Goal: Task Accomplishment & Management: Use online tool/utility

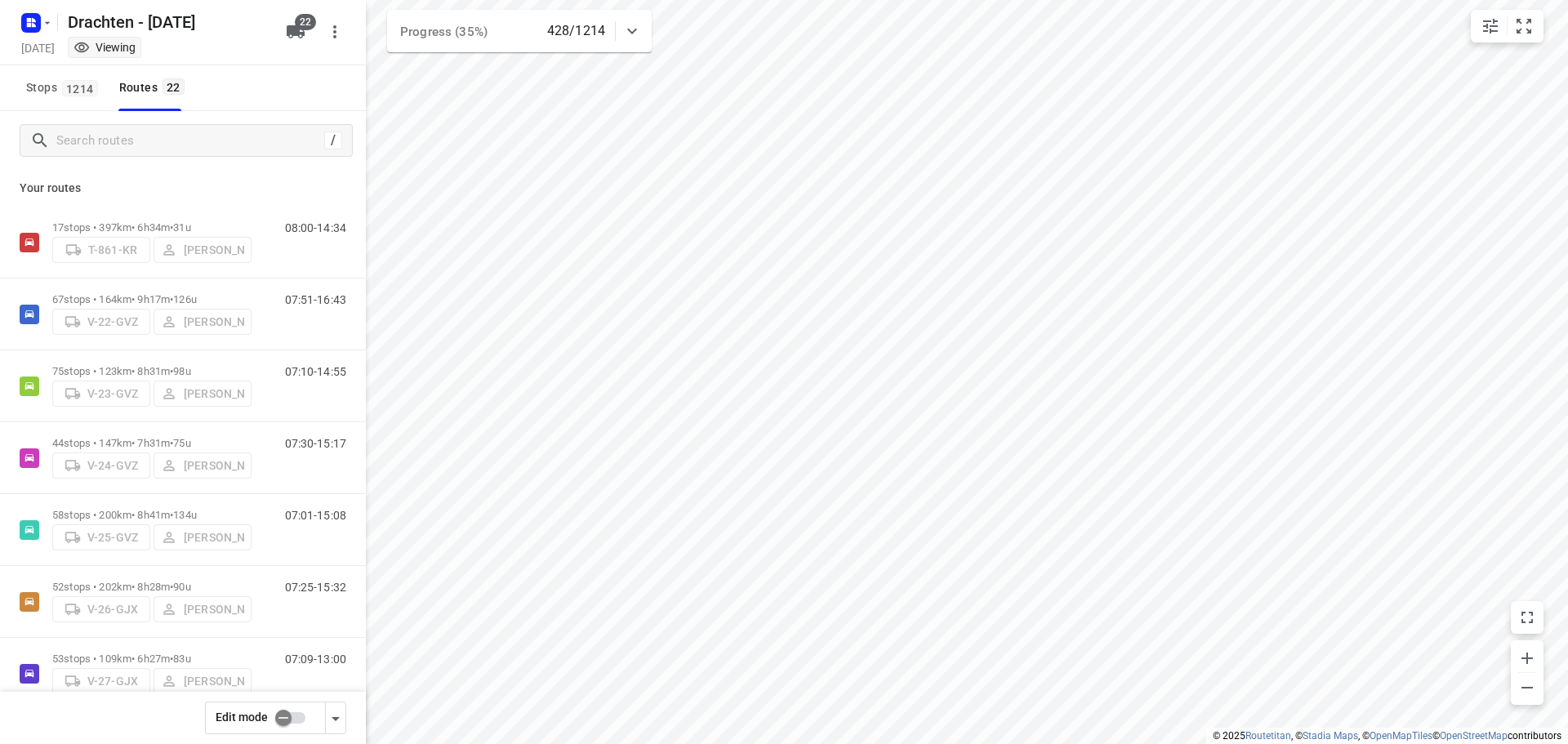
scroll to position [1112, 0]
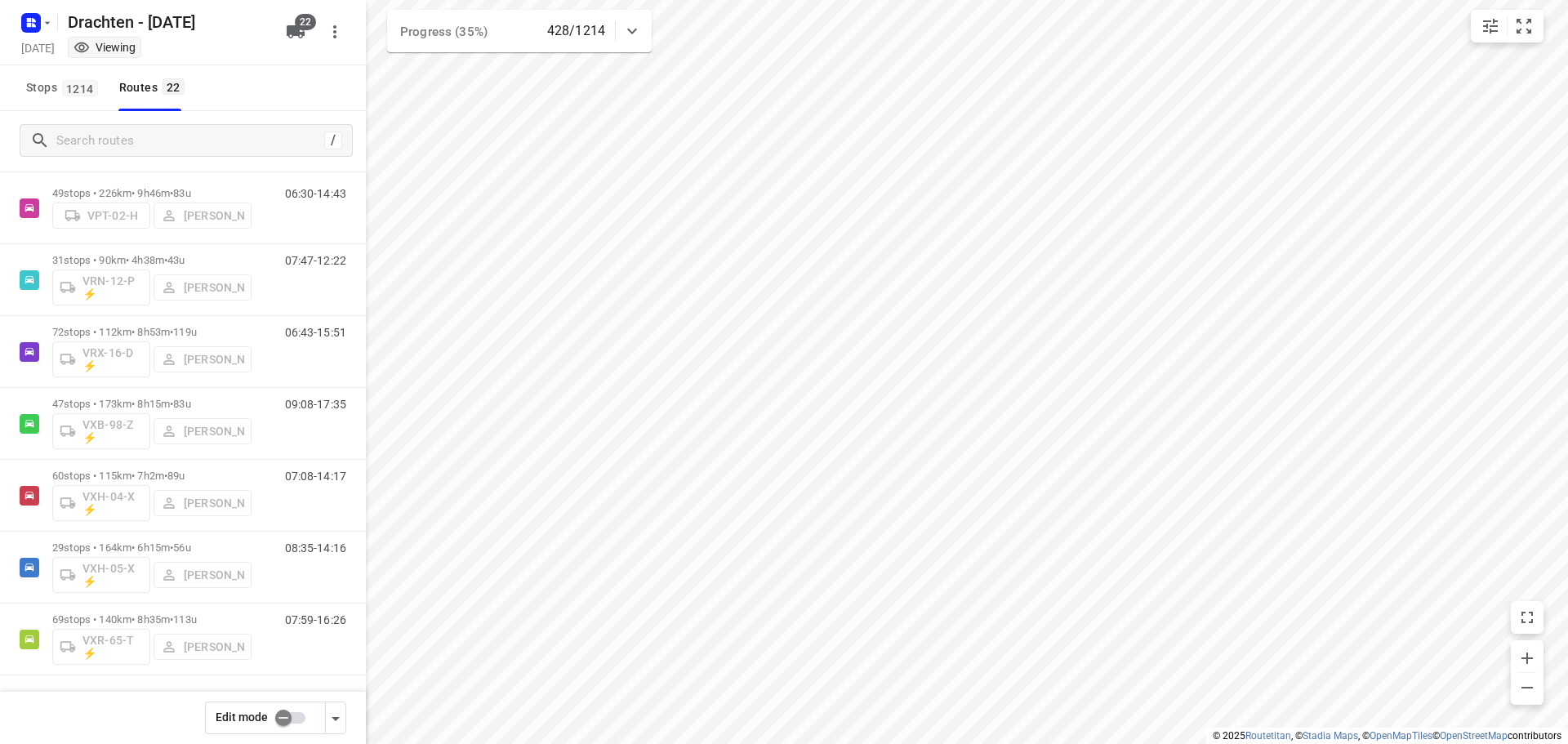
click at [300, 97] on div "Stops 1214 Routes 22" at bounding box center [183, 88] width 365 height 46
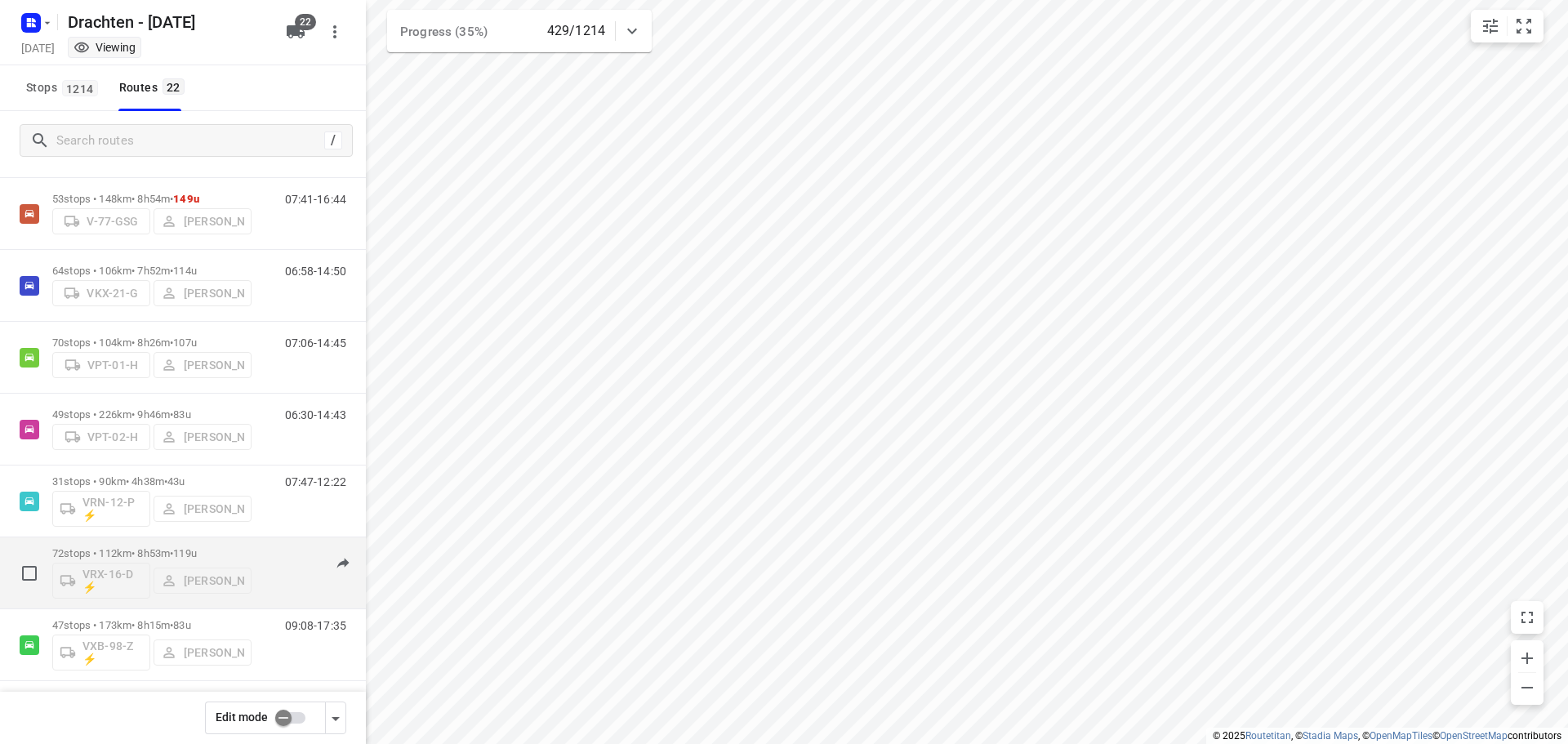
scroll to position [868, 0]
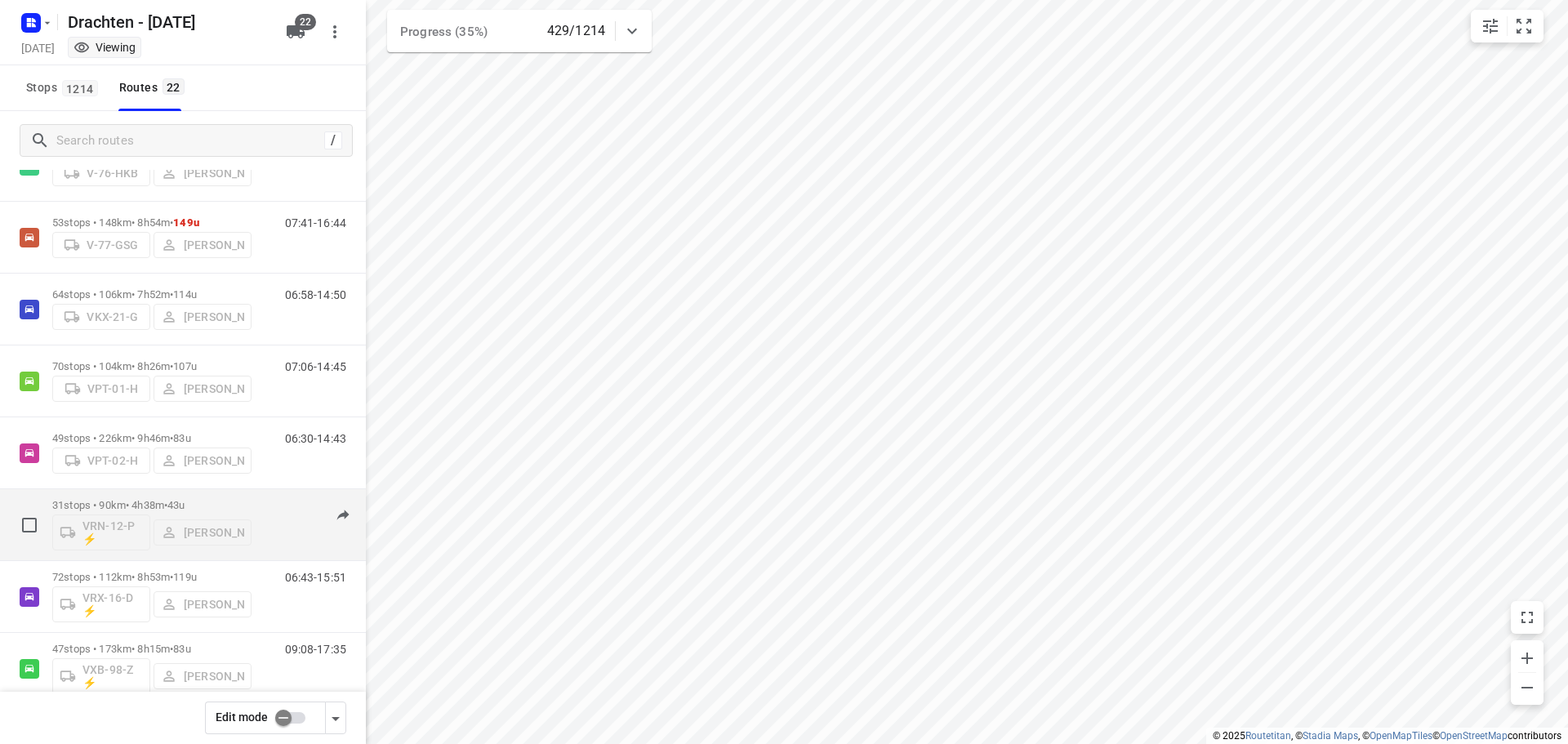
click at [153, 504] on p "31 stops • 90km • 4h38m • 43u" at bounding box center [151, 505] width 199 height 12
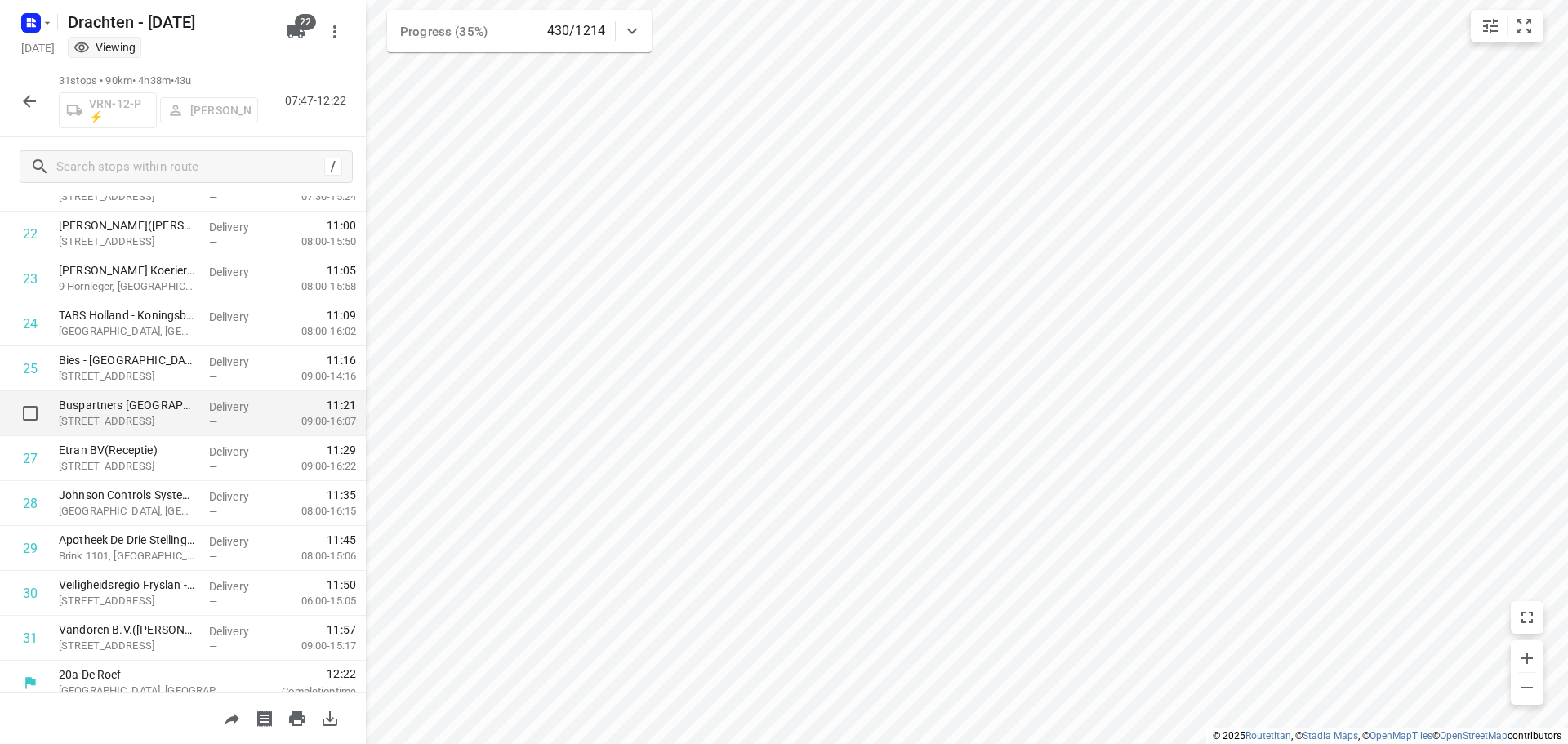
scroll to position [1023, 0]
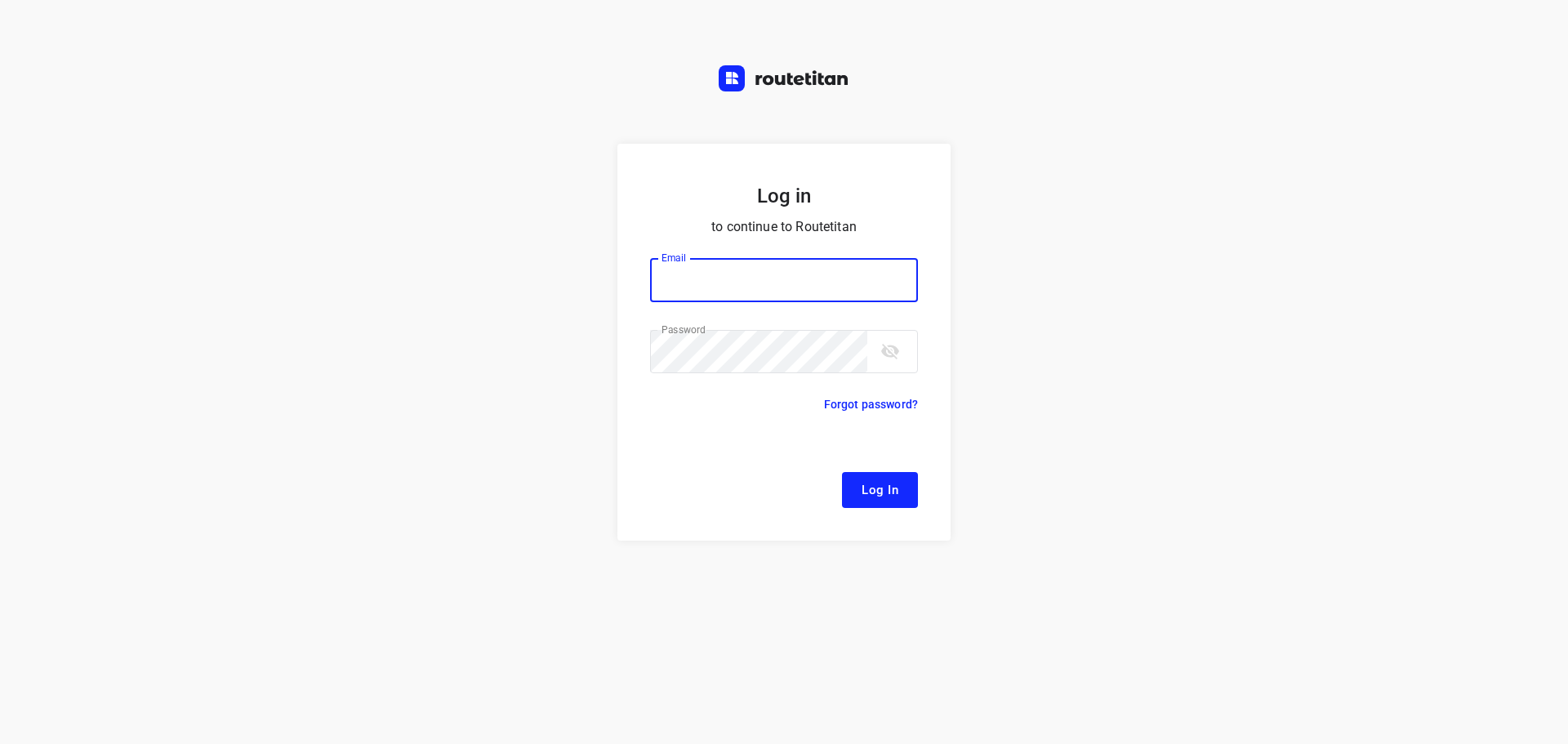
type input "[EMAIL_ADDRESS][DOMAIN_NAME]"
click at [874, 483] on span "Log In" at bounding box center [880, 490] width 37 height 21
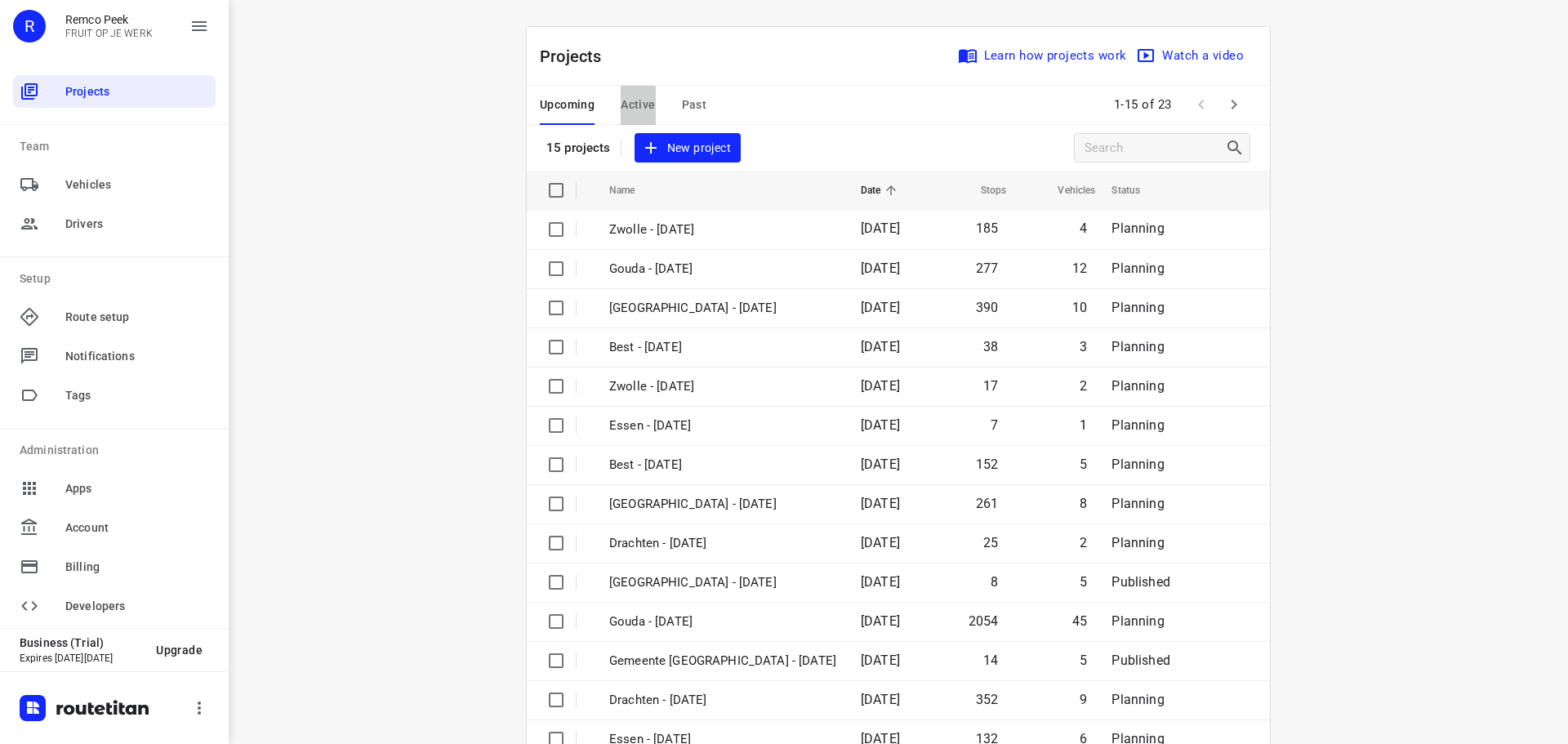
click at [633, 94] on button "Active" at bounding box center [637, 105] width 34 height 39
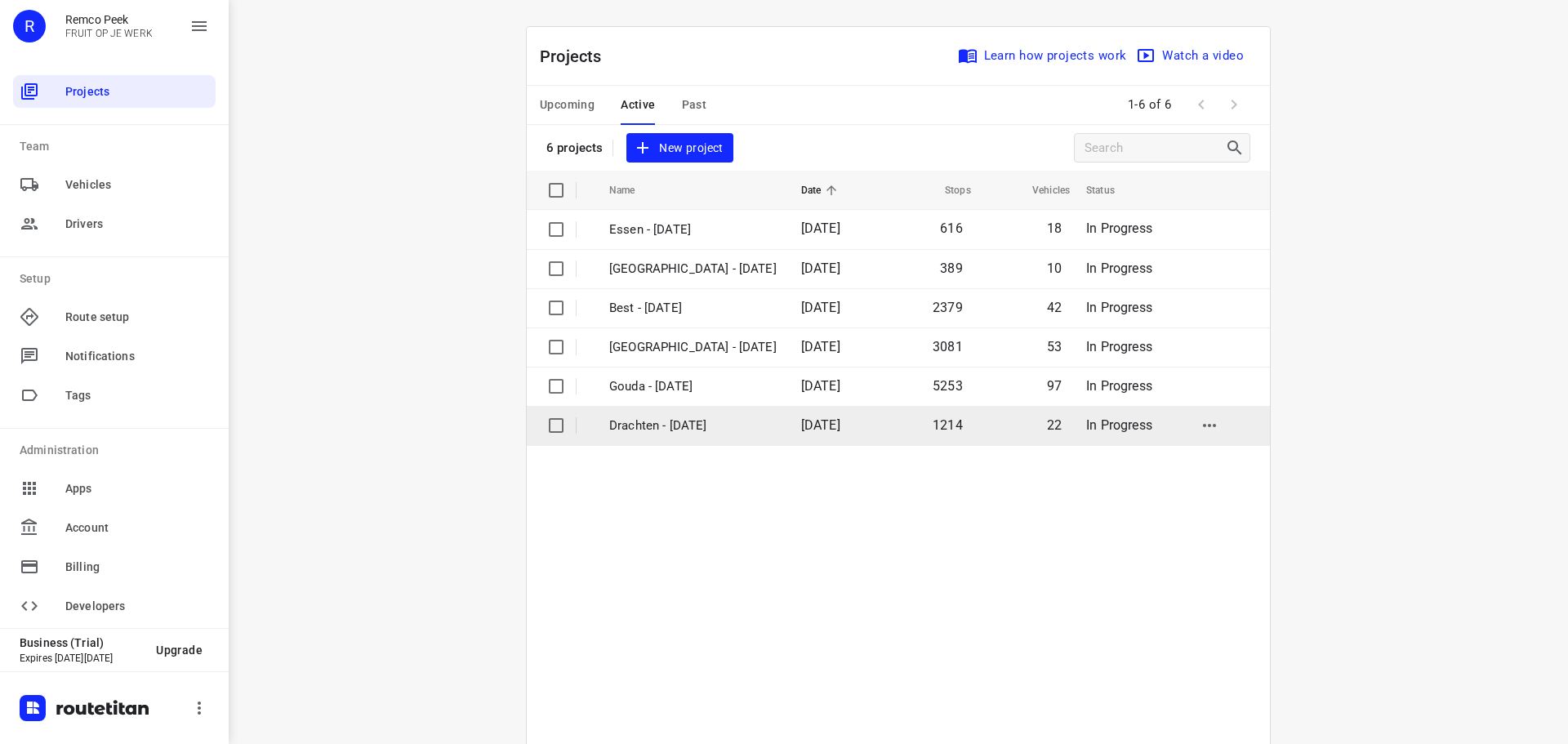
click at [695, 427] on p "Drachten - [DATE]" at bounding box center [693, 426] width 167 height 19
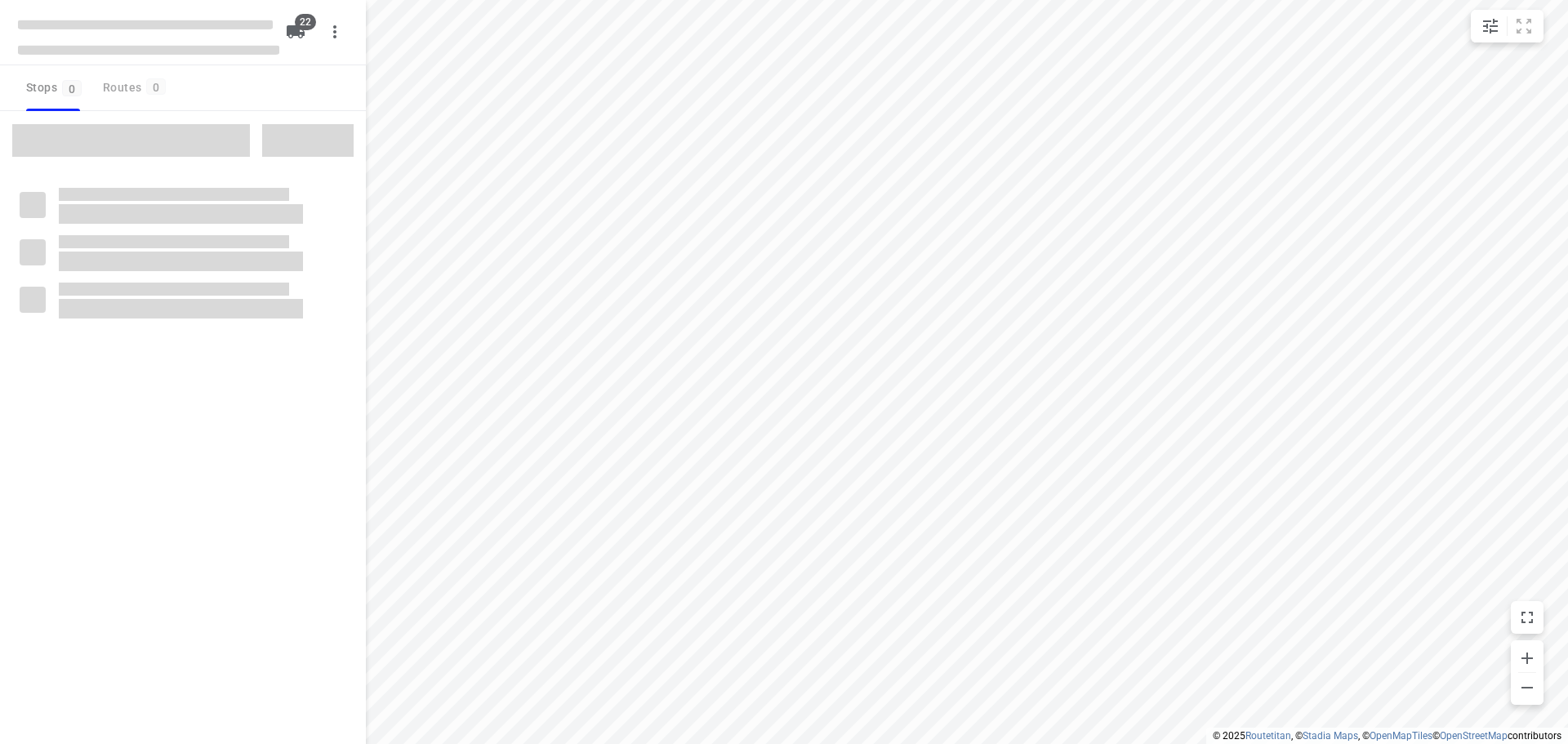
checkbox input "true"
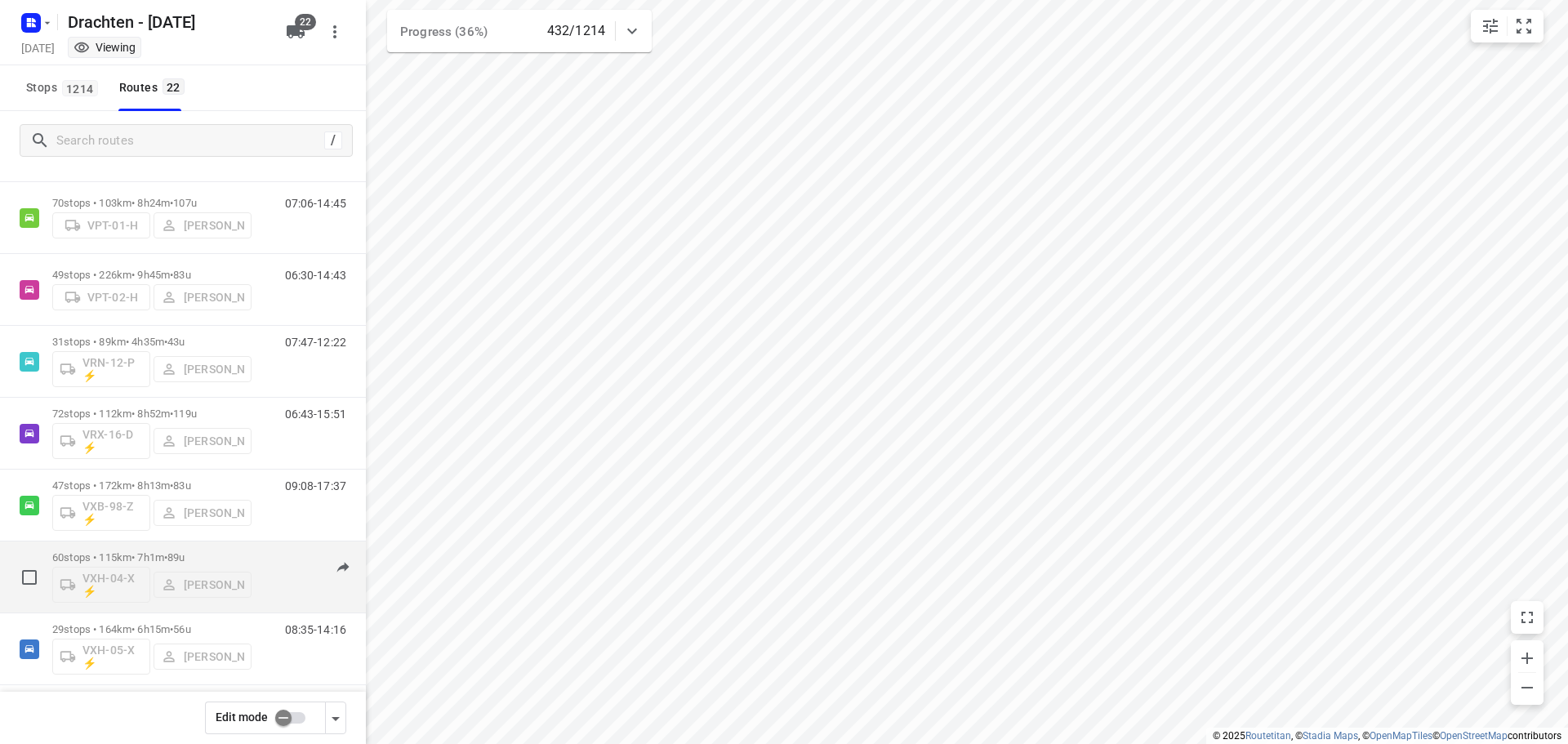
scroll to position [949, 0]
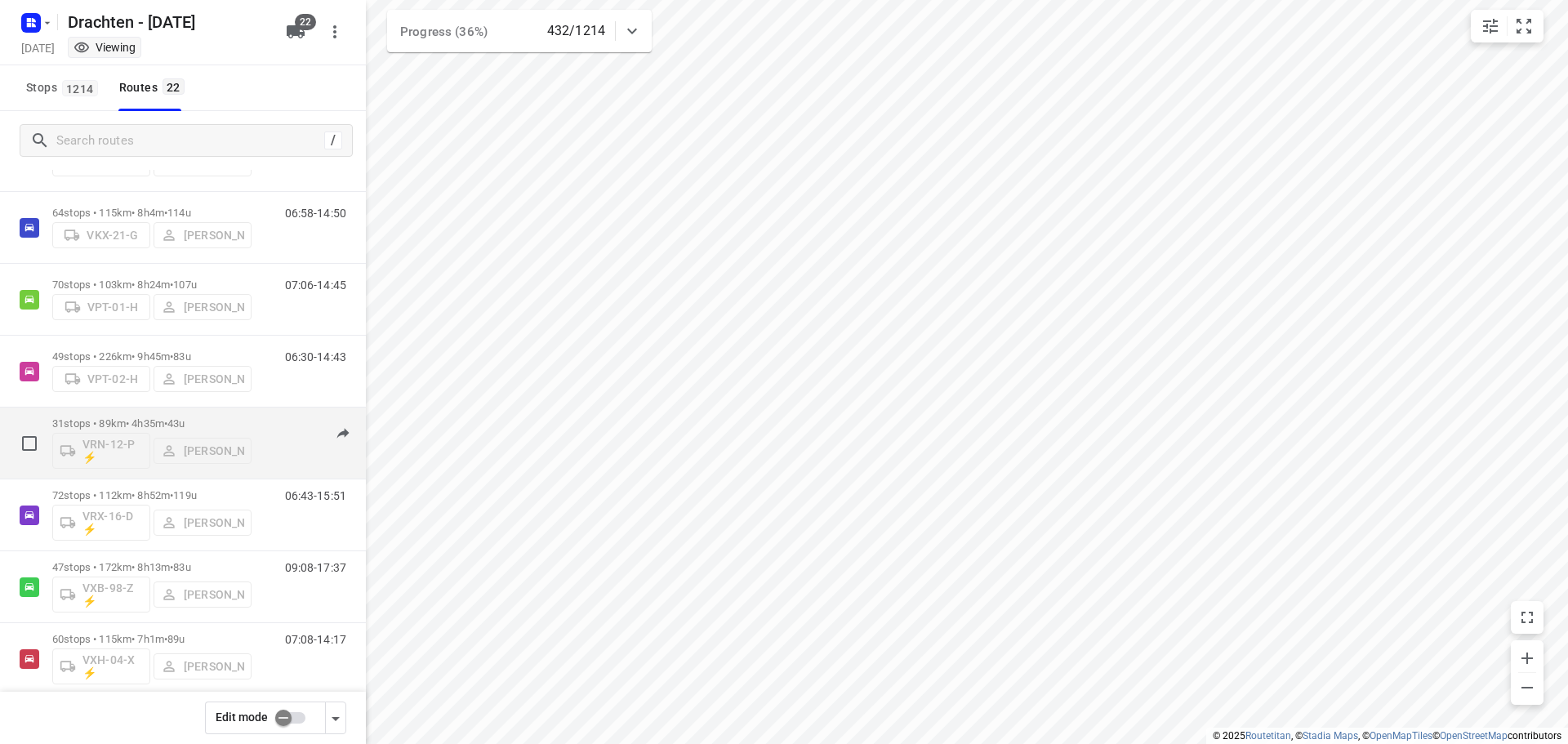
click at [151, 428] on p "31 stops • 89km • 4h35m • 43u" at bounding box center [151, 424] width 199 height 12
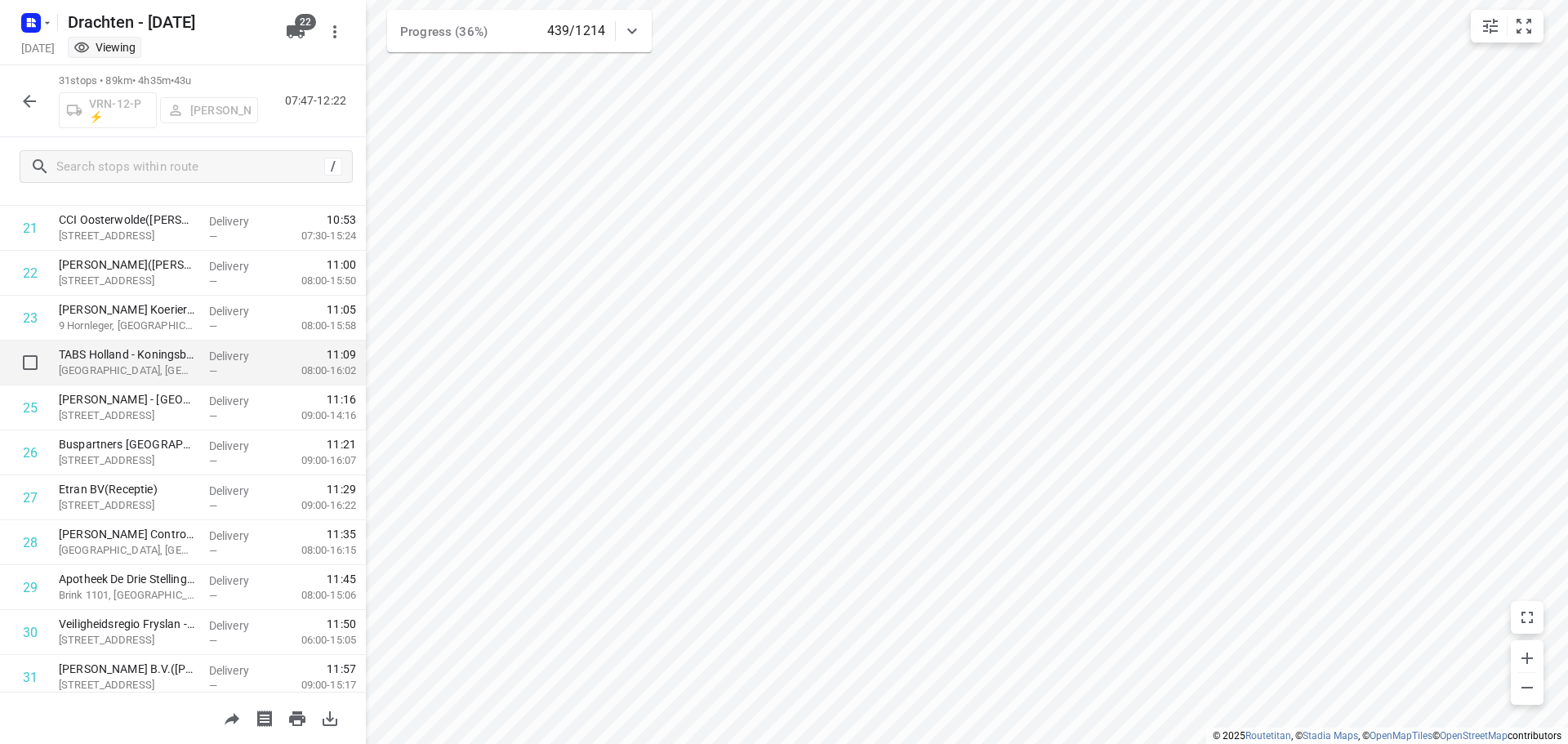
scroll to position [1023, 0]
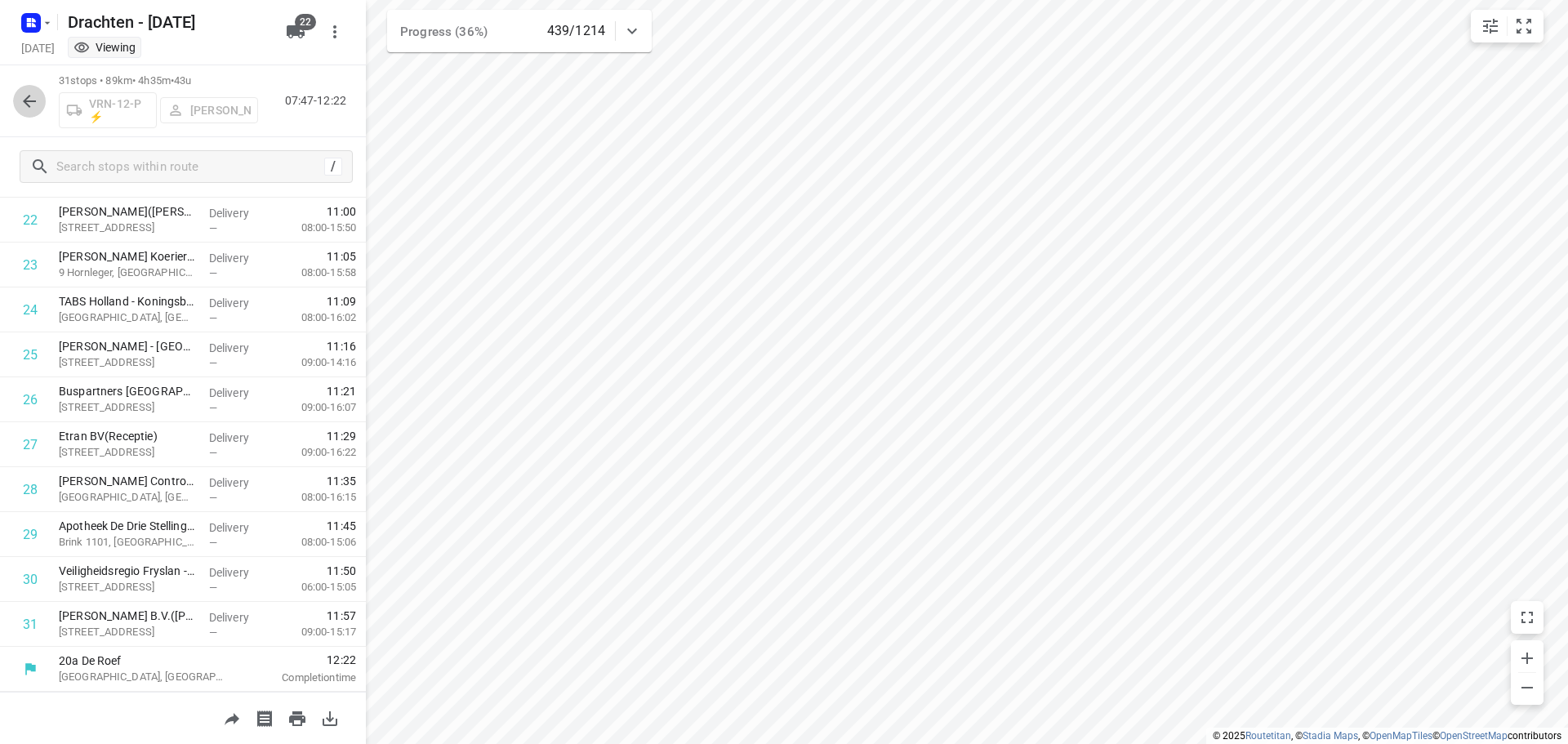
click at [36, 100] on icon "button" at bounding box center [29, 101] width 13 height 13
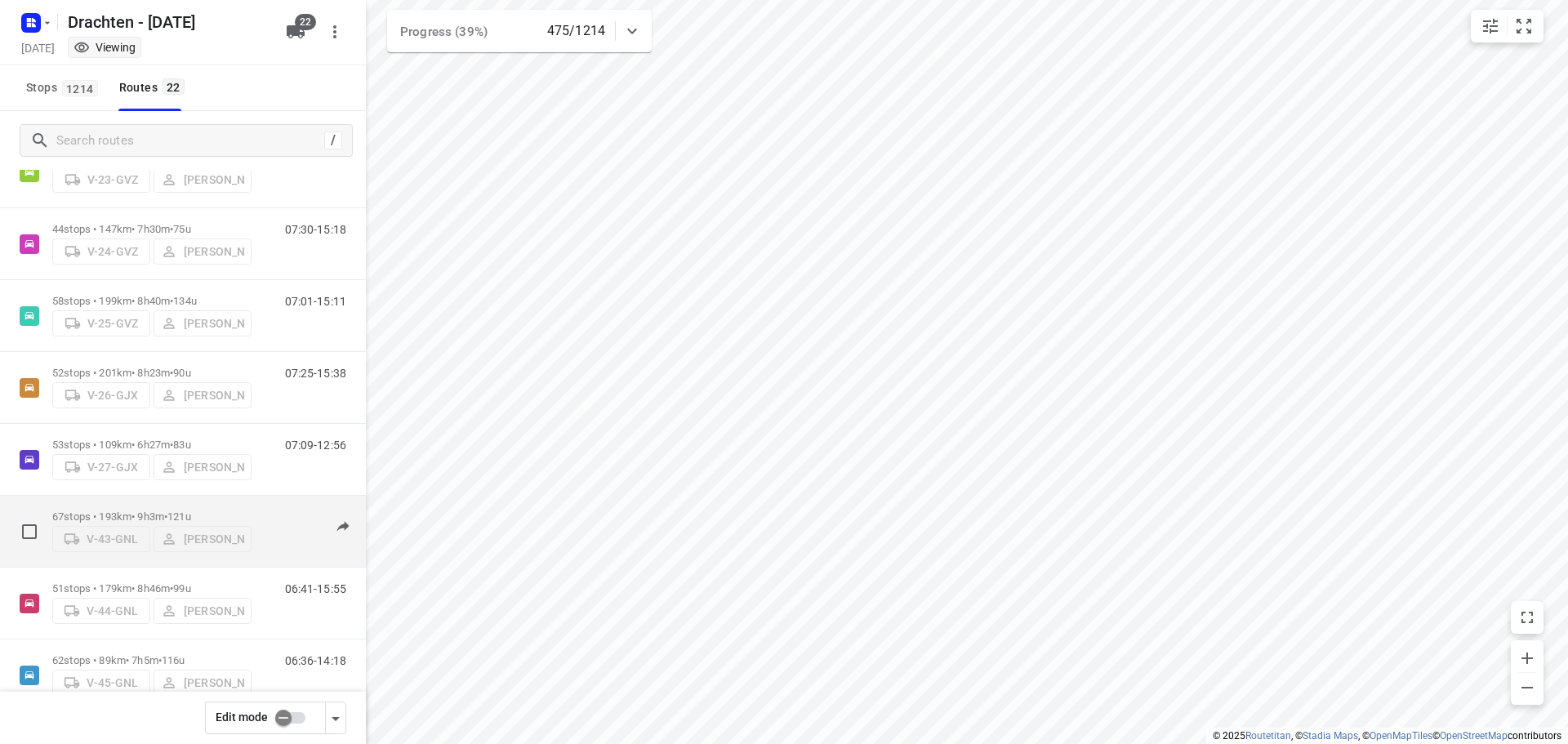
scroll to position [132, 0]
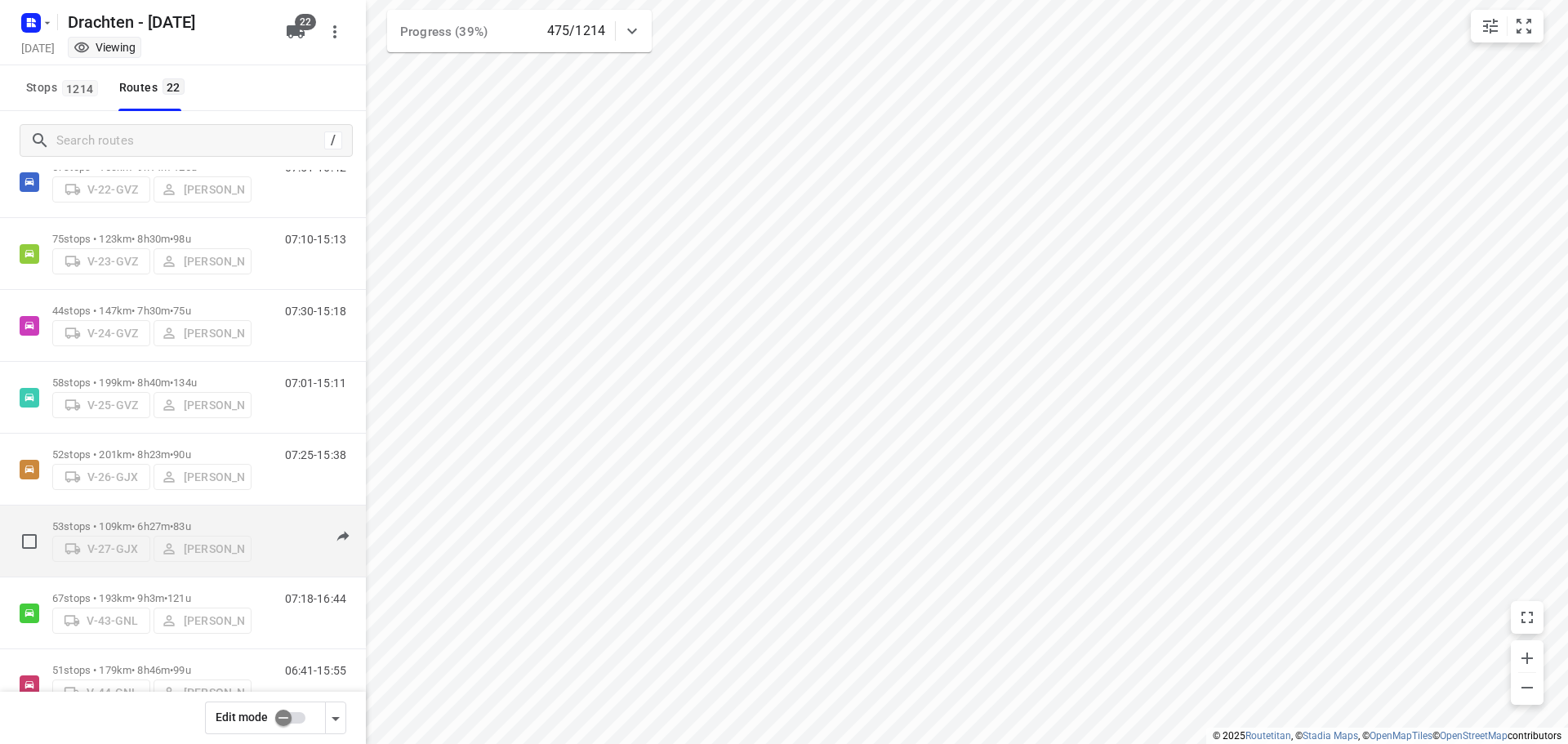
click at [173, 520] on p "53 stops • 109km • 6h27m • 83u" at bounding box center [151, 526] width 199 height 12
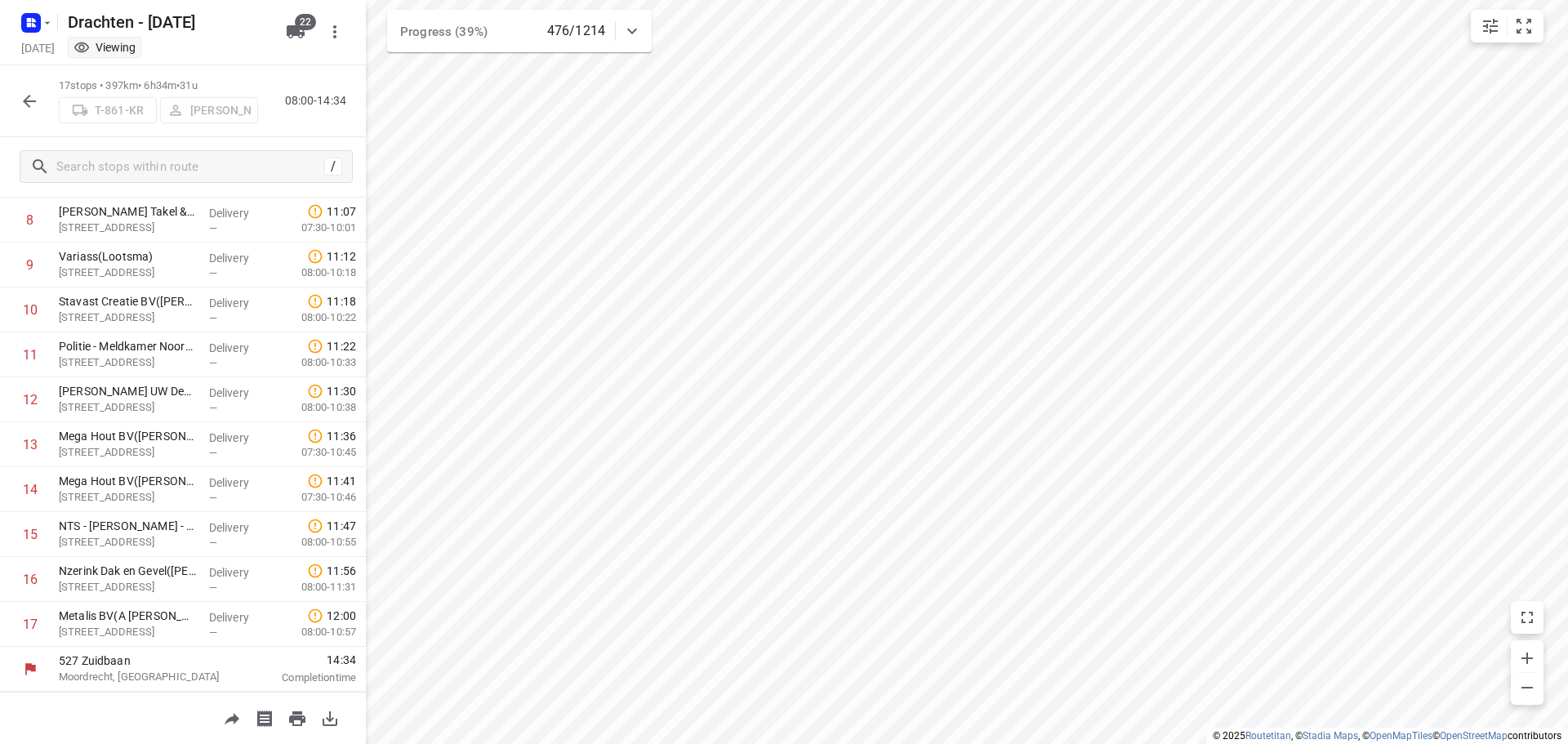
scroll to position [394, 0]
click at [24, 101] on icon "button" at bounding box center [29, 101] width 13 height 13
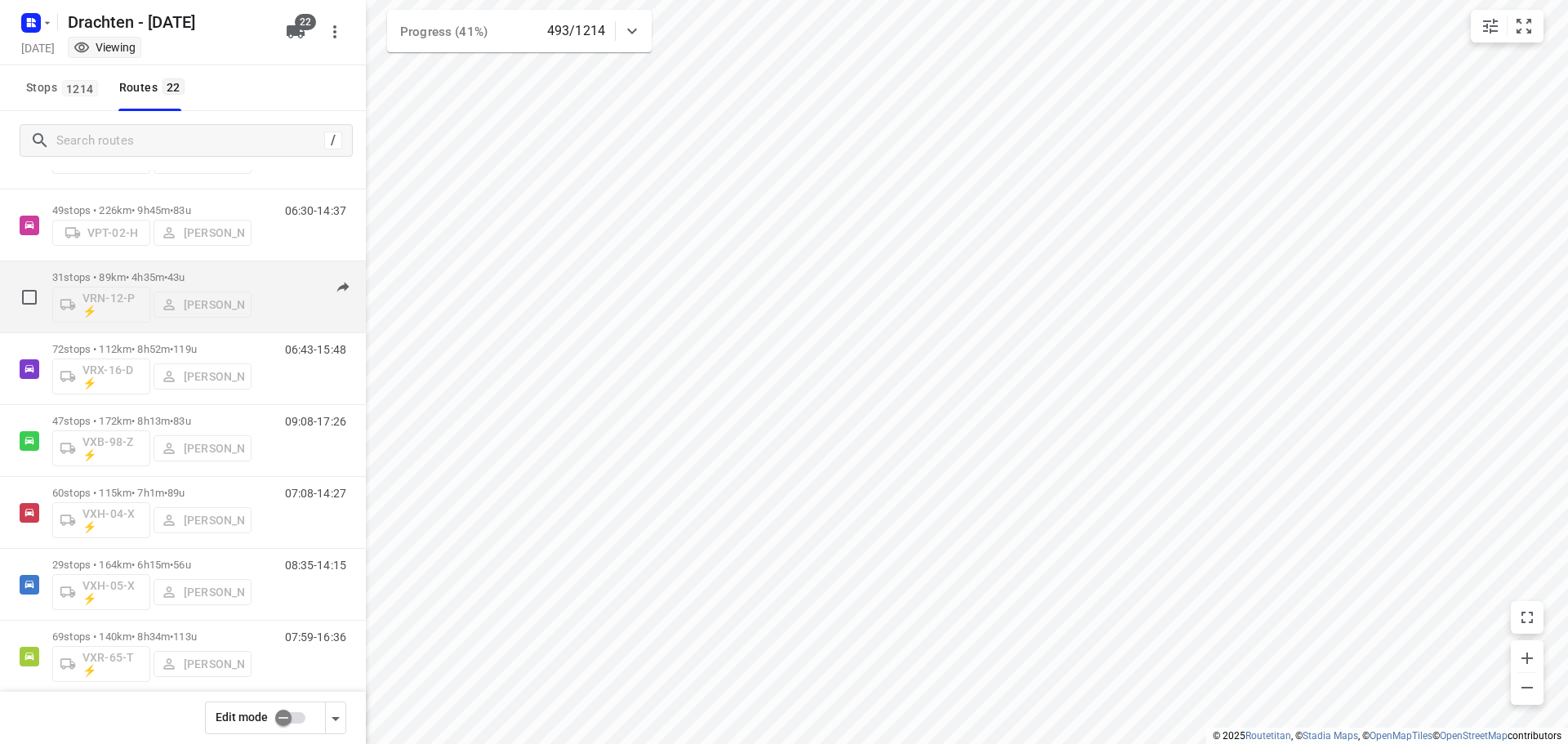
scroll to position [1112, 0]
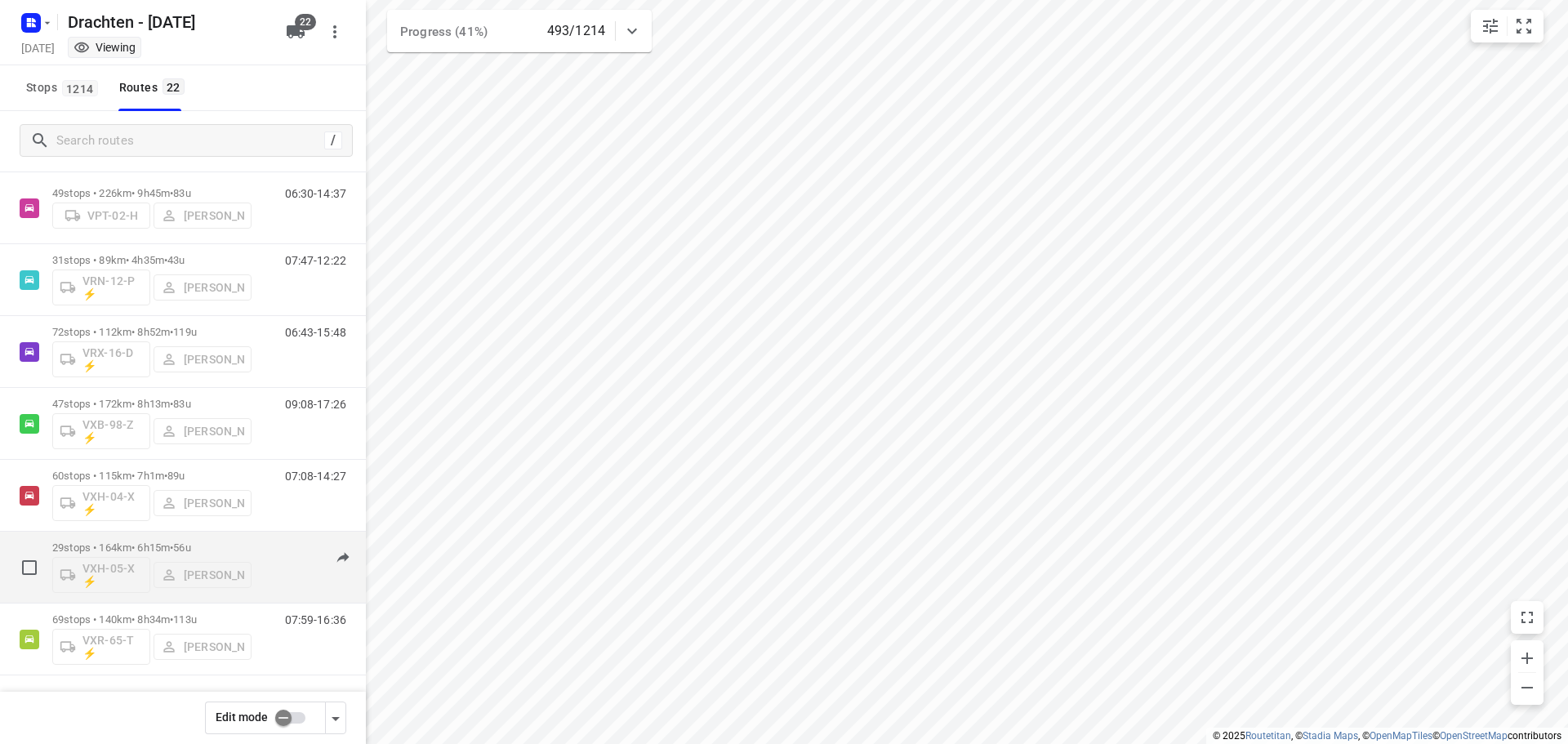
click at [141, 546] on p "29 stops • 164km • 6h15m • 56u" at bounding box center [151, 547] width 199 height 12
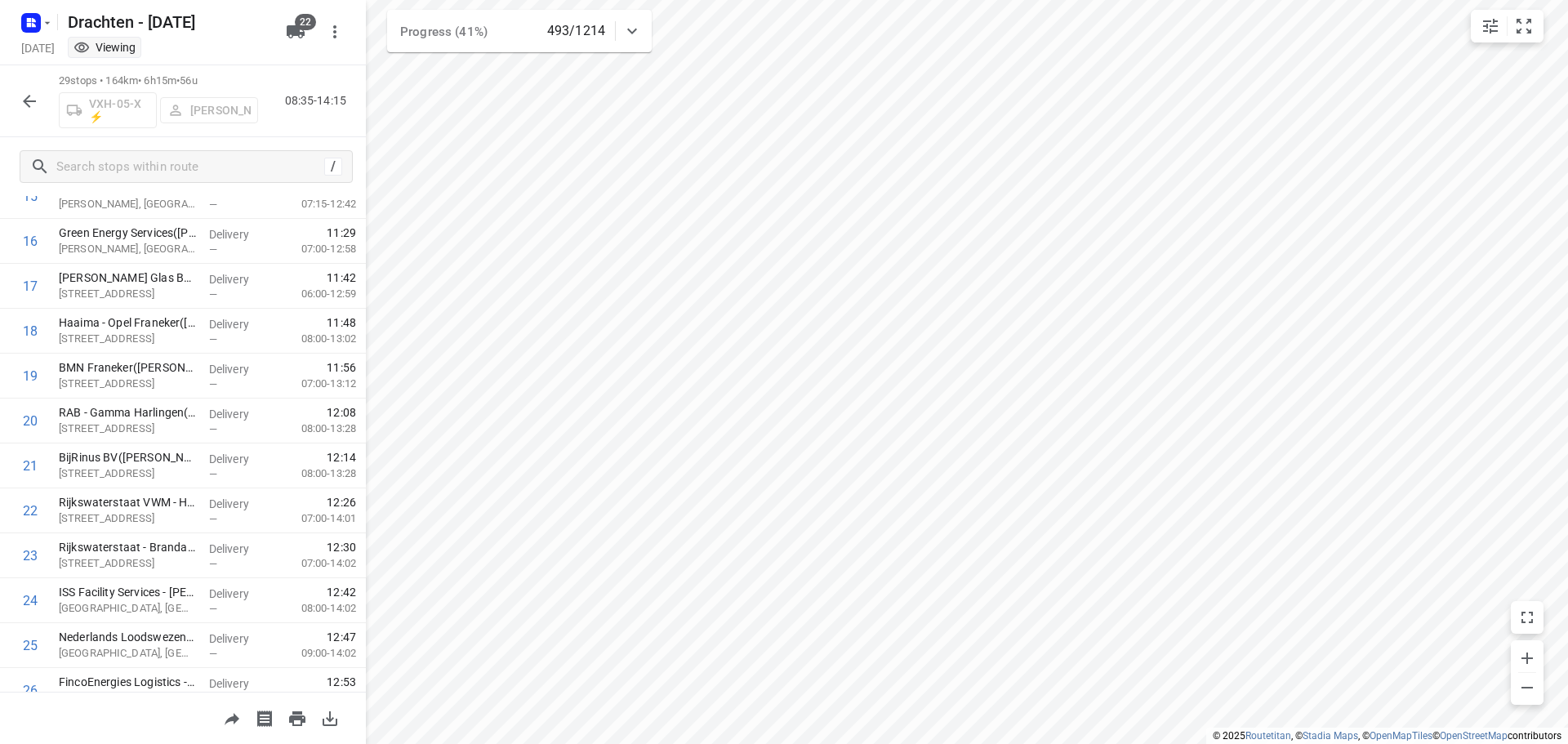
scroll to position [934, 0]
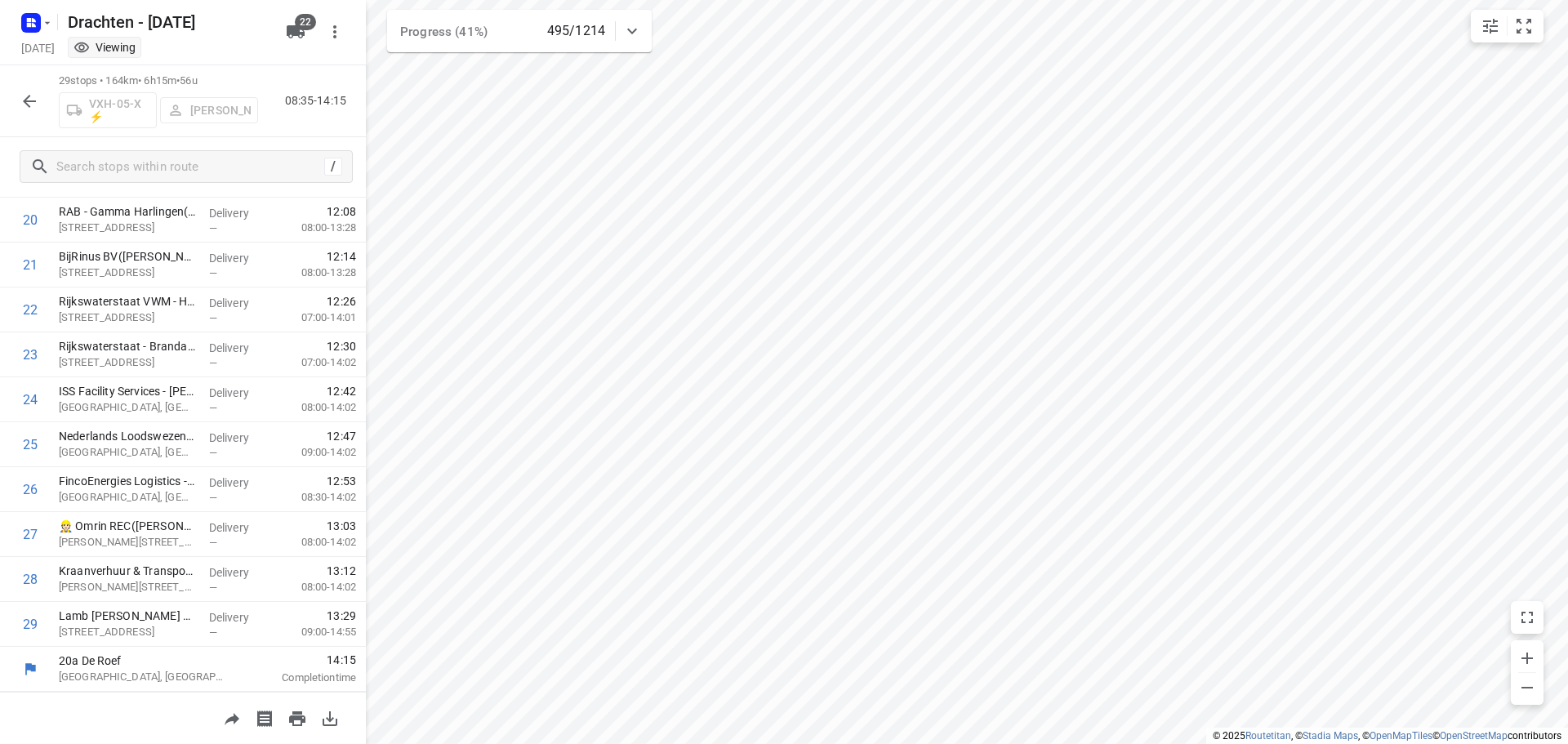
click at [39, 109] on button "button" at bounding box center [30, 102] width 33 height 33
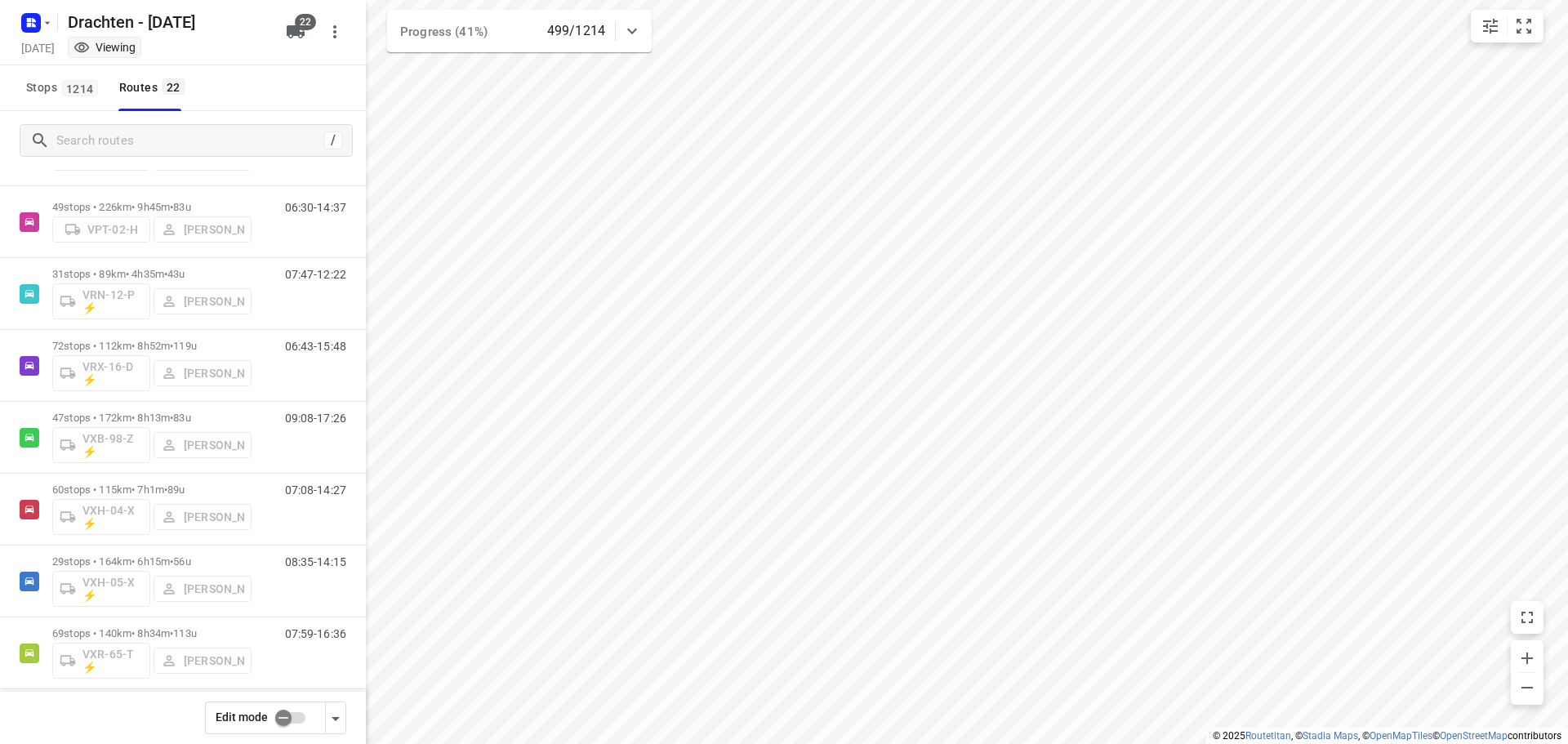
scroll to position [1112, 0]
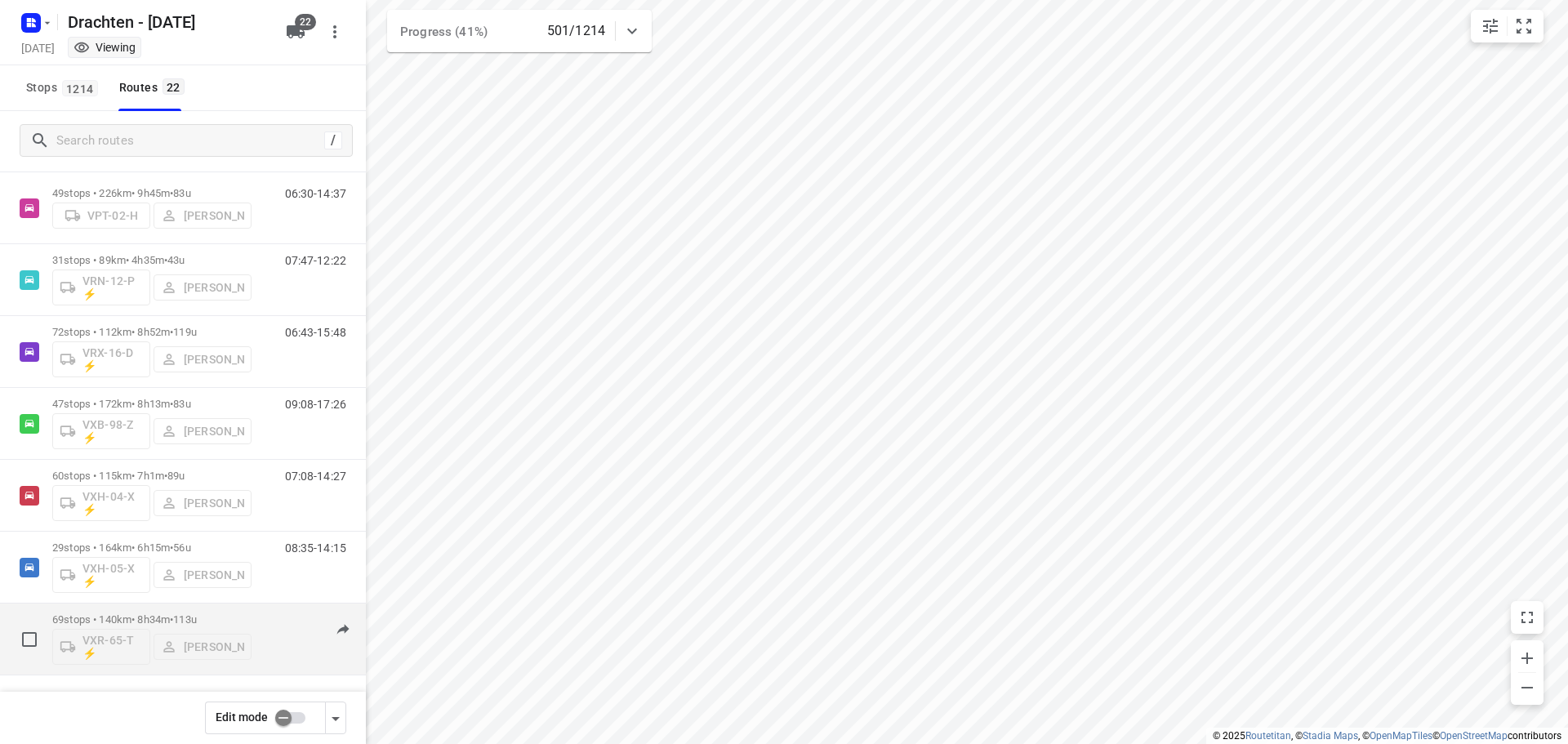
click at [153, 618] on p "69 stops • 140km • 8h34m • 113u" at bounding box center [151, 620] width 199 height 12
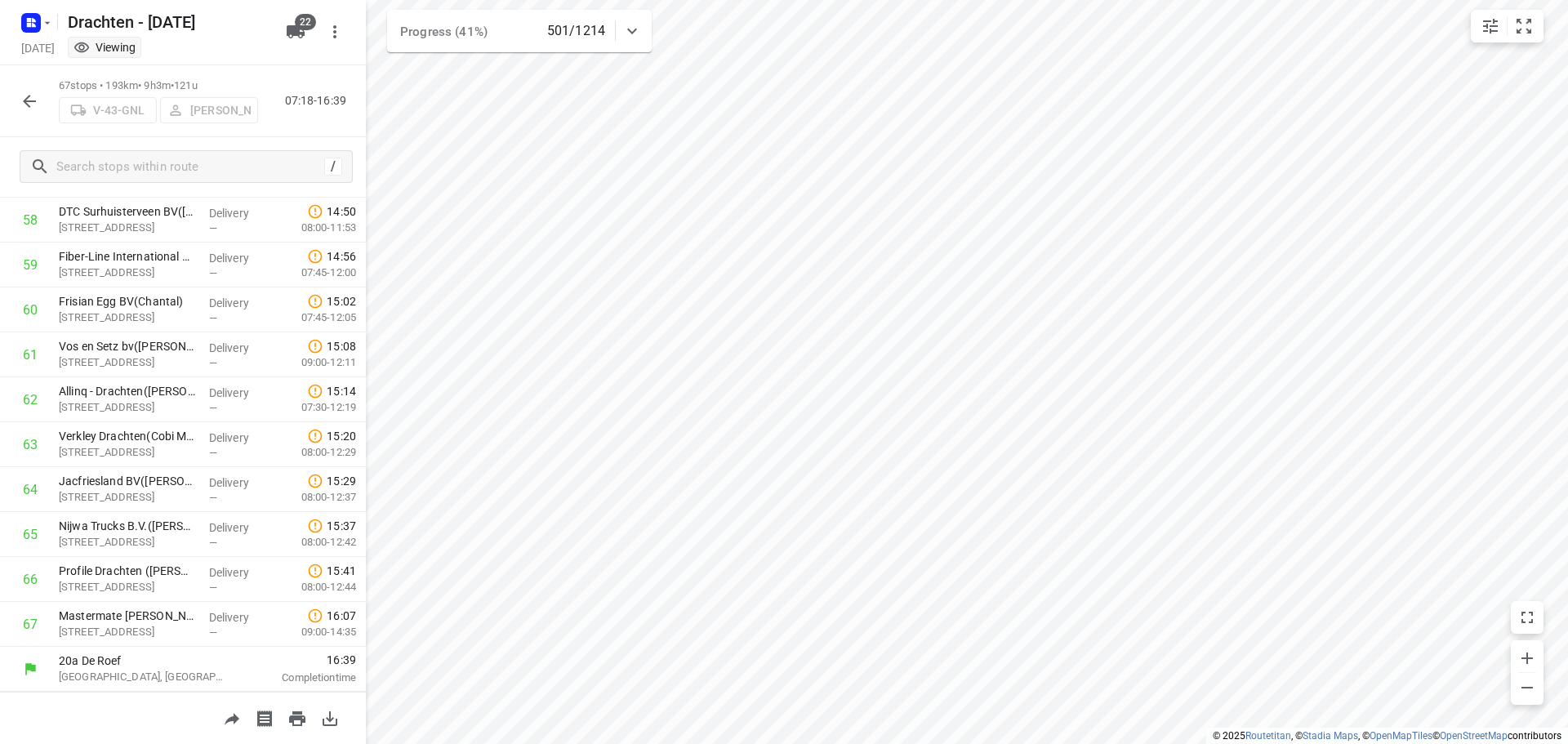
scroll to position [2640, 0]
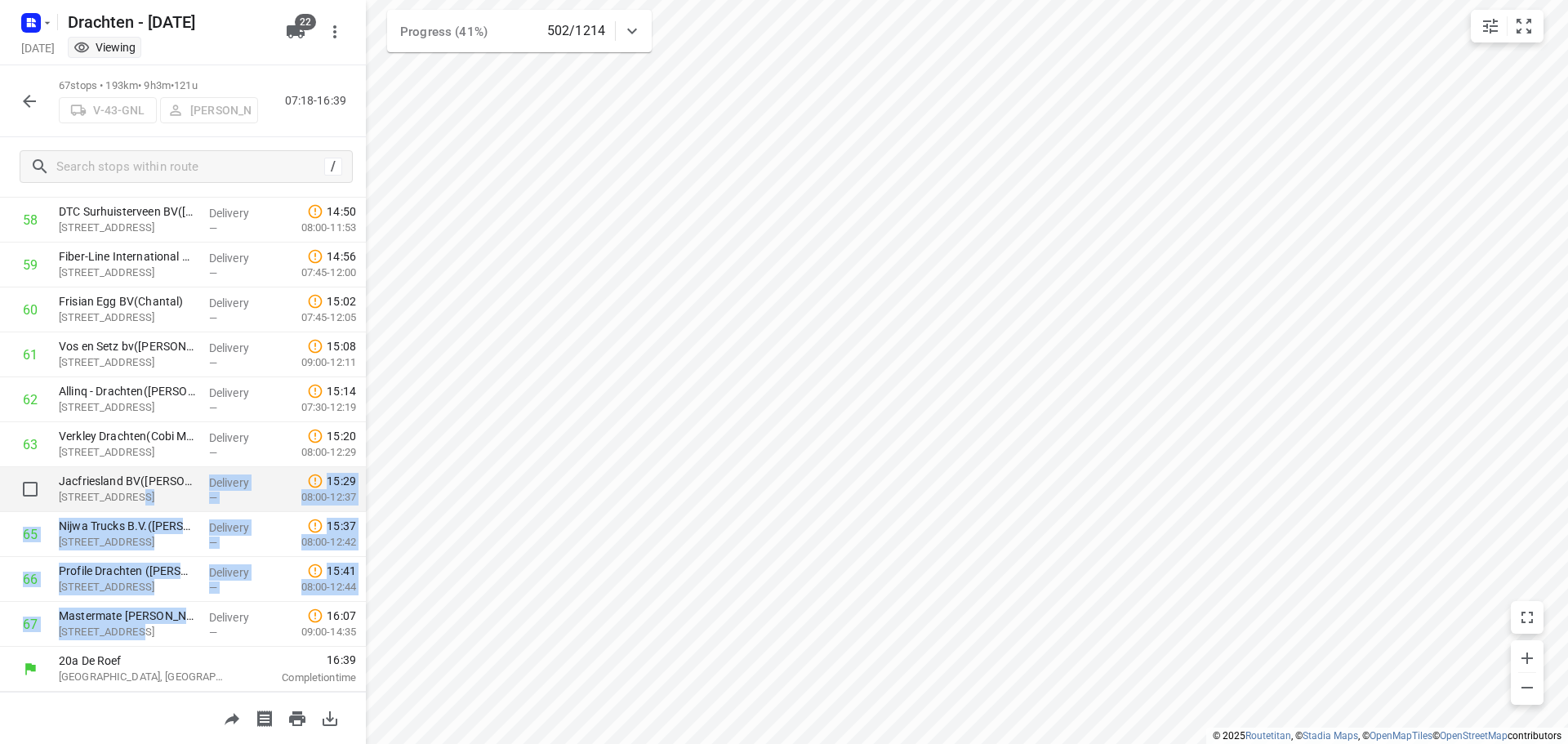
drag, startPoint x: 132, startPoint y: 625, endPoint x: 129, endPoint y: 491, distance: 134.0
click at [34, 106] on icon "button" at bounding box center [30, 101] width 20 height 20
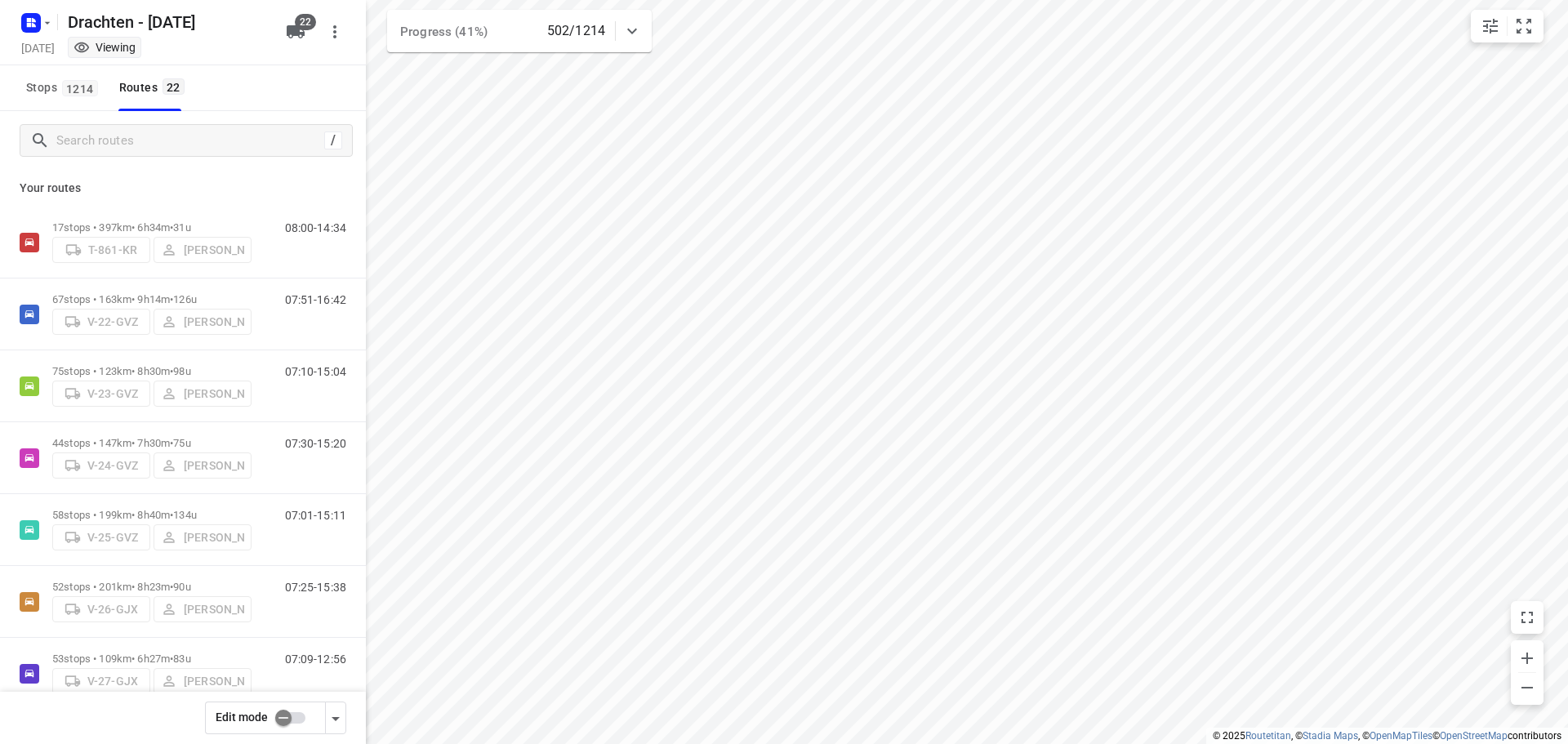
click at [283, 717] on input "checkbox" at bounding box center [283, 718] width 93 height 31
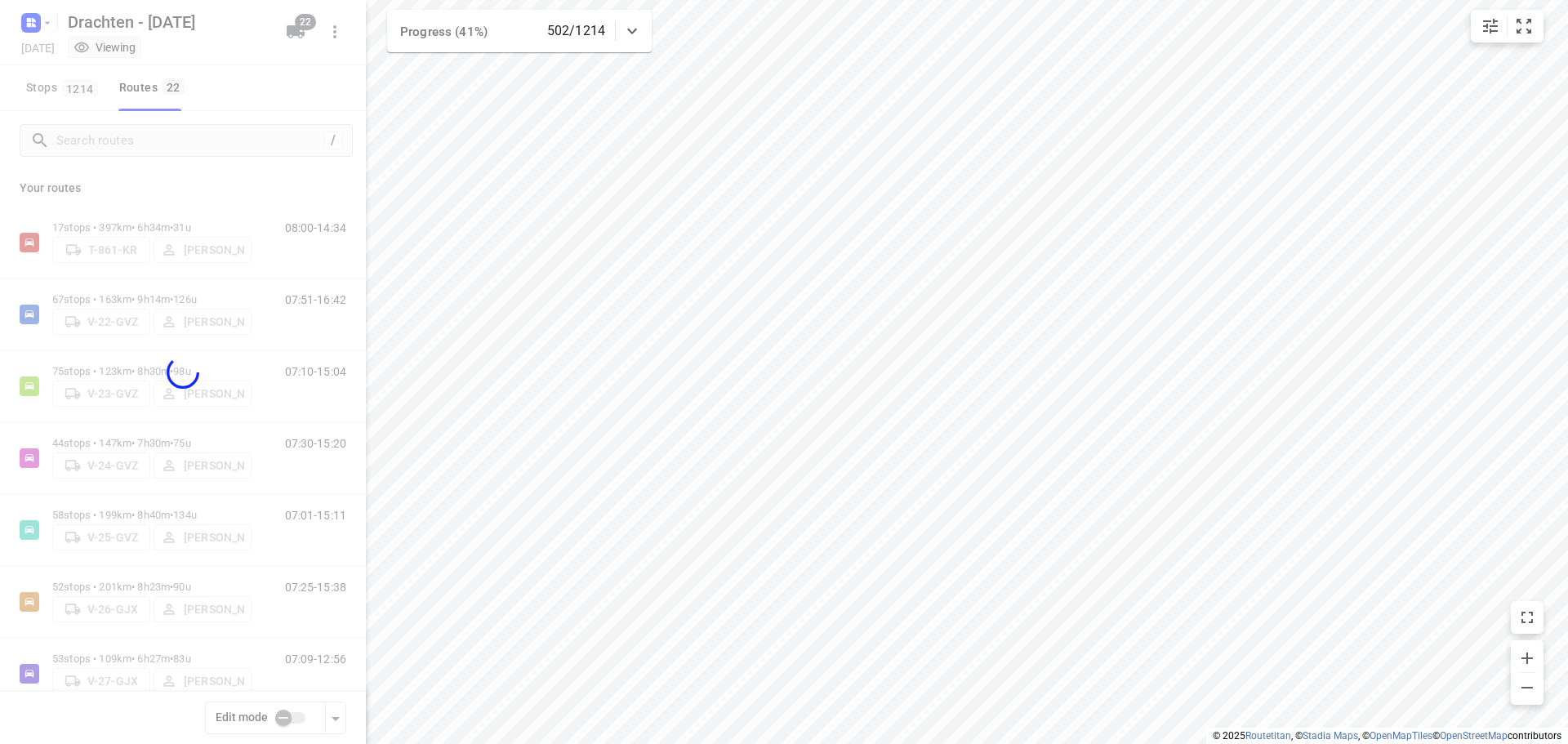
checkbox input "true"
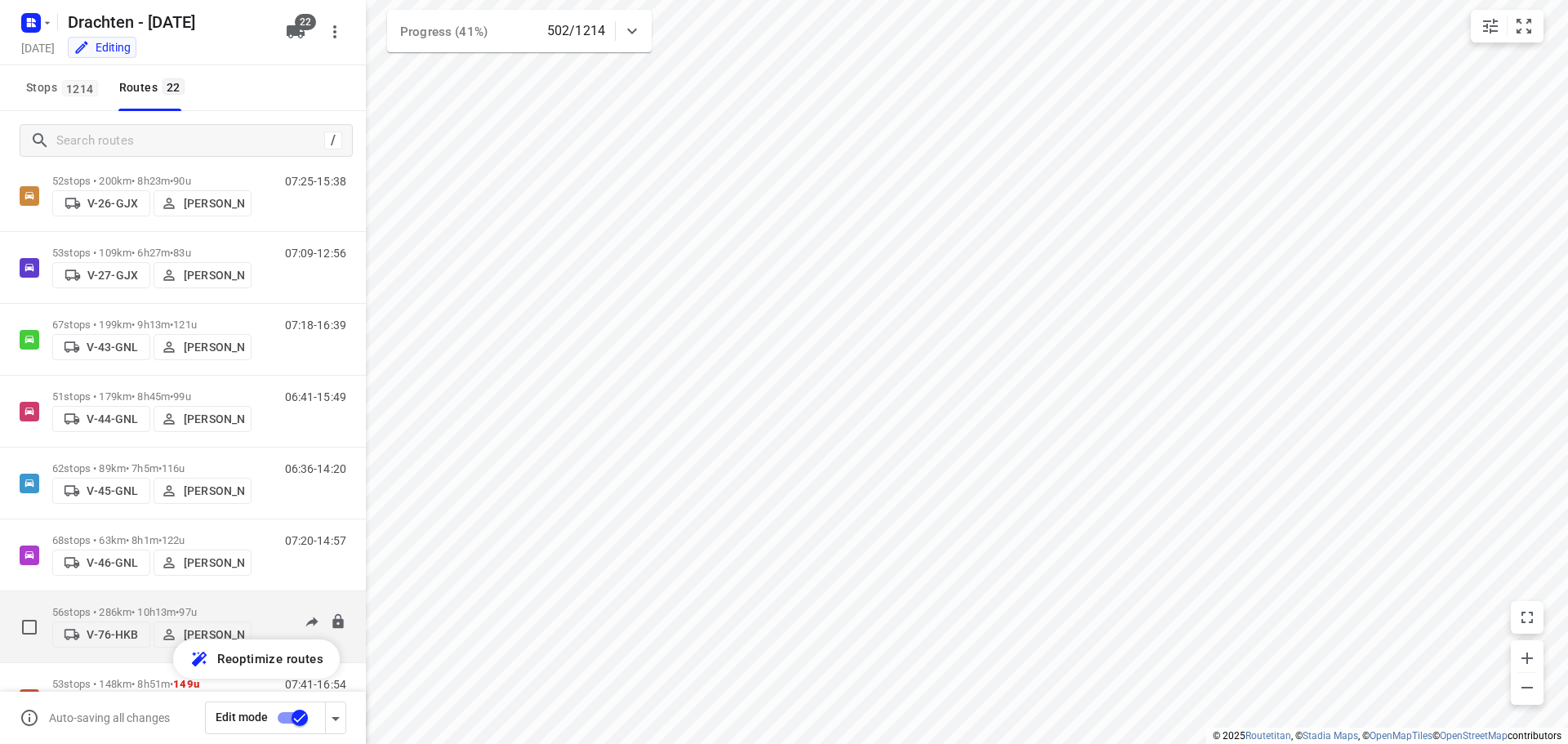
scroll to position [378, 0]
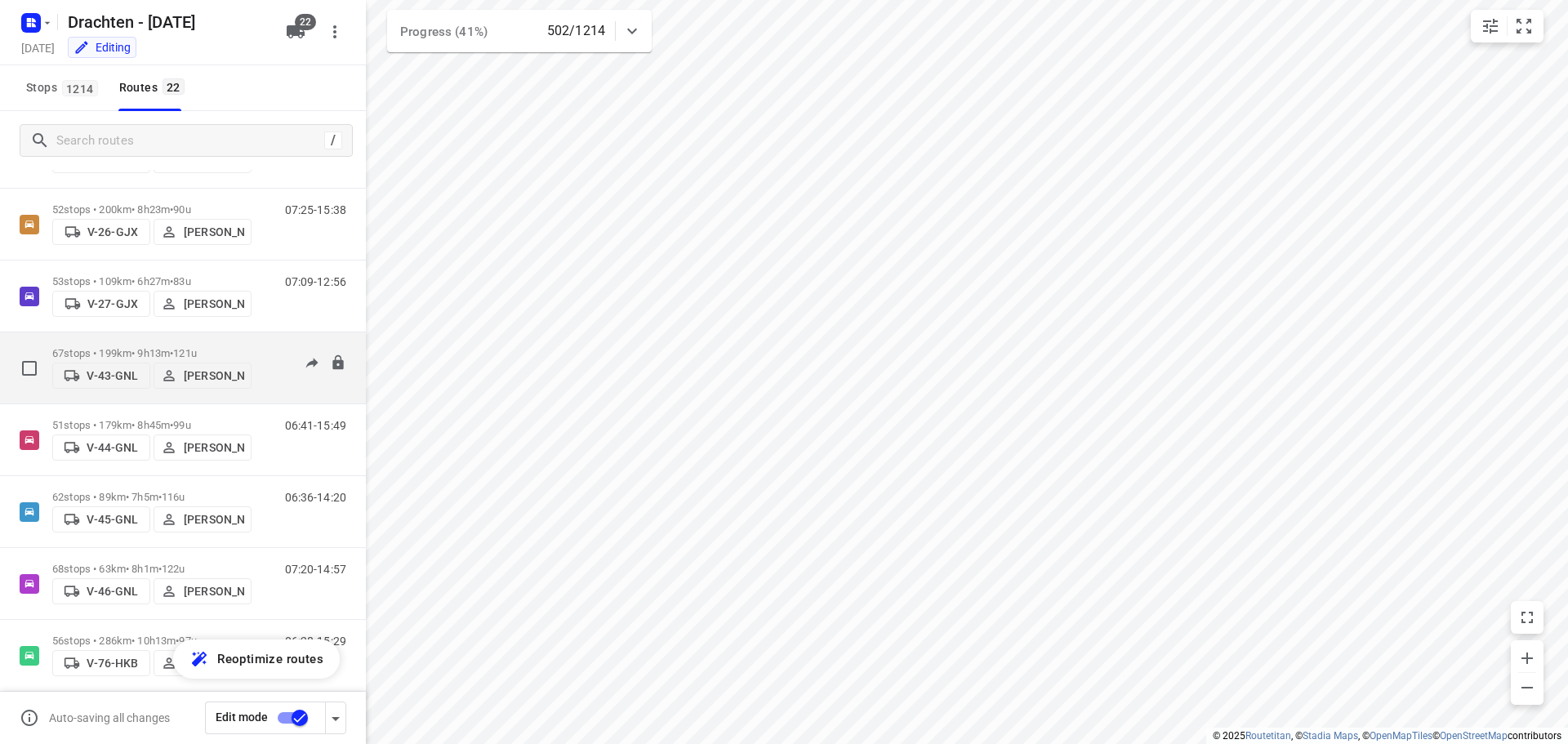
click at [144, 349] on p "67 stops • 199km • 9h13m • 121u" at bounding box center [151, 353] width 199 height 12
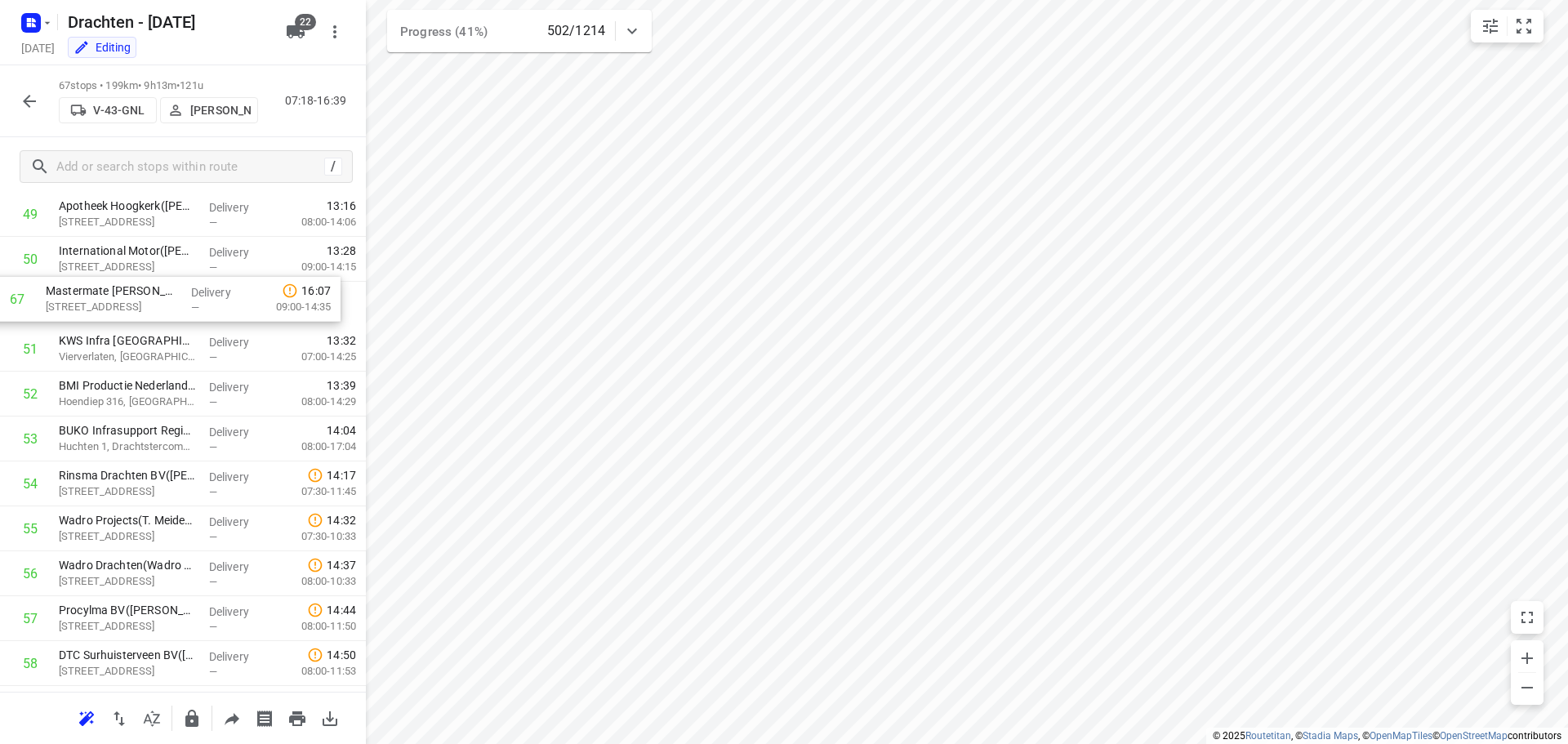
scroll to position [2236, 0]
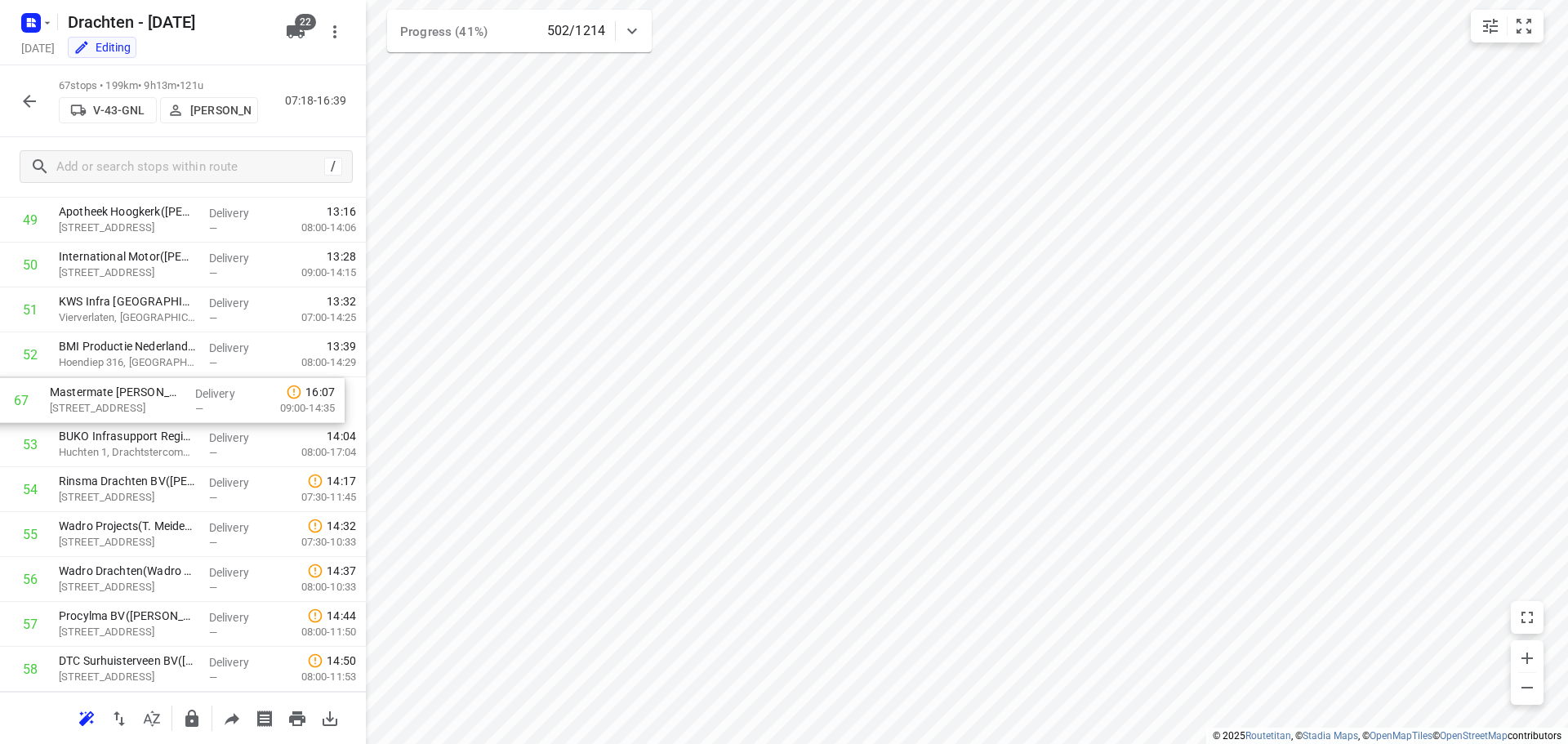
drag, startPoint x: 155, startPoint y: 626, endPoint x: 149, endPoint y: 397, distance: 229.1
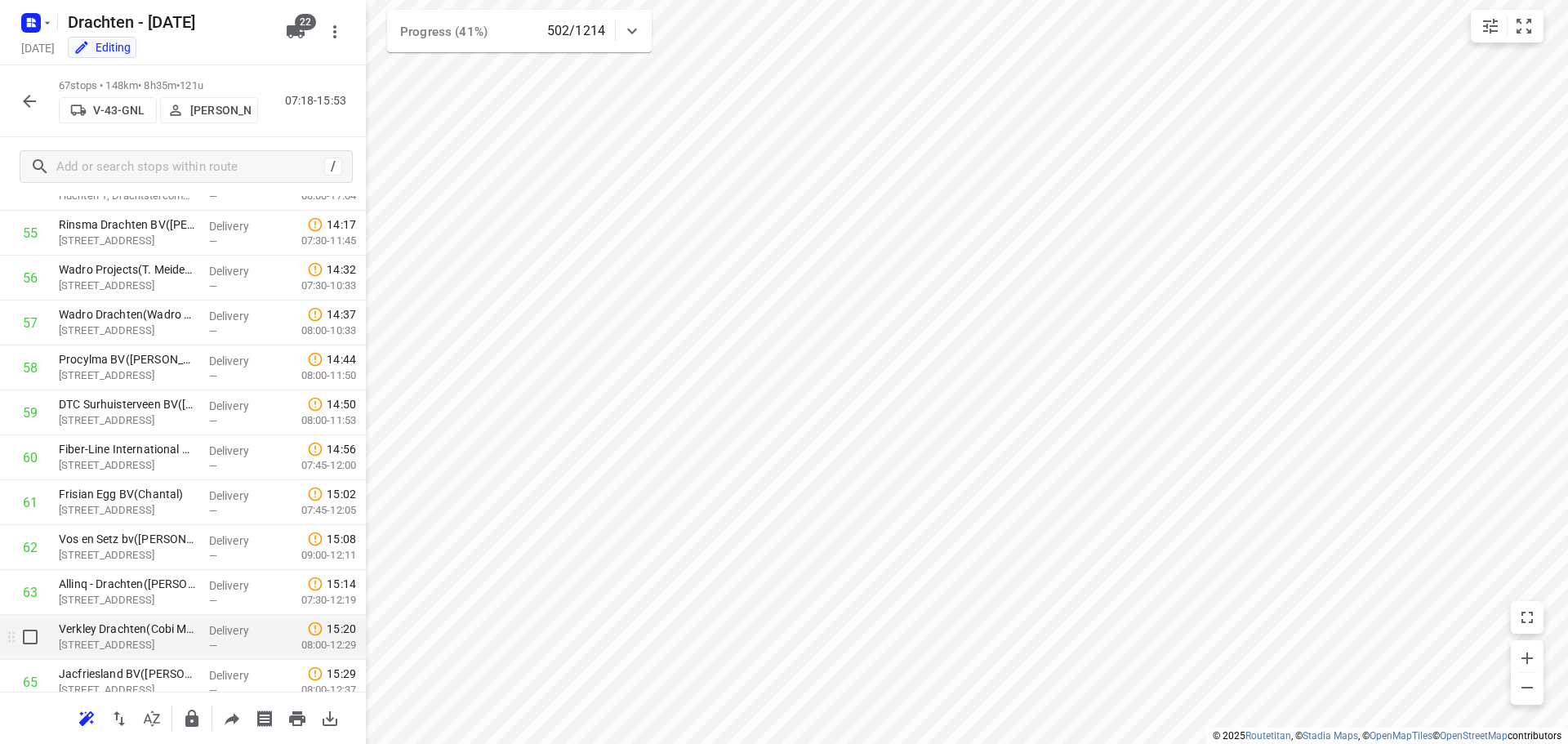
scroll to position [2640, 0]
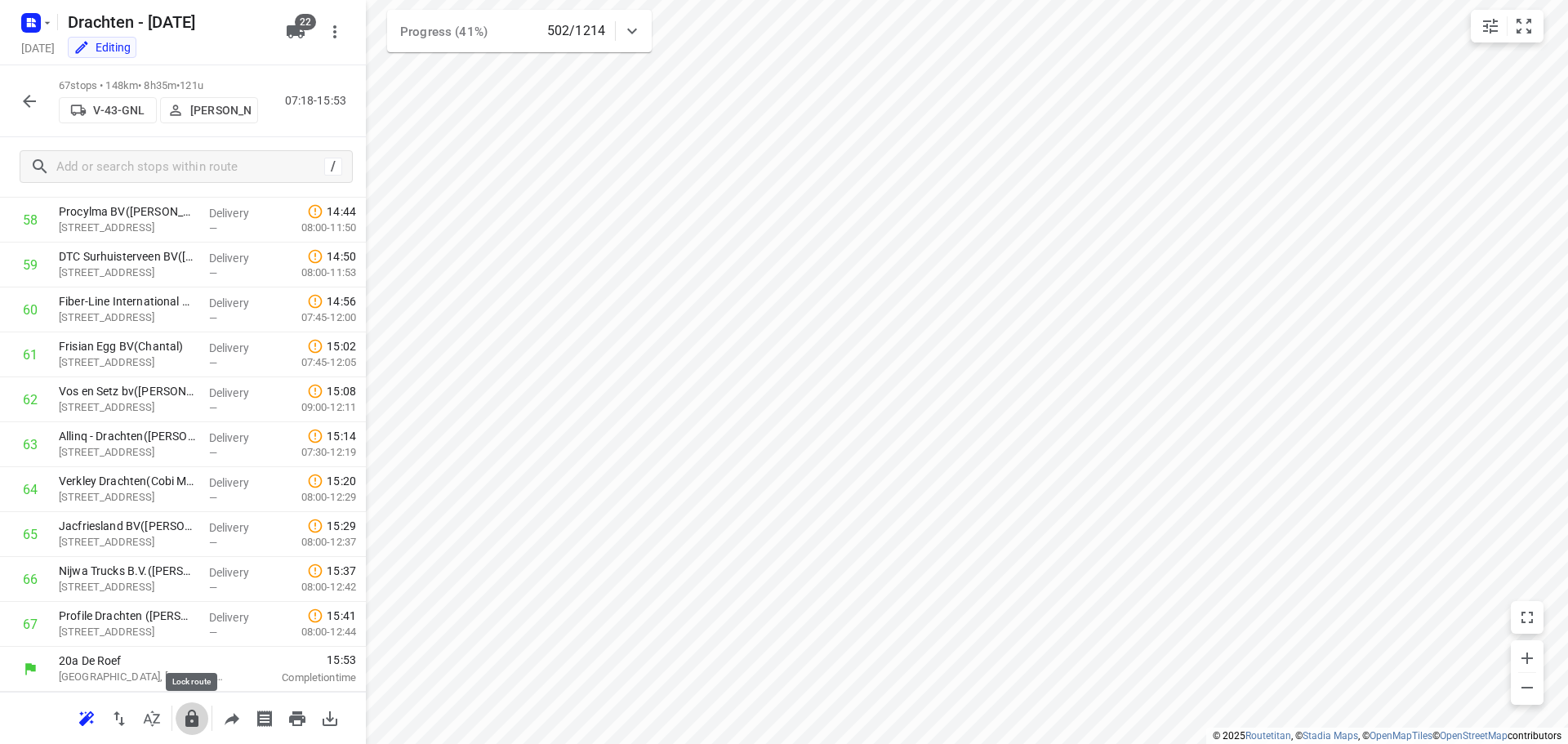
click at [194, 723] on icon "button" at bounding box center [191, 719] width 13 height 17
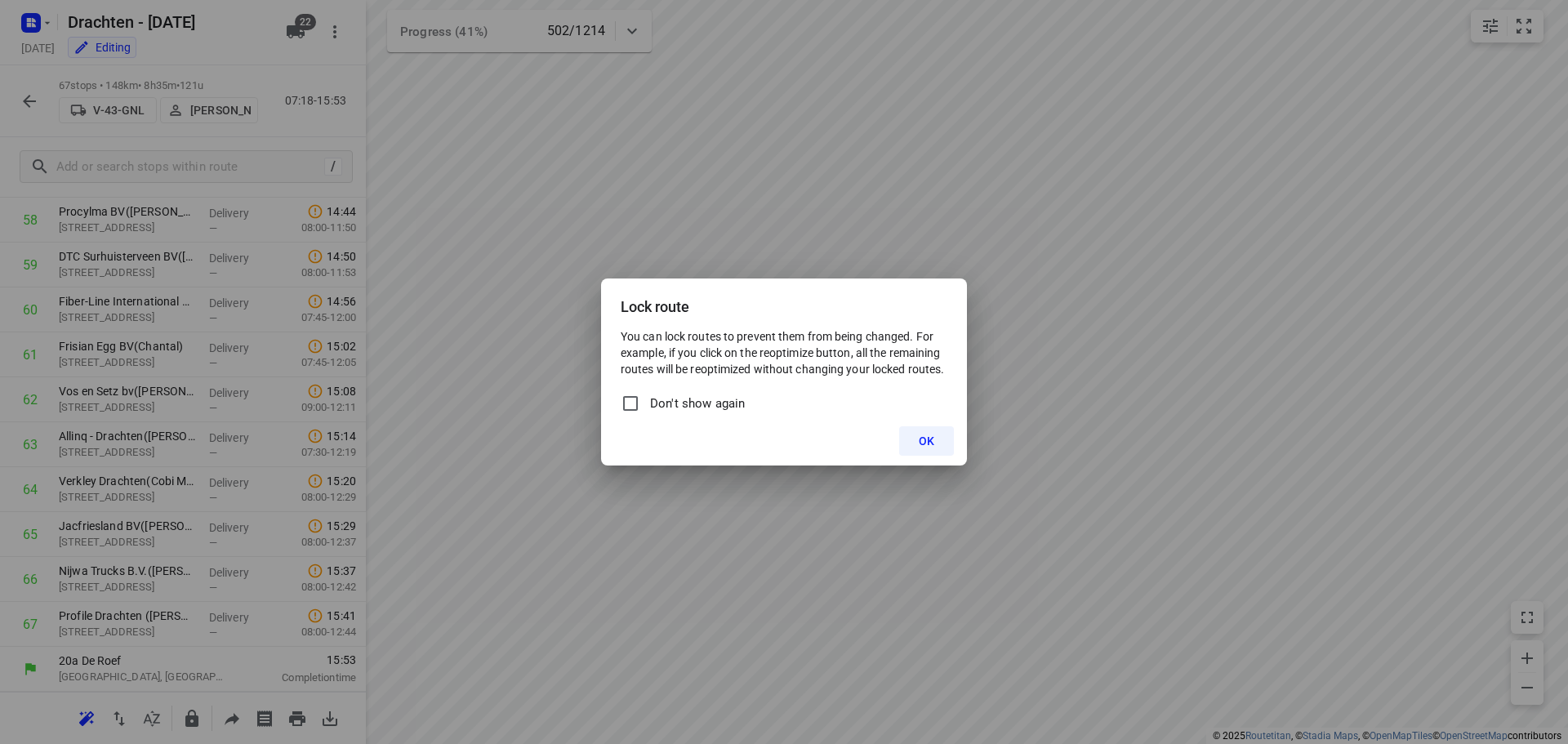
click at [925, 436] on span "OK" at bounding box center [927, 440] width 16 height 13
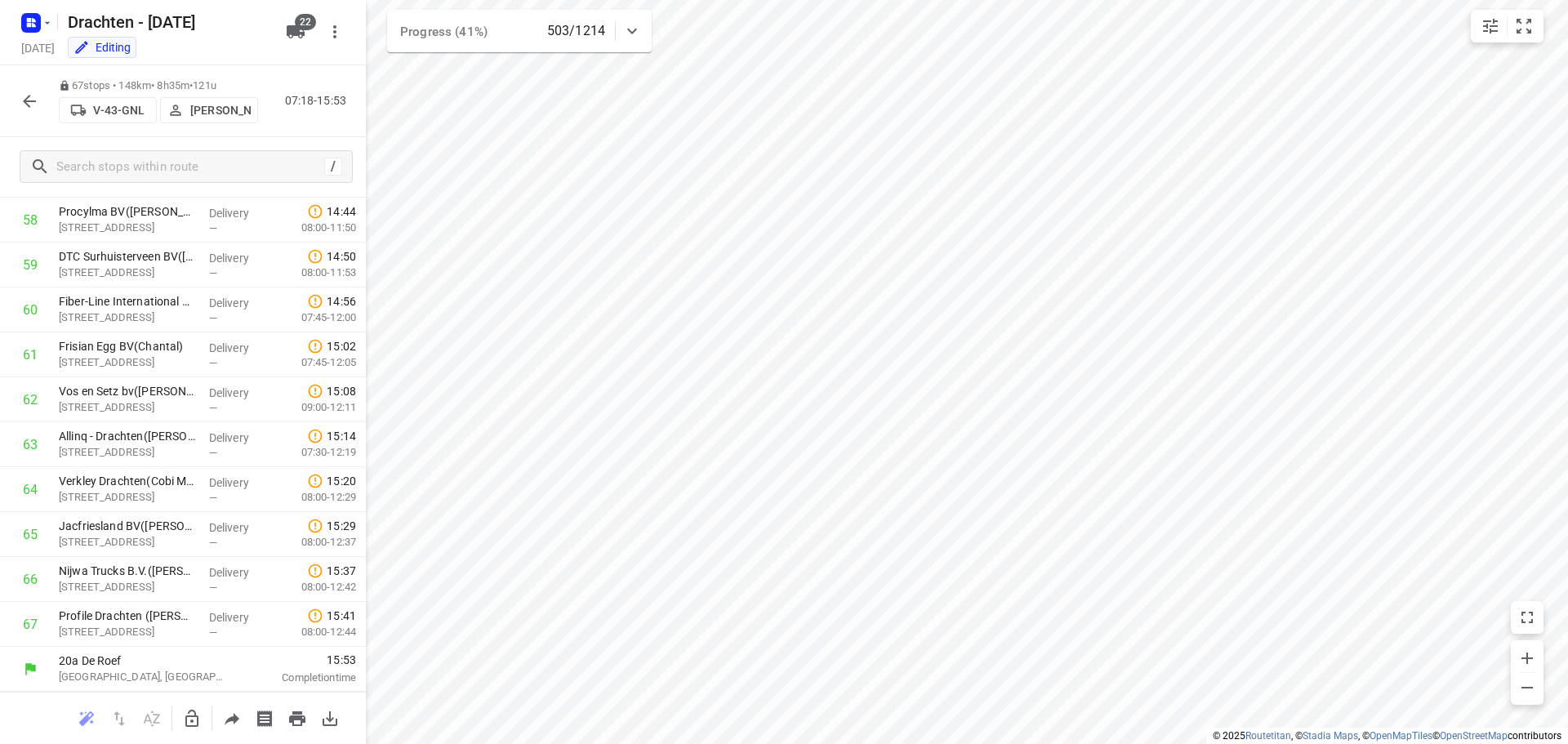
click at [35, 104] on icon "button" at bounding box center [30, 101] width 20 height 20
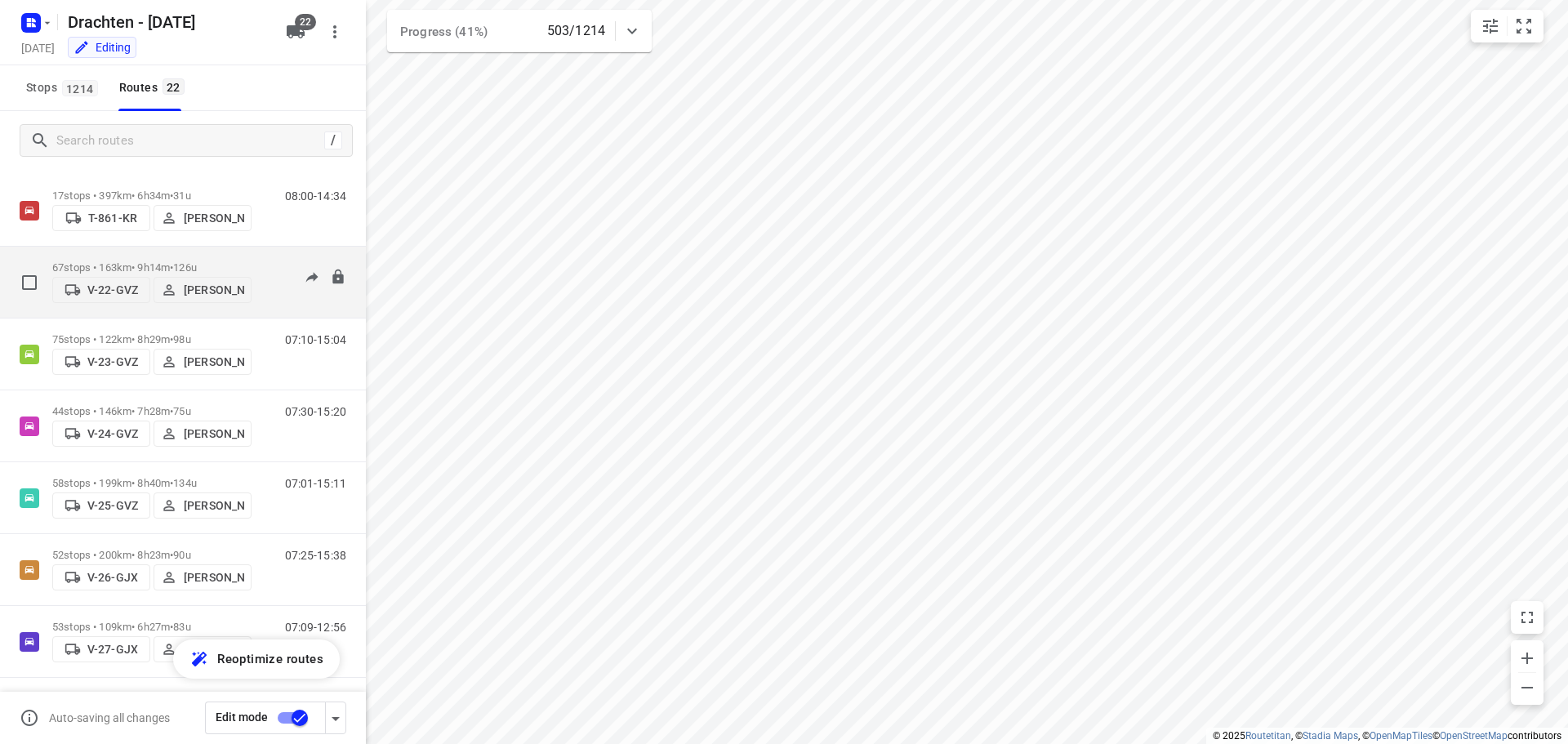
scroll to position [0, 0]
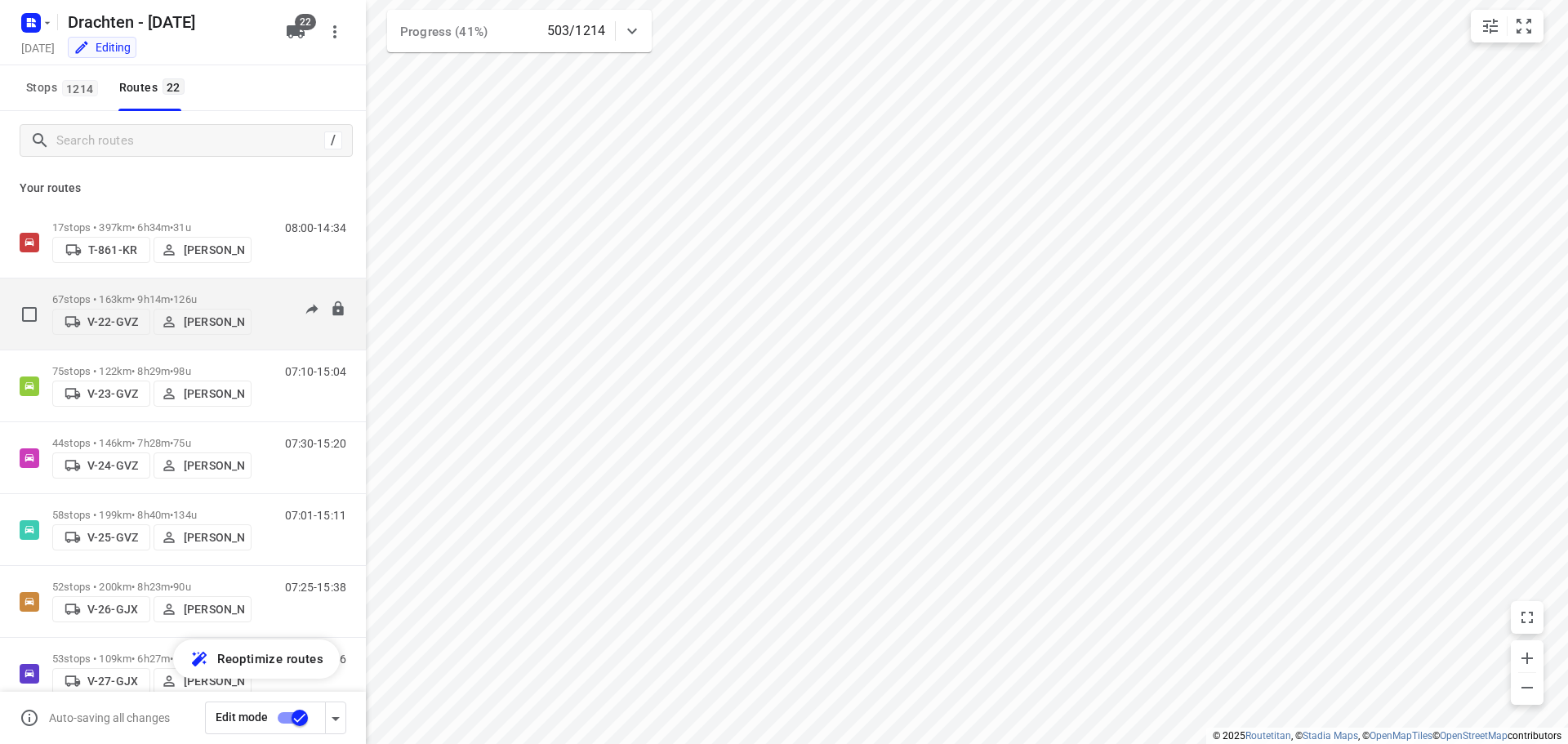
click at [179, 286] on div "67 stops • 163km • 9h14m • 126u V-22-GVZ Jelle Veenstra" at bounding box center [151, 314] width 199 height 58
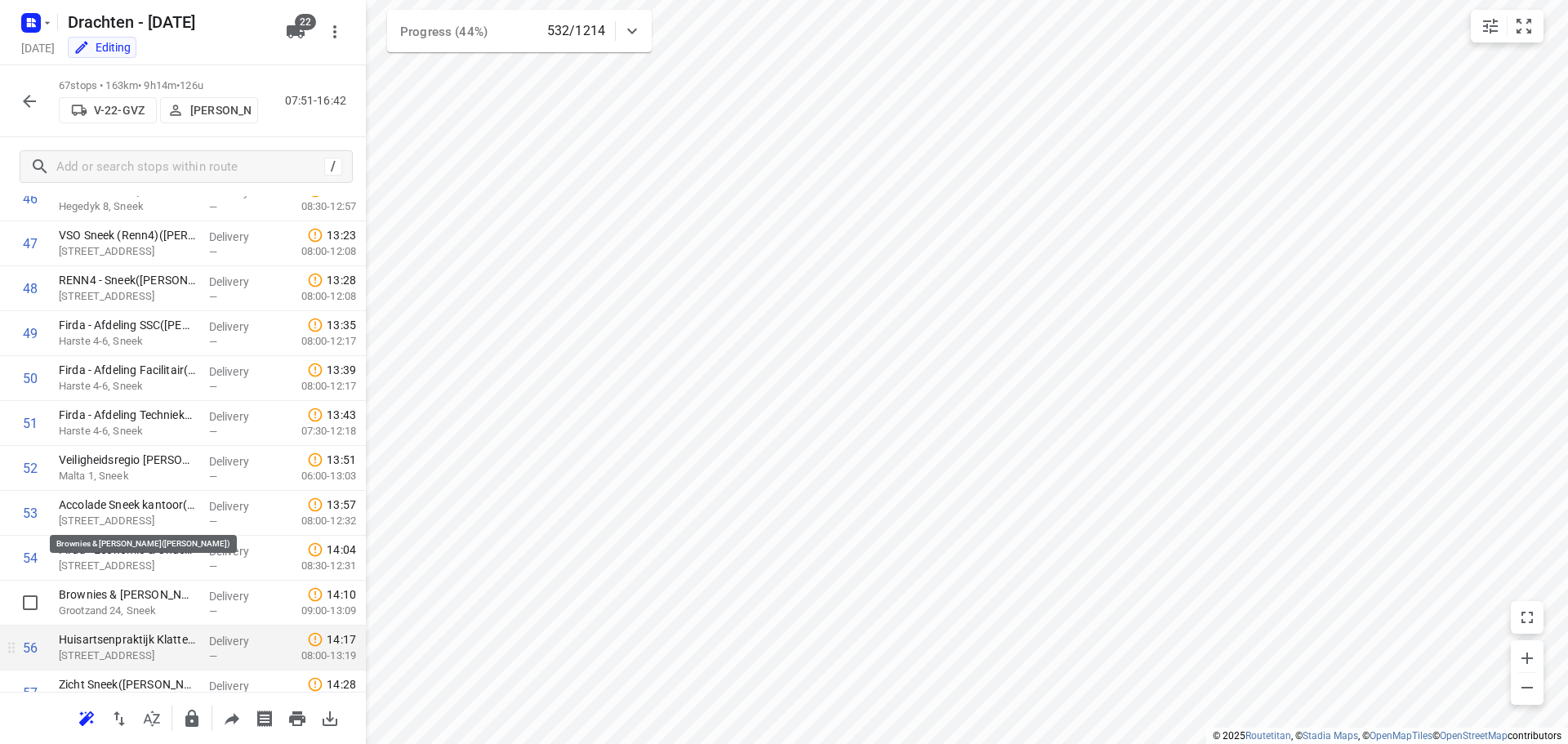
scroll to position [2232, 0]
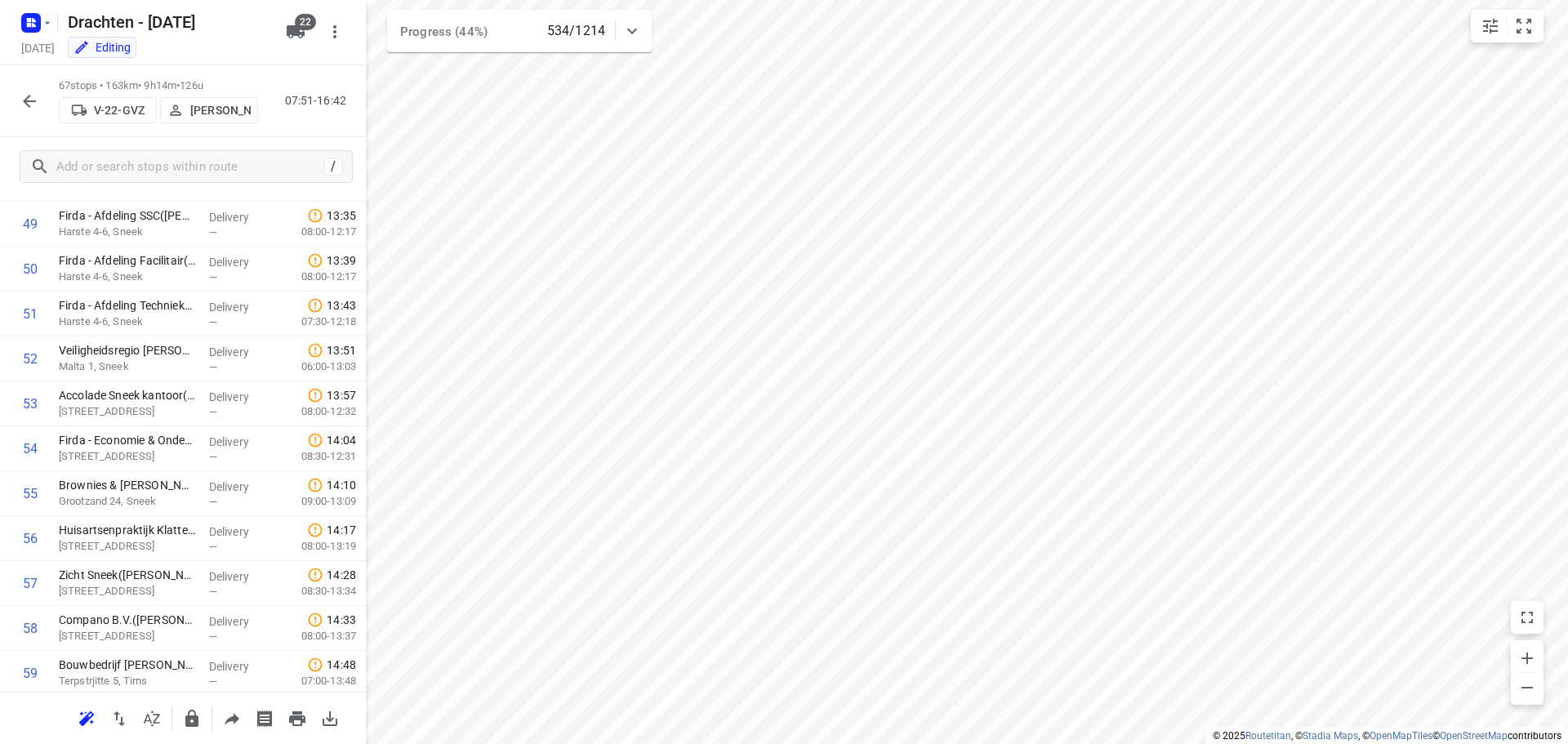
click at [29, 100] on icon "button" at bounding box center [30, 101] width 20 height 20
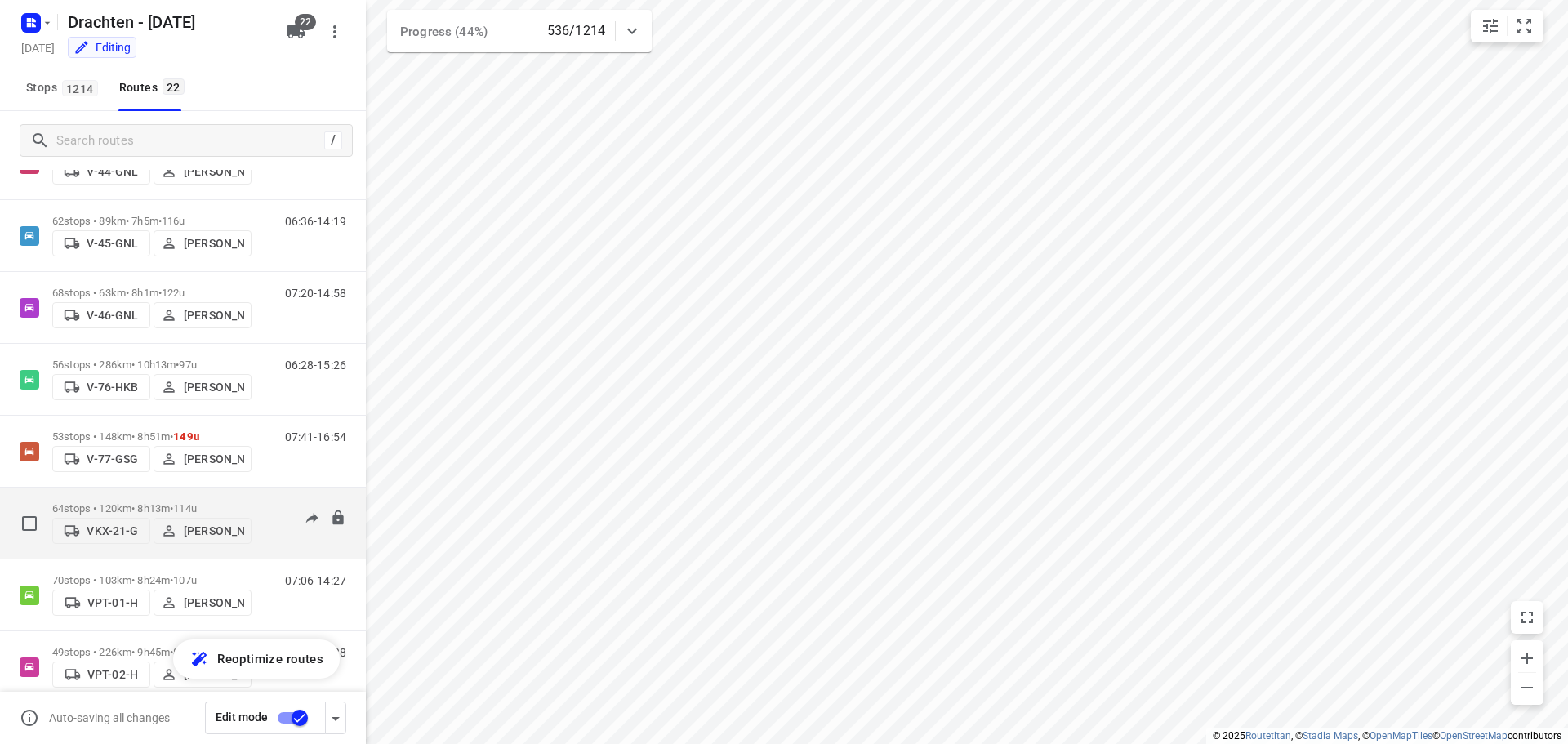
scroll to position [898, 0]
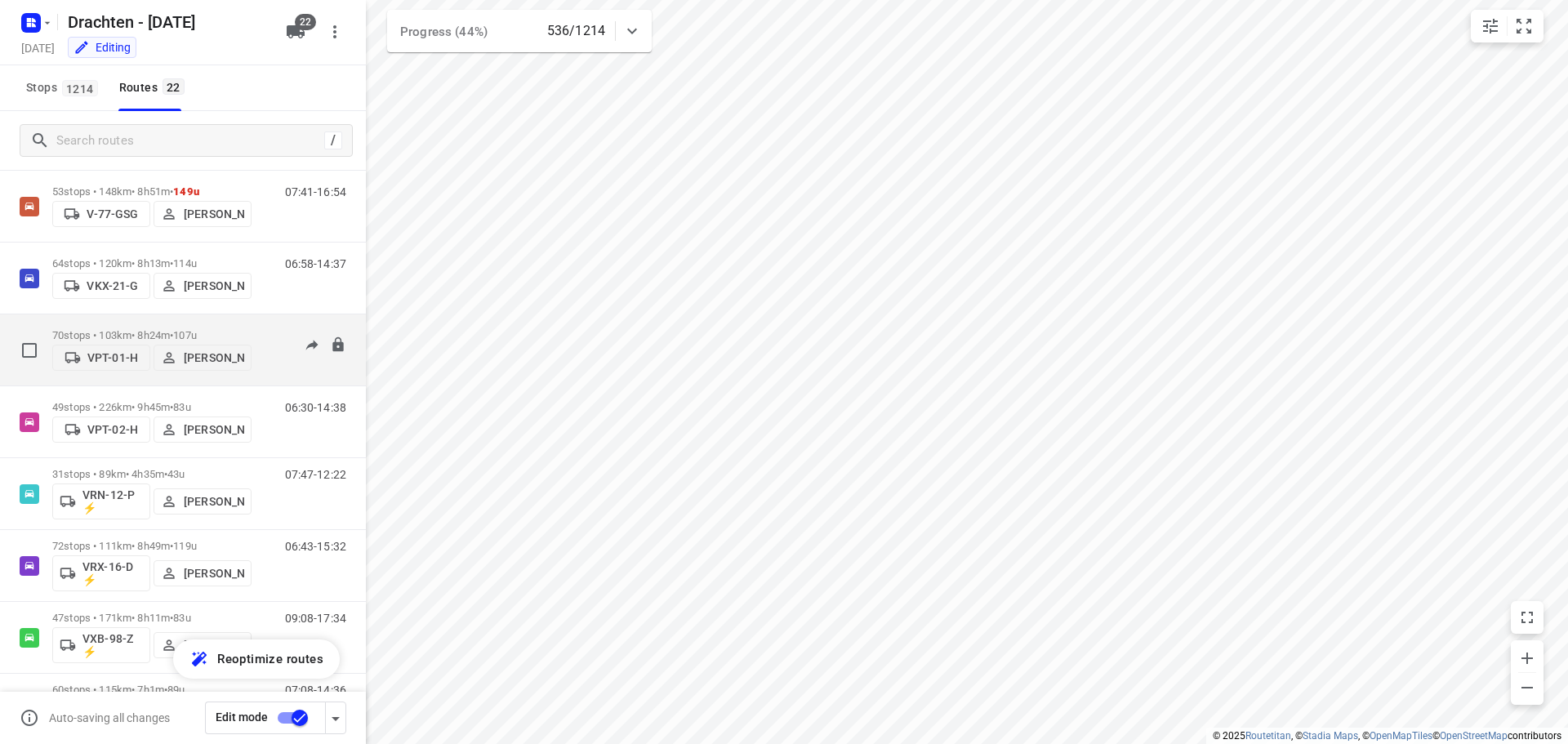
click at [104, 329] on p "70 stops • 103km • 8h24m • 107u" at bounding box center [151, 335] width 199 height 12
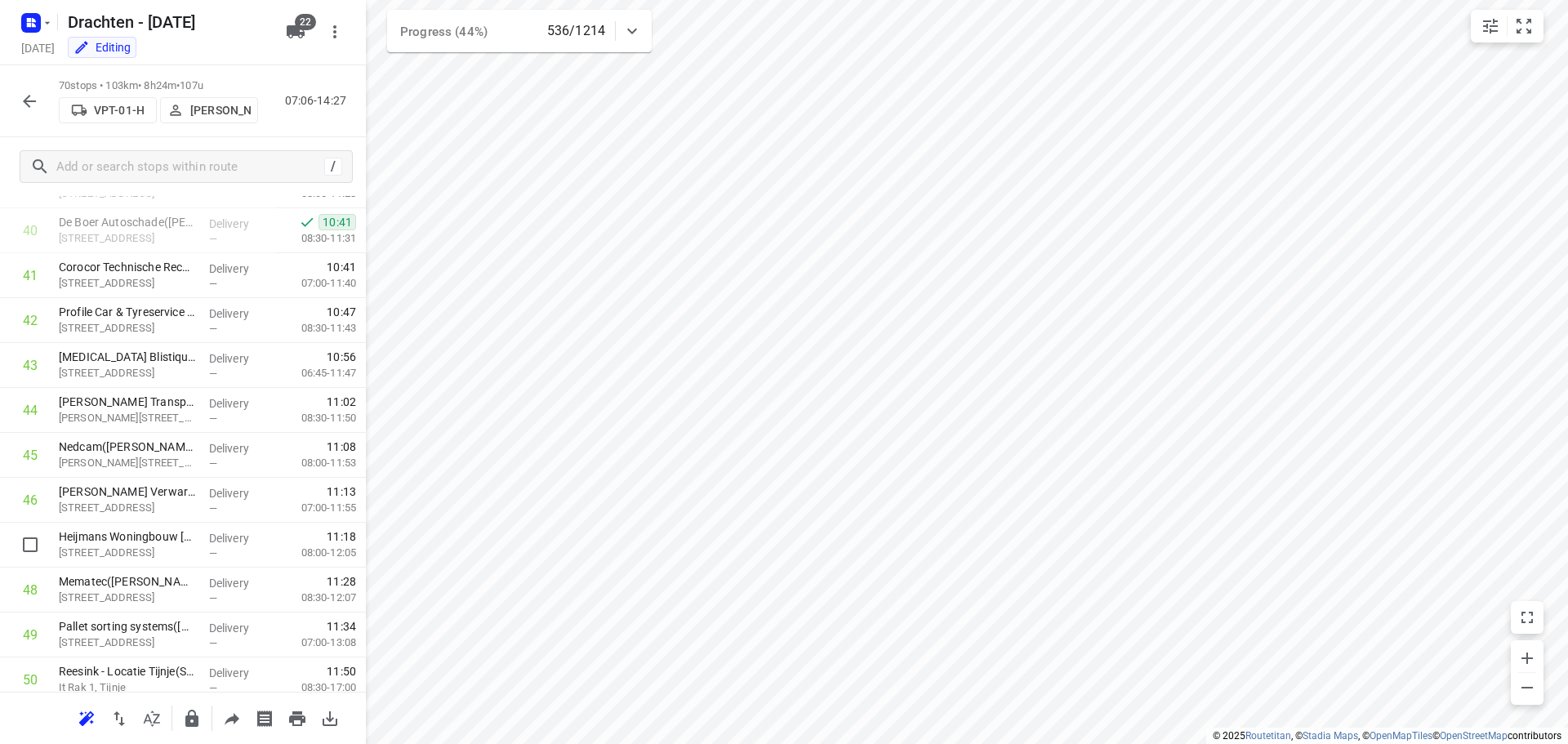
scroll to position [1797, 0]
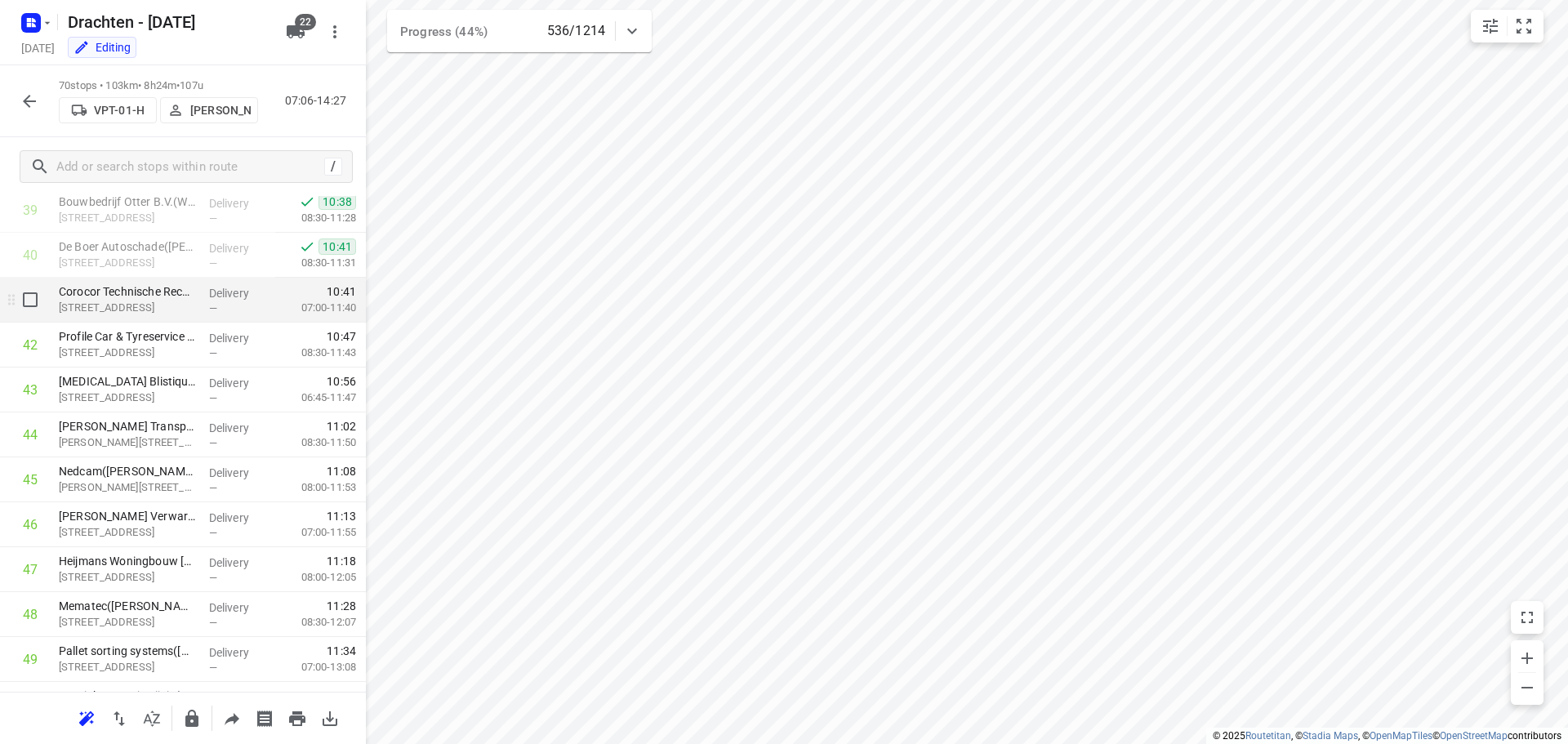
click at [129, 311] on p "Hermes 4, Heerenveen" at bounding box center [128, 307] width 137 height 17
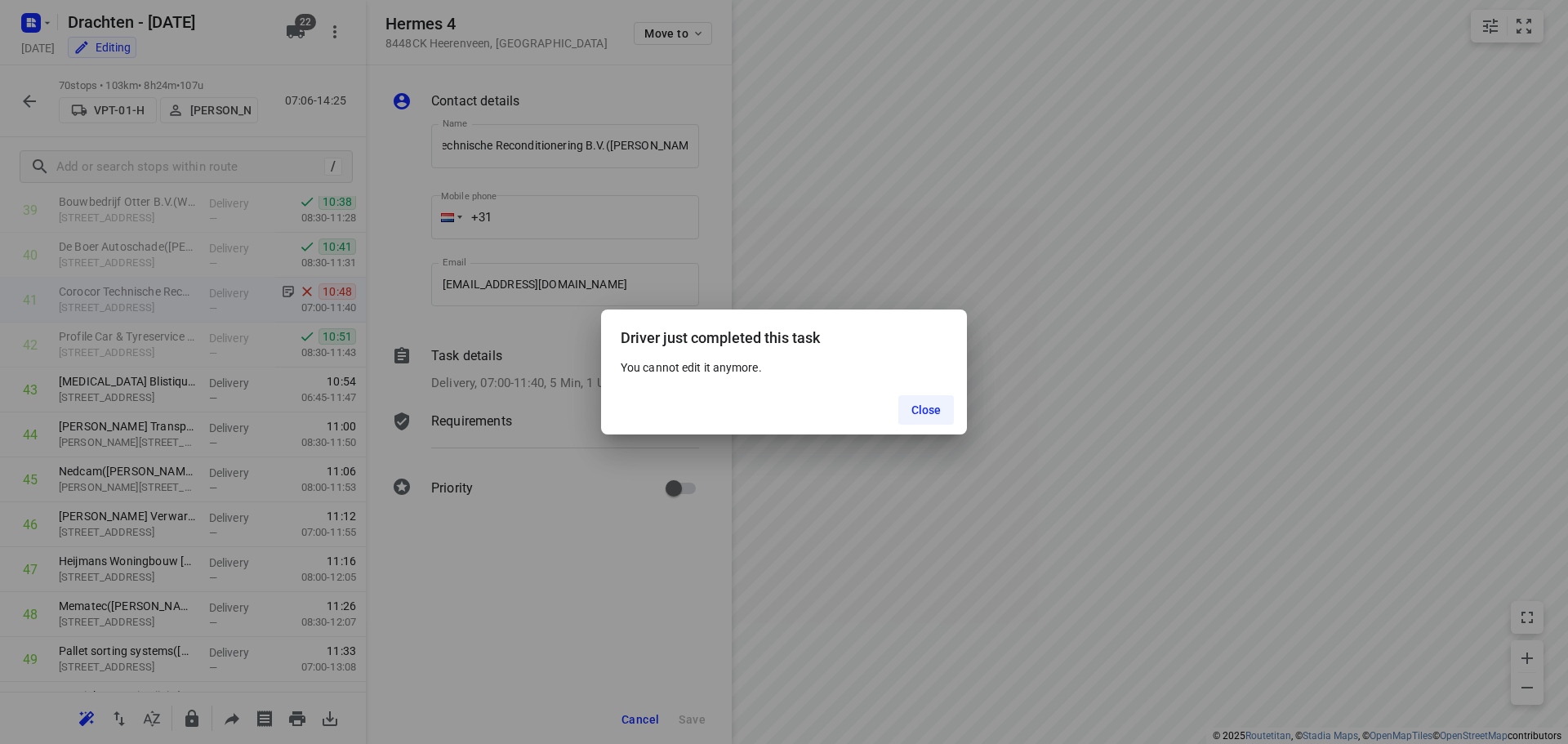
scroll to position [0, 0]
click at [921, 410] on span "Close" at bounding box center [926, 410] width 30 height 13
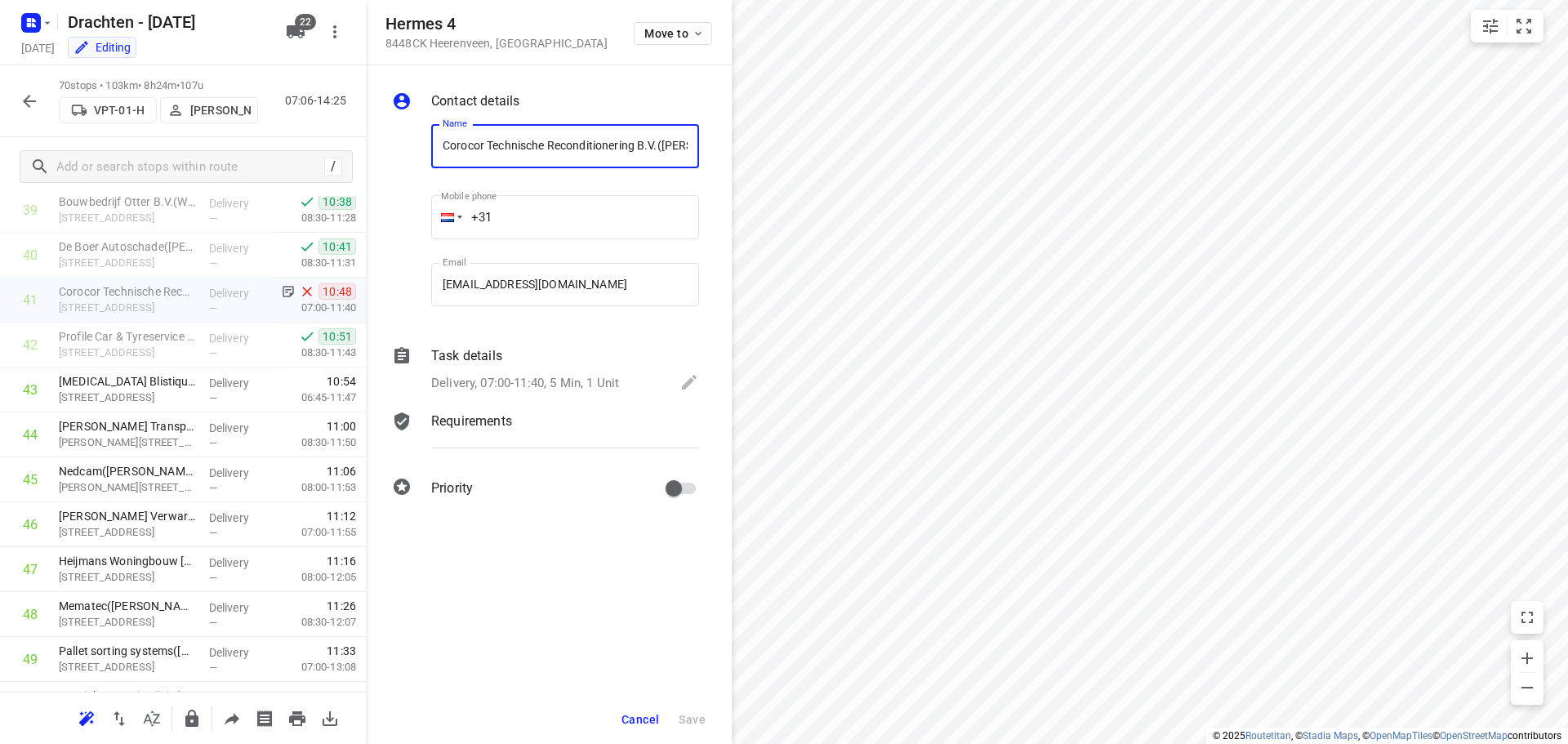
scroll to position [0, 51]
click at [32, 105] on icon "button" at bounding box center [30, 101] width 20 height 20
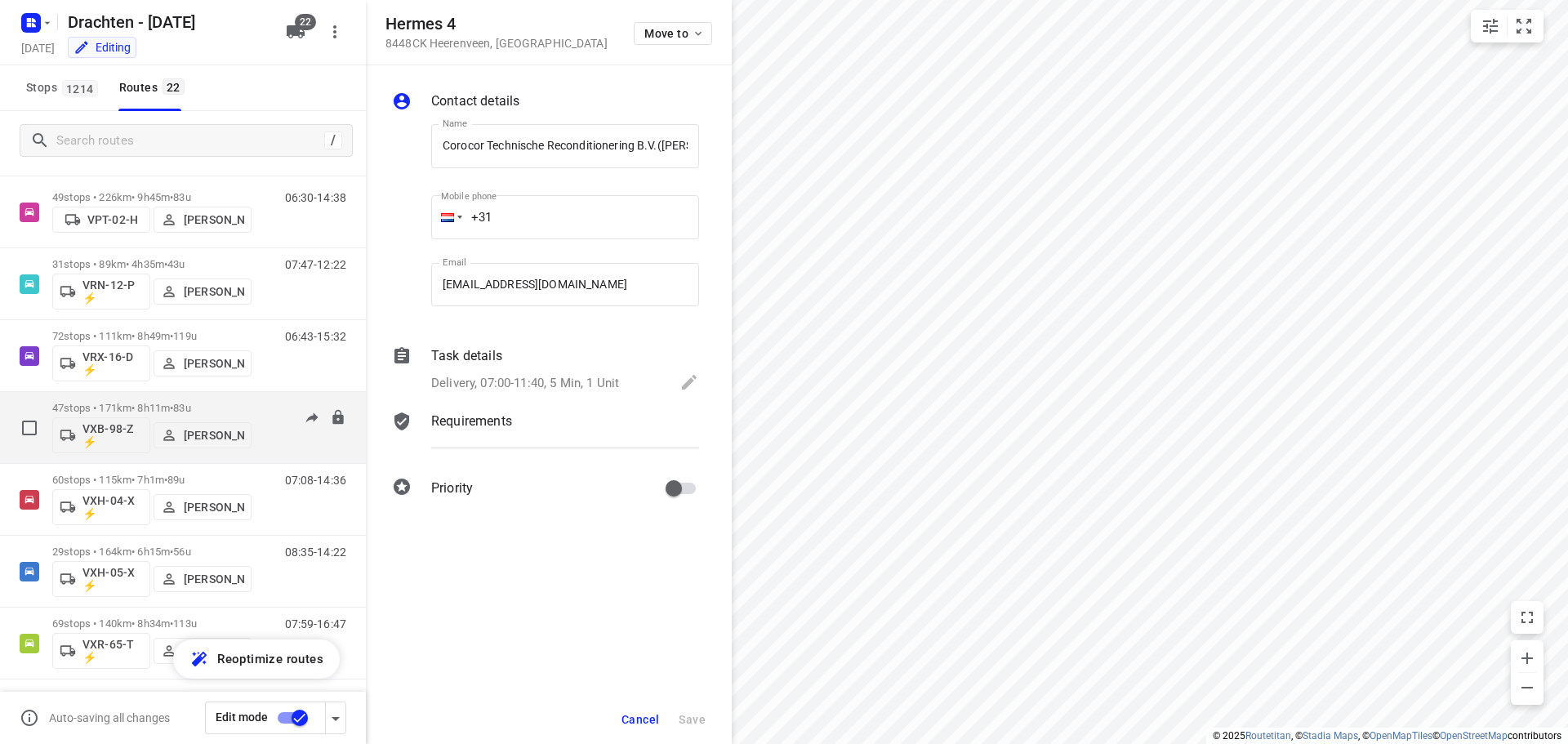
scroll to position [1112, 0]
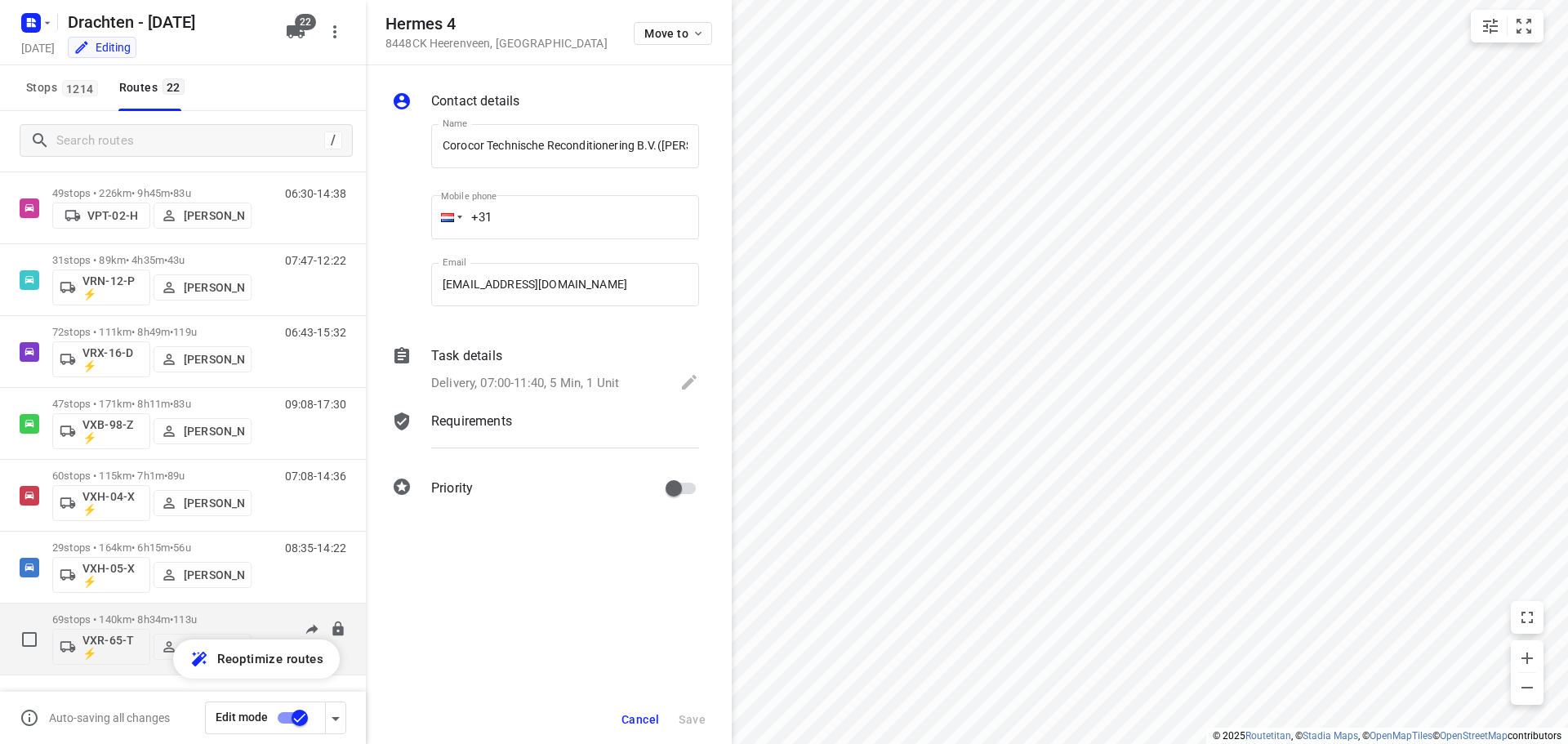
click at [150, 616] on p "69 stops • 140km • 8h34m • 113u" at bounding box center [151, 620] width 199 height 12
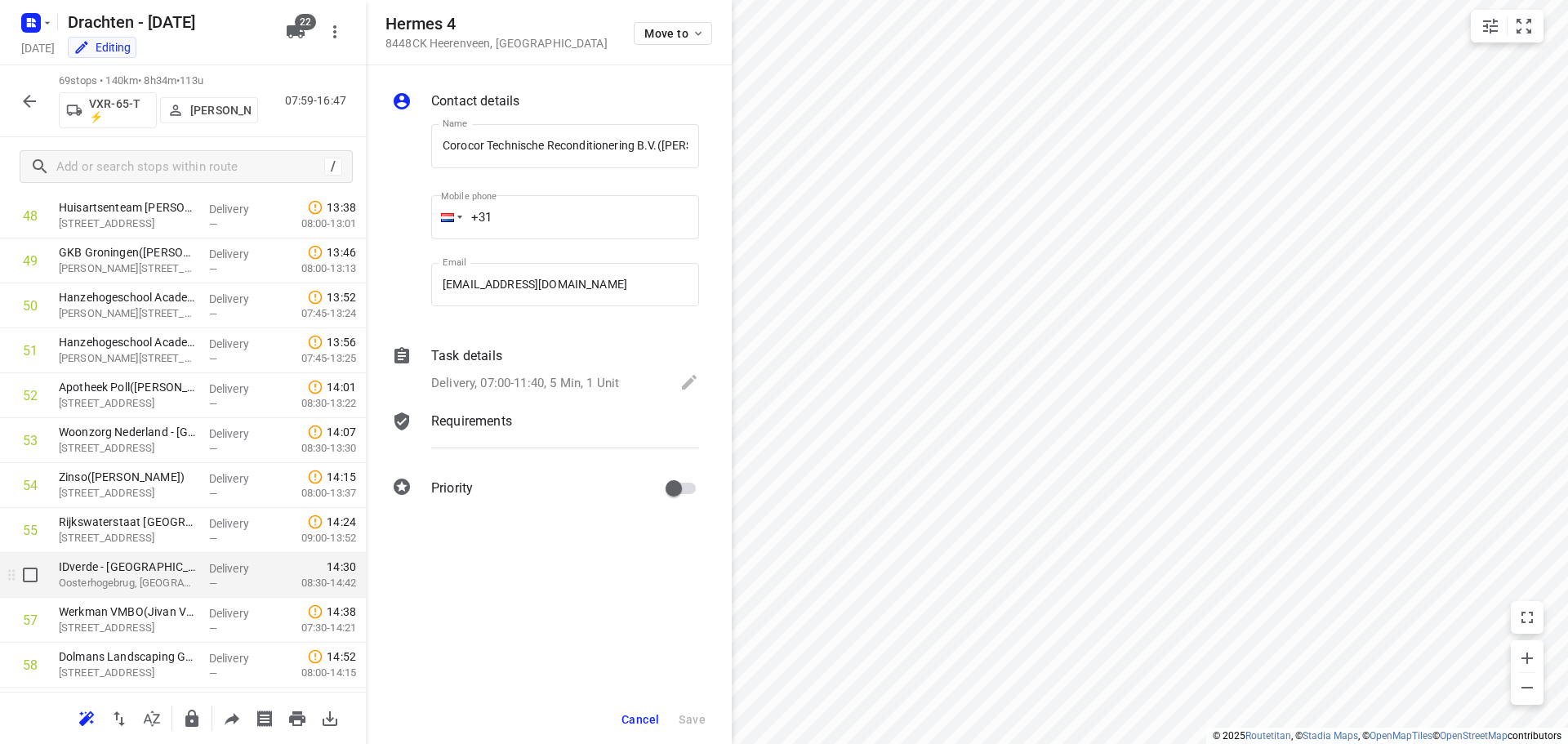
scroll to position [2369, 0]
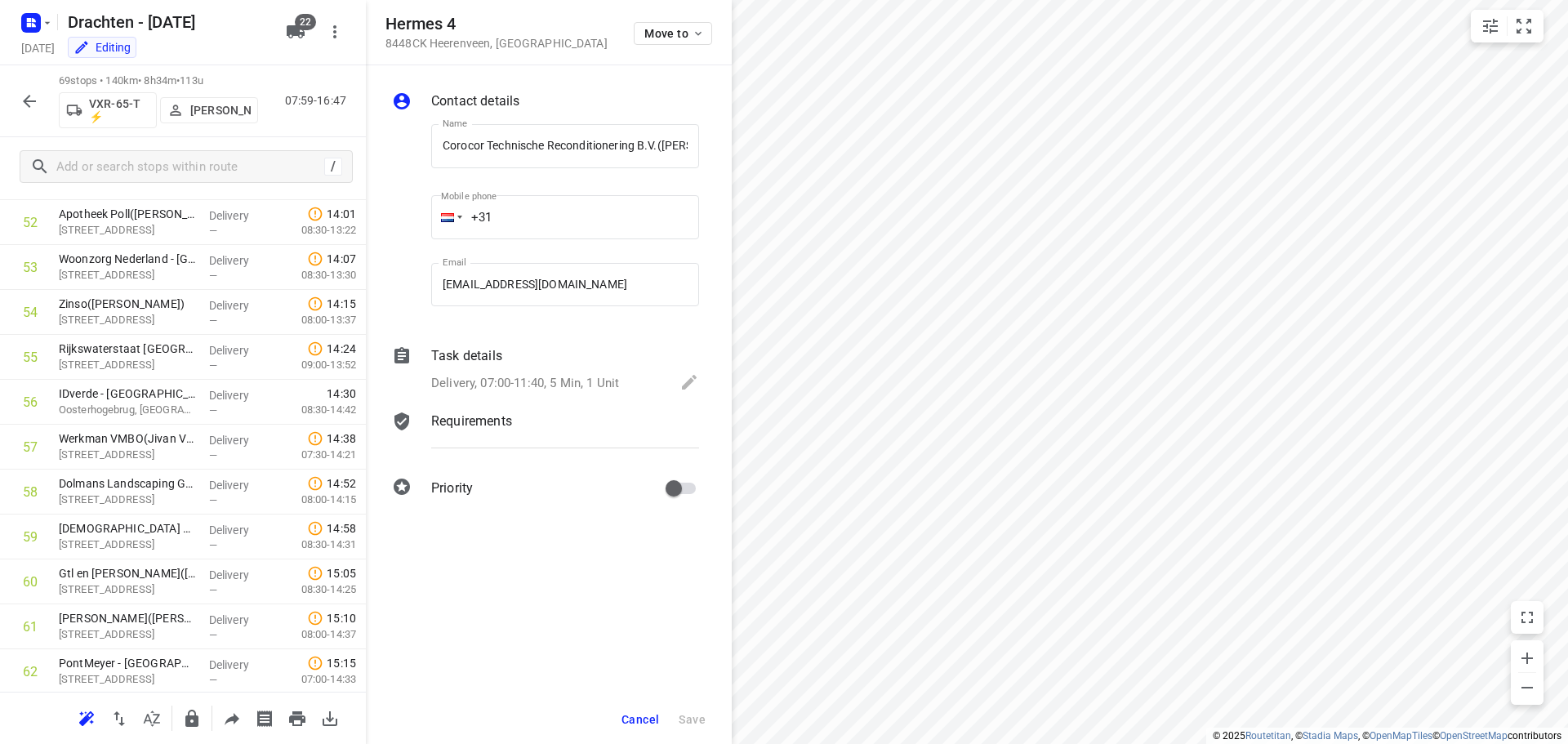
click at [37, 100] on icon "button" at bounding box center [30, 101] width 20 height 20
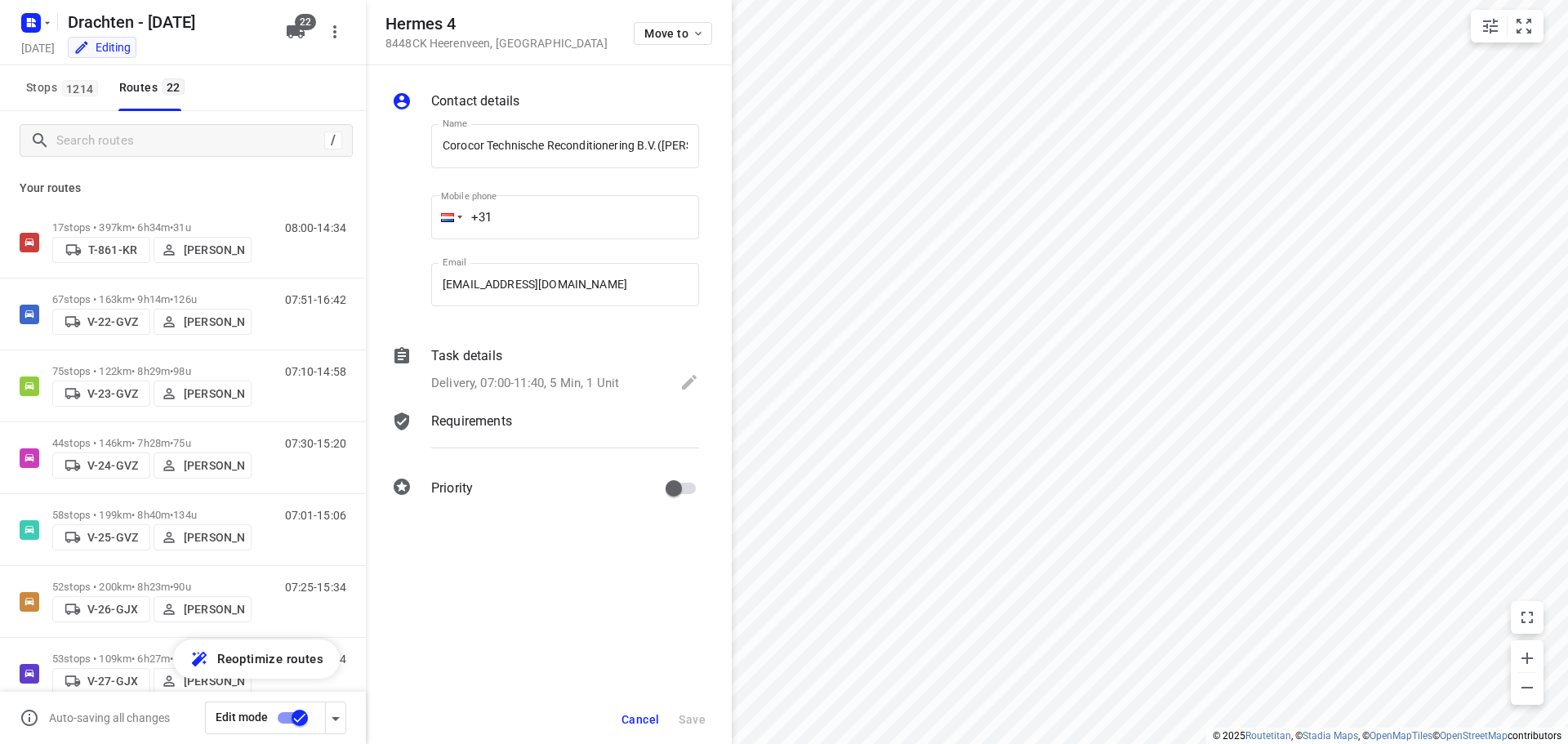
drag, startPoint x: 525, startPoint y: 651, endPoint x: 514, endPoint y: 649, distance: 11.2
click at [524, 651] on div "Contact details Name Corocor Technische Reconditionering B.V.(Rob Dieperink) Na…" at bounding box center [548, 405] width 365 height 679
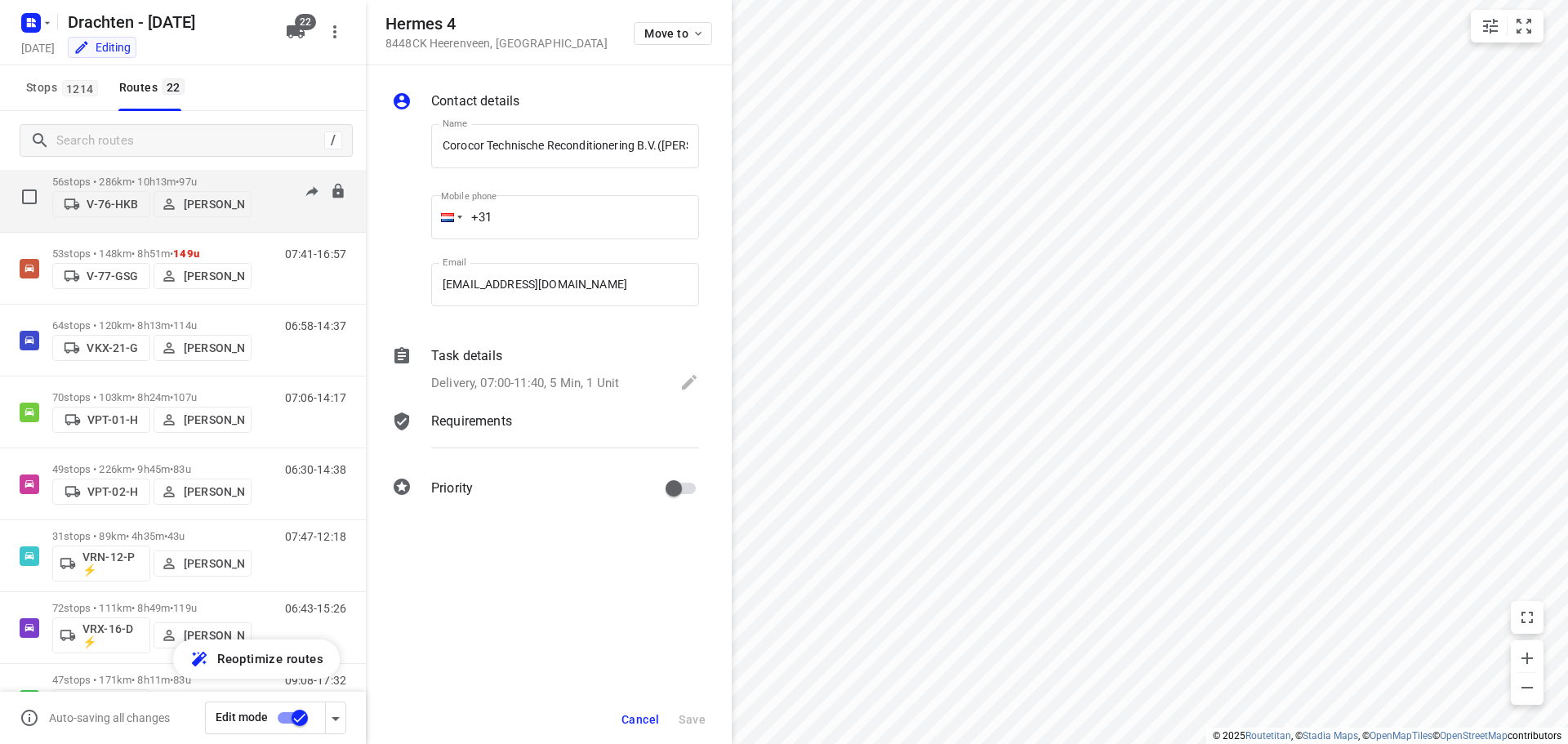
scroll to position [898, 0]
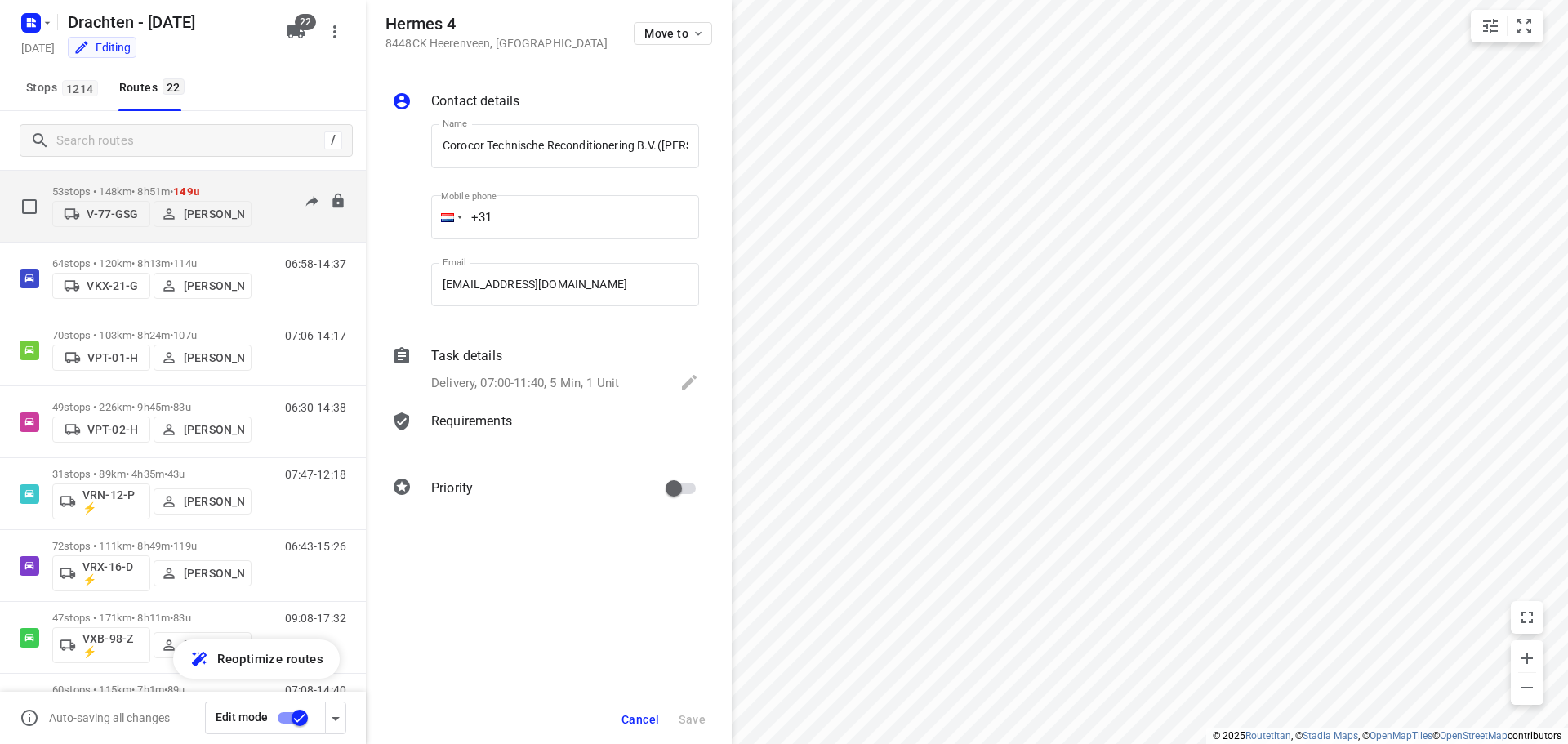
click at [151, 185] on p "53 stops • 148km • 8h51m • 149u" at bounding box center [151, 191] width 199 height 12
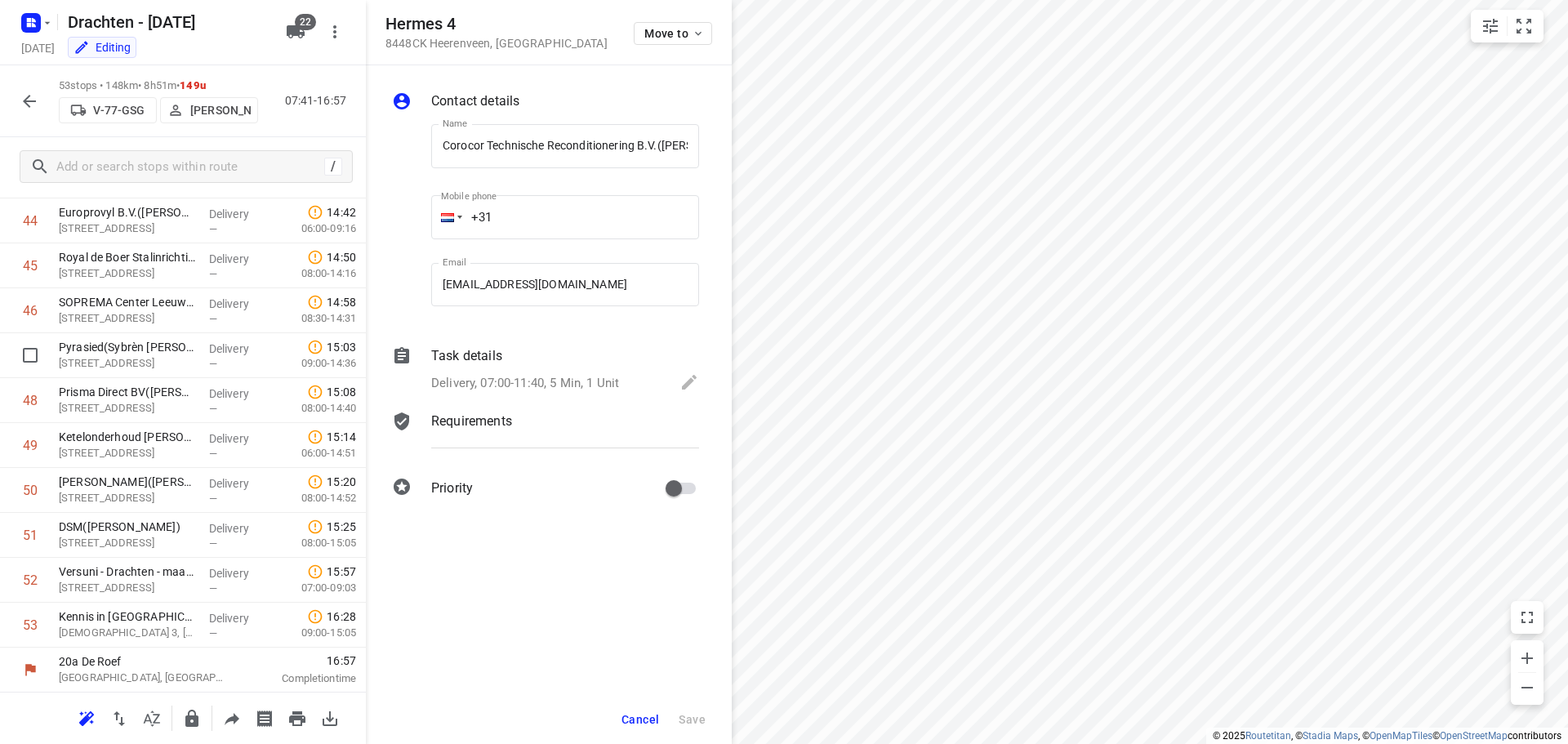
scroll to position [2012, 0]
click at [35, 110] on icon "button" at bounding box center [30, 101] width 20 height 20
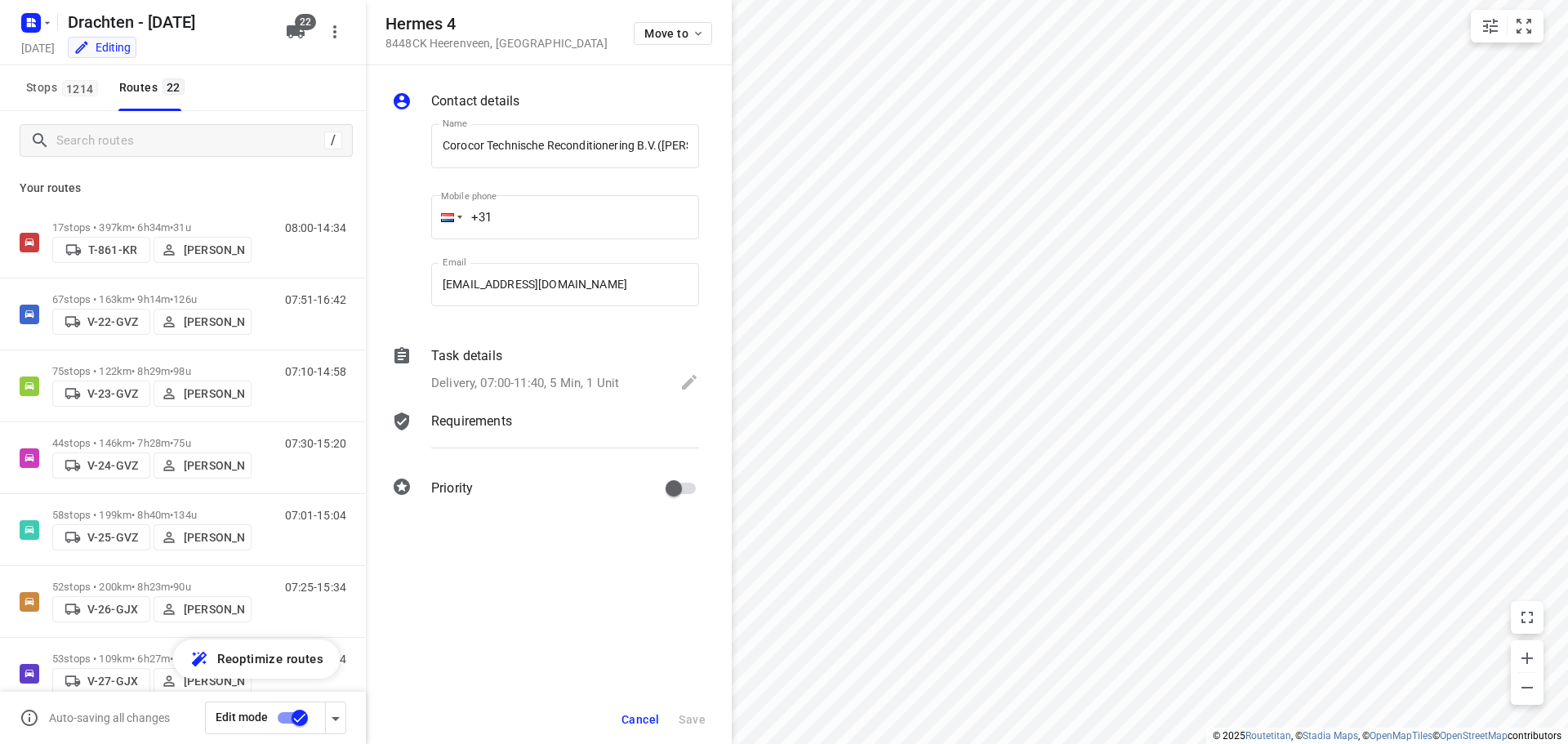
click at [297, 721] on input "checkbox" at bounding box center [299, 718] width 93 height 31
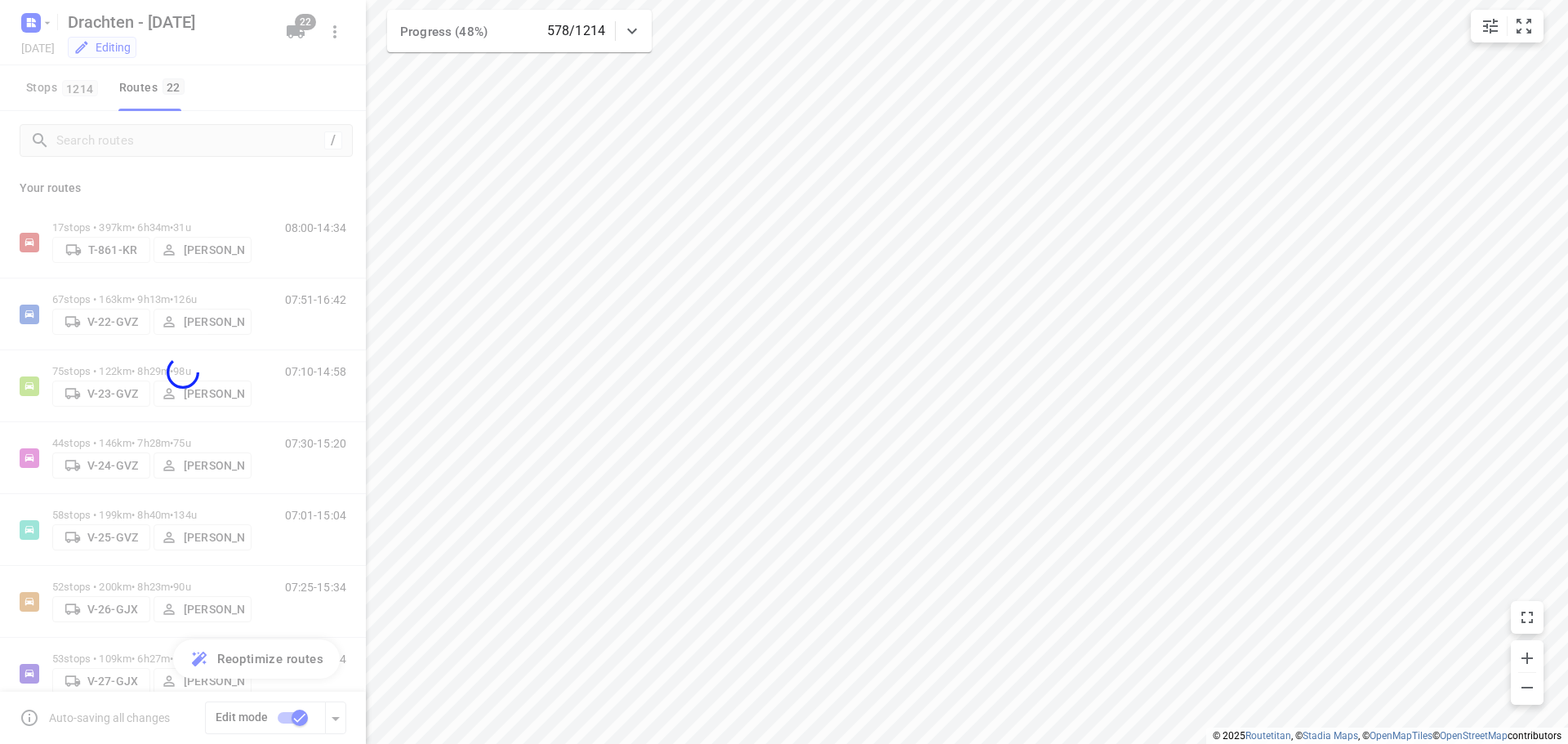
checkbox input "false"
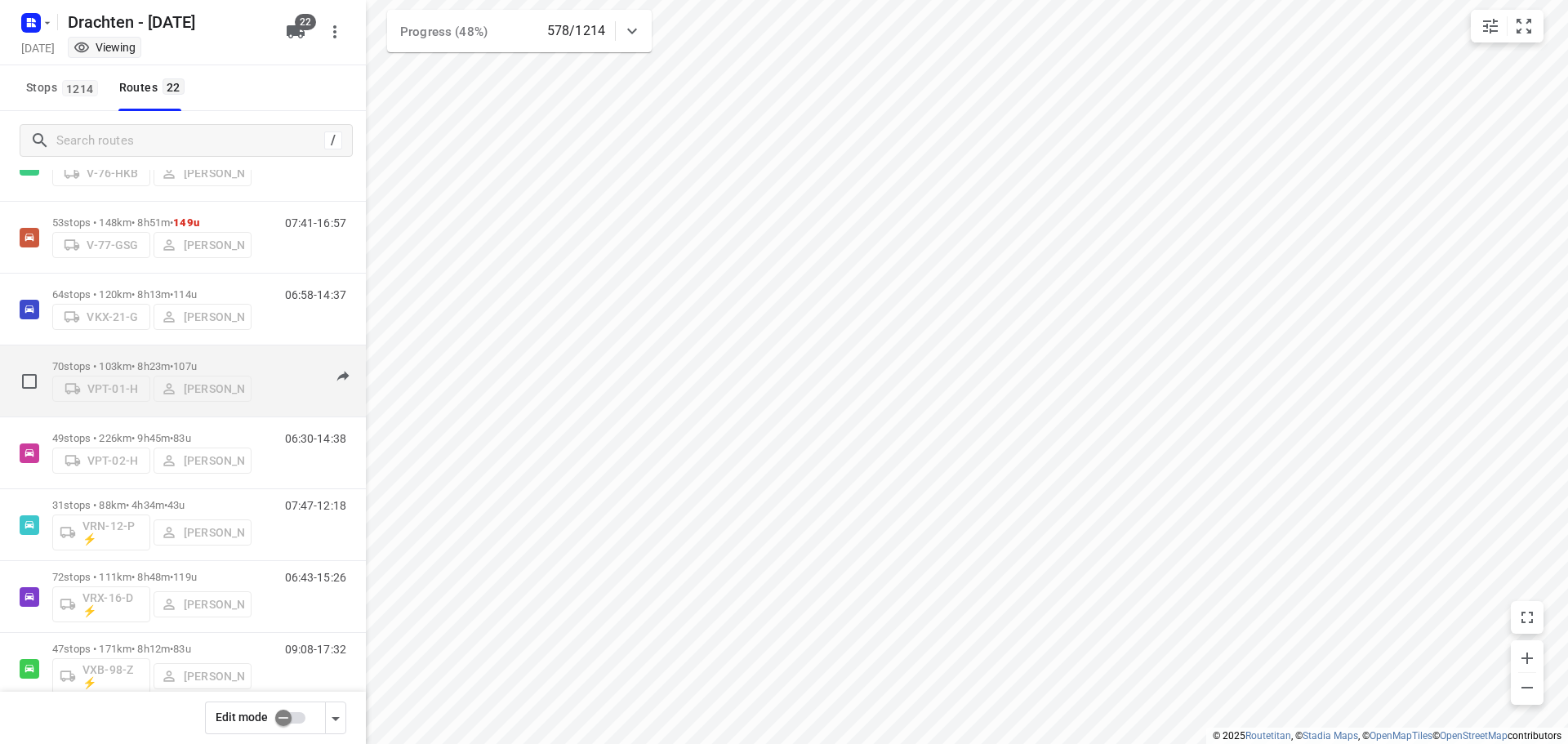
scroll to position [786, 0]
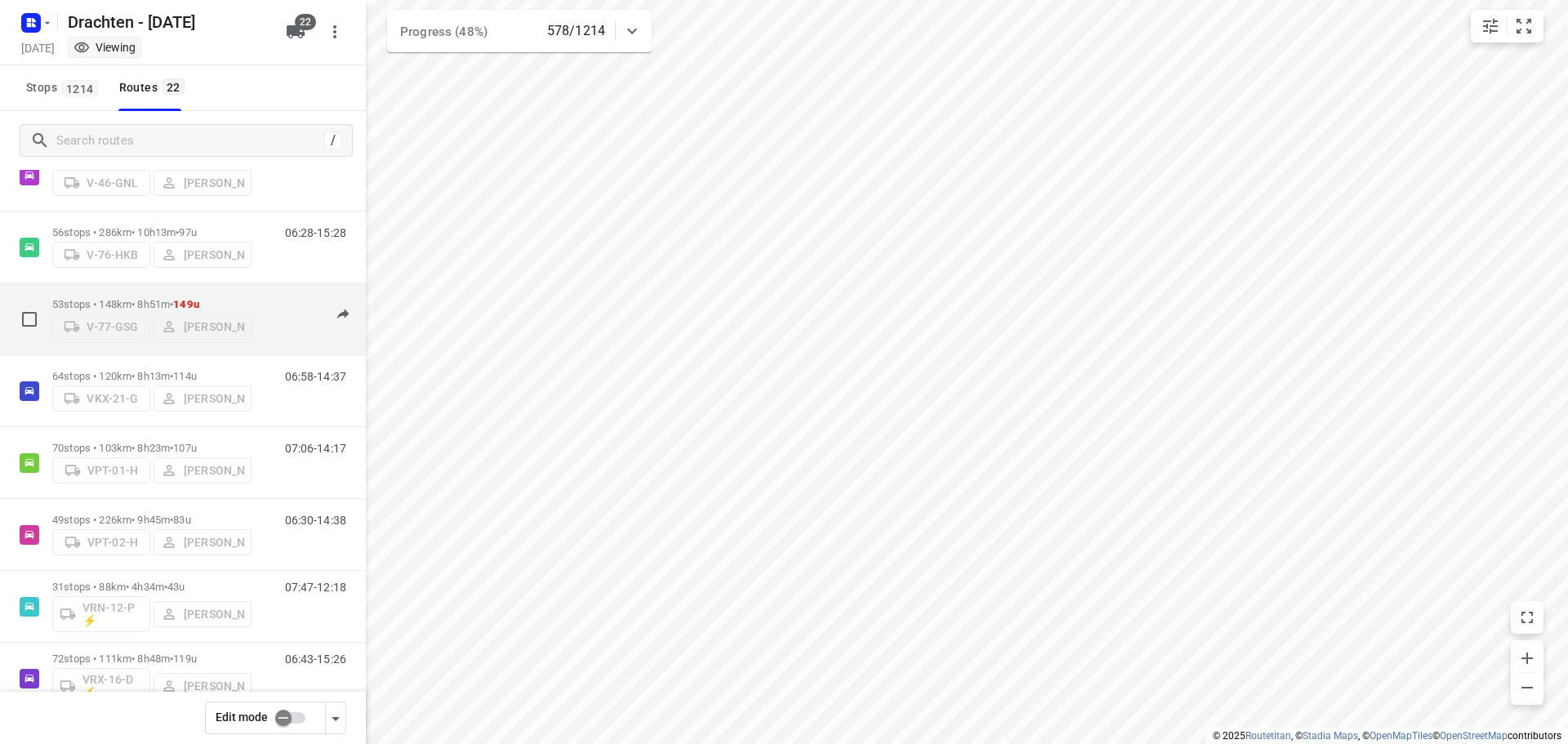
click at [132, 298] on p "53 stops • 148km • 8h51m • 149u" at bounding box center [151, 305] width 199 height 12
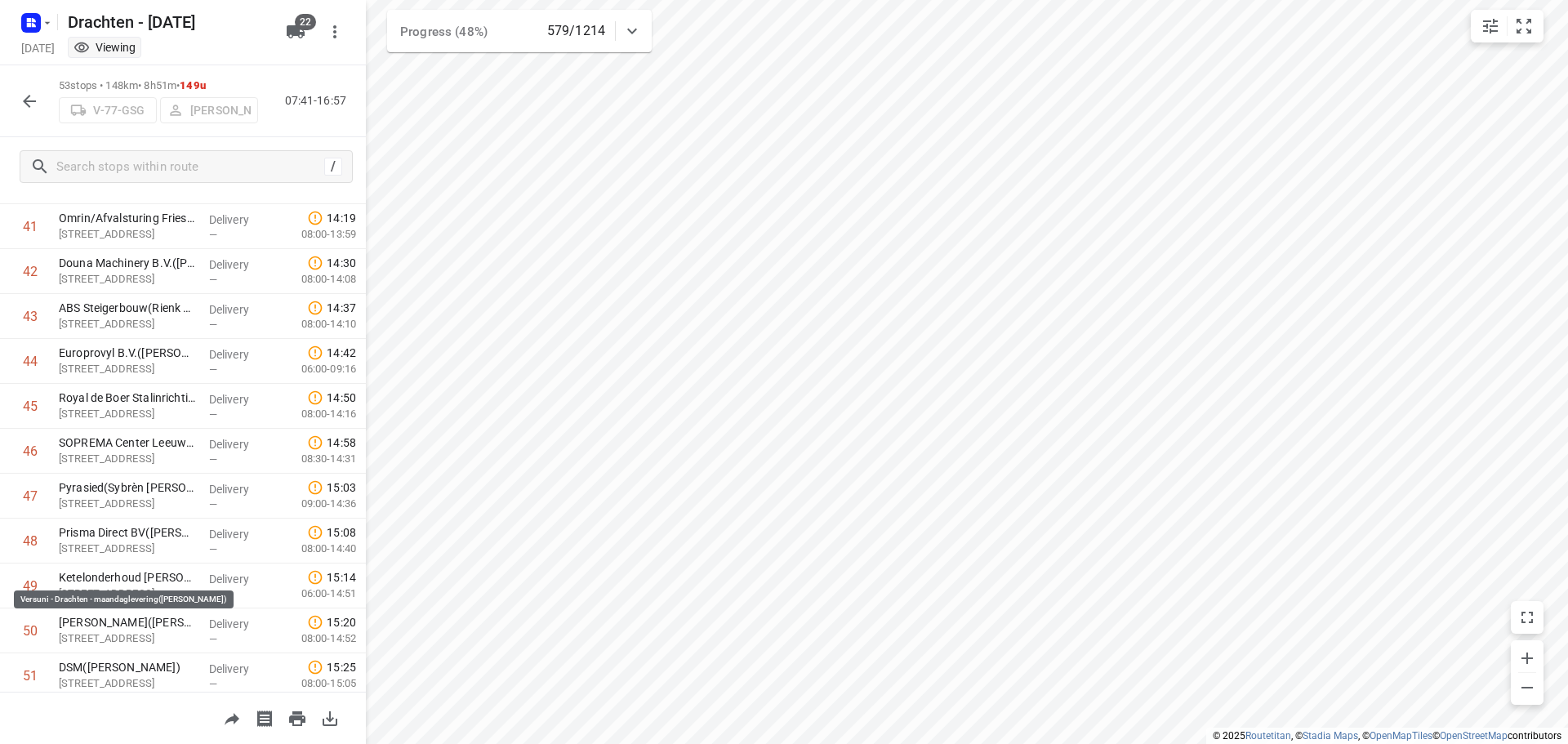
scroll to position [2012, 0]
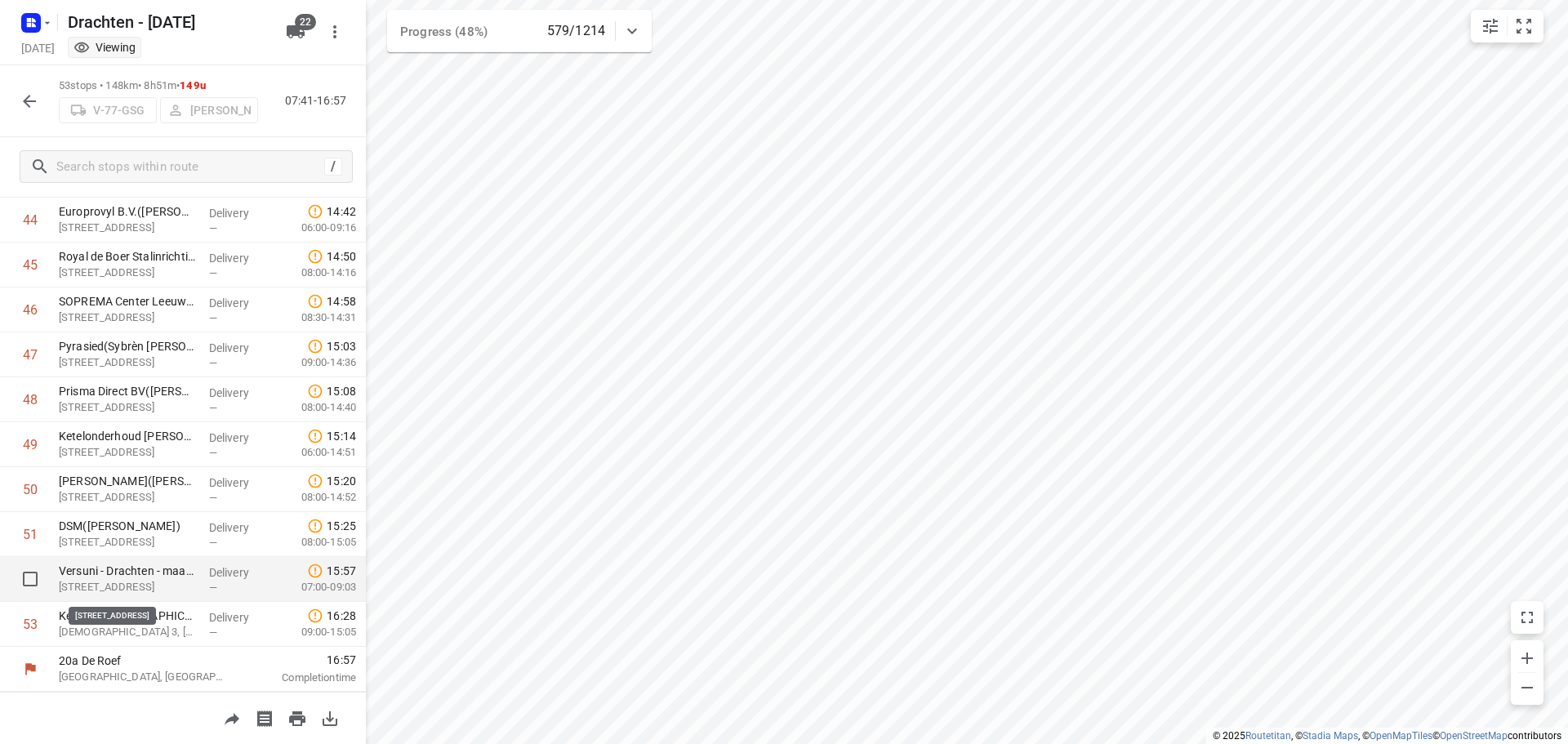
drag, startPoint x: 146, startPoint y: 623, endPoint x: 149, endPoint y: 580, distance: 43.1
click at [29, 106] on icon "button" at bounding box center [29, 101] width 13 height 13
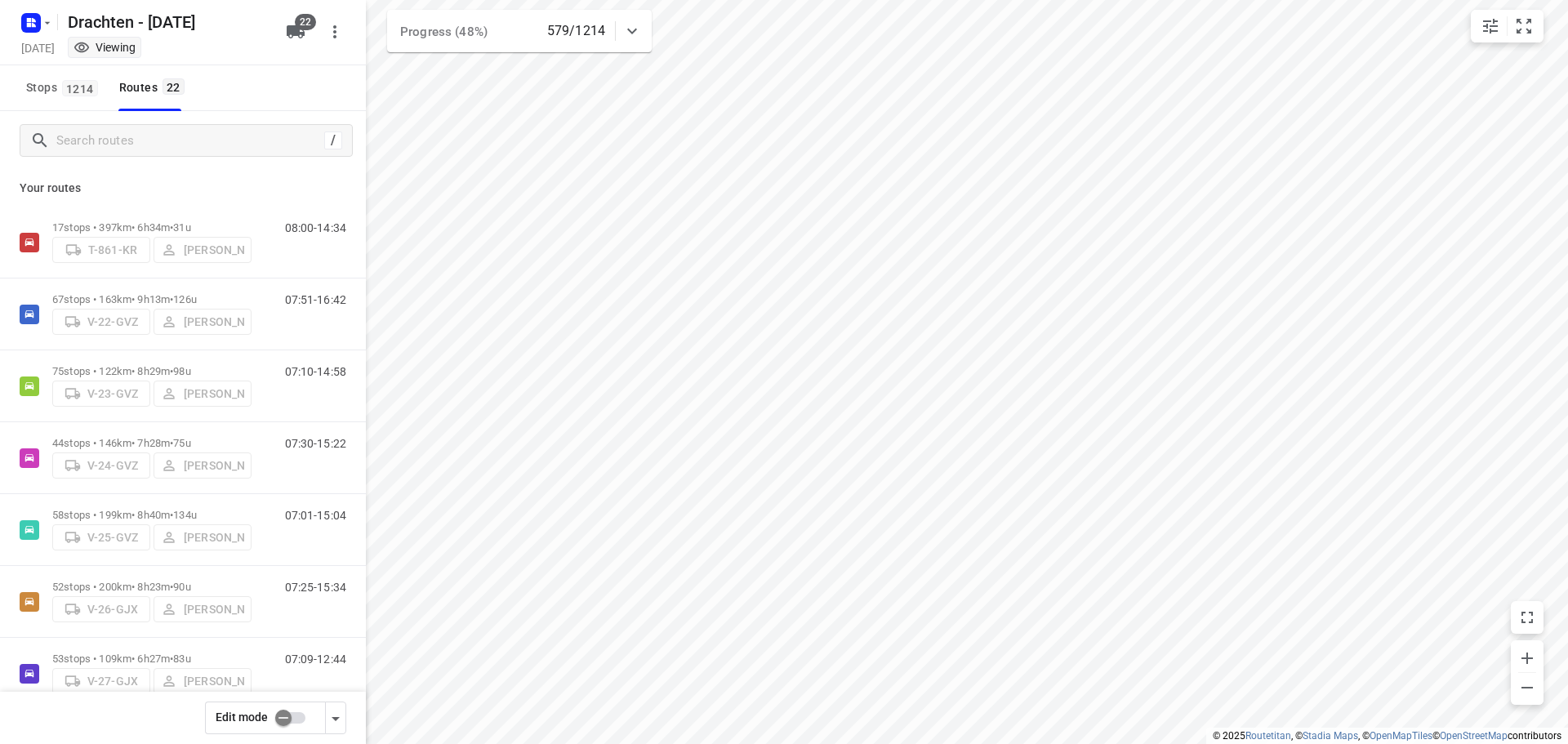
click at [285, 716] on input "checkbox" at bounding box center [283, 718] width 93 height 31
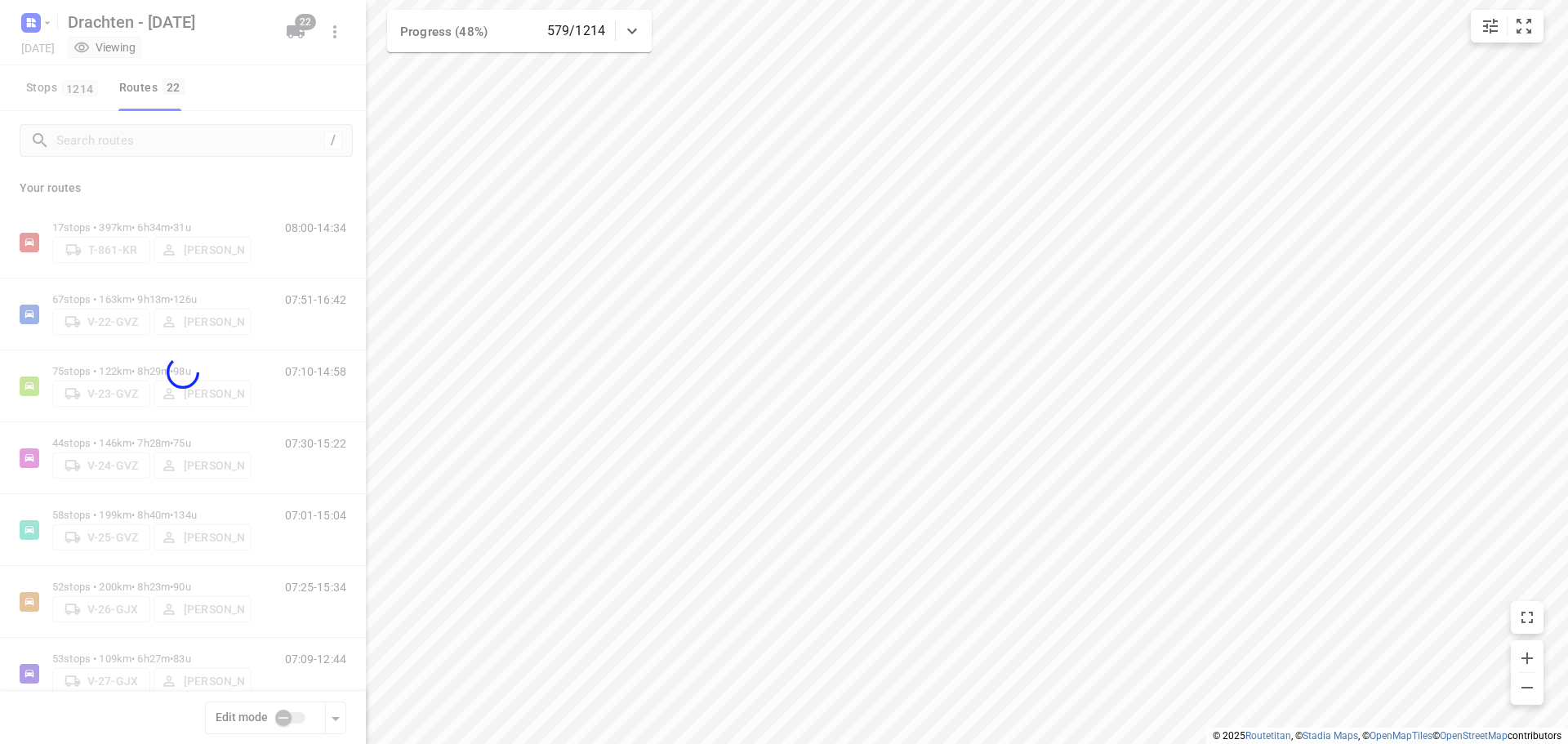
checkbox input "true"
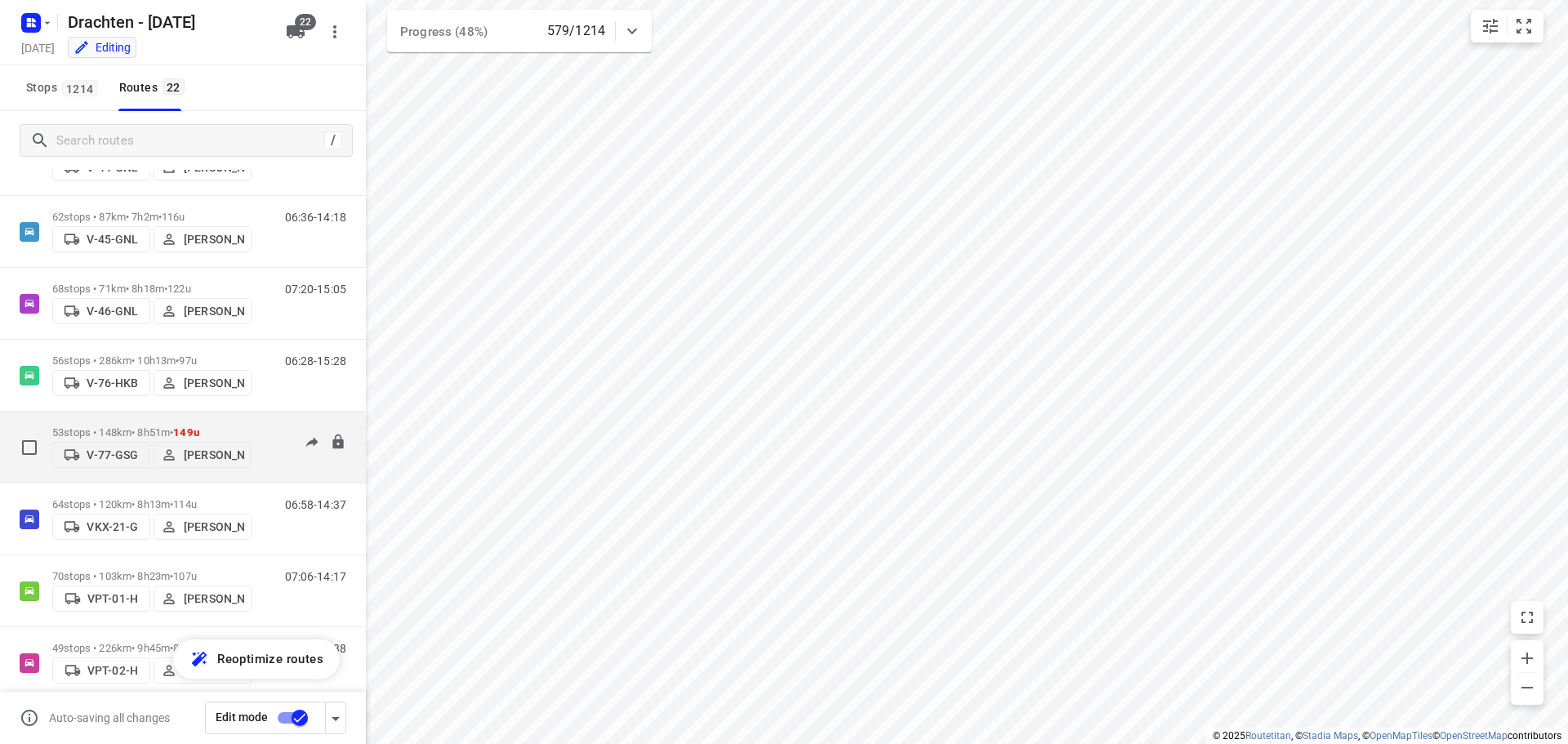
scroll to position [622, 0]
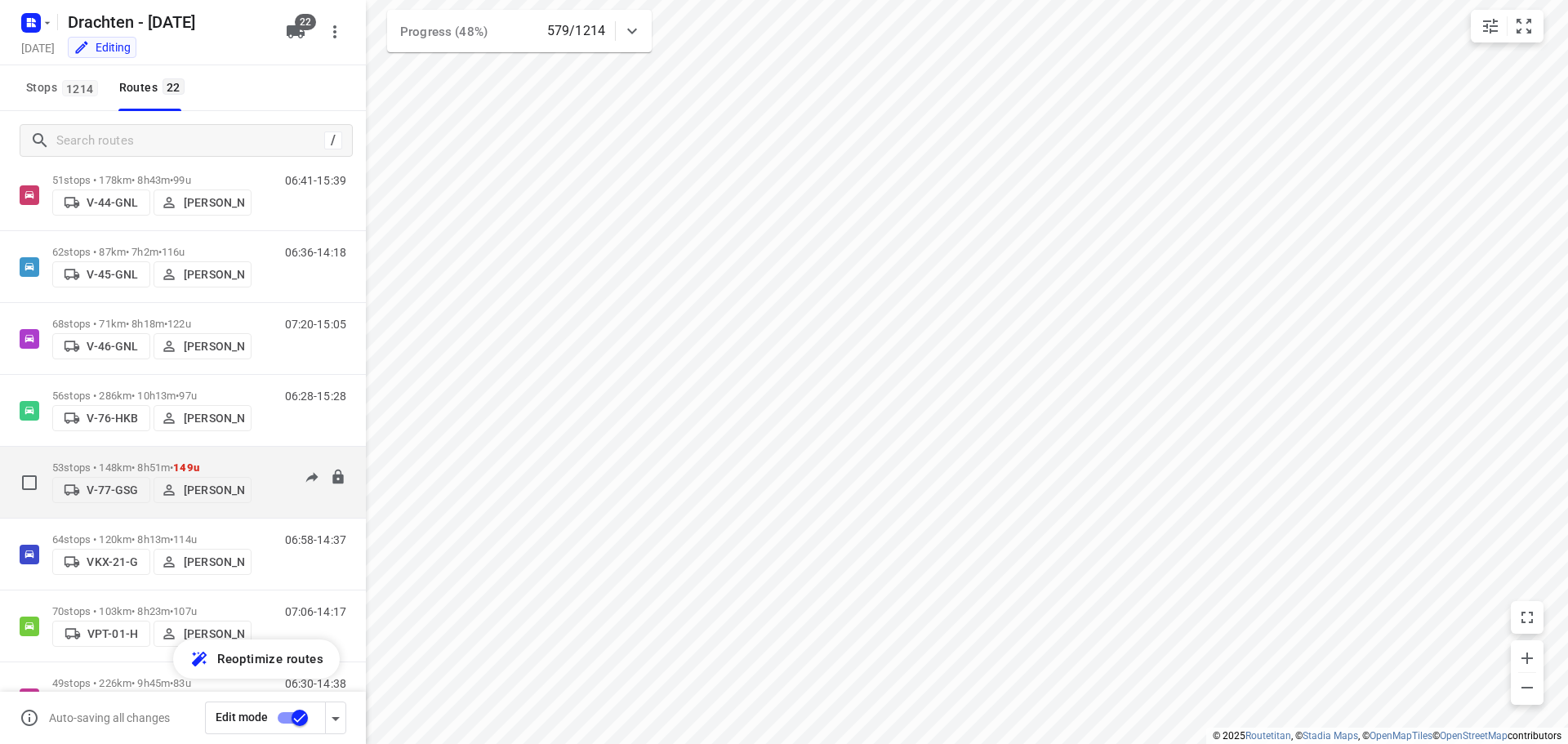
click at [133, 461] on p "53 stops • 148km • 8h51m • 149u" at bounding box center [151, 467] width 199 height 12
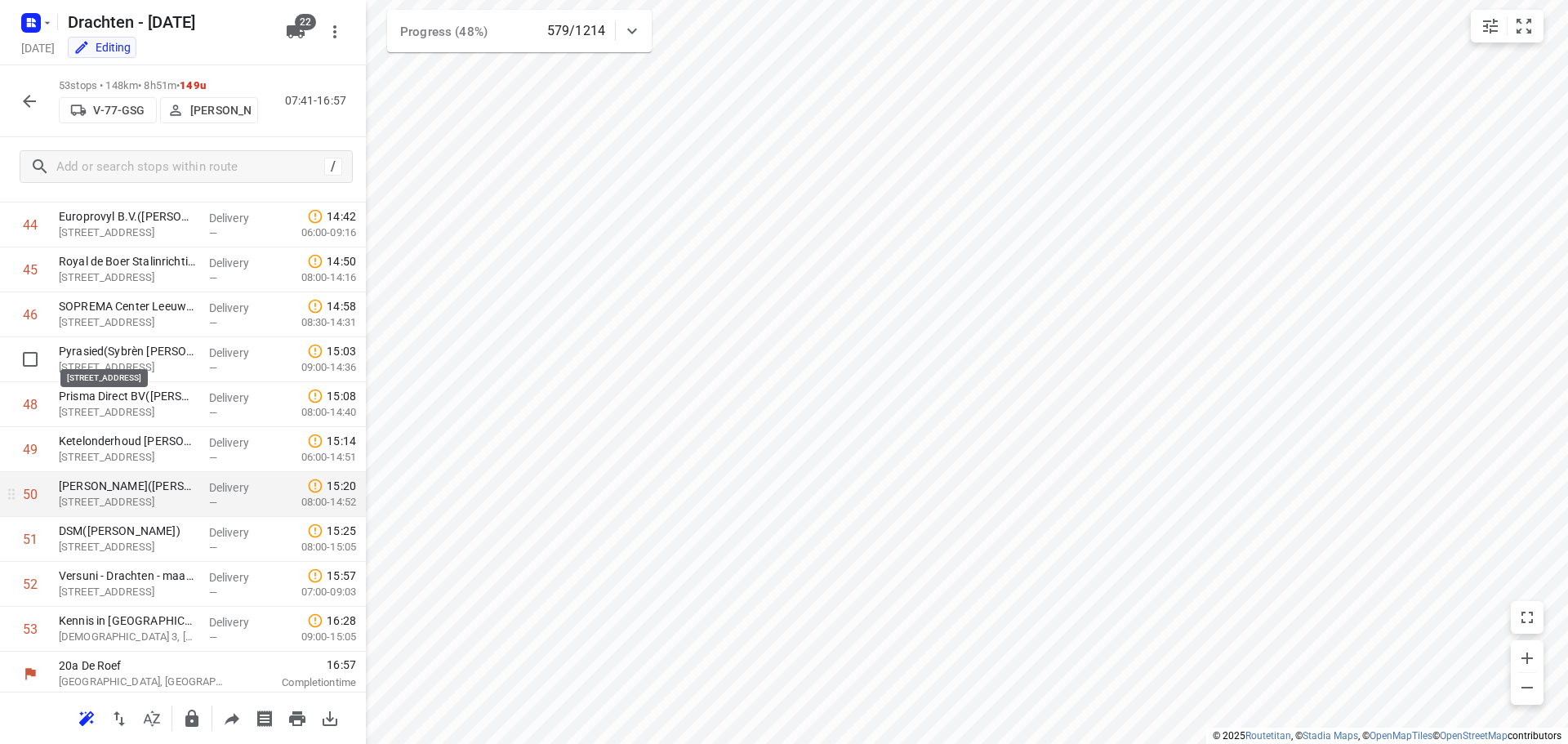
scroll to position [2012, 0]
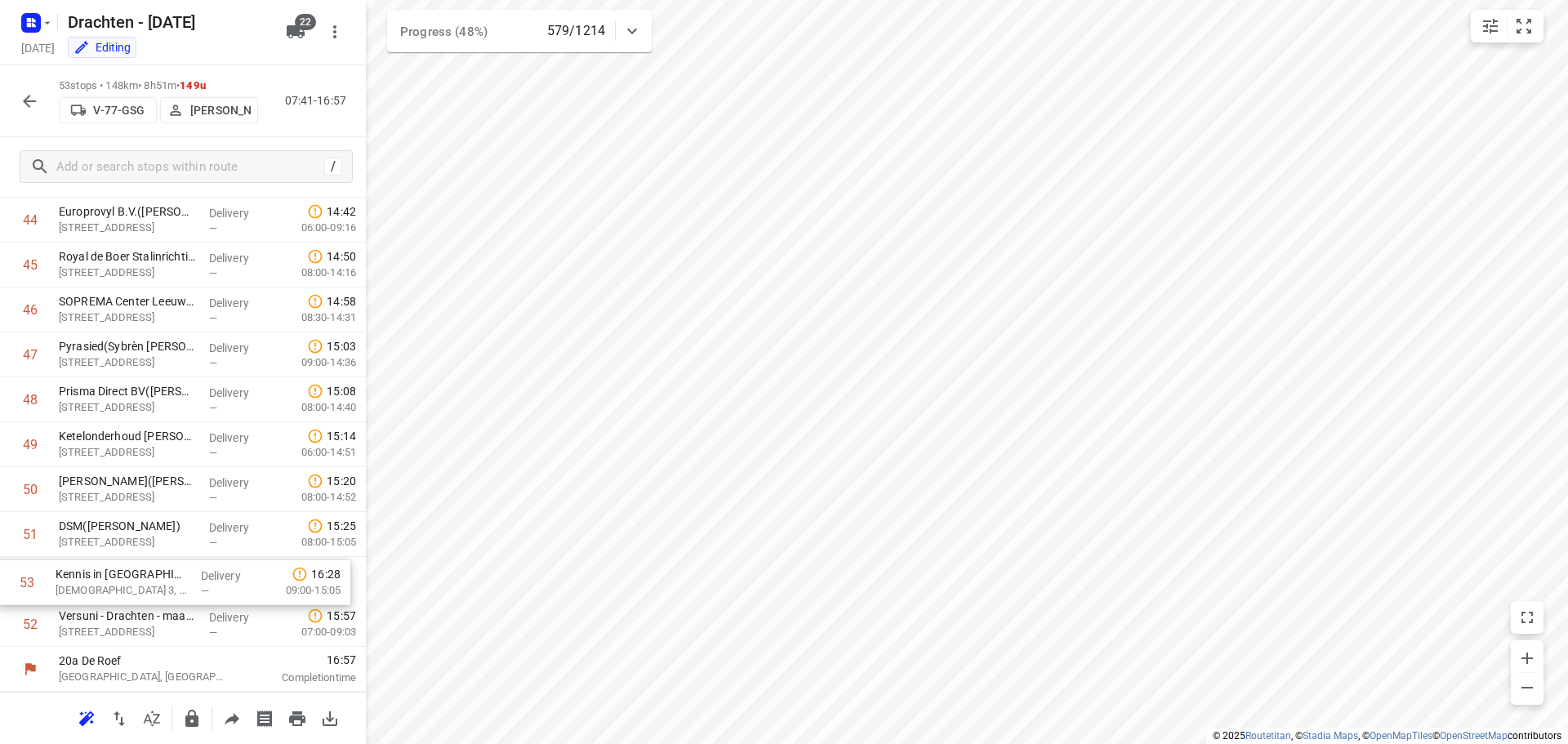
drag, startPoint x: 159, startPoint y: 636, endPoint x: 157, endPoint y: 588, distance: 48.0
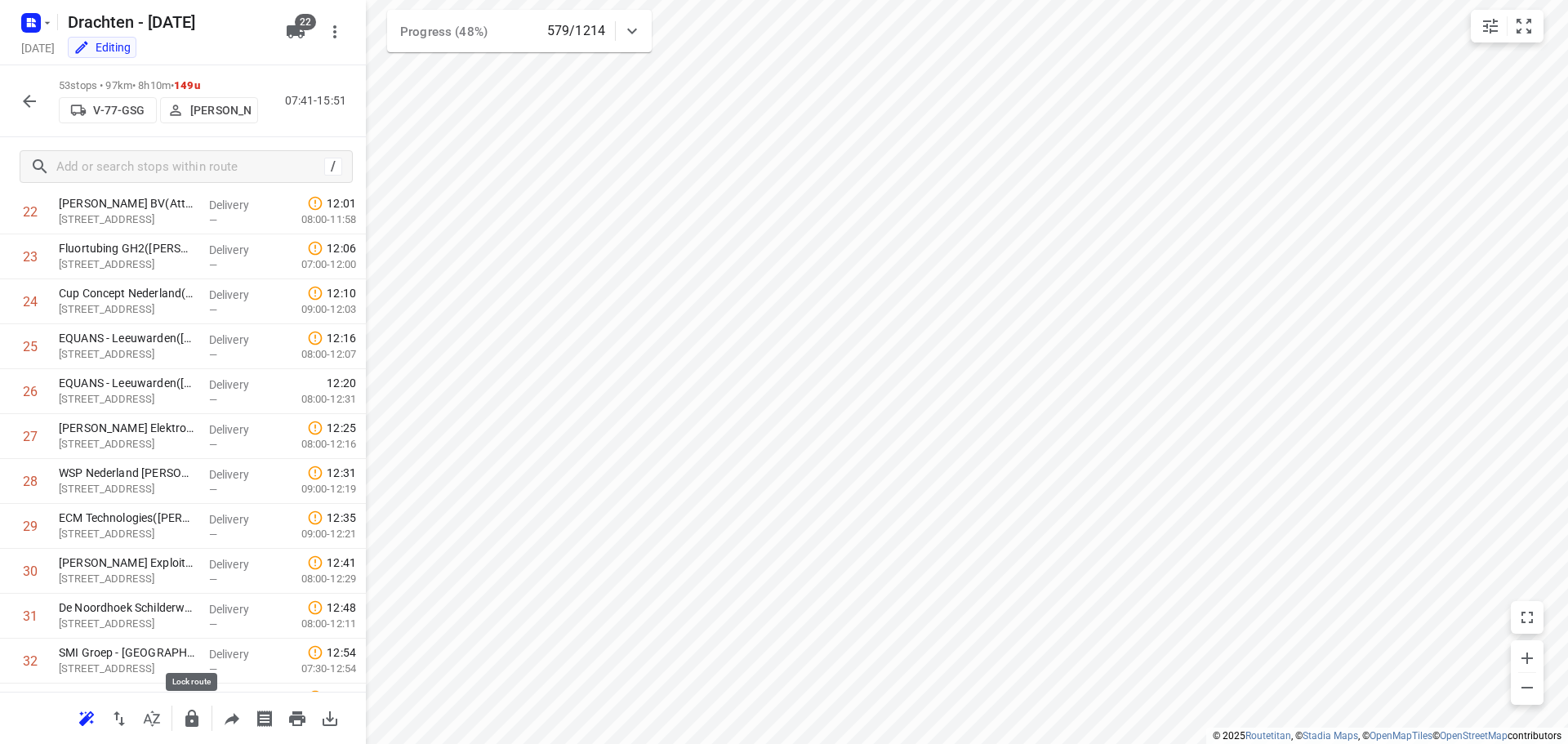
click at [192, 714] on icon "button" at bounding box center [191, 719] width 20 height 20
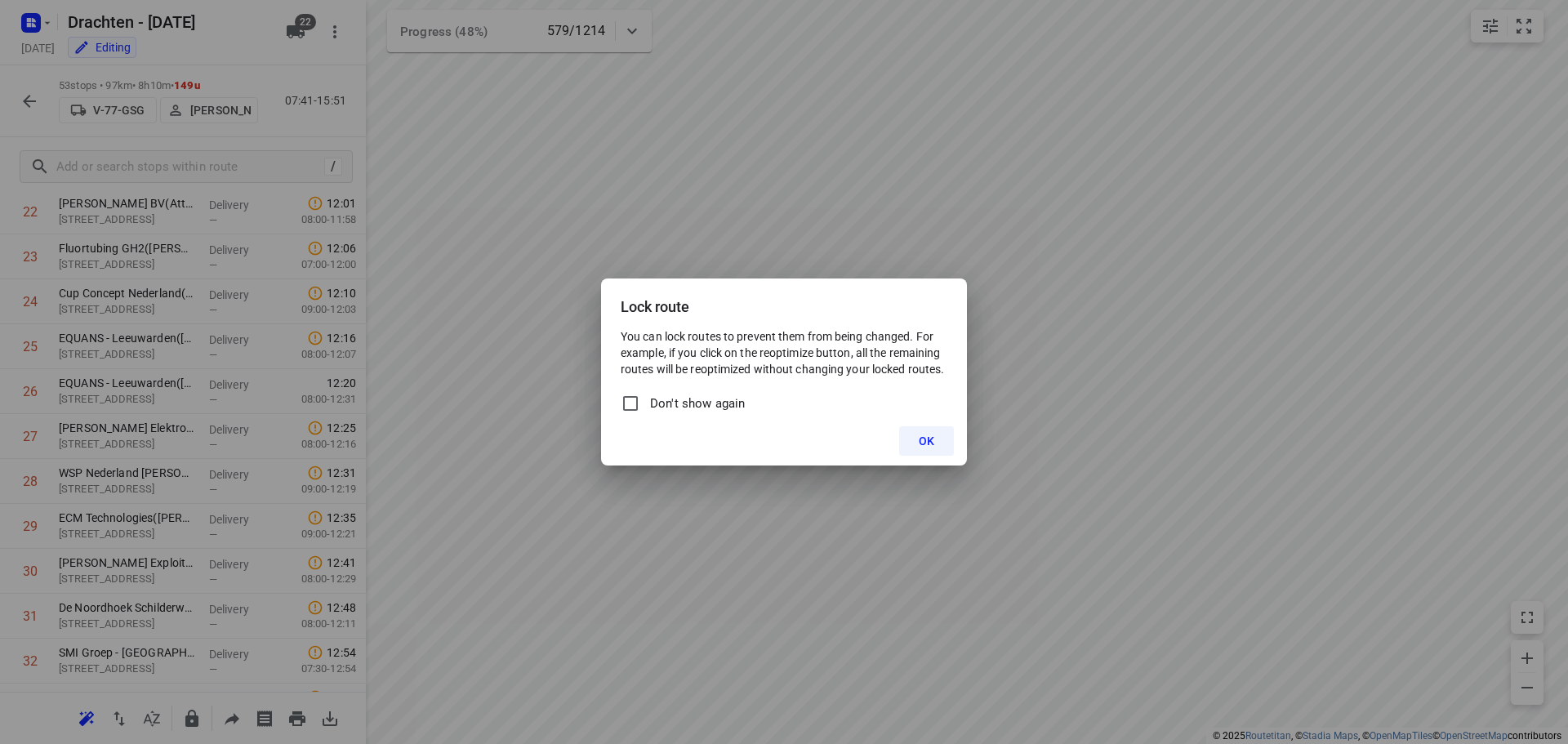
click at [929, 444] on span "OK" at bounding box center [927, 440] width 16 height 13
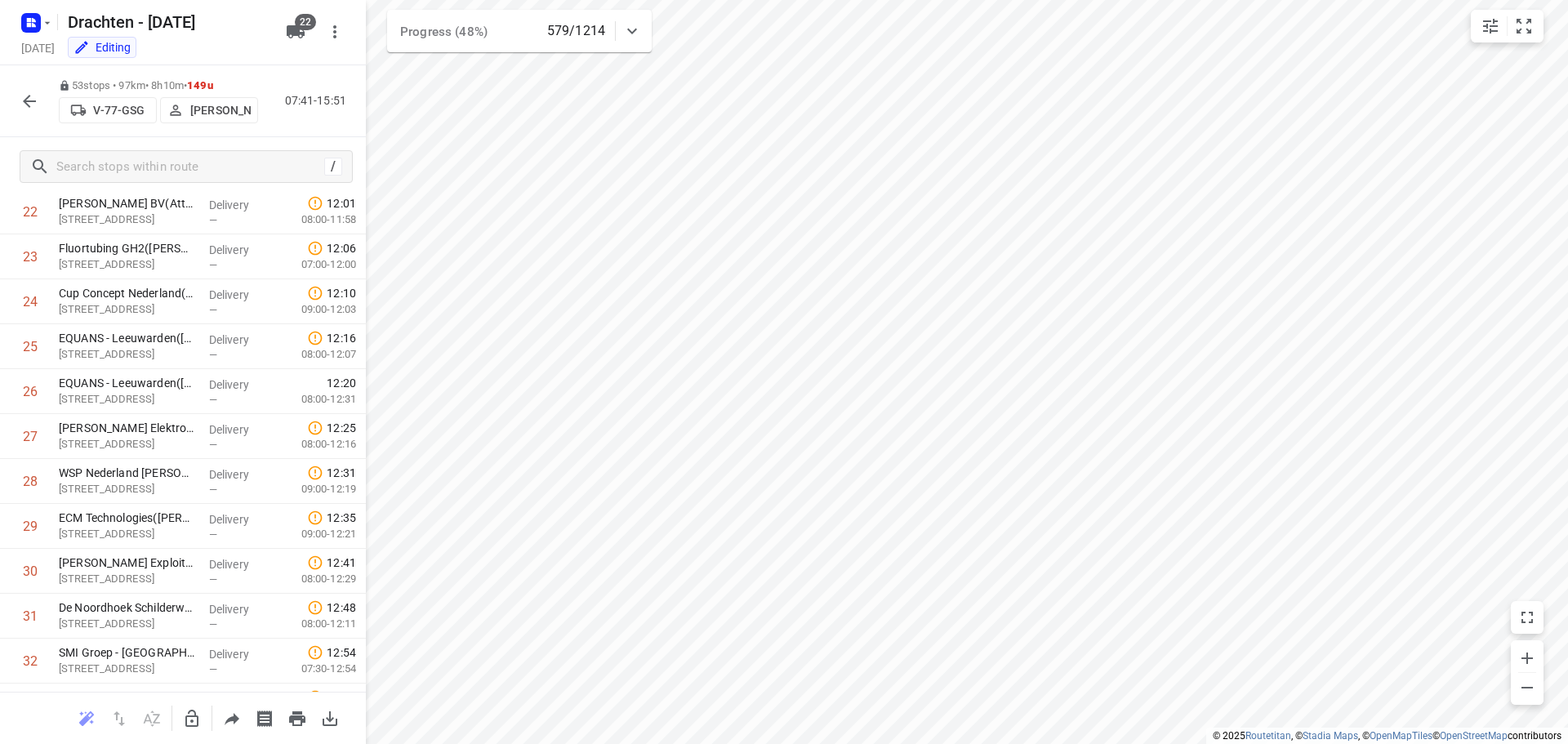
click at [33, 105] on icon "button" at bounding box center [30, 101] width 20 height 20
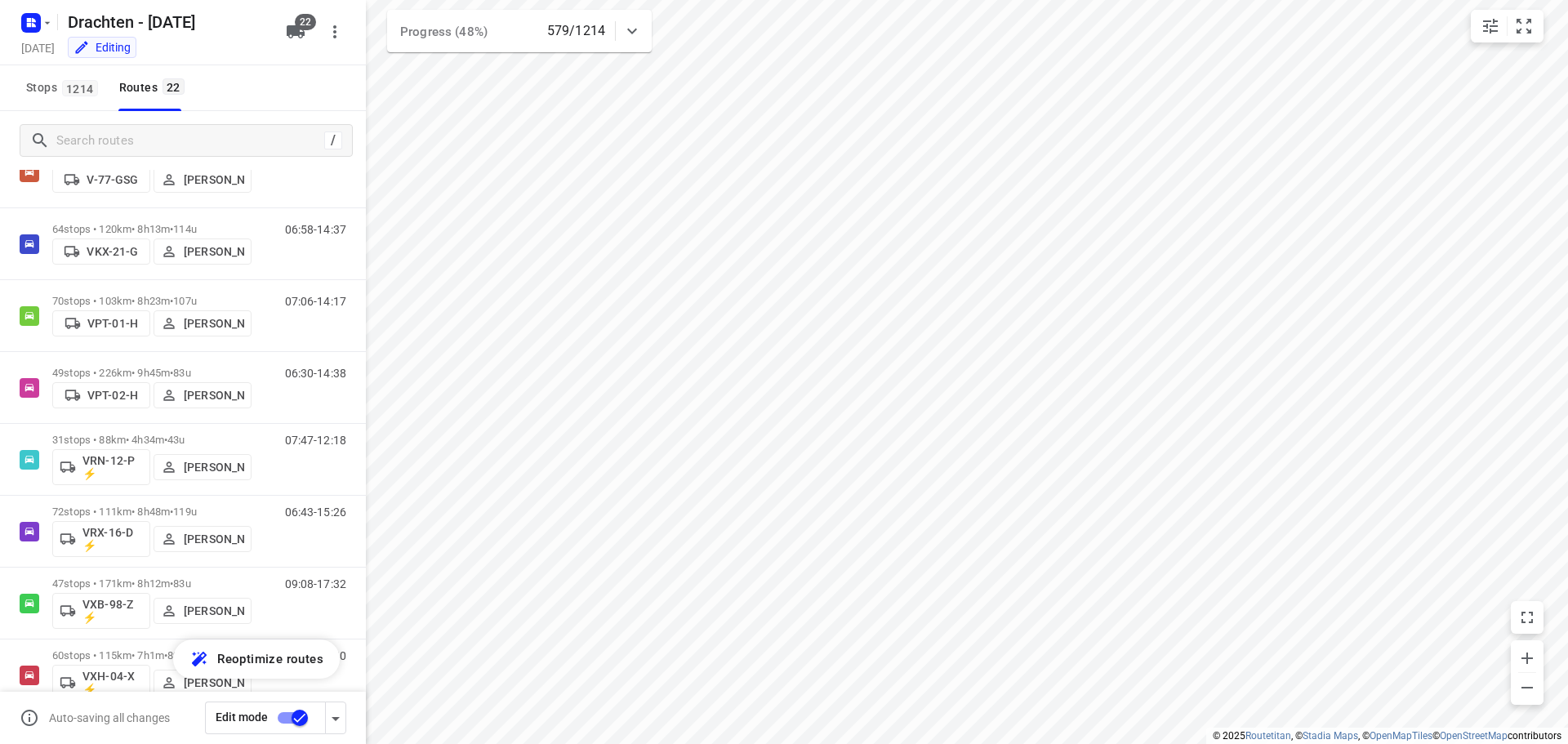
scroll to position [1112, 0]
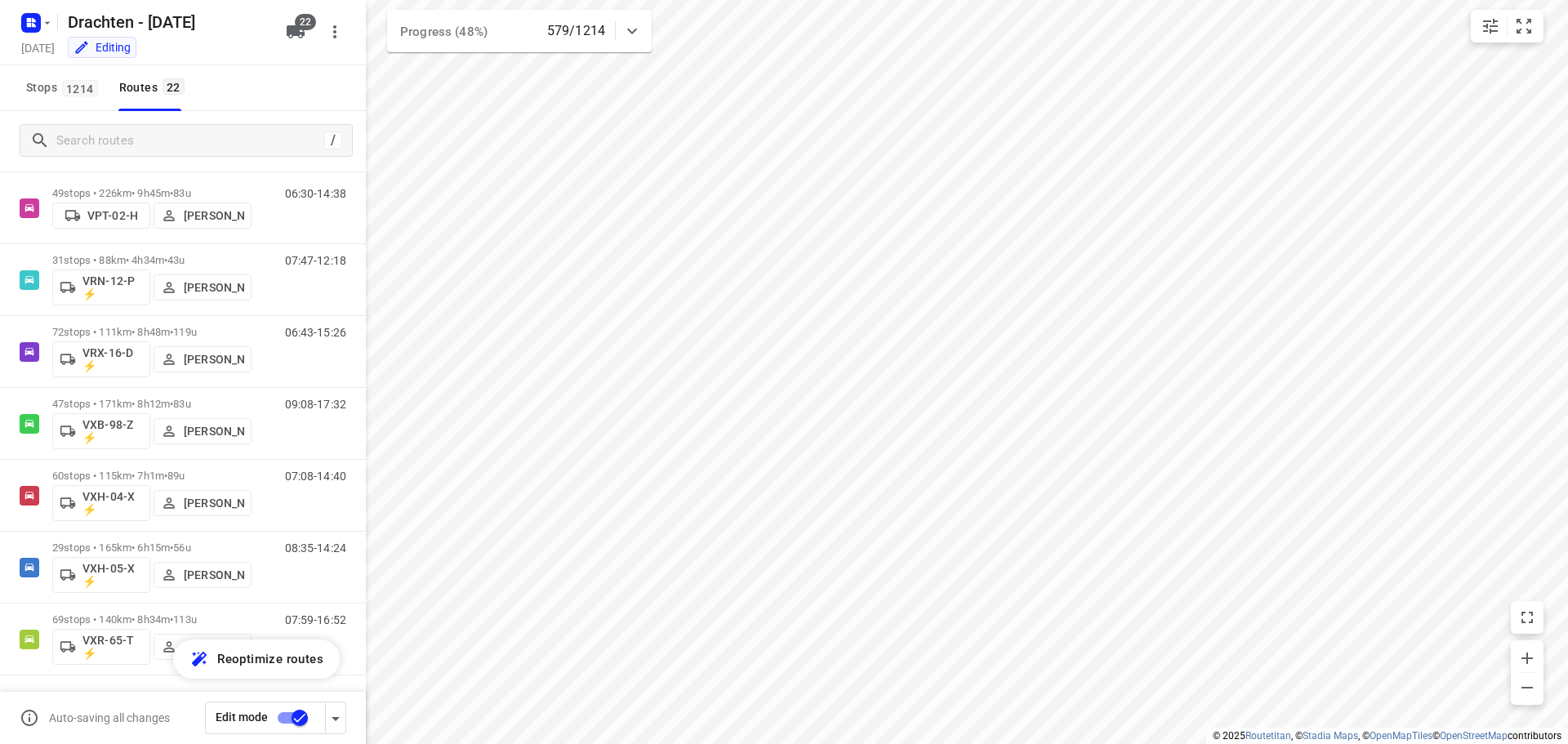
click at [302, 717] on input "checkbox" at bounding box center [299, 718] width 93 height 31
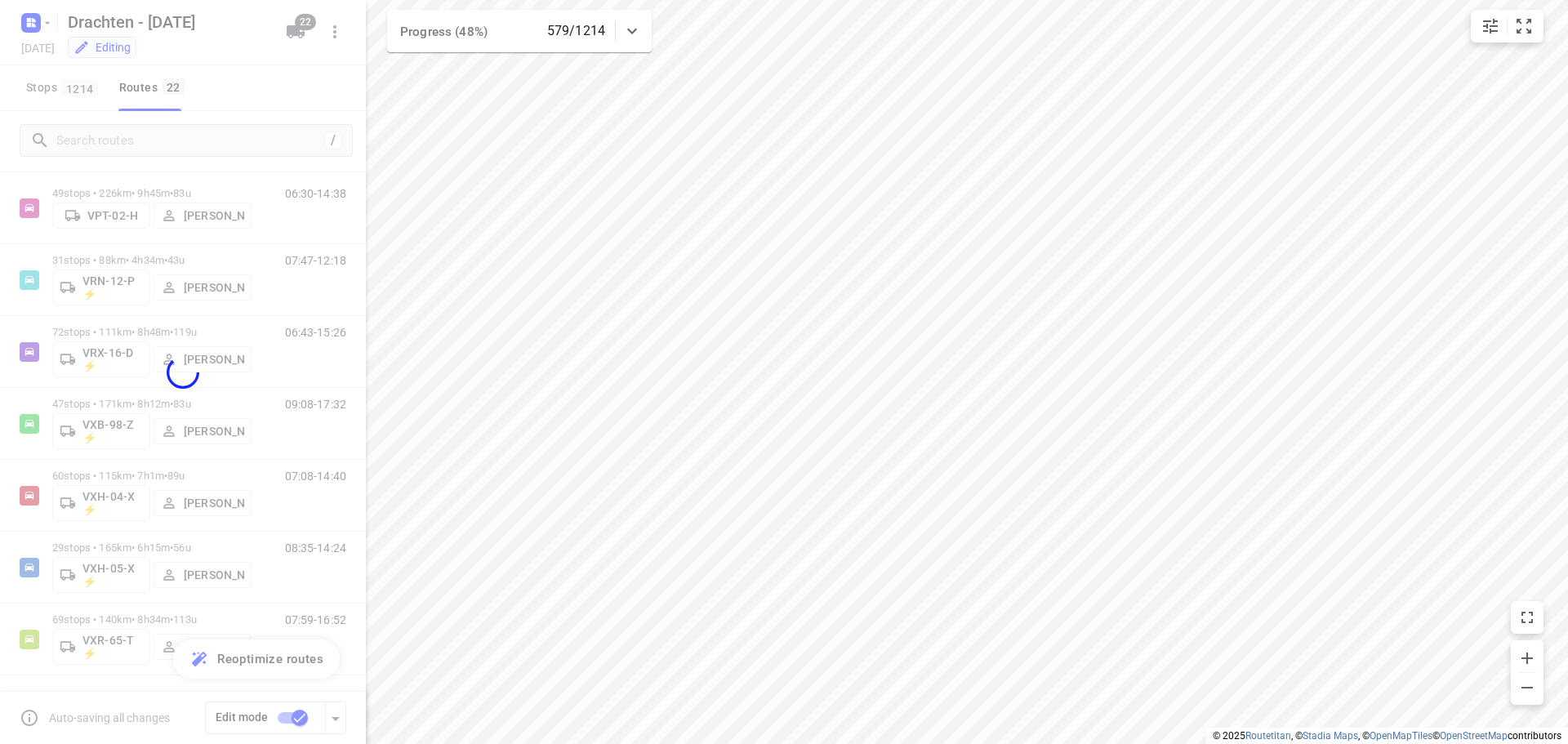
checkbox input "false"
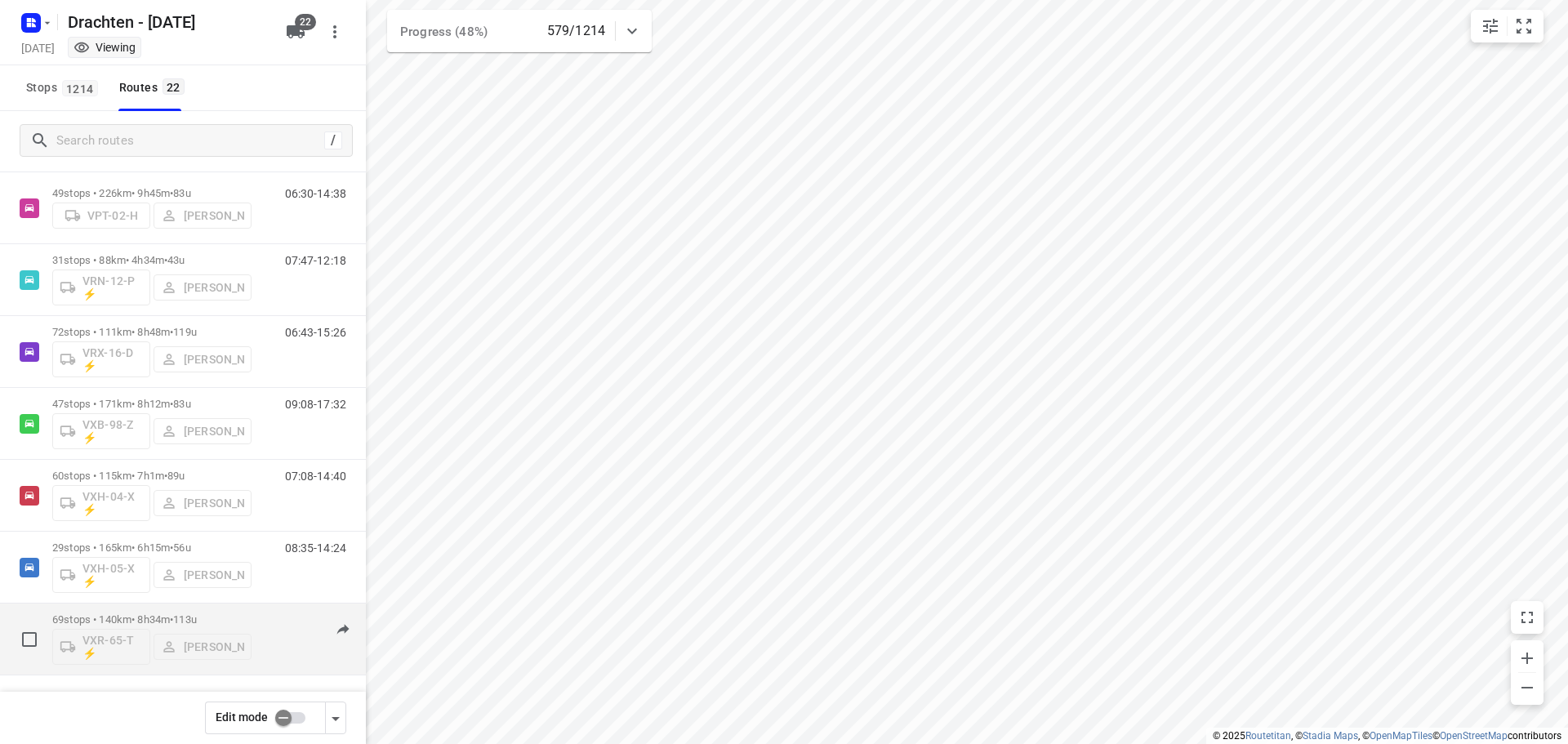
click at [165, 619] on p "69 stops • 140km • 8h34m • 113u" at bounding box center [151, 620] width 199 height 12
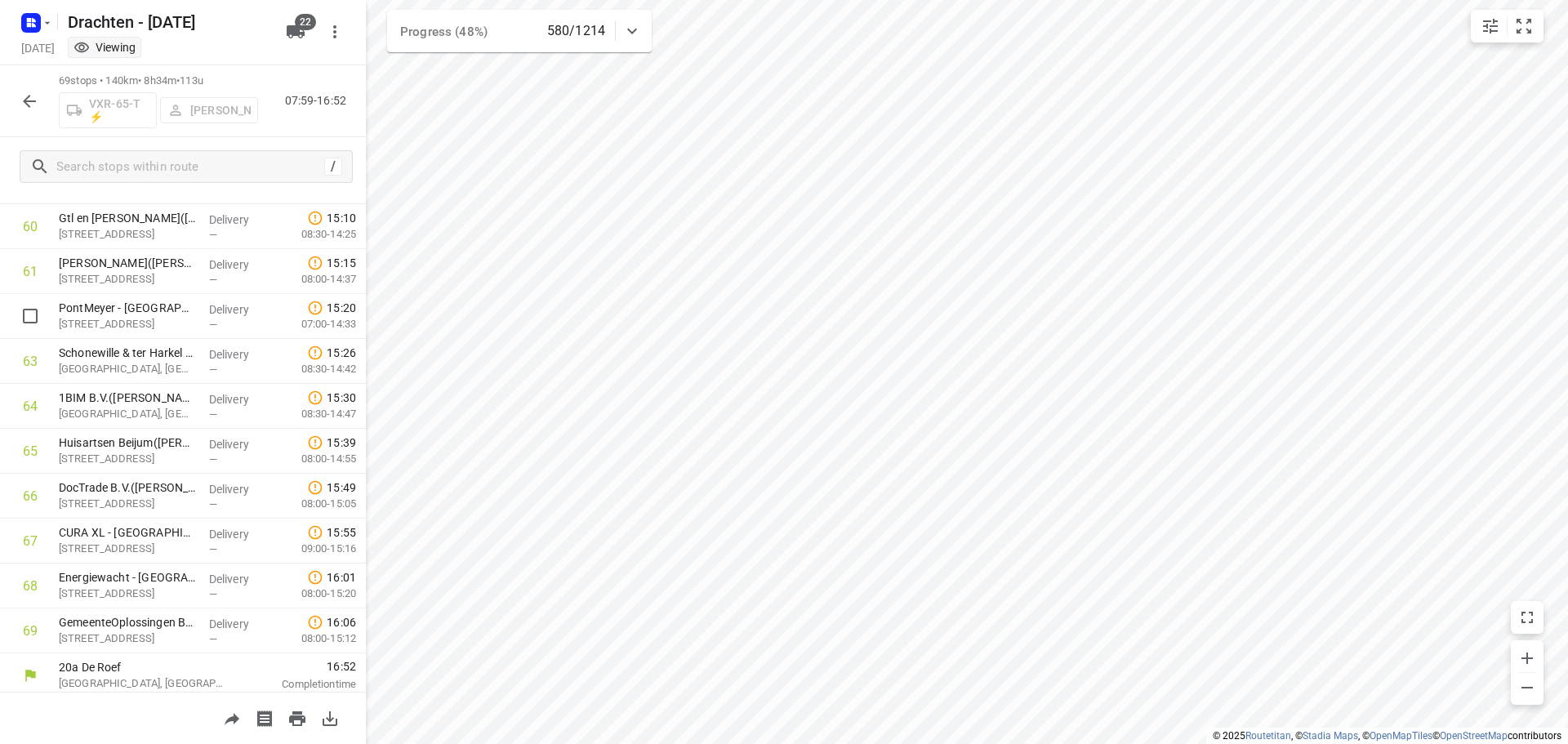
scroll to position [2731, 0]
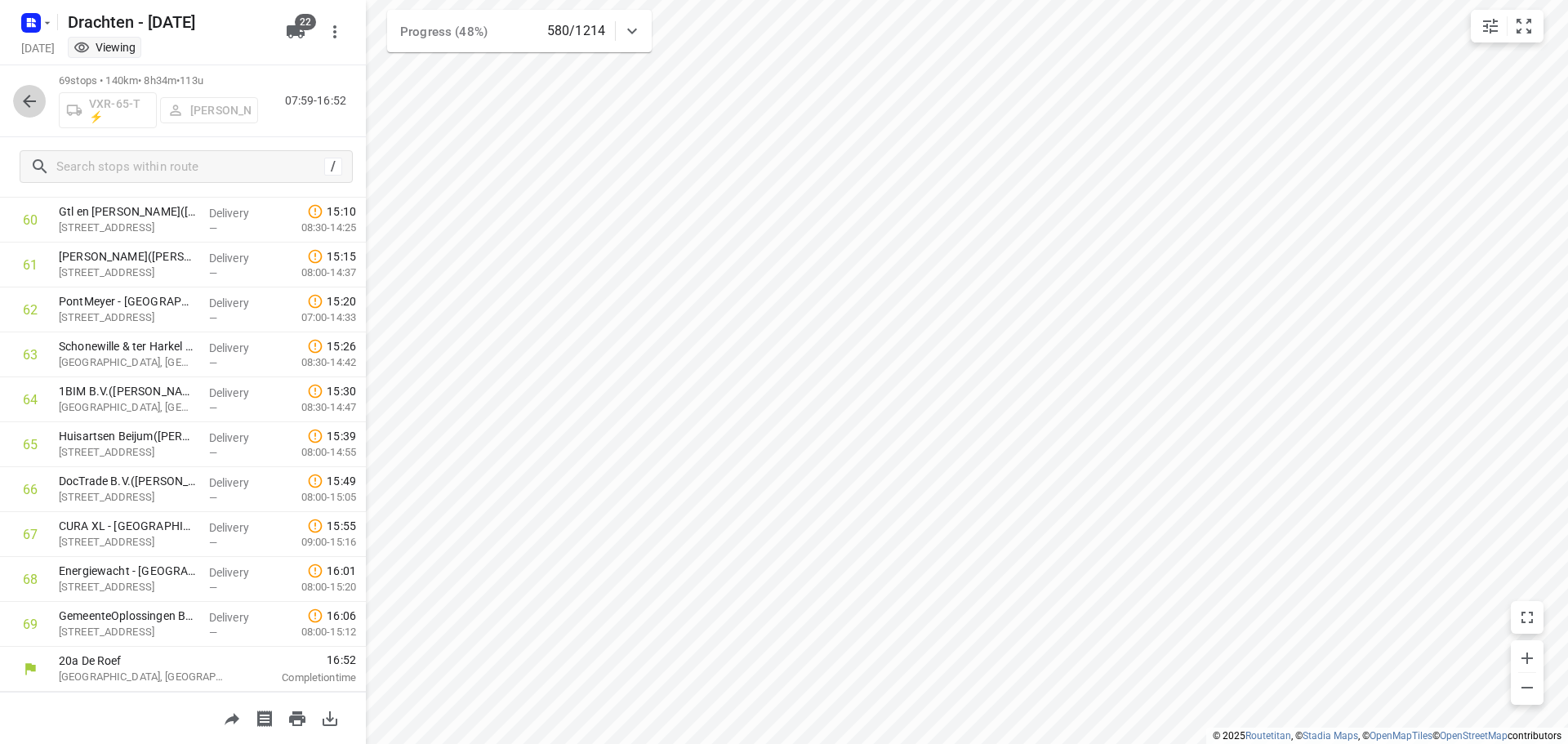
click at [40, 98] on button "button" at bounding box center [30, 102] width 33 height 33
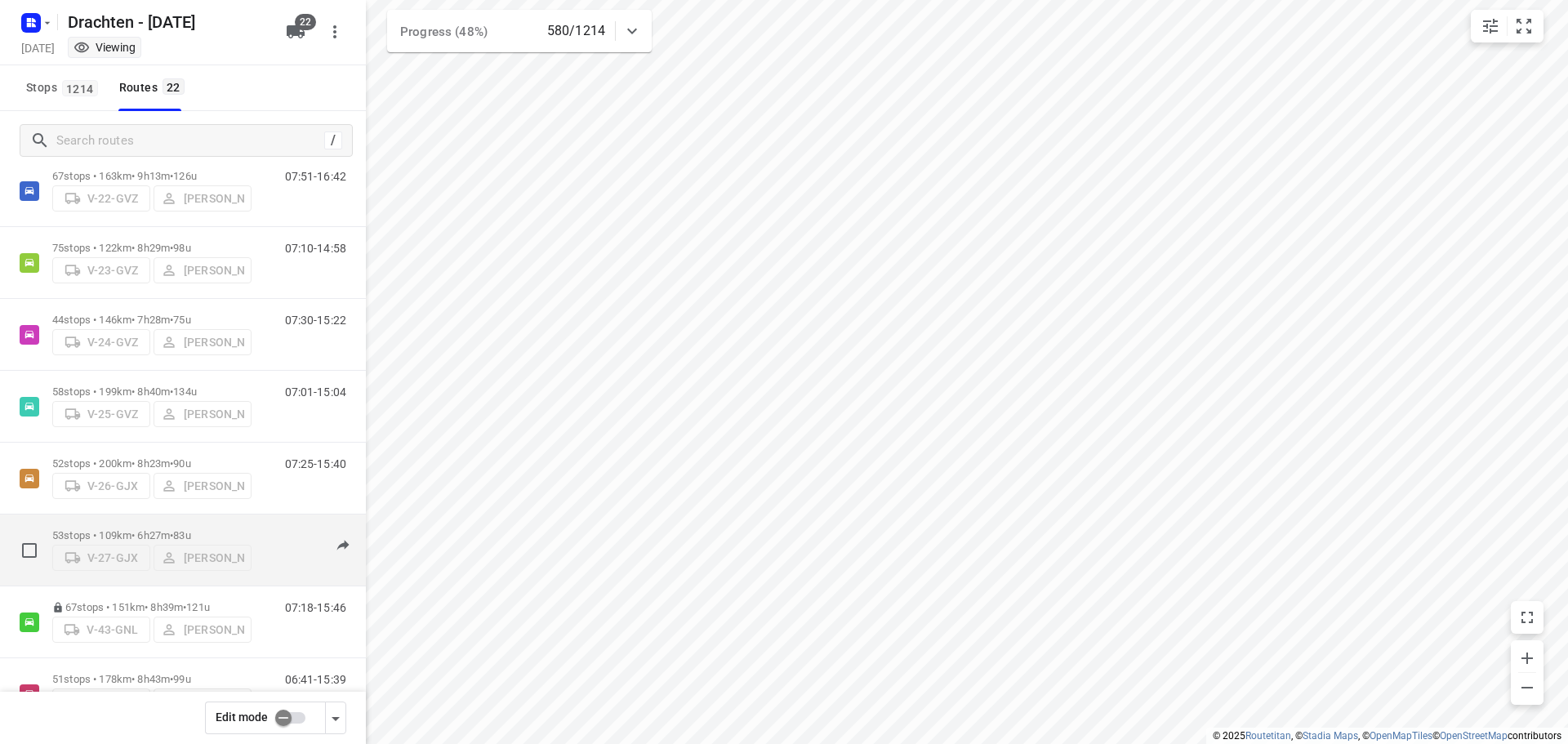
scroll to position [82, 0]
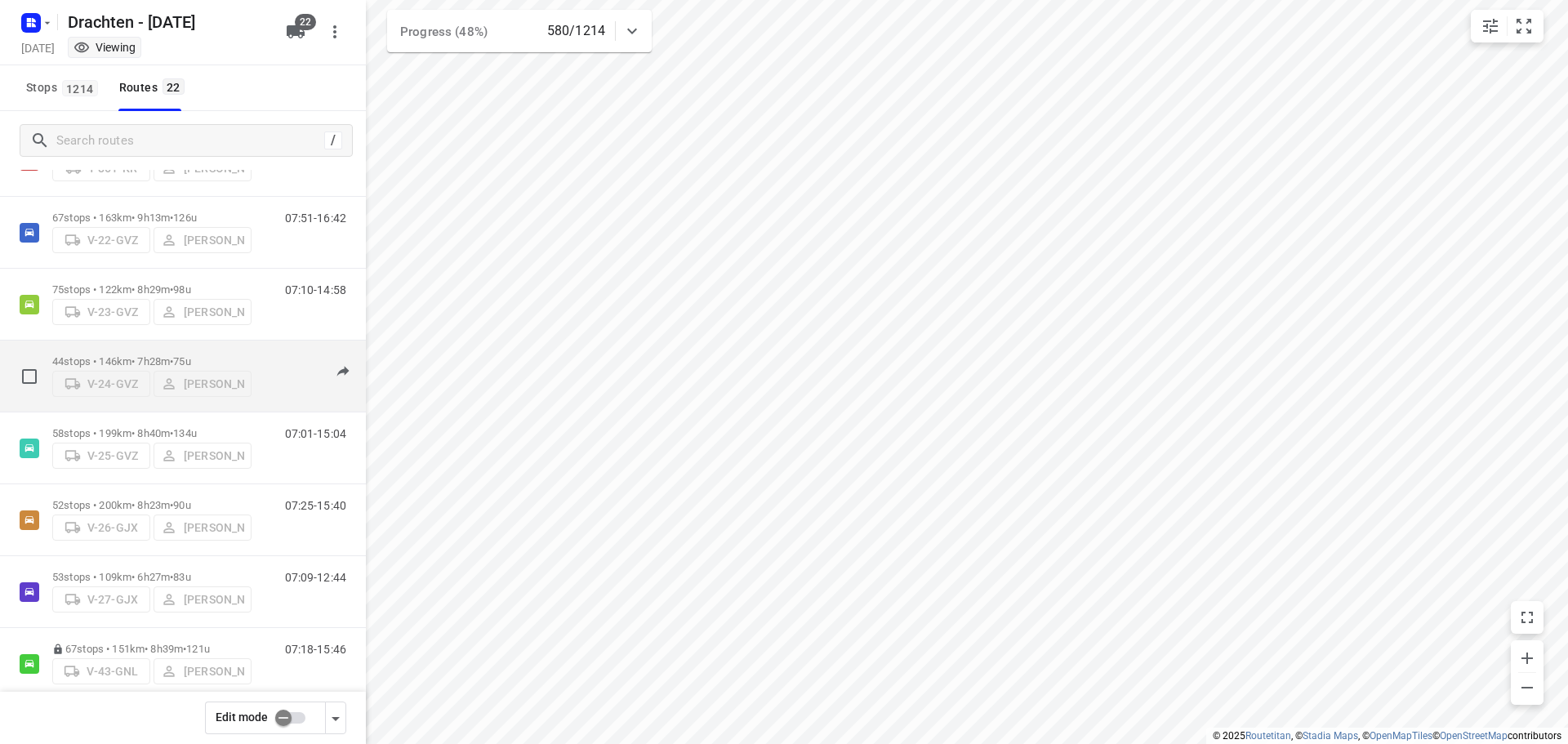
click at [131, 355] on p "44 stops • 146km • 7h28m • 75u" at bounding box center [151, 361] width 199 height 12
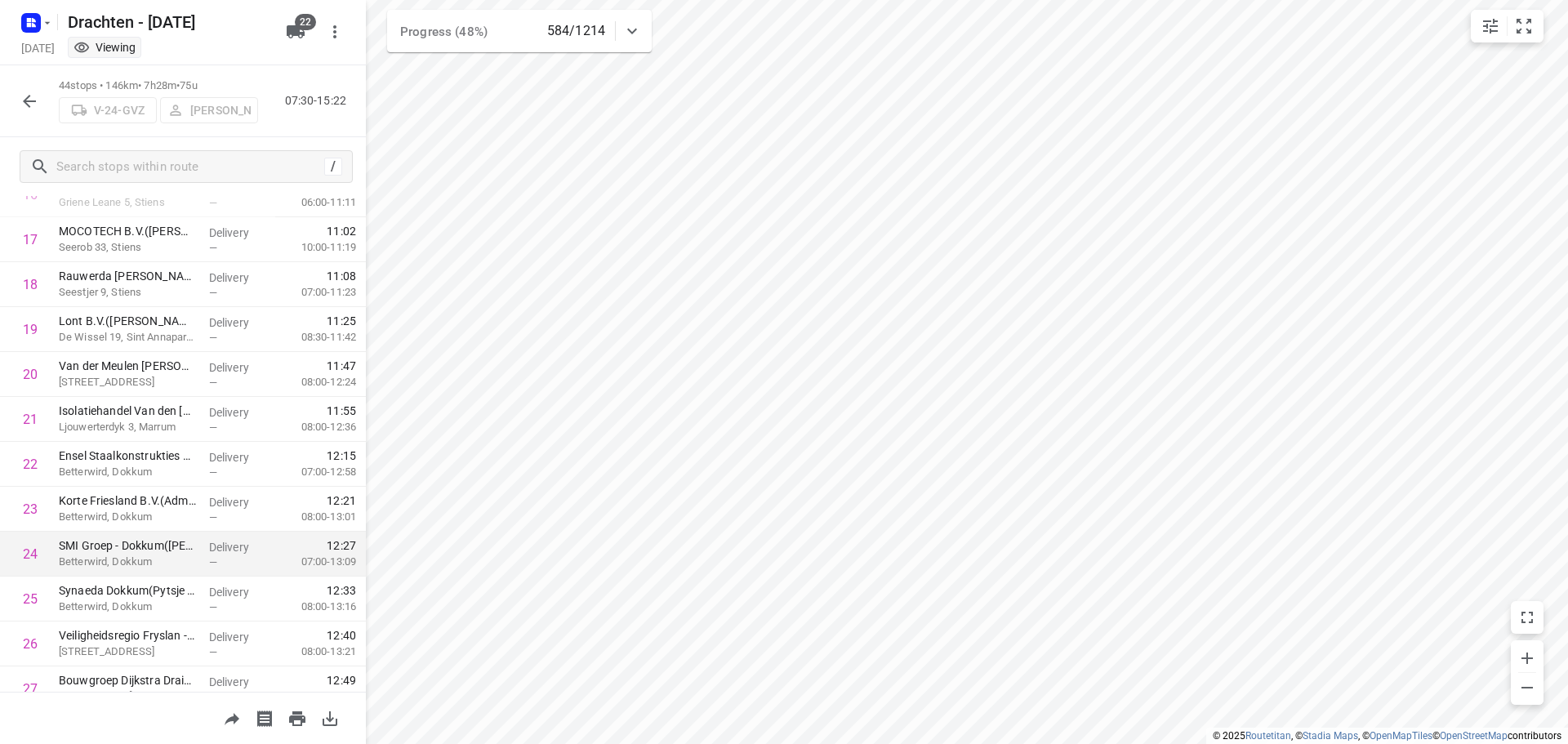
scroll to position [817, 0]
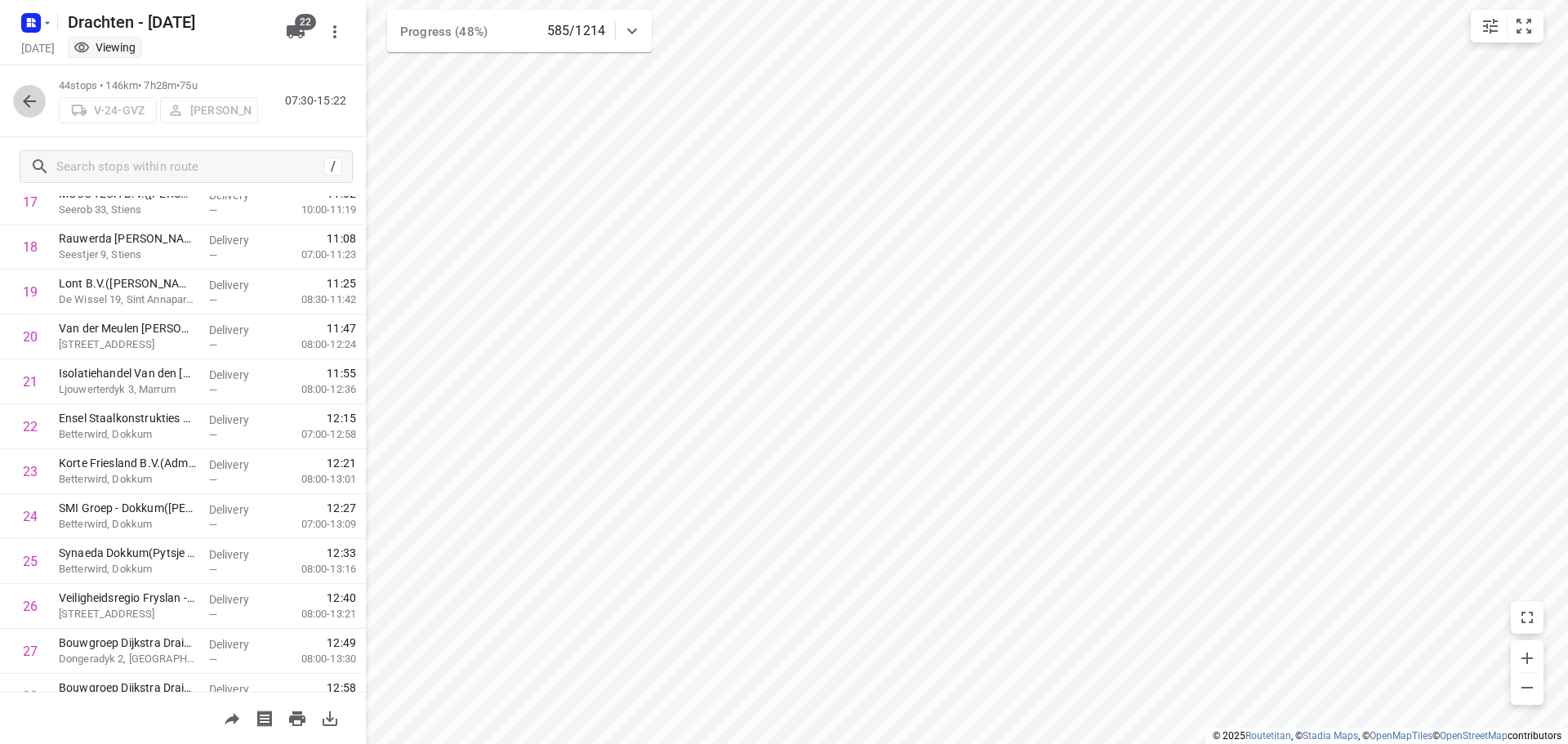
click at [24, 104] on icon "button" at bounding box center [30, 101] width 20 height 20
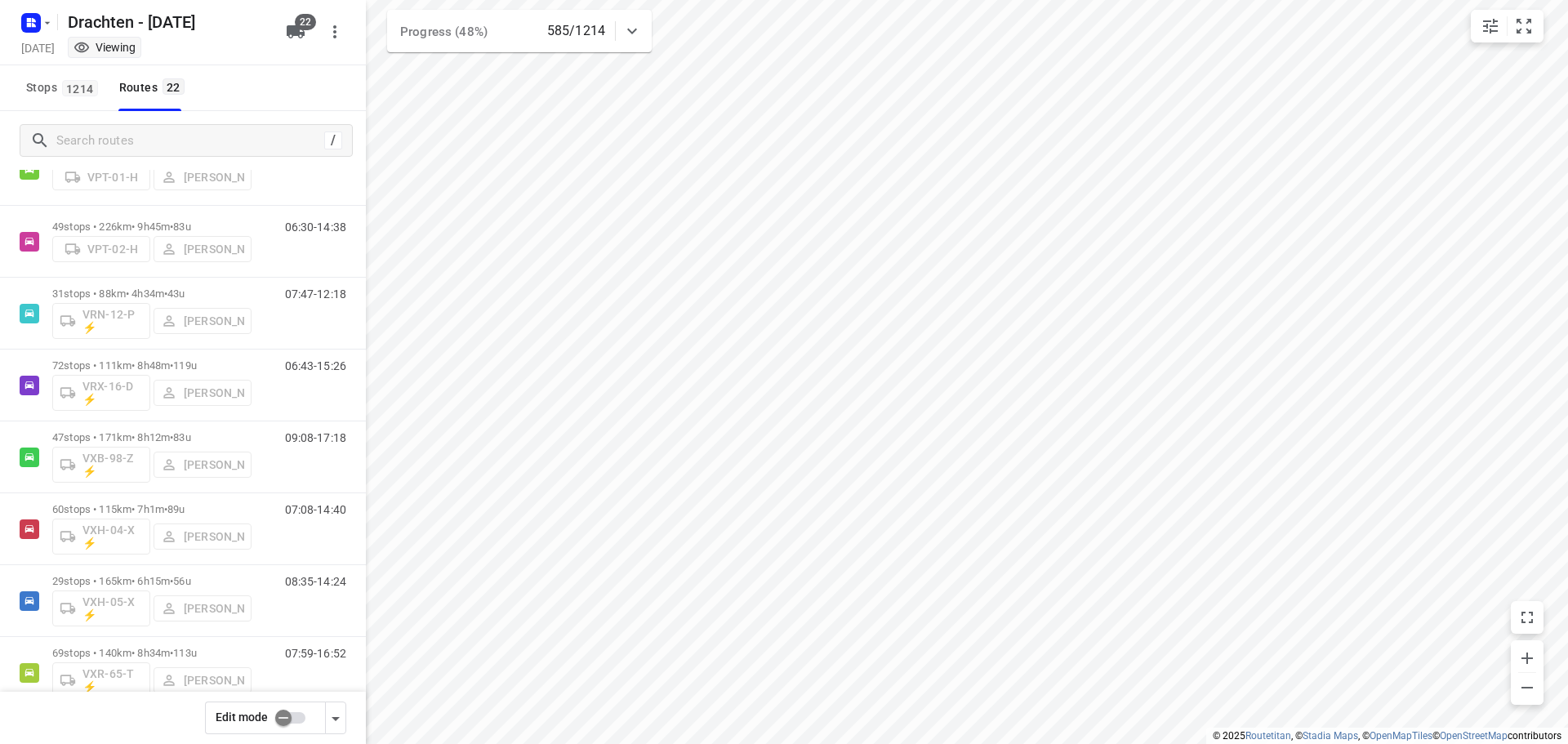
scroll to position [1112, 0]
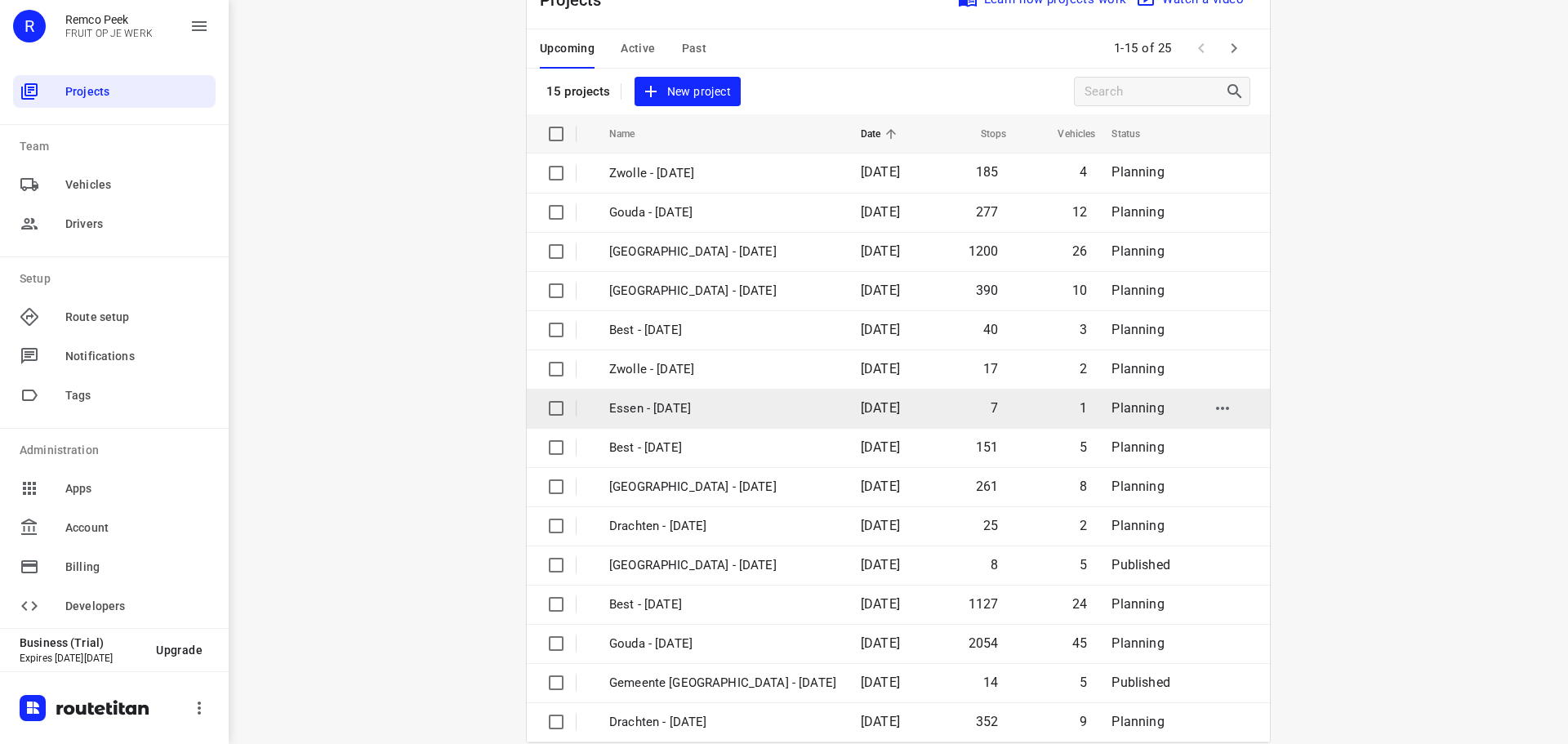
scroll to position [82, 0]
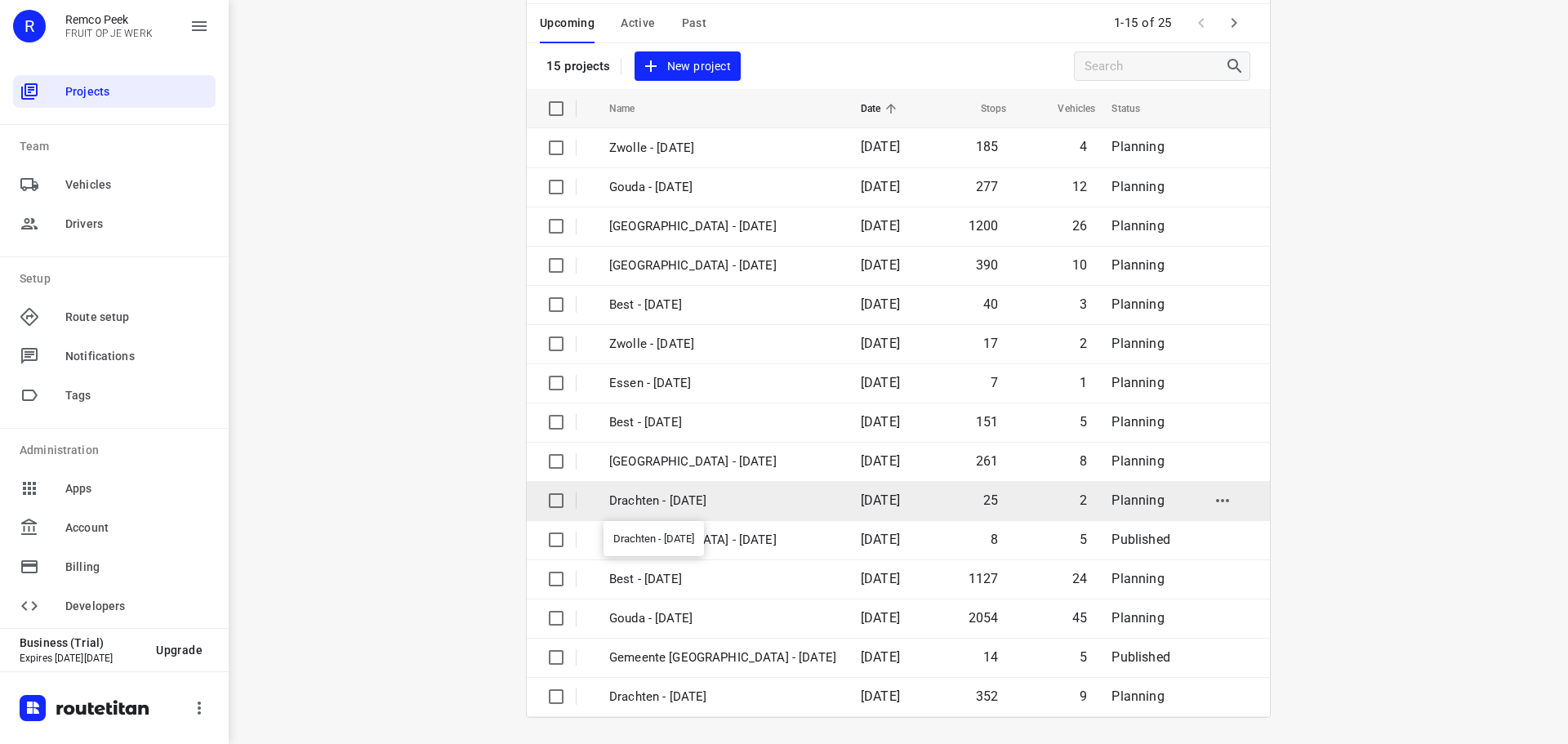
click at [650, 502] on p "Drachten - [DATE]" at bounding box center [722, 501] width 227 height 19
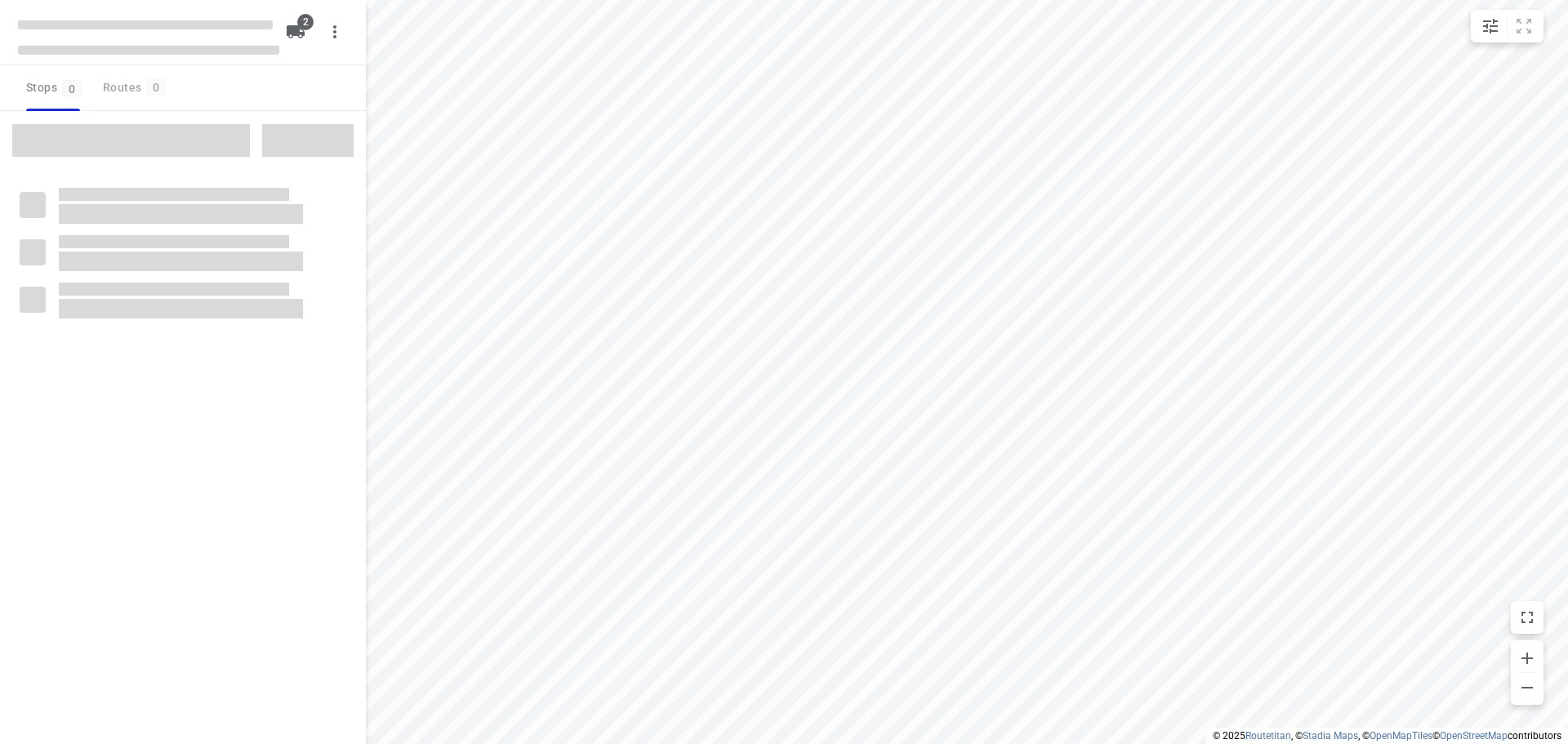
checkbox input "true"
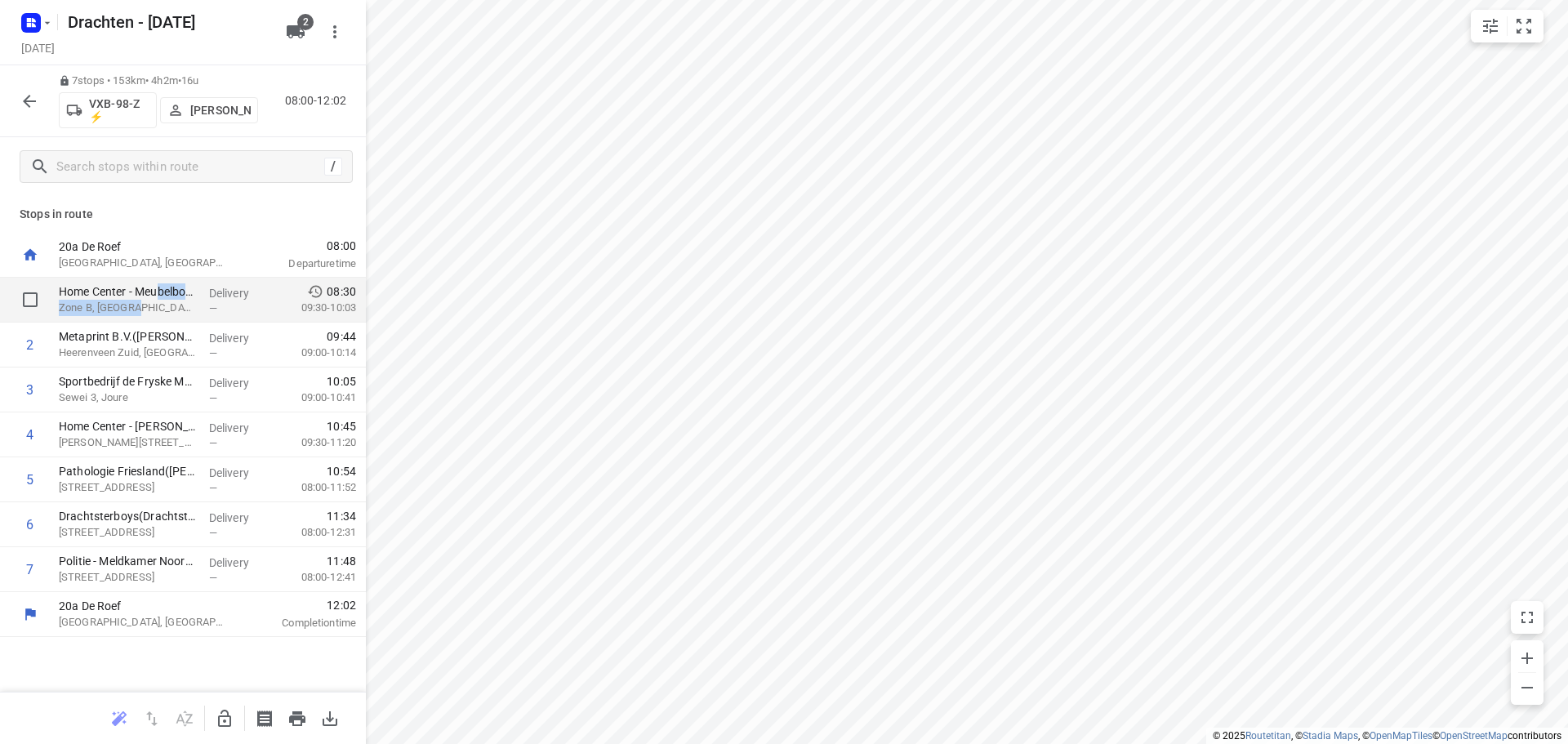
click at [166, 299] on div "Home Center - Meubelboulevard Wolvega(Lotte de Weerd) Zone B, Wolvega" at bounding box center [127, 300] width 151 height 45
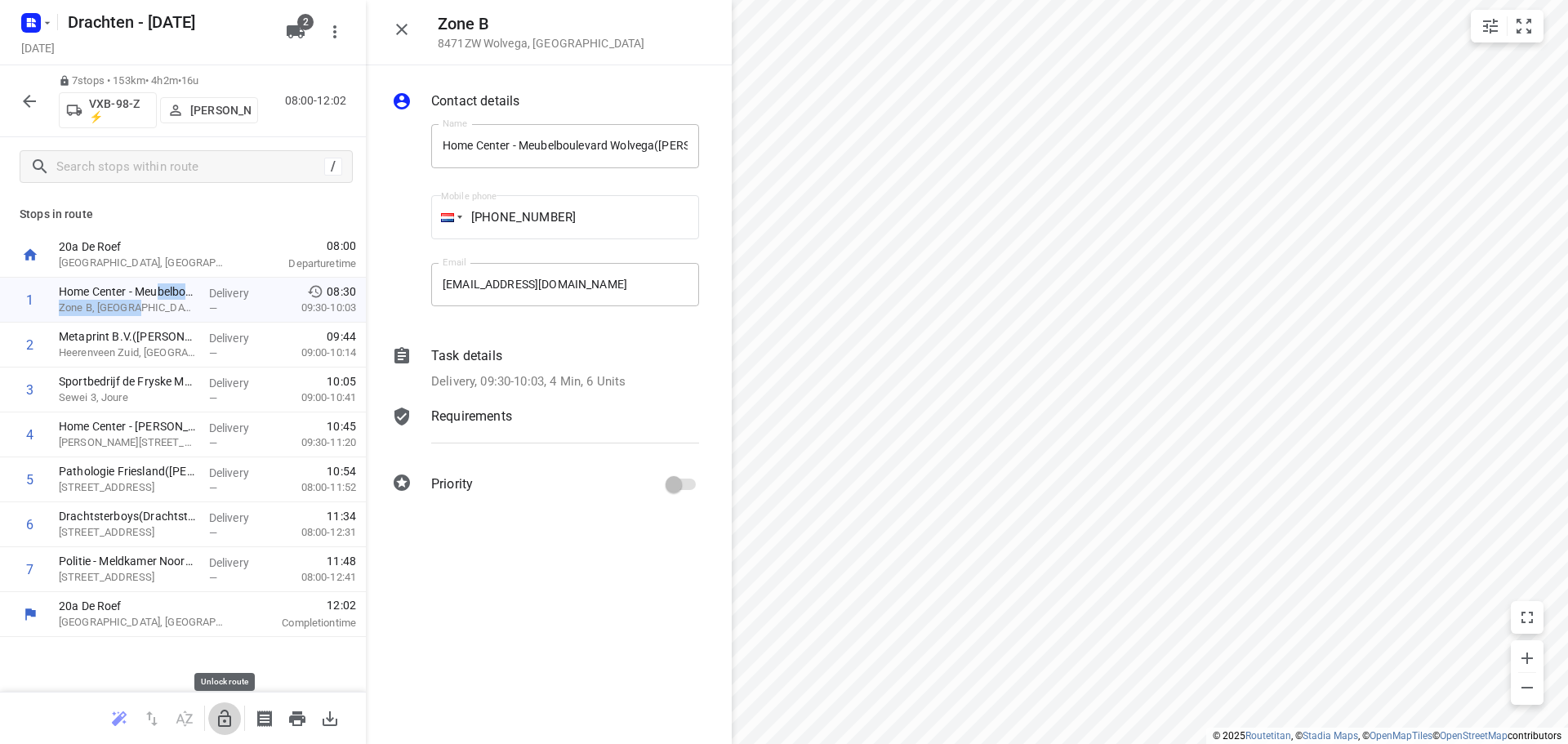
click at [227, 717] on icon "button" at bounding box center [224, 719] width 20 height 20
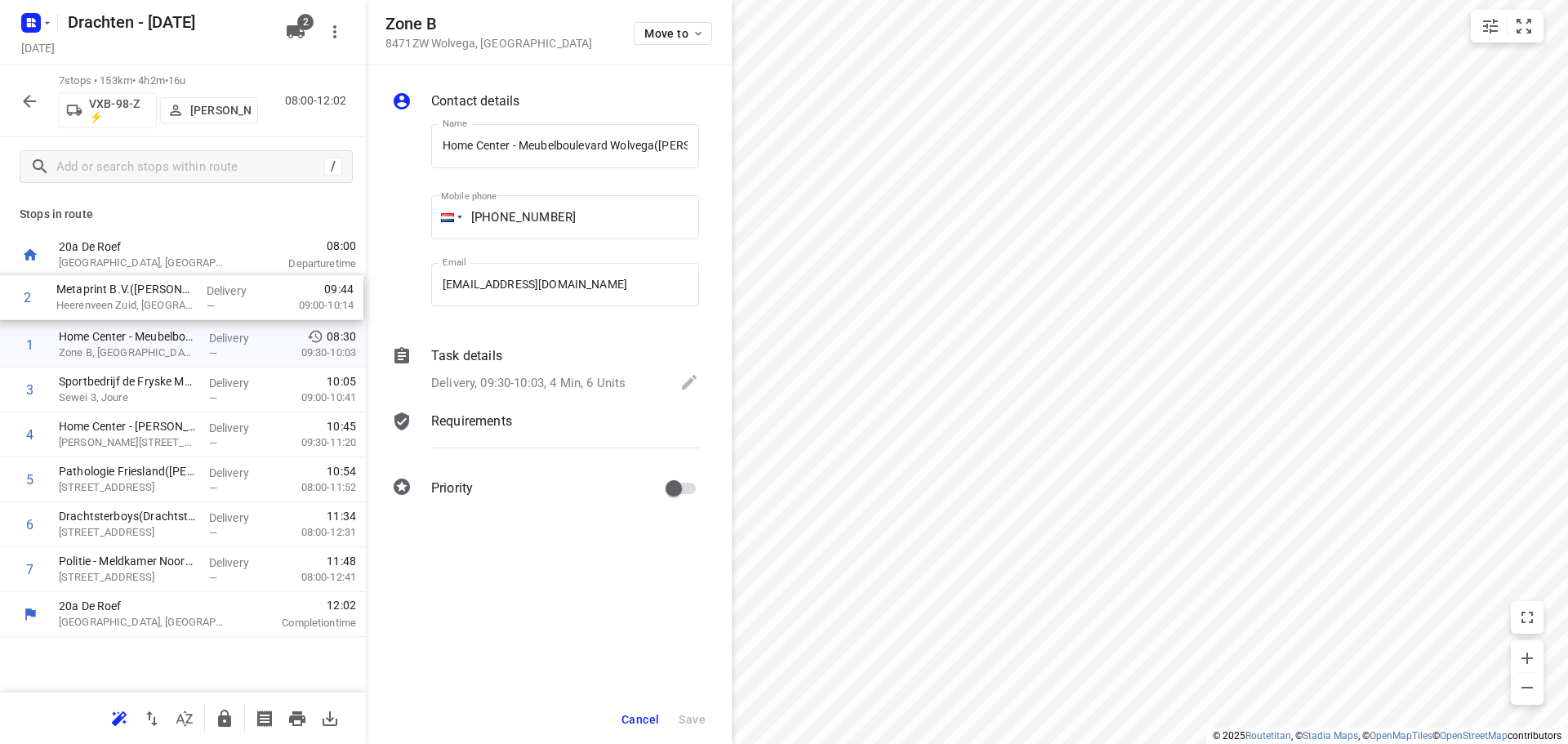
drag, startPoint x: 154, startPoint y: 351, endPoint x: 152, endPoint y: 298, distance: 53.0
click at [152, 298] on div "1 Home Center - Meubelboulevard Wolvega(Lotte de Weerd) Zone B, Wolvega Deliver…" at bounding box center [183, 434] width 365 height 314
click at [651, 715] on span "Cancel" at bounding box center [640, 719] width 37 height 13
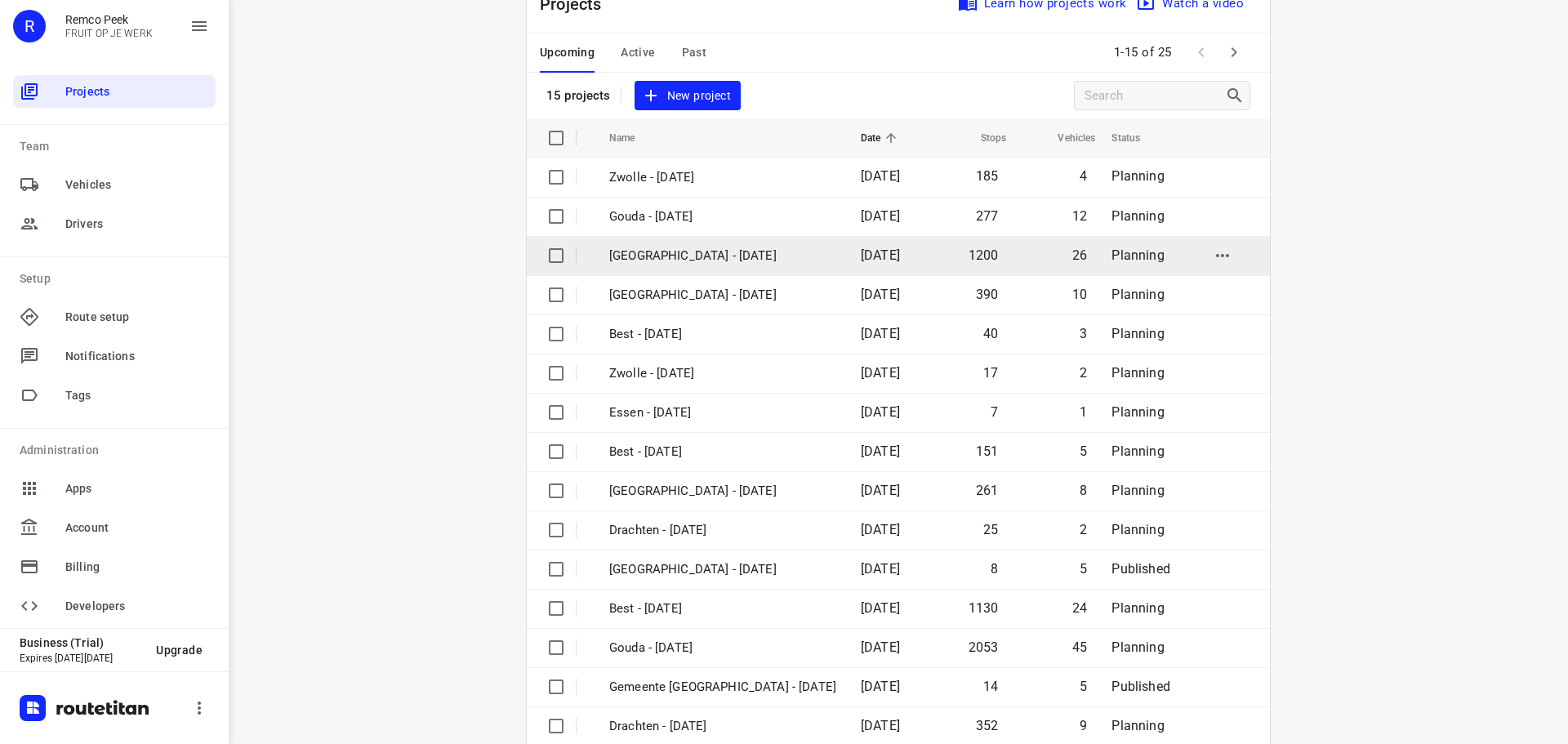
scroll to position [82, 0]
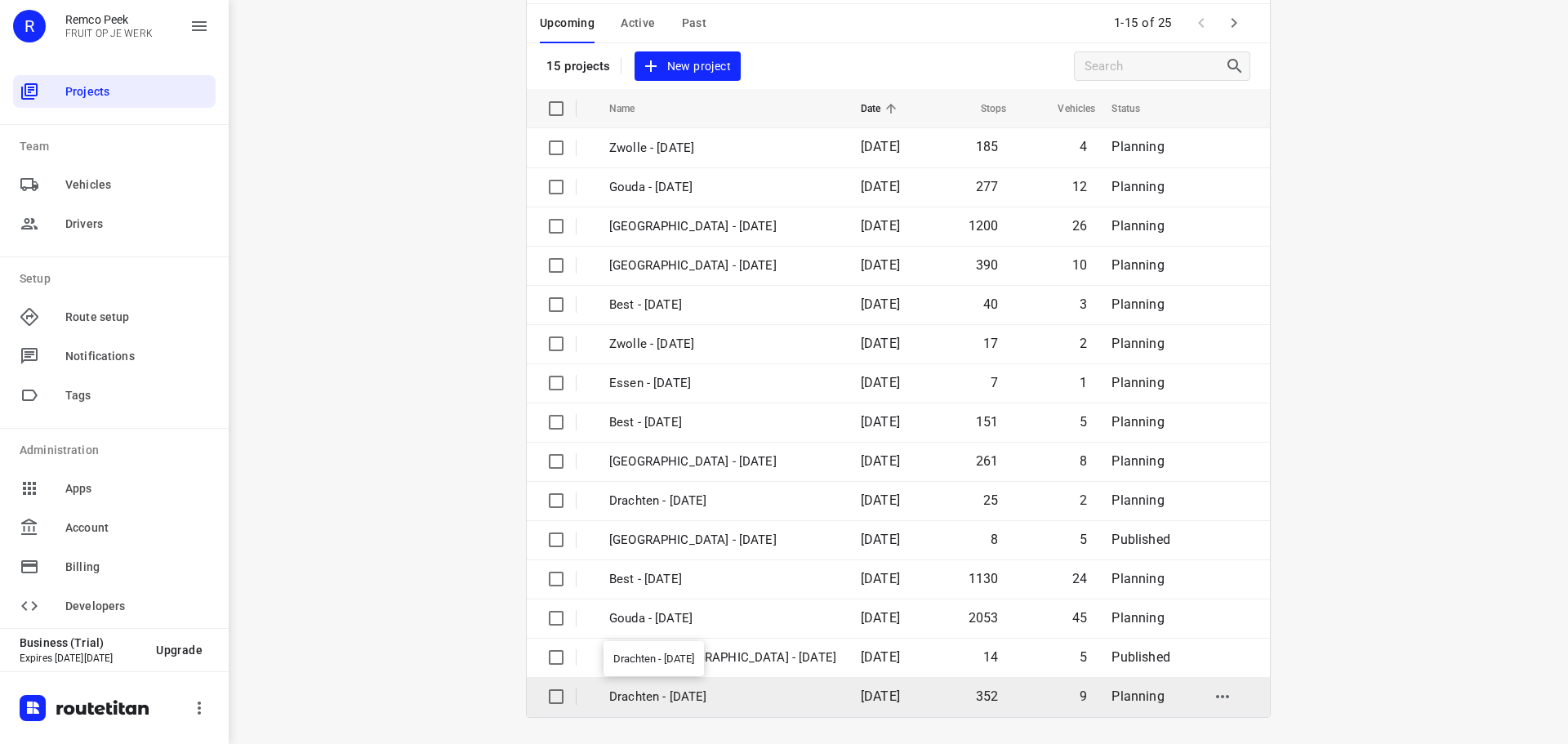
click at [663, 696] on p "Drachten - [DATE]" at bounding box center [722, 697] width 227 height 19
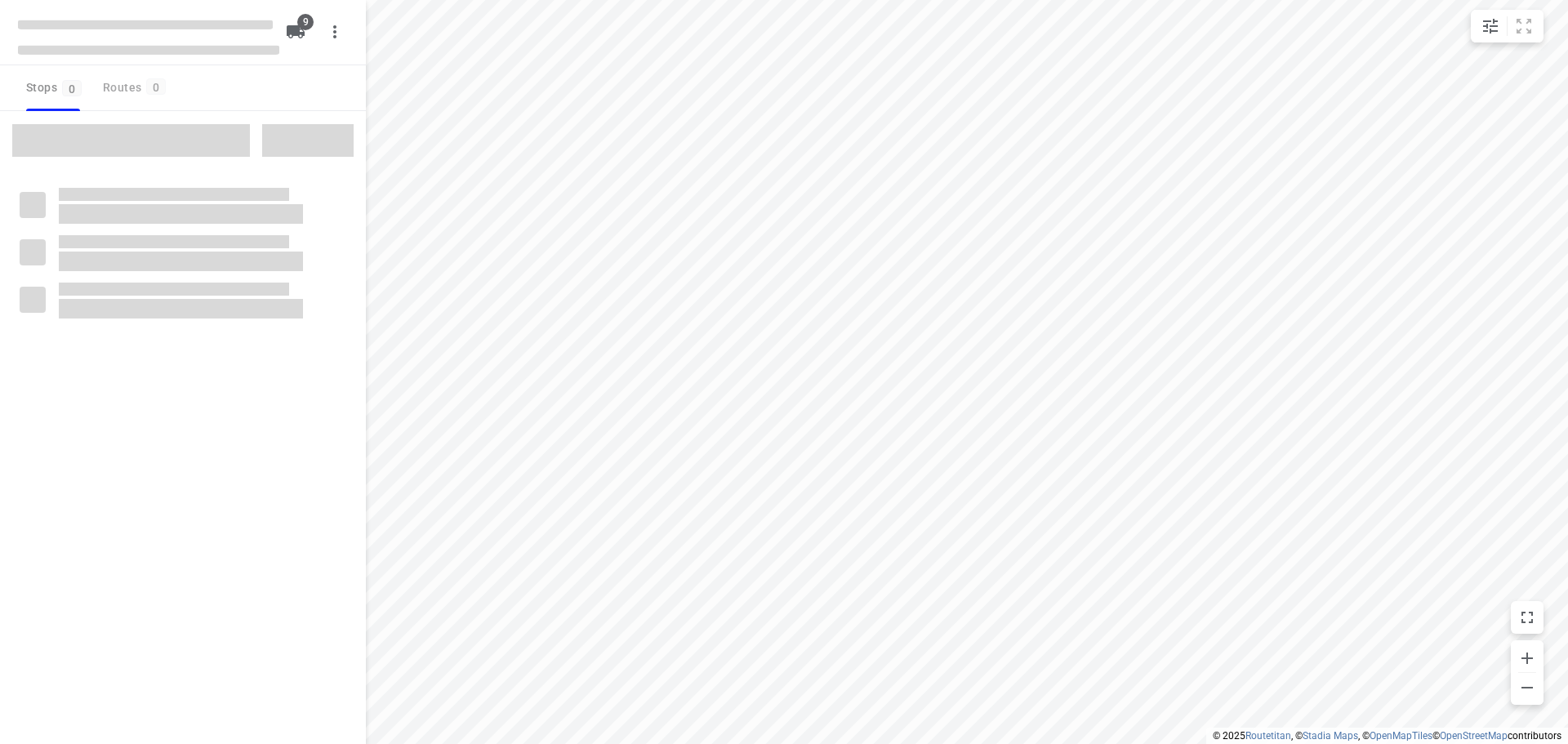
checkbox input "true"
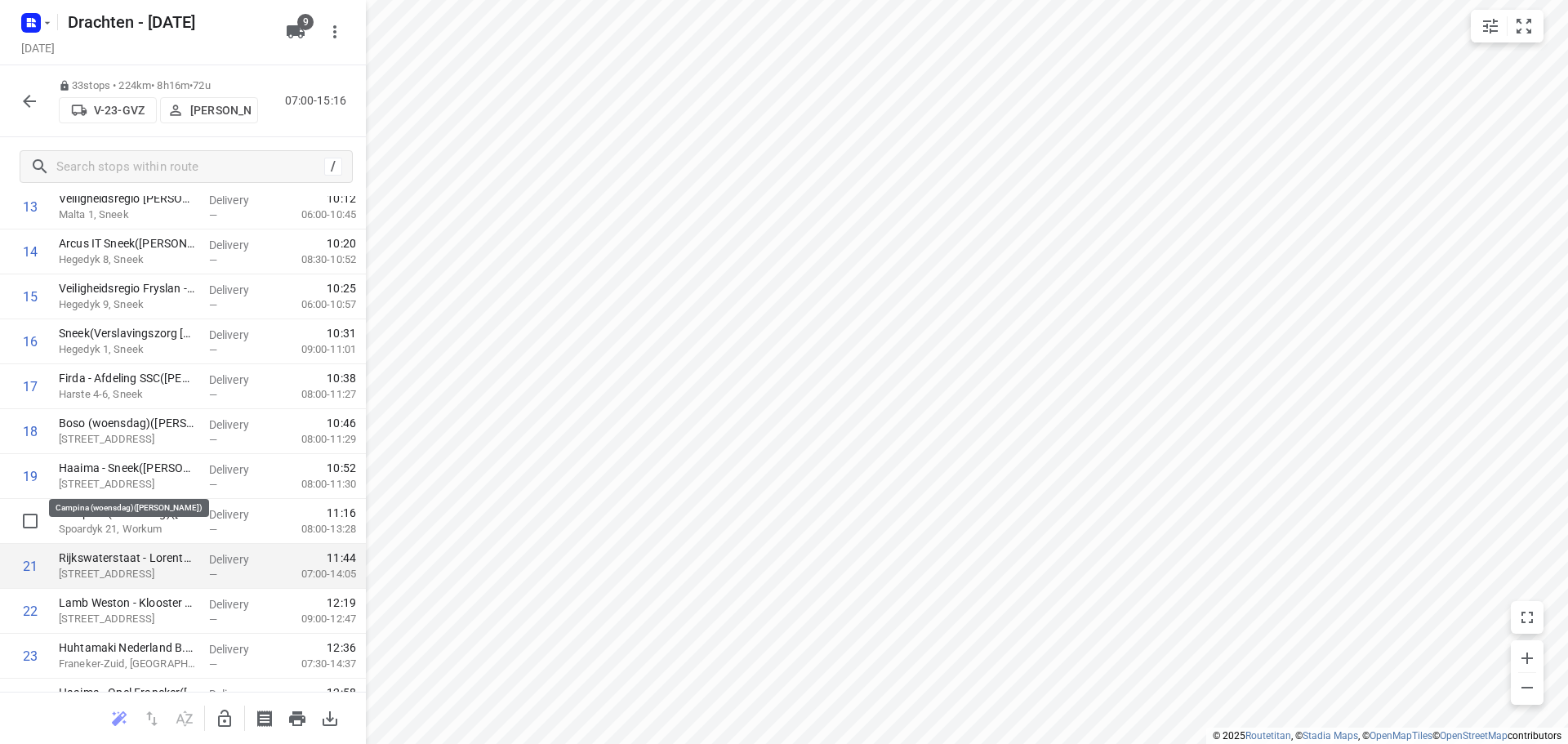
scroll to position [735, 0]
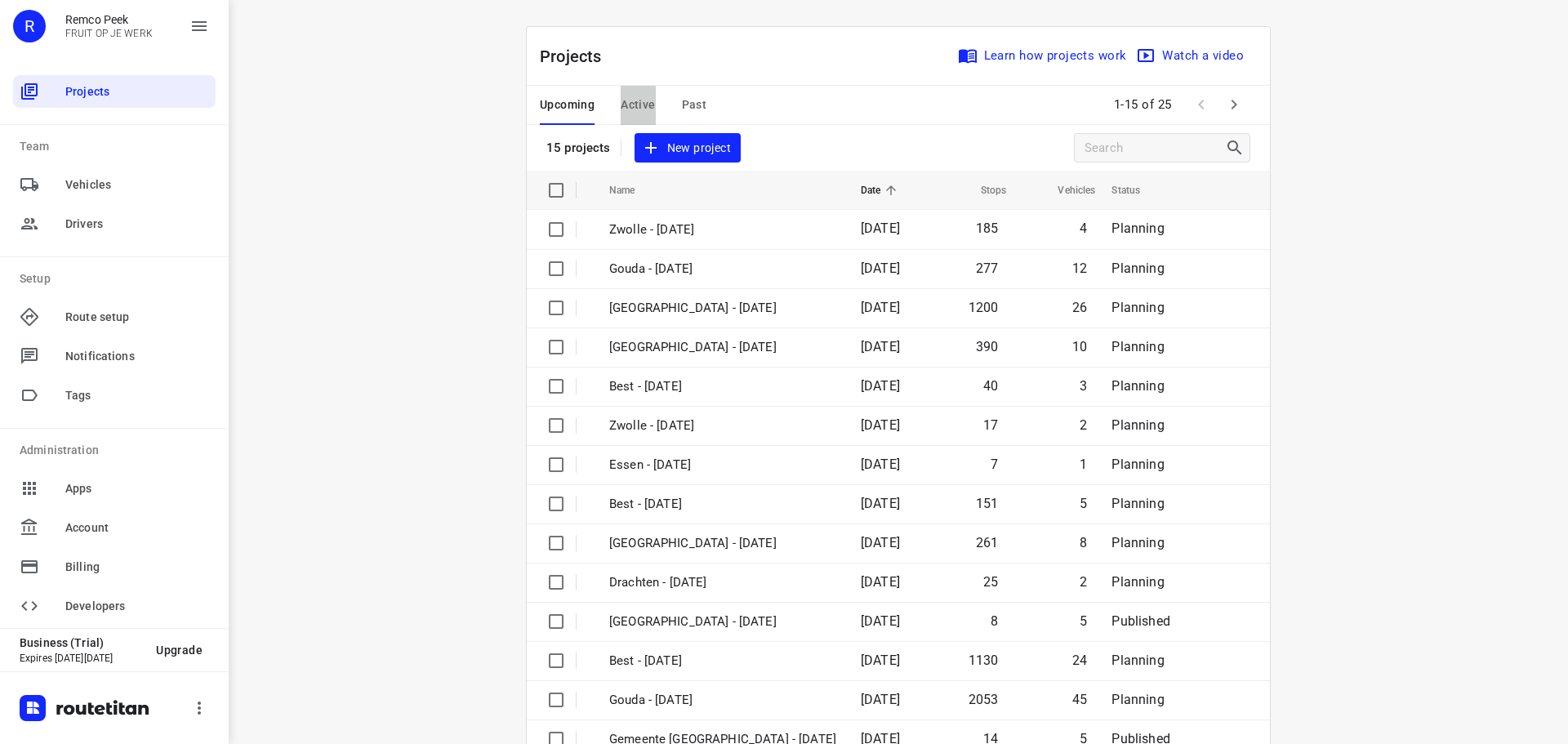
click at [638, 104] on span "Active" at bounding box center [637, 104] width 34 height 20
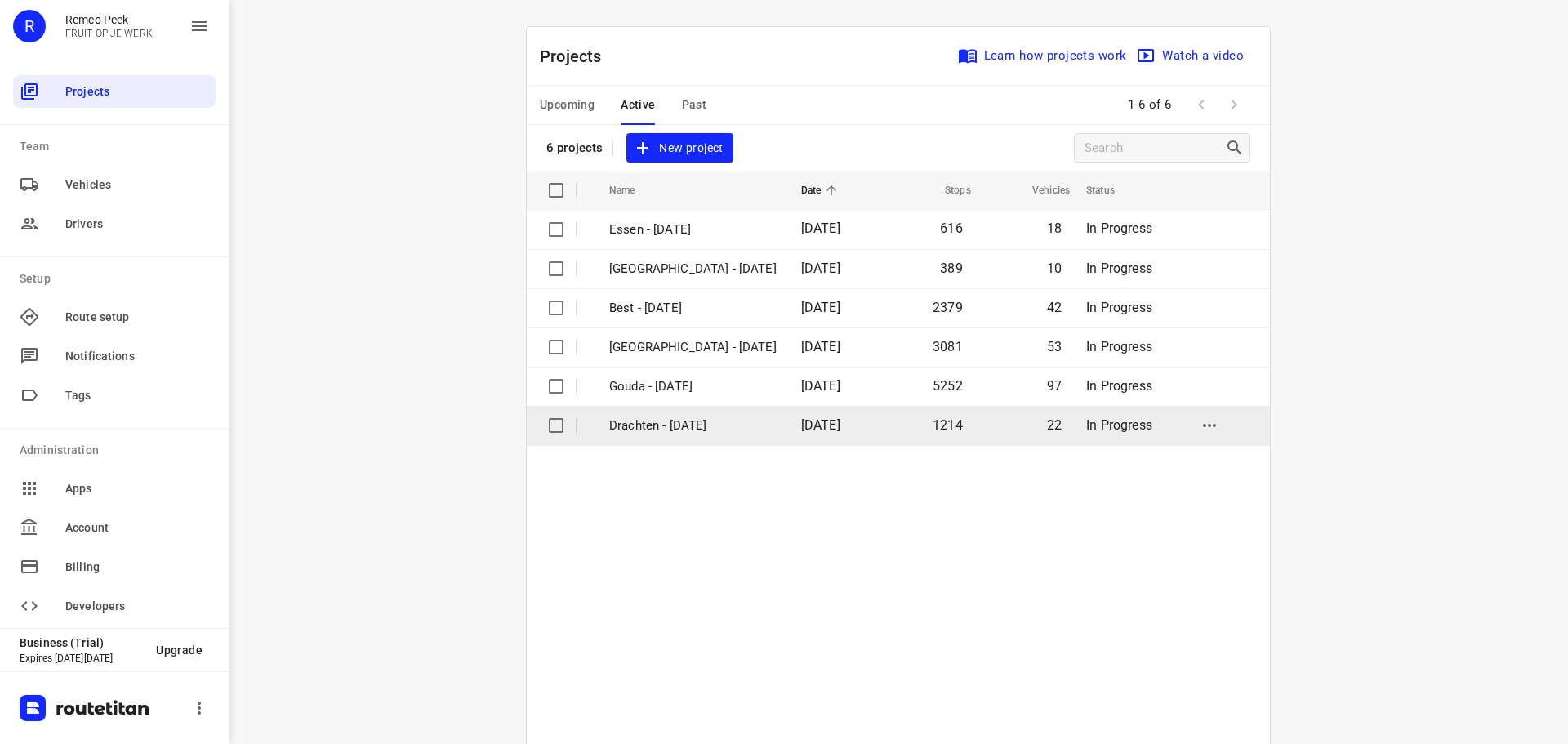
click at [685, 421] on p "Drachten - [DATE]" at bounding box center [693, 426] width 167 height 19
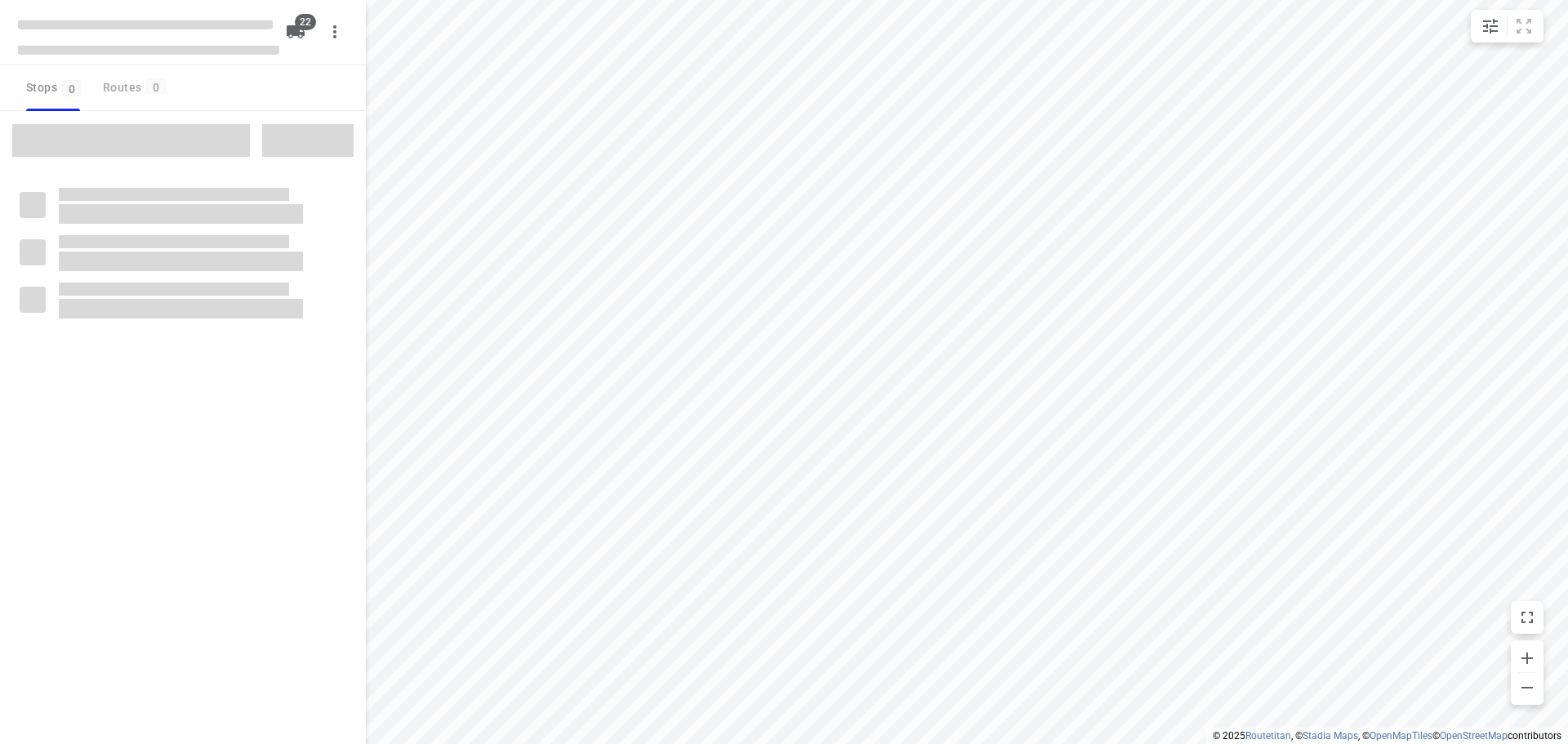
checkbox input "true"
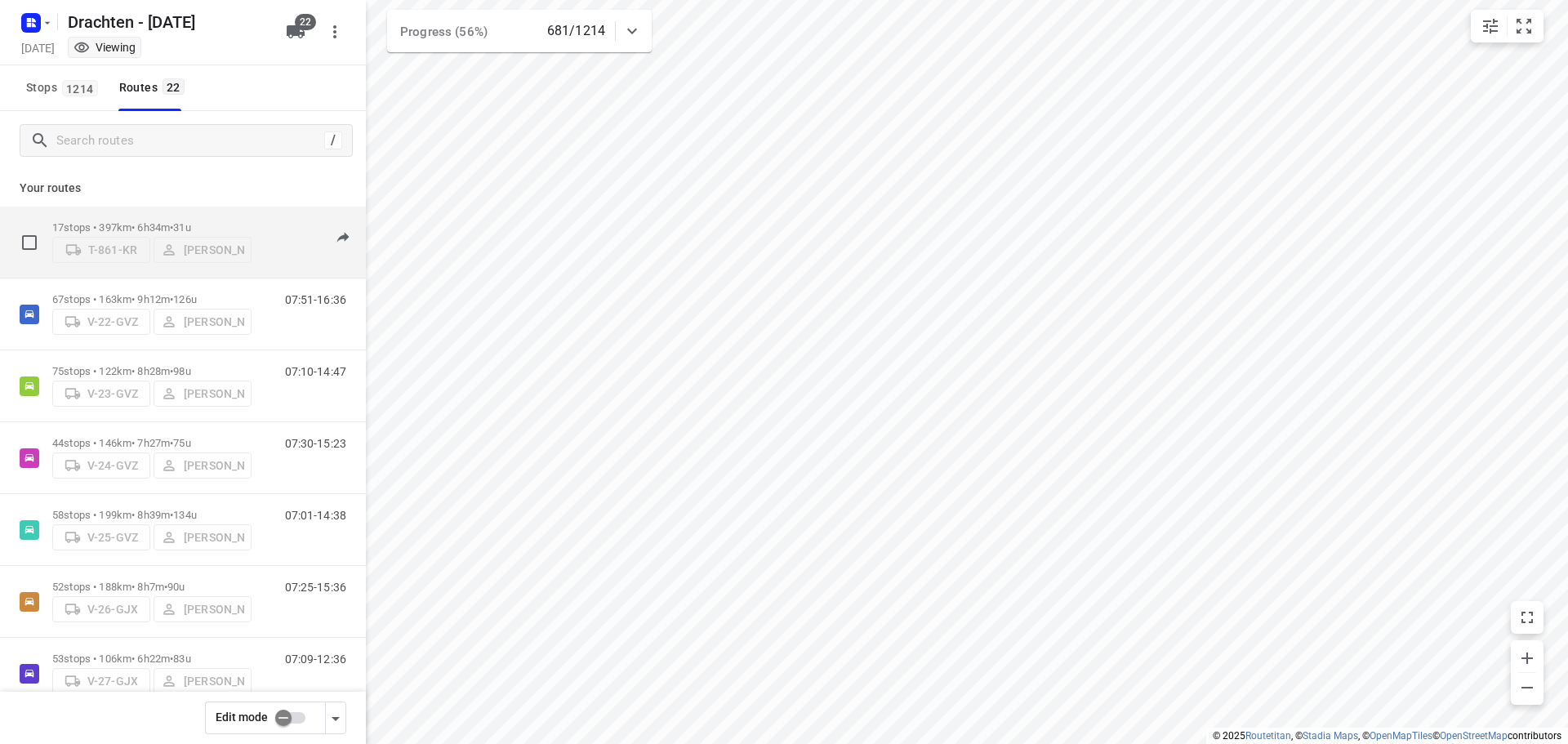
click at [217, 221] on p "17 stops • 397km • 6h34m • 31u" at bounding box center [151, 227] width 199 height 12
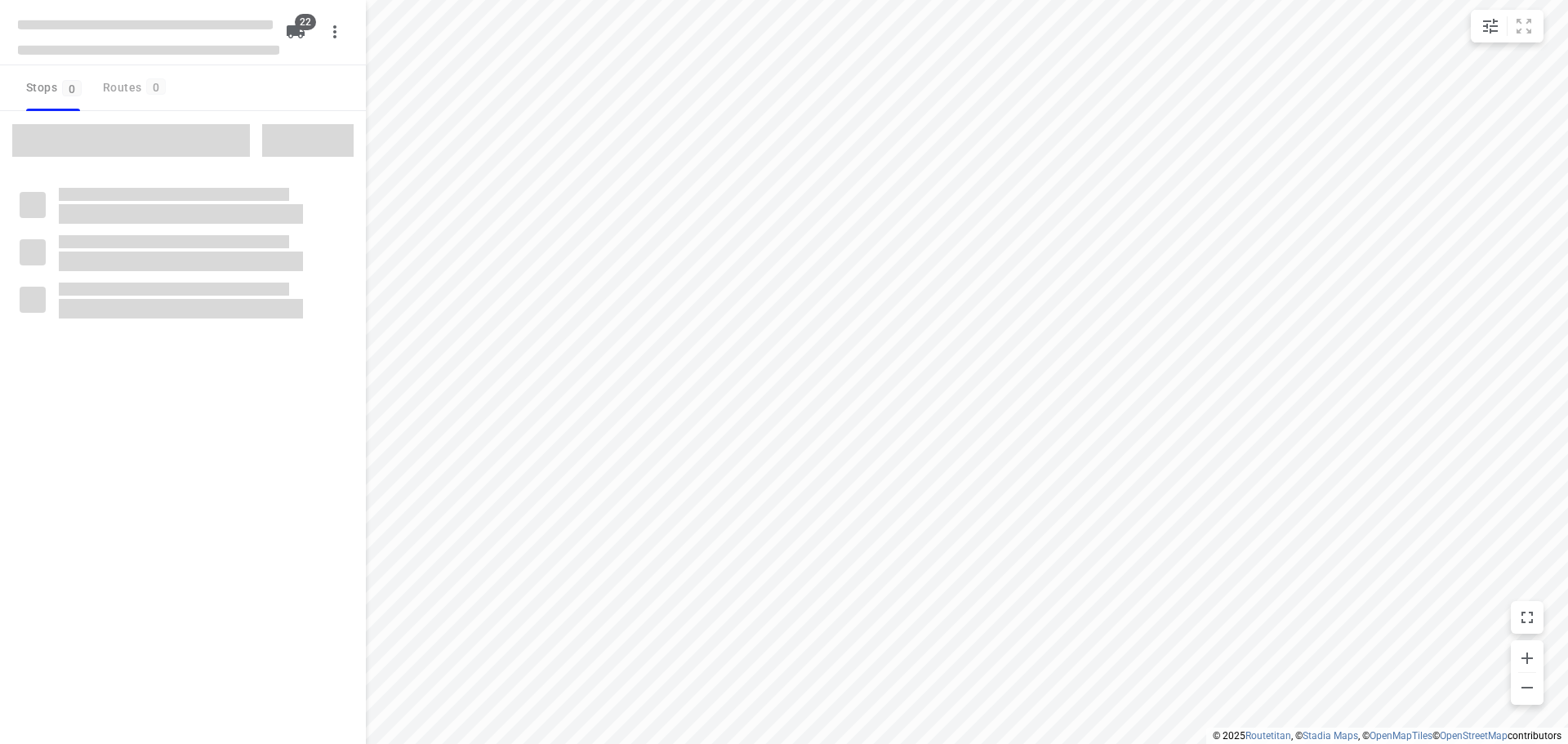
checkbox input "true"
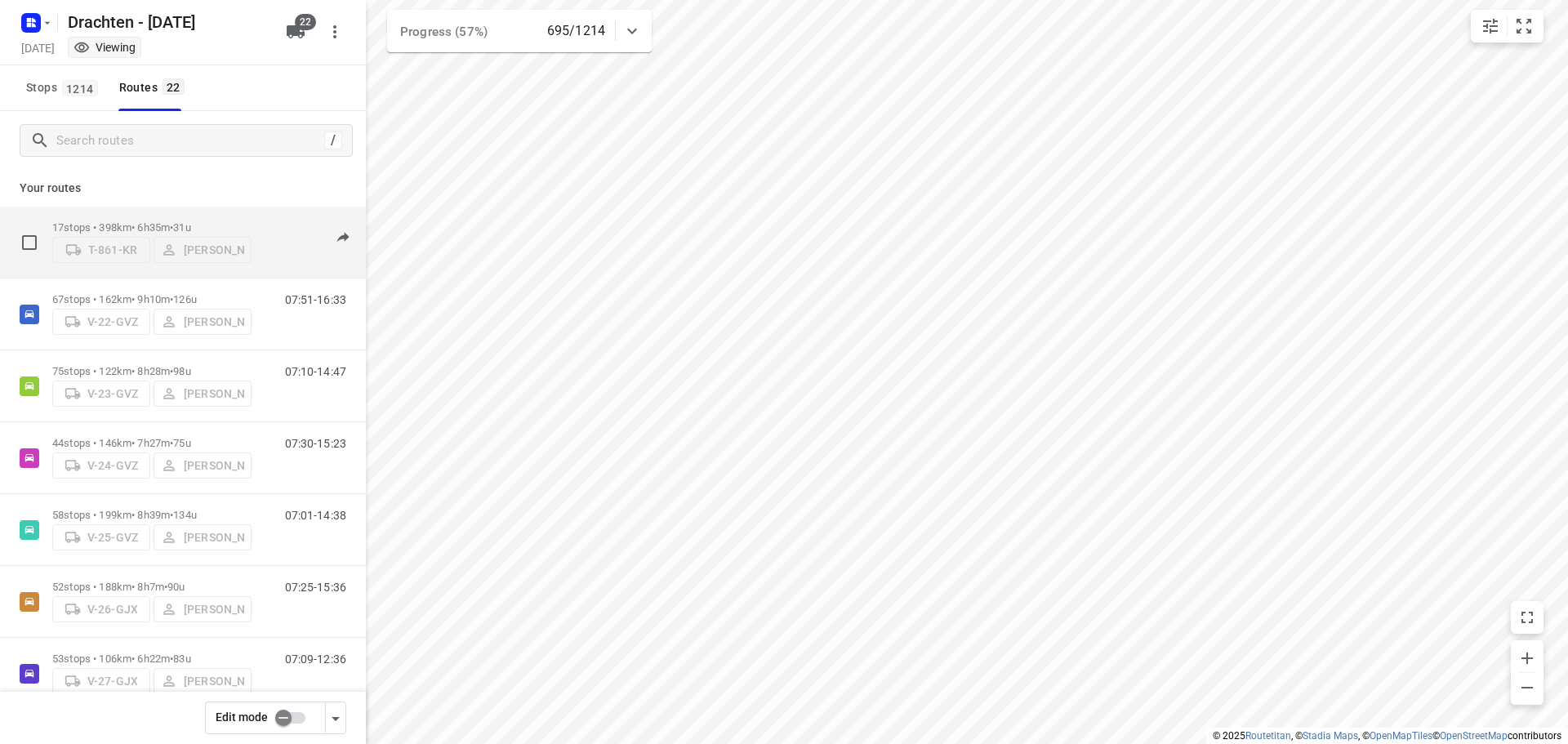
click at [136, 221] on p "17 stops • 398km • 6h35m • 31u" at bounding box center [151, 227] width 199 height 12
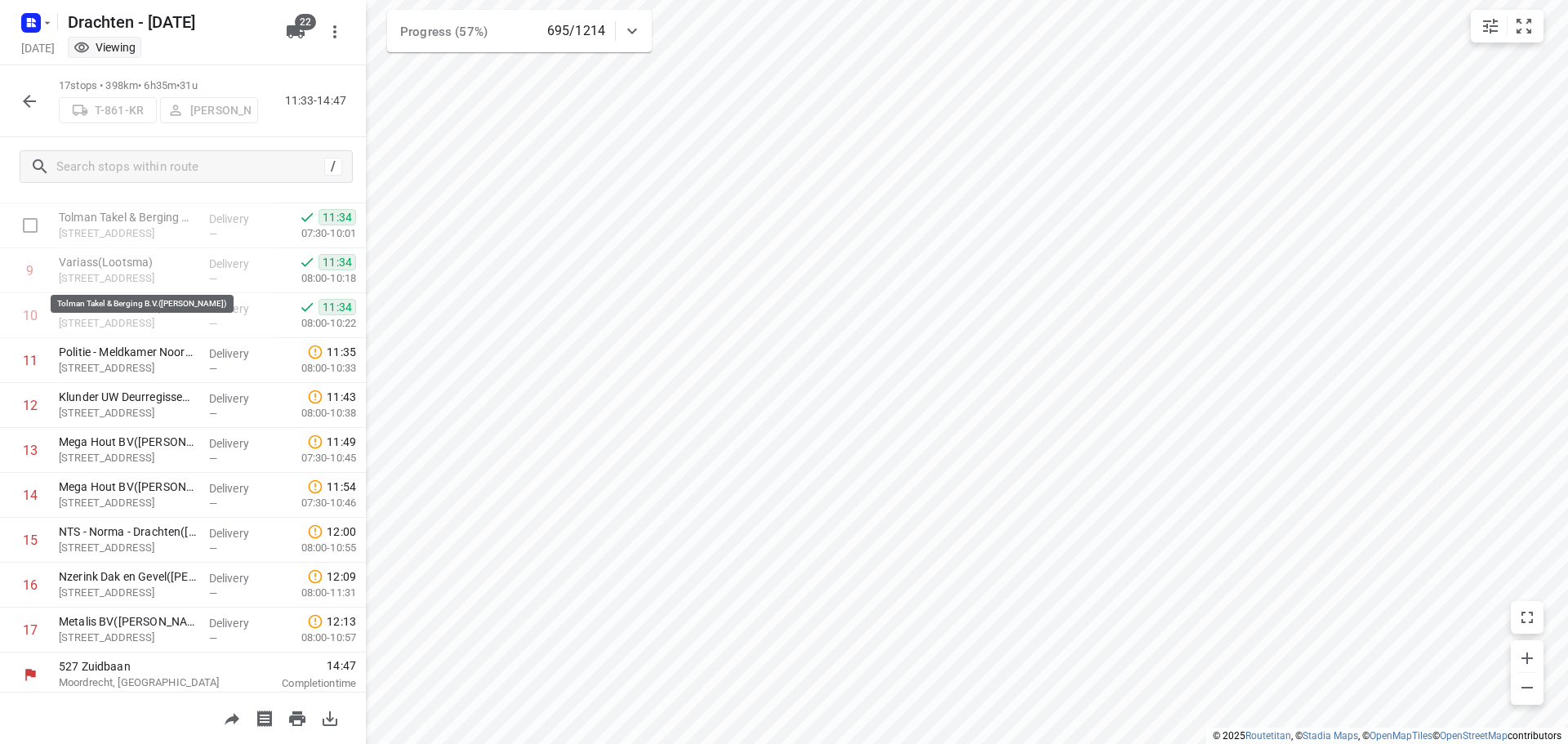
scroll to position [394, 0]
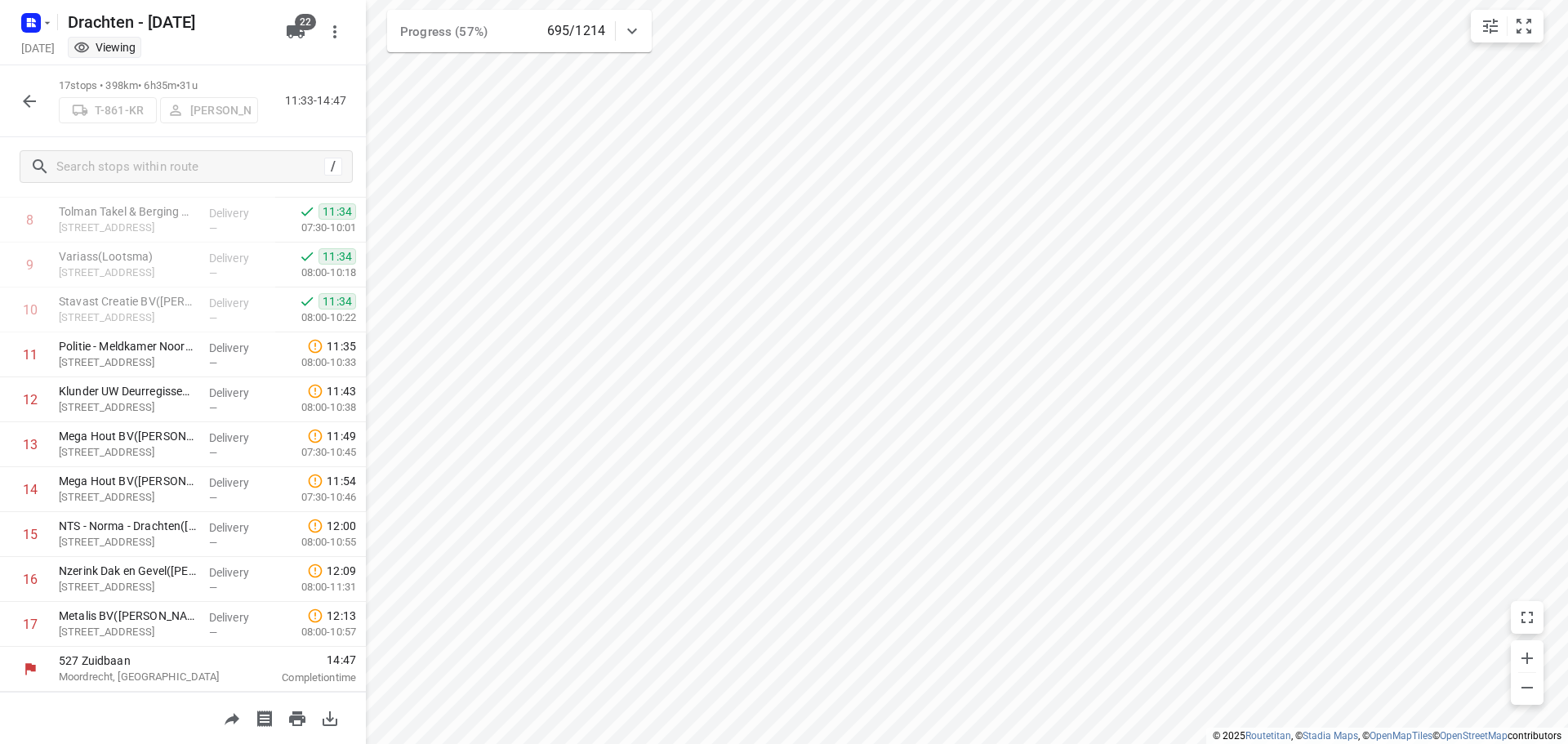
click at [30, 105] on icon "button" at bounding box center [30, 101] width 20 height 20
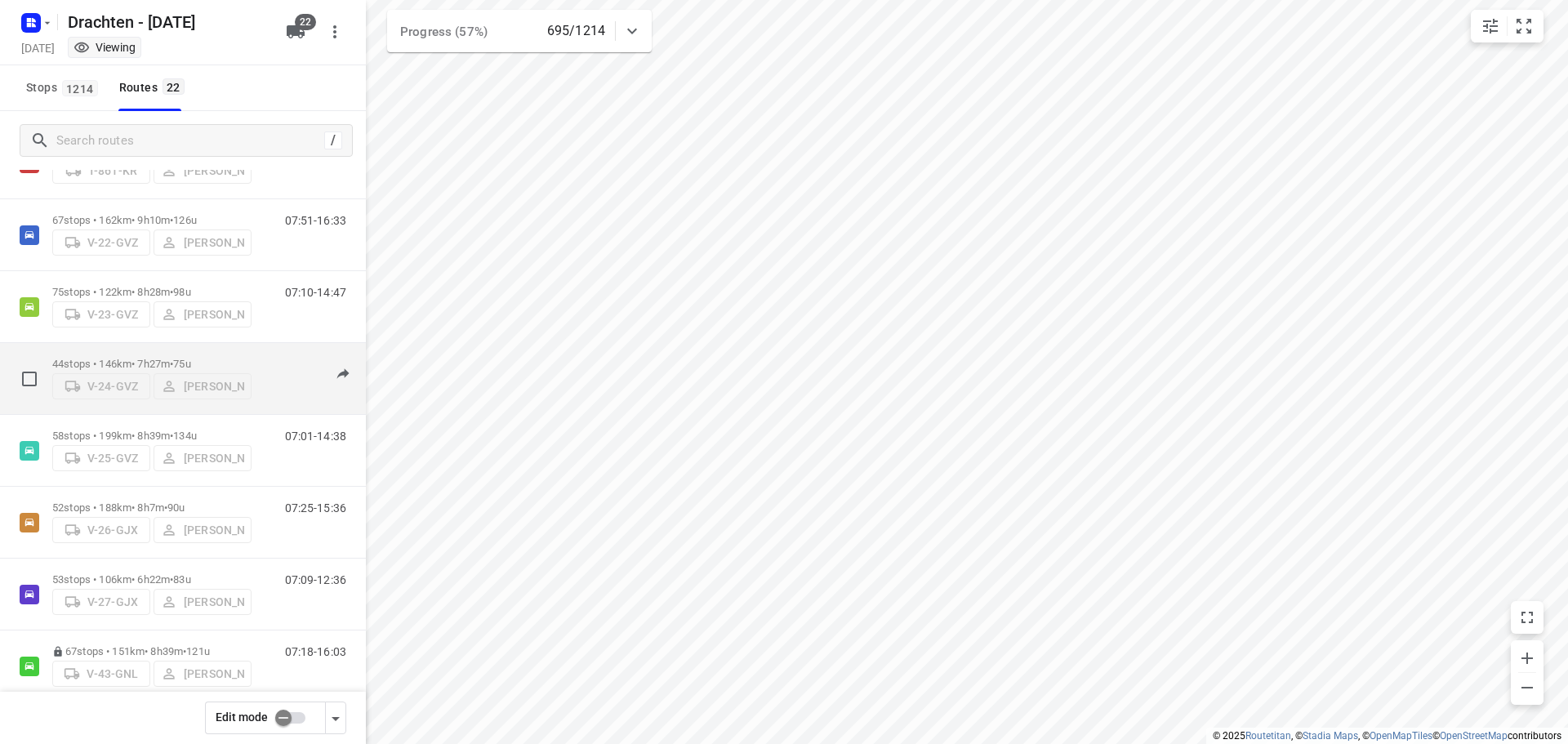
scroll to position [0, 0]
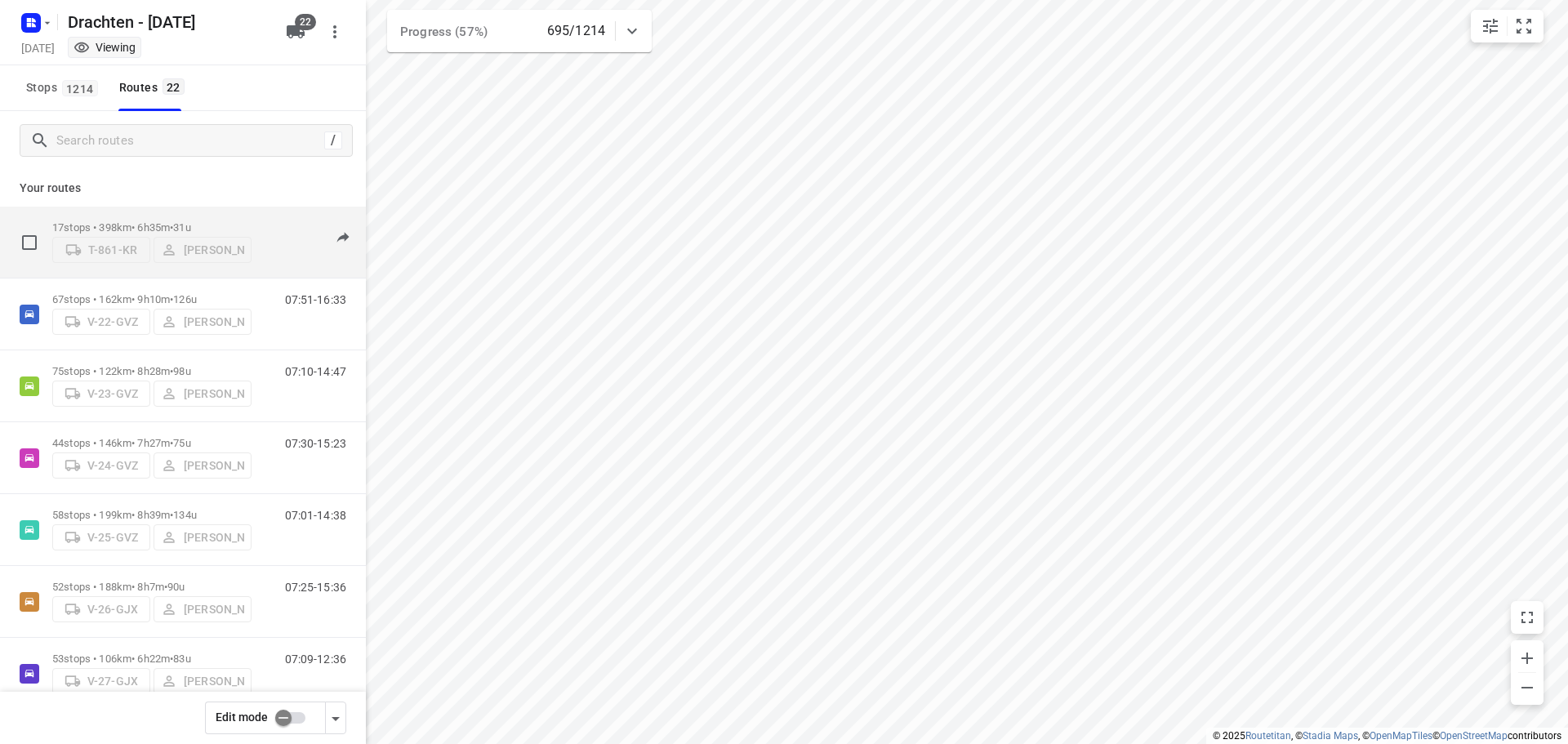
click at [117, 221] on p "17 stops • 398km • 6h35m • 31u" at bounding box center [151, 227] width 199 height 12
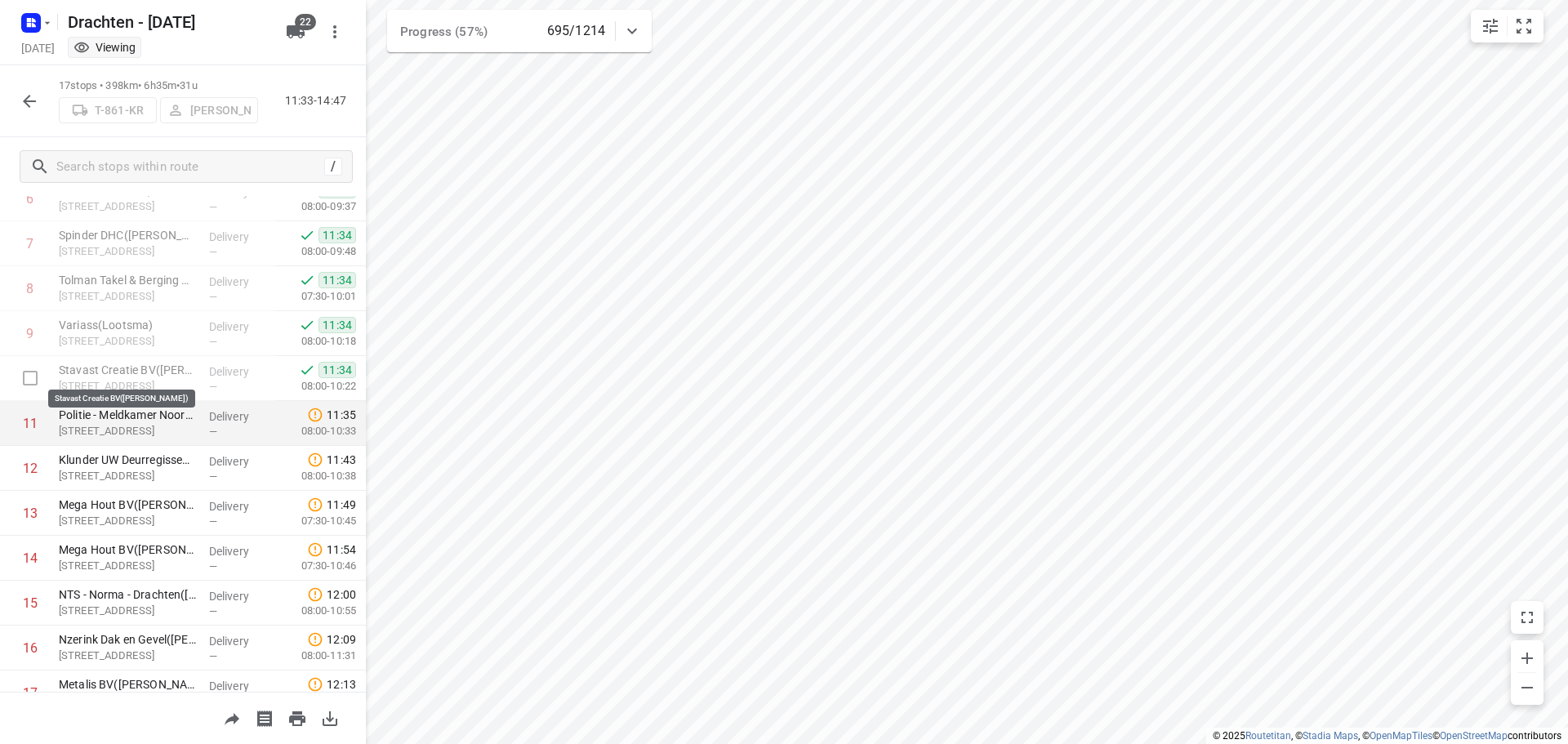
scroll to position [394, 0]
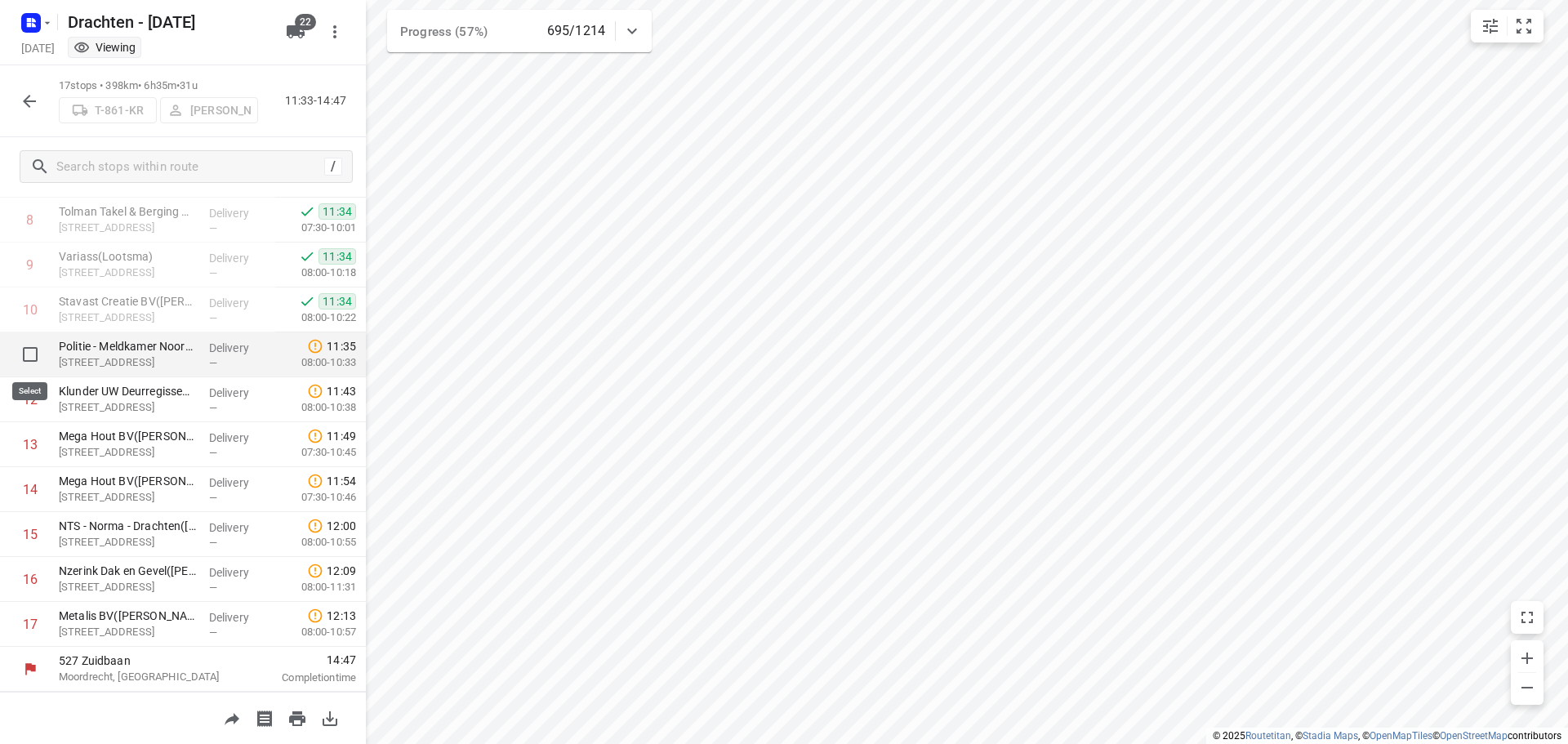
click at [31, 355] on input "checkbox" at bounding box center [30, 355] width 33 height 33
checkbox input "true"
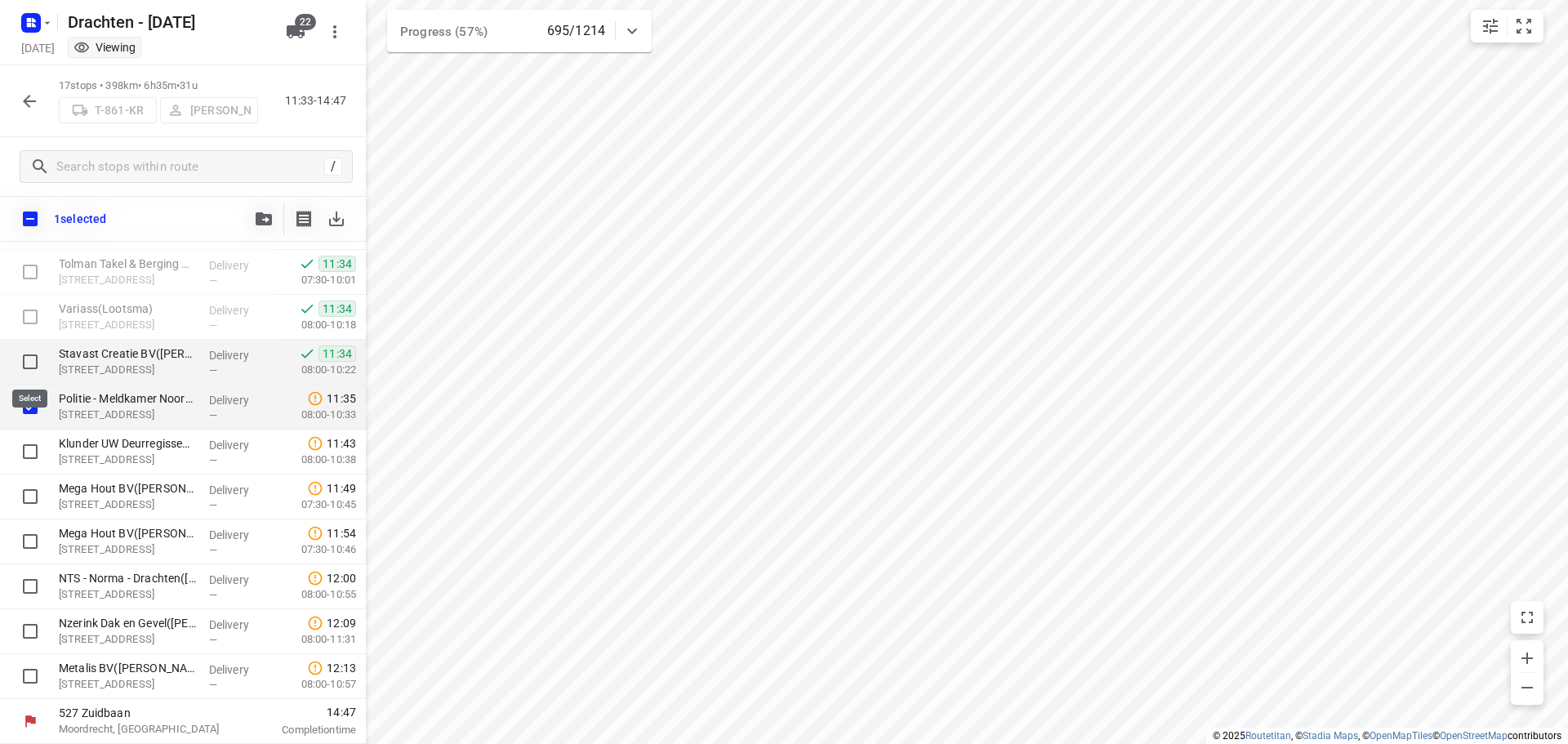
scroll to position [388, 0]
click at [264, 214] on icon "button" at bounding box center [264, 218] width 17 height 13
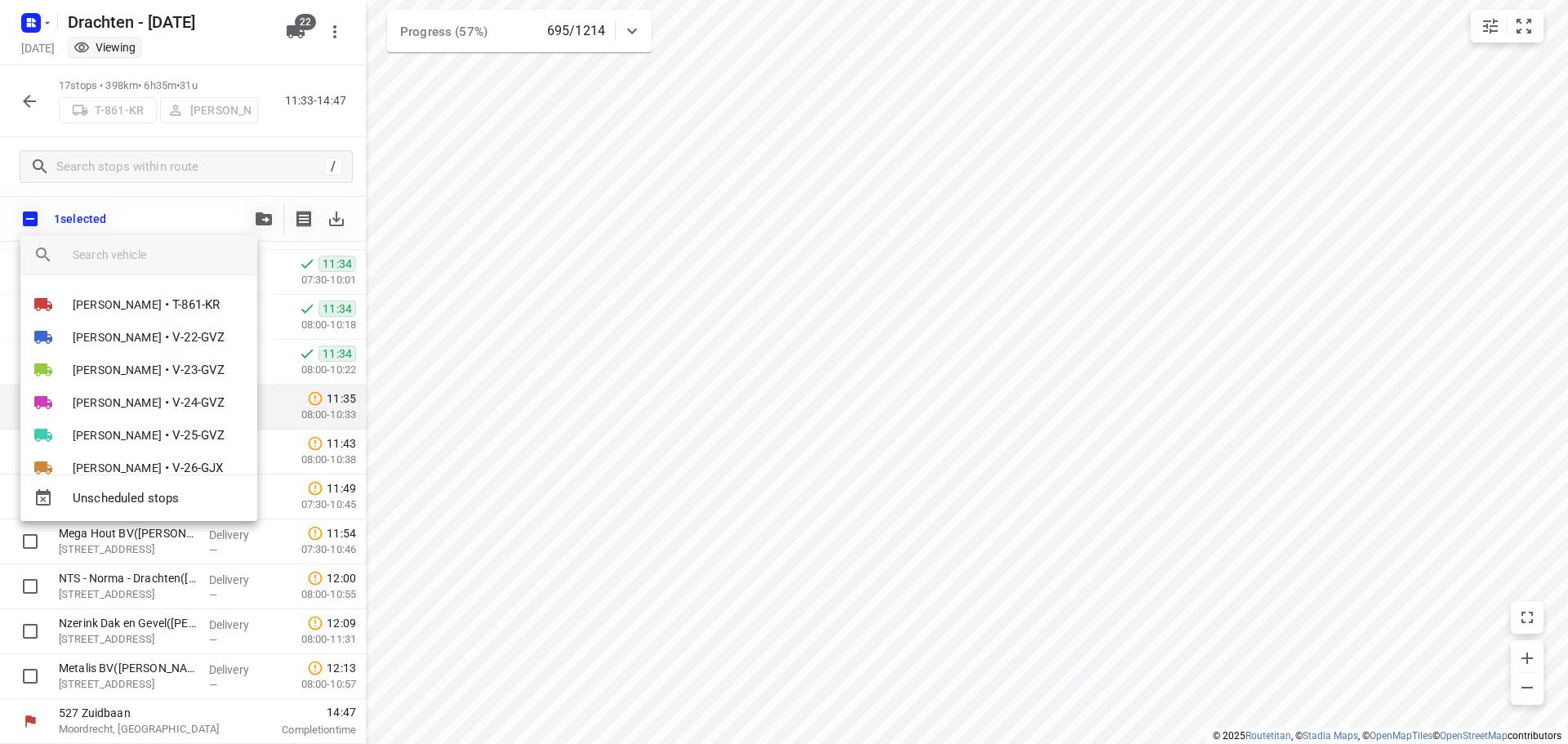
click at [236, 197] on div at bounding box center [784, 372] width 1568 height 744
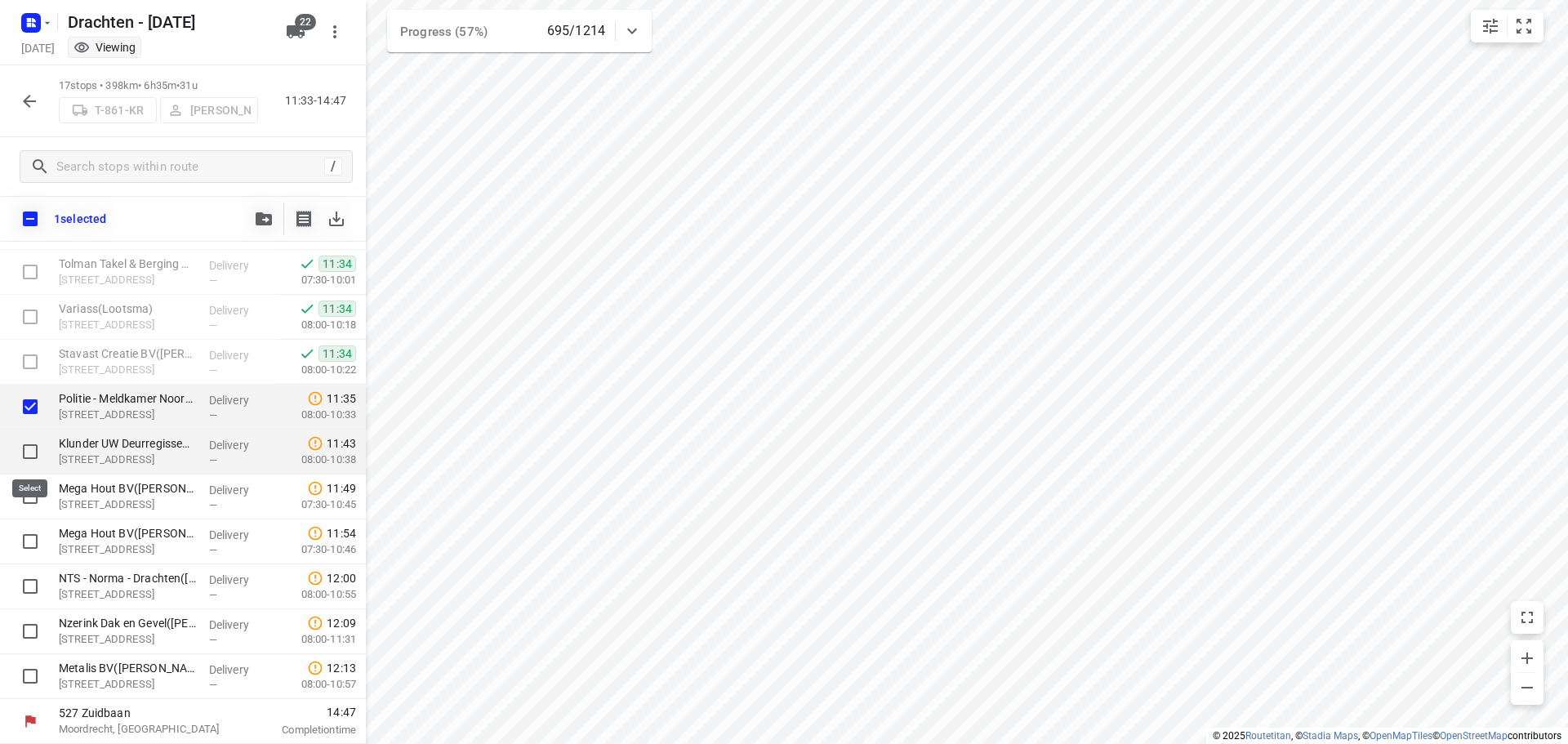
click at [28, 454] on input "checkbox" at bounding box center [30, 452] width 33 height 33
checkbox input "true"
click at [21, 497] on input "checkbox" at bounding box center [30, 497] width 33 height 33
checkbox input "true"
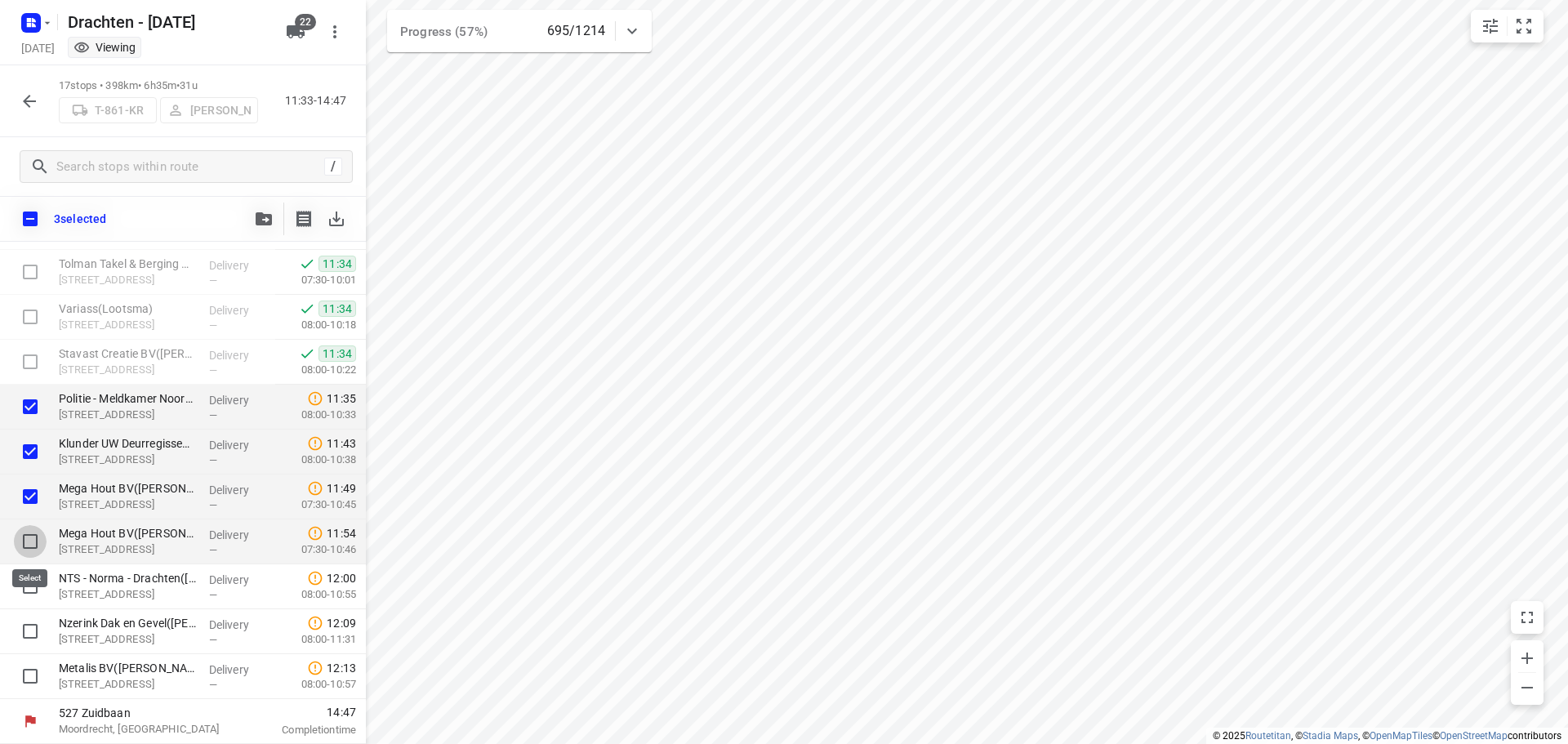
click at [29, 537] on input "checkbox" at bounding box center [30, 541] width 33 height 33
checkbox input "true"
click at [25, 582] on input "checkbox" at bounding box center [30, 586] width 33 height 33
checkbox input "true"
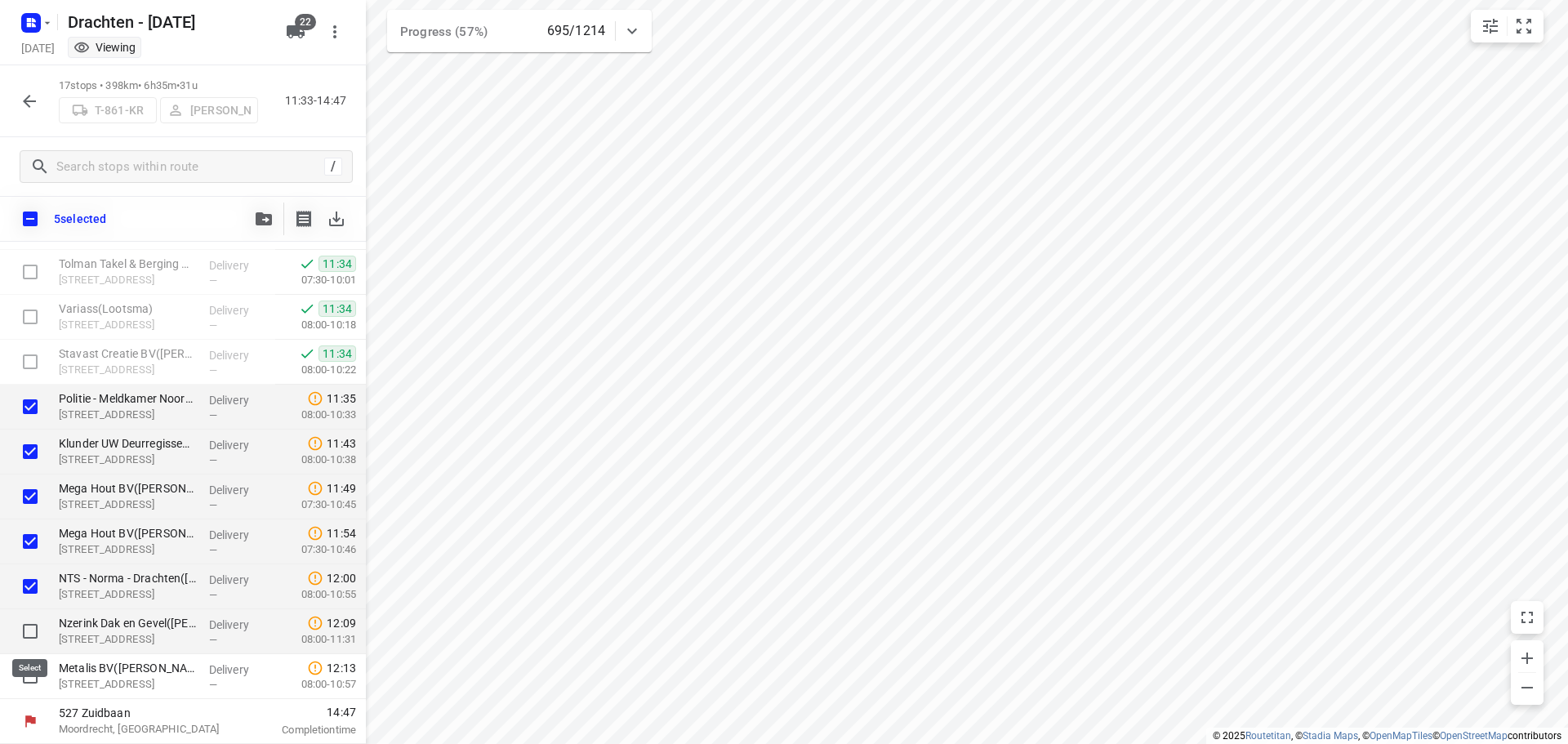
click at [36, 631] on input "checkbox" at bounding box center [30, 632] width 33 height 33
checkbox input "true"
drag, startPoint x: 30, startPoint y: 668, endPoint x: 39, endPoint y: 667, distance: 9.1
click at [30, 668] on input "checkbox" at bounding box center [30, 676] width 33 height 33
checkbox input "true"
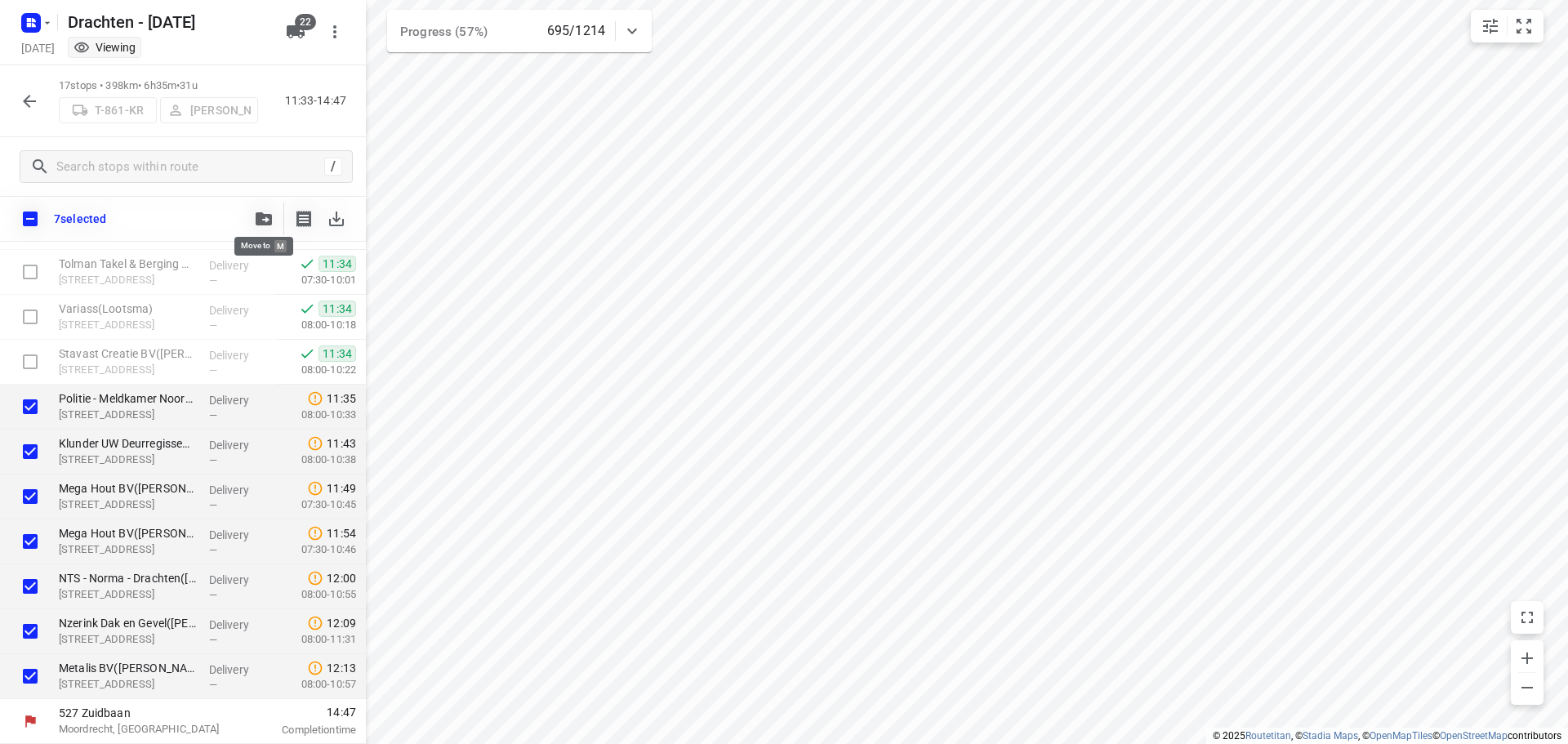
click at [268, 218] on icon "button" at bounding box center [264, 218] width 17 height 13
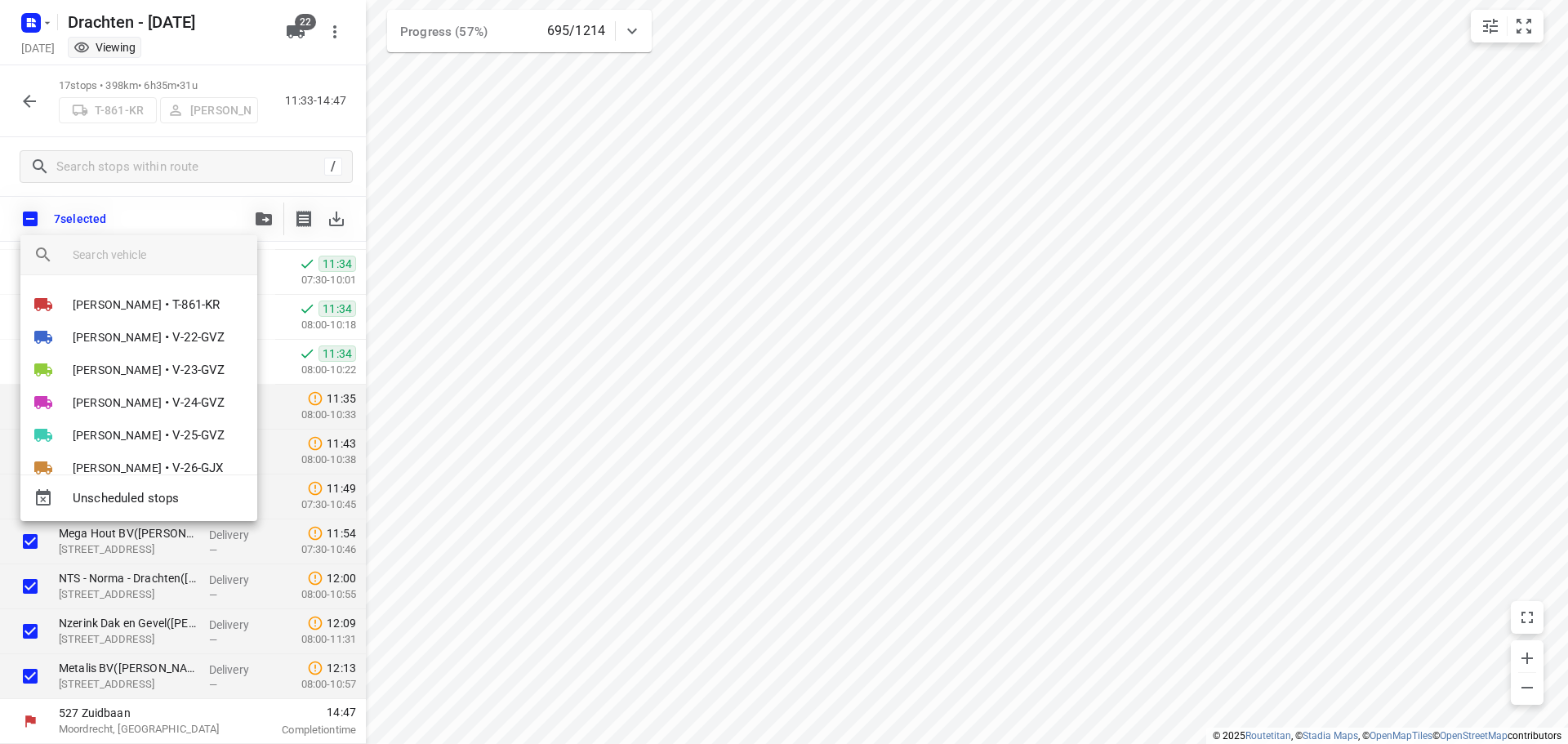
click at [124, 254] on input "search vehicle" at bounding box center [158, 255] width 171 height 24
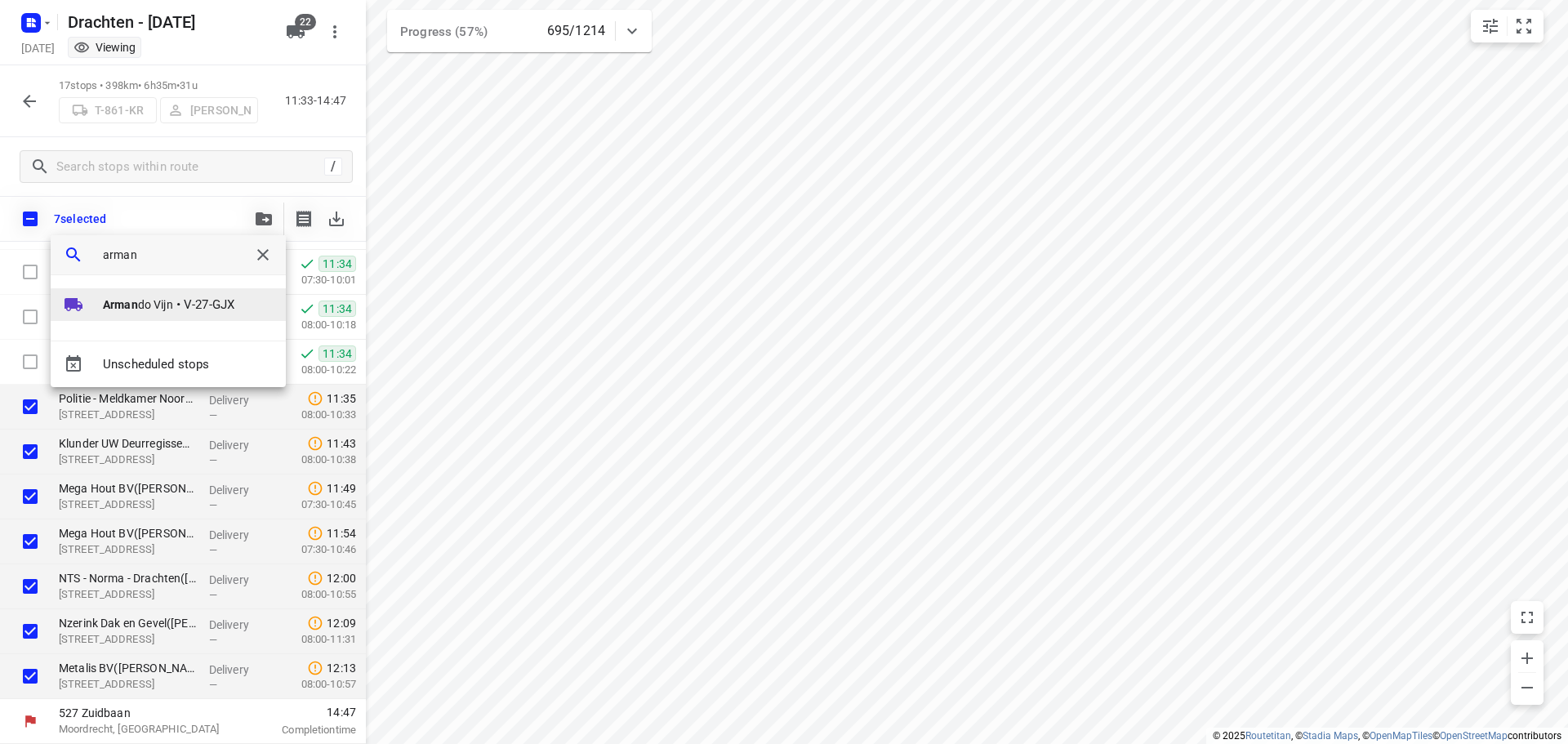
type input "arman"
click at [148, 295] on li "Arman do Vijn • V-27-GJX" at bounding box center [168, 305] width 235 height 33
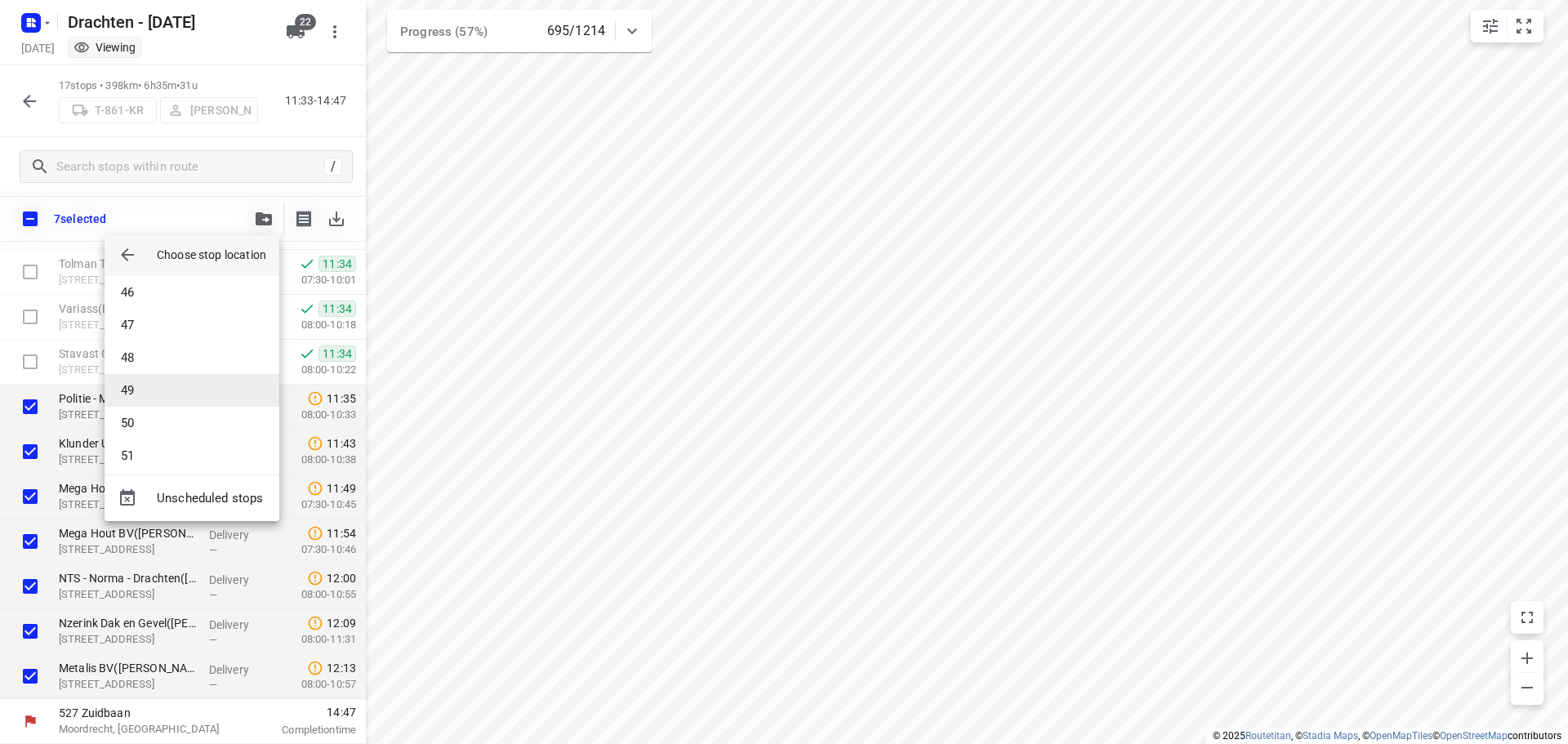
scroll to position [1552, 0]
click at [171, 437] on li "53" at bounding box center [191, 446] width 175 height 33
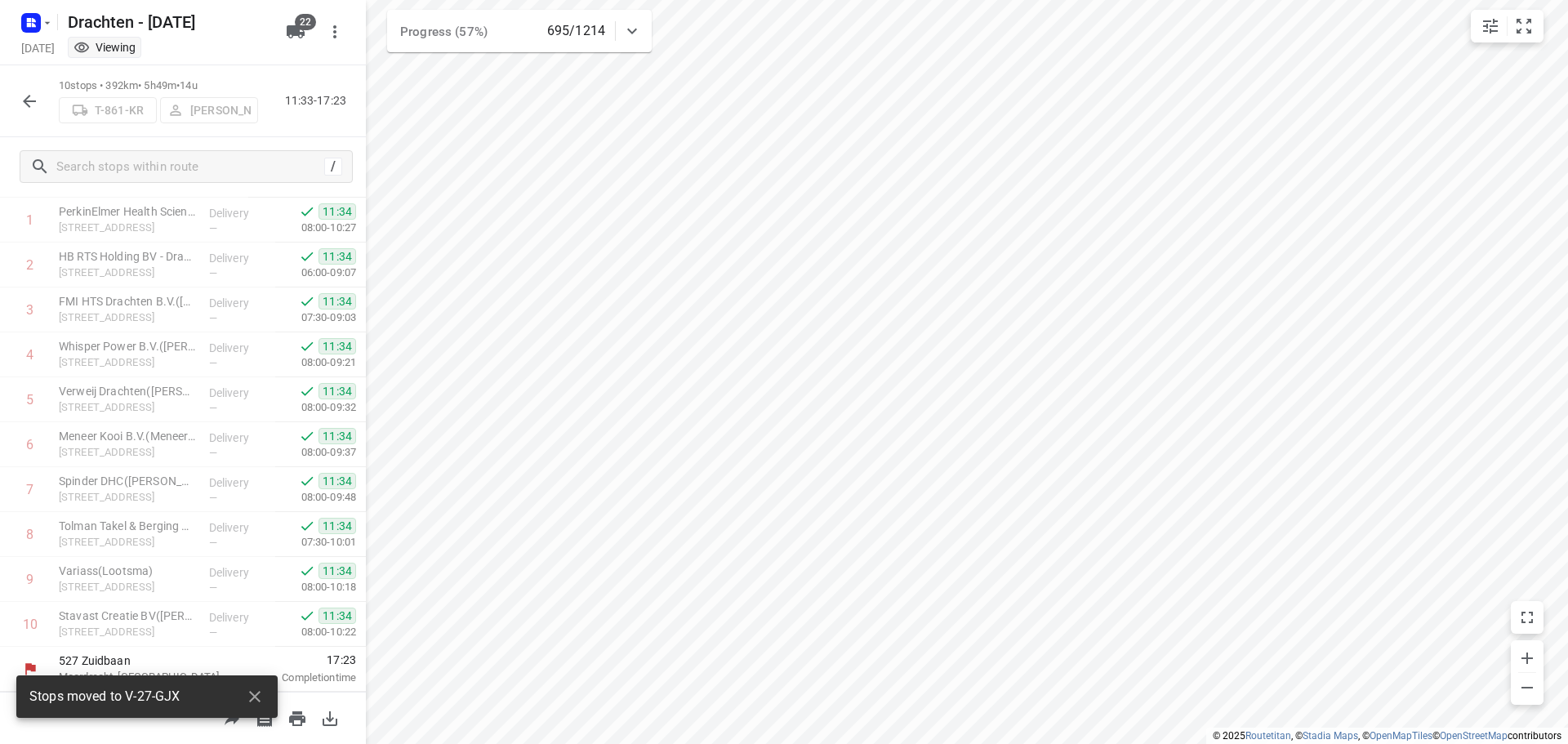
scroll to position [80, 0]
click at [30, 96] on icon "button" at bounding box center [29, 101] width 13 height 13
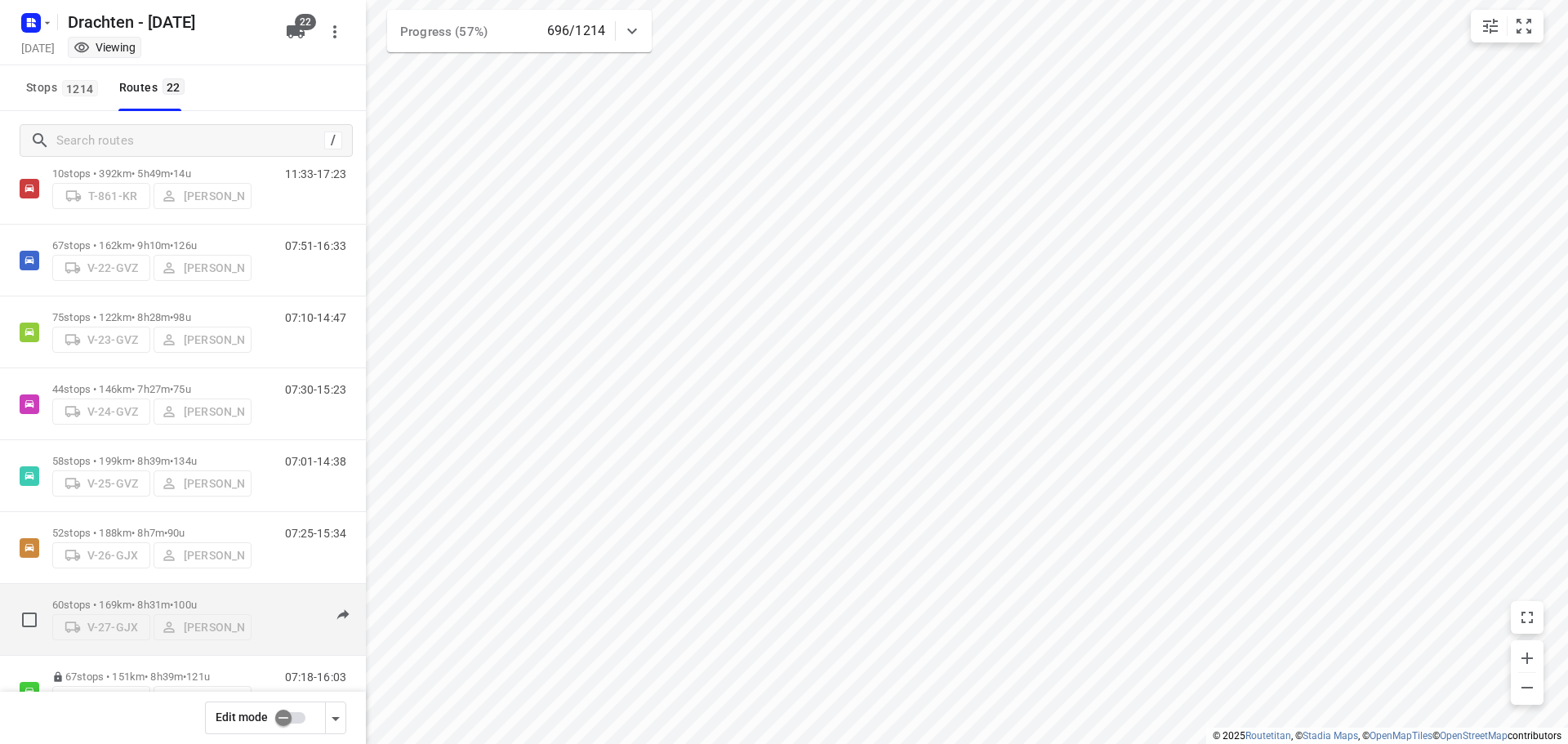
scroll to position [82, 0]
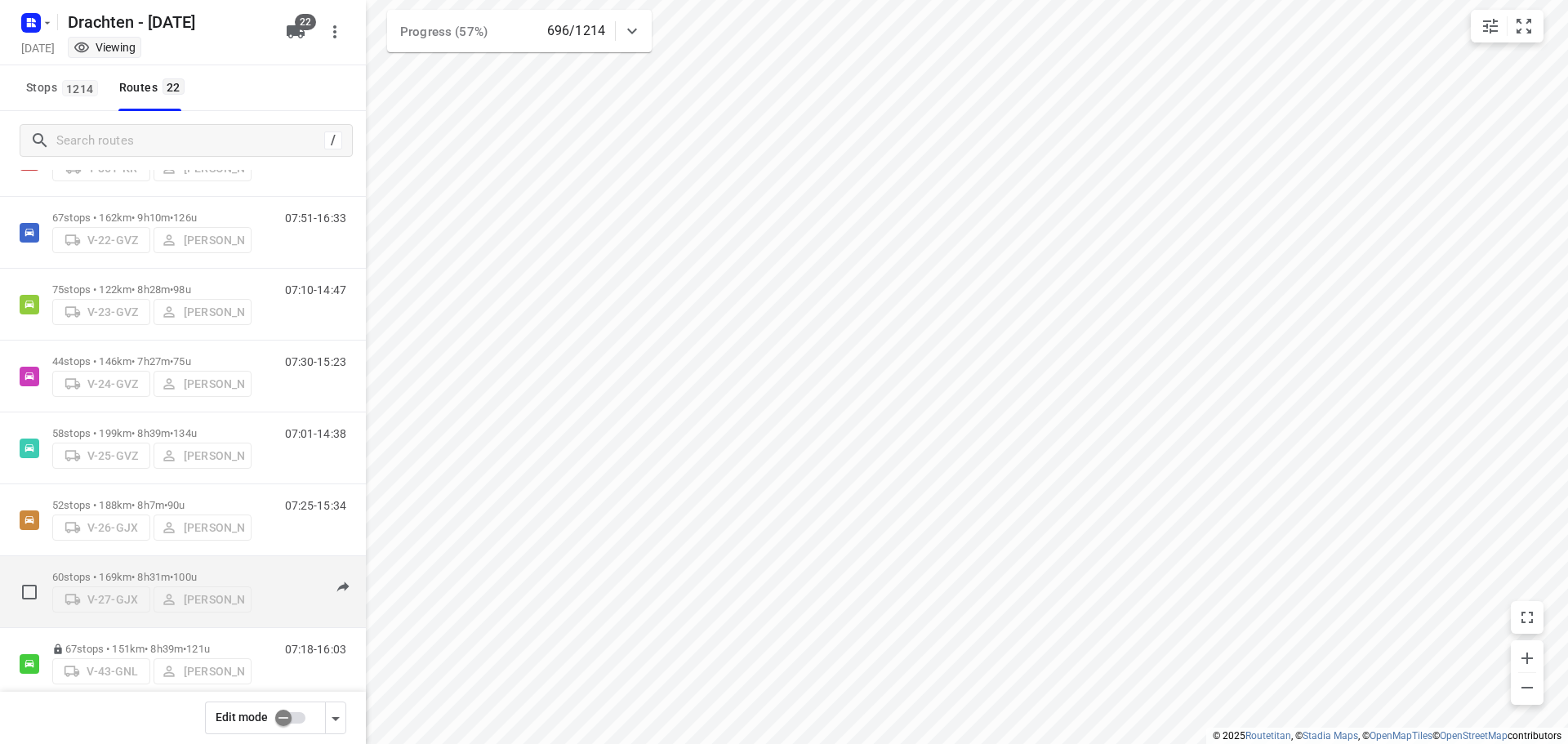
click at [151, 572] on p "60 stops • 169km • 8h31m • 100u" at bounding box center [151, 577] width 199 height 12
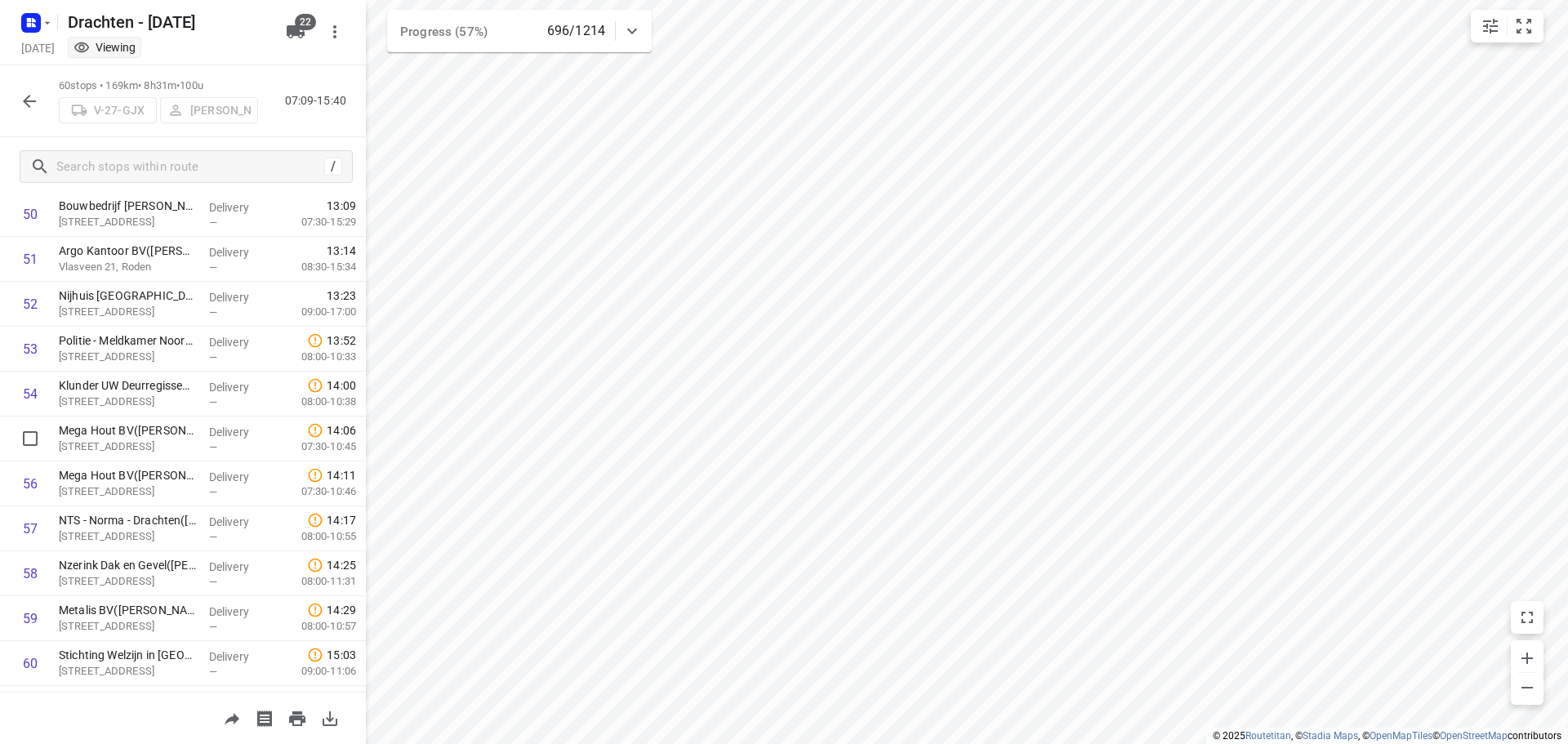
scroll to position [2326, 0]
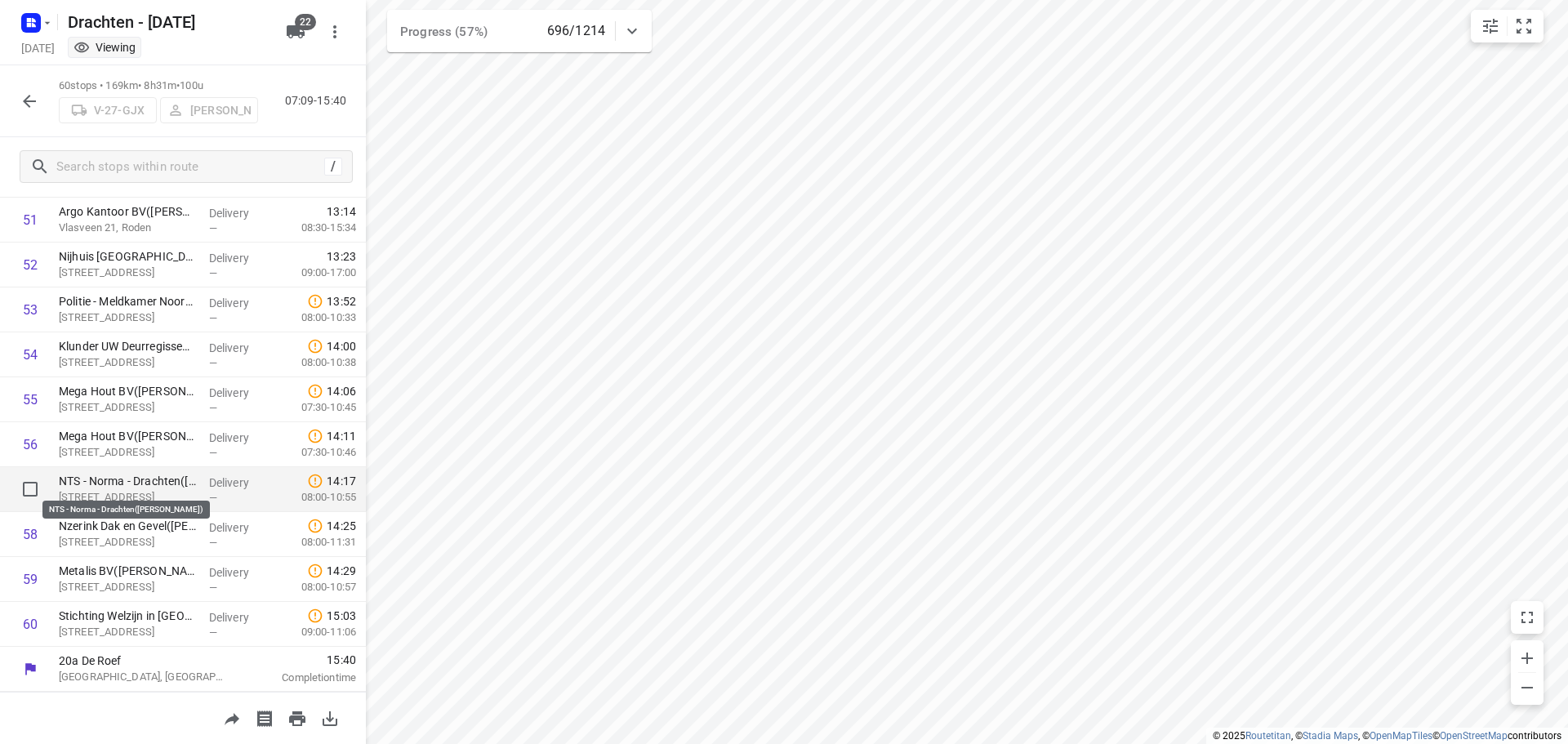
drag, startPoint x: 150, startPoint y: 627, endPoint x: 161, endPoint y: 474, distance: 153.4
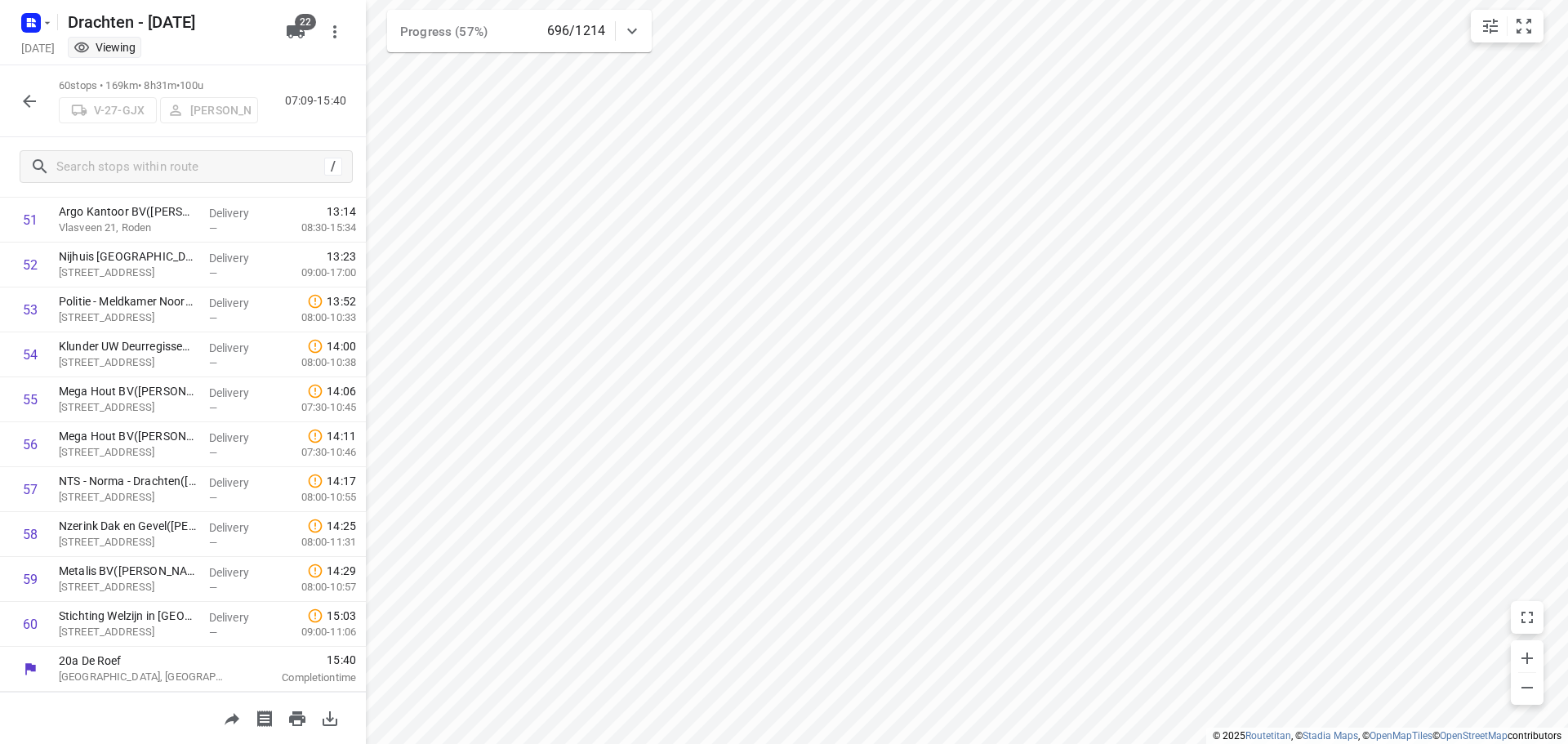
click at [35, 100] on icon "button" at bounding box center [30, 101] width 20 height 20
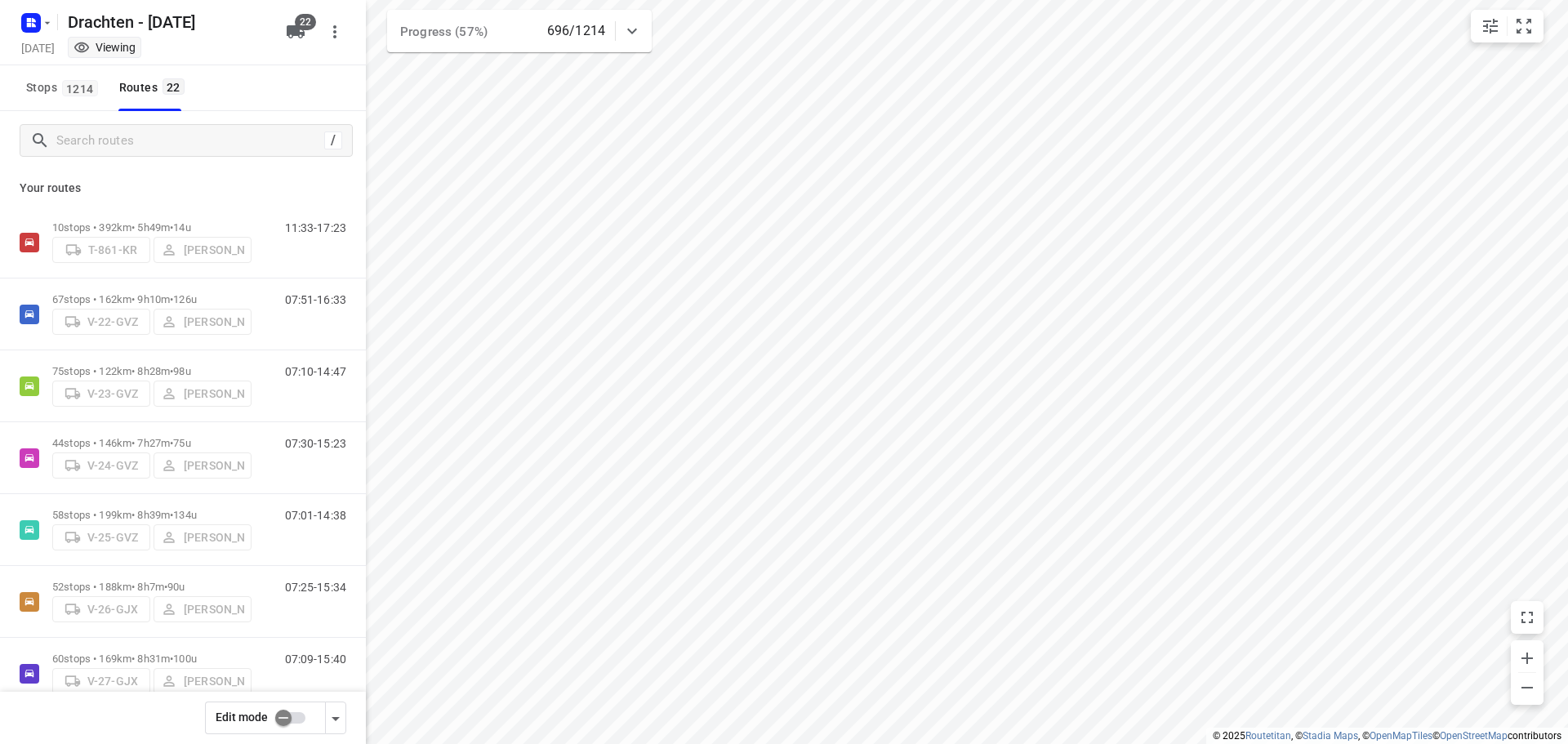
click at [280, 718] on input "checkbox" at bounding box center [283, 718] width 93 height 31
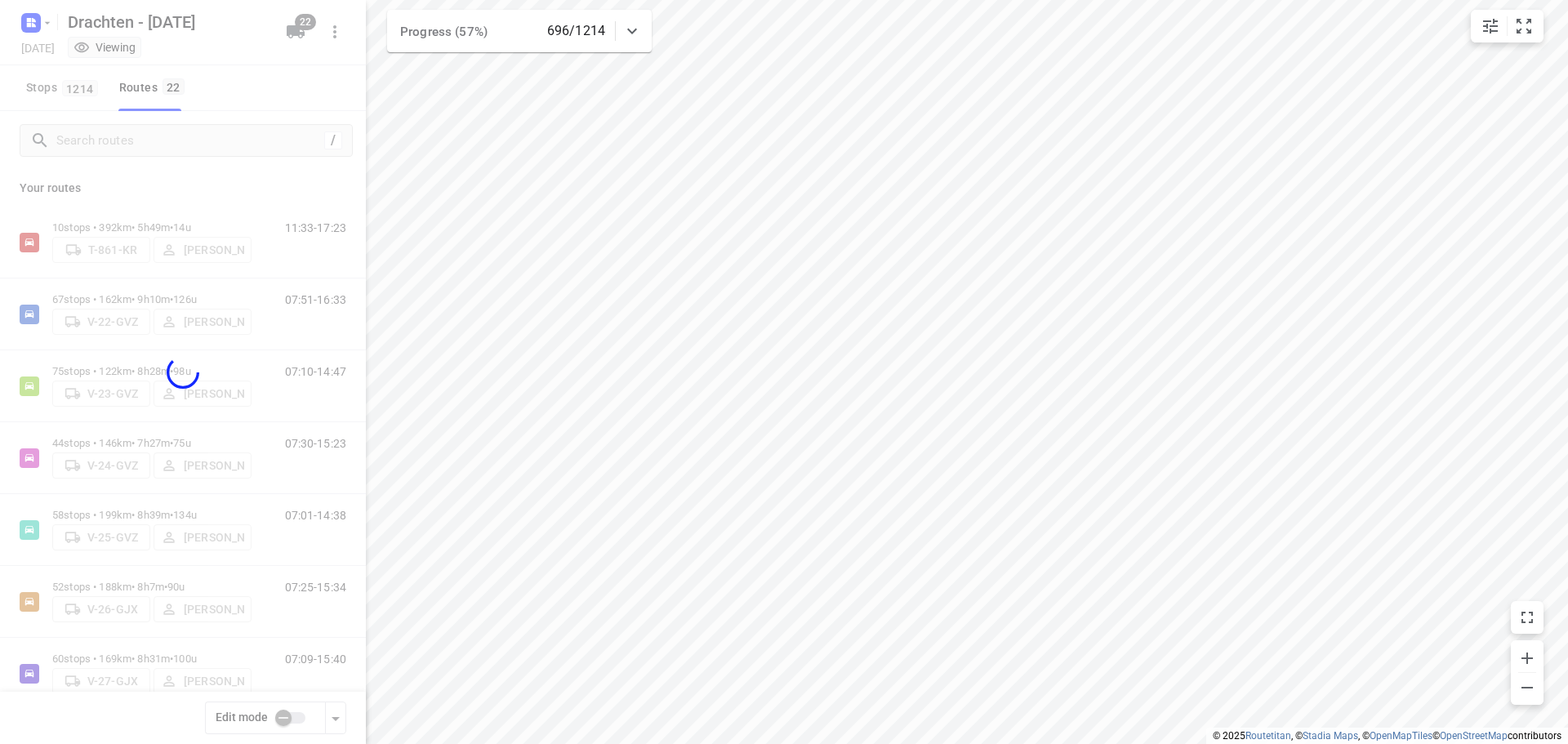
checkbox input "true"
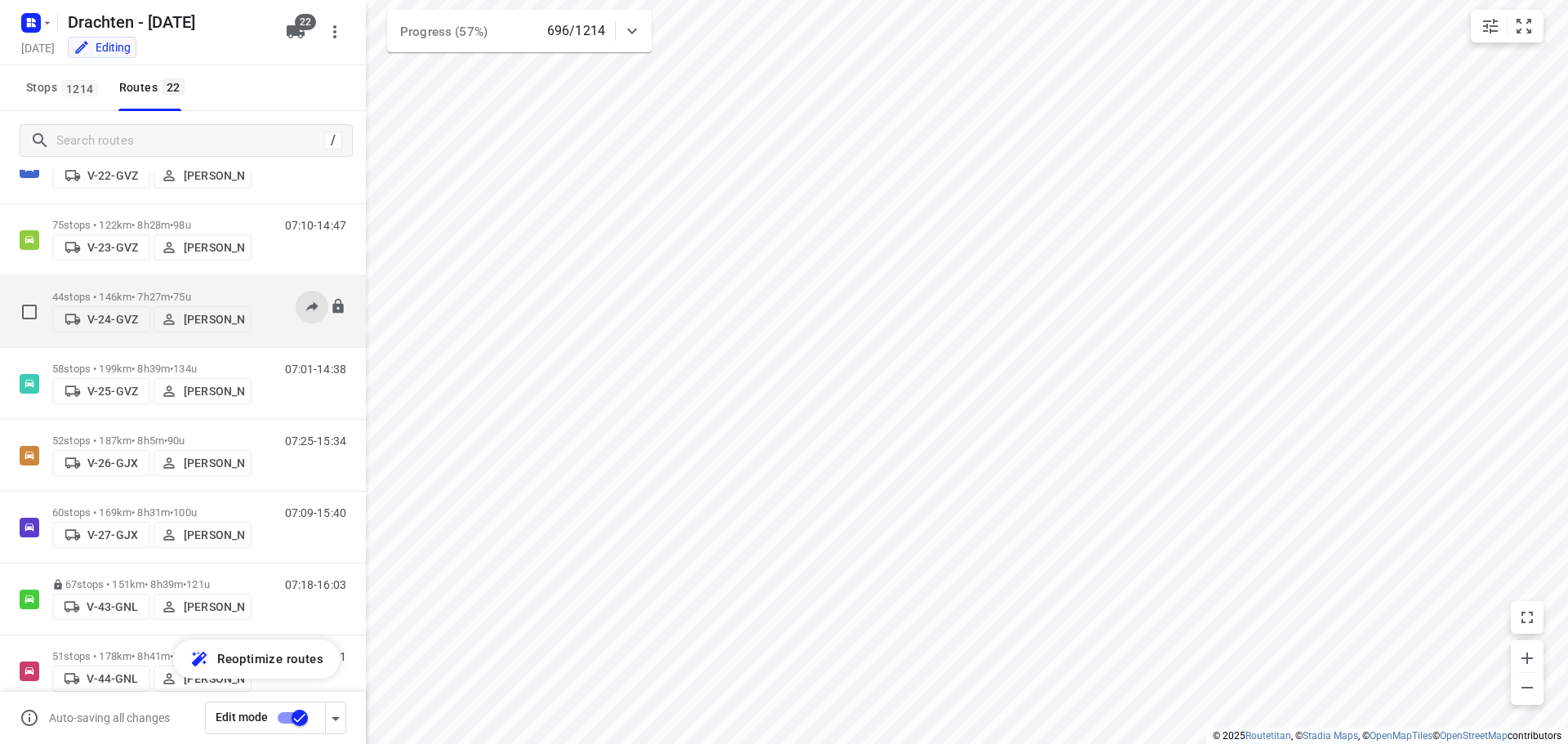
scroll to position [245, 0]
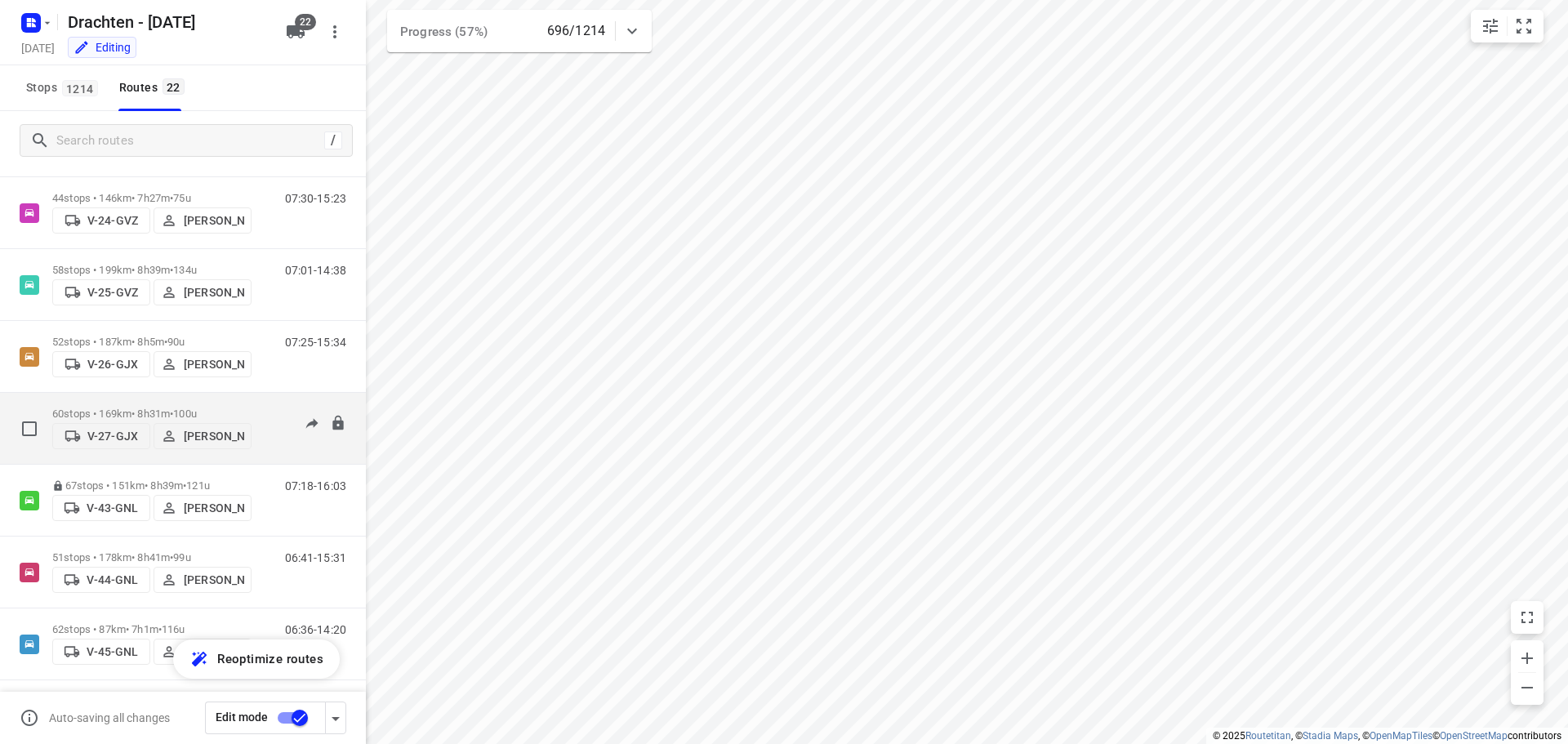
click at [136, 407] on p "60 stops • 169km • 8h31m • 100u" at bounding box center [151, 413] width 199 height 12
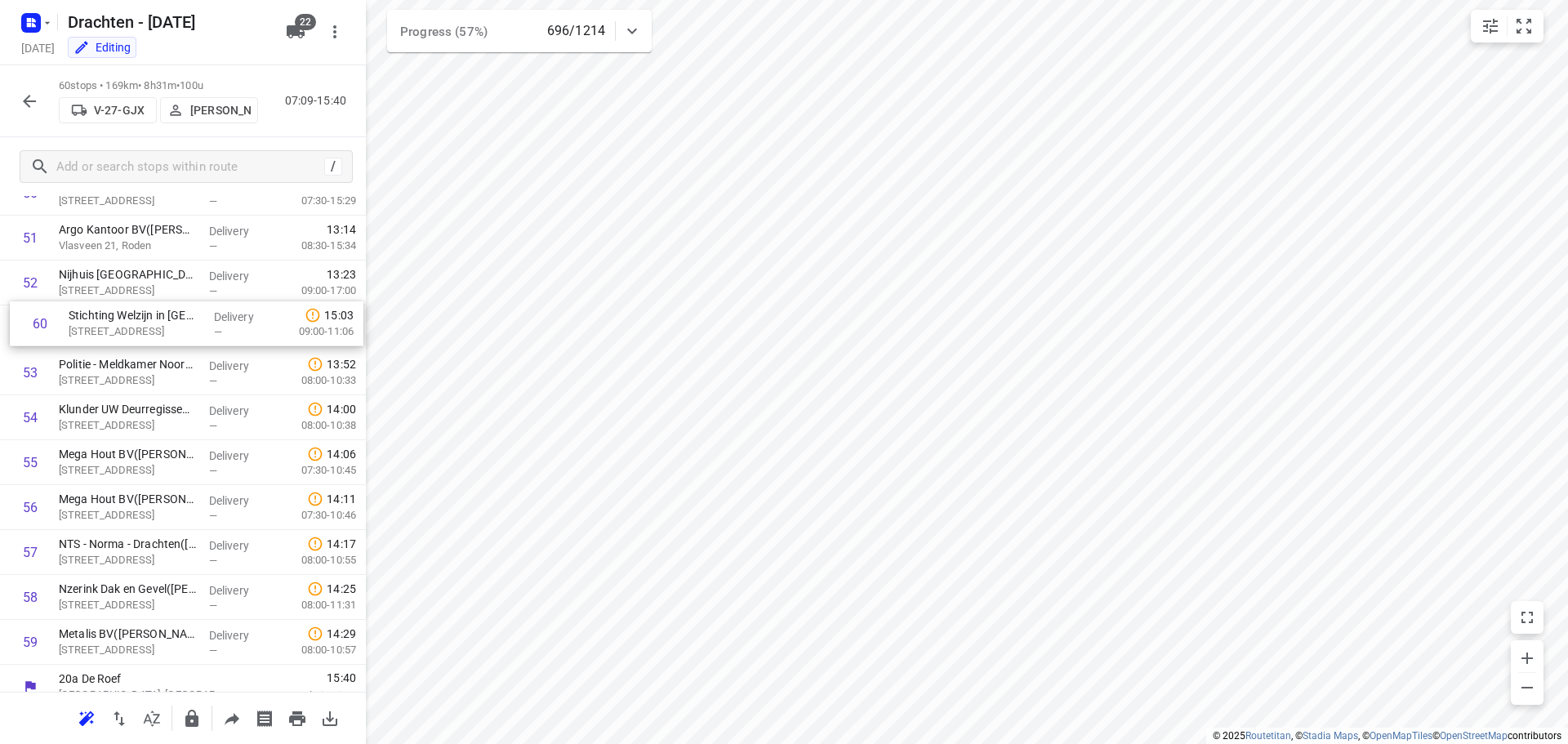
scroll to position [2306, 0]
drag, startPoint x: 140, startPoint y: 627, endPoint x: 158, endPoint y: 328, distance: 299.5
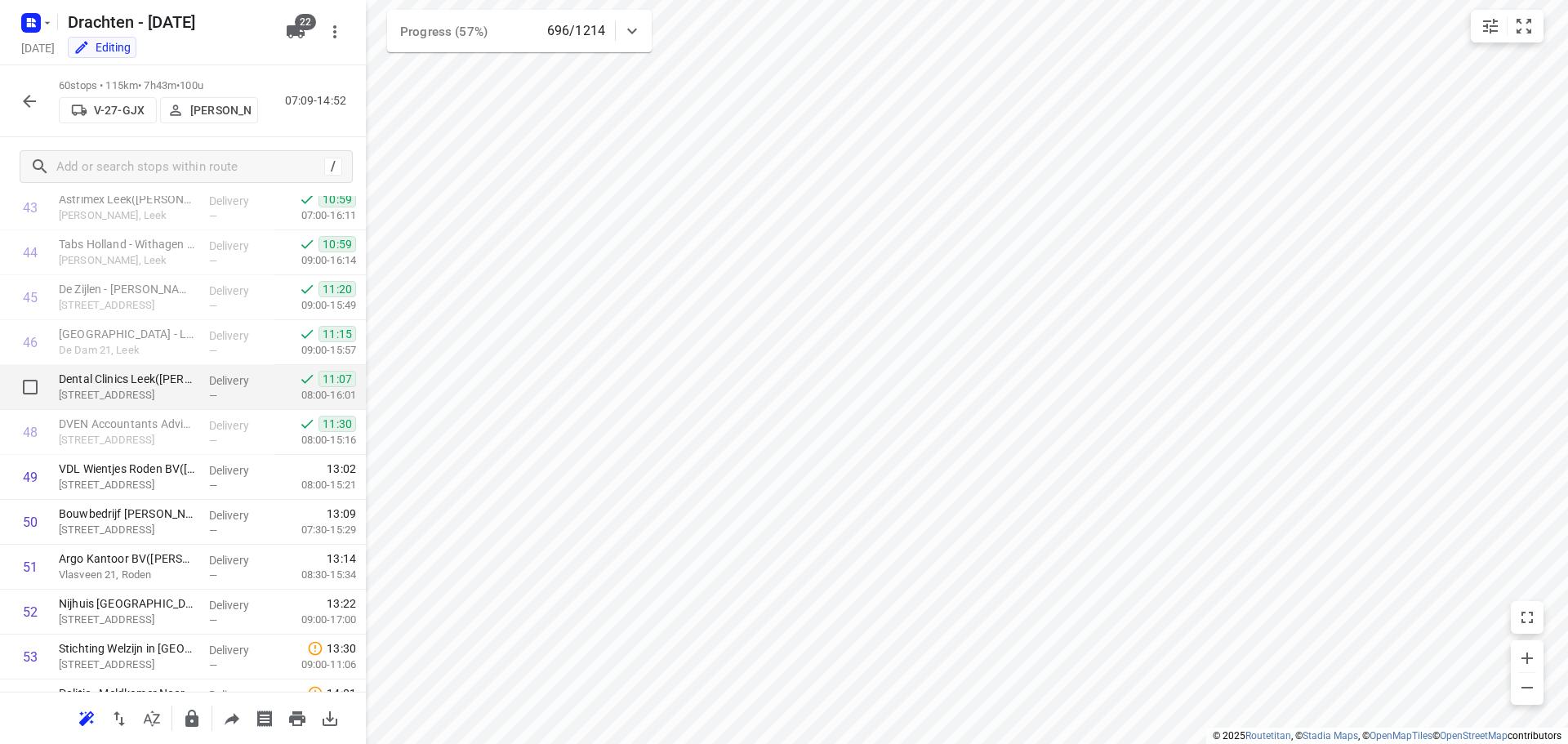
scroll to position [2162, 0]
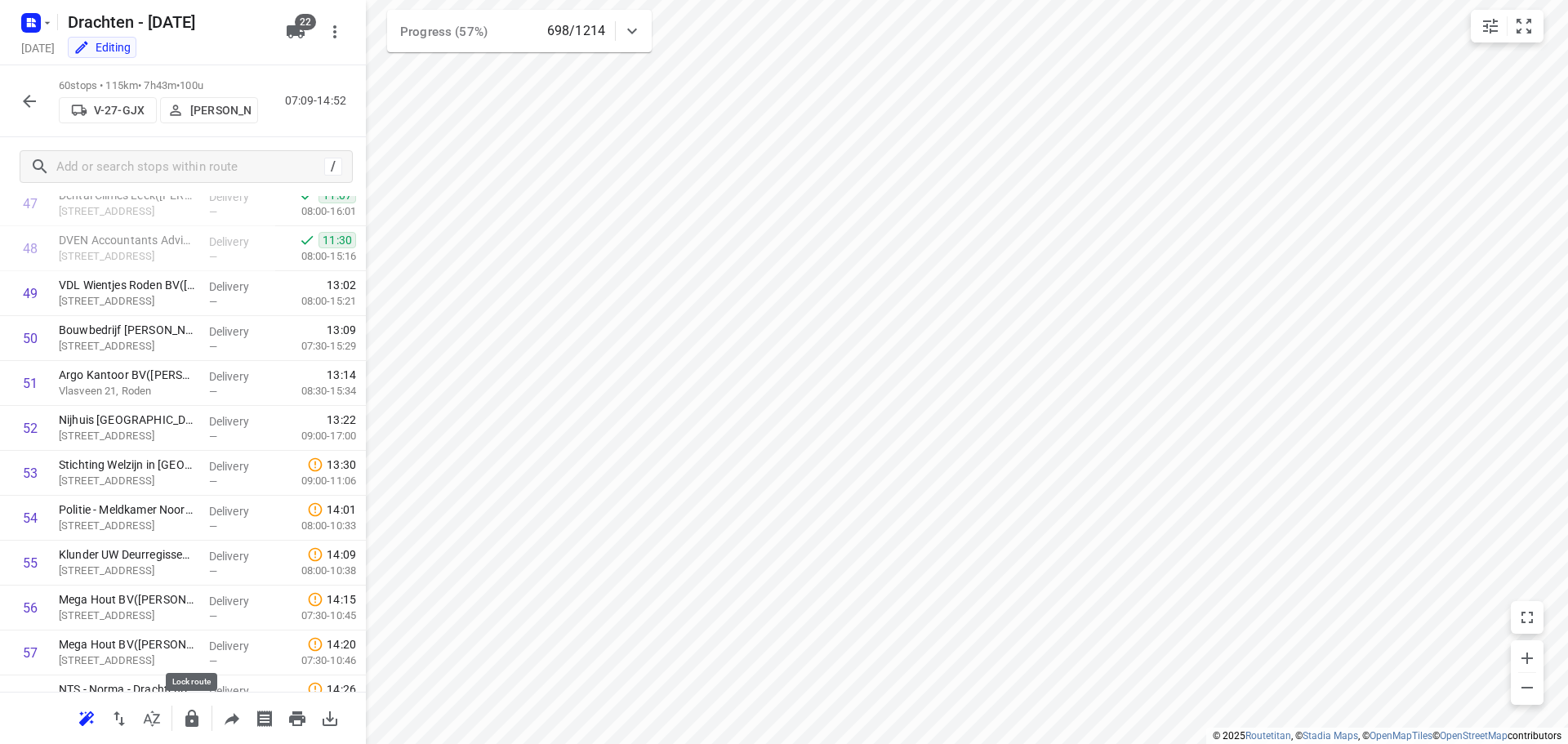
click at [197, 727] on icon "button" at bounding box center [191, 719] width 20 height 20
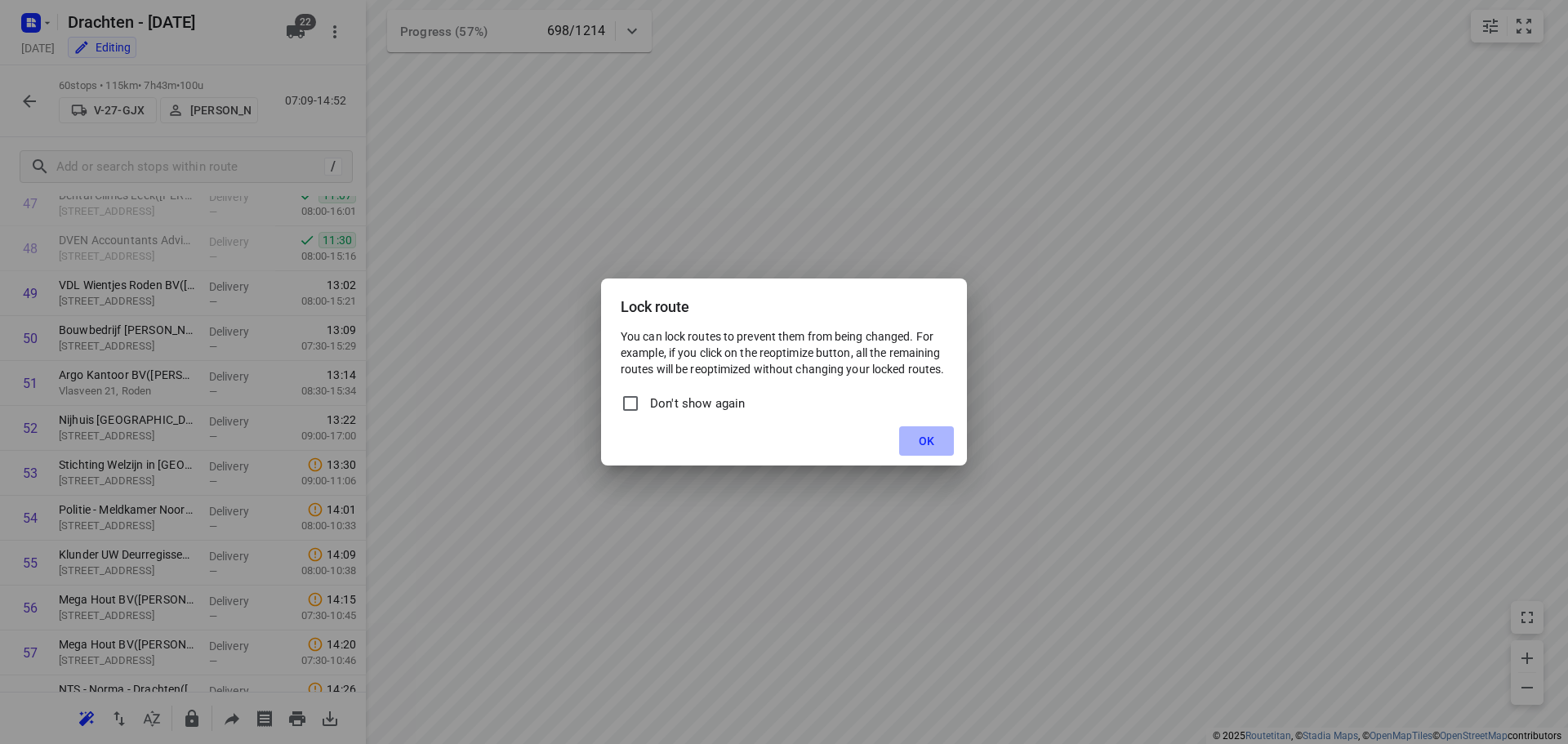
click at [921, 449] on button "OK" at bounding box center [926, 441] width 55 height 30
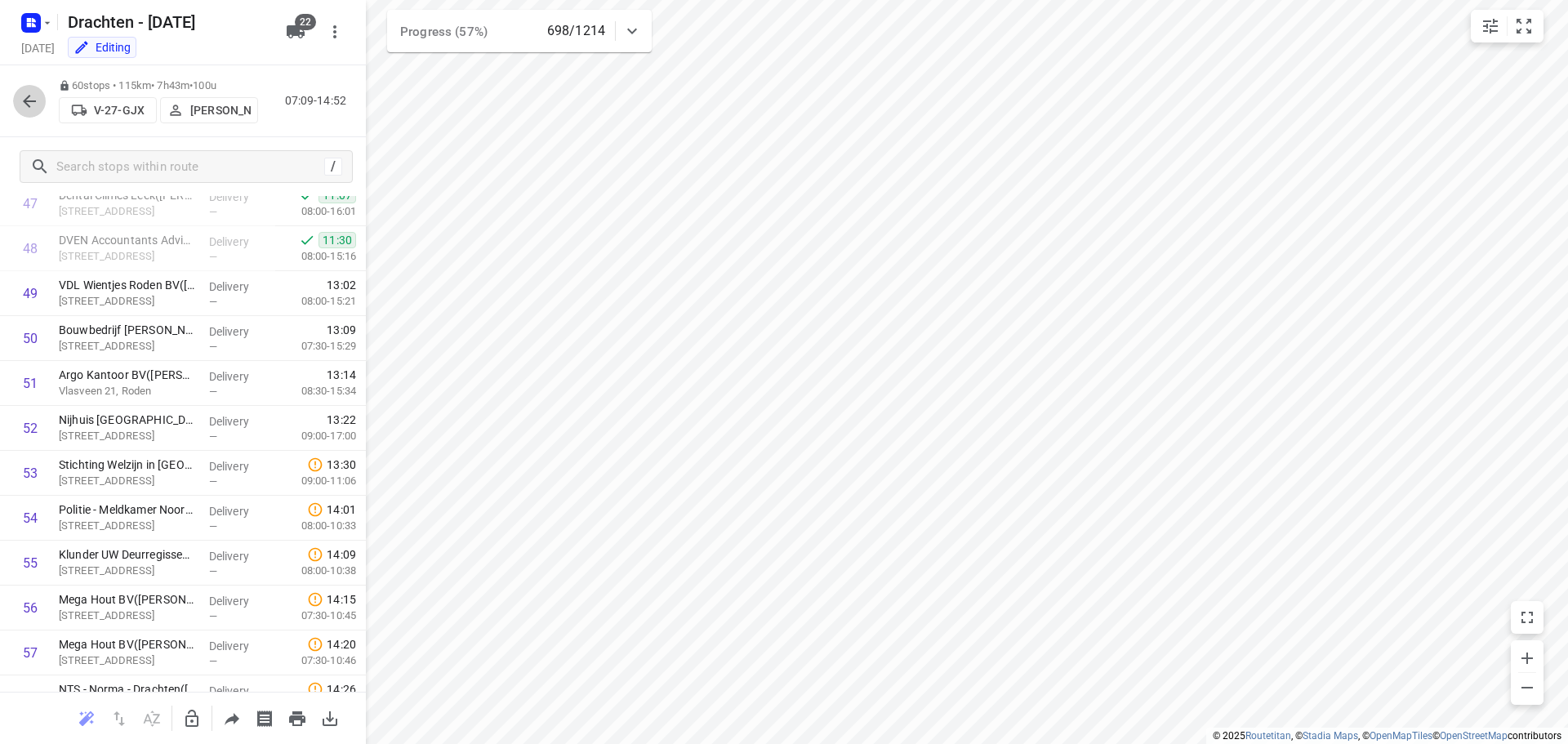
click at [32, 93] on icon "button" at bounding box center [30, 101] width 20 height 20
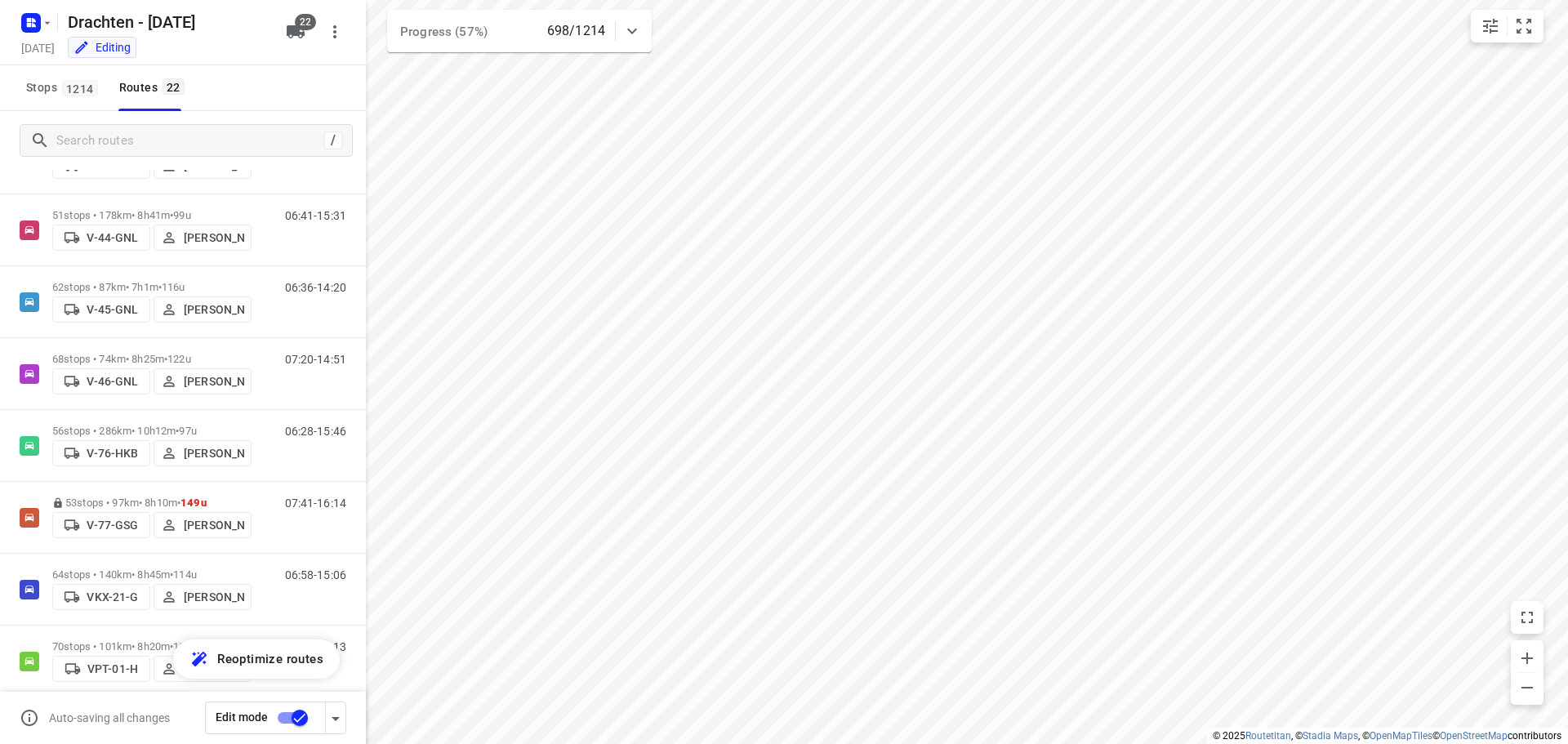
scroll to position [654, 0]
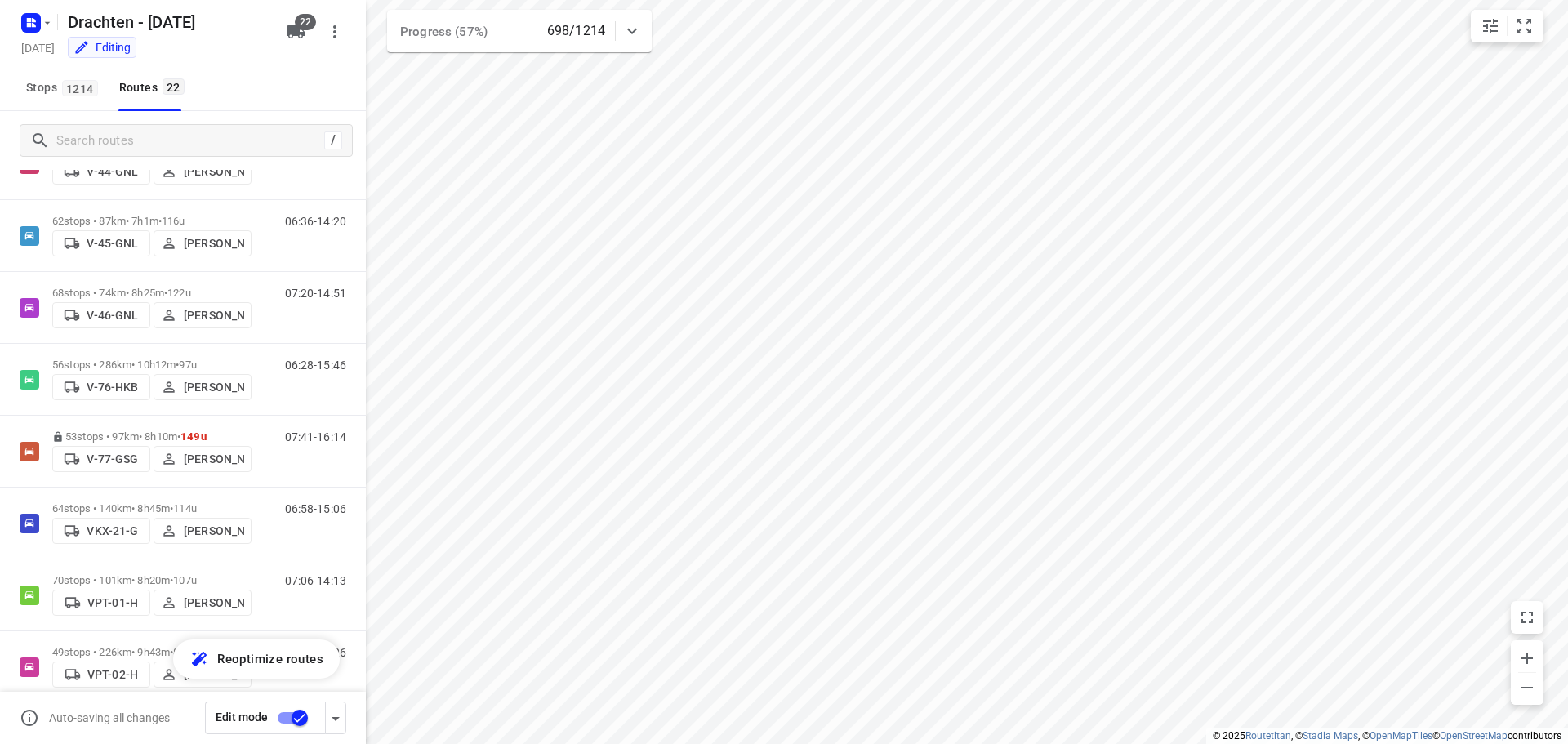
click at [295, 713] on input "checkbox" at bounding box center [299, 718] width 93 height 31
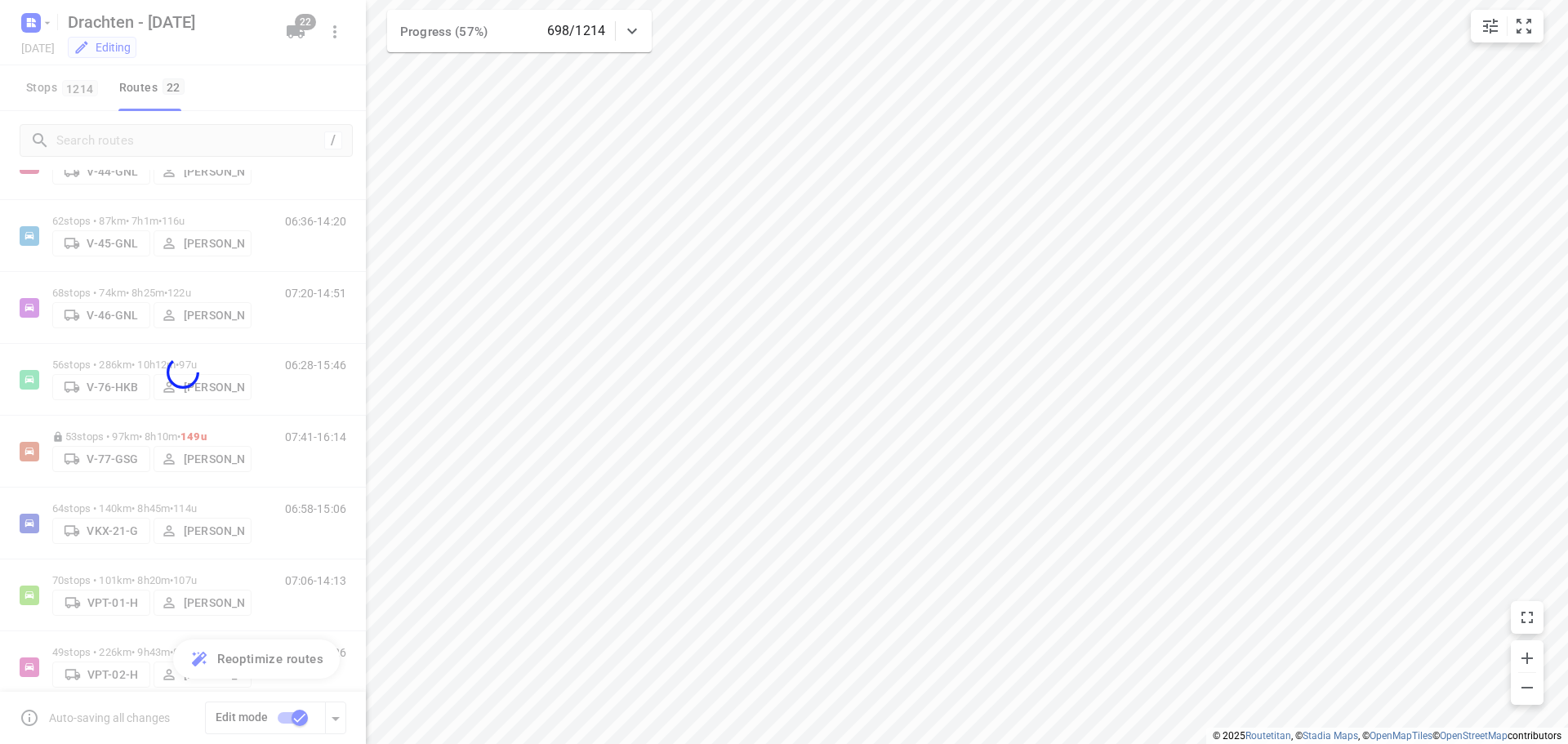
checkbox input "false"
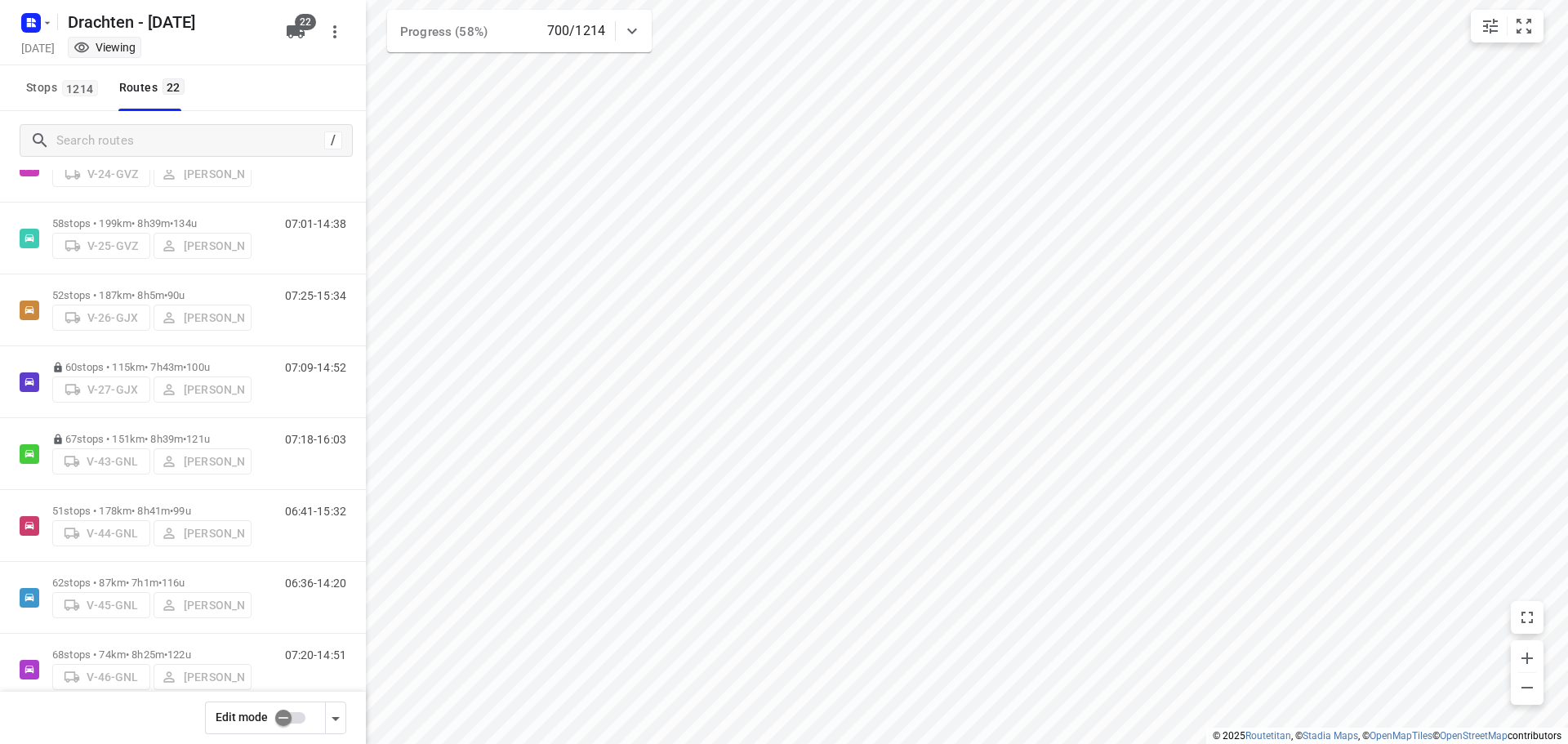
scroll to position [214, 0]
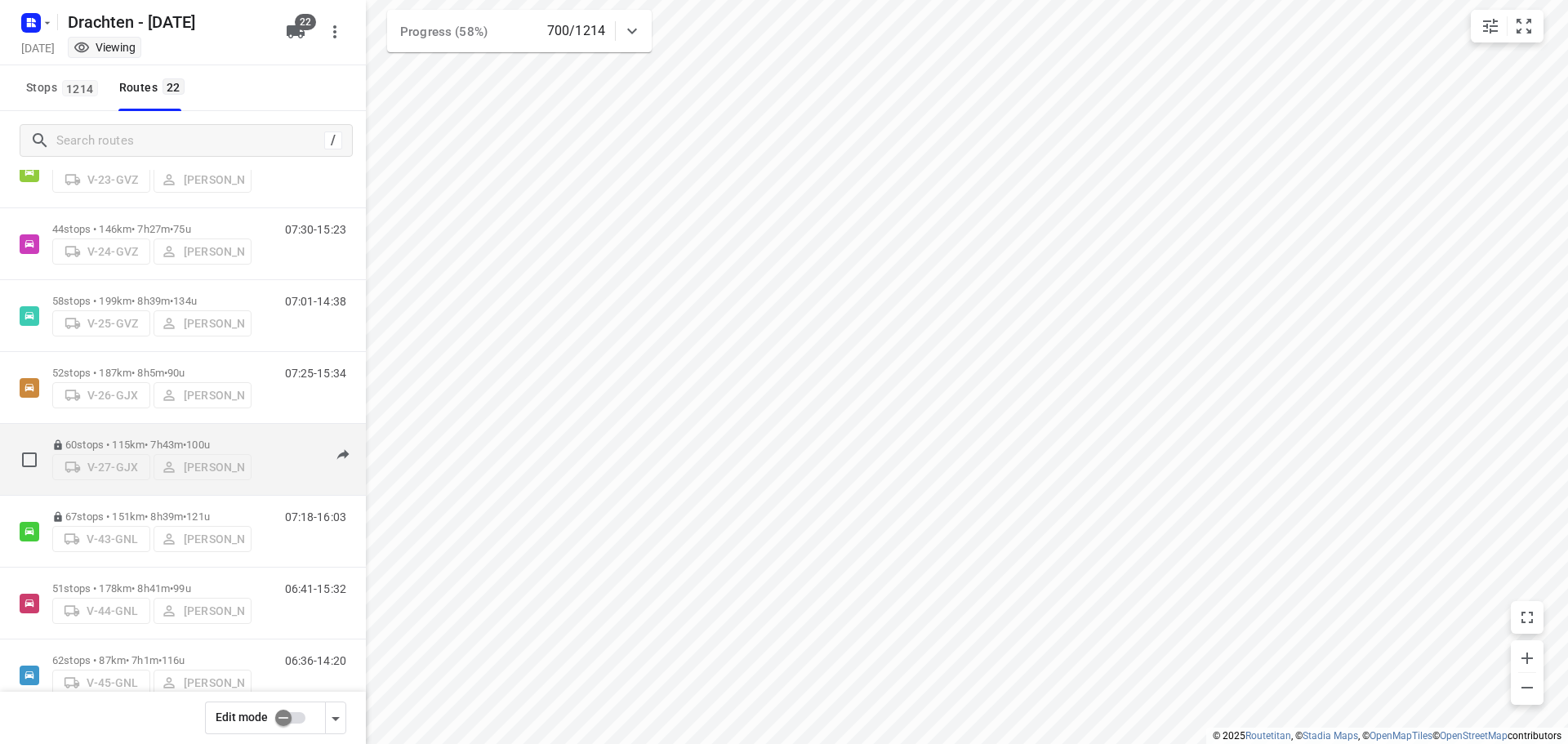
click at [151, 439] on p "60 stops • 115km • 7h43m • 100u" at bounding box center [151, 445] width 199 height 12
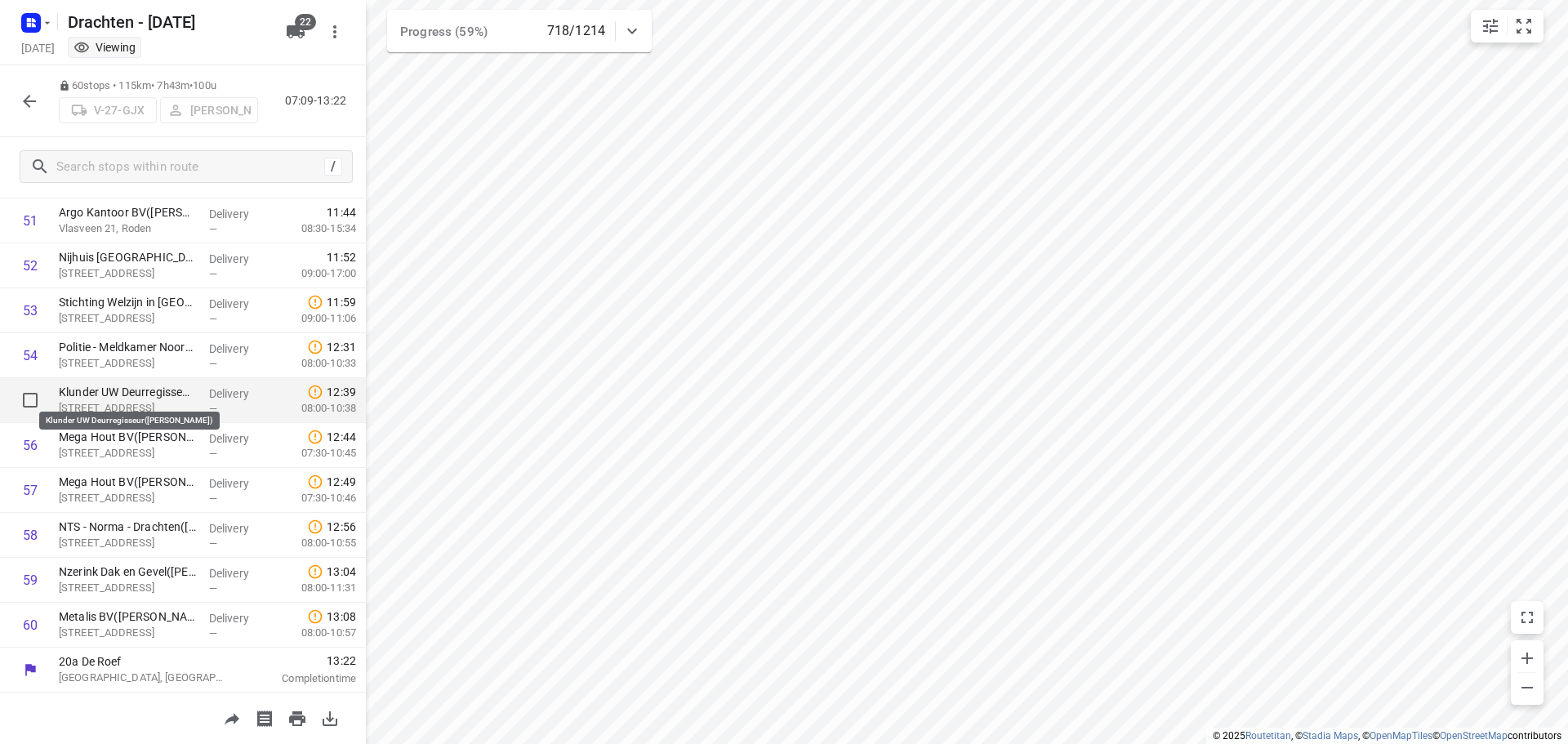
scroll to position [2326, 0]
click at [25, 100] on icon "button" at bounding box center [29, 101] width 13 height 13
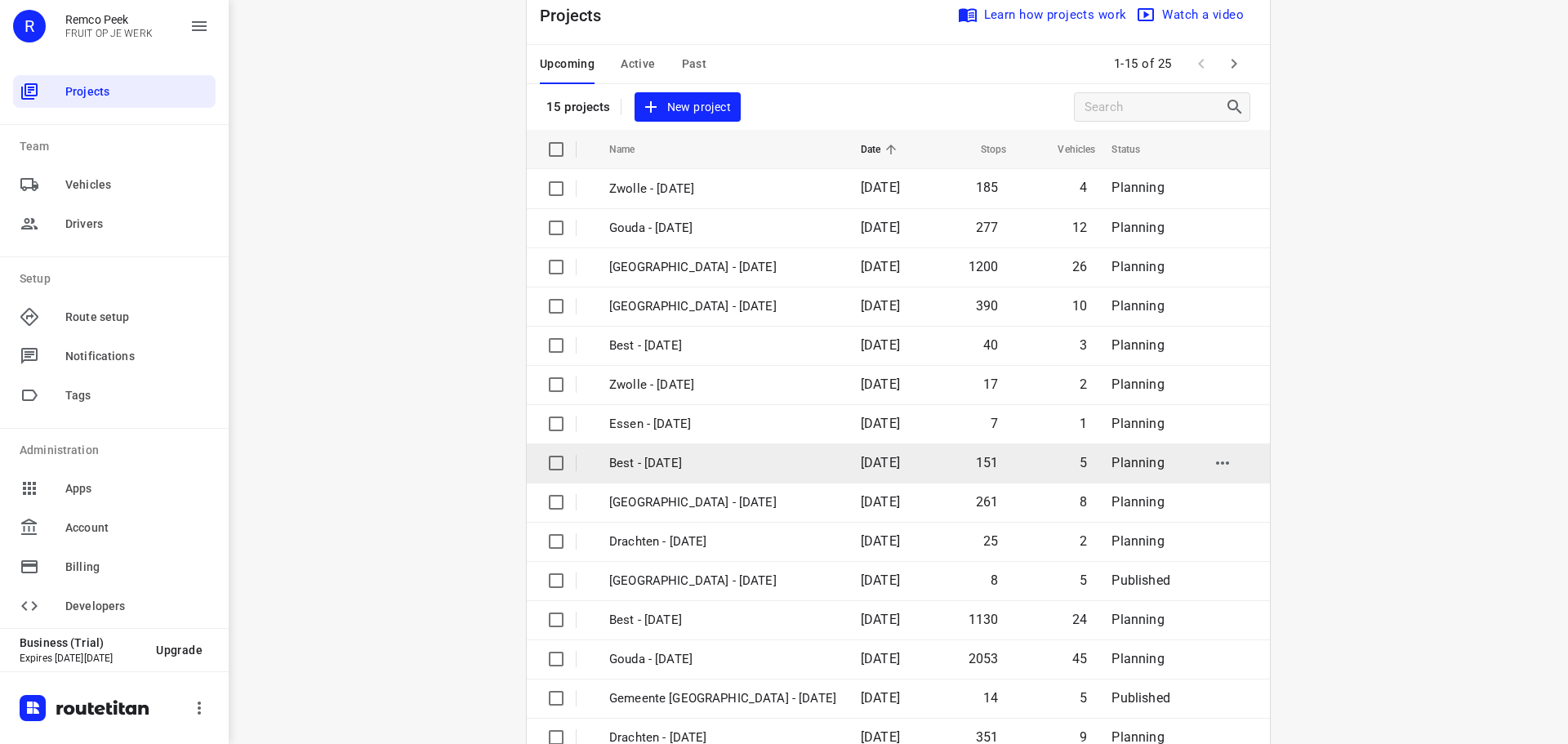
scroll to position [82, 0]
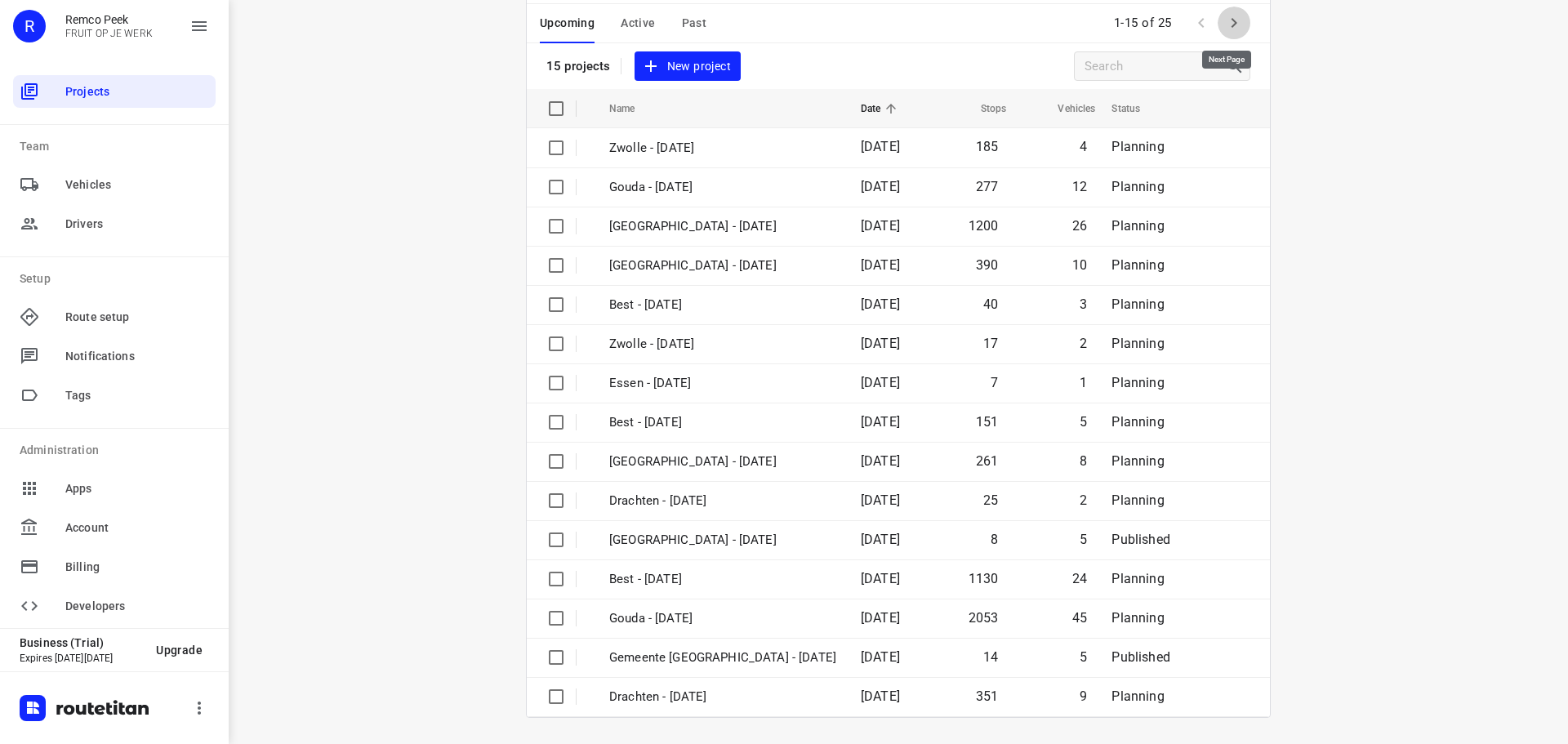
click at [1231, 24] on icon "button" at bounding box center [1234, 23] width 6 height 10
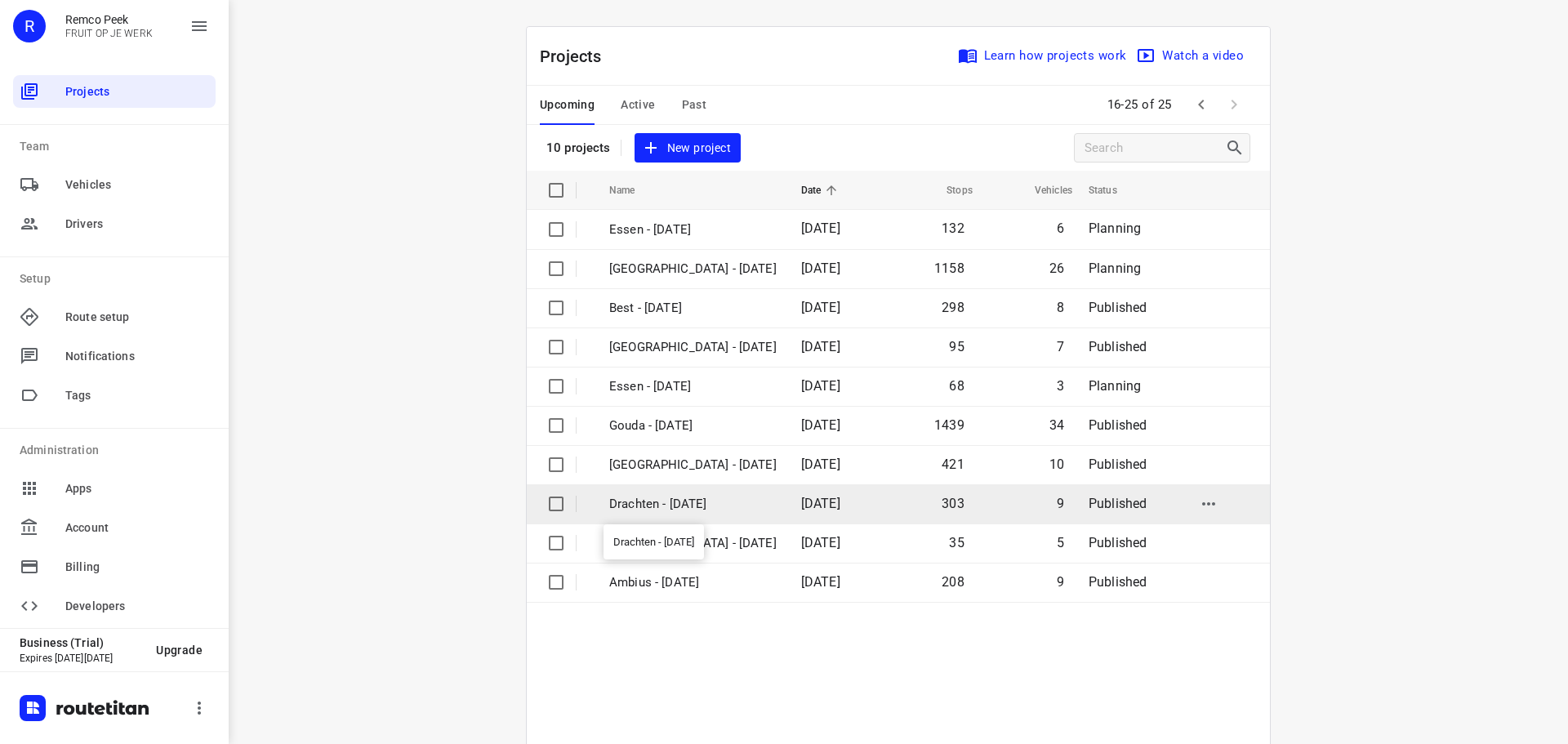
click at [662, 507] on p "Drachten - [DATE]" at bounding box center [693, 505] width 167 height 19
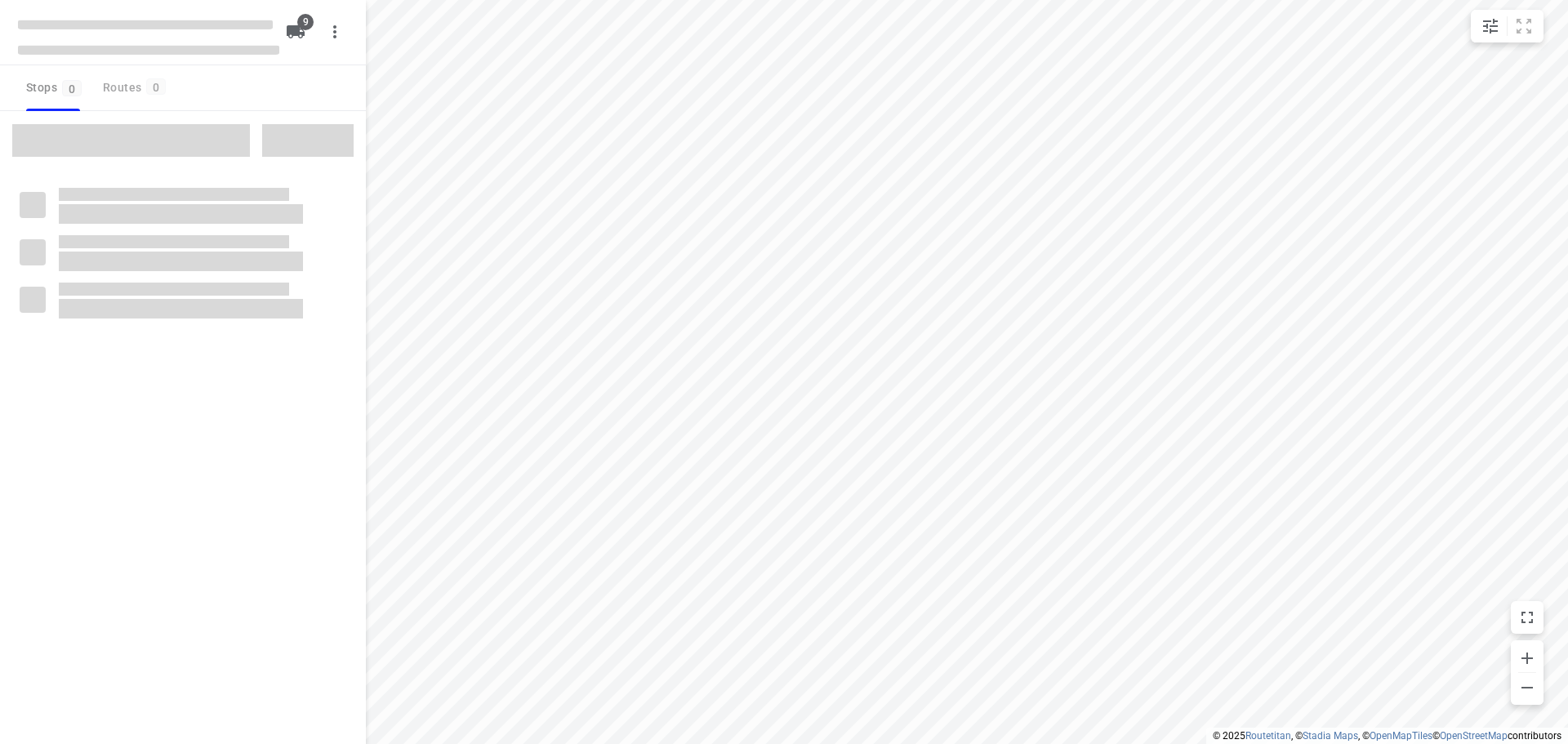
checkbox input "true"
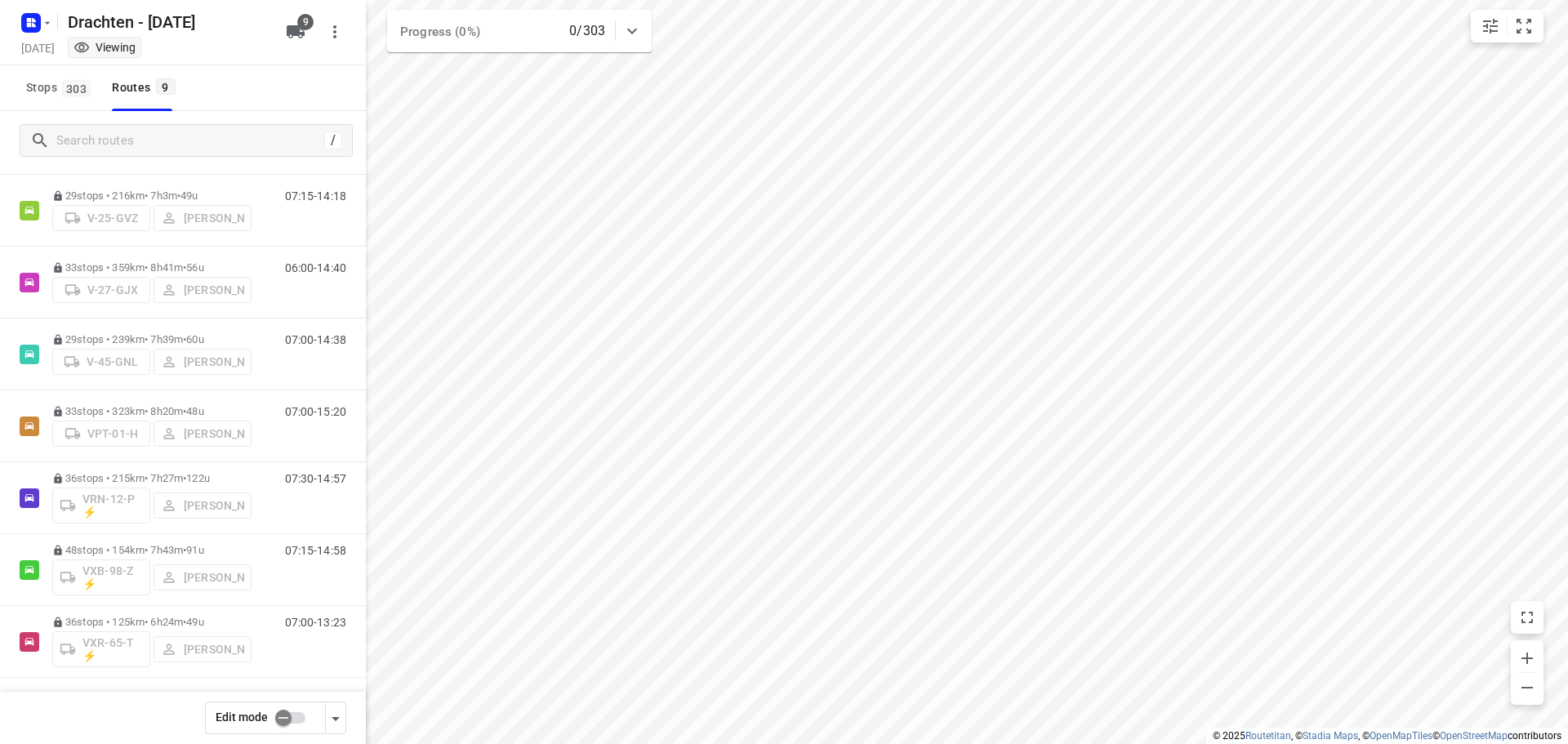
scroll to position [178, 0]
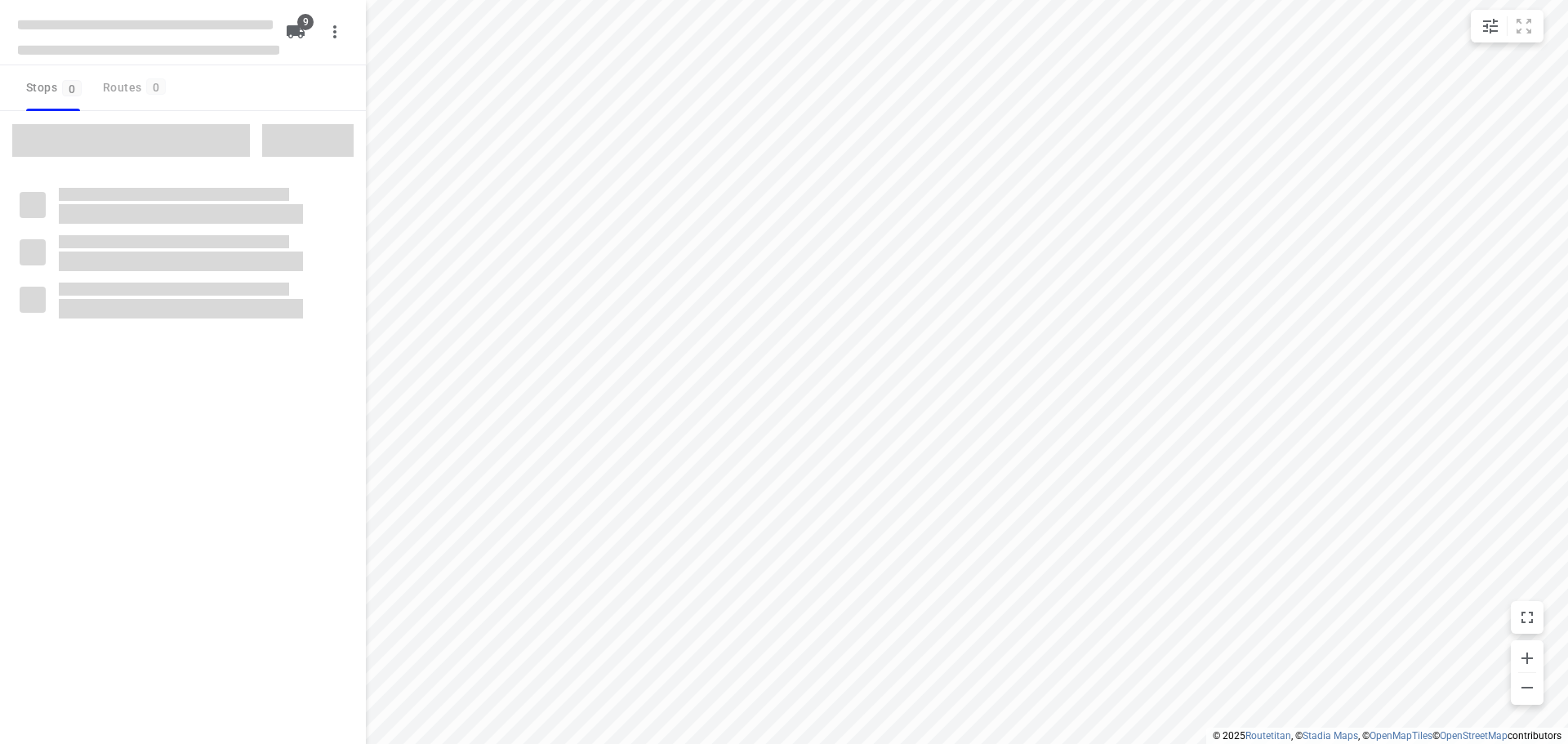
checkbox input "true"
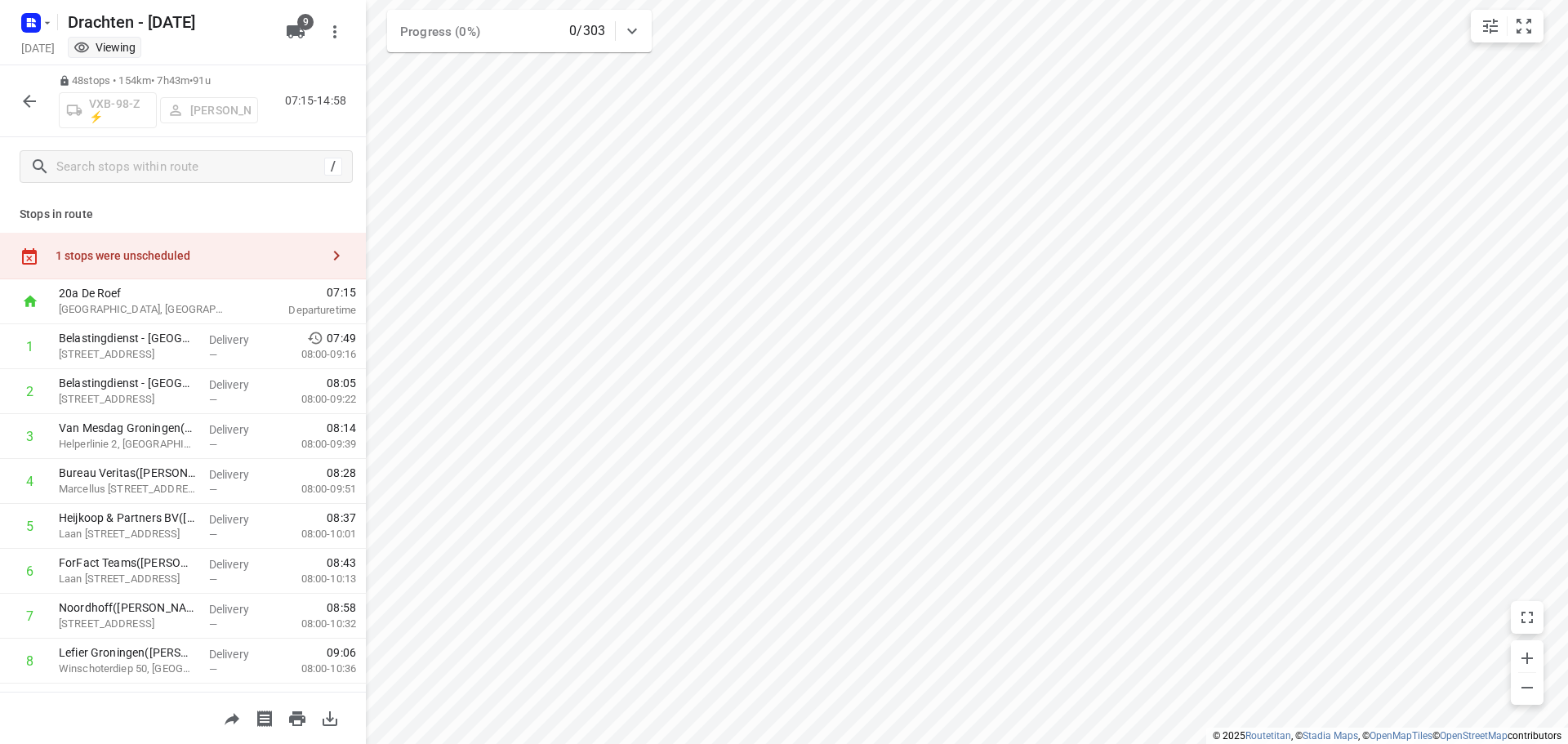
click at [268, 257] on div "1 stops were unscheduled" at bounding box center [188, 255] width 265 height 13
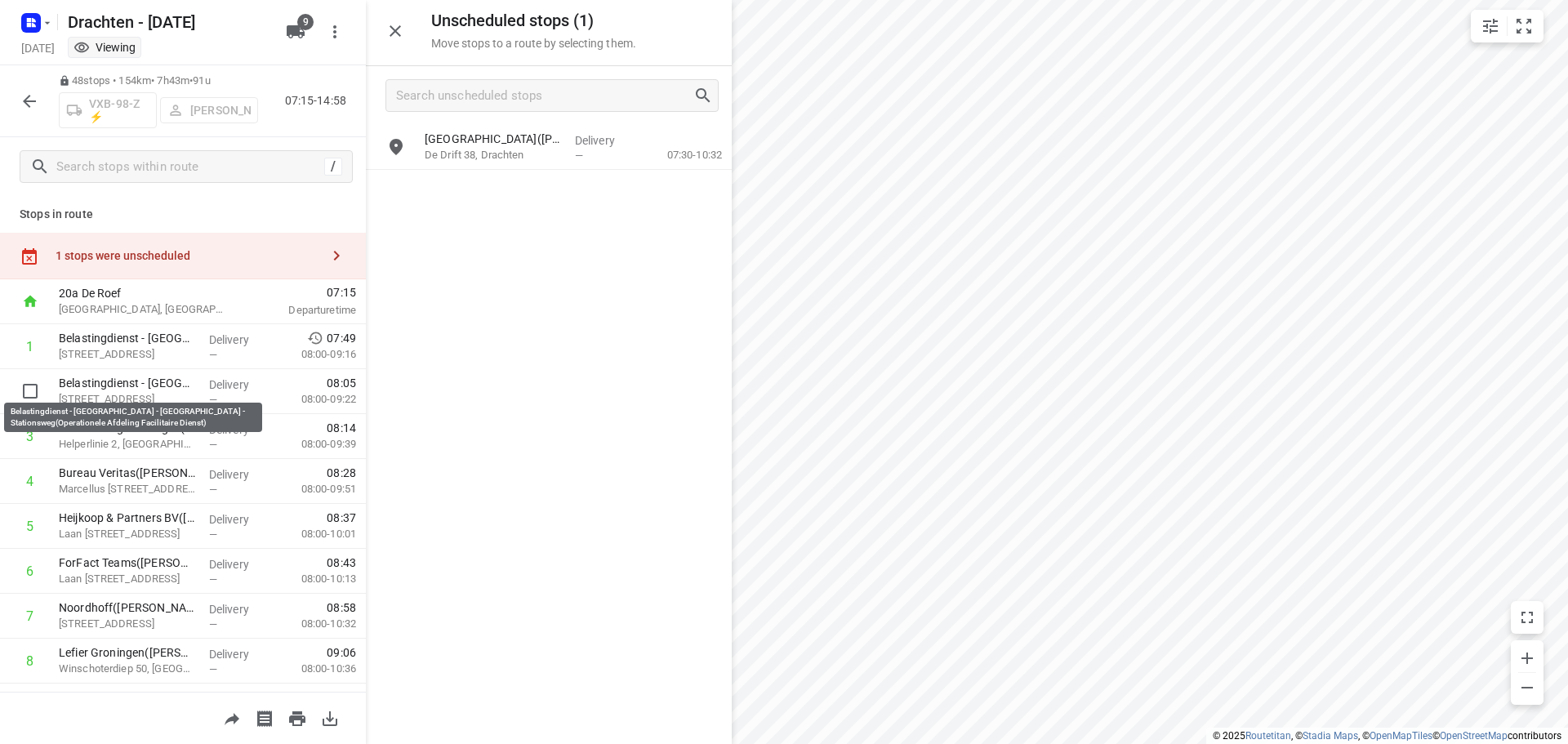
drag, startPoint x: 512, startPoint y: 142, endPoint x: 132, endPoint y: 283, distance: 405.3
click at [132, 365] on div "Unscheduled stops ( 1 ) Move stops to a route by selecting them. [GEOGRAPHIC_DA…" at bounding box center [183, 372] width 365 height 744
click at [26, 103] on icon "button" at bounding box center [29, 101] width 13 height 13
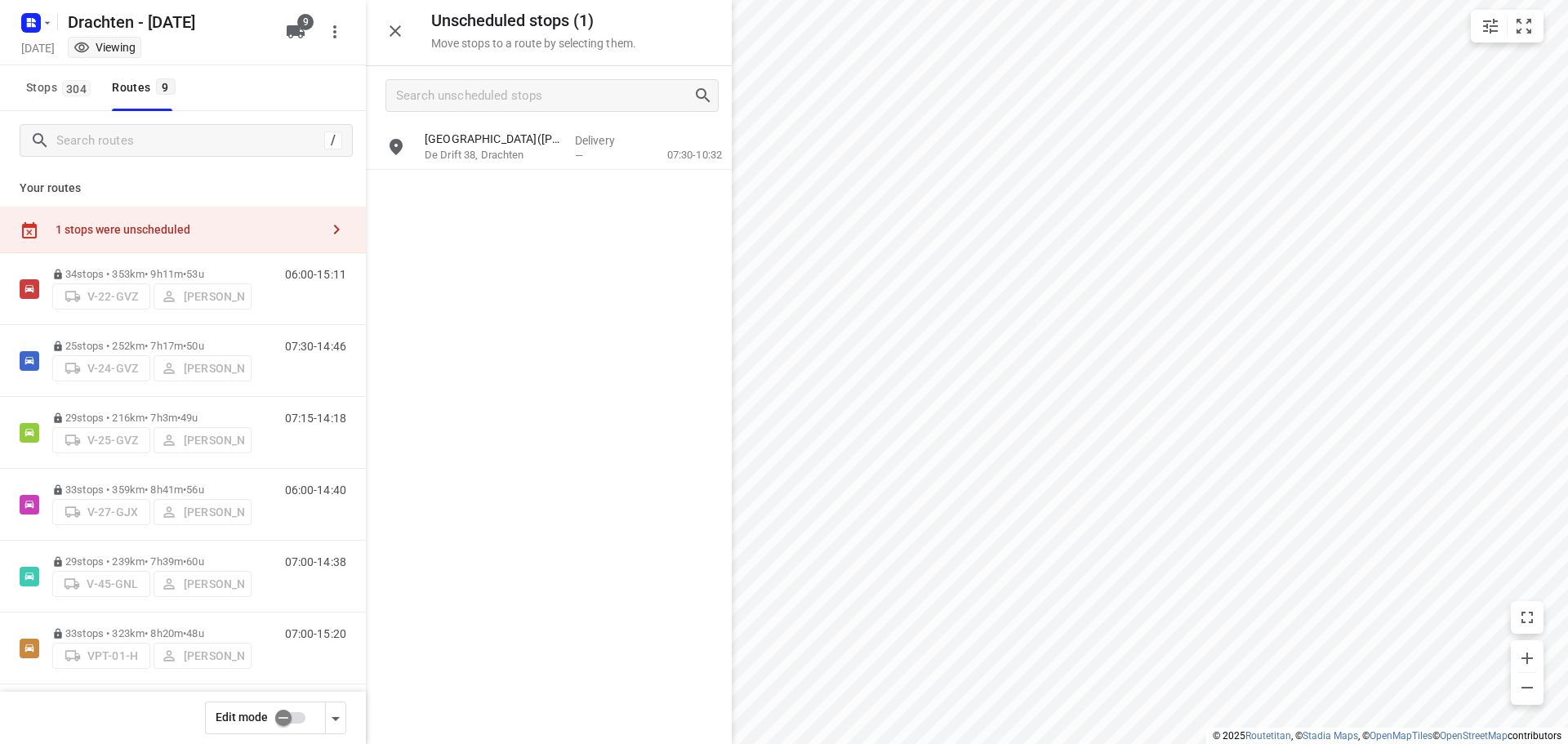
click at [285, 714] on input "checkbox" at bounding box center [283, 718] width 93 height 31
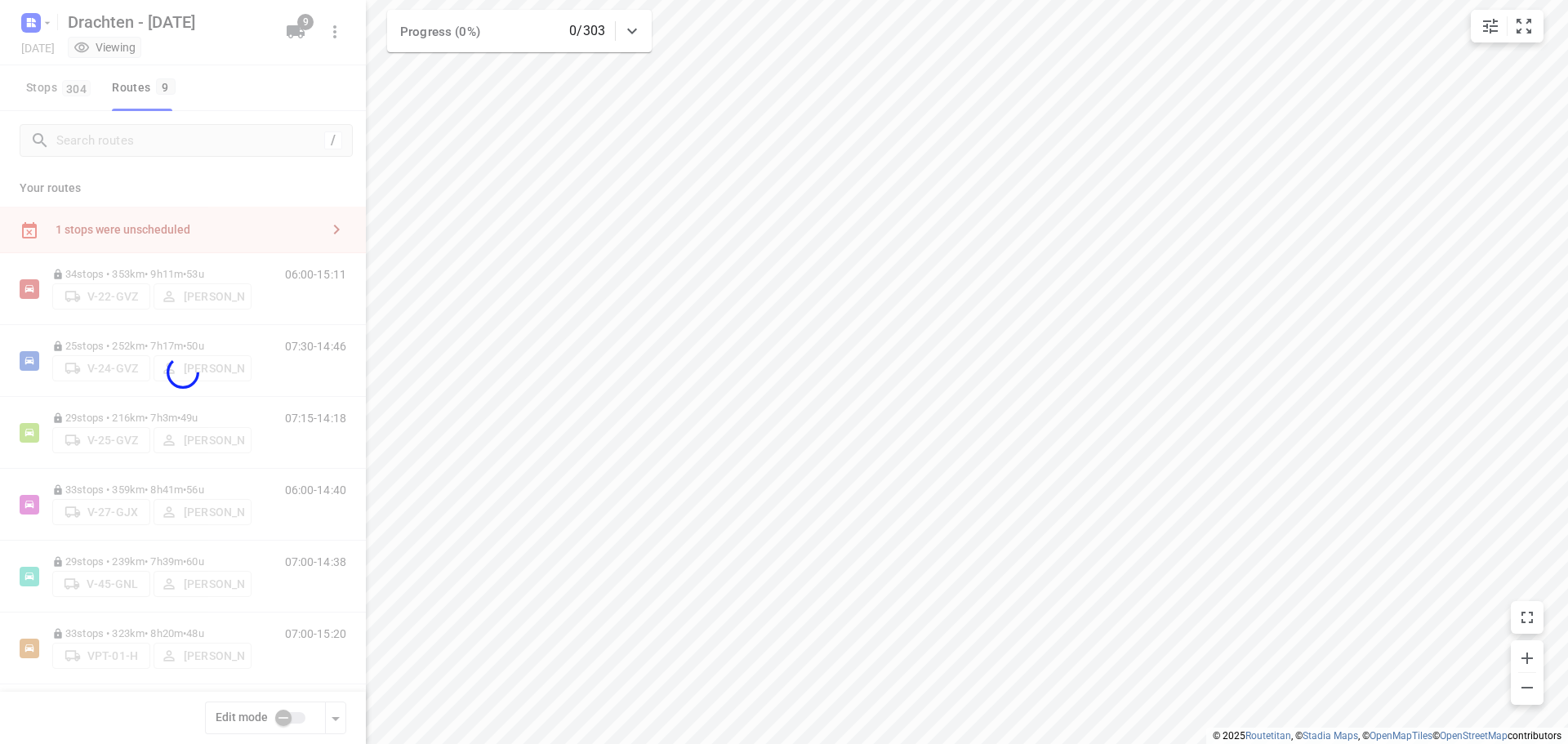
checkbox input "true"
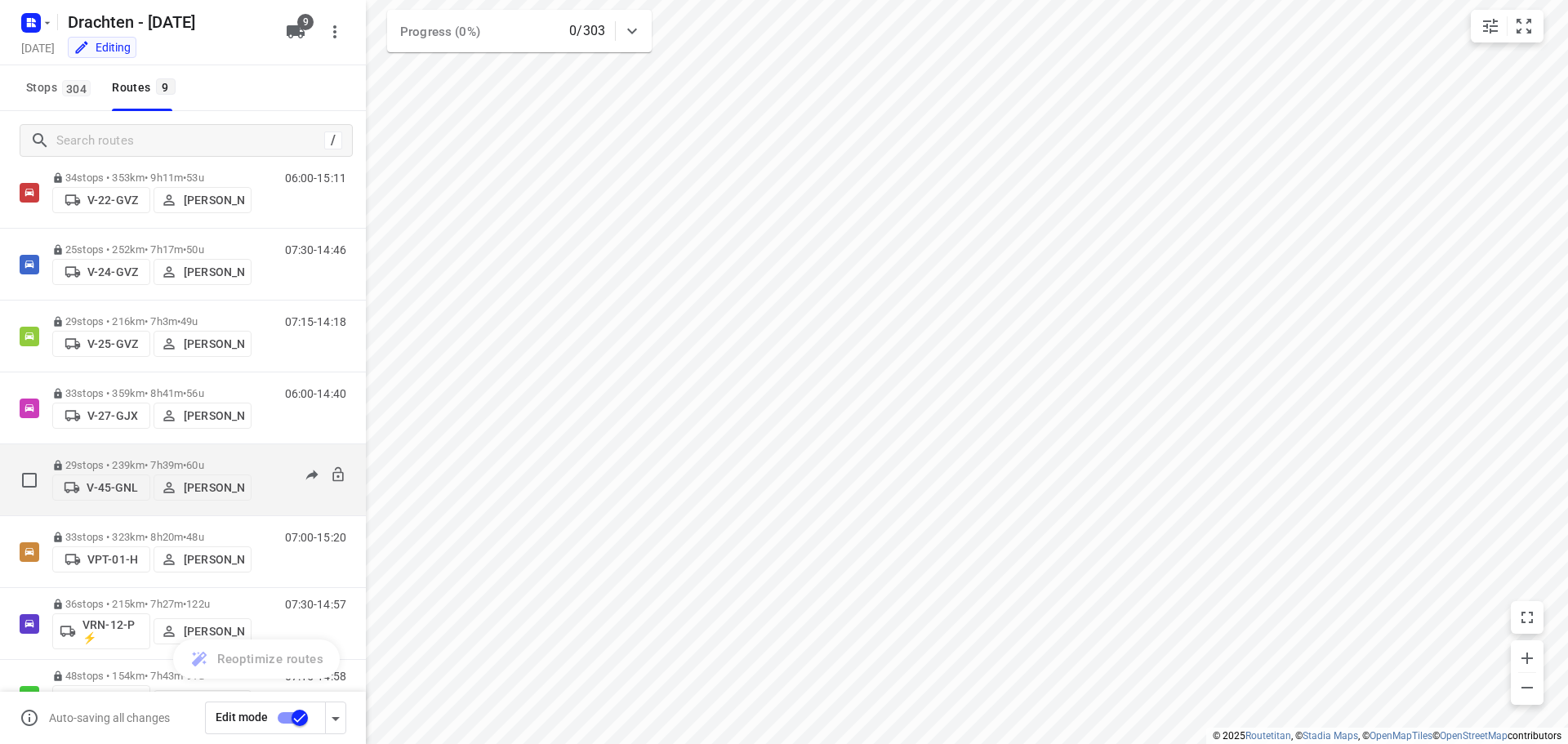
scroll to position [225, 0]
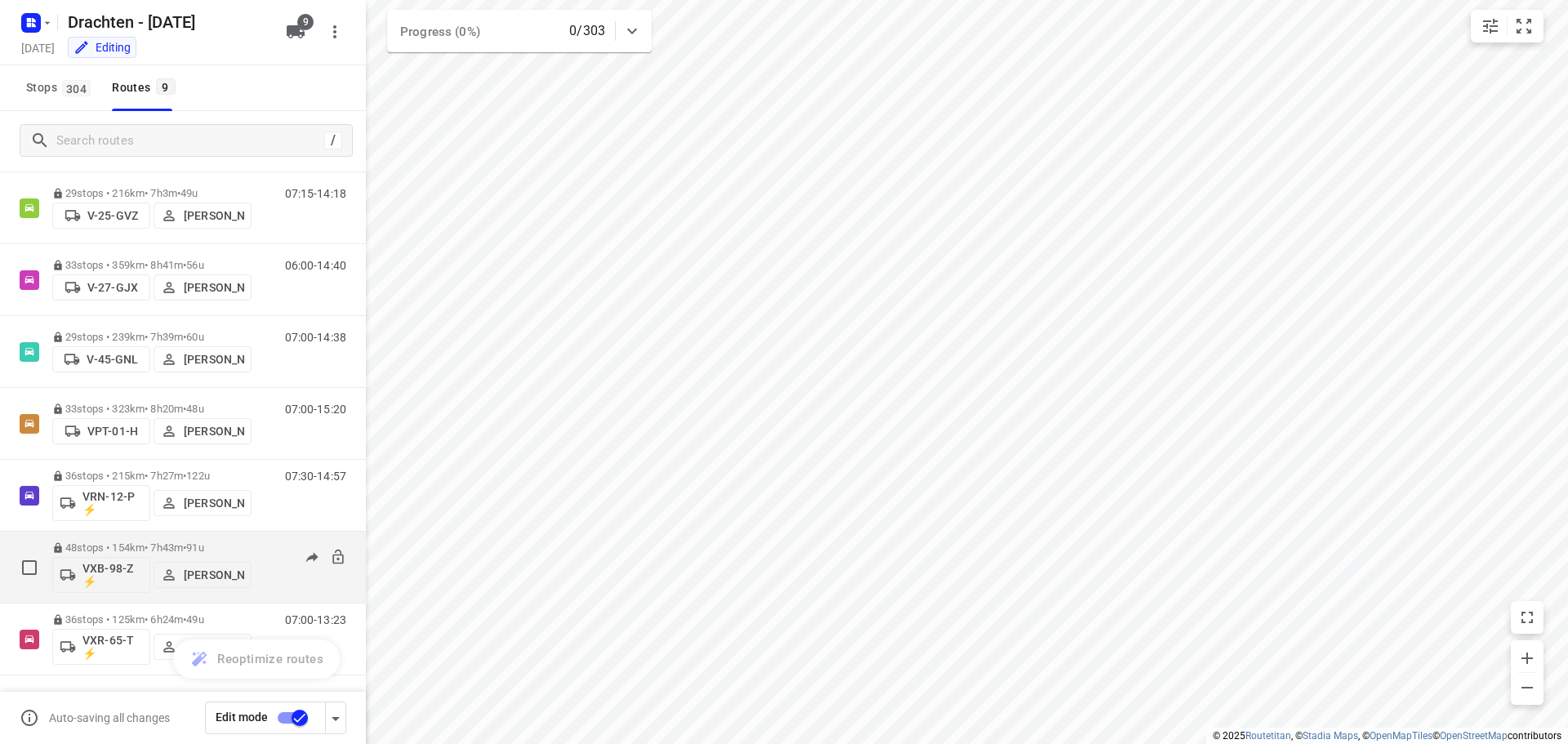
click at [152, 548] on p "48 stops • 154km • 7h43m • 91u" at bounding box center [151, 547] width 199 height 12
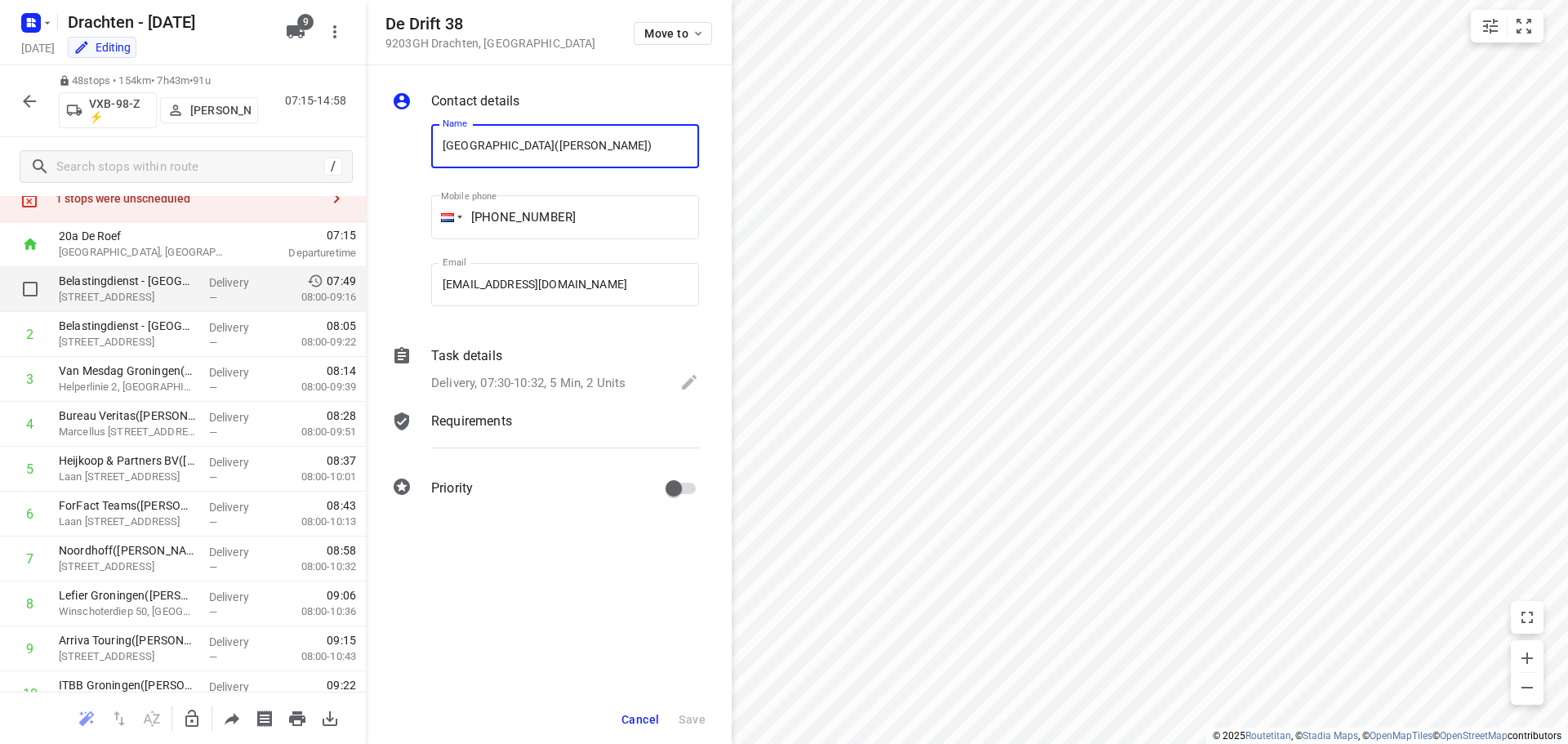
scroll to position [0, 0]
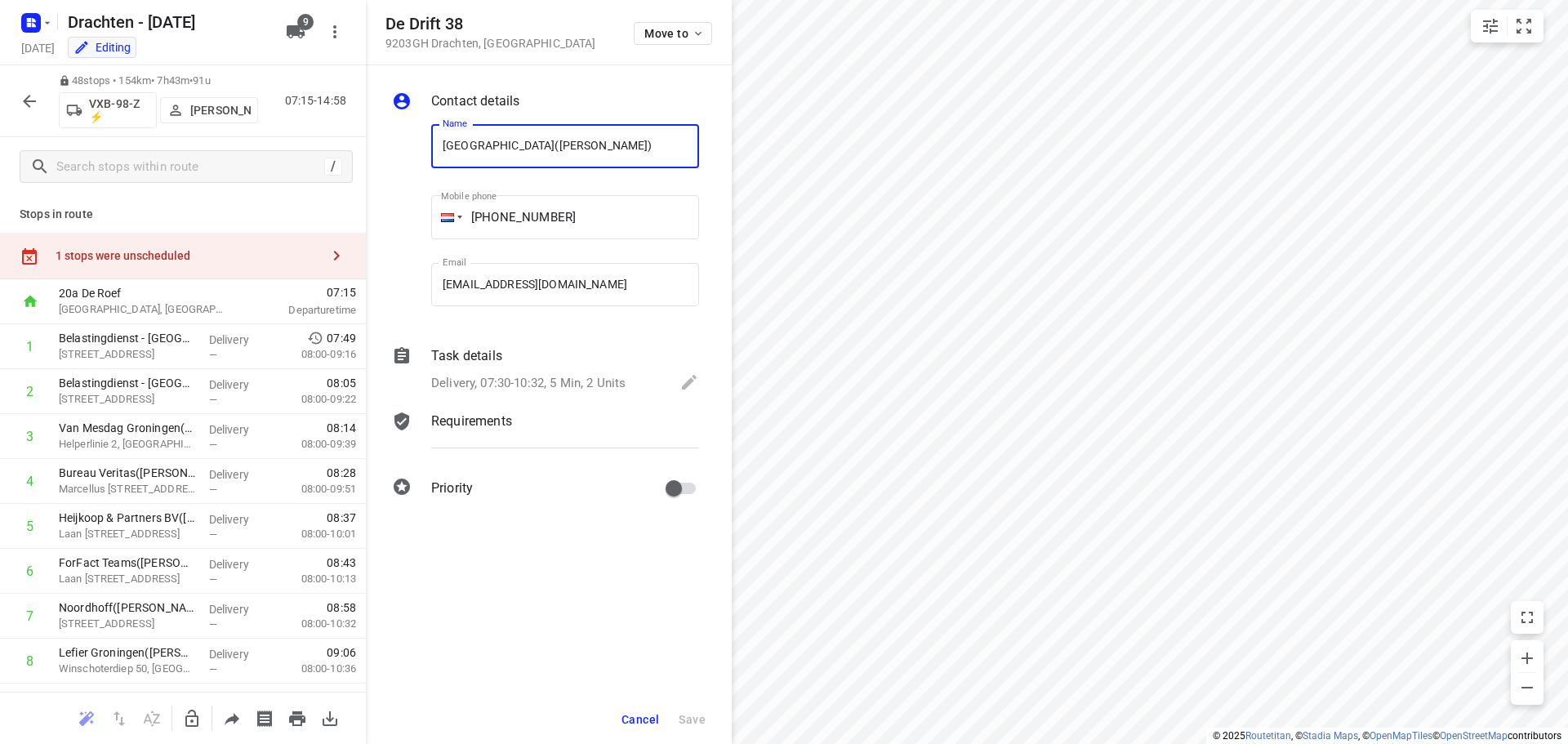
click at [218, 263] on div "1 stops were unscheduled" at bounding box center [183, 255] width 365 height 46
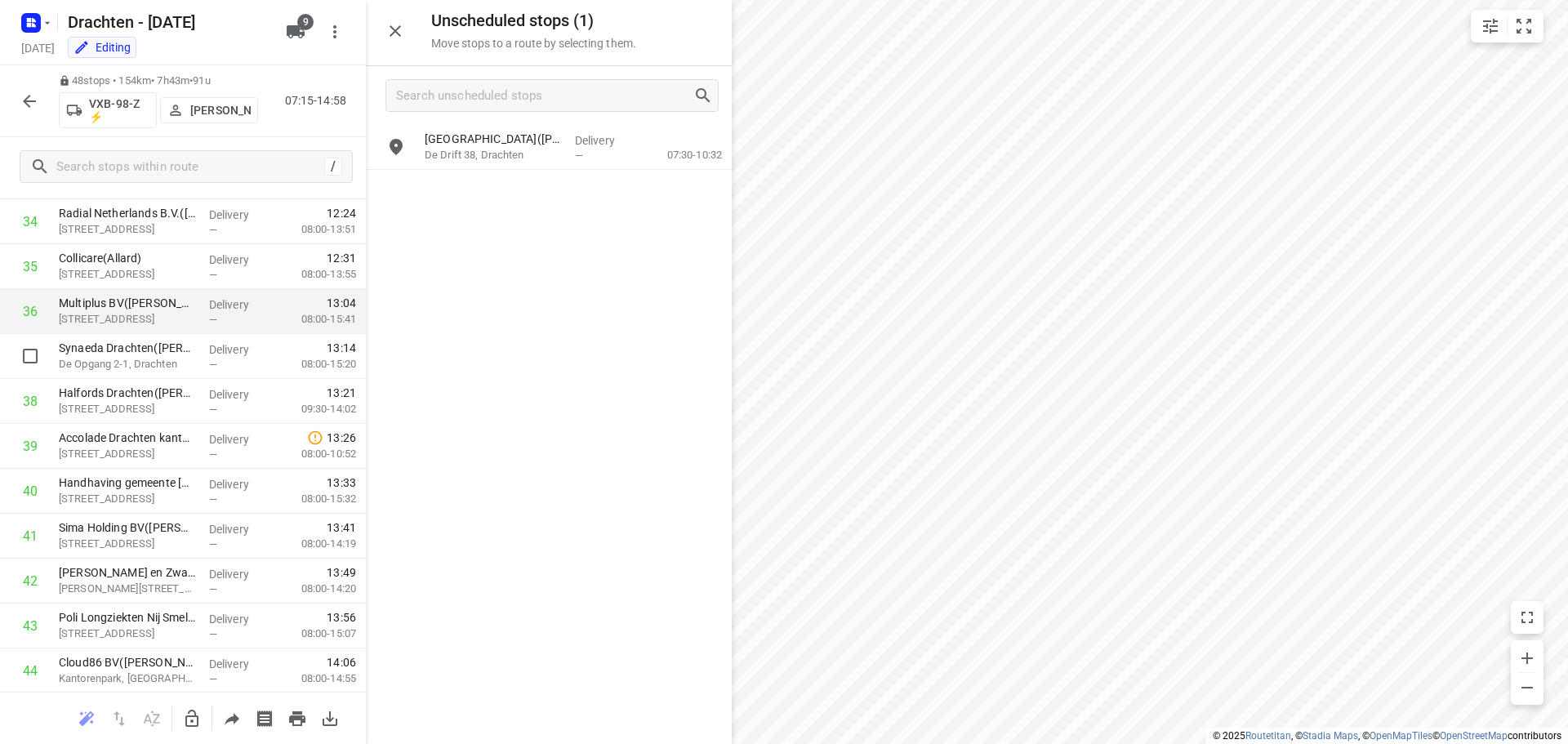
scroll to position [1588, 0]
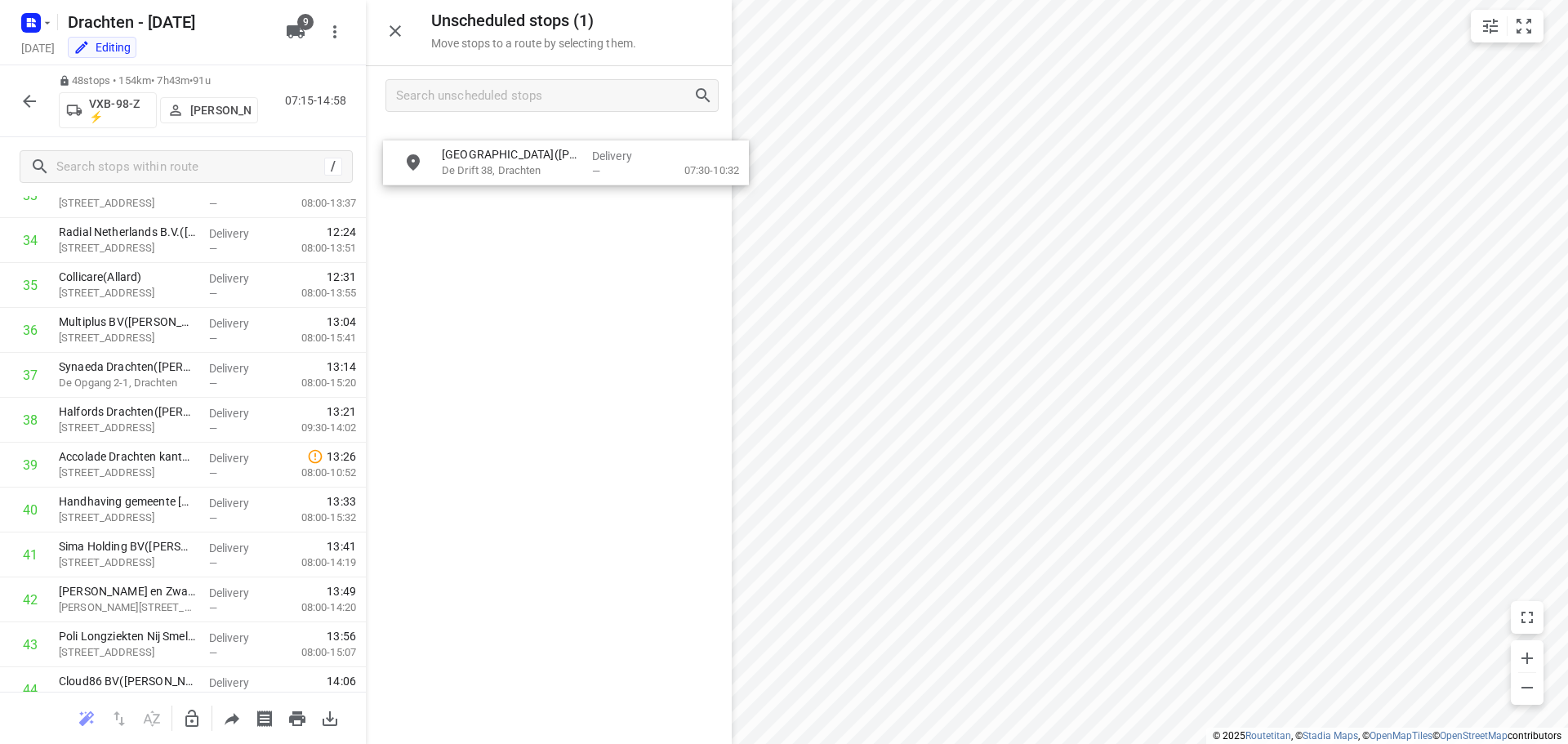
drag, startPoint x: 545, startPoint y: 145, endPoint x: 558, endPoint y: 172, distance: 30.0
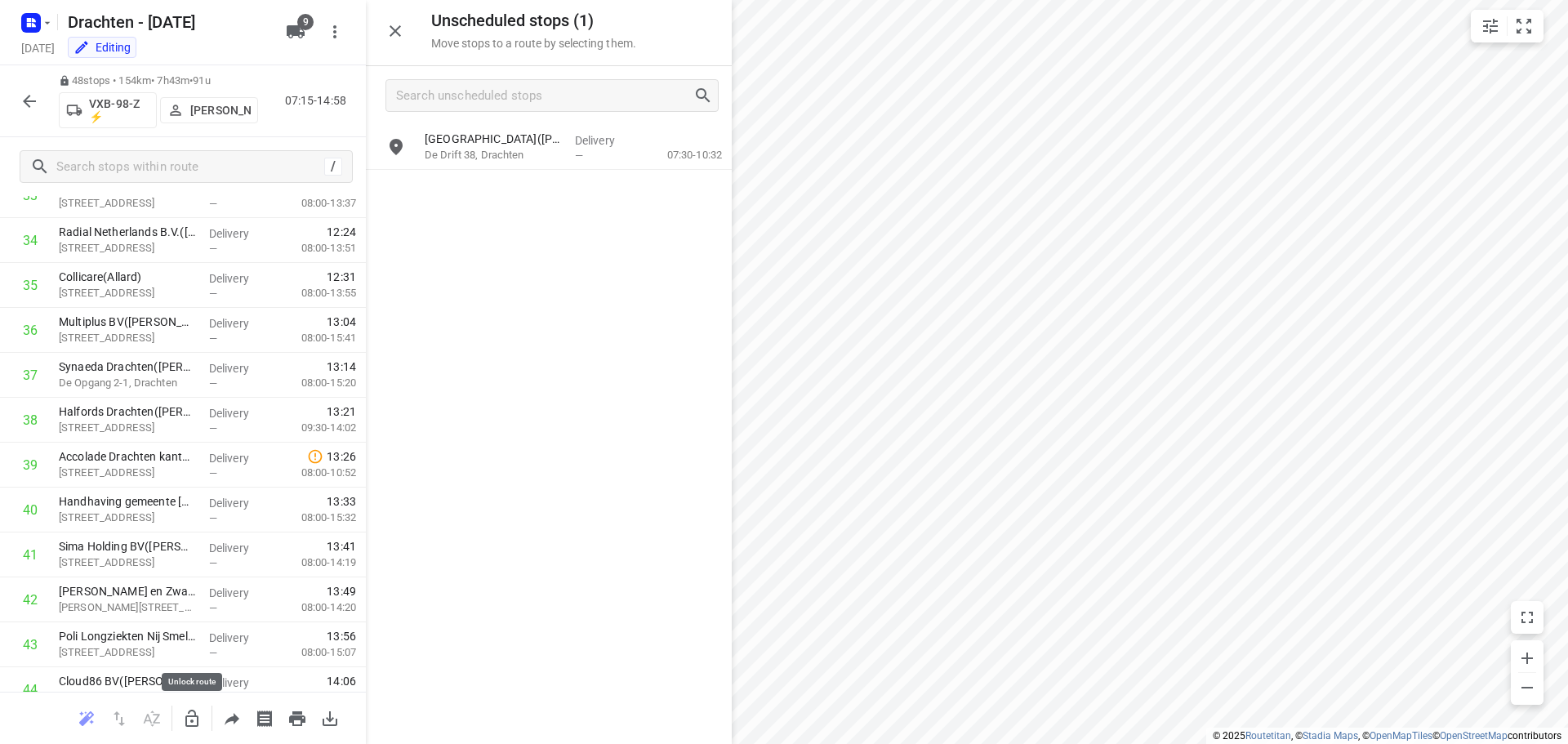
click at [191, 711] on icon "button" at bounding box center [191, 719] width 13 height 17
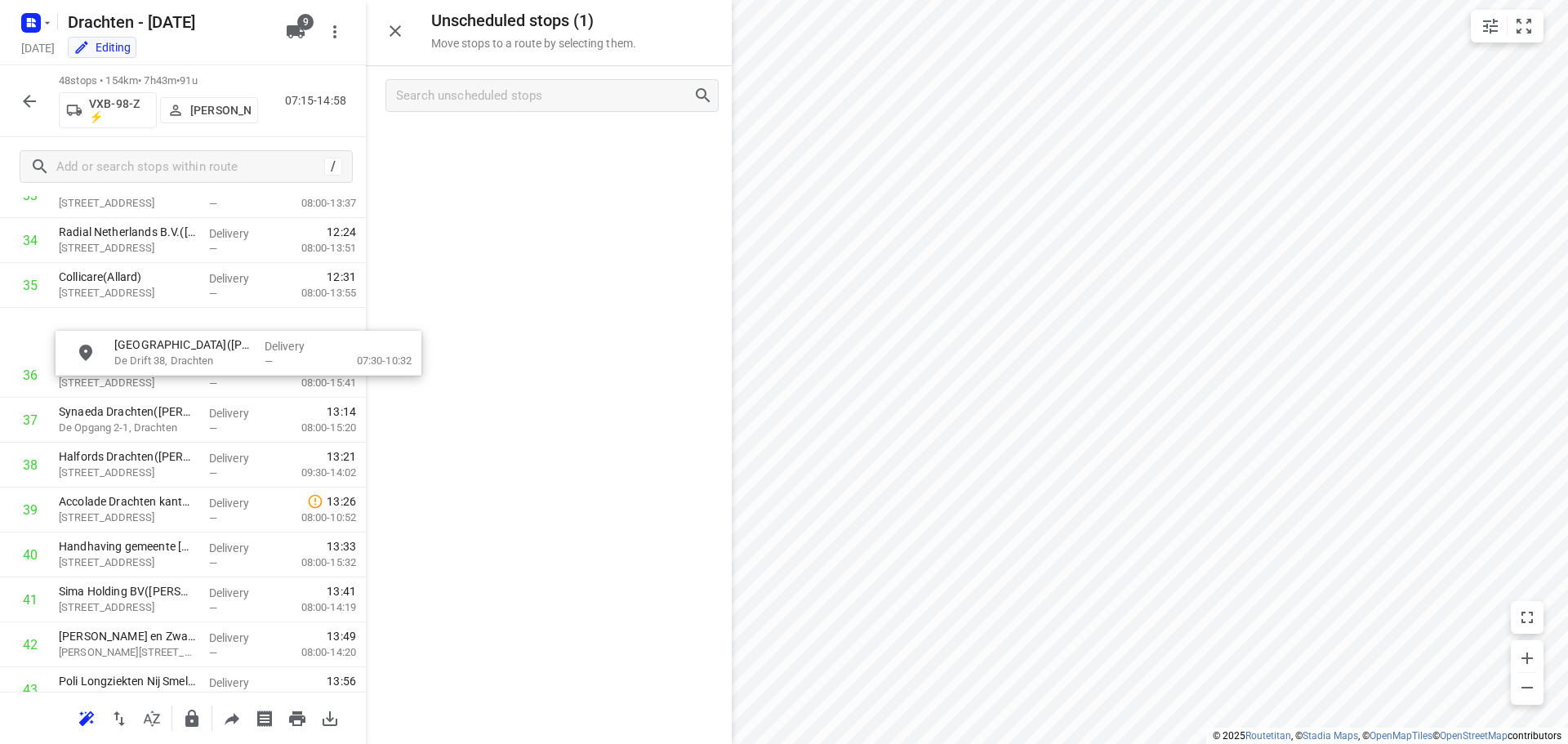
scroll to position [1586, 0]
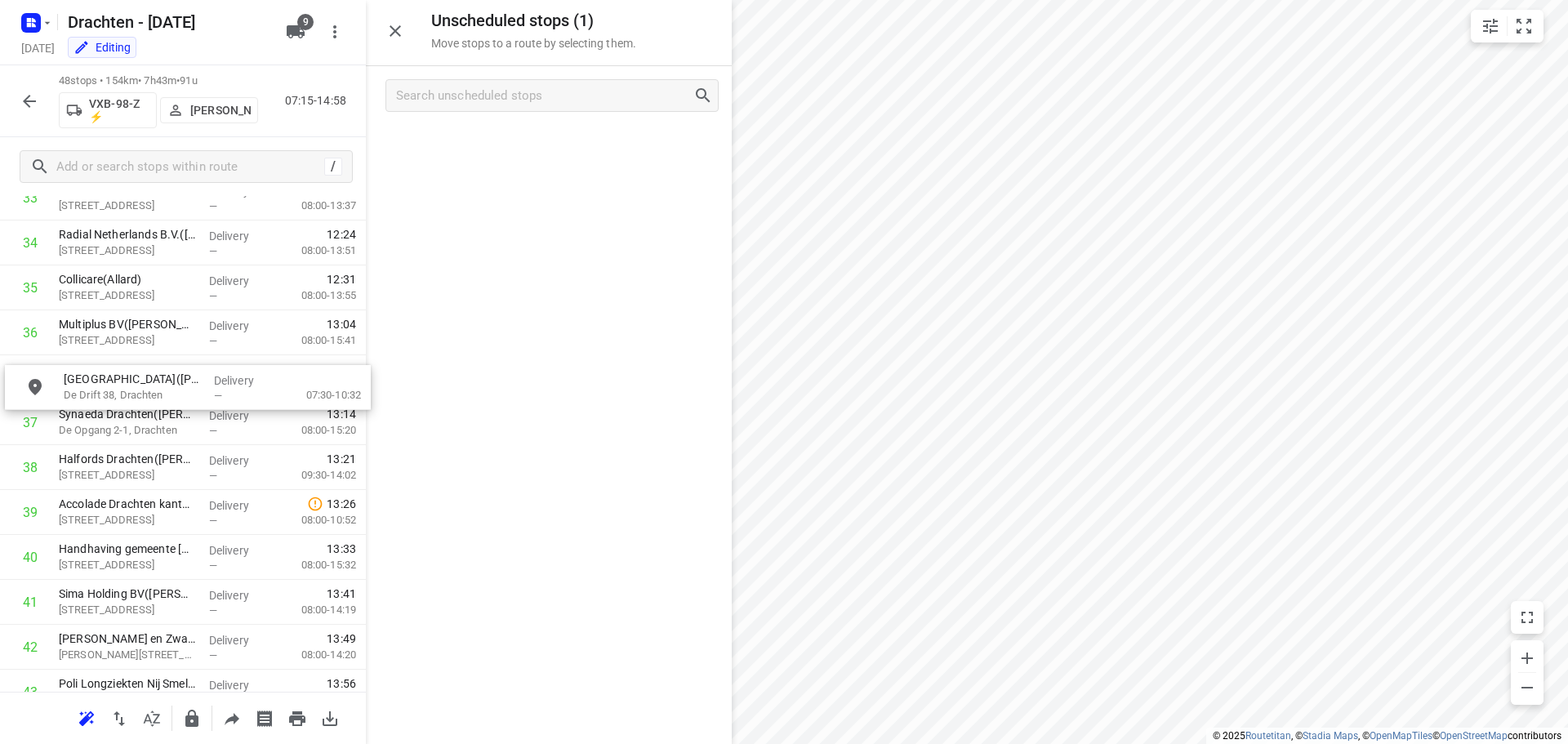
drag, startPoint x: 543, startPoint y: 151, endPoint x: 181, endPoint y: 394, distance: 436.0
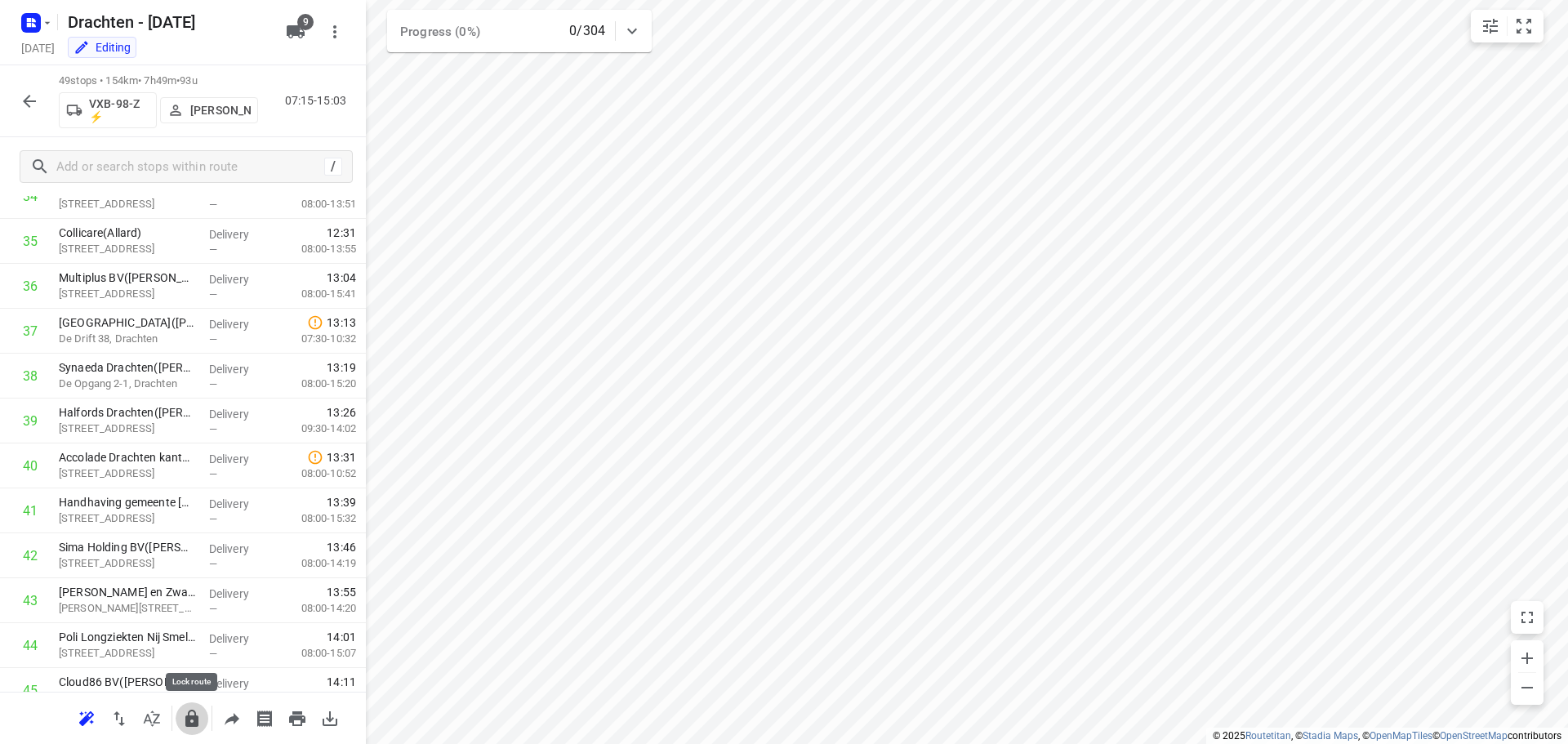
click at [194, 724] on icon "button" at bounding box center [191, 719] width 13 height 17
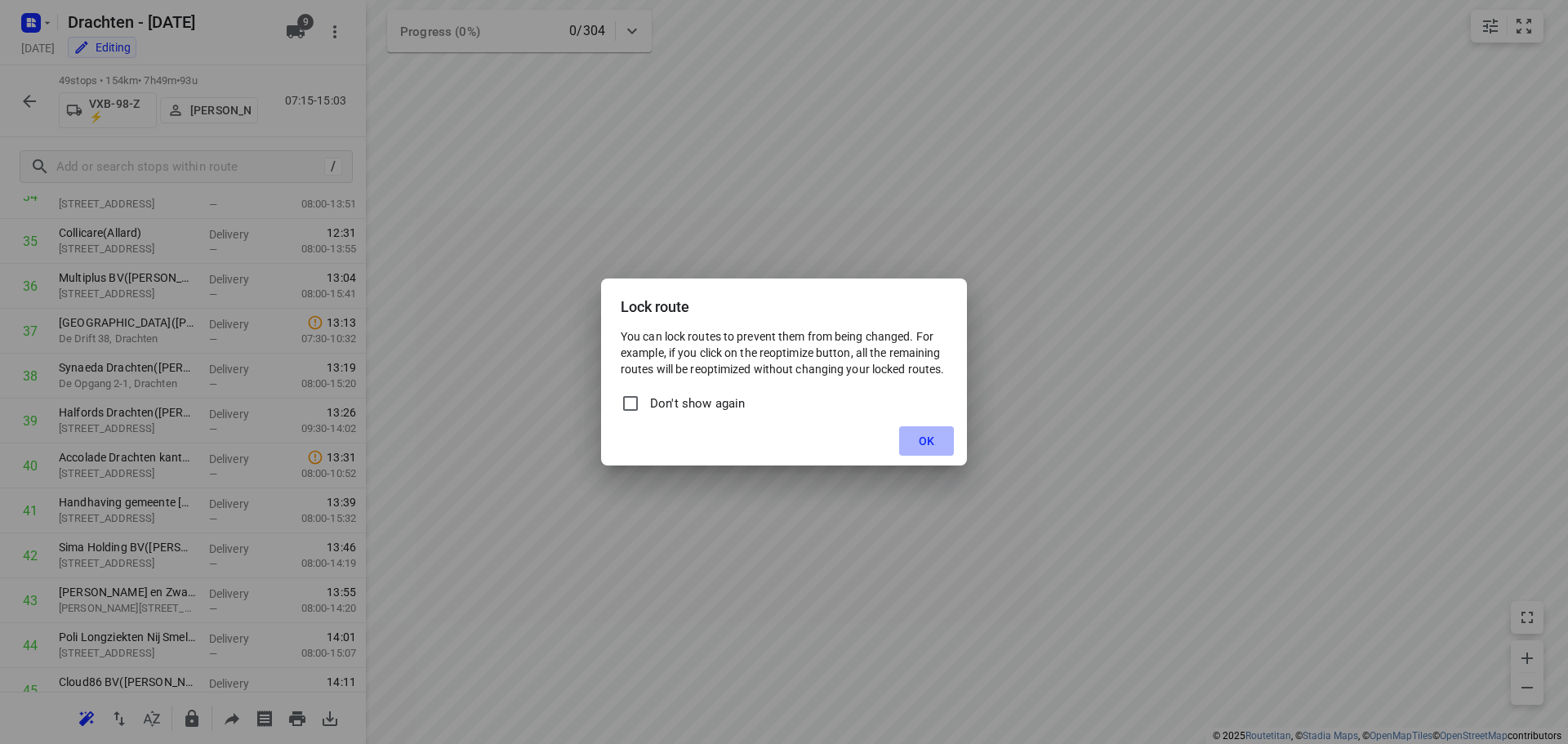
click at [924, 434] on span "OK" at bounding box center [927, 440] width 16 height 13
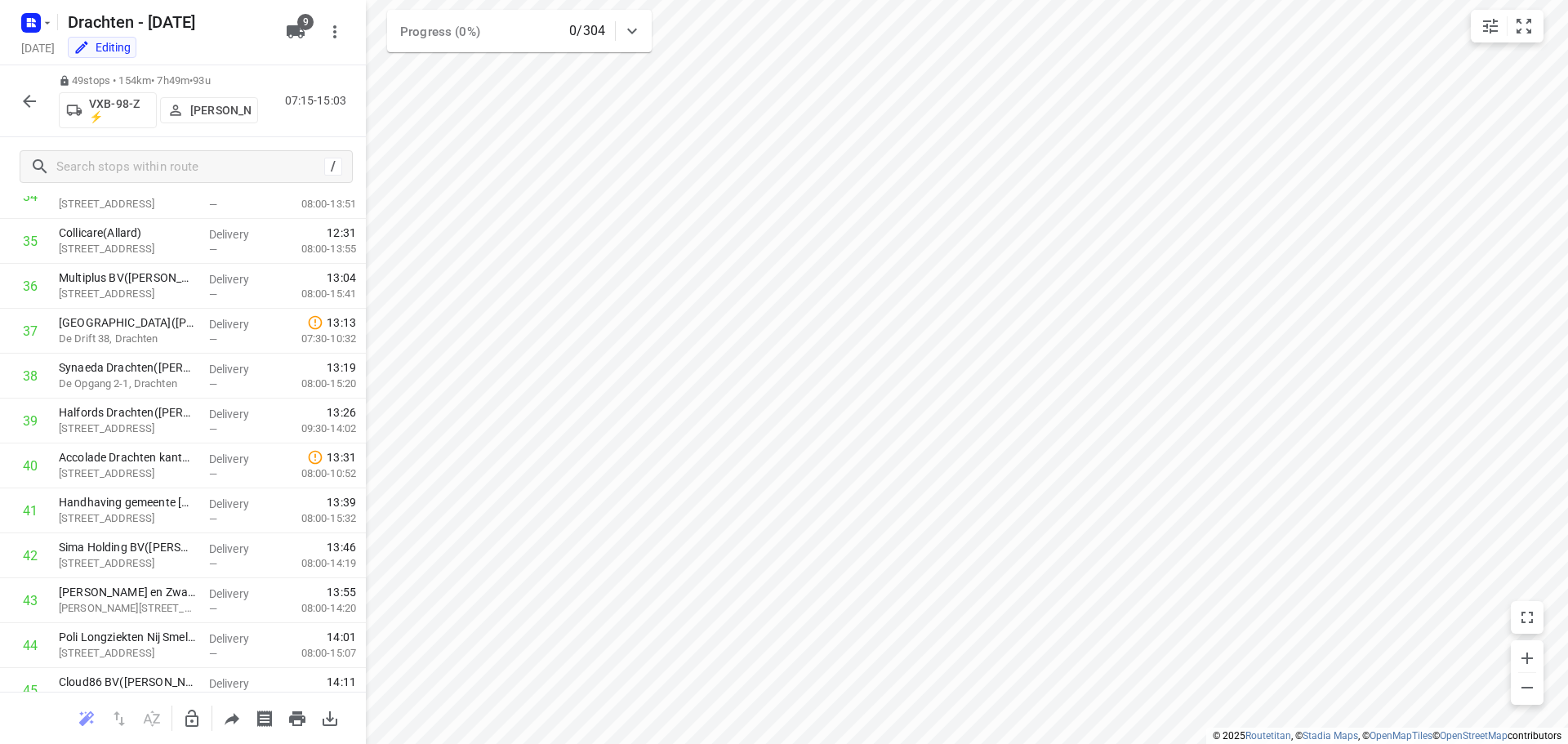
click at [22, 97] on icon "button" at bounding box center [30, 101] width 20 height 20
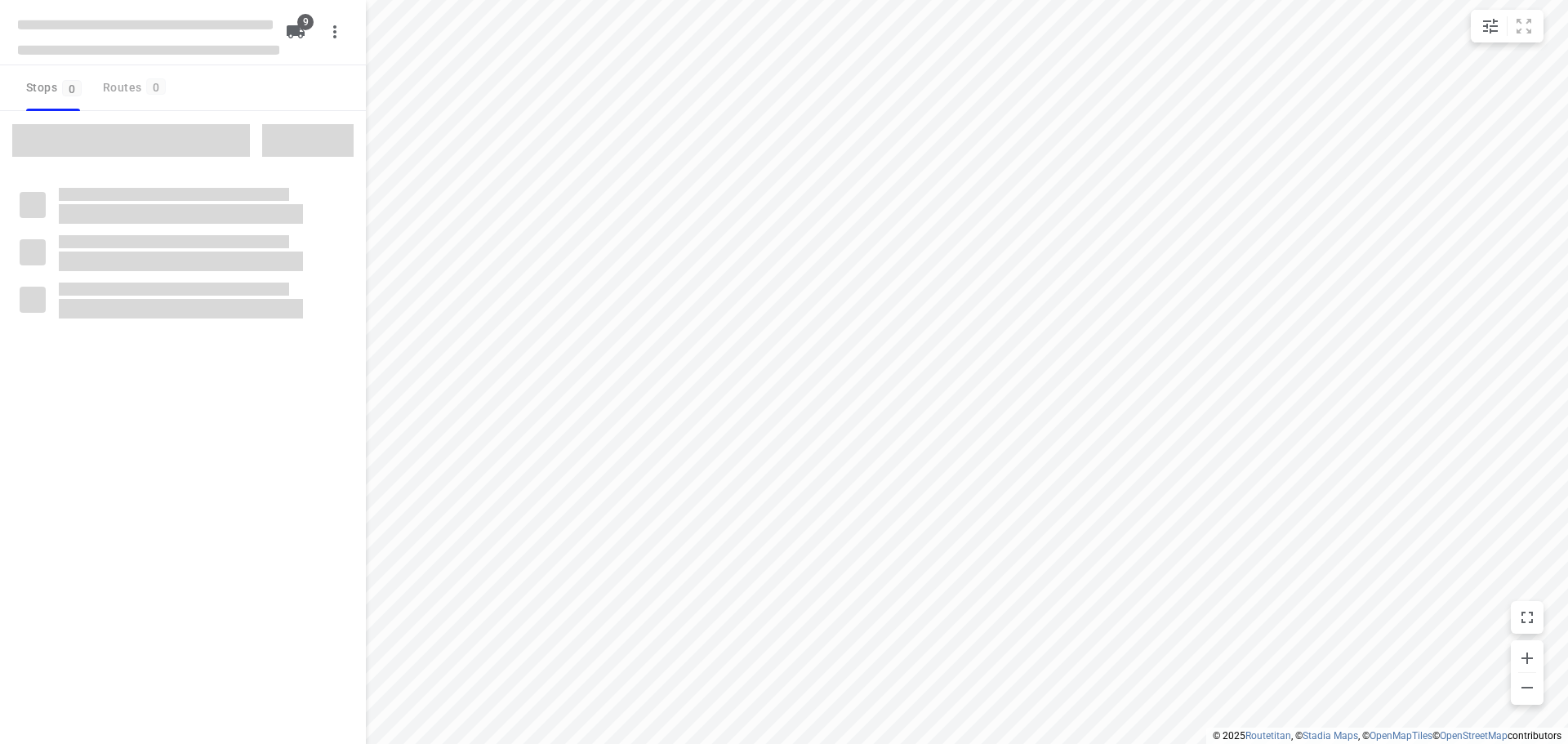
checkbox input "true"
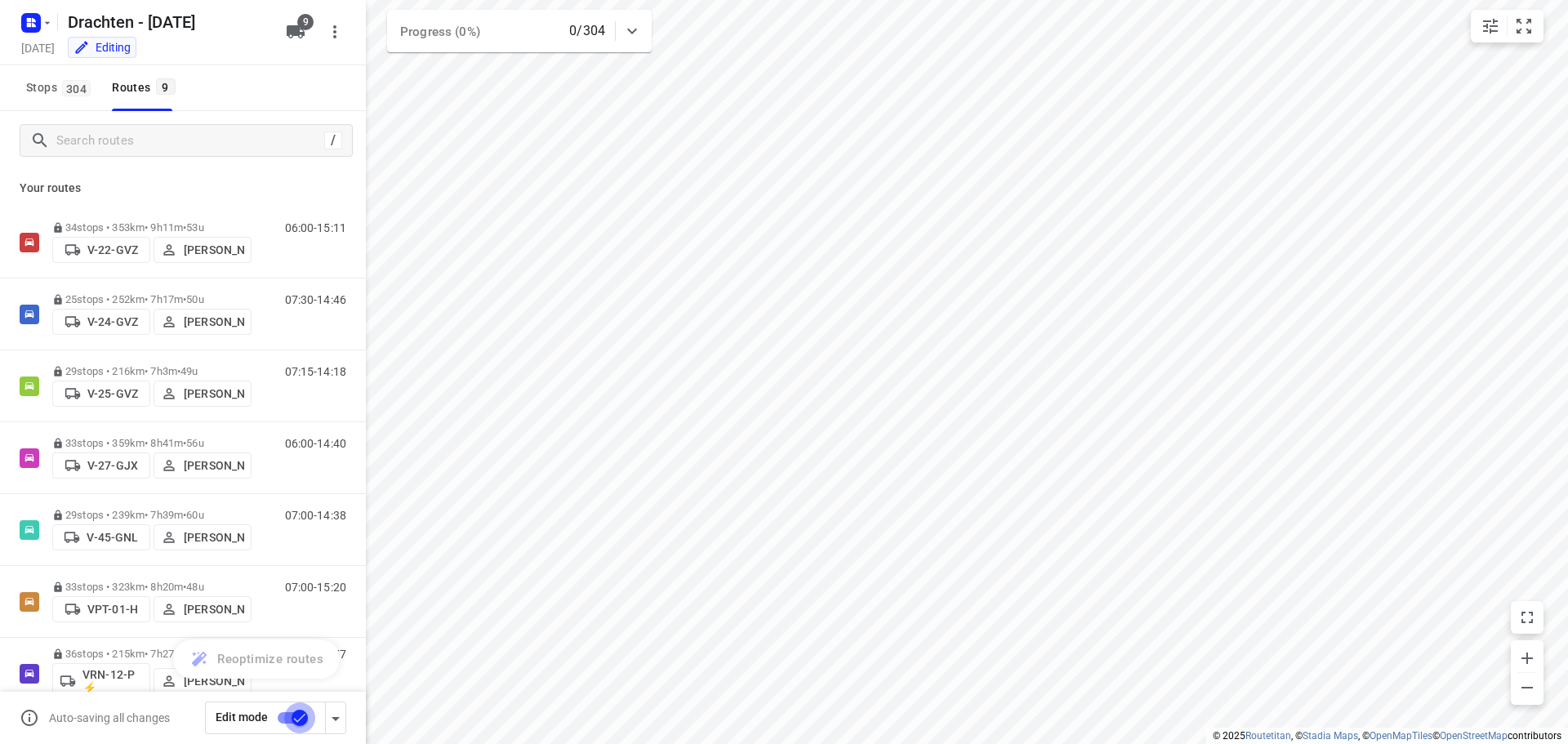
click at [298, 719] on input "checkbox" at bounding box center [299, 718] width 93 height 31
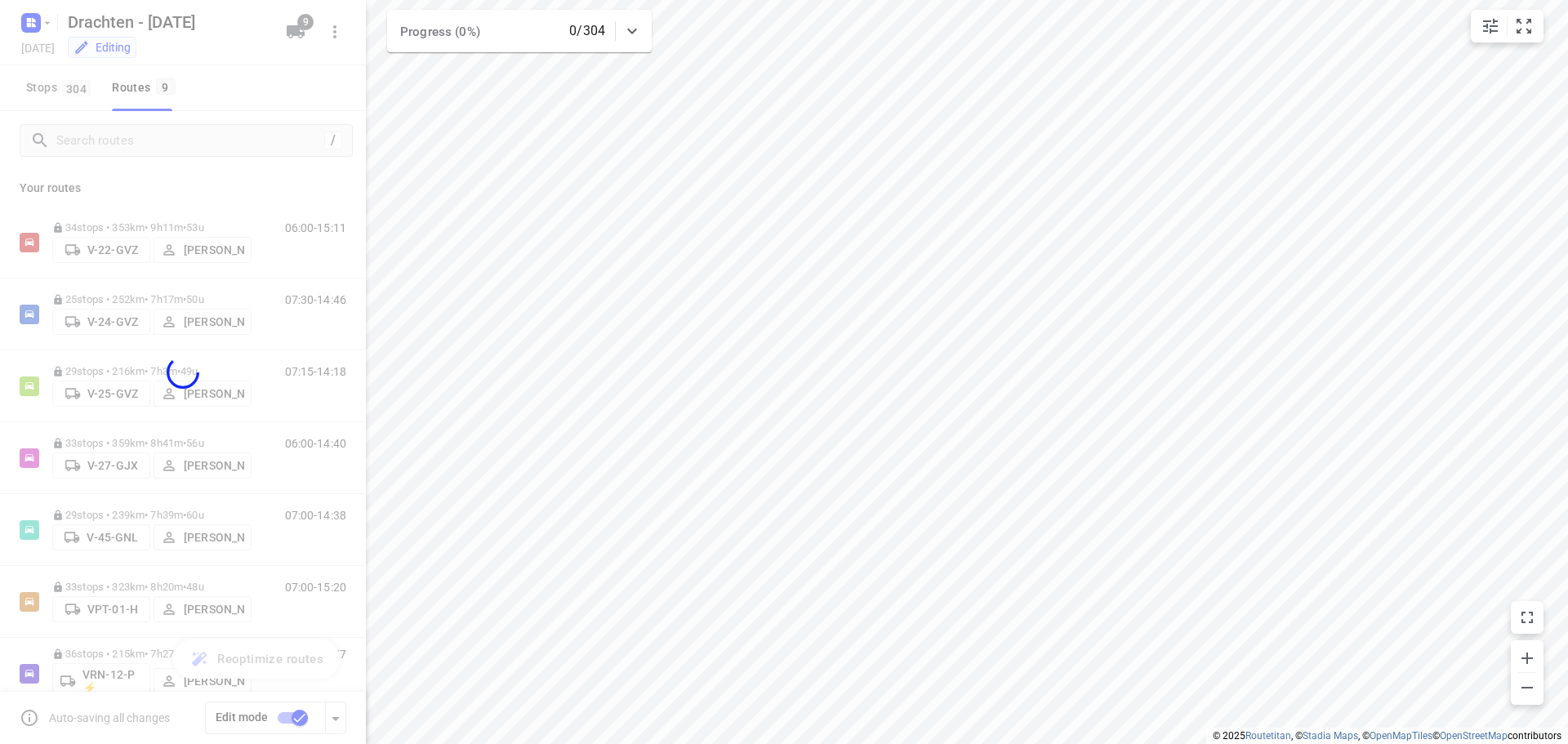
checkbox input "false"
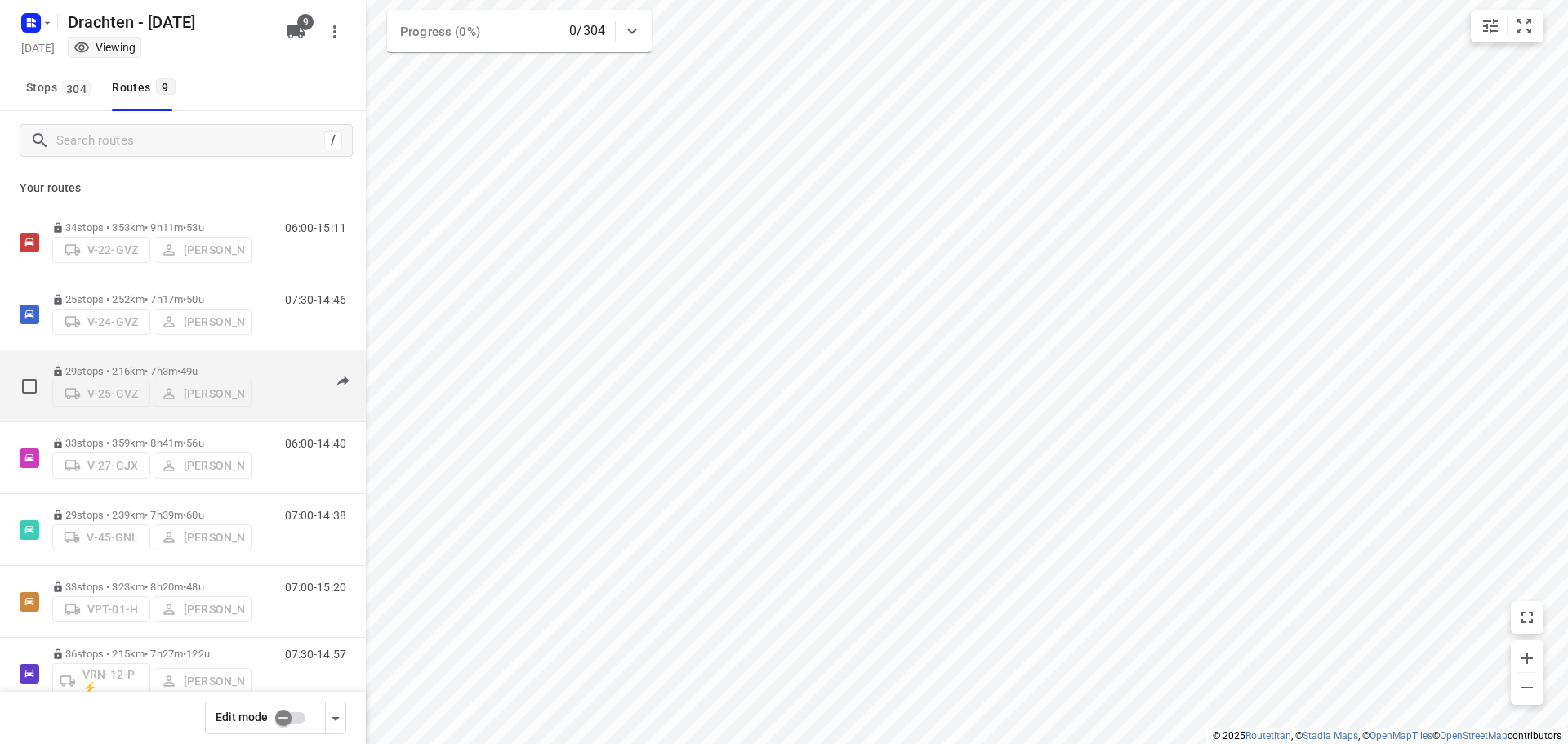
click at [141, 365] on p "29 stops • 216km • 7h3m • 49u" at bounding box center [151, 372] width 199 height 12
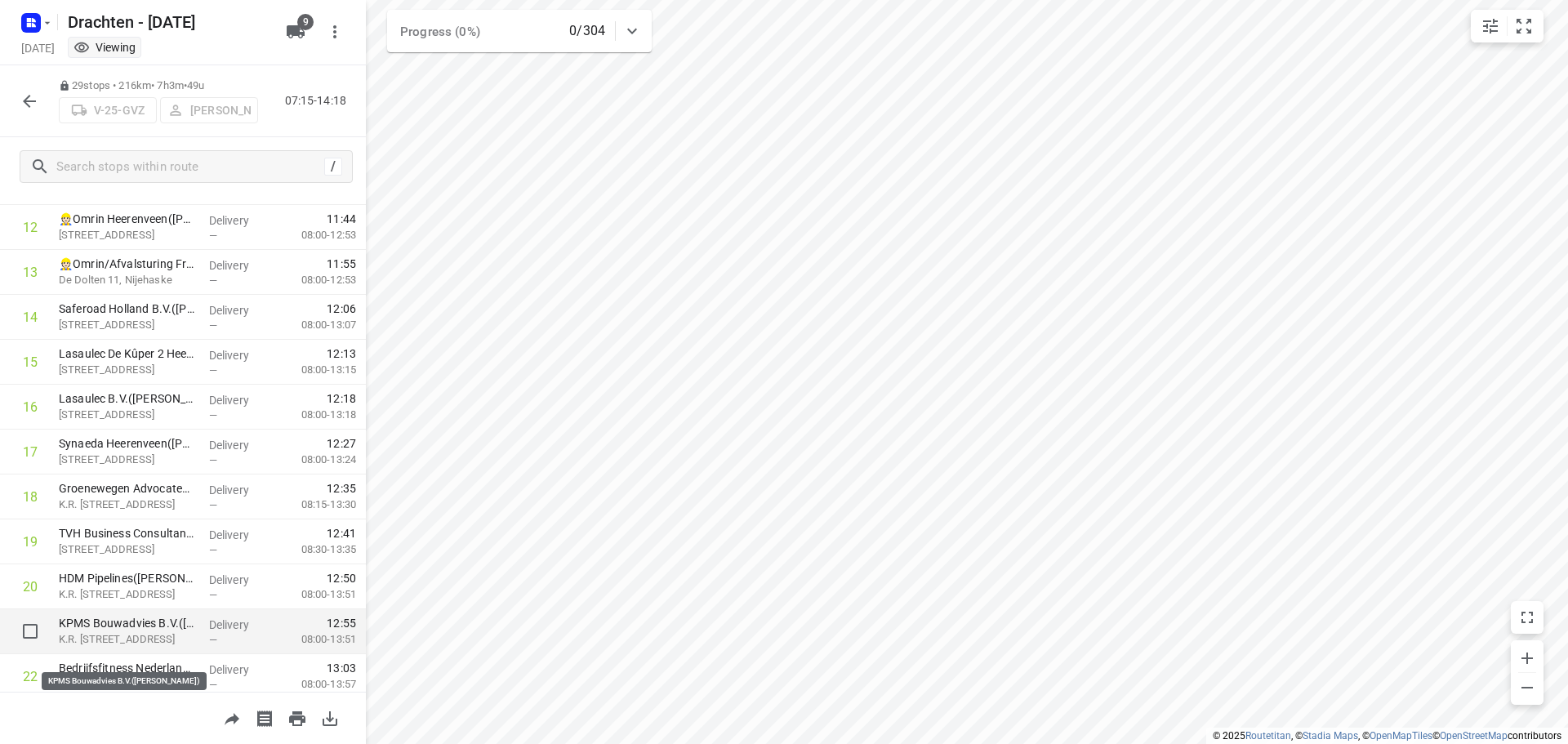
scroll to position [572, 0]
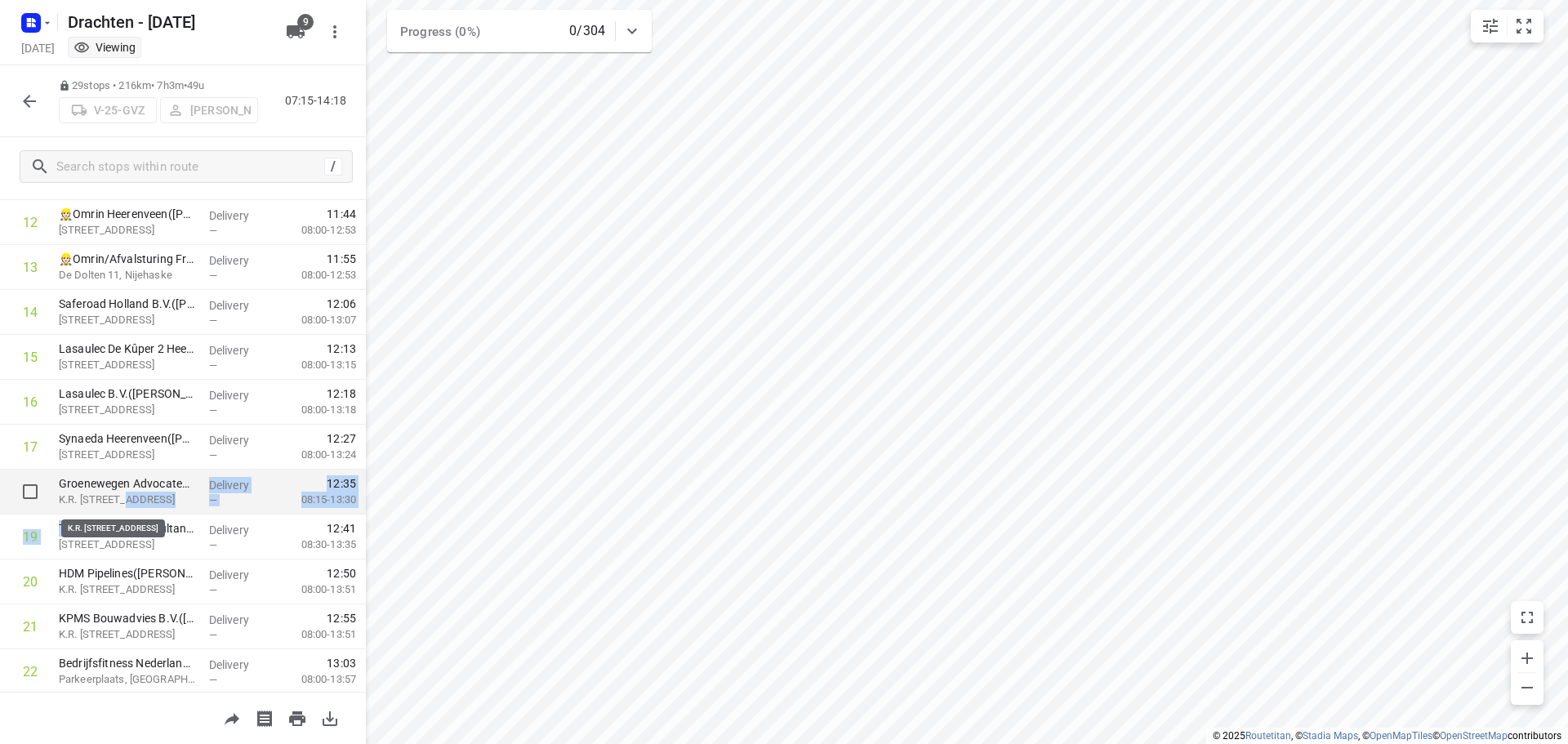
drag, startPoint x: 118, startPoint y: 532, endPoint x: 118, endPoint y: 492, distance: 40.0
click at [118, 492] on div "20a De Roef Drachten, [GEOGRAPHIC_DATA] 07:15 Departure time 1 Brand Energy & I…" at bounding box center [183, 358] width 365 height 1392
click at [27, 108] on icon "button" at bounding box center [30, 101] width 20 height 20
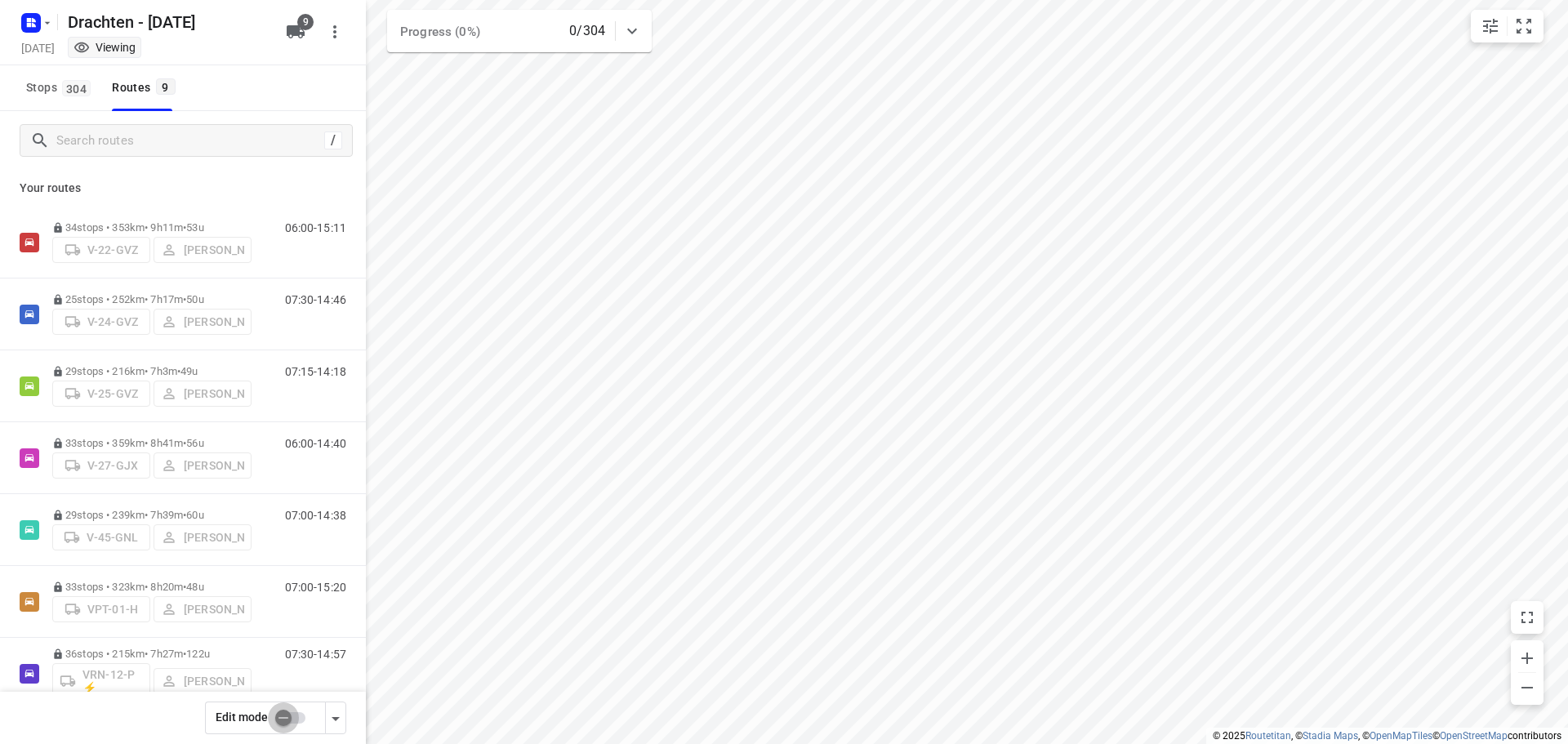
click at [282, 711] on input "checkbox" at bounding box center [283, 718] width 93 height 31
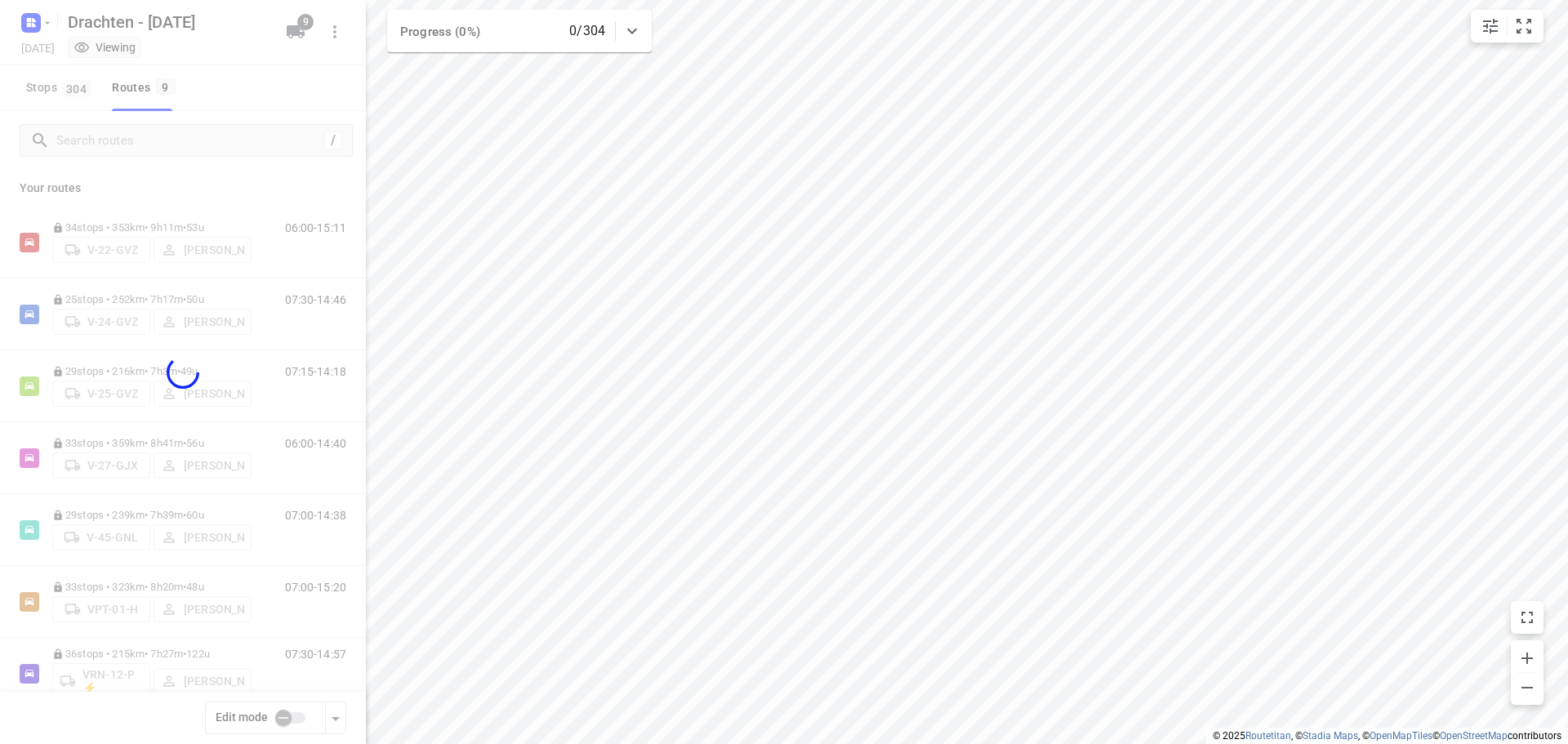
checkbox input "true"
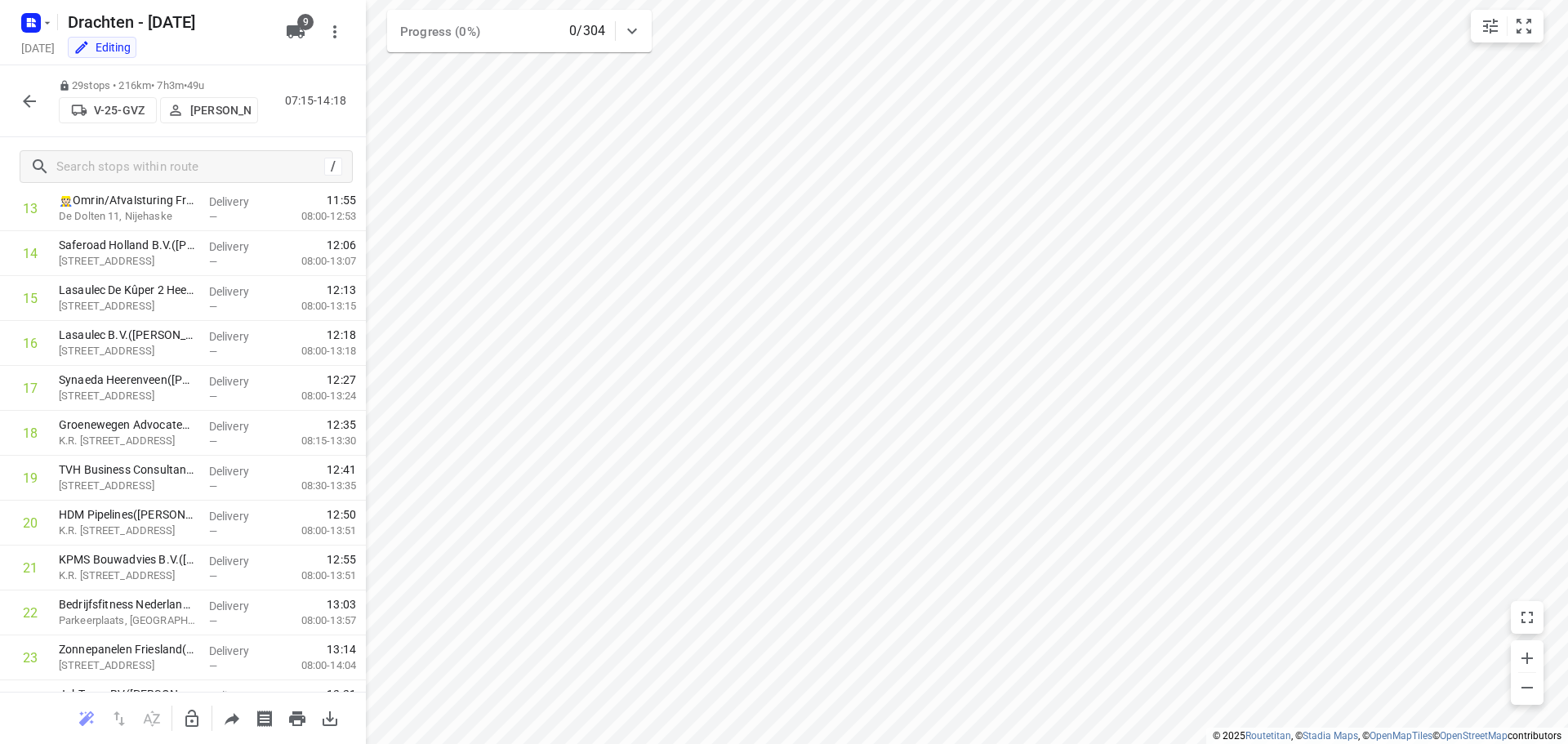
scroll to position [654, 0]
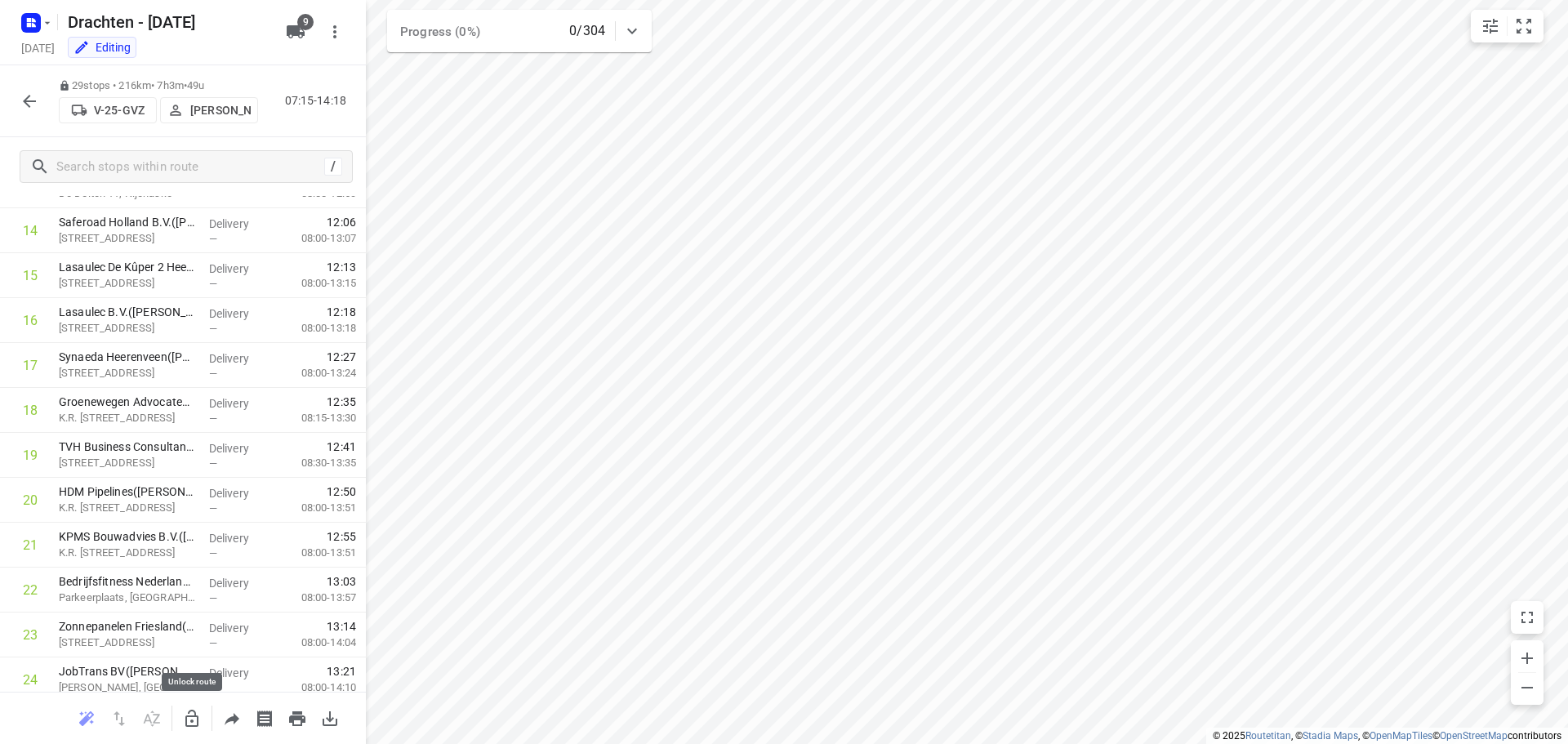
click at [179, 714] on button "button" at bounding box center [192, 719] width 33 height 33
drag, startPoint x: 124, startPoint y: 462, endPoint x: 131, endPoint y: 415, distance: 47.5
click at [131, 415] on div "1 Brand Energy & Infrastructure Services - [GEOGRAPHIC_DATA]([PERSON_NAME]) [ST…" at bounding box center [183, 275] width 365 height 1303
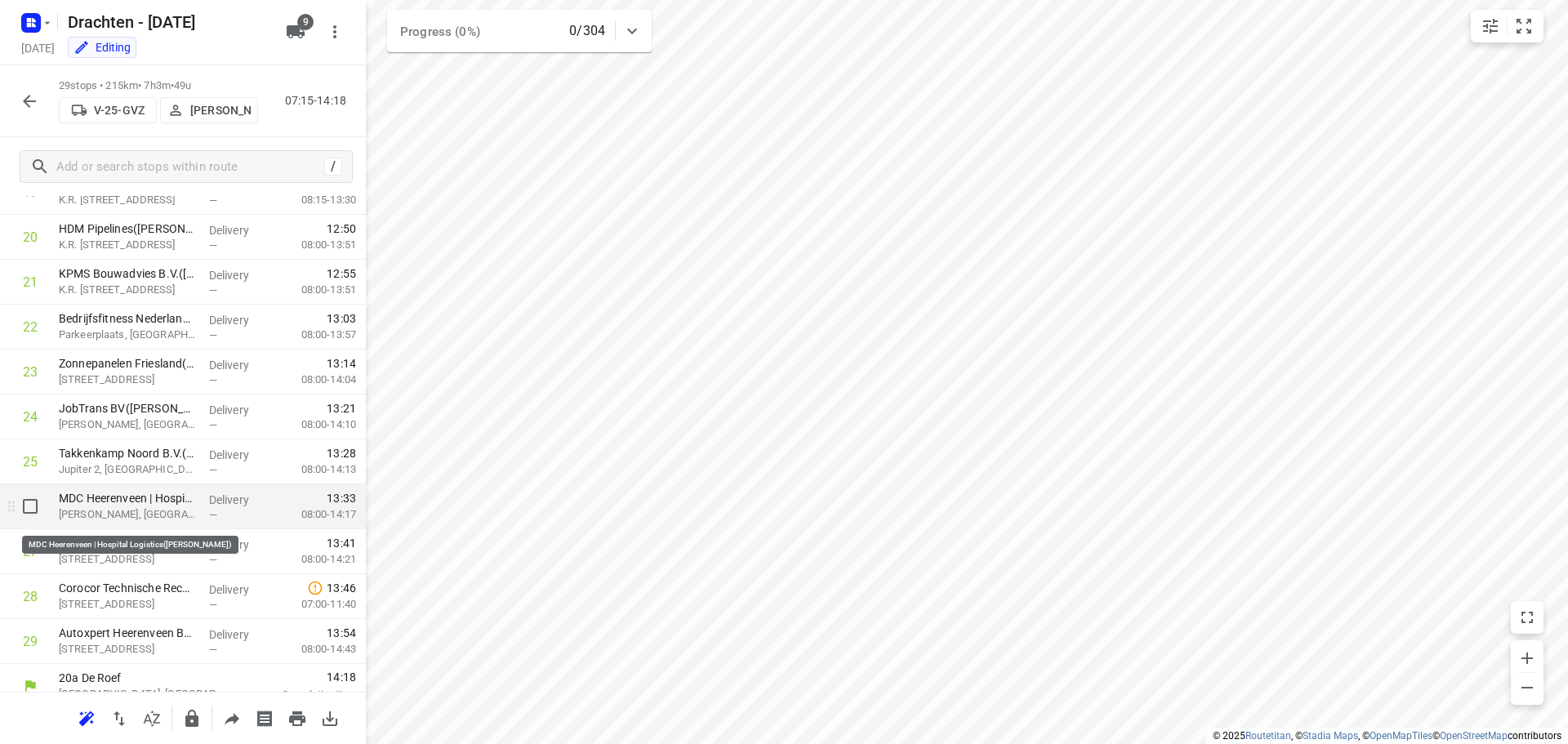
scroll to position [934, 0]
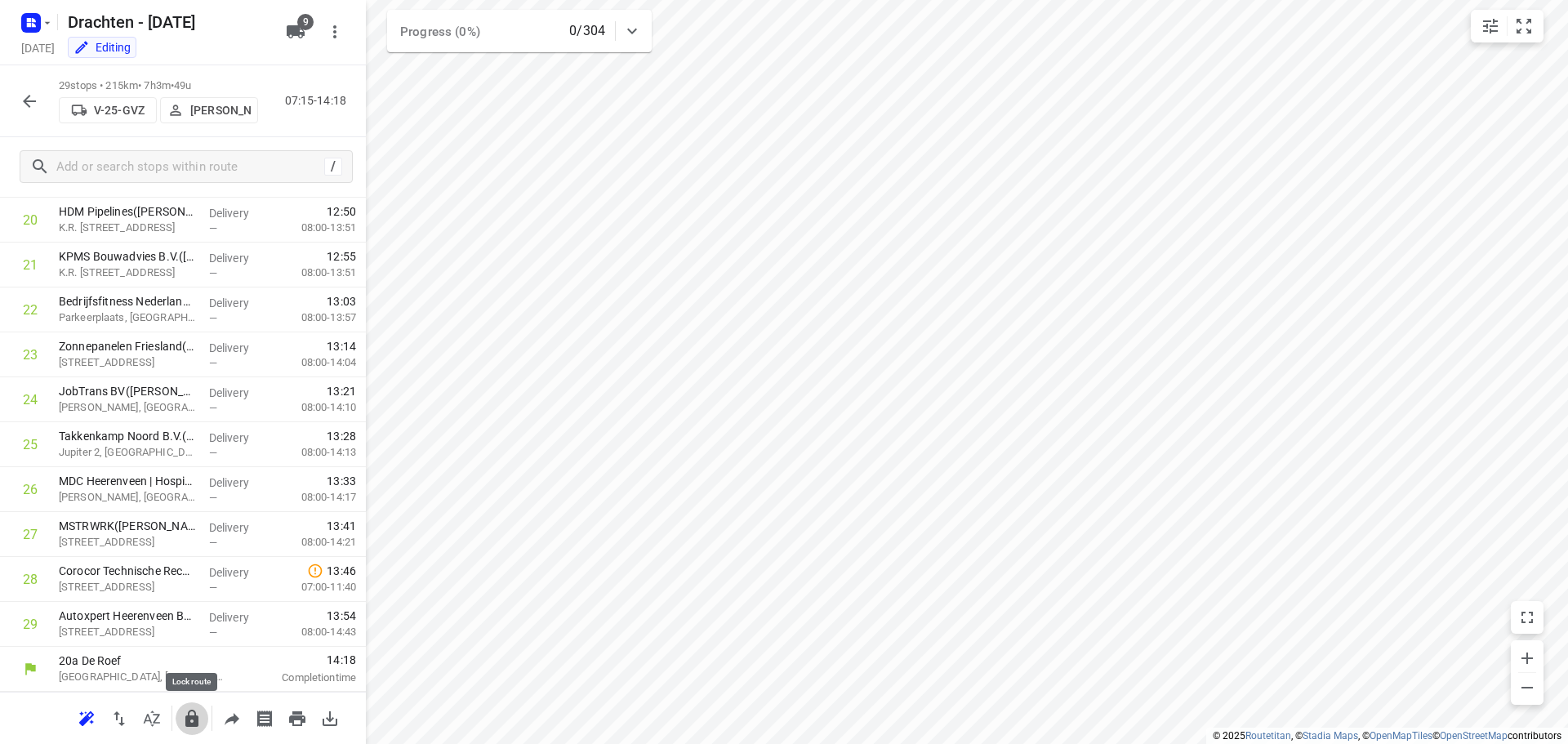
click at [197, 720] on icon "button" at bounding box center [191, 719] width 13 height 17
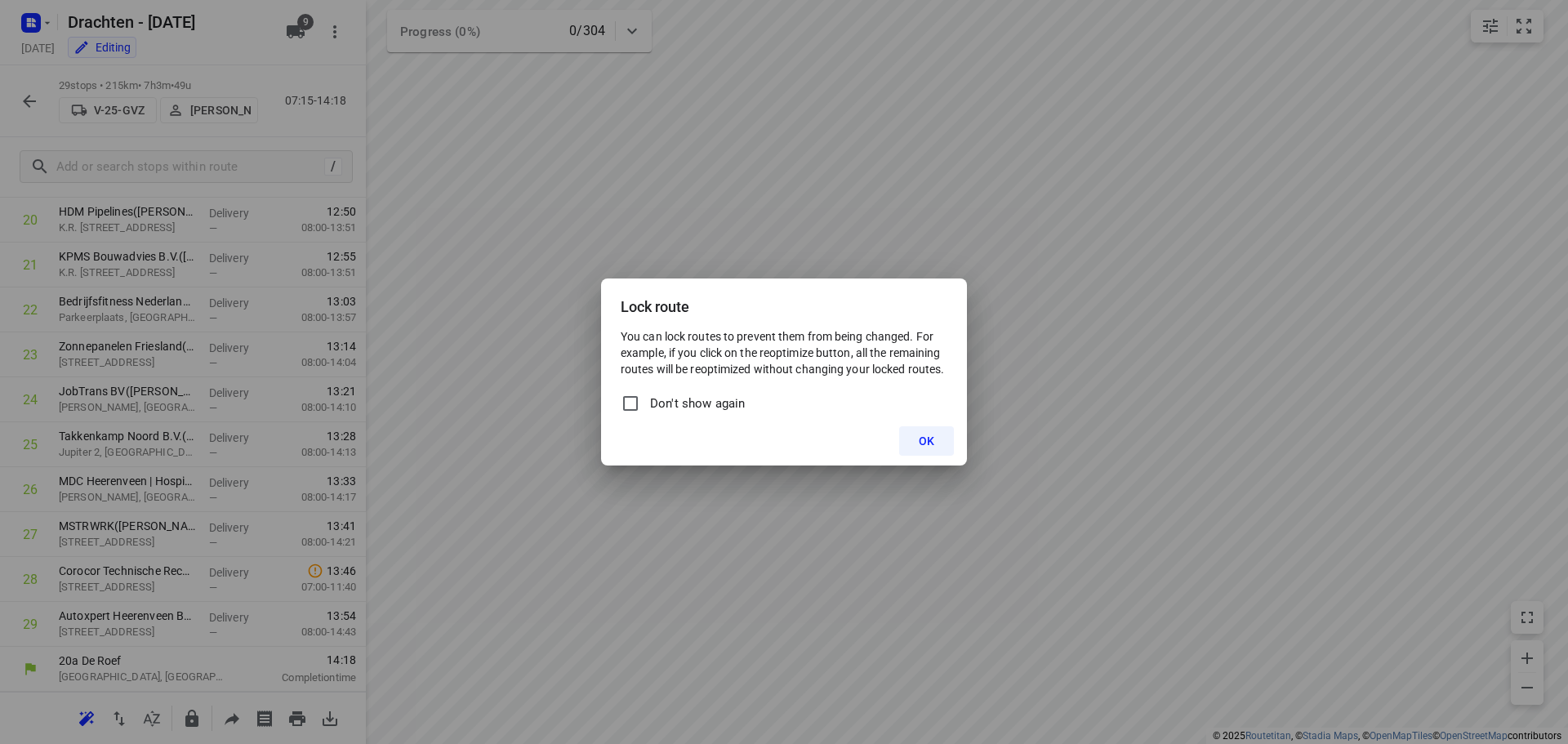
click at [923, 446] on span "OK" at bounding box center [927, 440] width 16 height 13
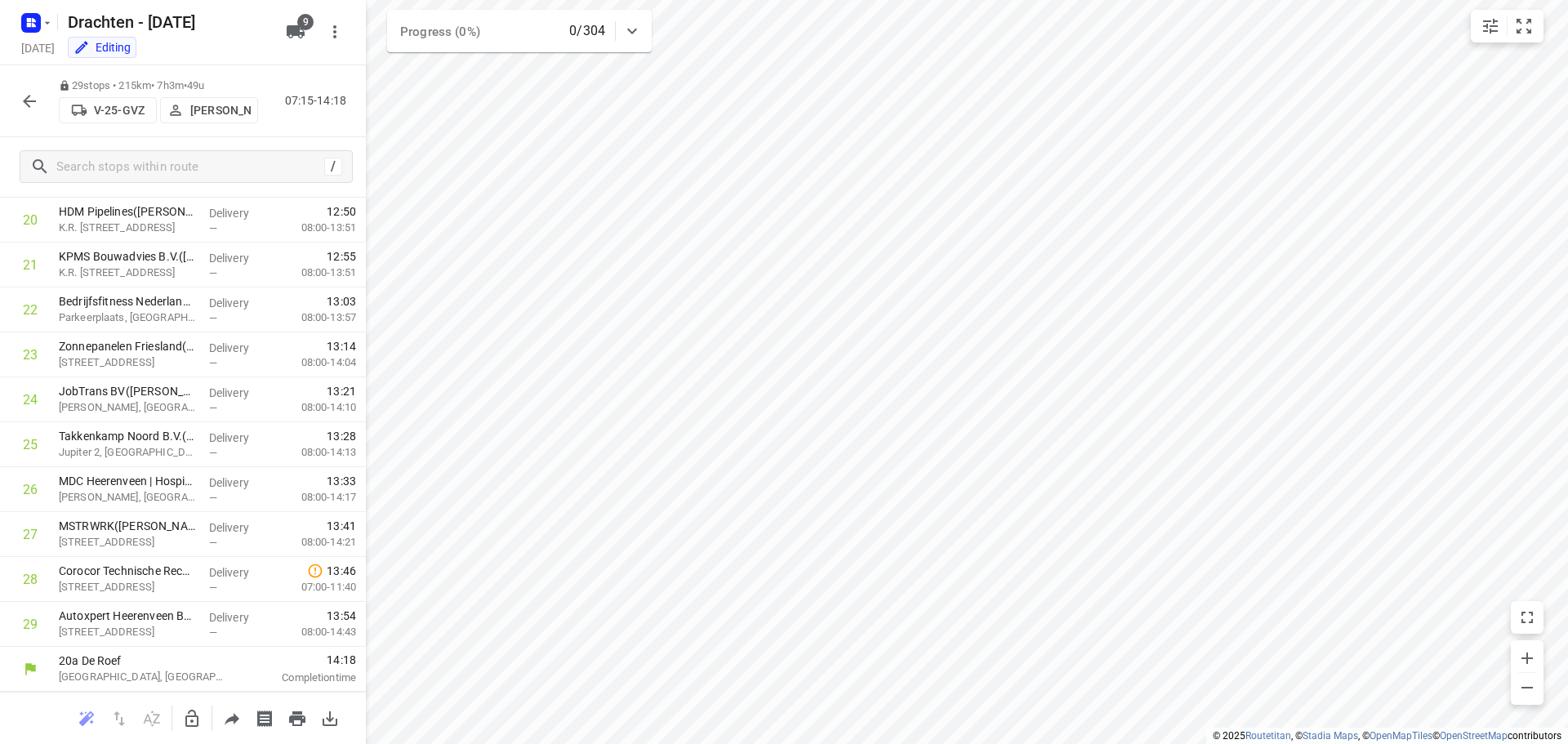
click at [33, 107] on icon "button" at bounding box center [30, 101] width 20 height 20
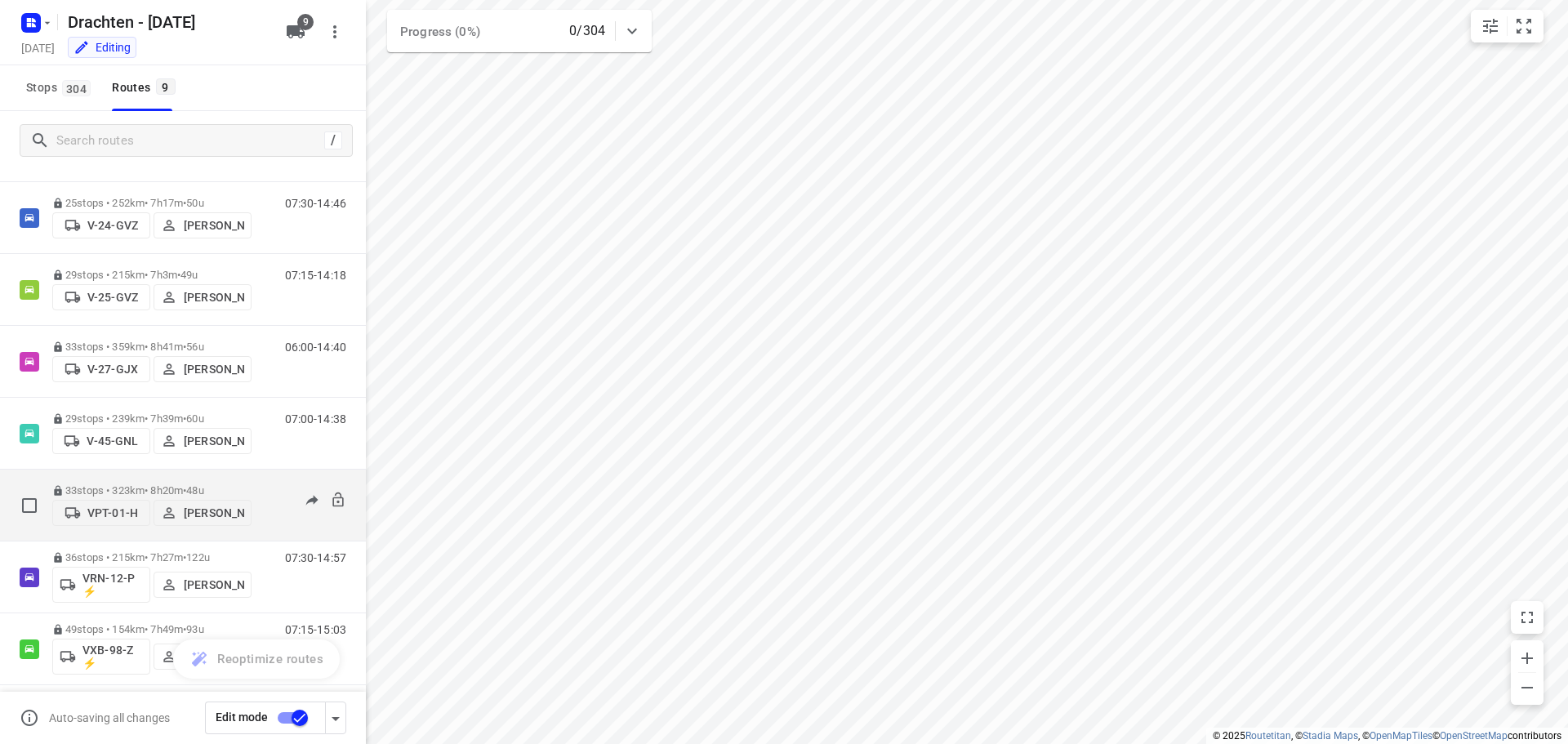
scroll to position [178, 0]
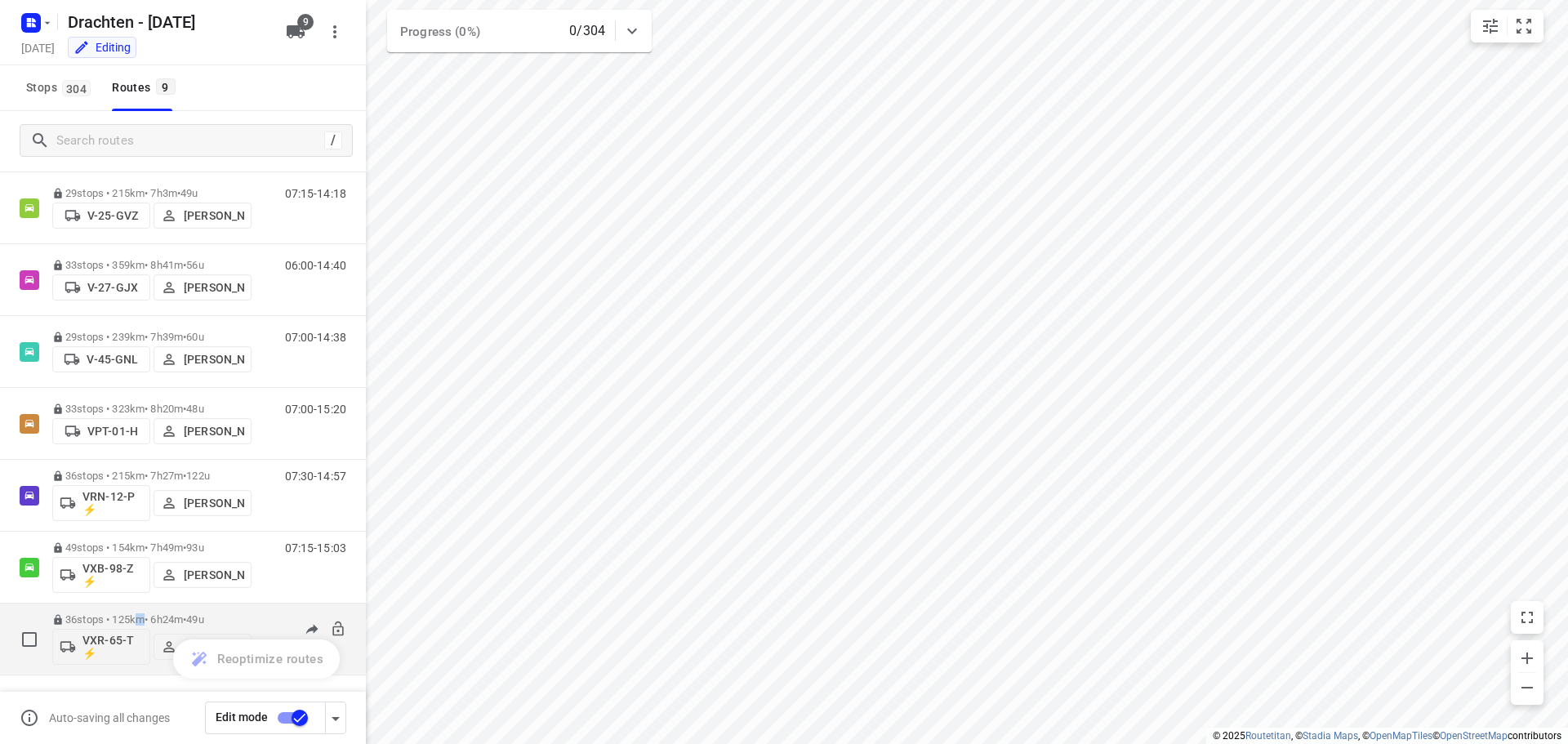
click at [145, 613] on div "36 stops • 125km • 6h24m • 49u VXR-65-T ⚡ Harm Jongsma" at bounding box center [151, 639] width 199 height 68
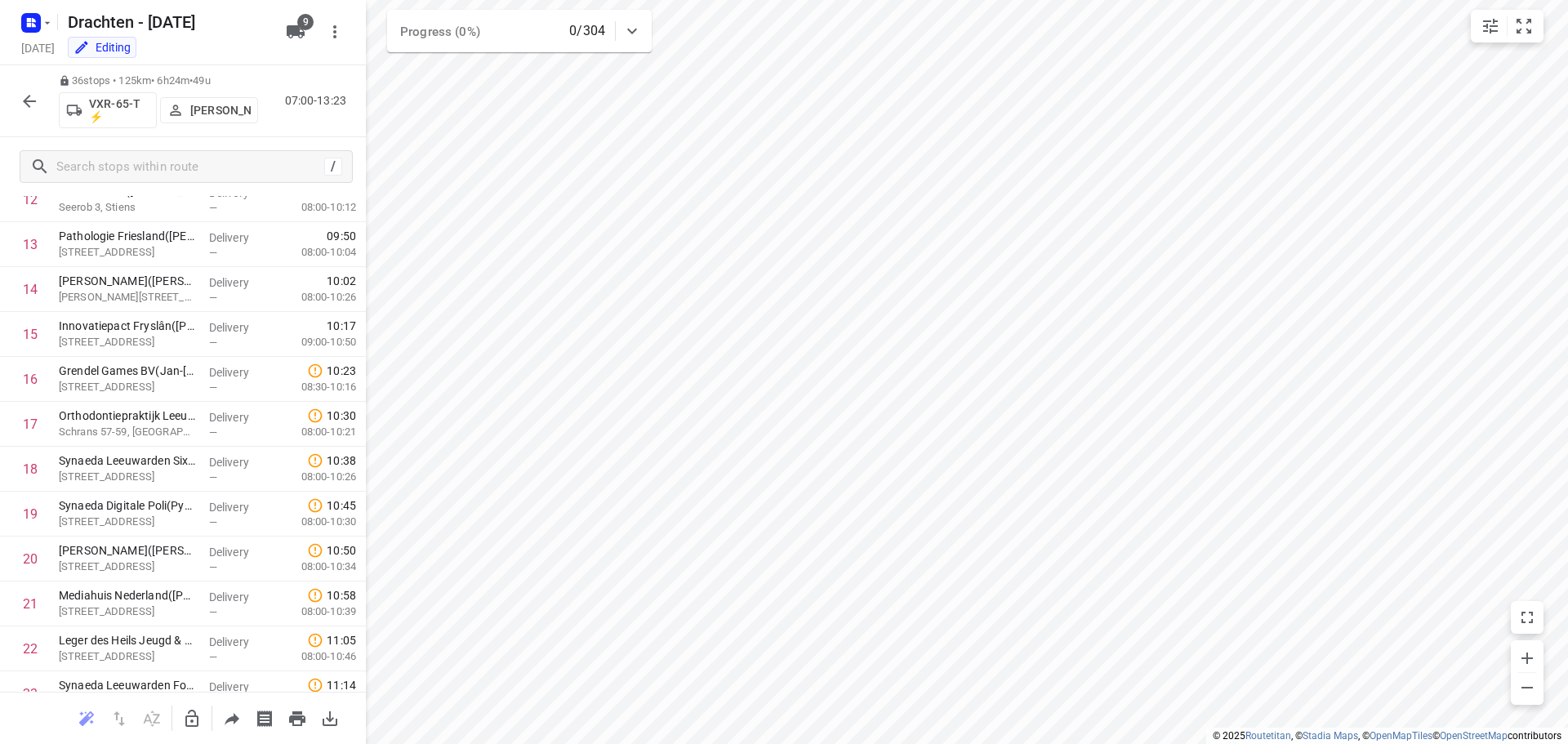
scroll to position [0, 0]
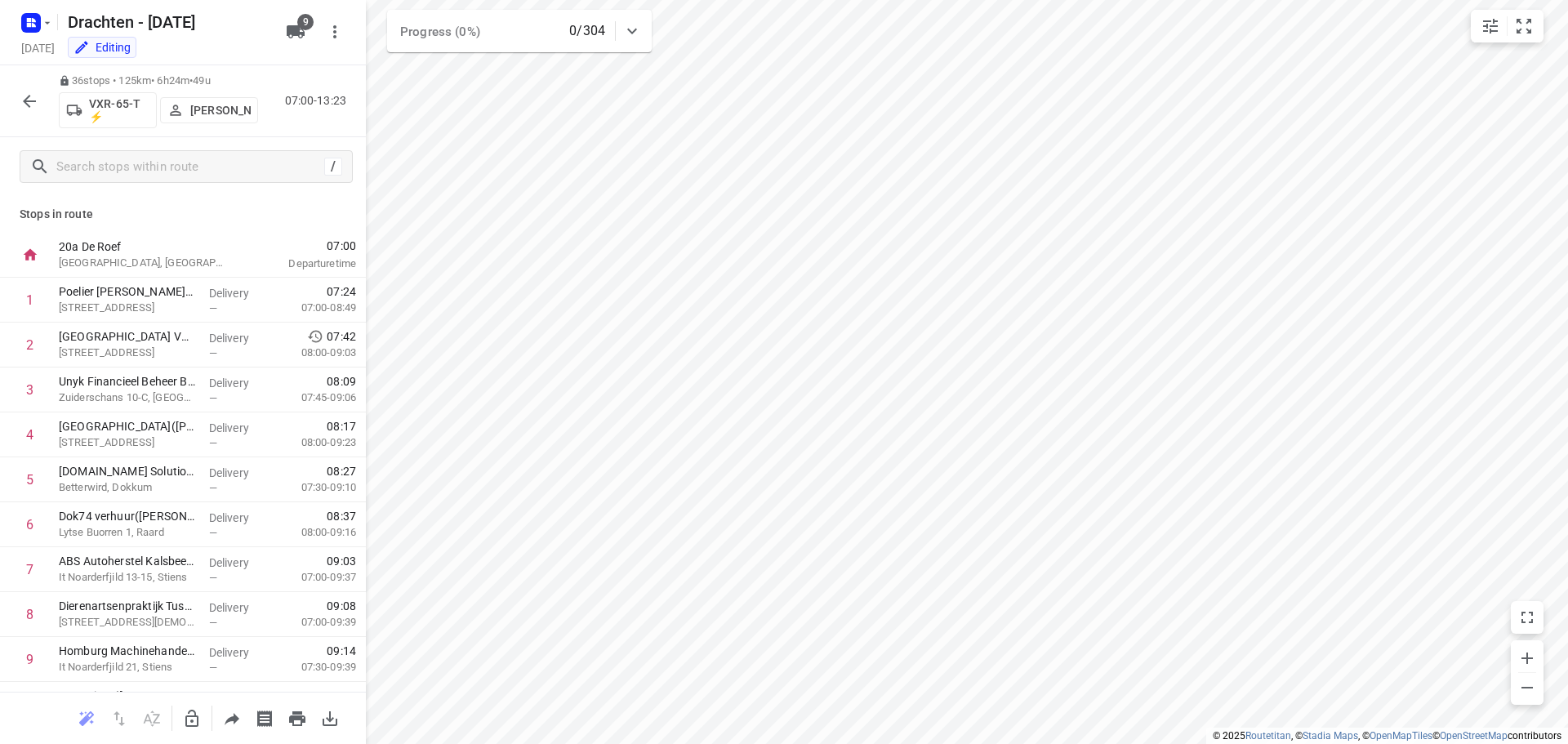
click at [30, 106] on icon "button" at bounding box center [29, 101] width 13 height 13
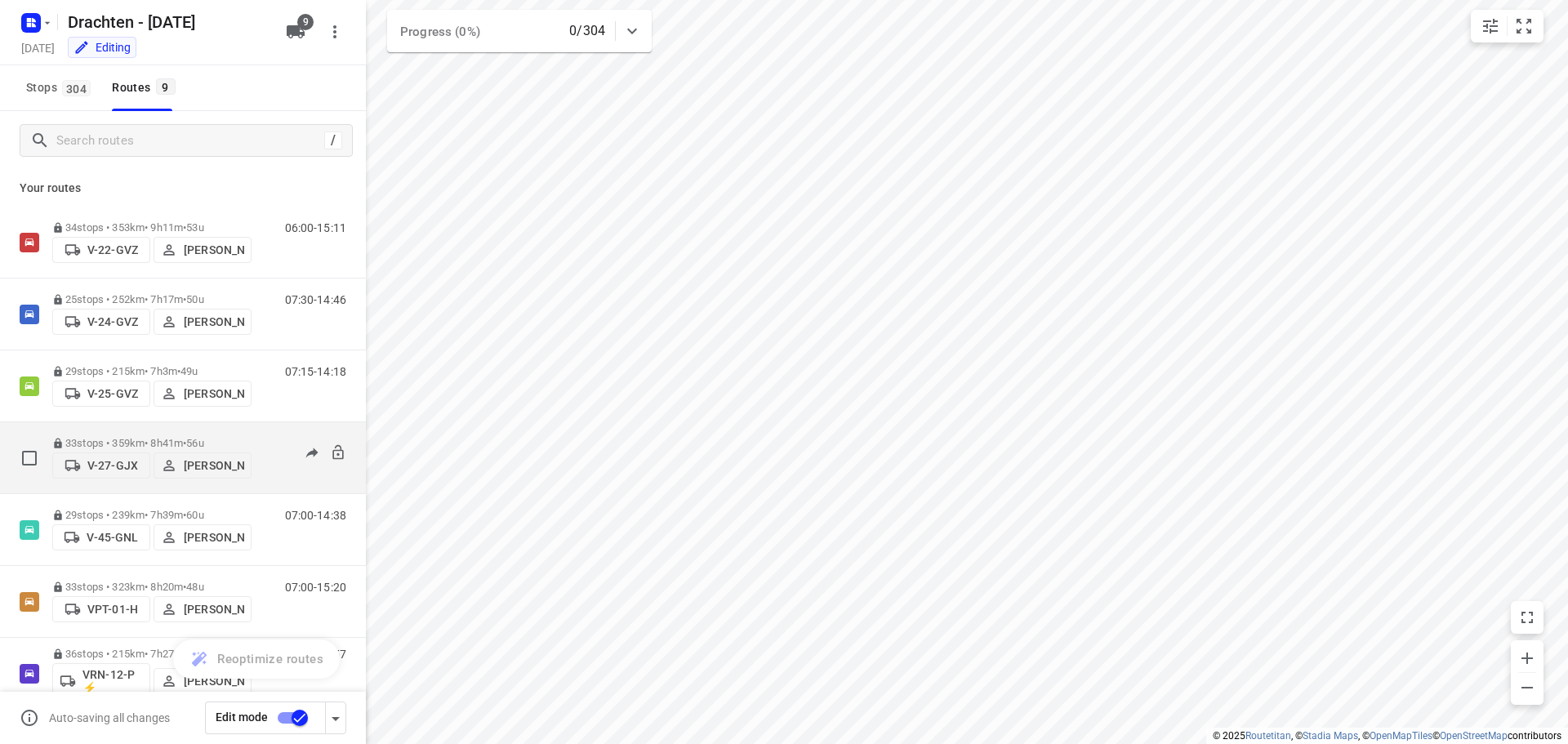
click at [167, 439] on p "33 stops • 359km • 8h41m • 56u" at bounding box center [151, 443] width 199 height 12
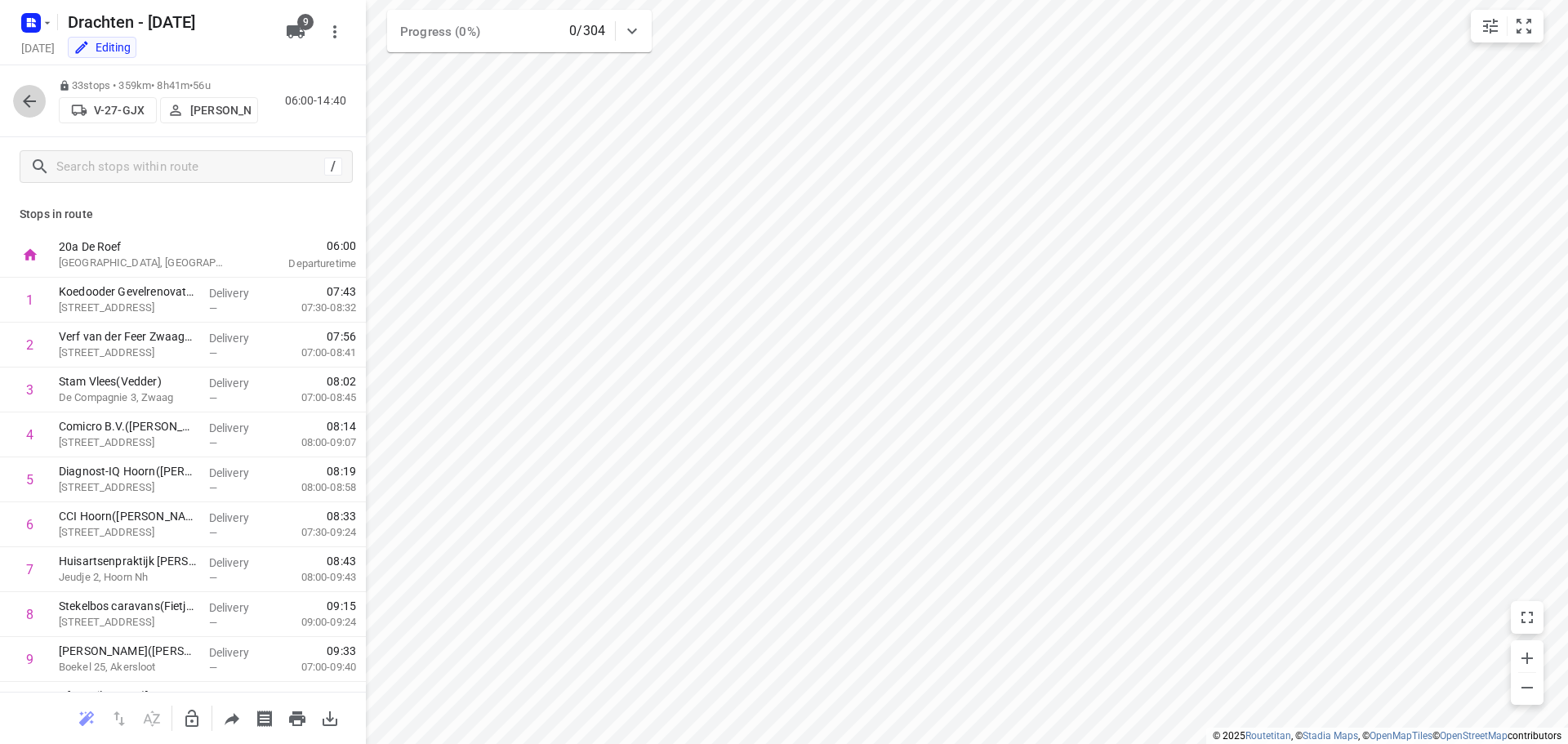
click at [38, 100] on icon "button" at bounding box center [30, 101] width 20 height 20
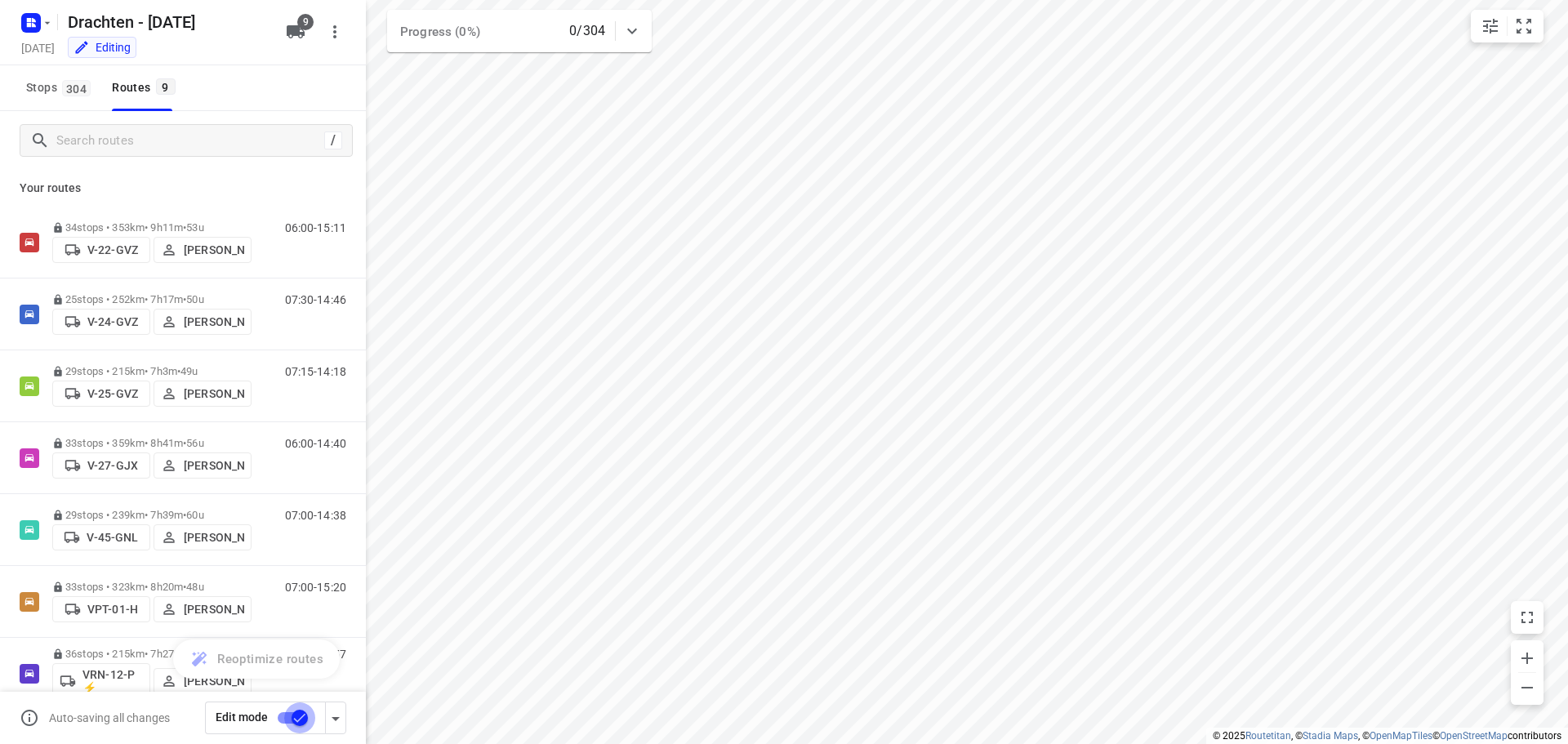
click at [298, 721] on input "checkbox" at bounding box center [299, 718] width 93 height 31
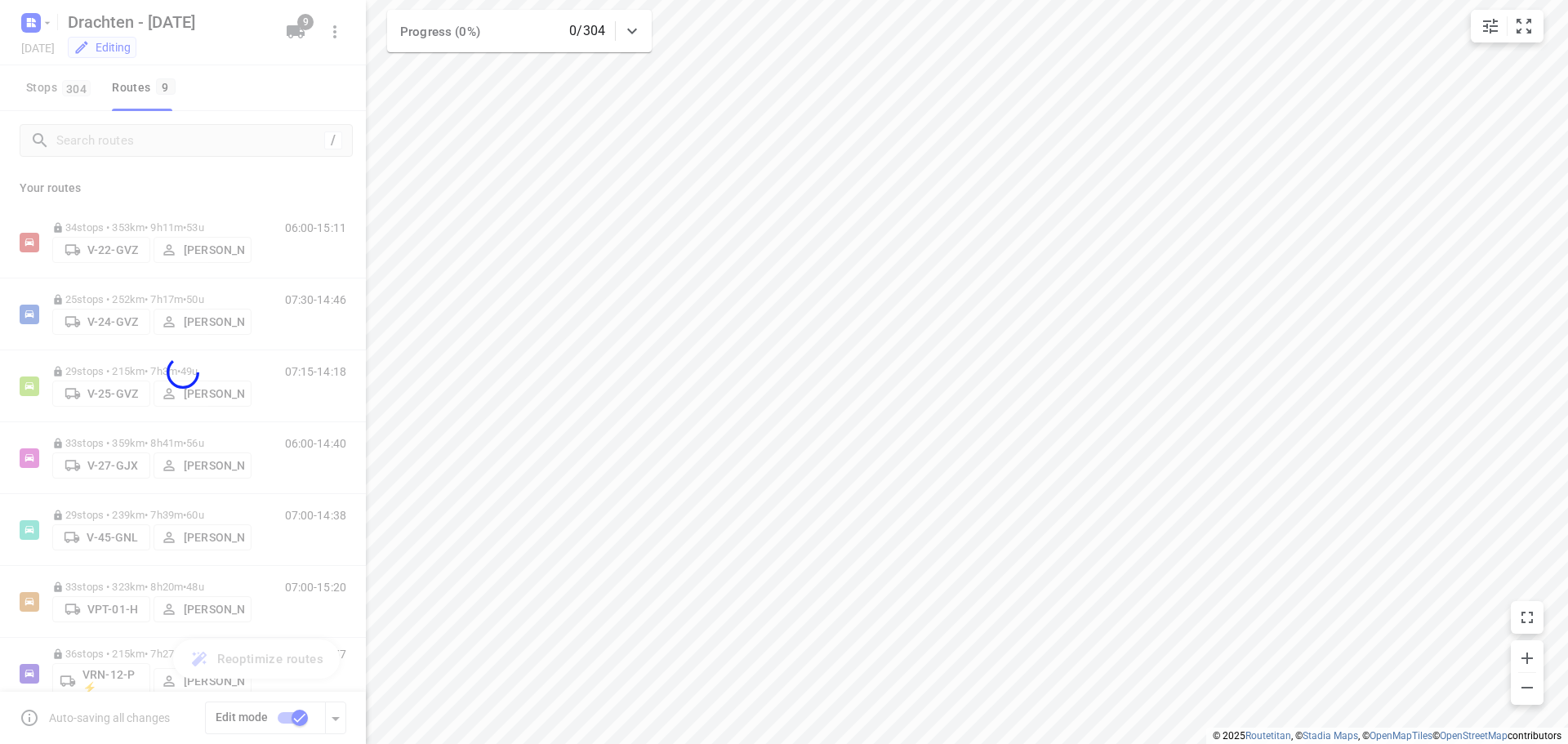
checkbox input "false"
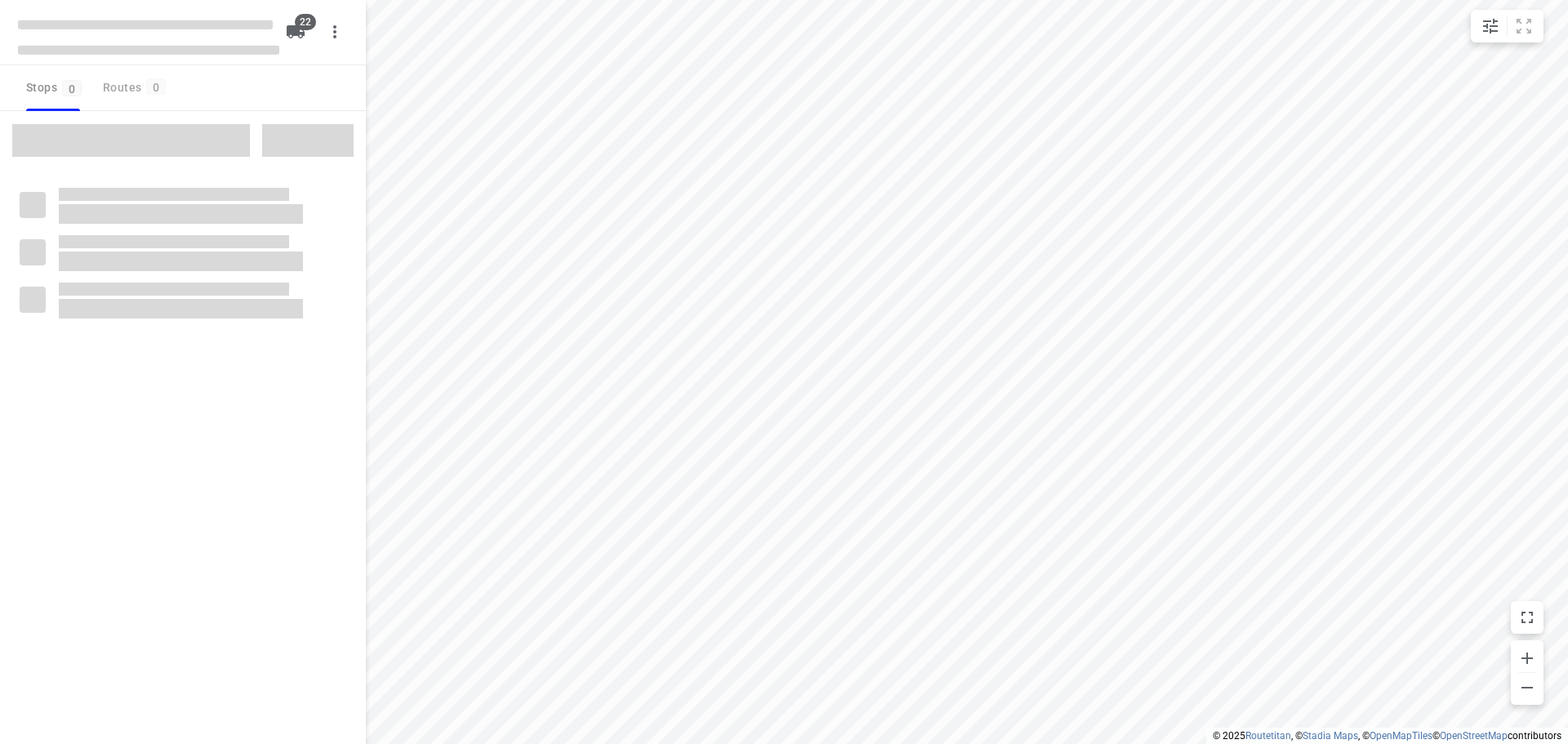
checkbox input "true"
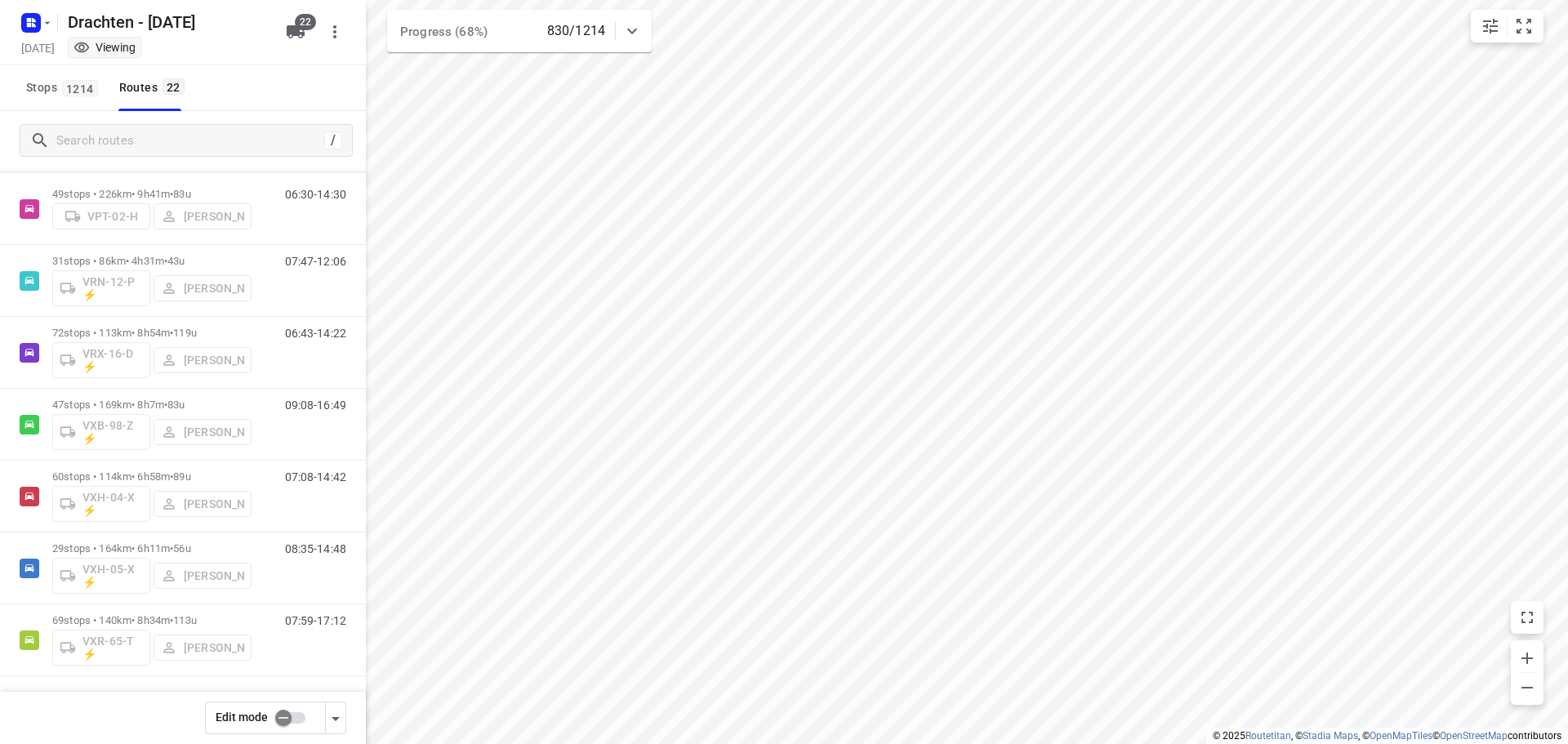
scroll to position [1112, 0]
click at [154, 613] on p "69 stops • 140km • 8h34m • 113u" at bounding box center [151, 620] width 199 height 12
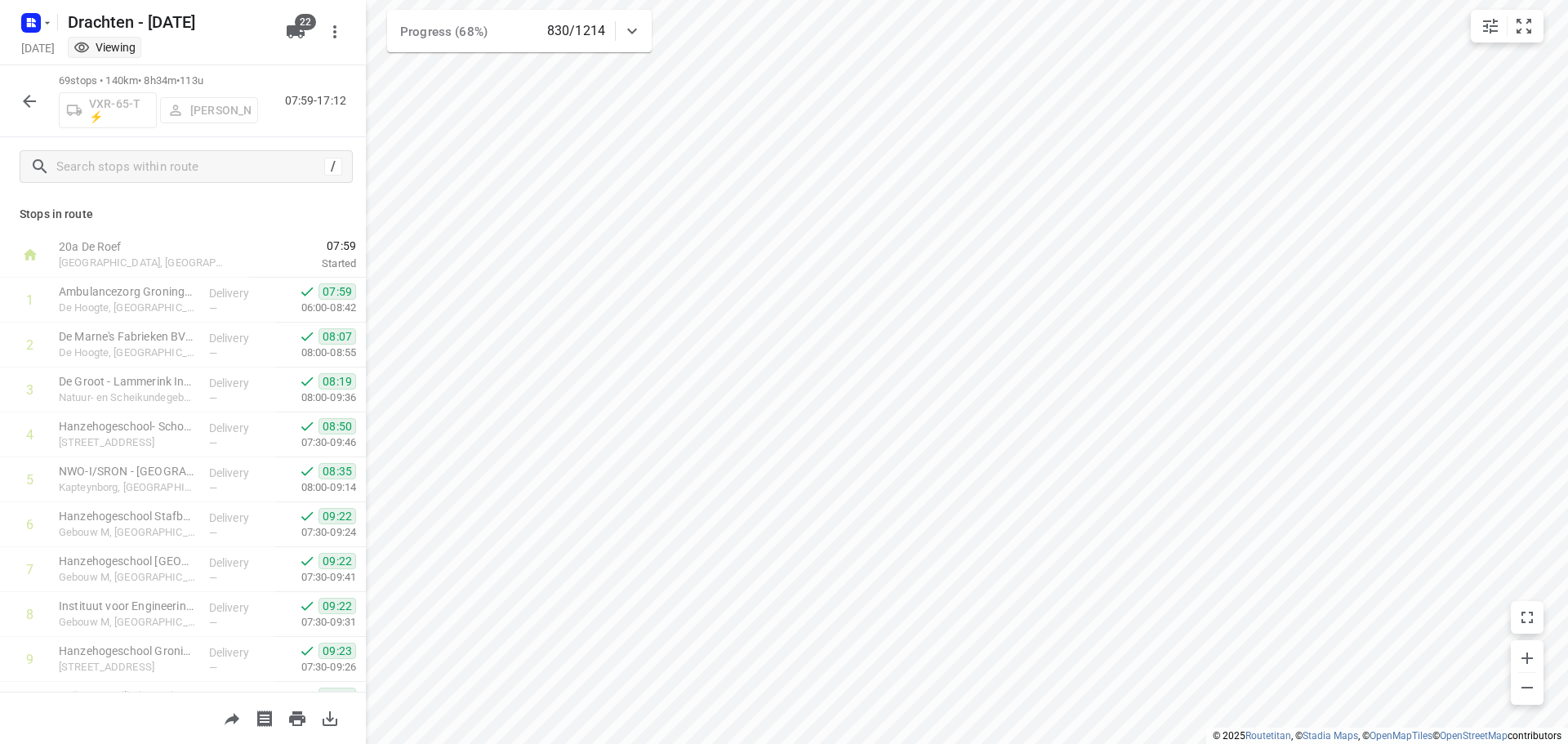
click at [33, 107] on icon "button" at bounding box center [30, 101] width 20 height 20
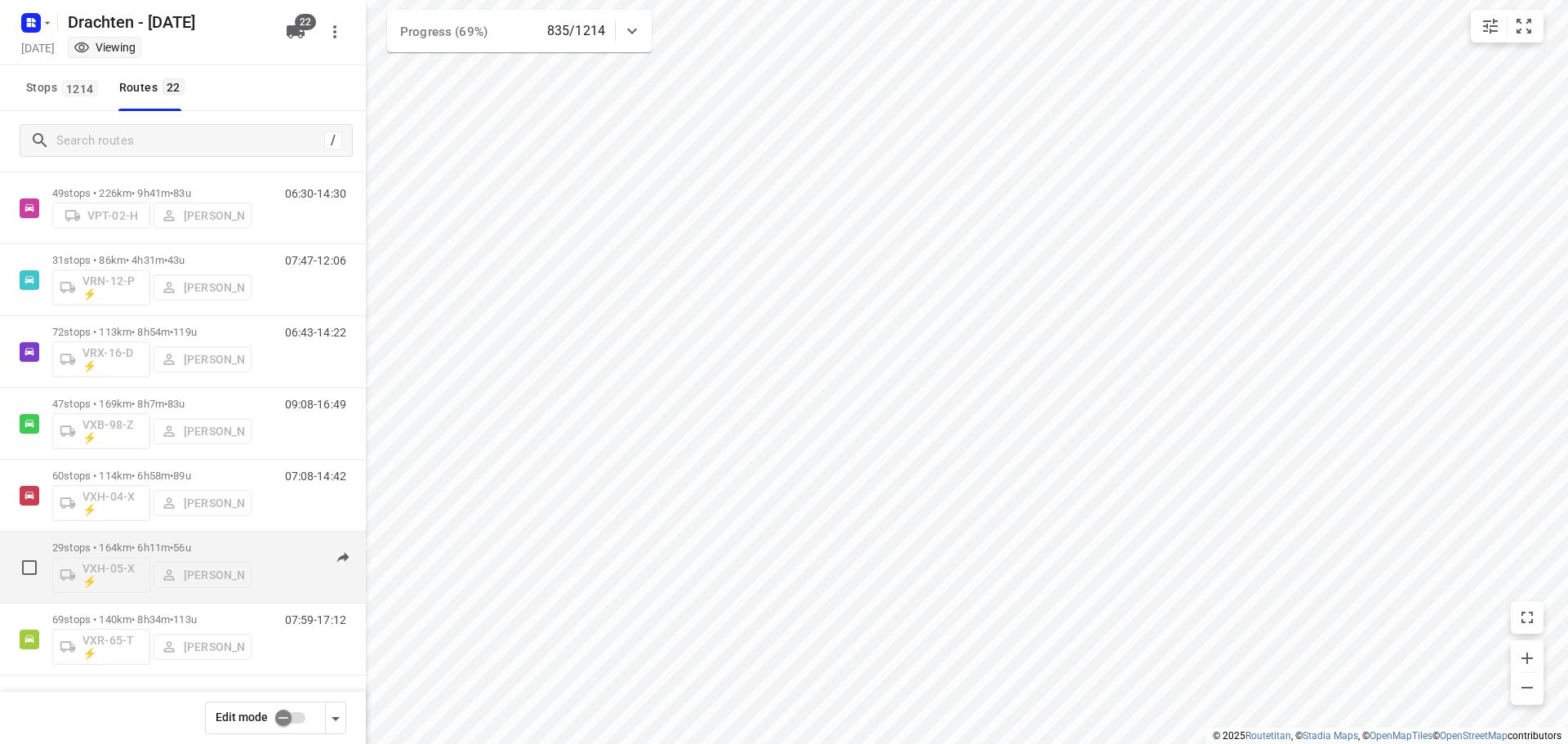
click at [151, 546] on p "29 stops • 164km • 6h11m • 56u" at bounding box center [151, 547] width 199 height 12
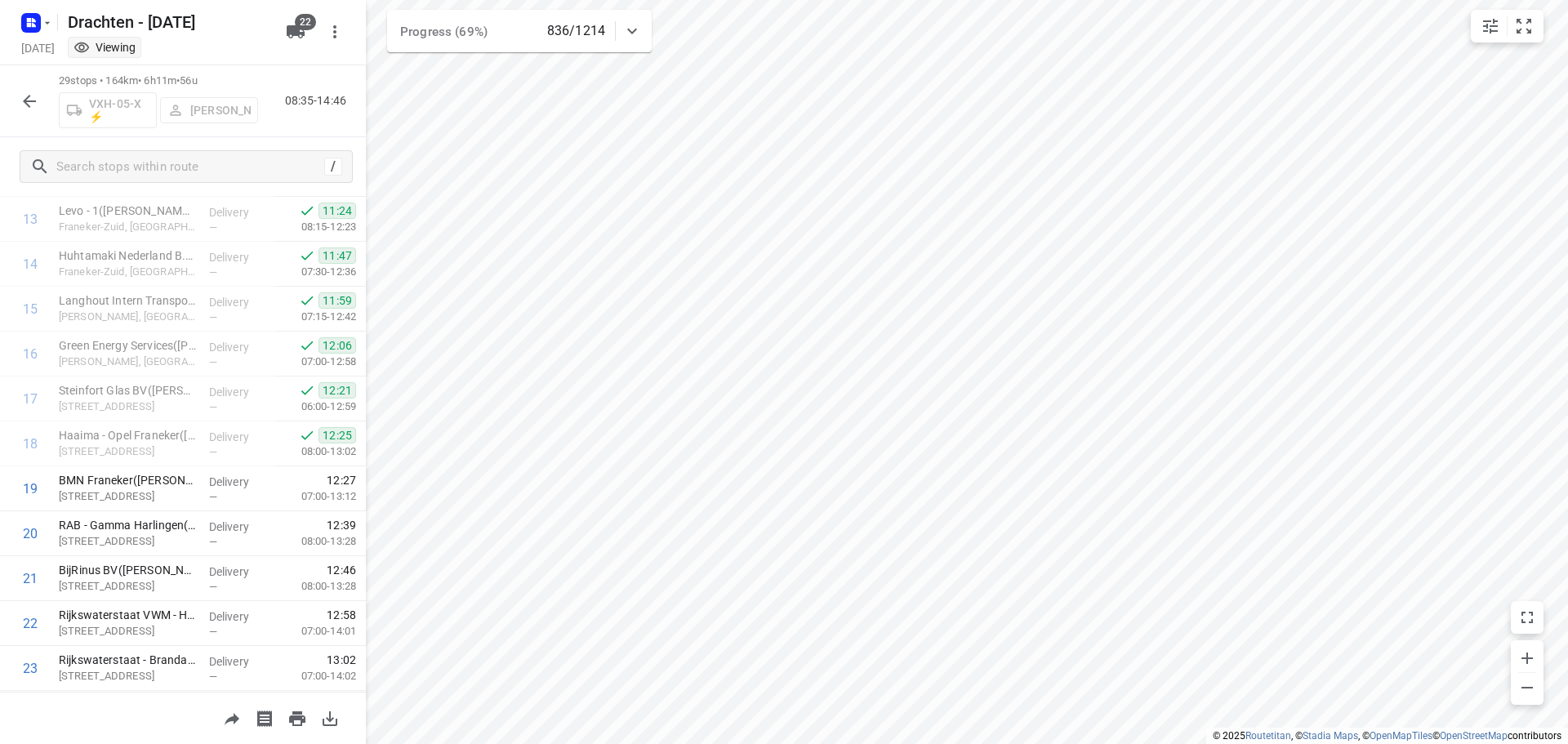
scroll to position [607, 0]
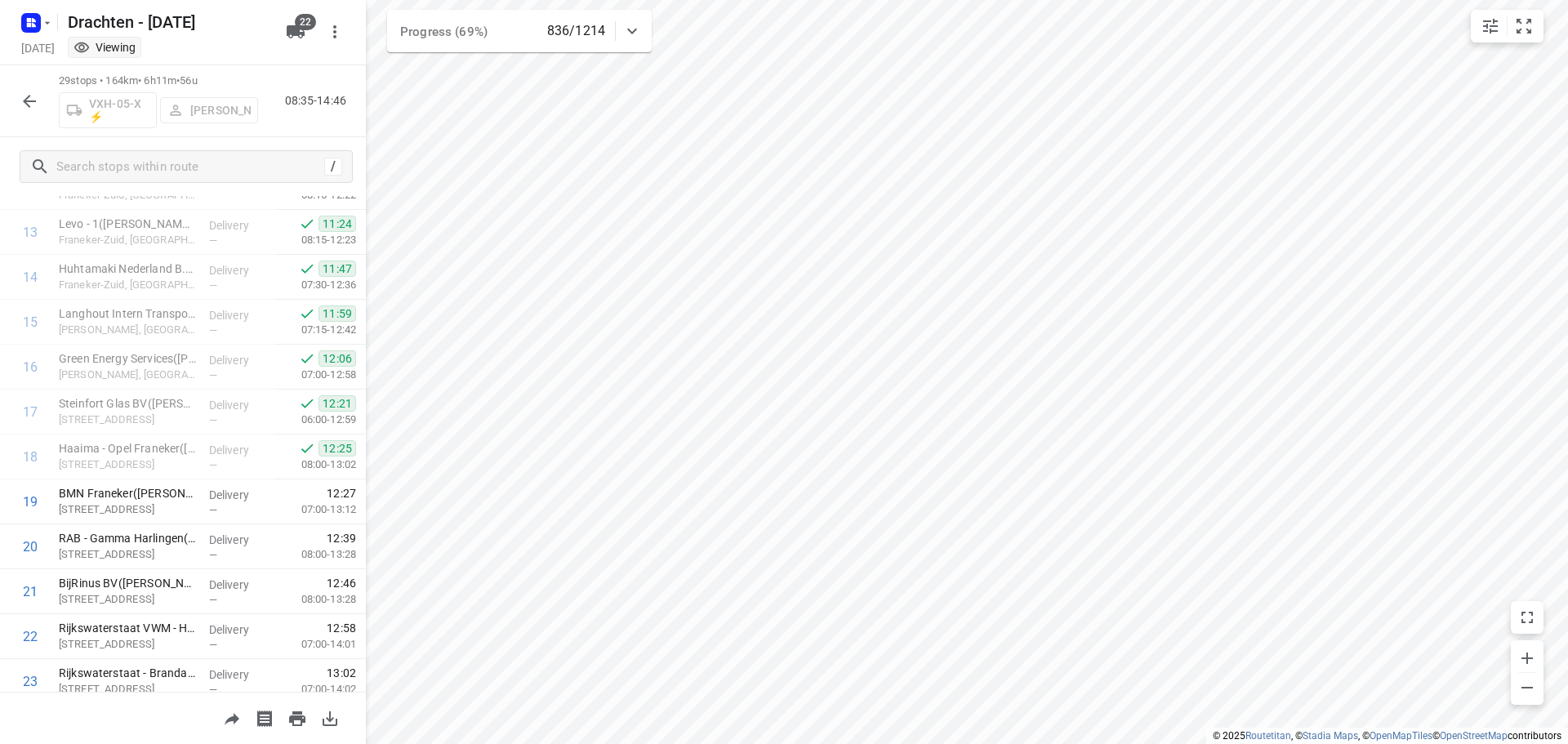
click at [38, 89] on button "button" at bounding box center [30, 102] width 33 height 33
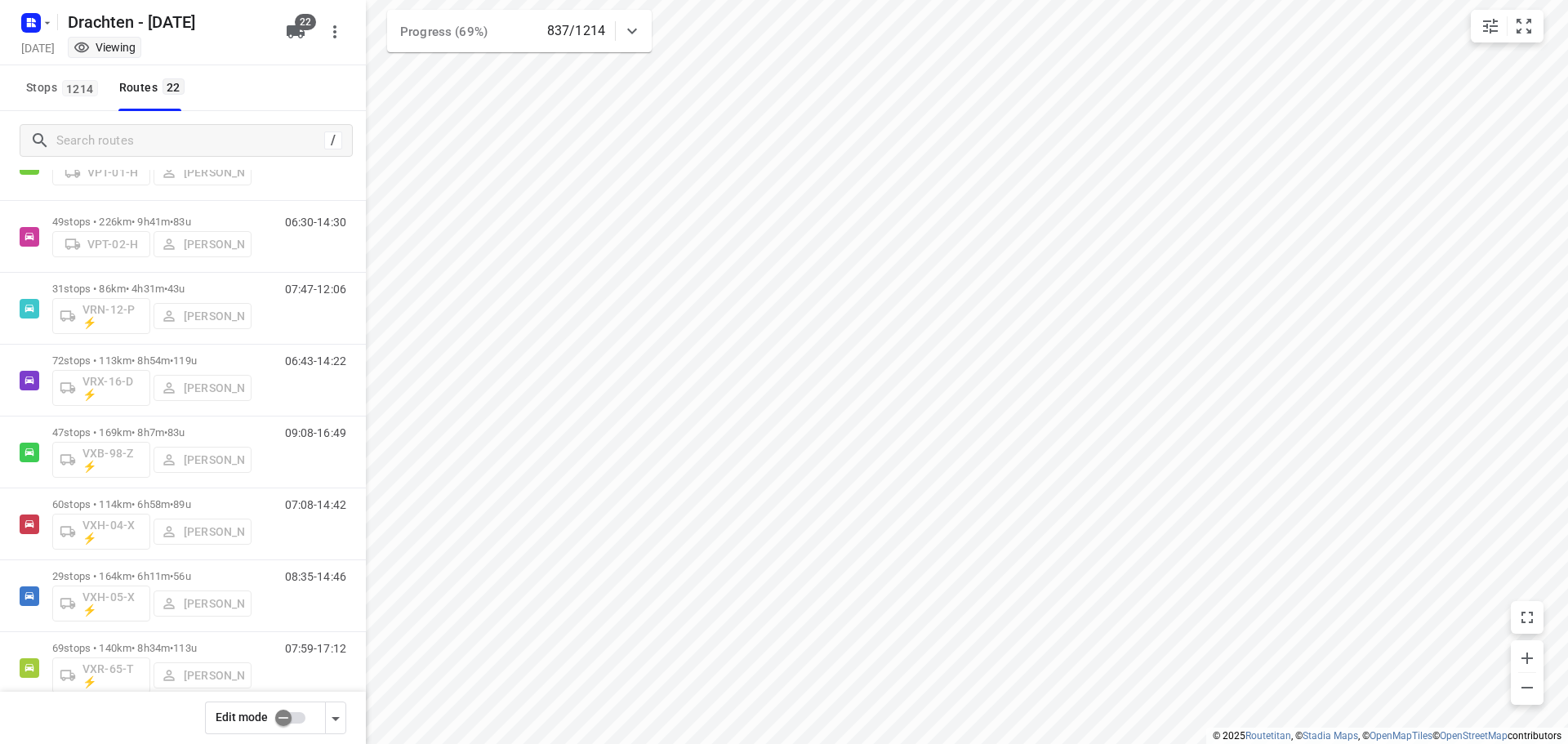
scroll to position [1112, 0]
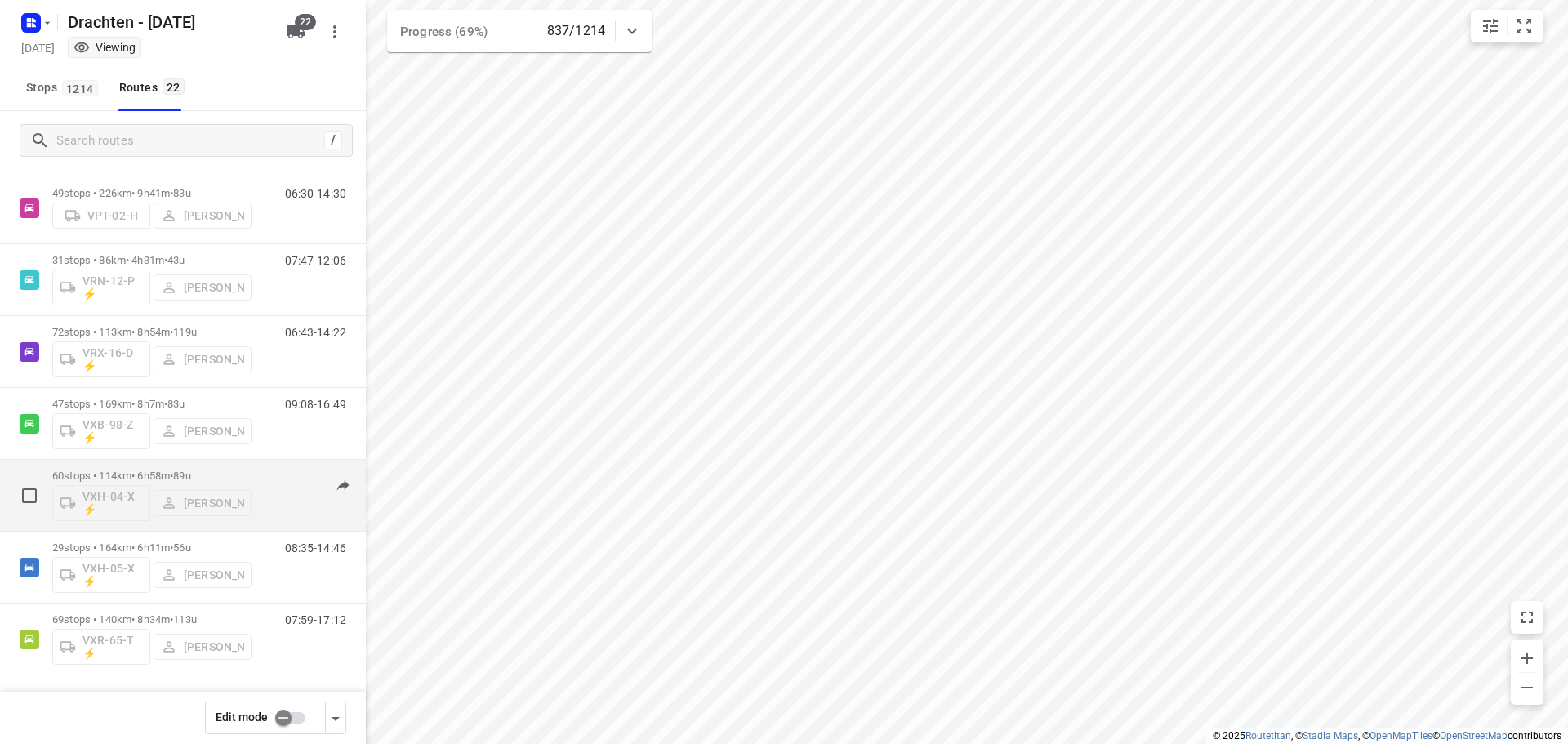
click at [160, 477] on p "60 stops • 114km • 6h58m • 89u" at bounding box center [151, 476] width 199 height 12
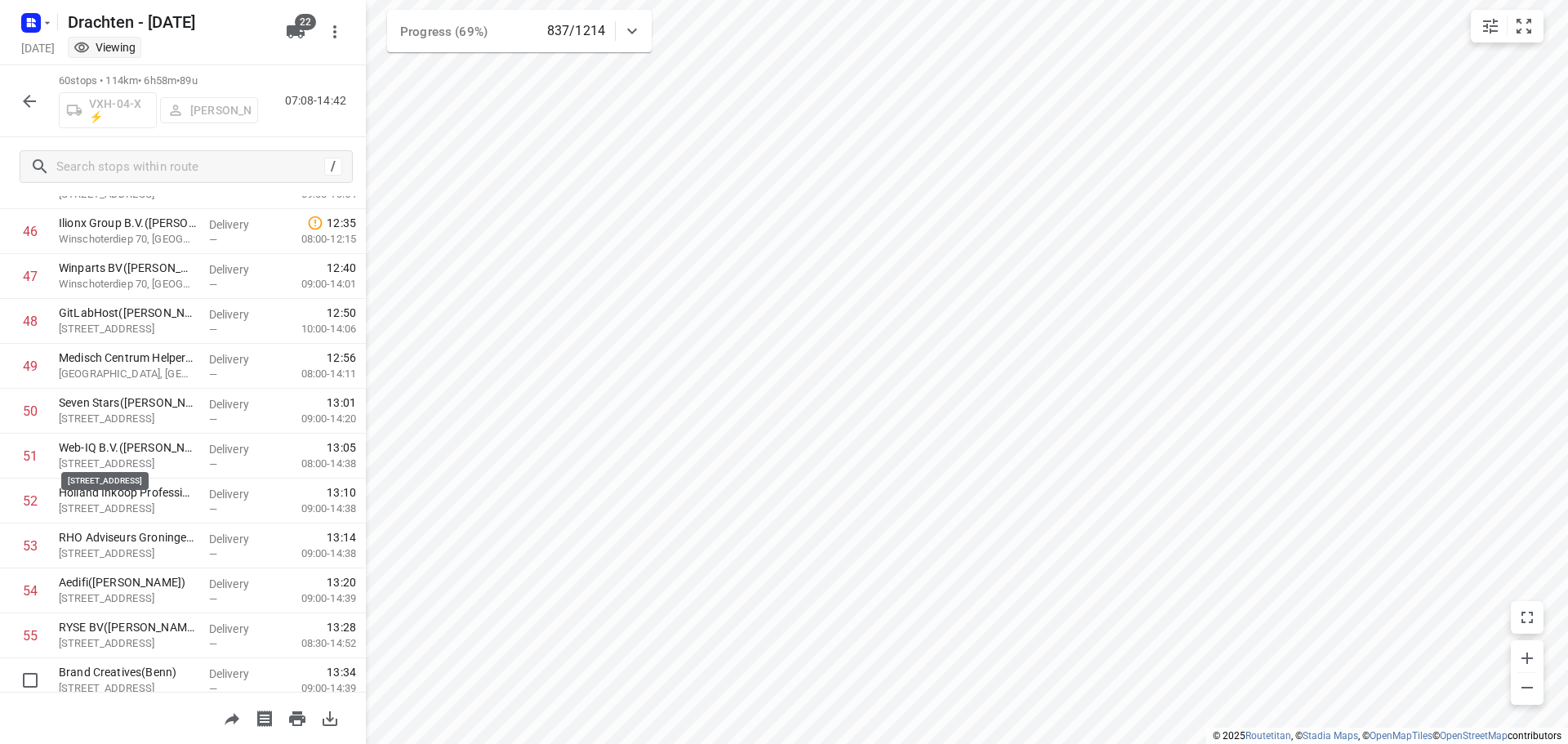
scroll to position [2326, 0]
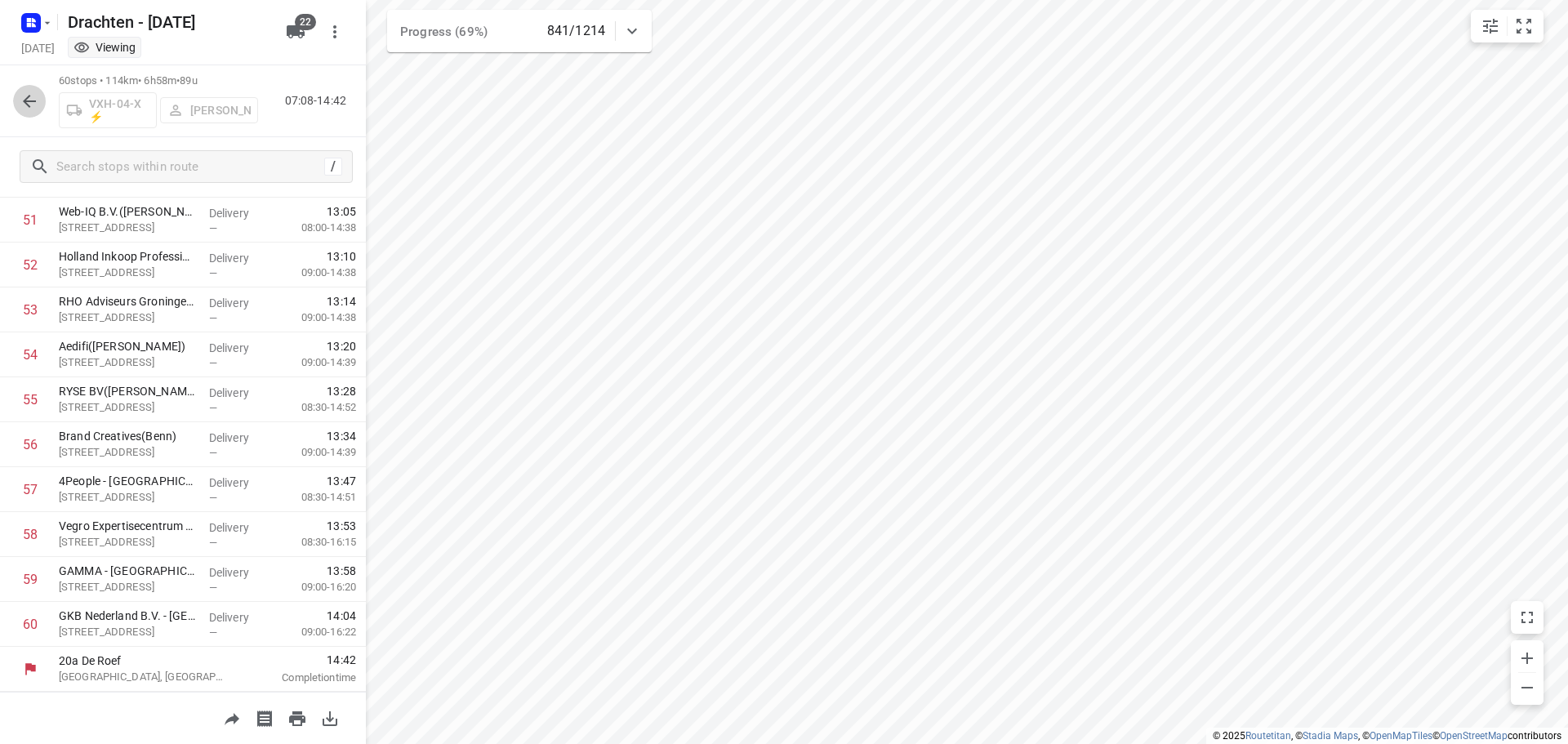
click at [35, 107] on icon "button" at bounding box center [30, 101] width 20 height 20
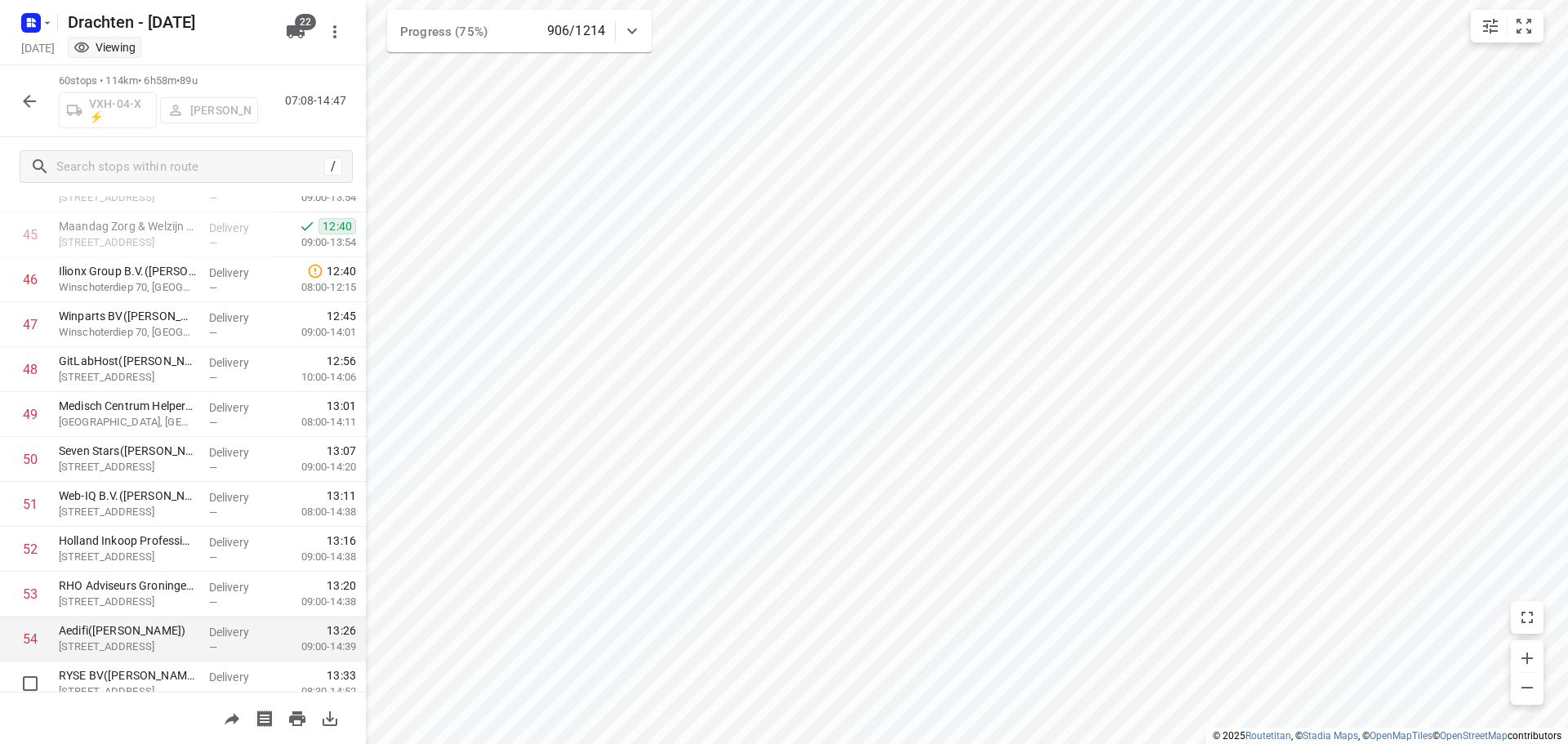
scroll to position [2205, 0]
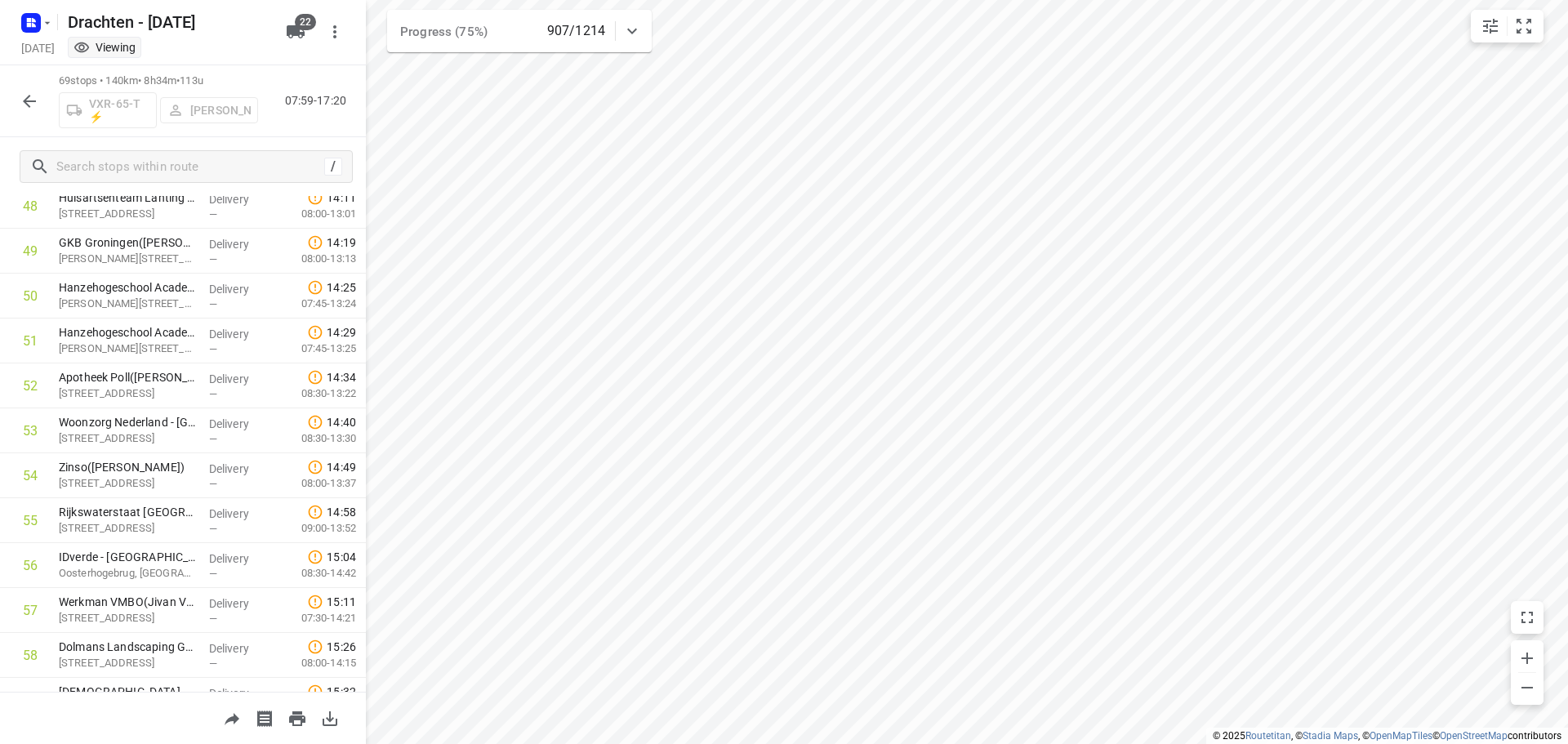
click at [27, 99] on icon "button" at bounding box center [29, 101] width 13 height 13
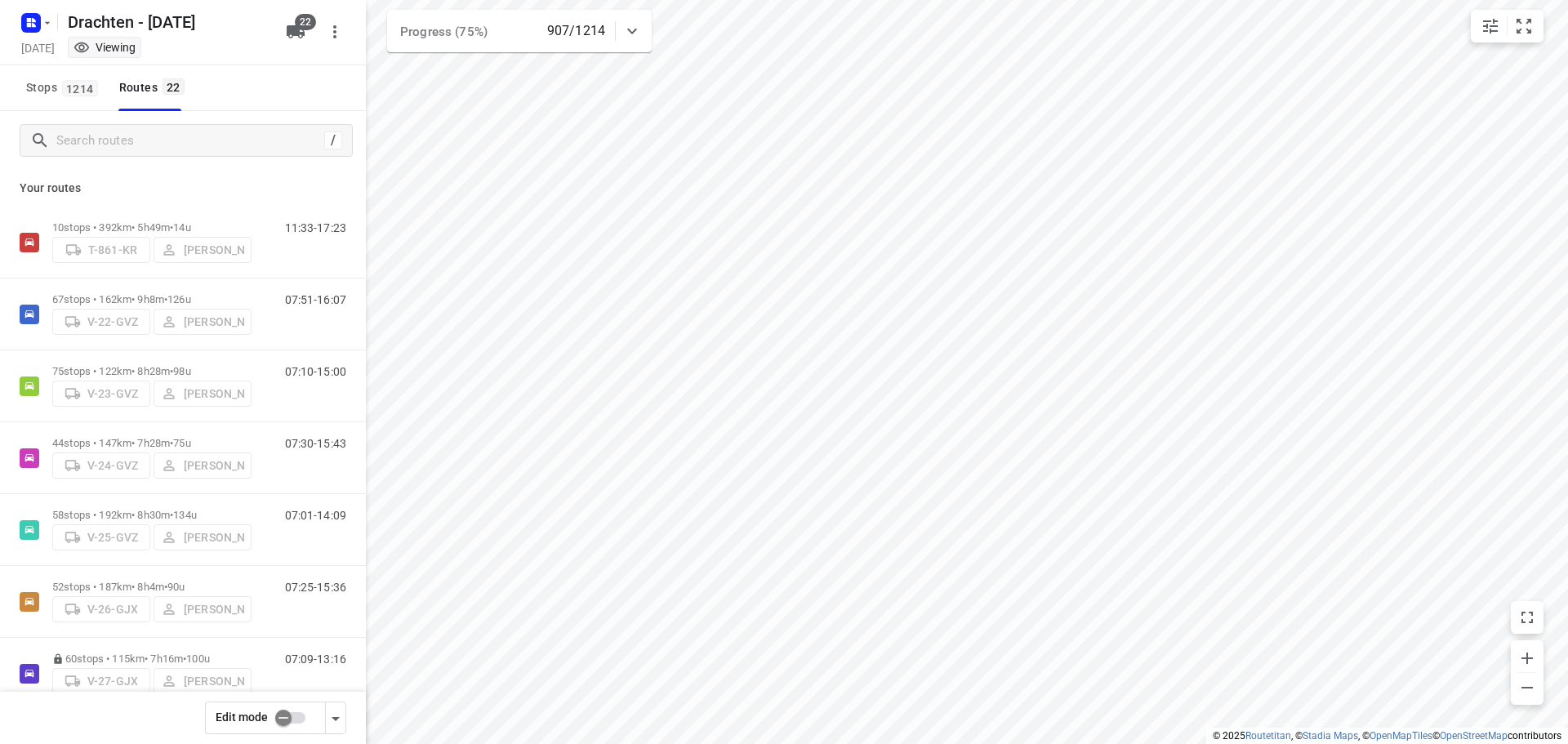
click at [279, 714] on input "checkbox" at bounding box center [283, 718] width 93 height 31
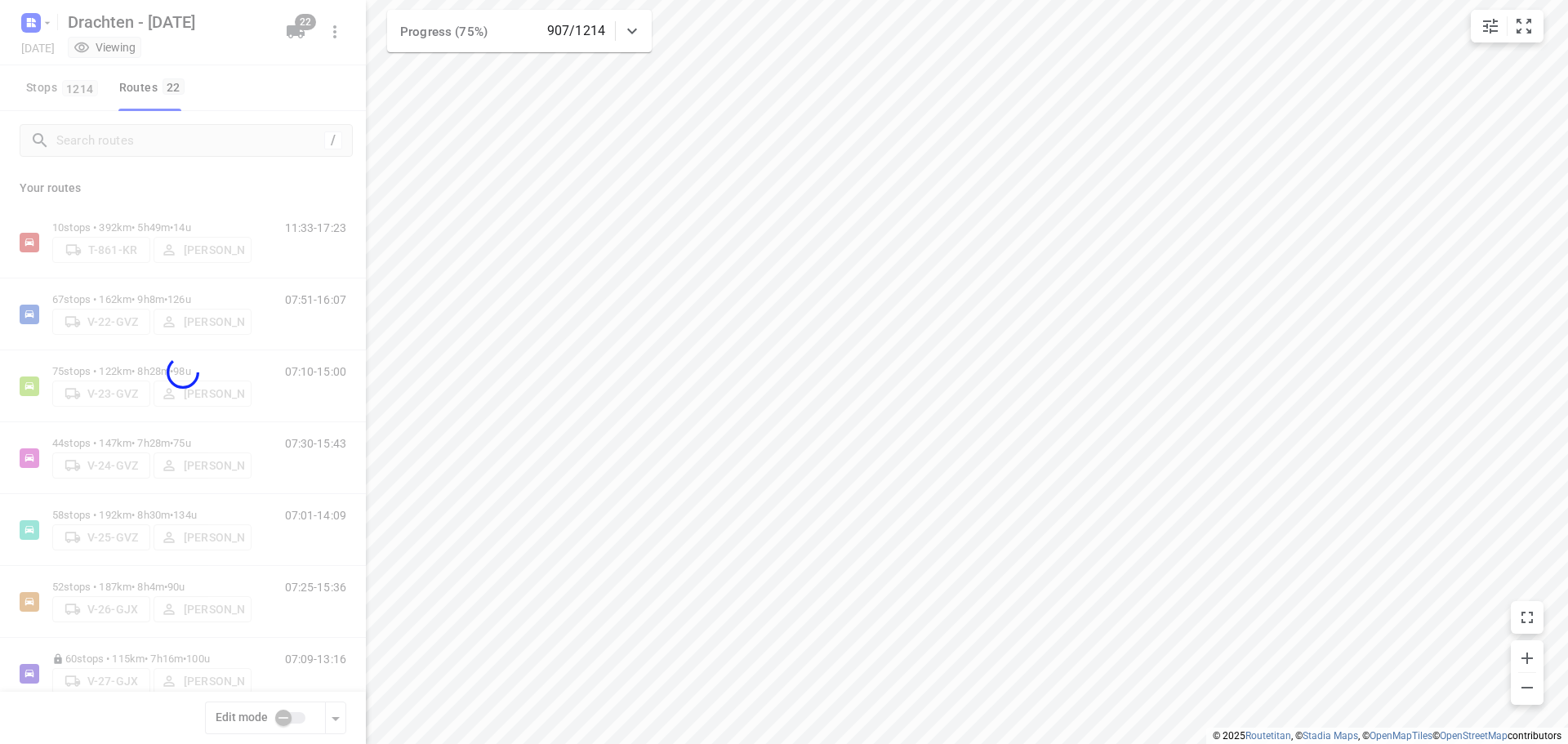
checkbox input "true"
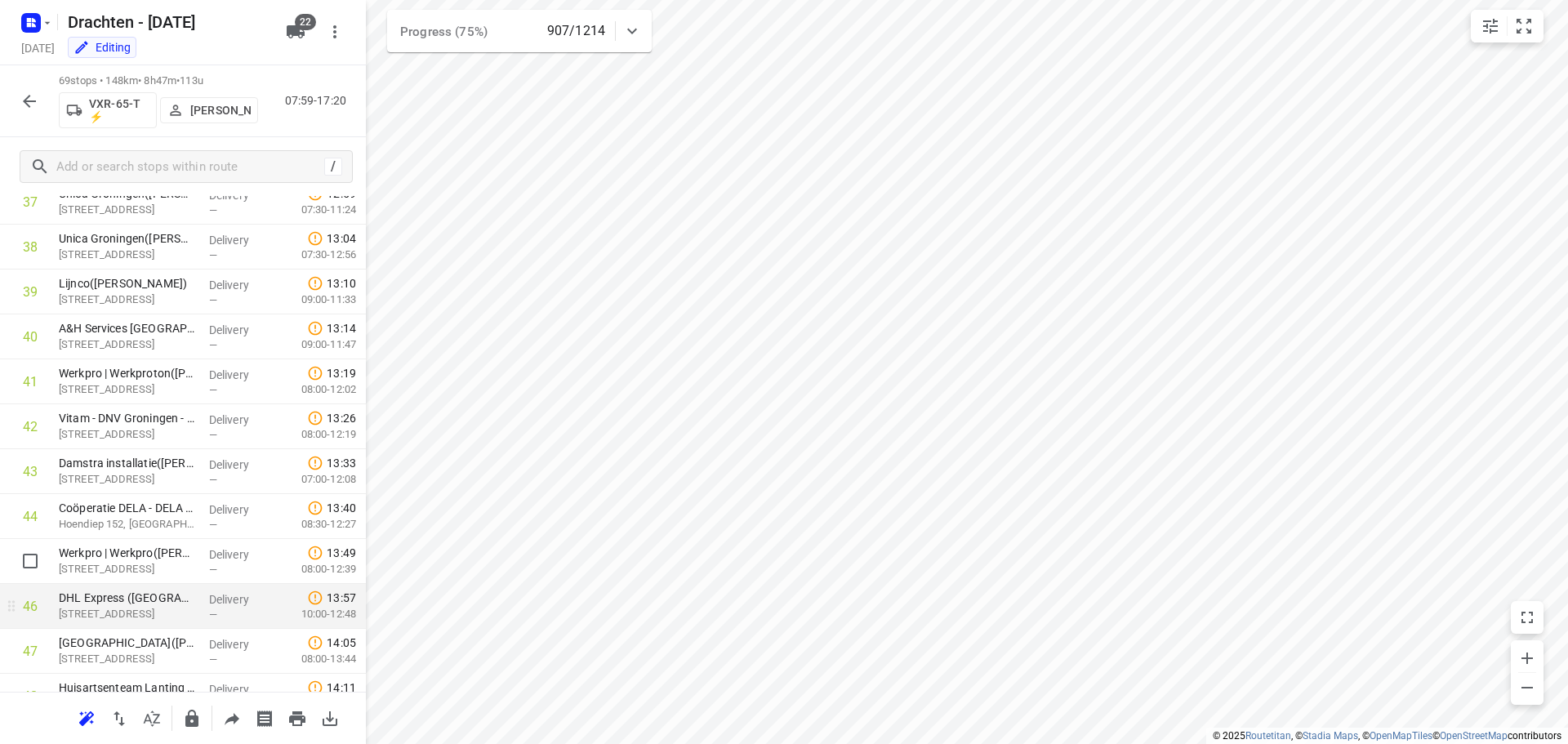
scroll to position [1879, 0]
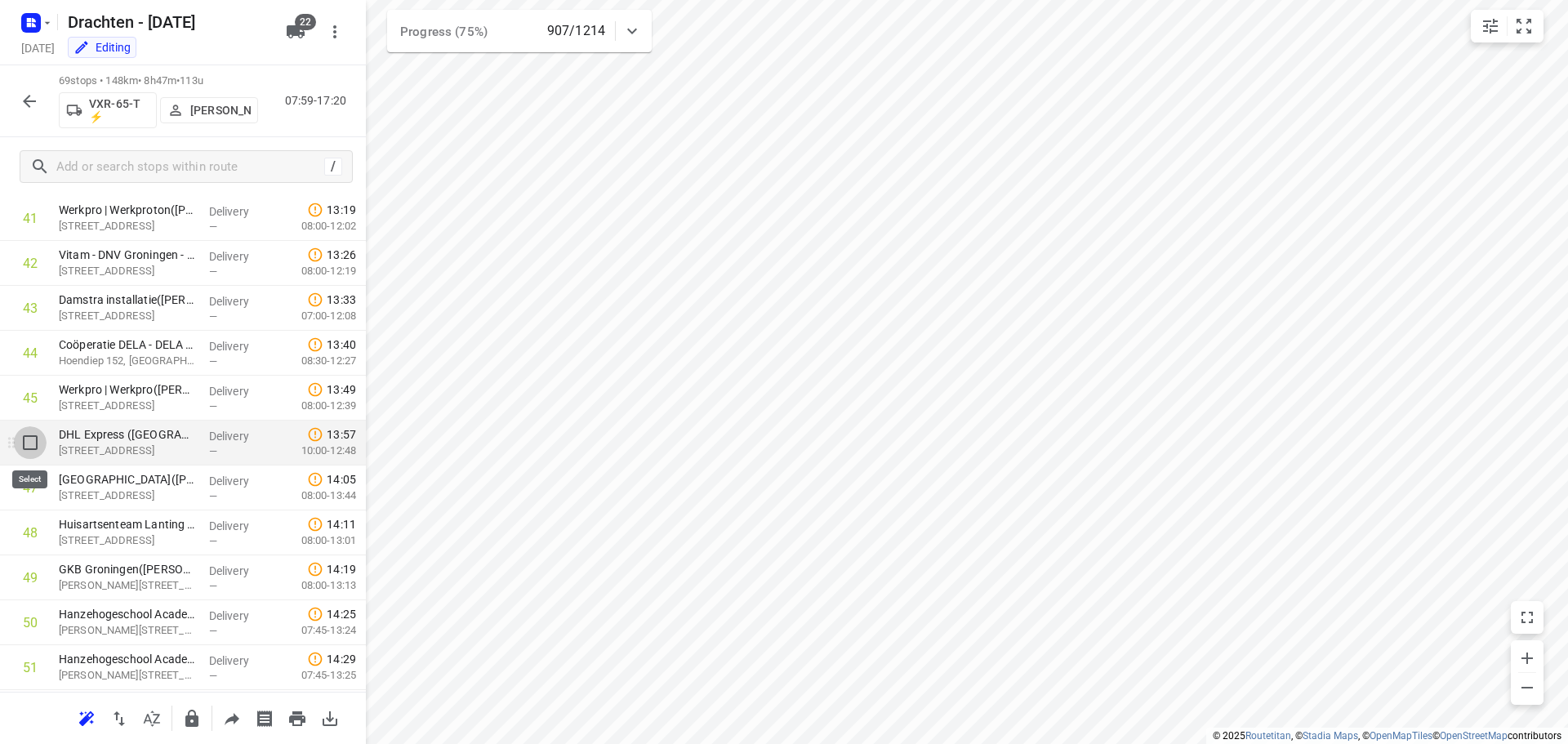
click at [34, 446] on input "checkbox" at bounding box center [30, 443] width 33 height 33
checkbox input "true"
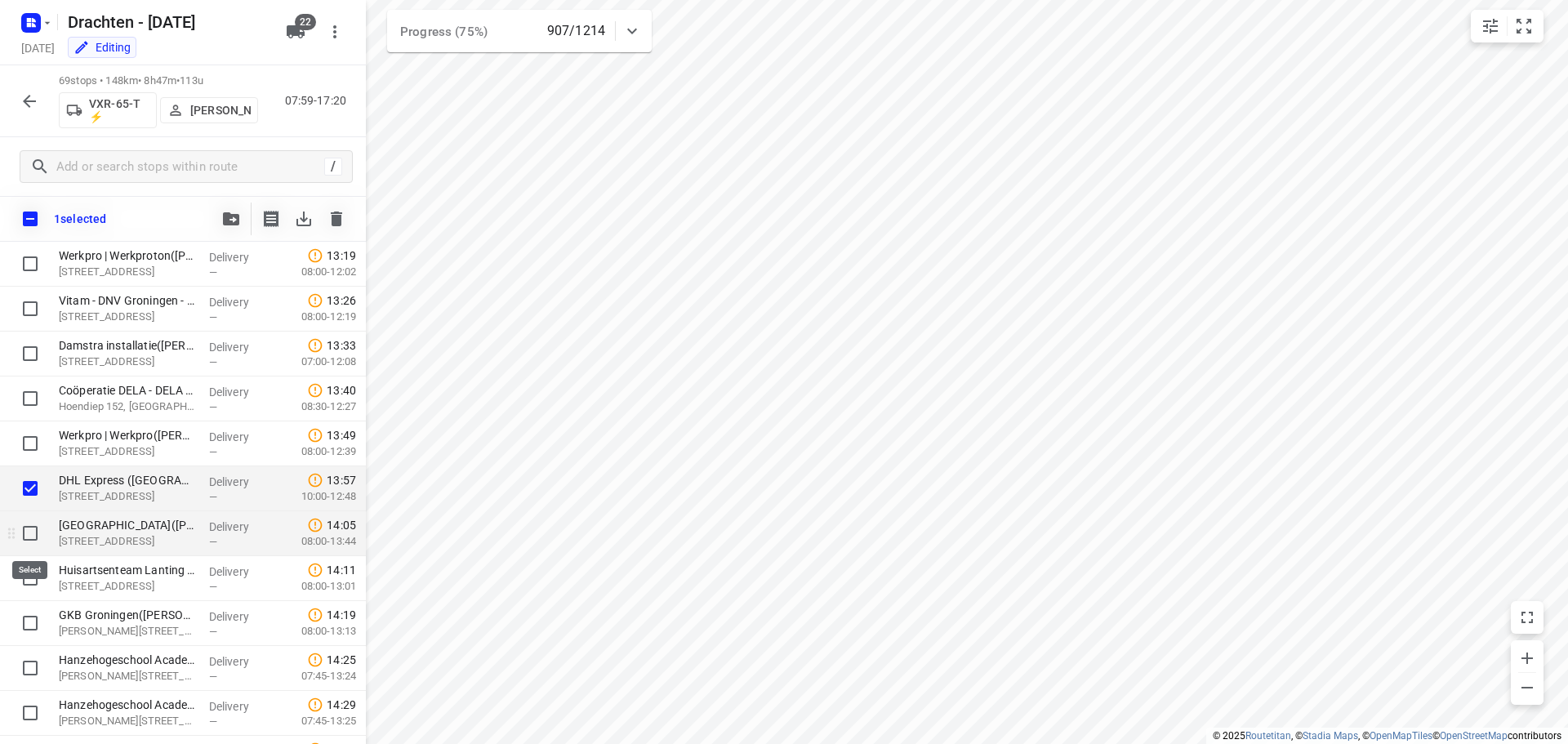
click at [33, 539] on input "checkbox" at bounding box center [30, 533] width 33 height 33
checkbox input "true"
click at [32, 592] on input "checkbox" at bounding box center [30, 579] width 33 height 33
checkbox input "true"
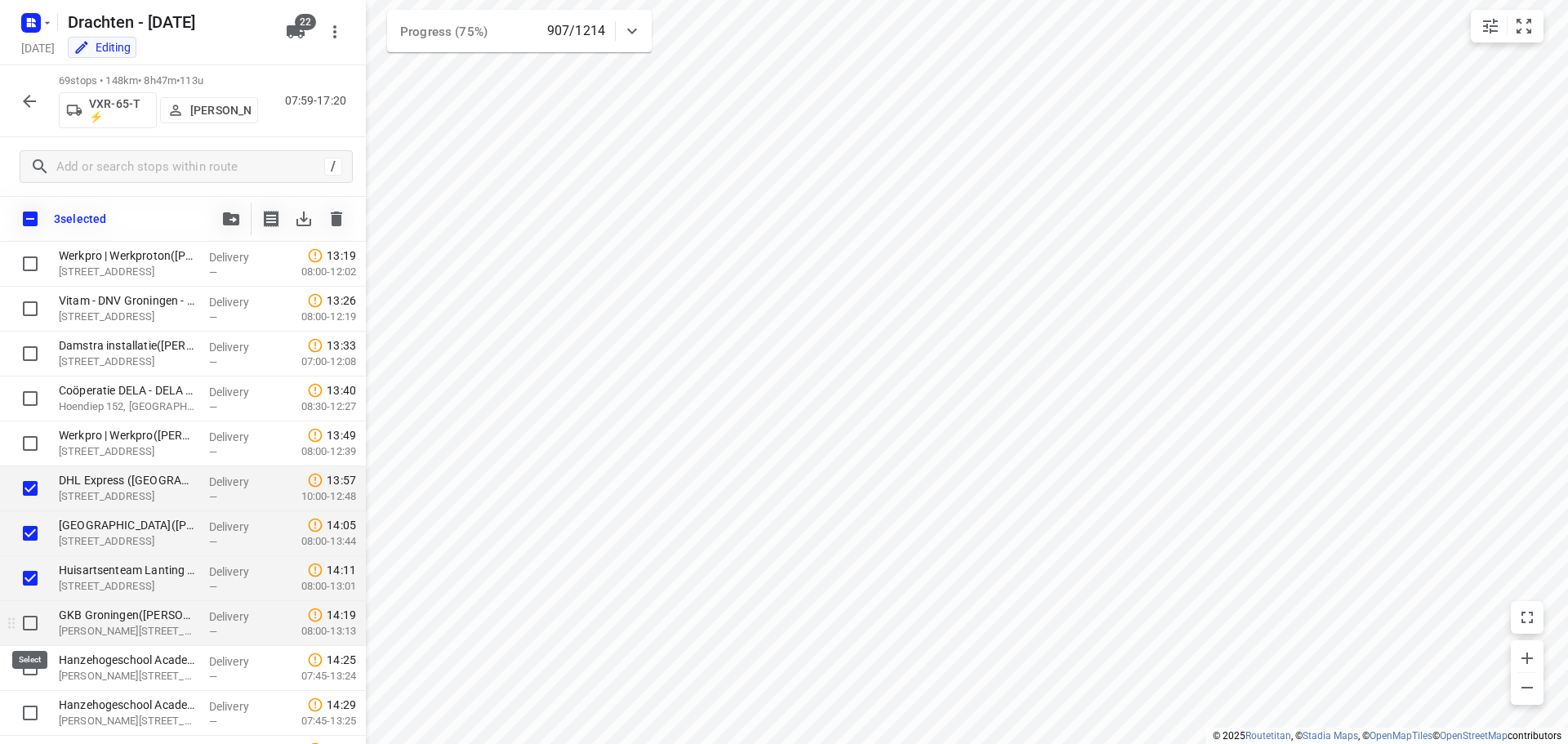
click at [37, 623] on input "checkbox" at bounding box center [30, 623] width 33 height 33
checkbox input "true"
click at [29, 669] on input "checkbox" at bounding box center [30, 668] width 33 height 33
checkbox input "true"
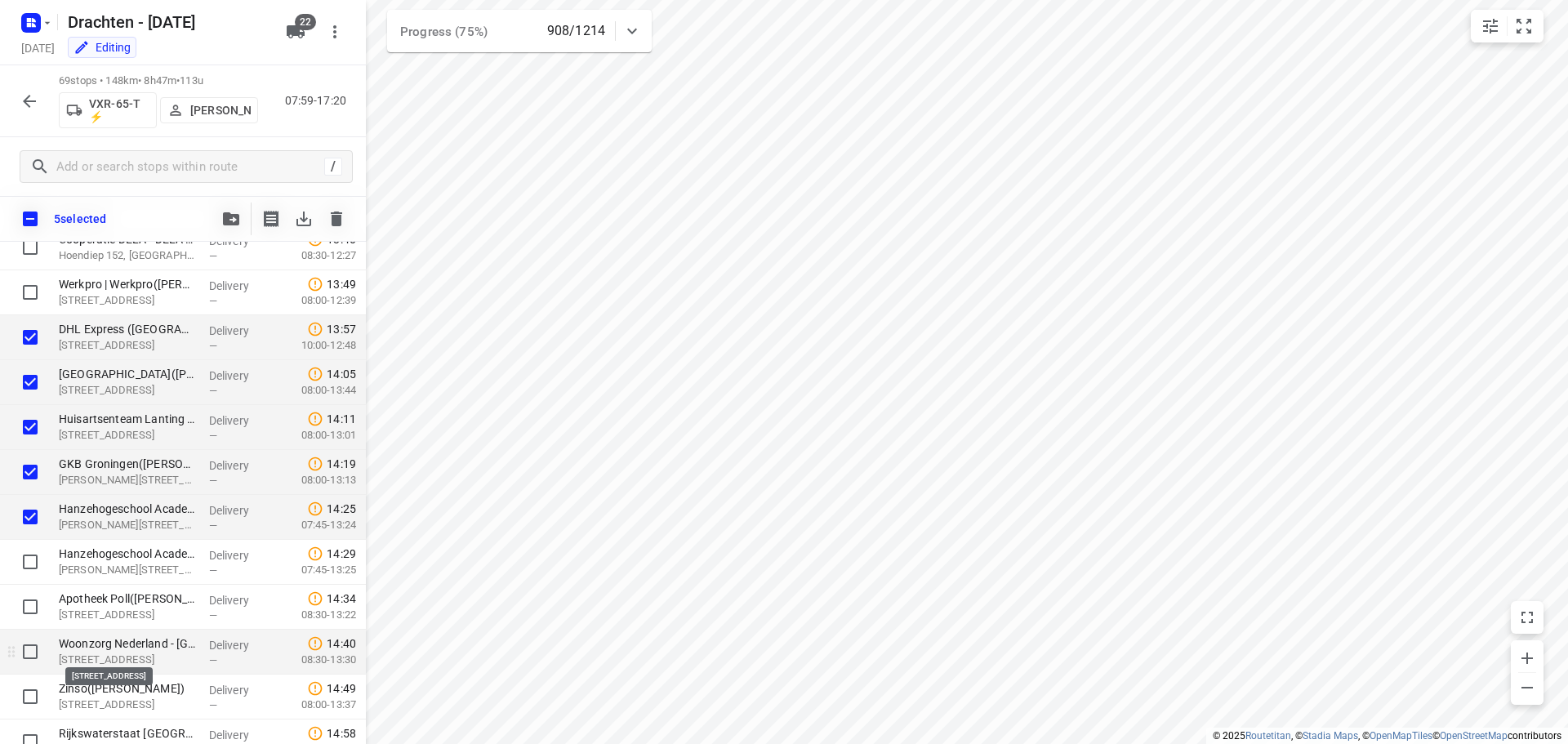
scroll to position [2041, 0]
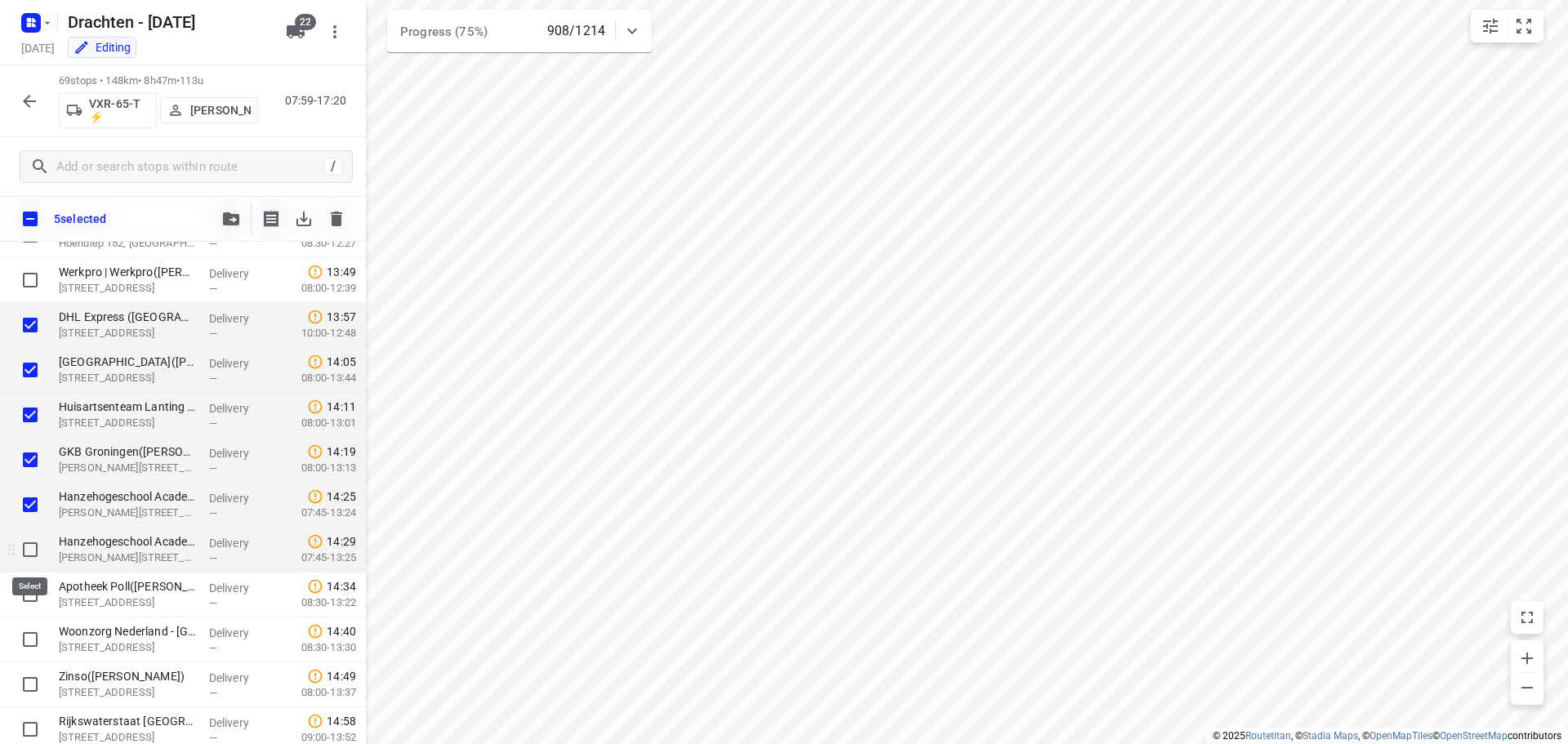
click at [32, 554] on input "checkbox" at bounding box center [30, 550] width 33 height 33
checkbox input "true"
click at [32, 594] on input "checkbox" at bounding box center [30, 594] width 33 height 33
checkbox input "true"
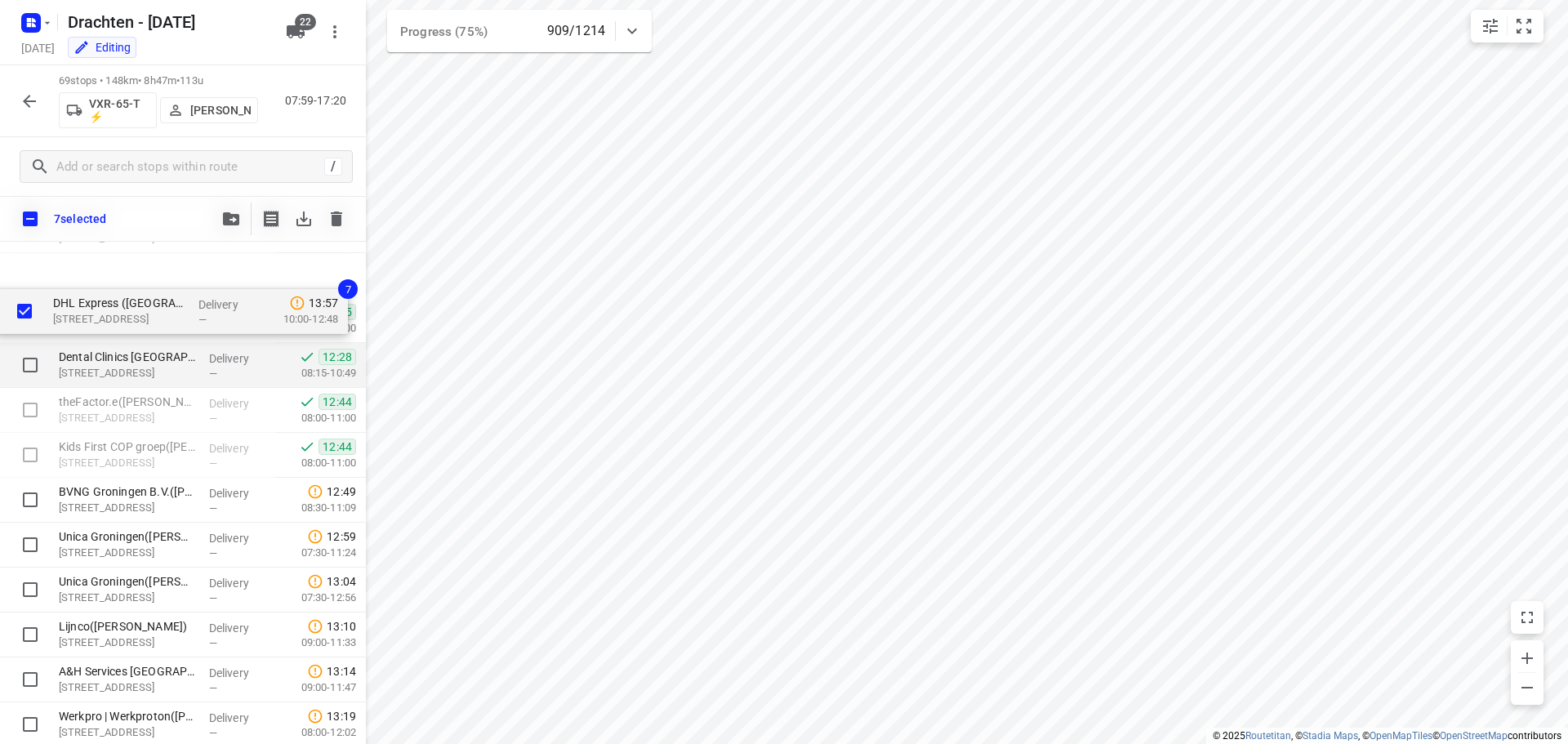
scroll to position [1431, 0]
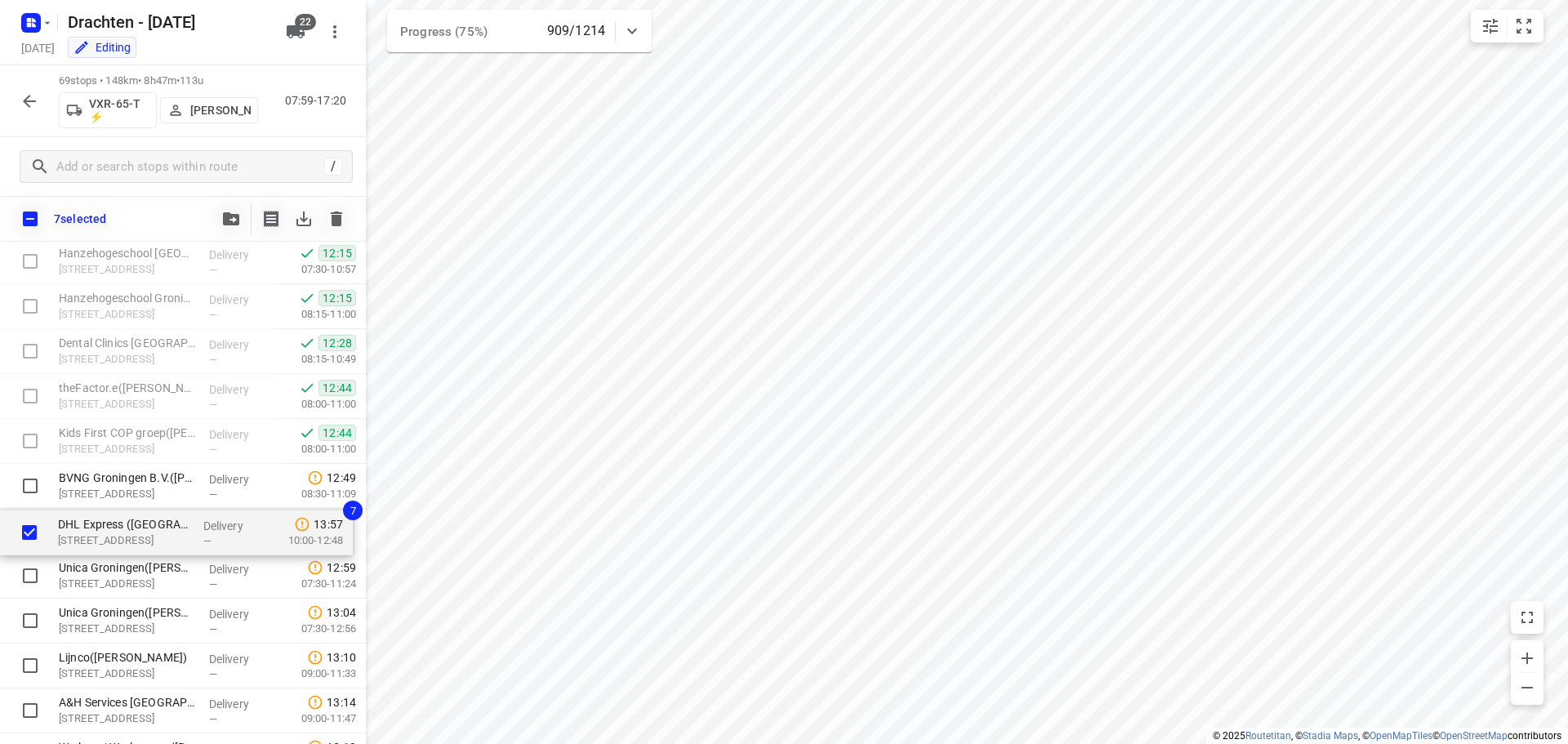
drag, startPoint x: 89, startPoint y: 654, endPoint x: 89, endPoint y: 529, distance: 125.0
click at [89, 529] on div "Ambulancezorg Groningen - Ambulancepost Van der Hoopstraat(David Beerink) De Ho…" at bounding box center [183, 441] width 365 height 3100
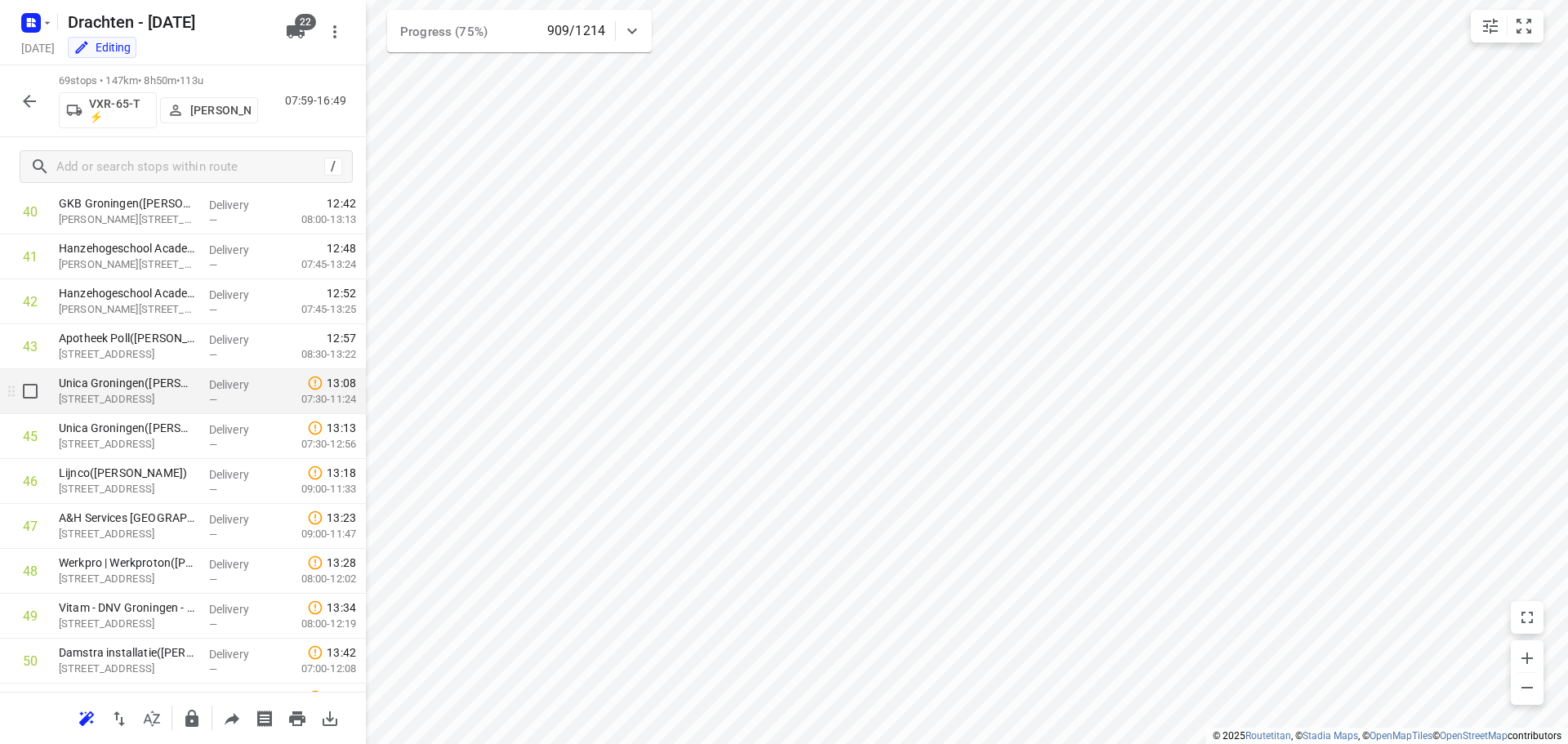
scroll to position [1921, 0]
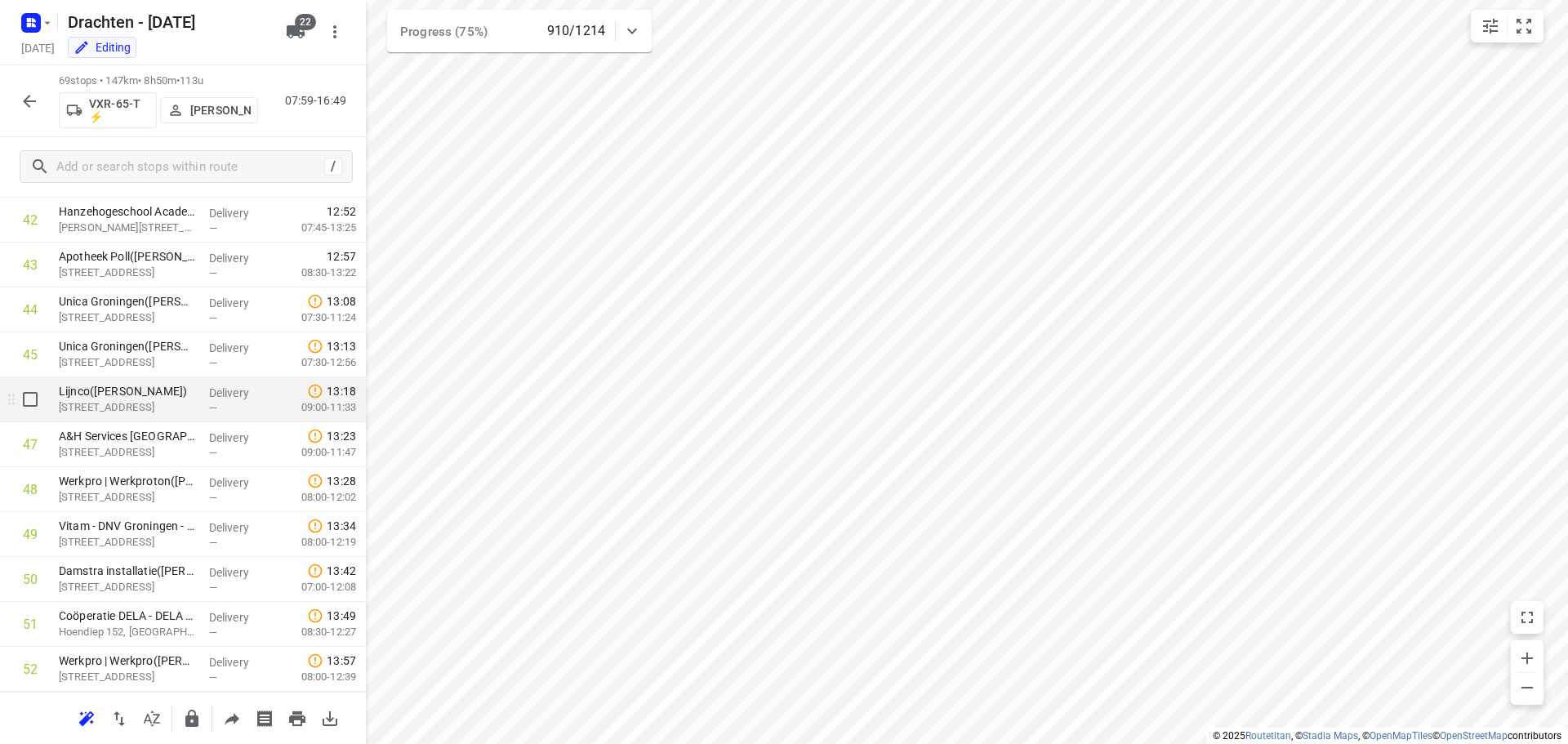
click at [144, 404] on p "[STREET_ADDRESS]" at bounding box center [128, 407] width 137 height 17
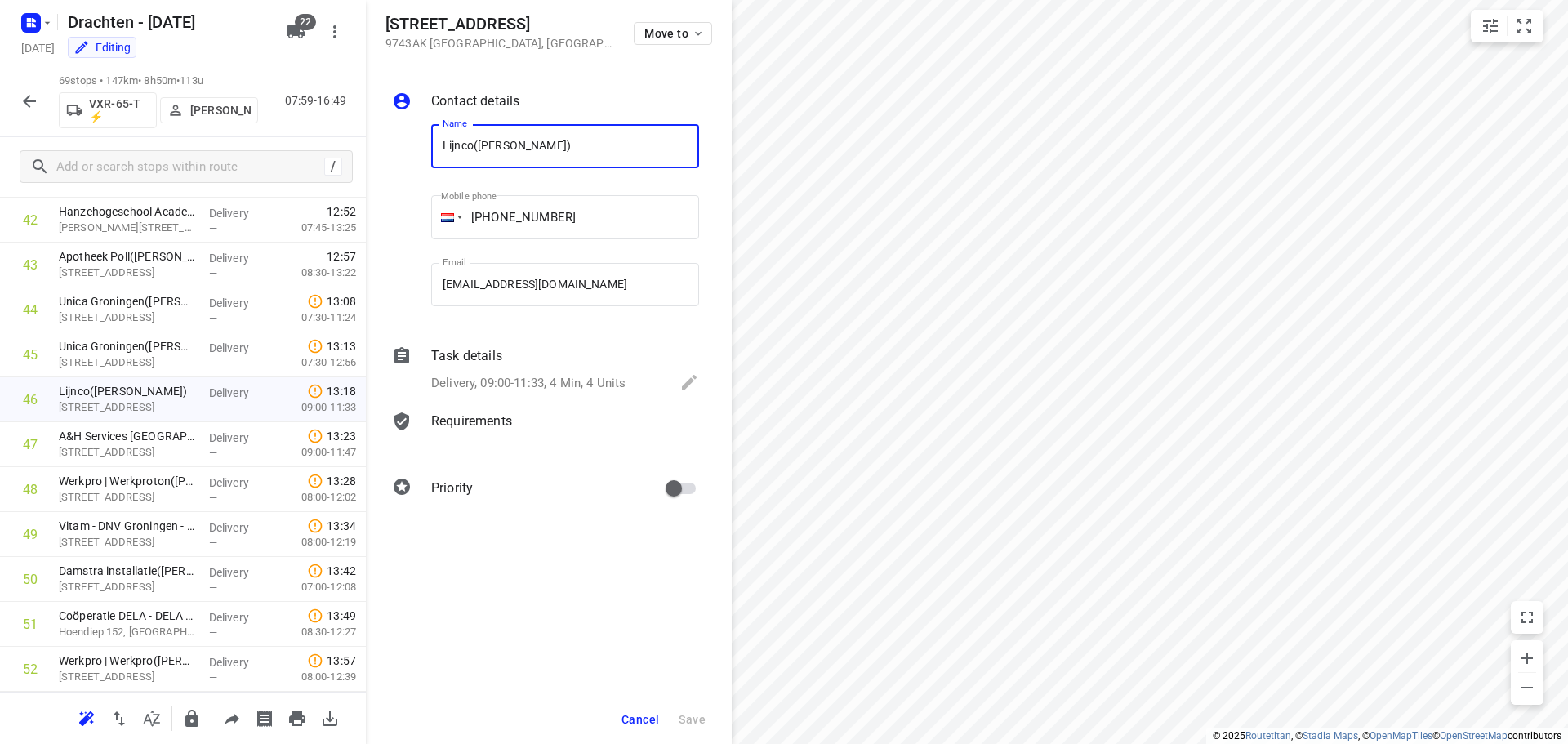
click at [649, 389] on div "Delivery, 09:00-11:33, 4 Min, 4 Units" at bounding box center [566, 384] width 268 height 23
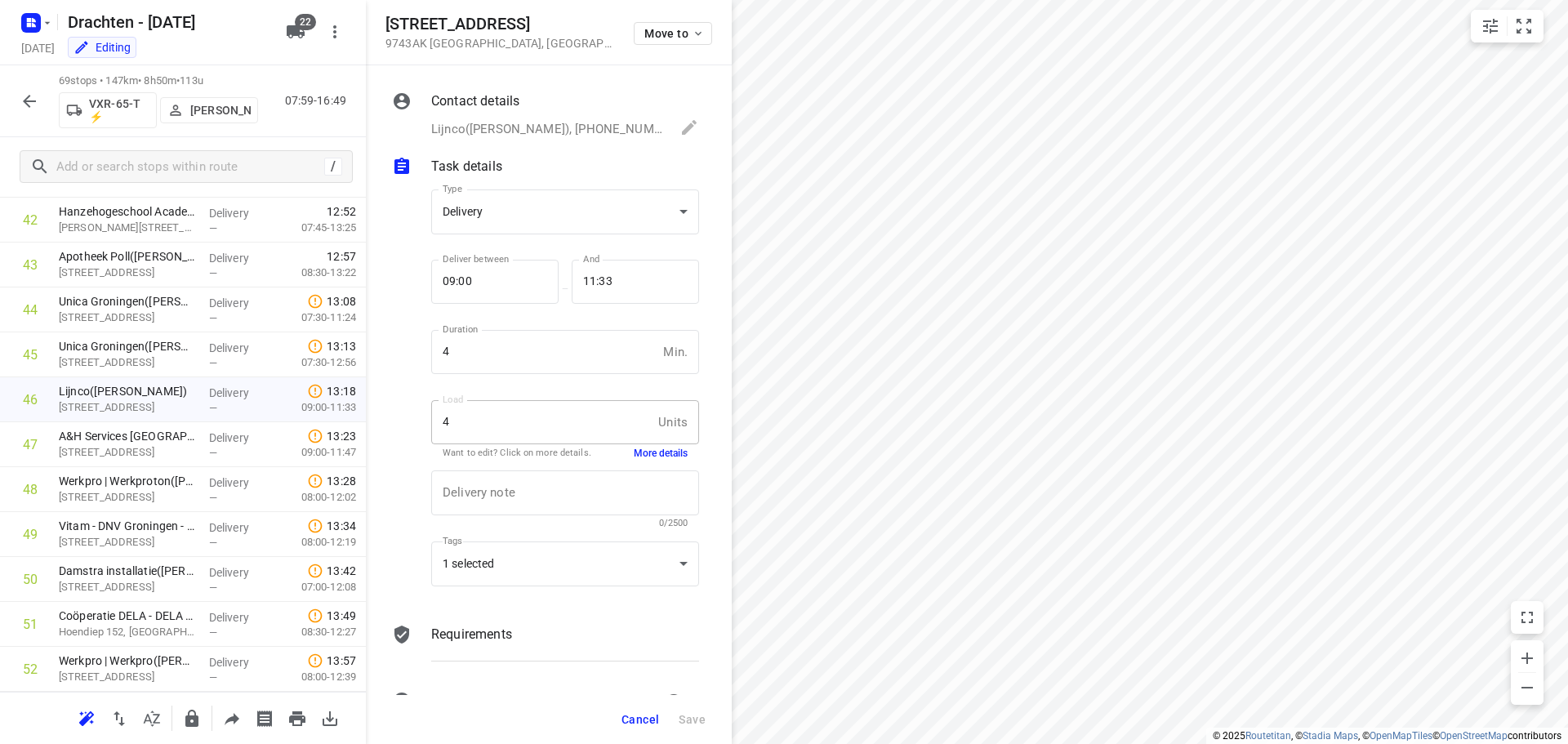
click at [645, 452] on button "More details" at bounding box center [660, 453] width 54 height 14
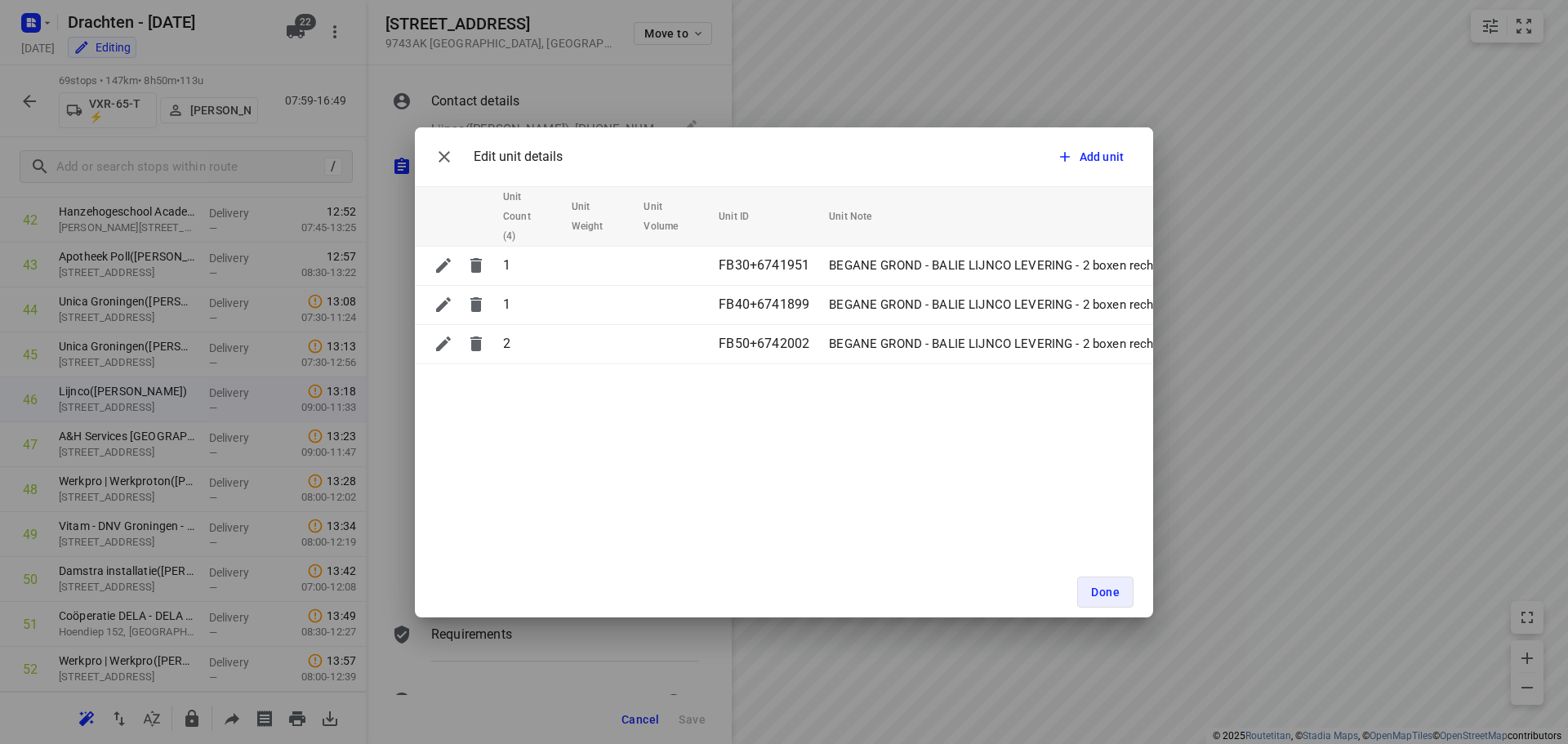
click at [910, 654] on div "Edit unit details Add unit Unit Count (4) Unit Weight Unit Volume Unit ID Unit …" at bounding box center [784, 372] width 1568 height 744
click at [1108, 594] on span "Done" at bounding box center [1105, 592] width 29 height 13
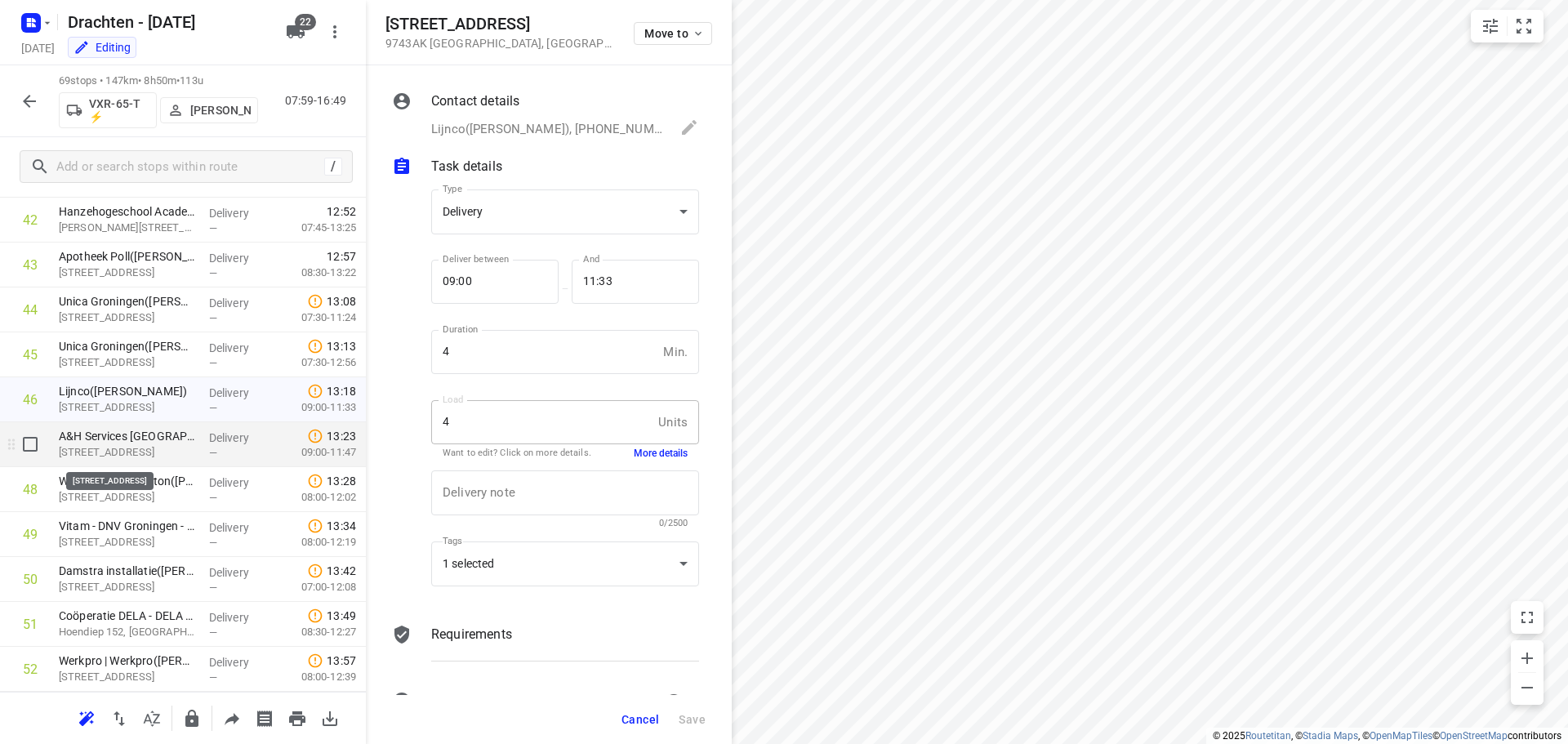
click at [134, 455] on p "[STREET_ADDRESS]" at bounding box center [128, 452] width 137 height 17
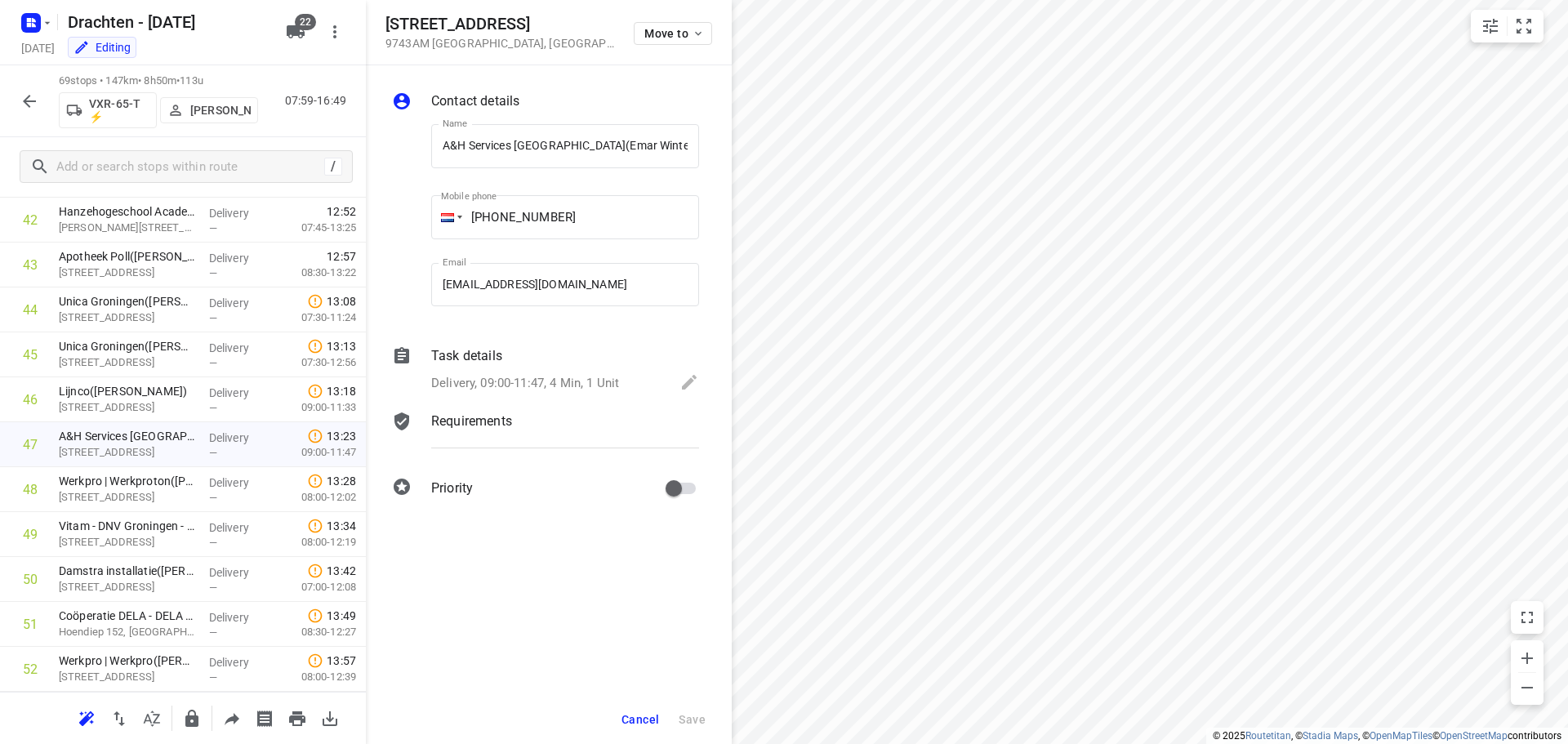
click at [627, 383] on div "Delivery, 09:00-11:47, 4 Min, 1 Unit" at bounding box center [566, 384] width 268 height 23
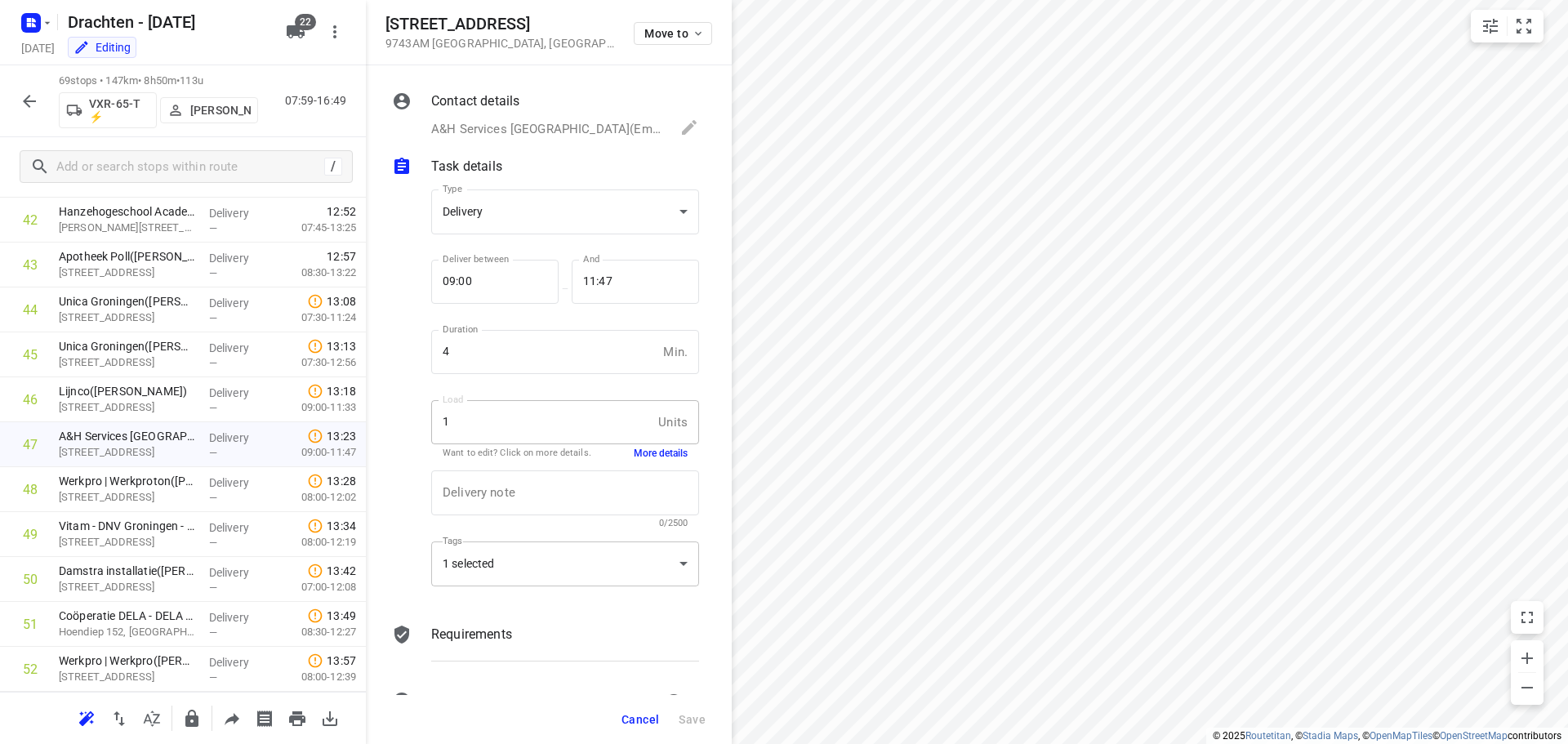
click at [626, 571] on div "1 selected" at bounding box center [566, 564] width 268 height 45
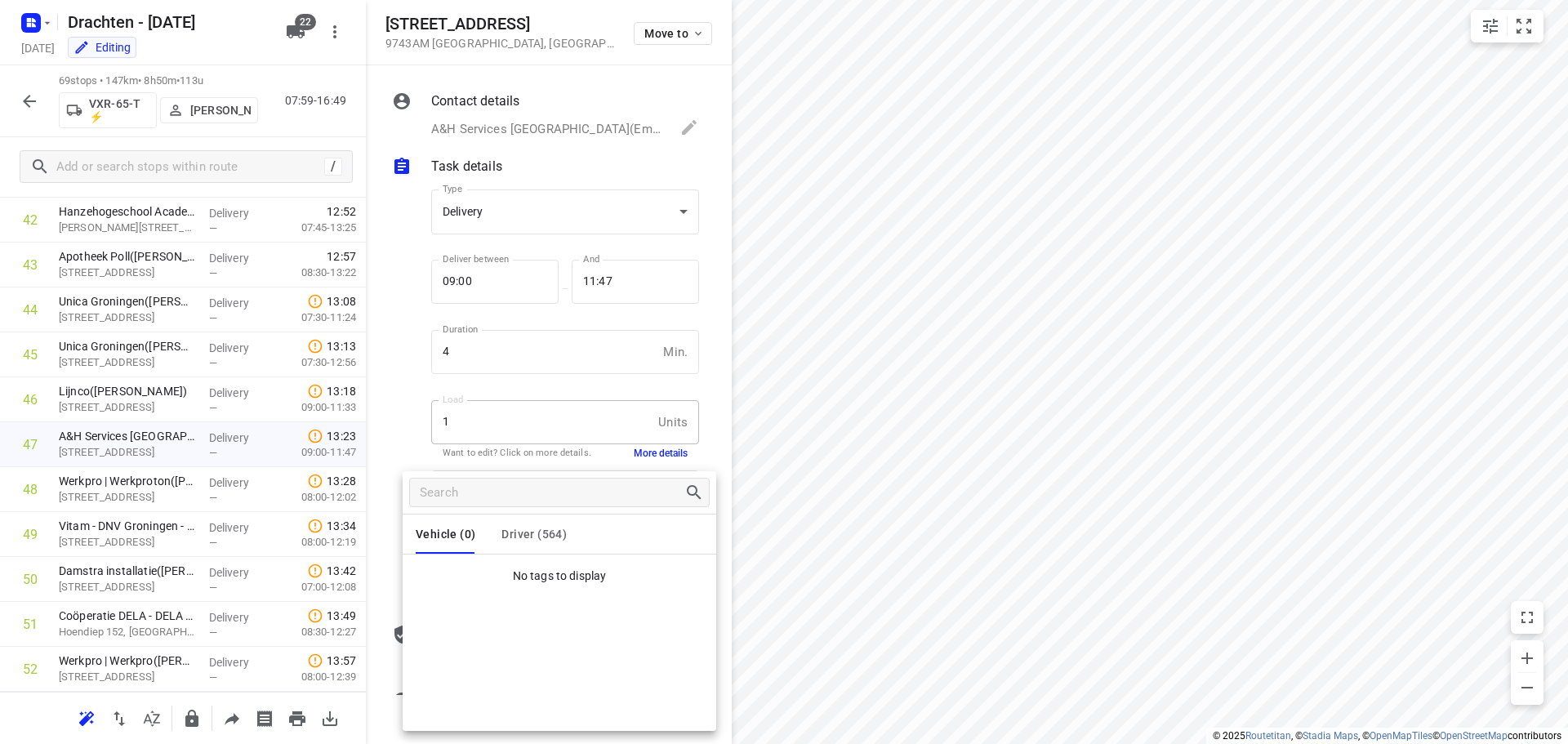
click at [399, 420] on div at bounding box center [784, 372] width 1568 height 744
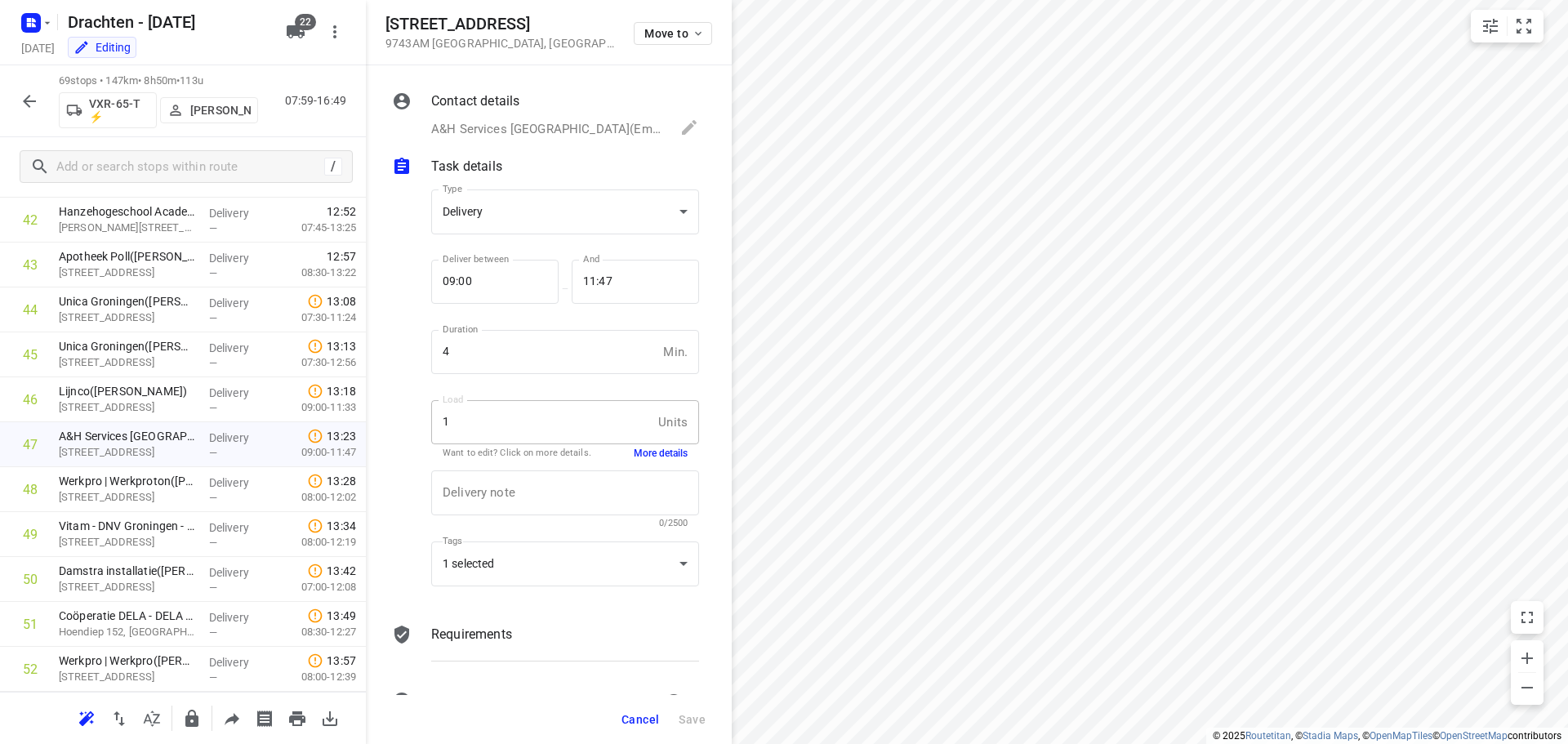
click at [650, 452] on button "More details" at bounding box center [660, 453] width 54 height 14
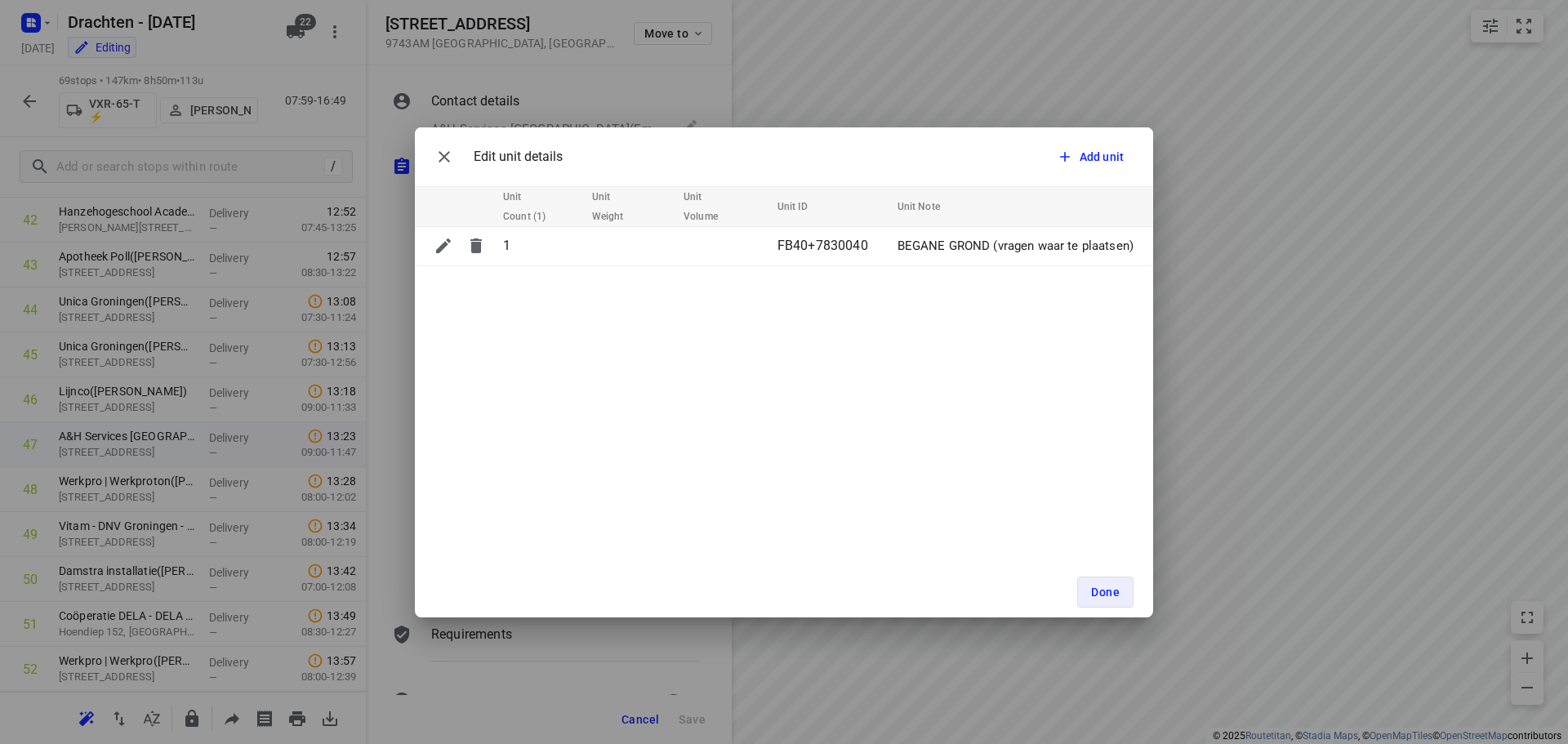
click at [381, 463] on div "Edit unit details Add unit Unit Count (1) Unit Weight Unit Volume Unit ID Unit …" at bounding box center [784, 372] width 1568 height 744
drag, startPoint x: 1123, startPoint y: 591, endPoint x: 1113, endPoint y: 593, distance: 10.2
click at [1123, 591] on button "Done" at bounding box center [1105, 593] width 57 height 31
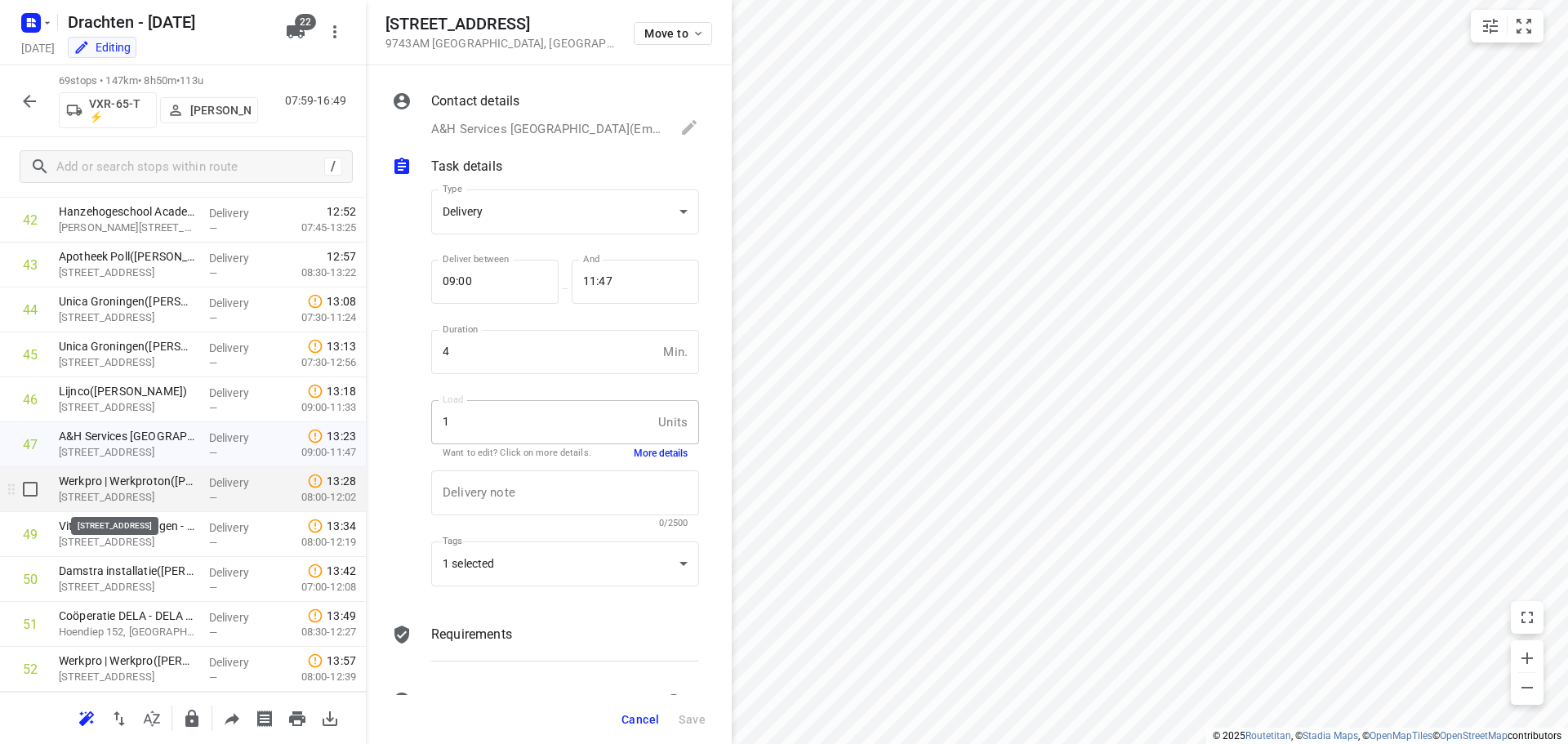
click at [124, 496] on p "[STREET_ADDRESS]" at bounding box center [128, 497] width 137 height 17
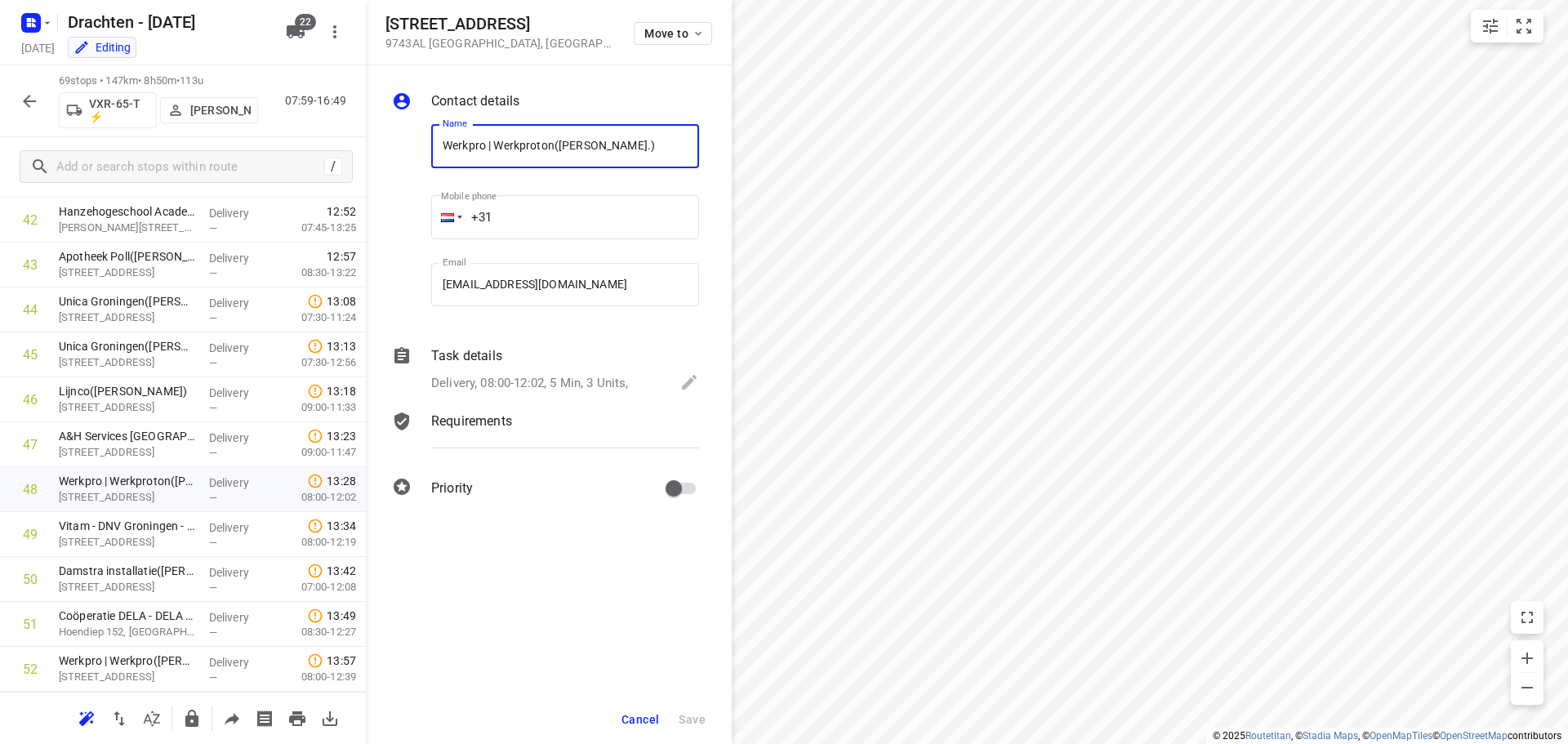
click at [630, 380] on div "Delivery, 08:00-12:02, 5 Min, 3 Units," at bounding box center [566, 384] width 268 height 23
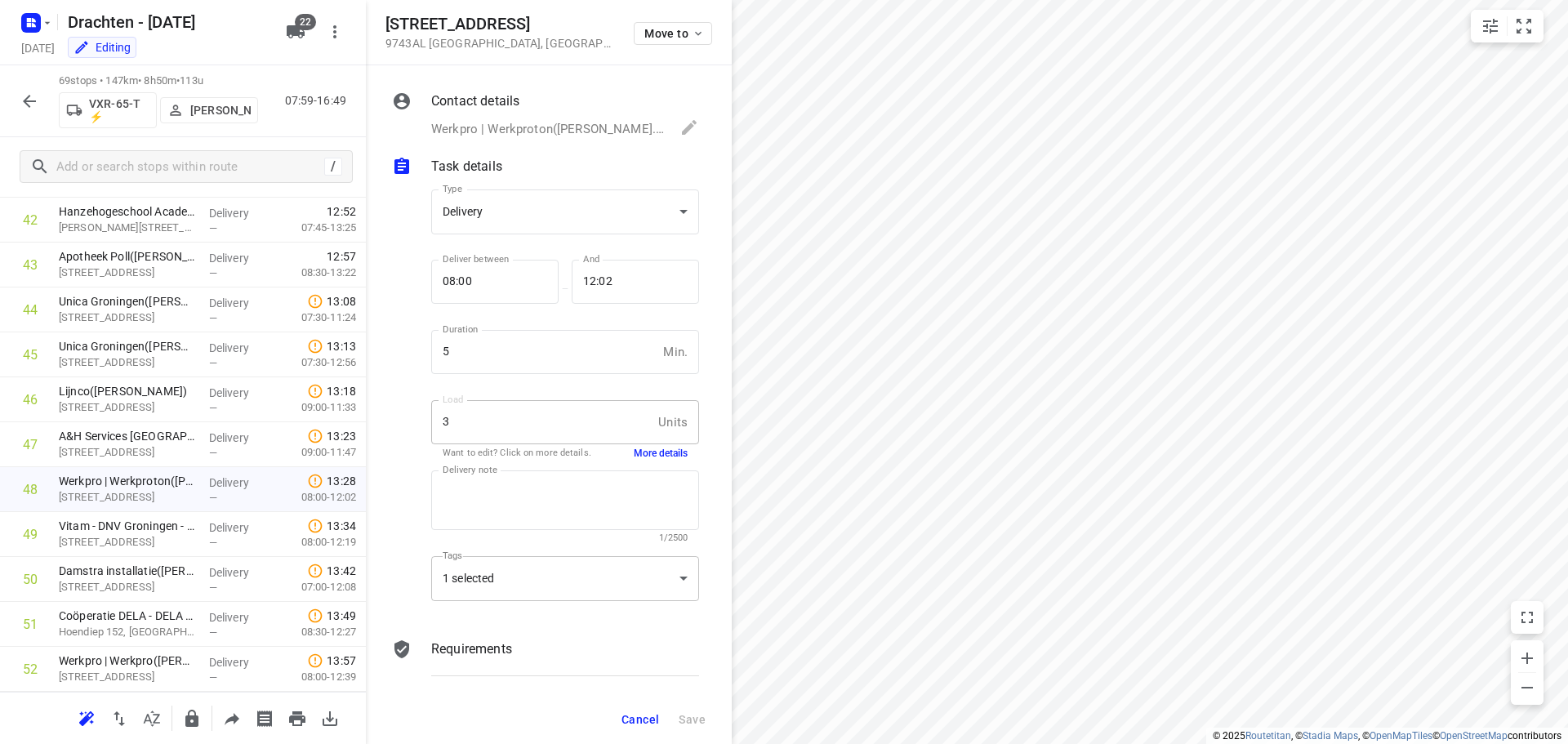
click at [551, 580] on div "1 selected" at bounding box center [566, 579] width 268 height 45
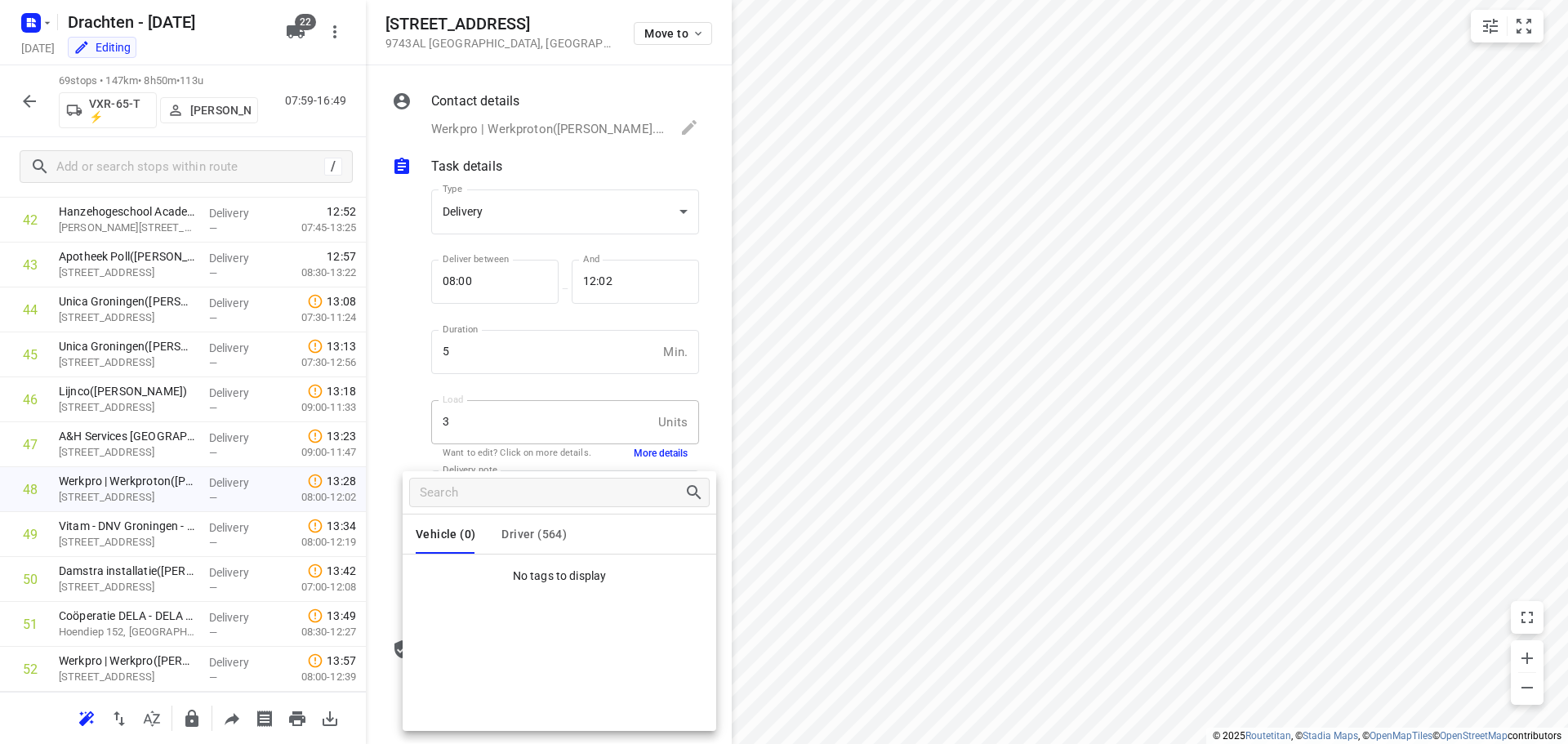
click at [417, 441] on div at bounding box center [784, 372] width 1568 height 744
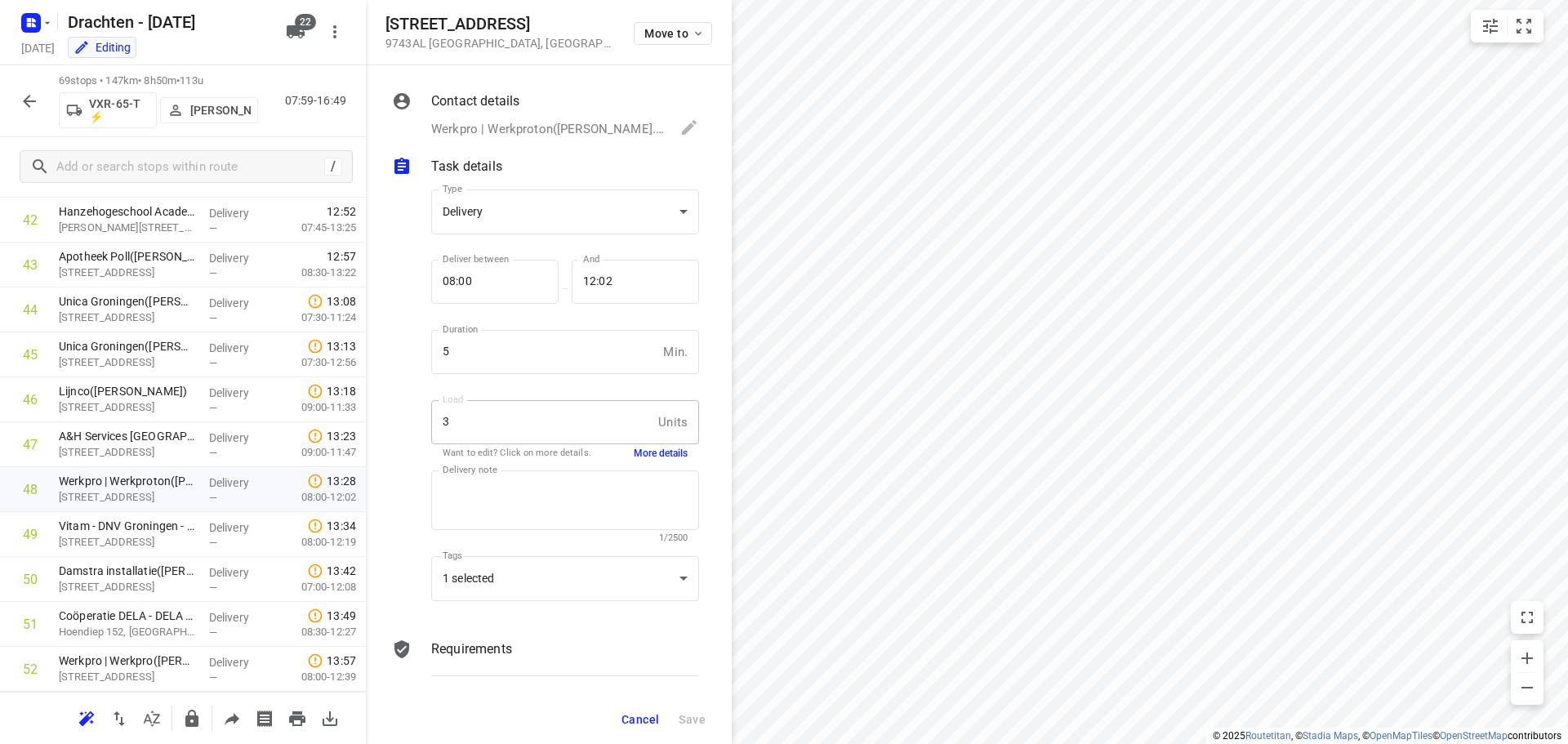
click at [663, 455] on button "More details" at bounding box center [660, 453] width 54 height 14
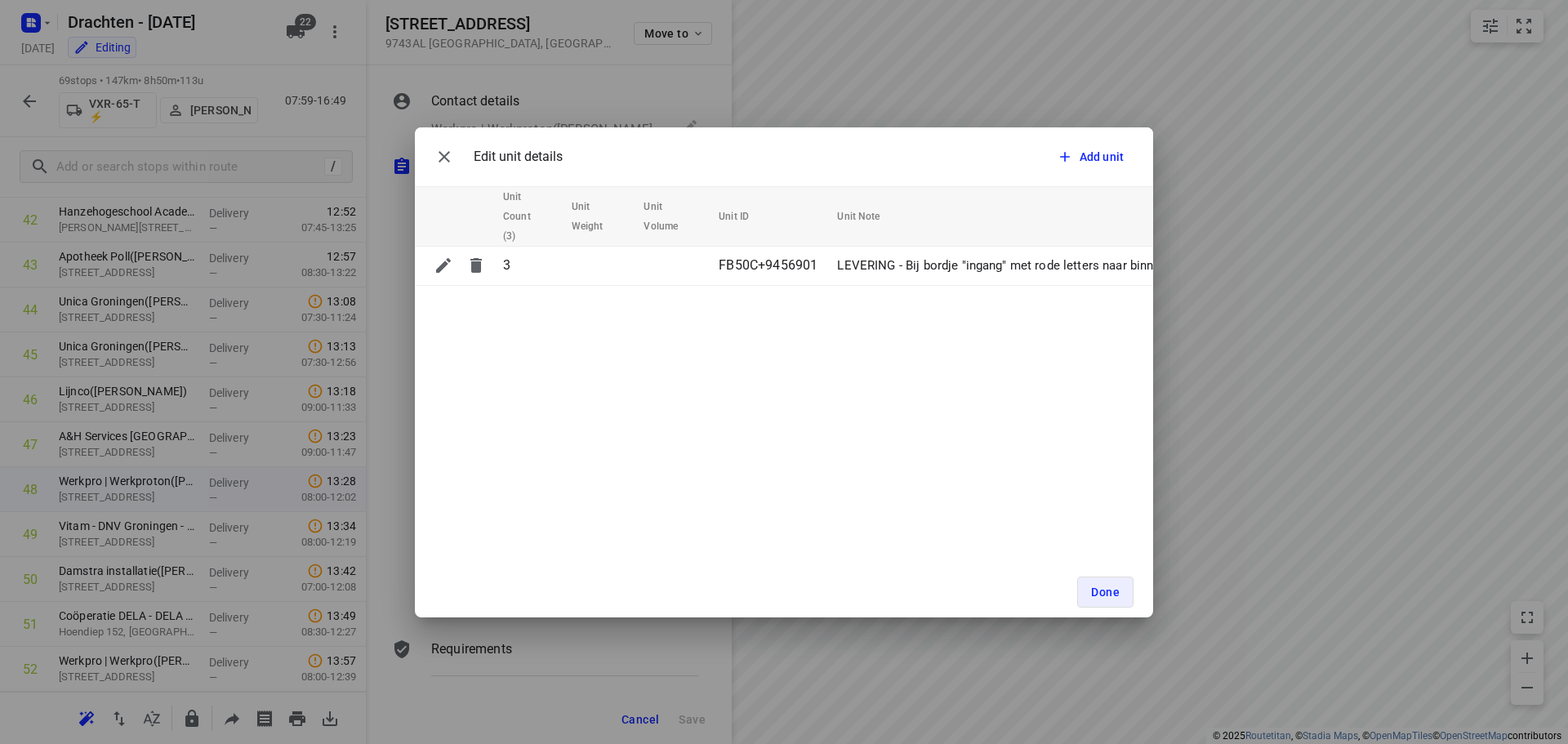
click at [393, 468] on div "Edit unit details Add unit Unit Count (3) Unit Weight Unit Volume Unit ID Unit …" at bounding box center [784, 372] width 1568 height 744
click at [445, 147] on icon "button" at bounding box center [444, 157] width 20 height 20
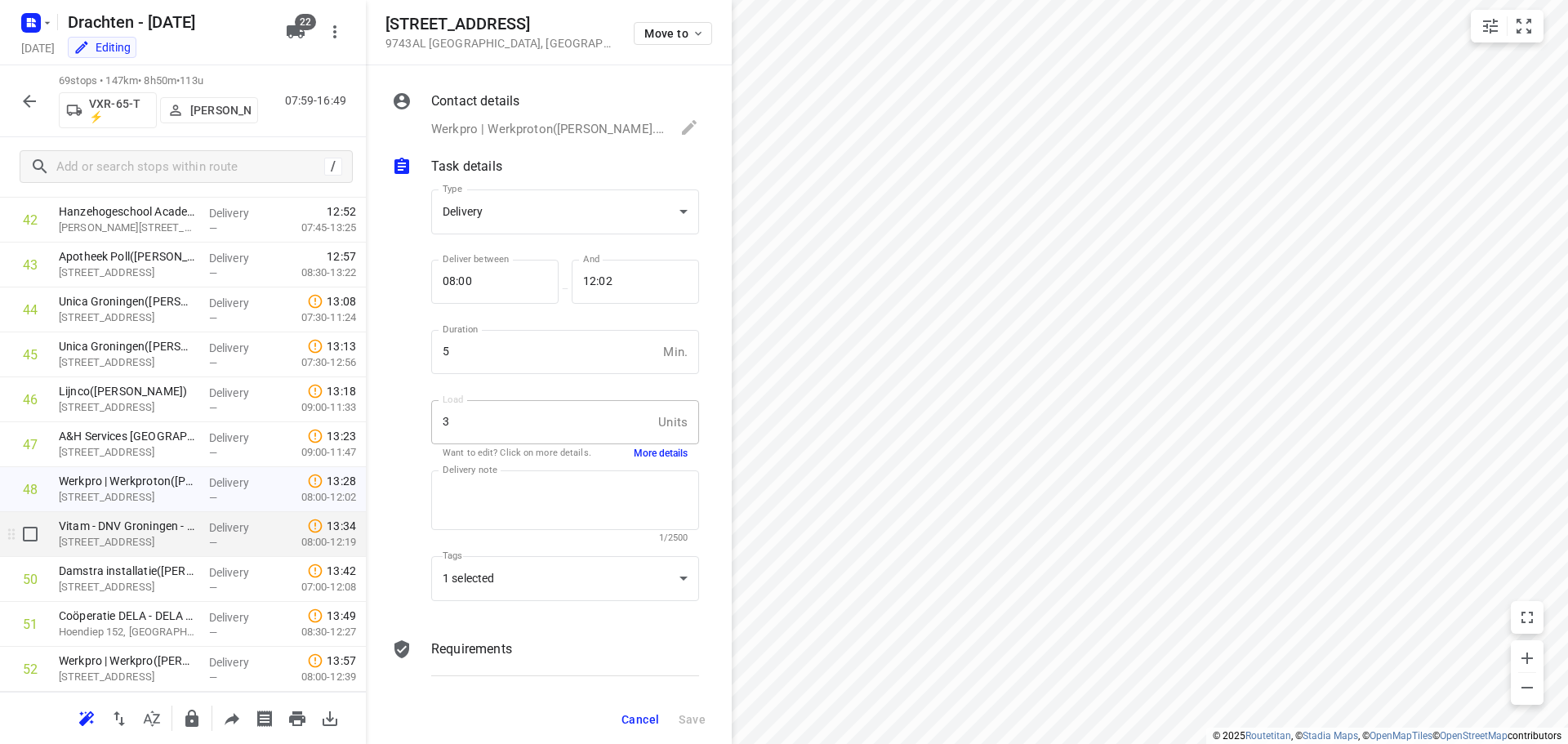
click at [126, 546] on p "[STREET_ADDRESS]" at bounding box center [128, 542] width 137 height 17
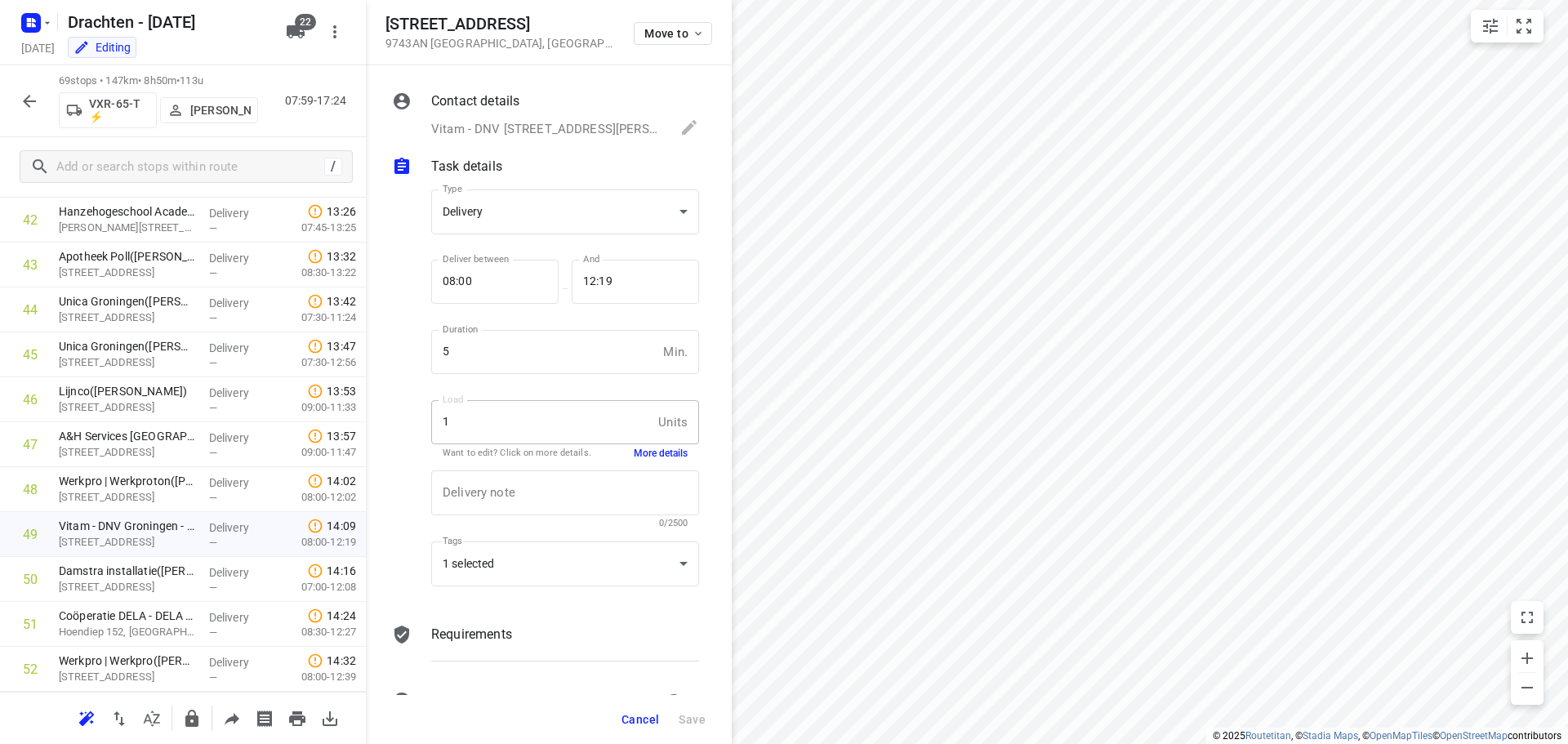
click at [648, 454] on button "More details" at bounding box center [660, 453] width 54 height 14
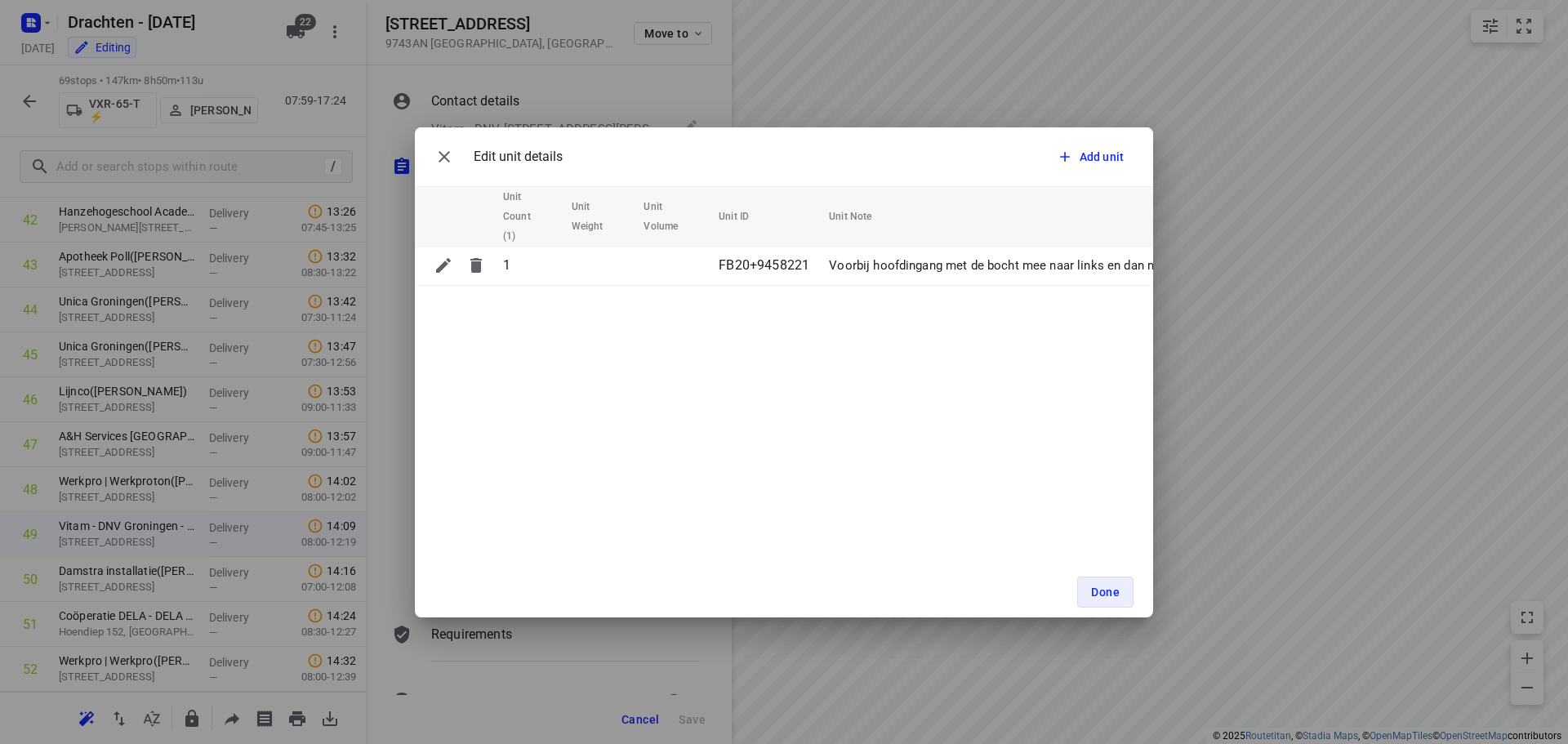
drag, startPoint x: 379, startPoint y: 452, endPoint x: 418, endPoint y: 352, distance: 107.3
click at [382, 451] on div "Edit unit details Add unit Unit Count (1) Unit Weight Unit Volume Unit ID Unit …" at bounding box center [784, 372] width 1568 height 744
click at [445, 163] on icon "button" at bounding box center [444, 157] width 20 height 20
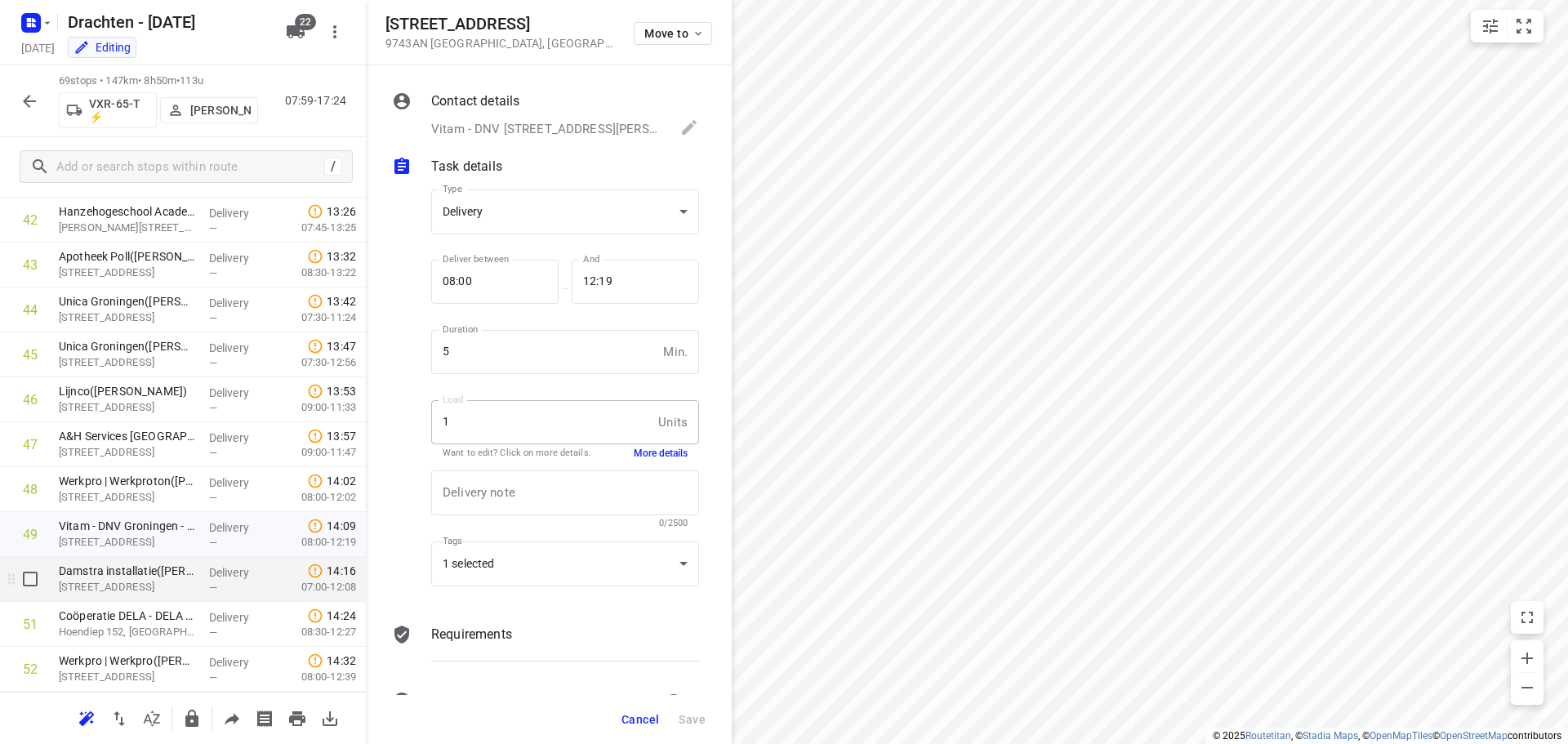
click at [151, 590] on p "[STREET_ADDRESS]" at bounding box center [128, 586] width 137 height 17
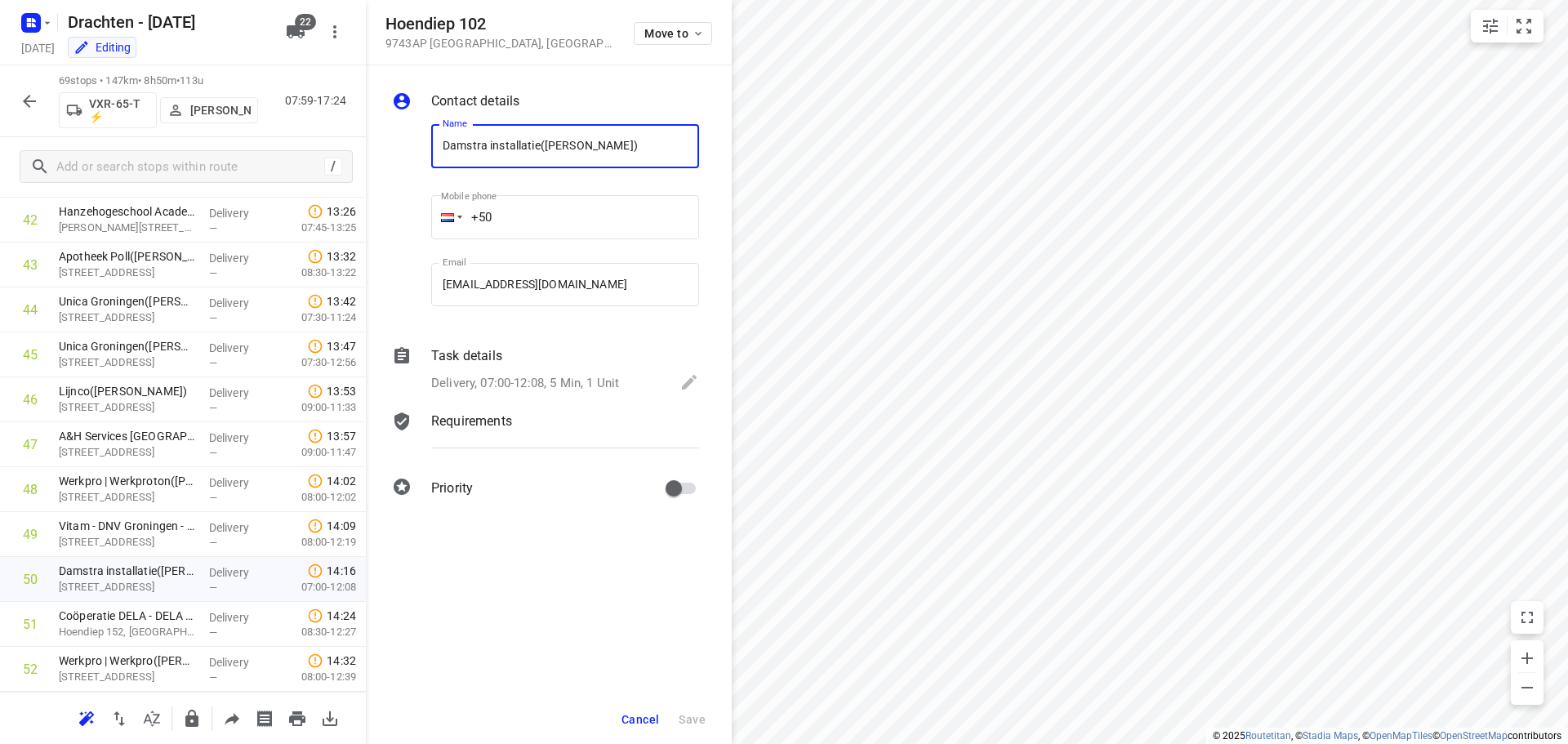
click at [593, 384] on p "Delivery, 07:00-12:08, 5 Min, 1 Unit" at bounding box center [526, 384] width 188 height 19
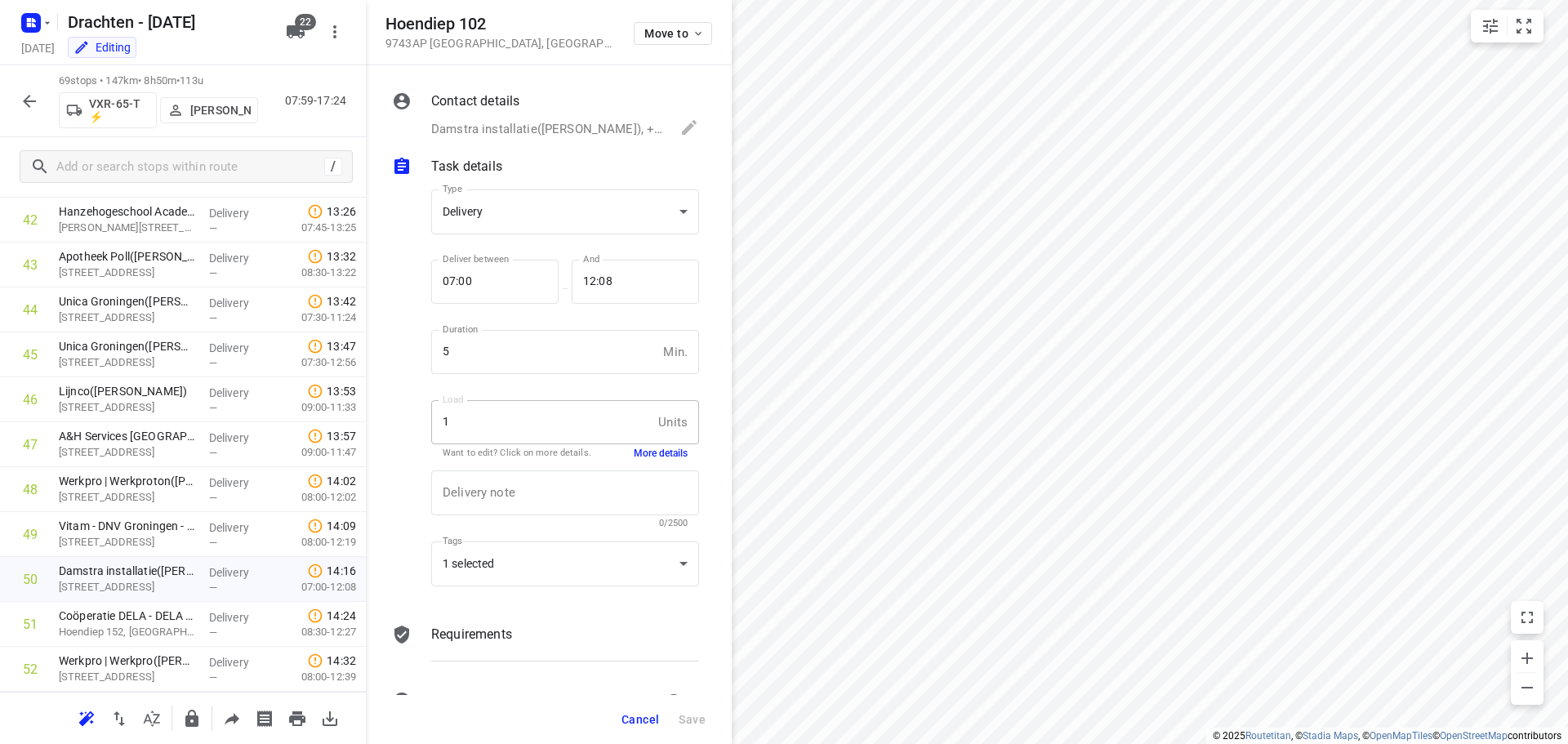
click at [647, 432] on div "1 Units Load" at bounding box center [566, 422] width 268 height 44
click at [649, 452] on button "More details" at bounding box center [660, 453] width 54 height 14
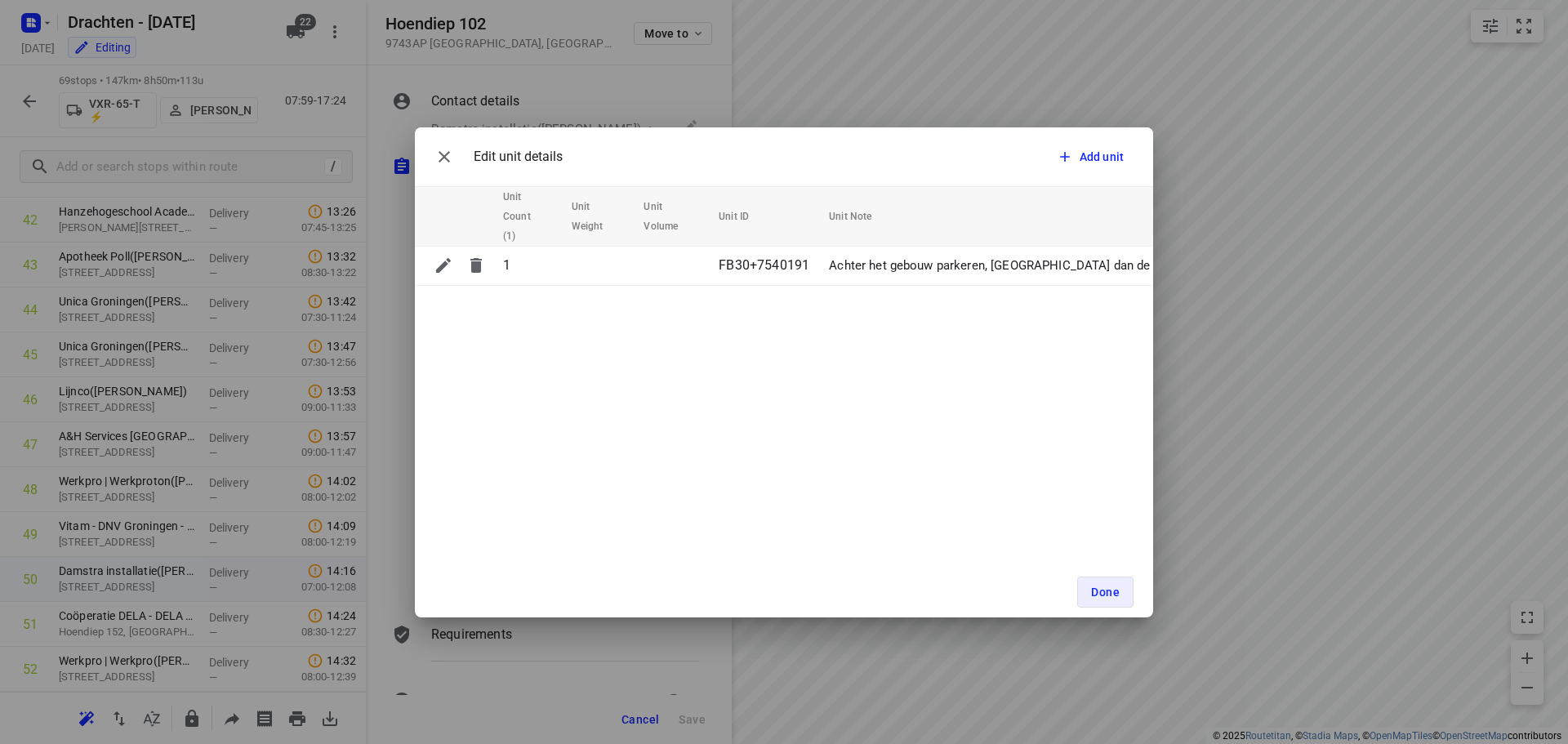
click at [387, 434] on div "Edit unit details Add unit Unit Count (1) Unit Weight Unit Volume Unit ID Unit …" at bounding box center [784, 372] width 1568 height 744
click at [454, 155] on button "button" at bounding box center [445, 157] width 33 height 33
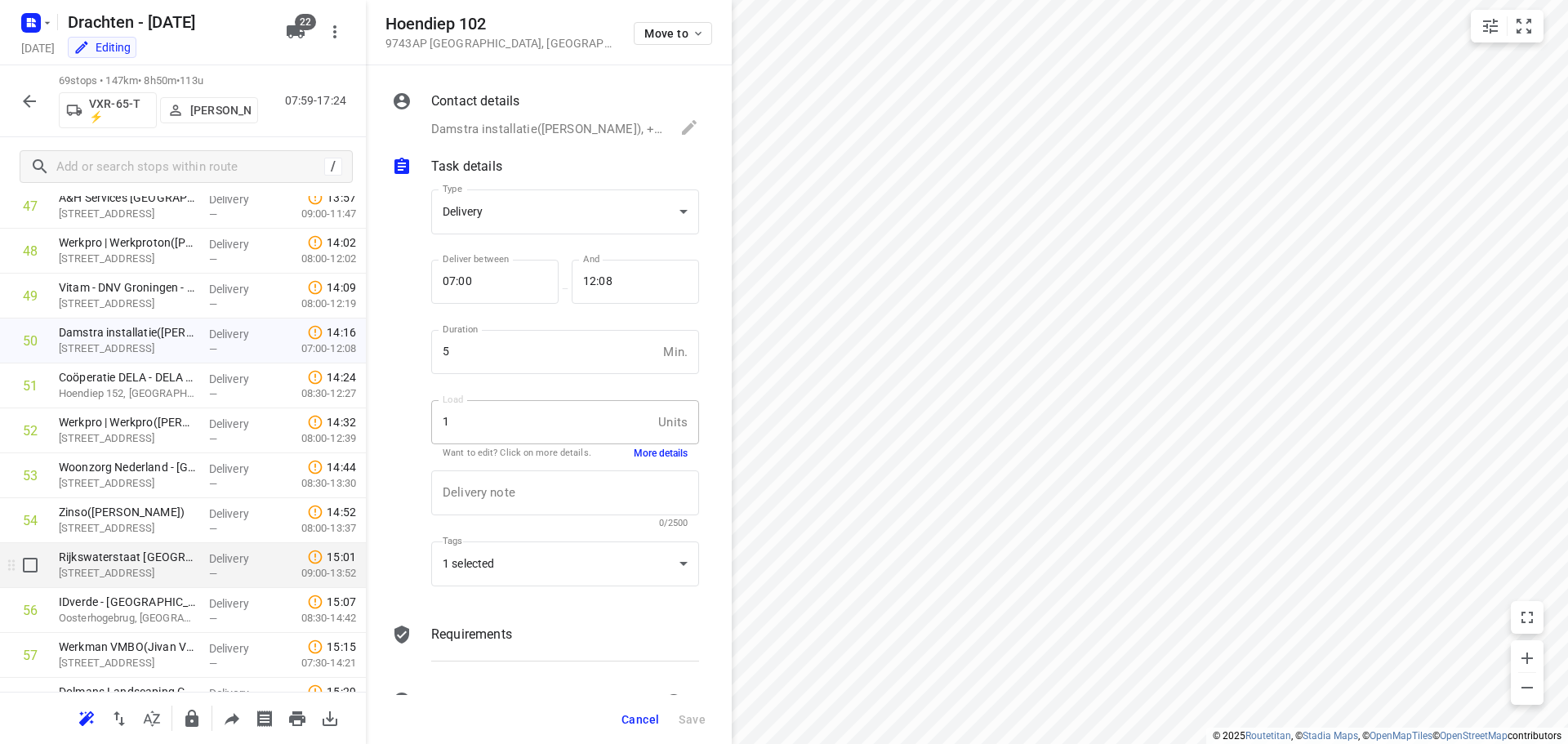
scroll to position [2167, 0]
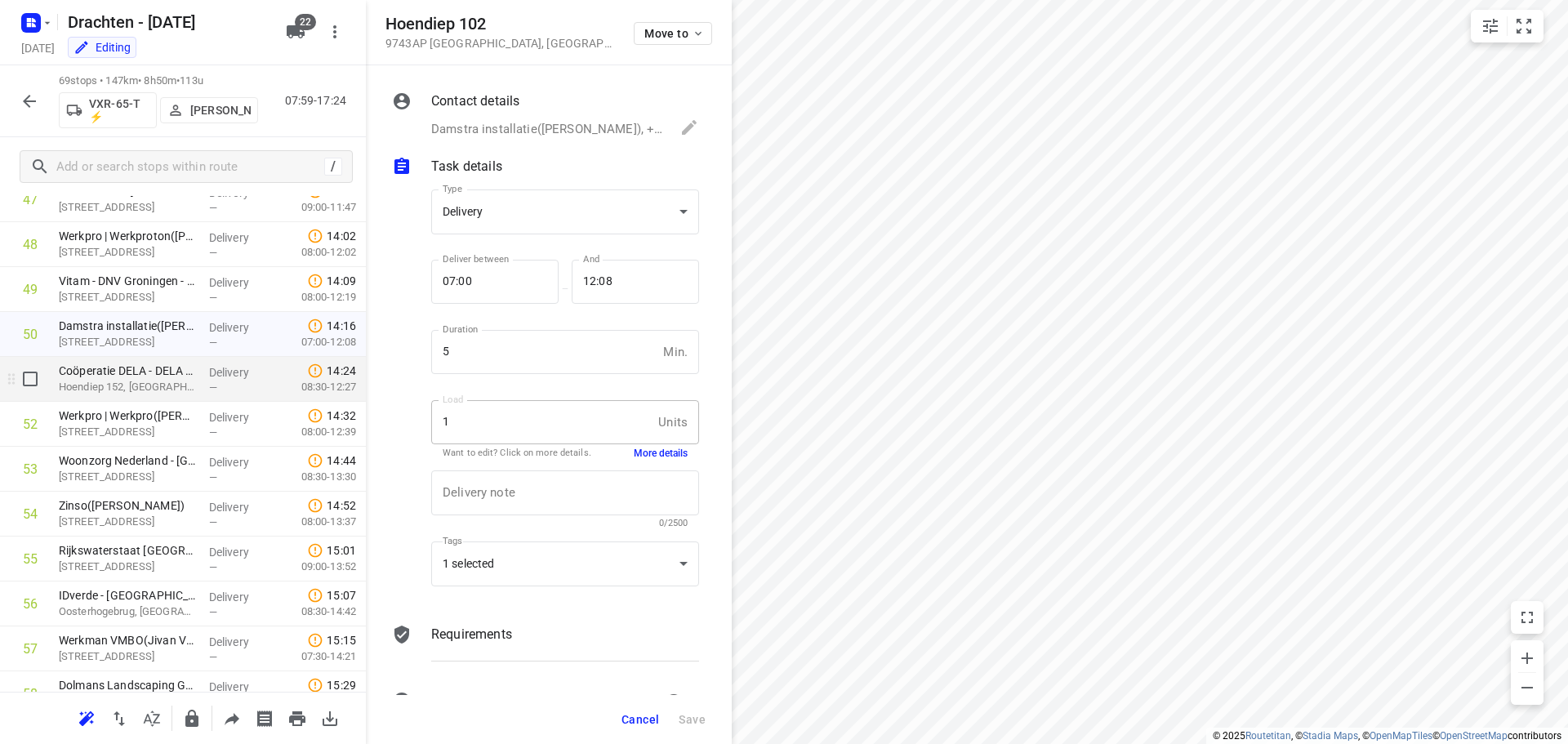
click at [110, 385] on p "Hoendiep 152, [GEOGRAPHIC_DATA]" at bounding box center [128, 386] width 137 height 17
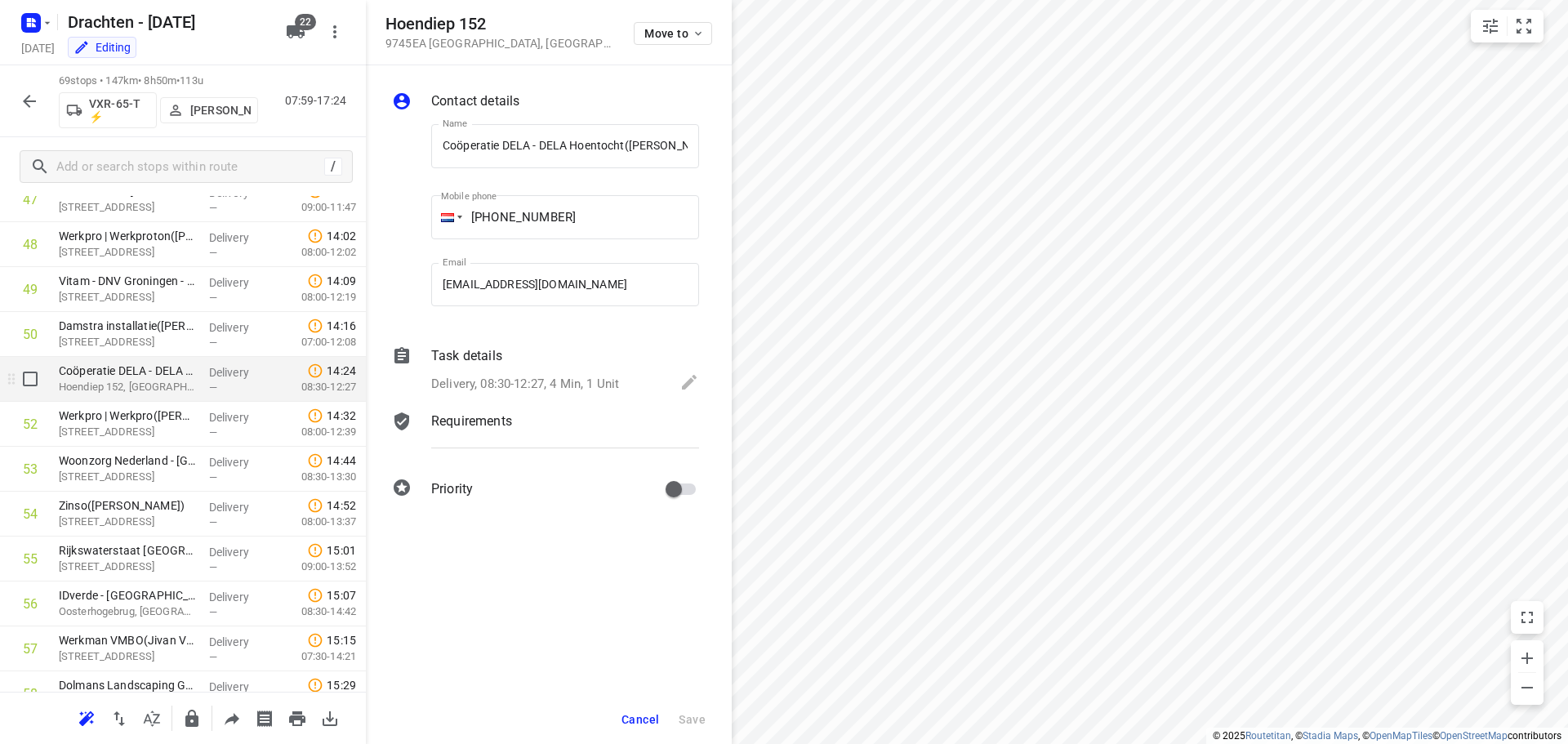
scroll to position [0, 30]
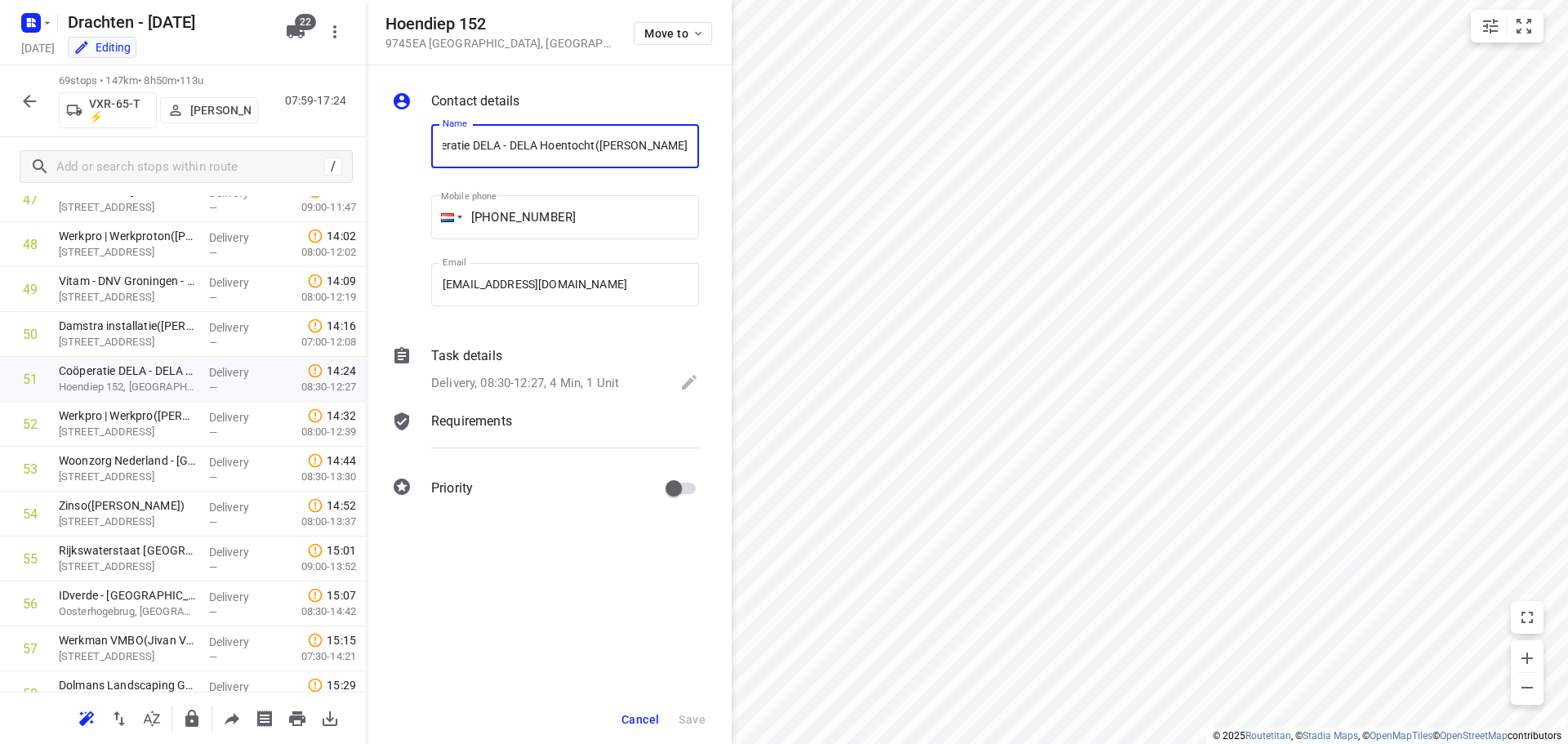
click at [553, 375] on p "Delivery, 08:30-12:27, 4 Min, 1 Unit" at bounding box center [526, 384] width 188 height 19
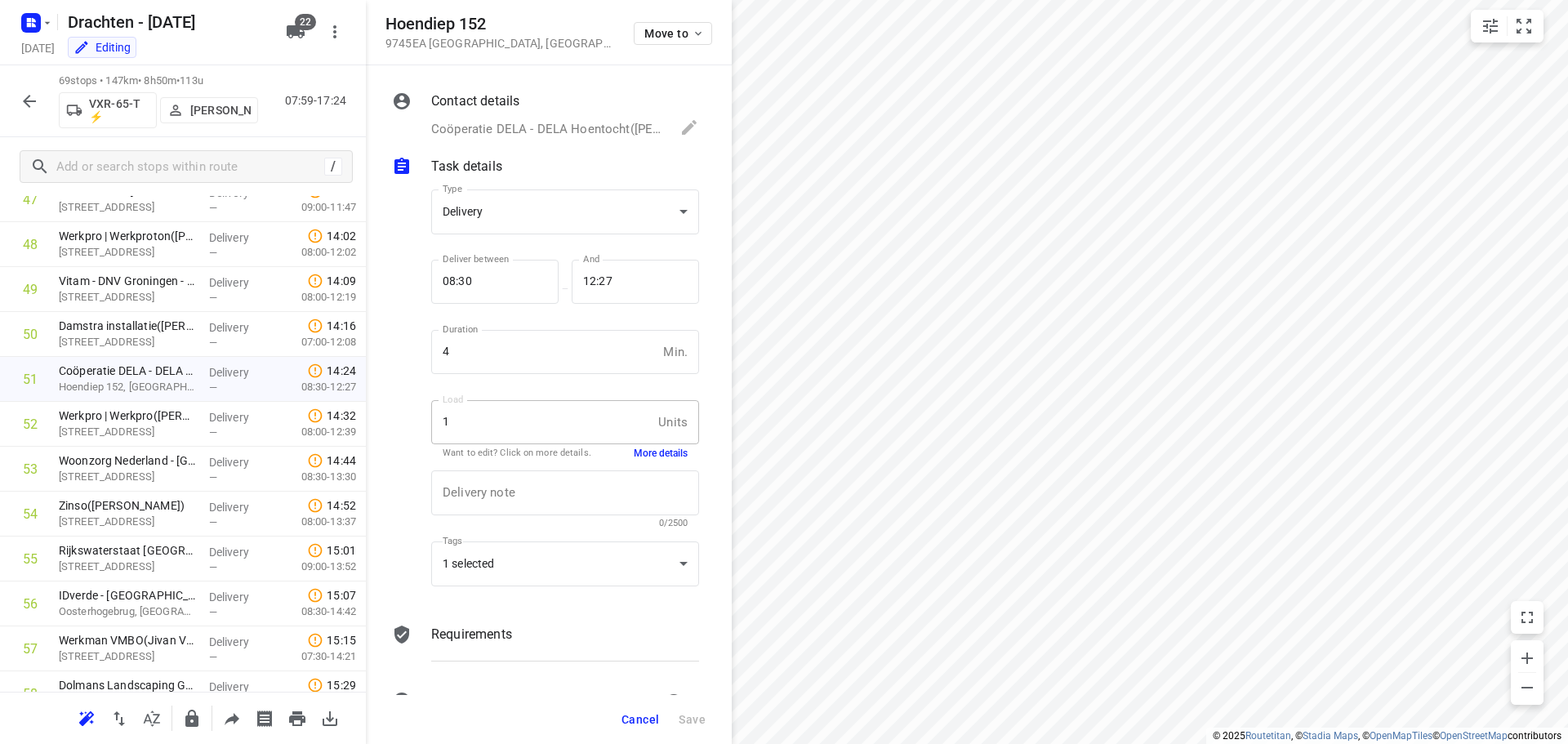
click at [644, 453] on button "More details" at bounding box center [660, 453] width 54 height 14
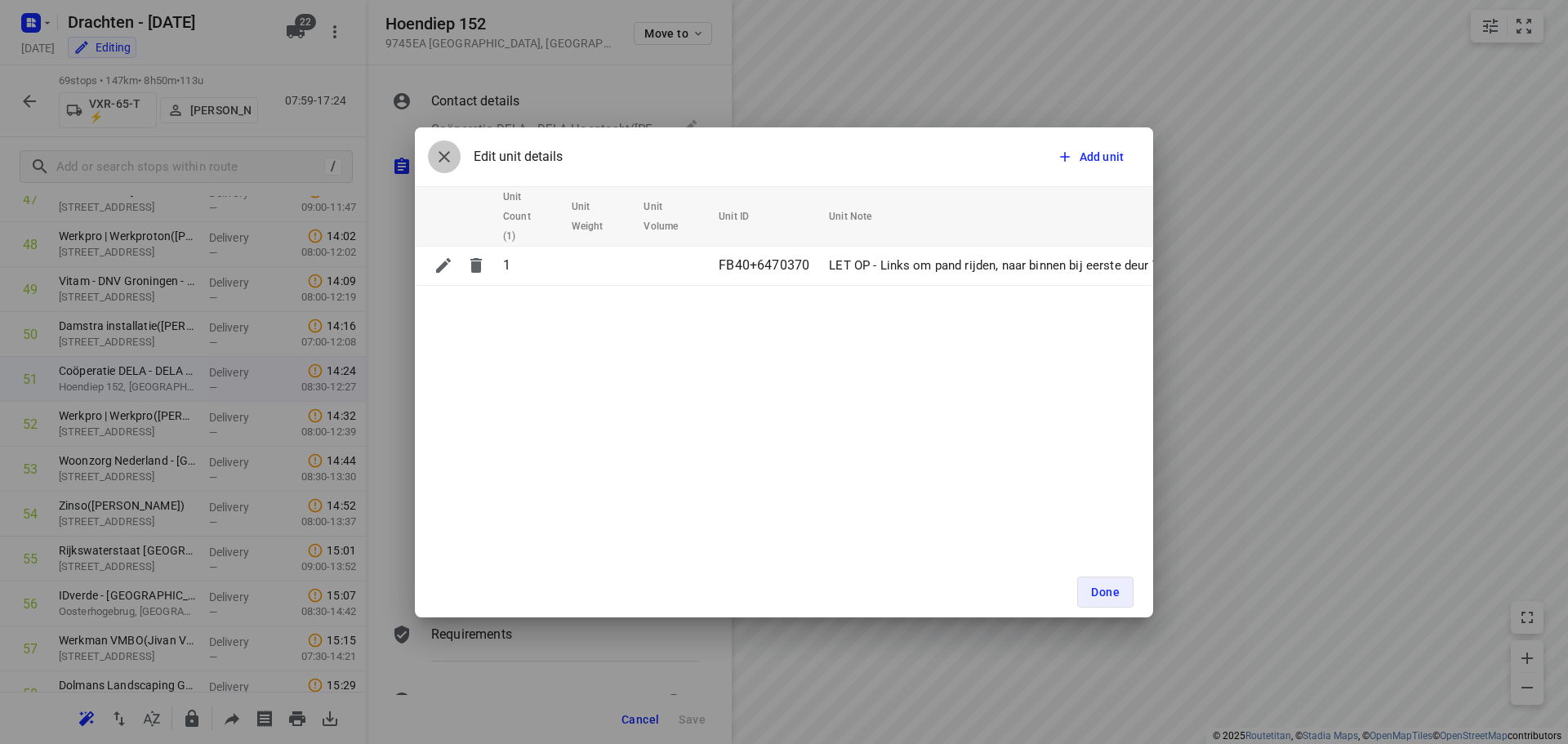
click at [437, 145] on button "button" at bounding box center [445, 157] width 33 height 33
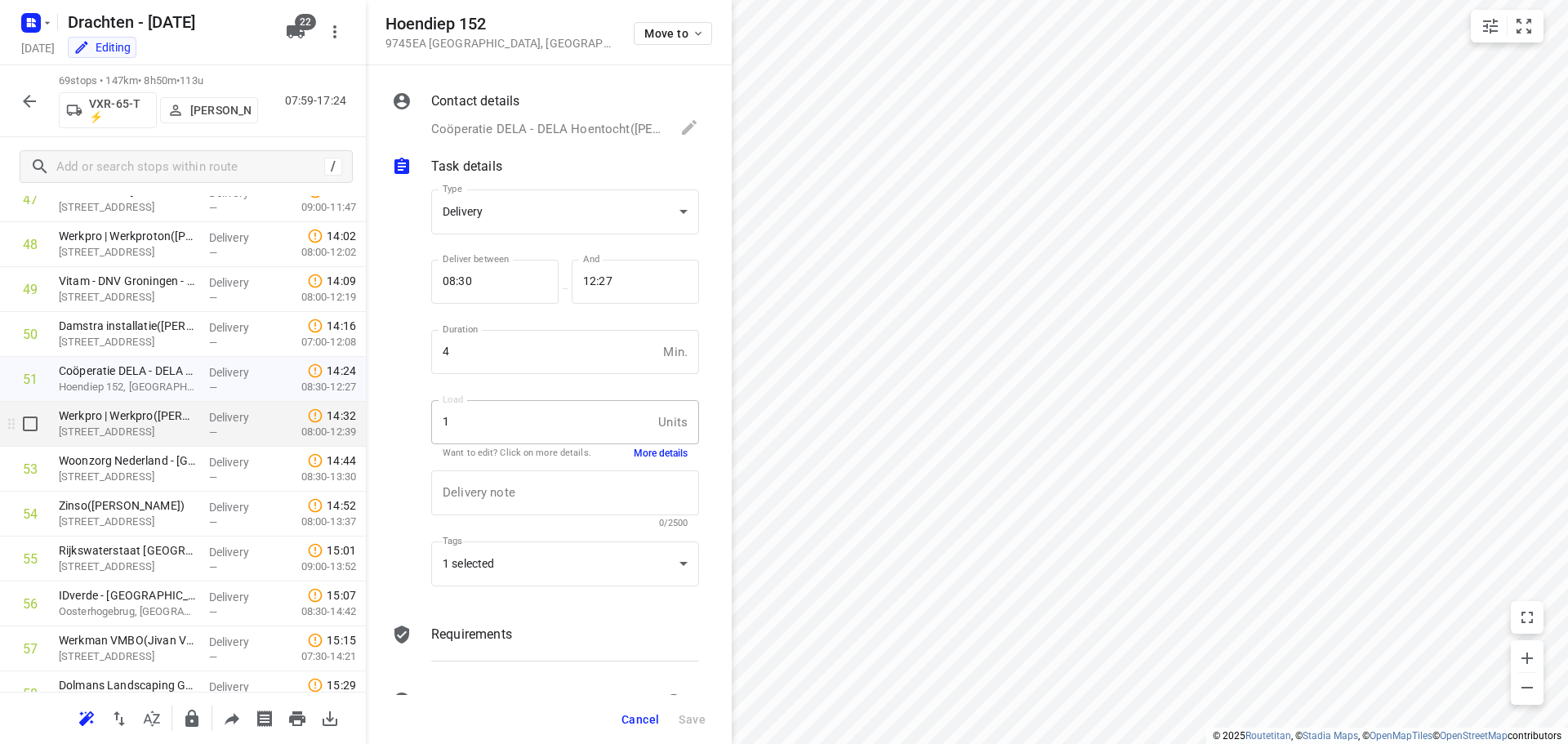
click at [136, 432] on p "[STREET_ADDRESS]" at bounding box center [128, 432] width 137 height 17
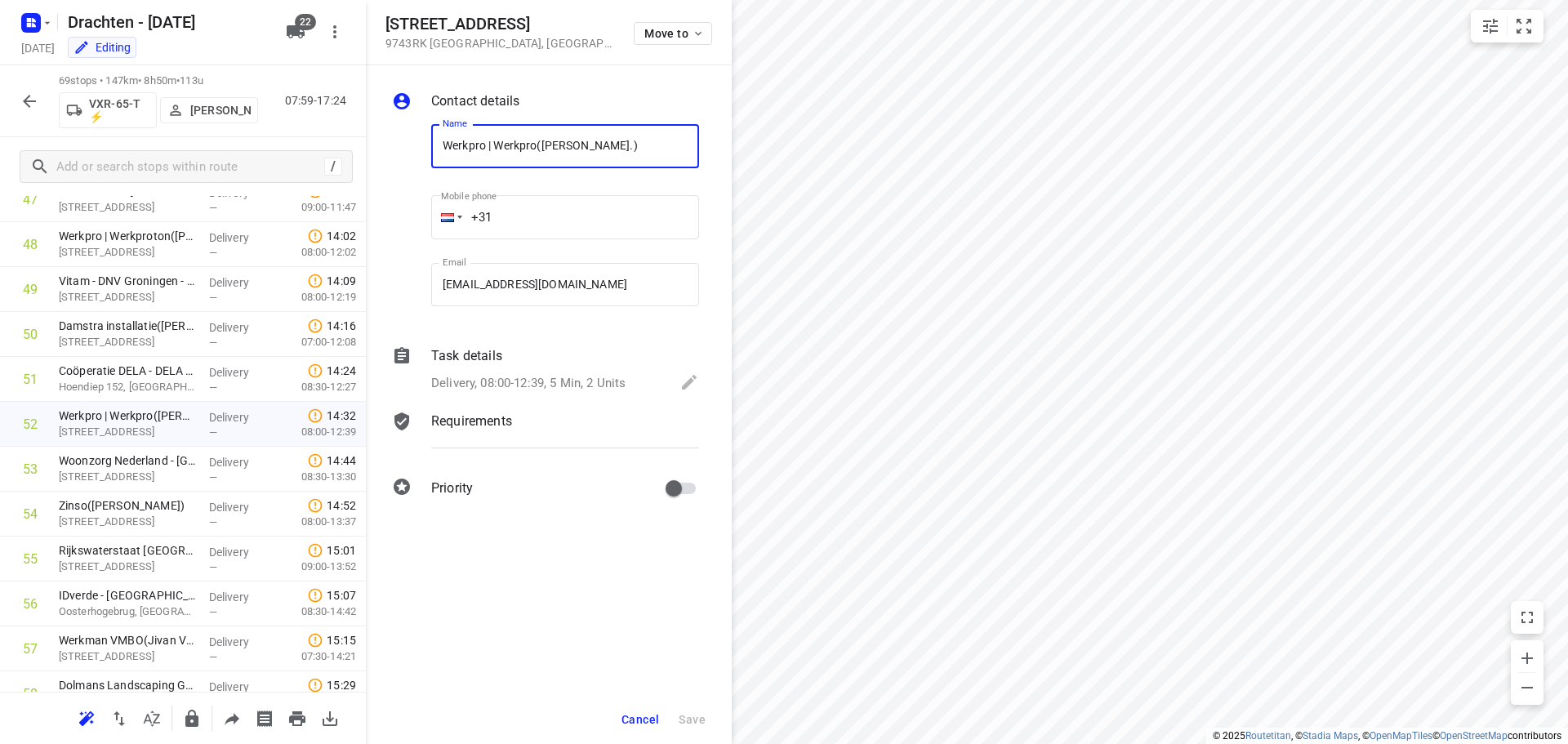
click at [588, 361] on div "Task details" at bounding box center [566, 356] width 268 height 20
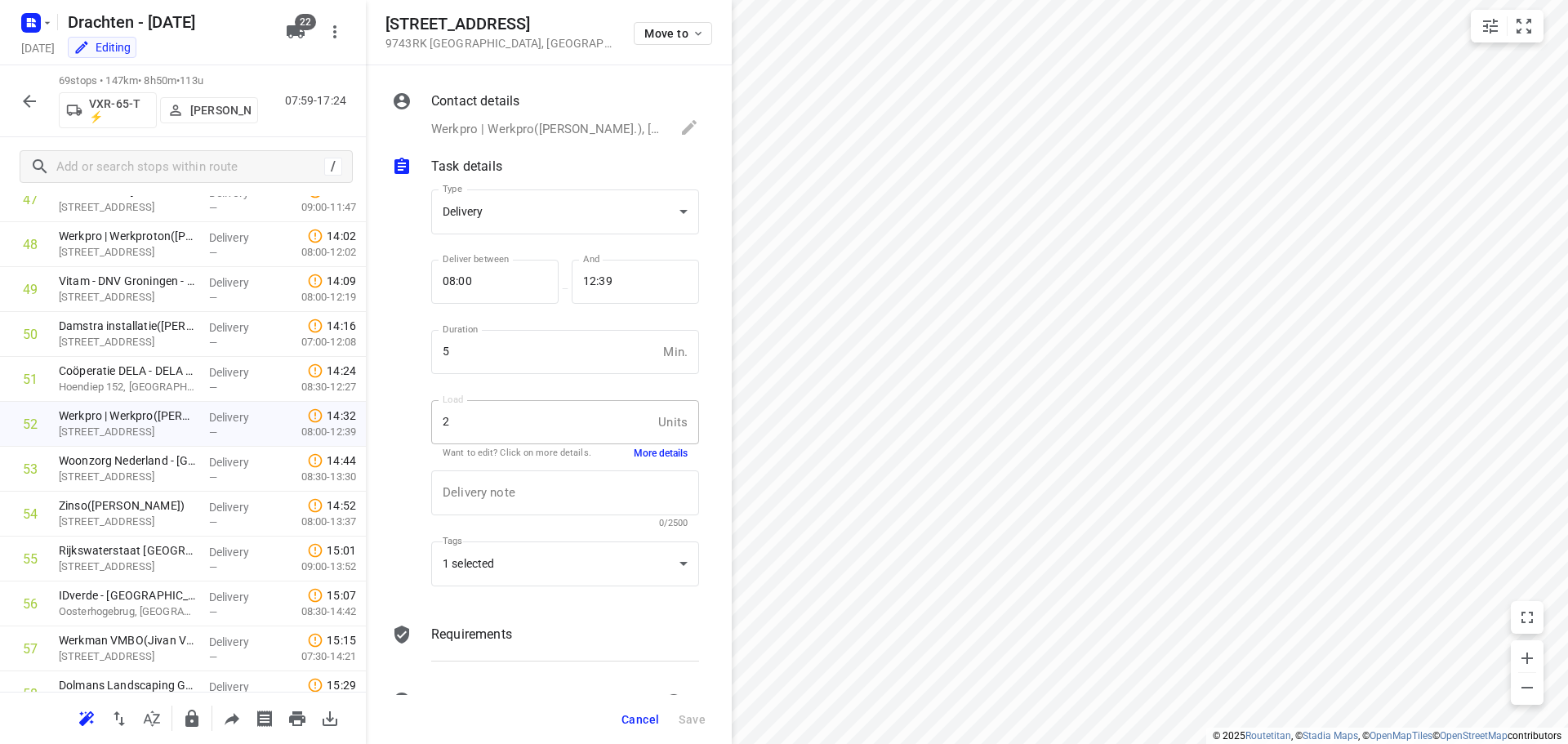
click at [663, 454] on button "More details" at bounding box center [660, 453] width 54 height 14
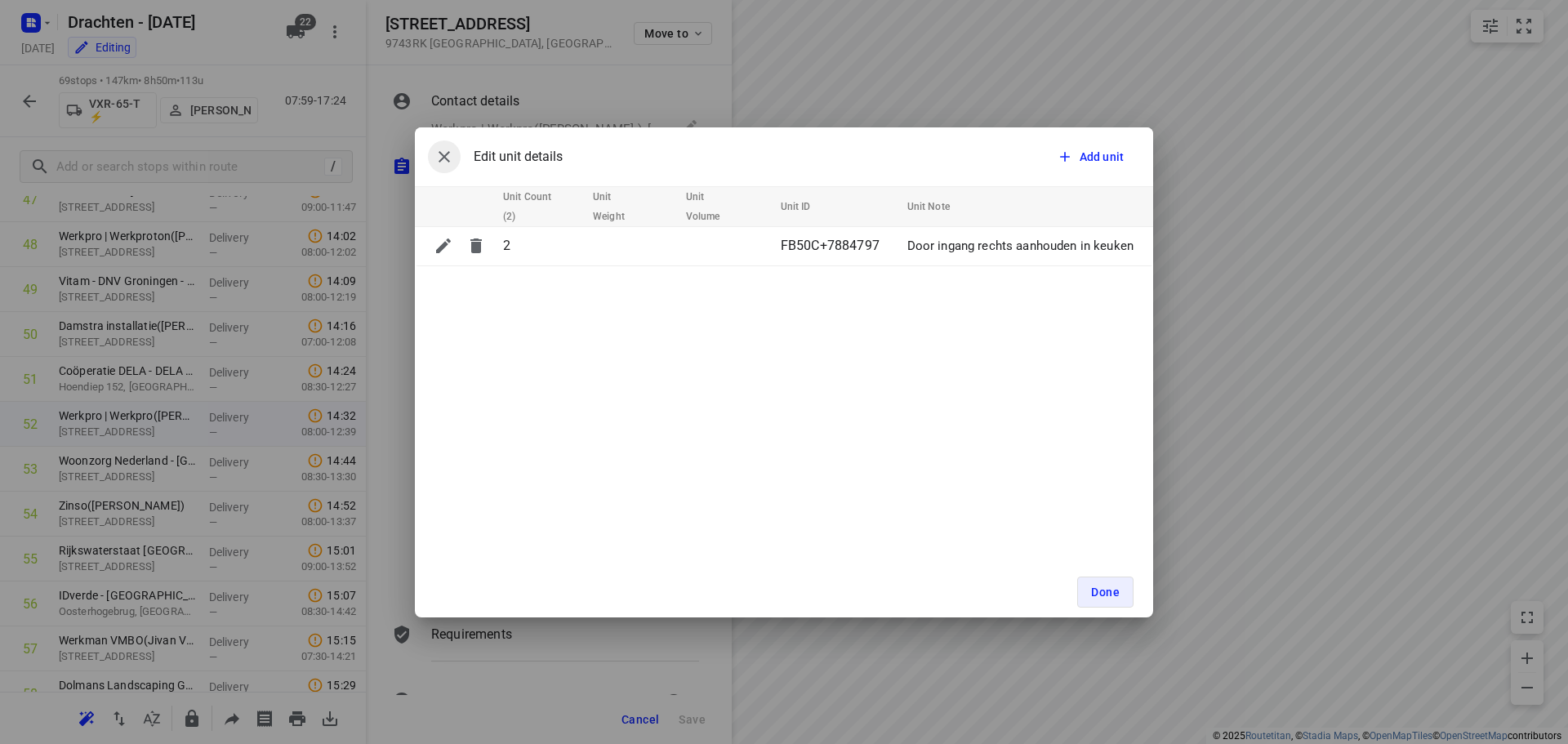
drag, startPoint x: 437, startPoint y: 150, endPoint x: 447, endPoint y: 153, distance: 10.4
click at [438, 150] on icon "button" at bounding box center [444, 157] width 20 height 20
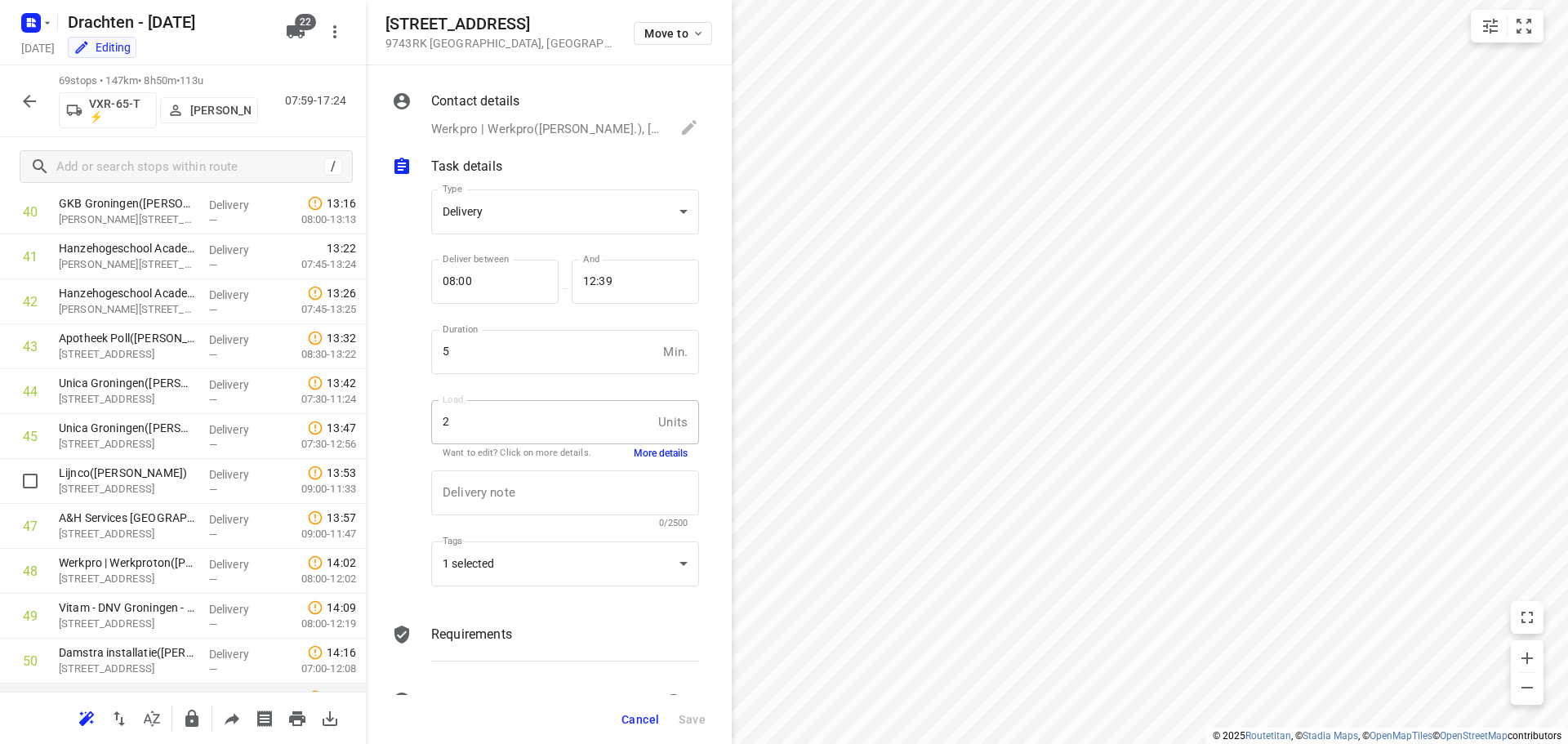
scroll to position [1759, 0]
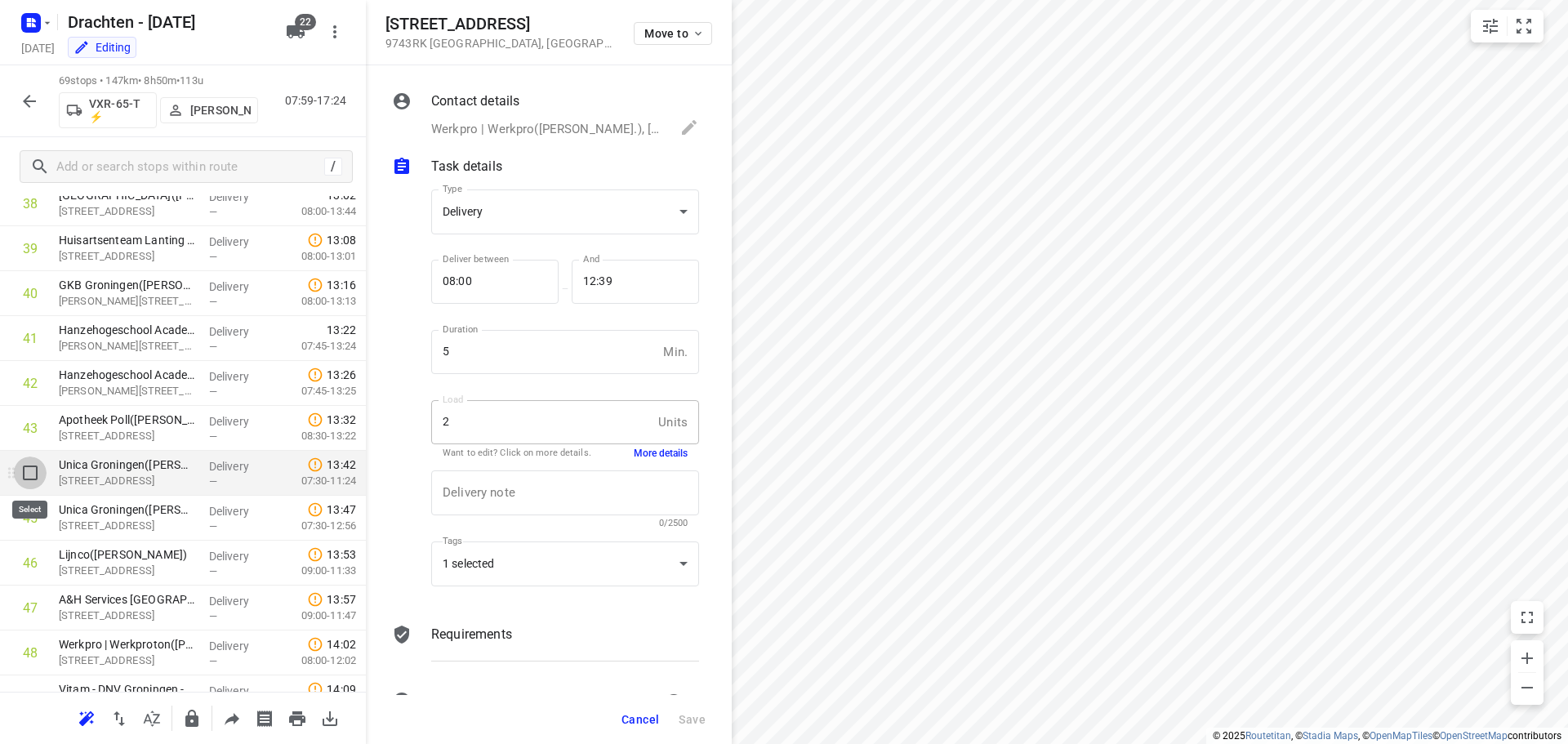
click at [31, 478] on input "checkbox" at bounding box center [30, 473] width 33 height 33
checkbox input "true"
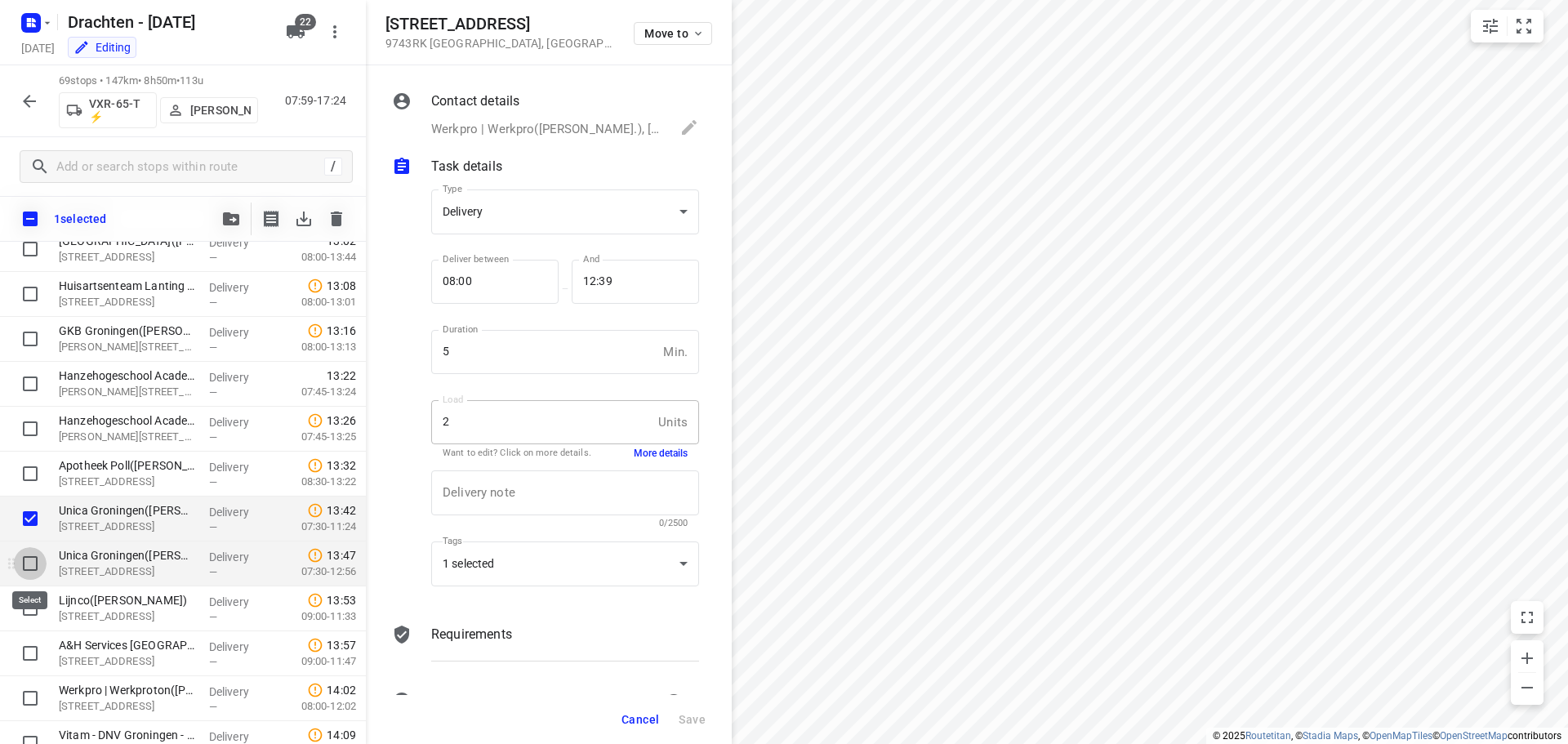
click at [32, 559] on input "checkbox" at bounding box center [30, 564] width 33 height 33
checkbox input "true"
click at [30, 607] on input "checkbox" at bounding box center [30, 608] width 33 height 33
checkbox input "true"
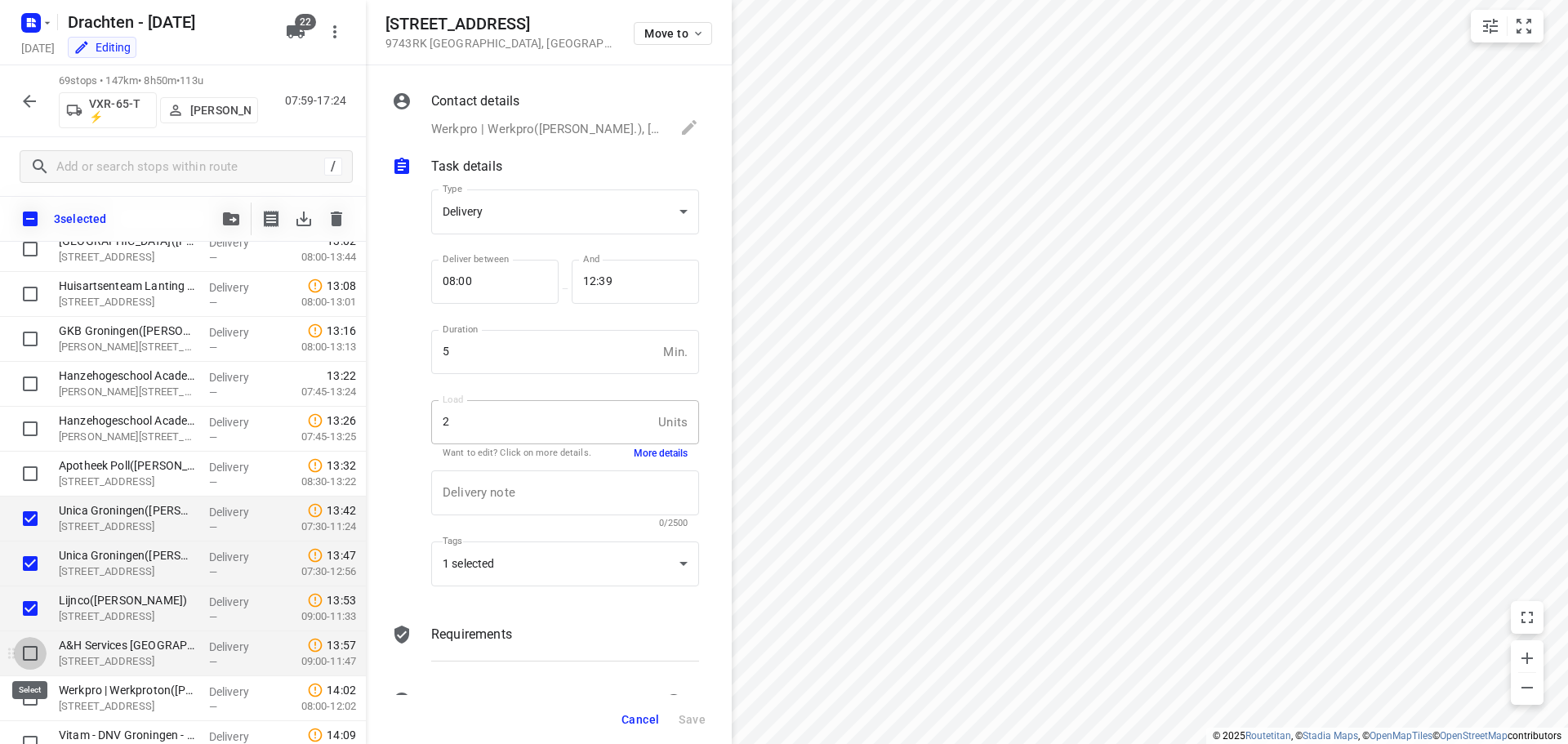
click at [26, 658] on input "checkbox" at bounding box center [30, 654] width 33 height 33
checkbox input "true"
click at [33, 697] on input "checkbox" at bounding box center [30, 699] width 33 height 33
checkbox input "true"
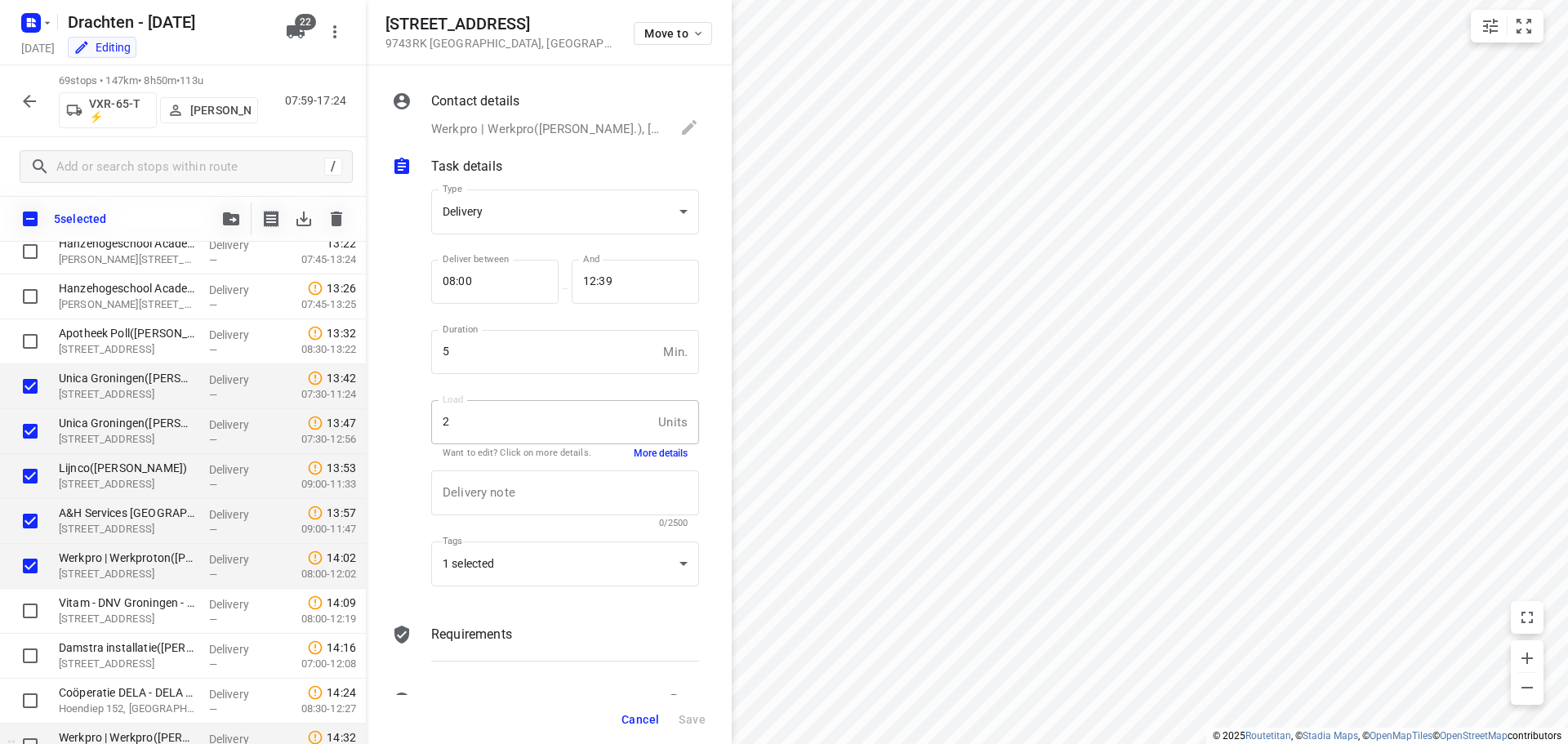
scroll to position [2003, 0]
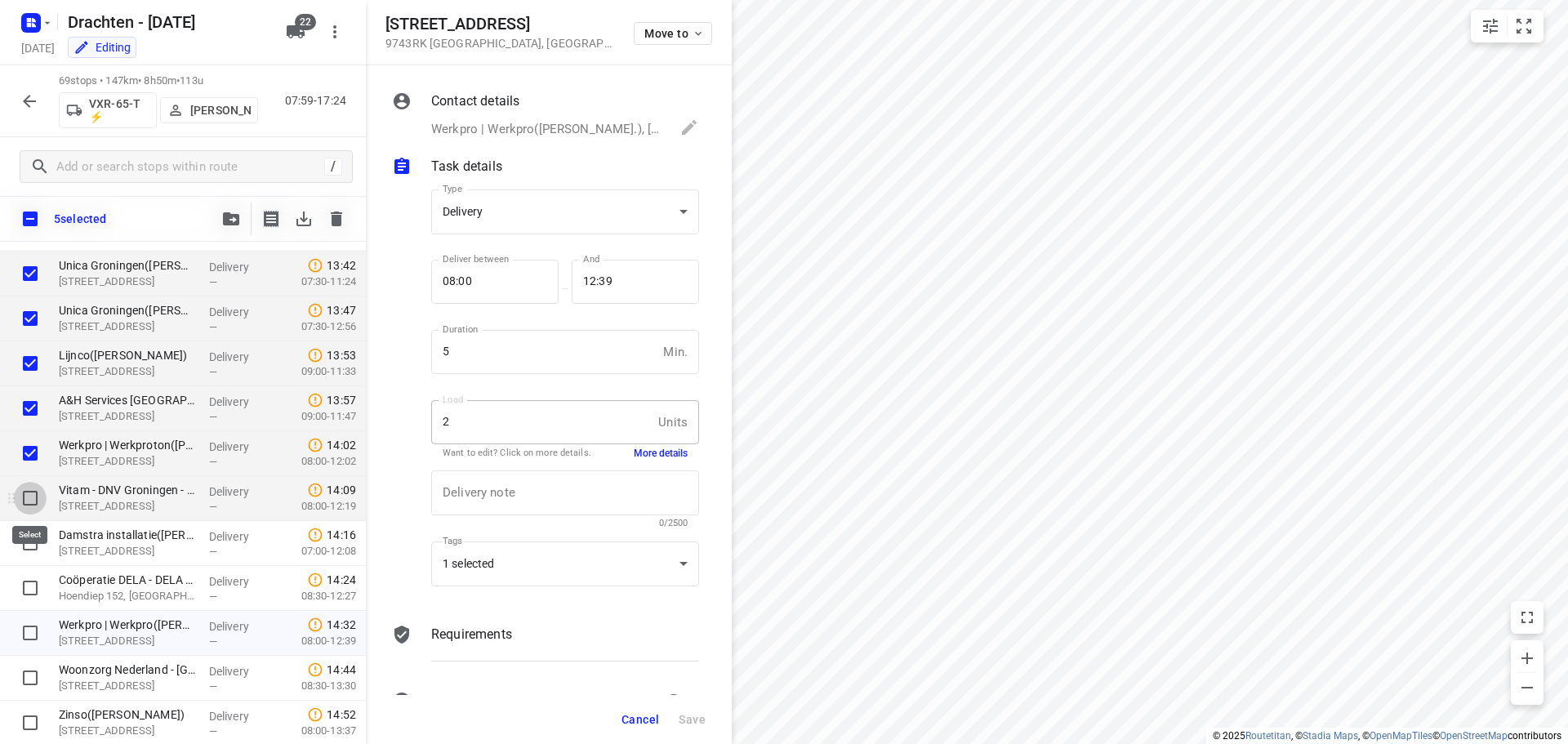
click at [30, 502] on input "checkbox" at bounding box center [30, 499] width 33 height 33
checkbox input "true"
click at [33, 546] on input "checkbox" at bounding box center [30, 543] width 33 height 33
checkbox input "true"
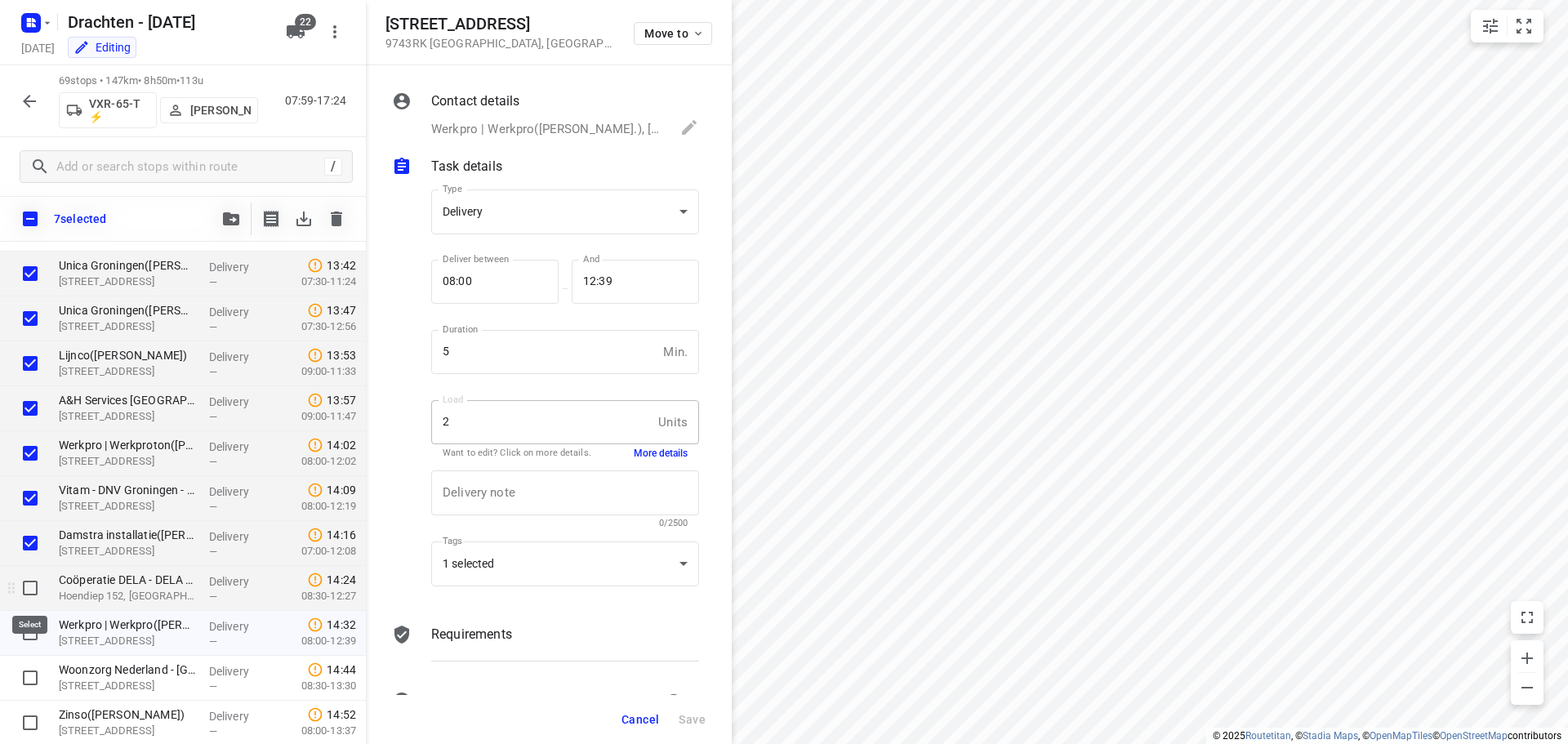
click at [32, 590] on input "checkbox" at bounding box center [30, 588] width 33 height 33
checkbox input "true"
click at [241, 227] on button "button" at bounding box center [231, 219] width 33 height 33
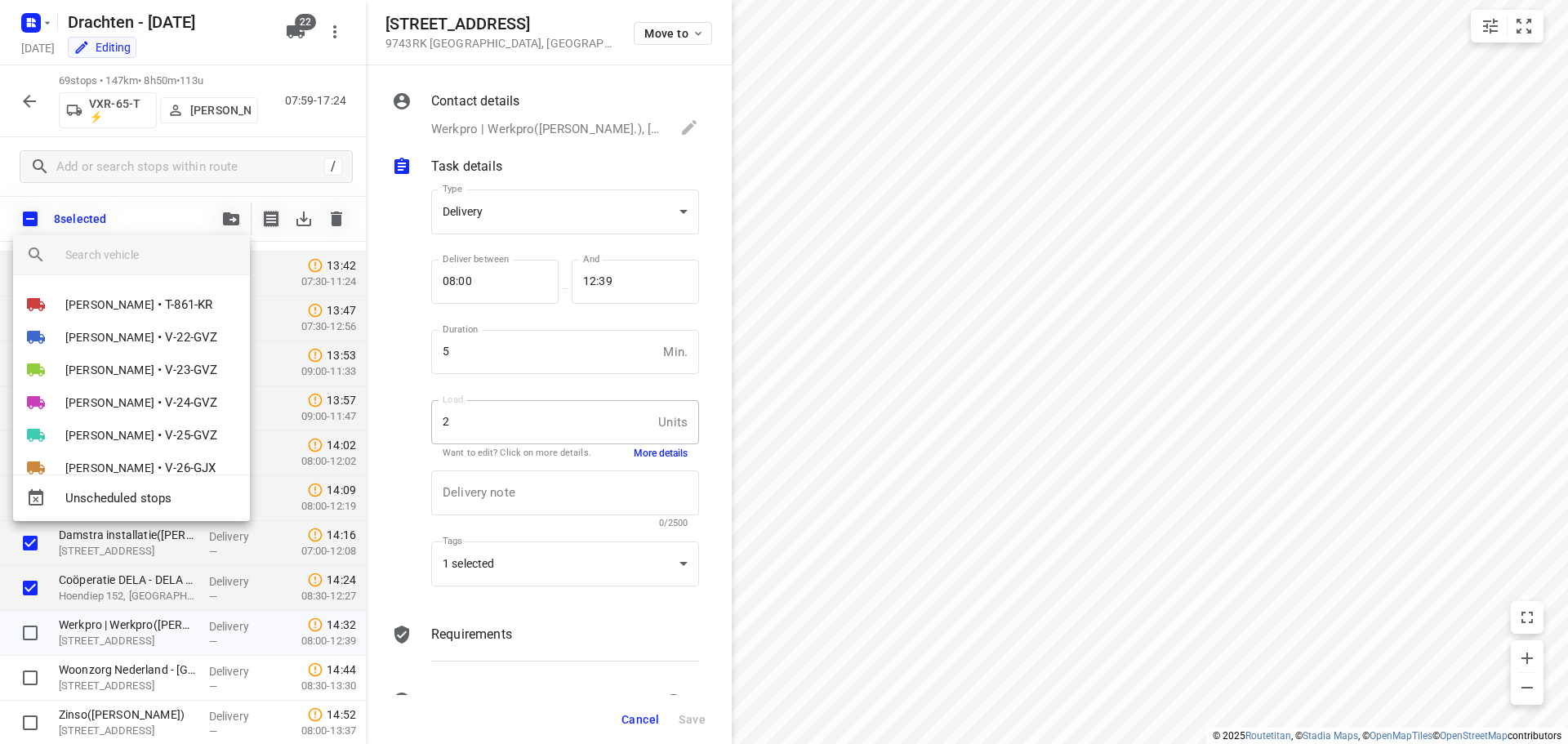
click at [121, 248] on input "search vehicle" at bounding box center [151, 255] width 171 height 24
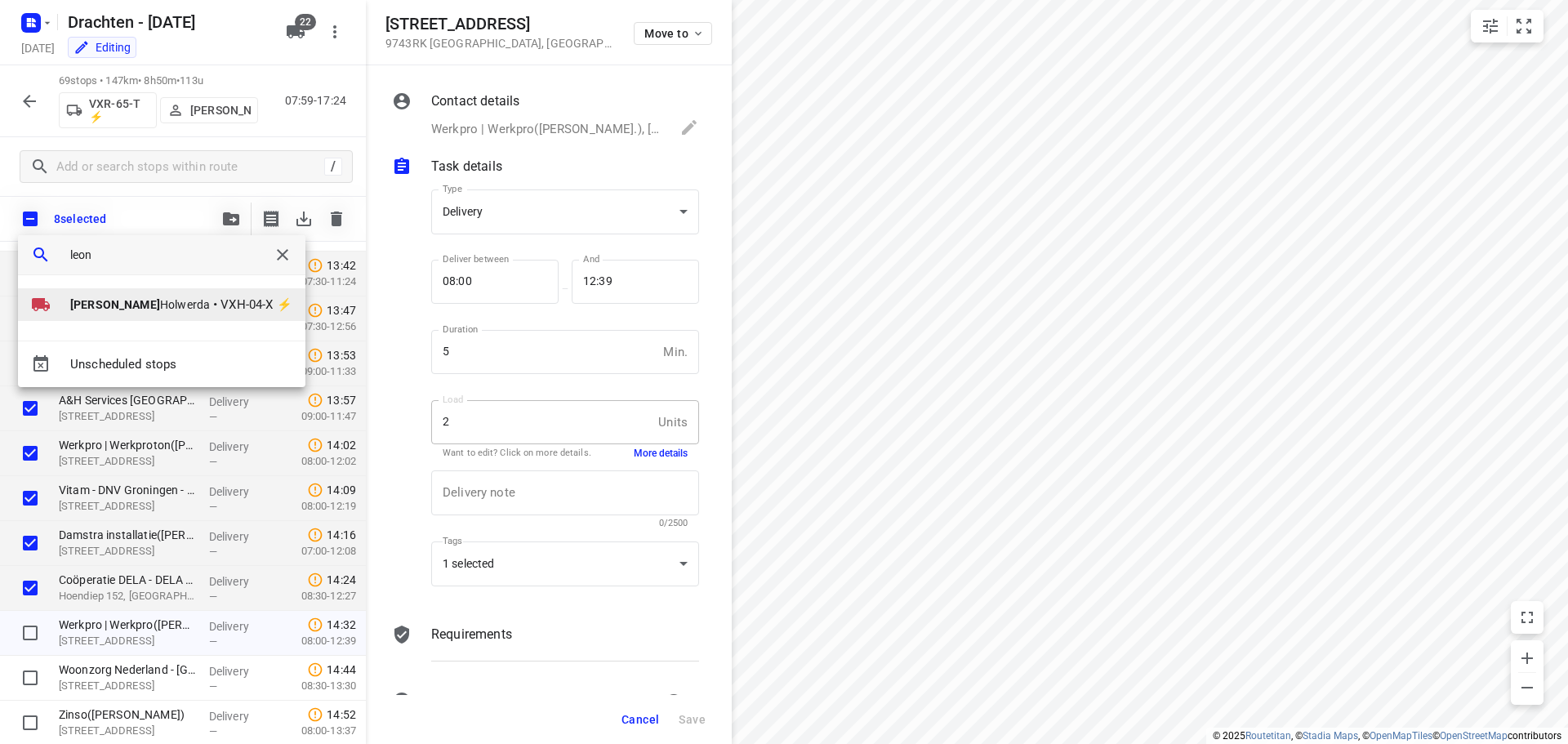
type input "leon"
click at [138, 317] on li "[PERSON_NAME] • VXH-04-X ⚡" at bounding box center [162, 305] width 287 height 33
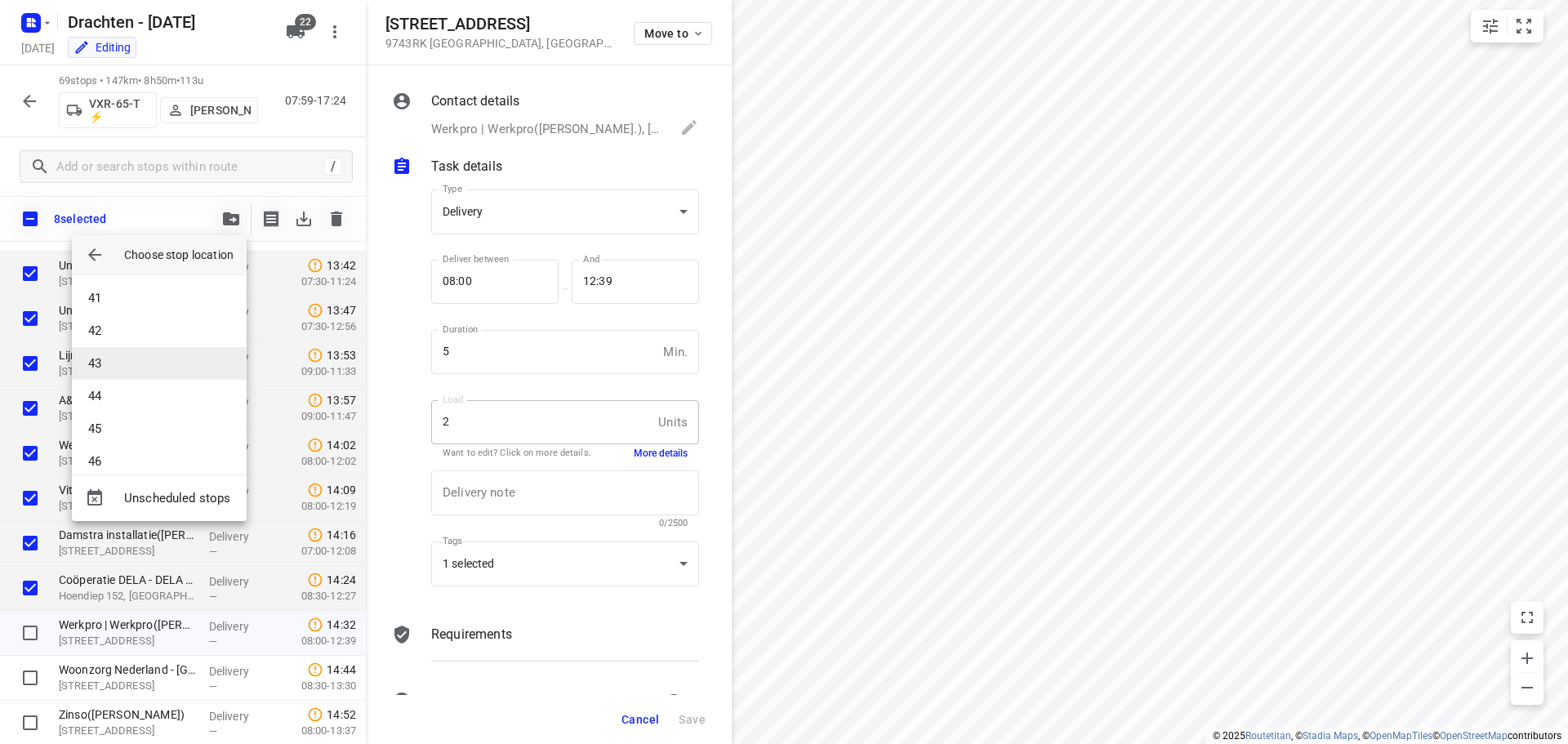
scroll to position [1780, 0]
click at [133, 450] on li "60" at bounding box center [159, 446] width 175 height 33
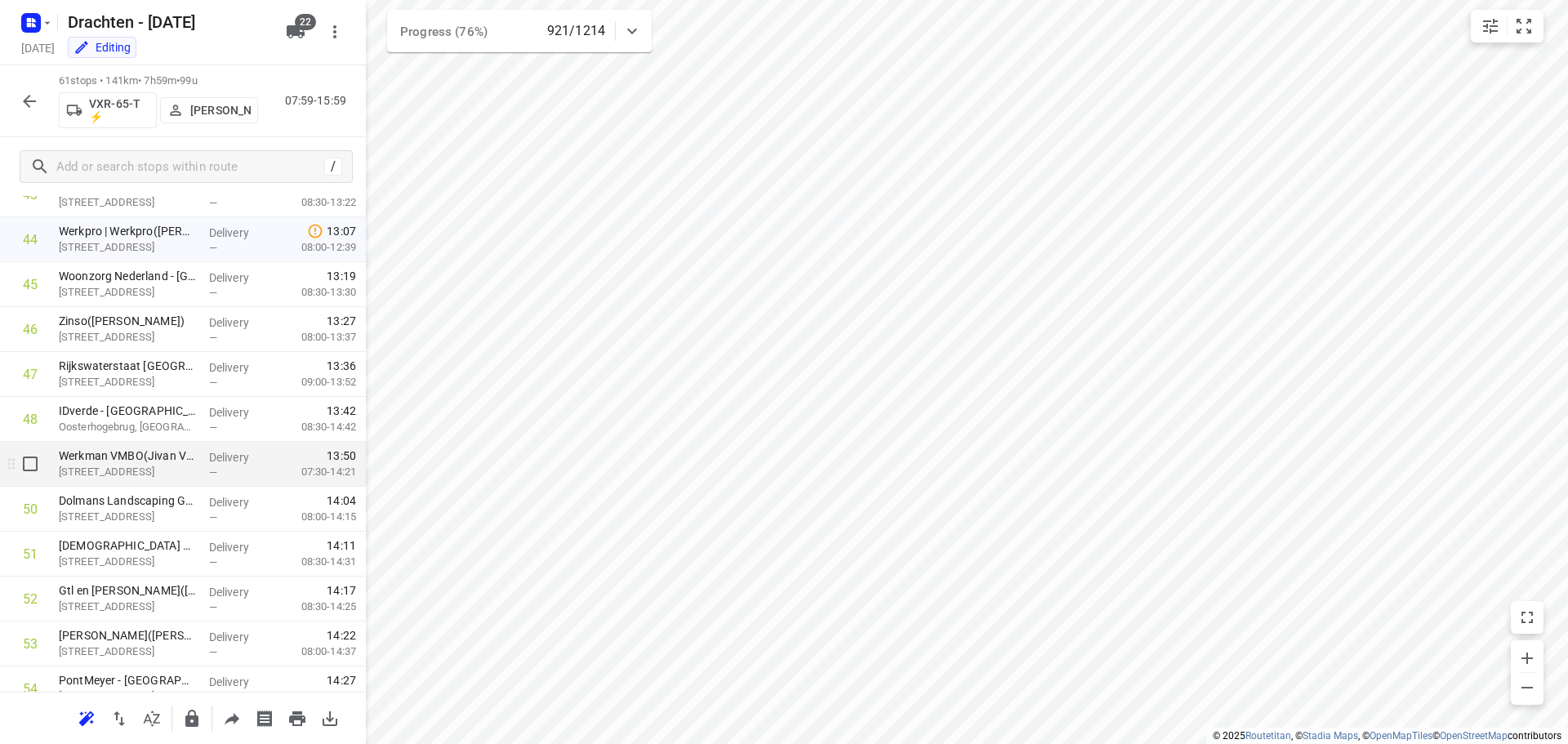
scroll to position [2003, 0]
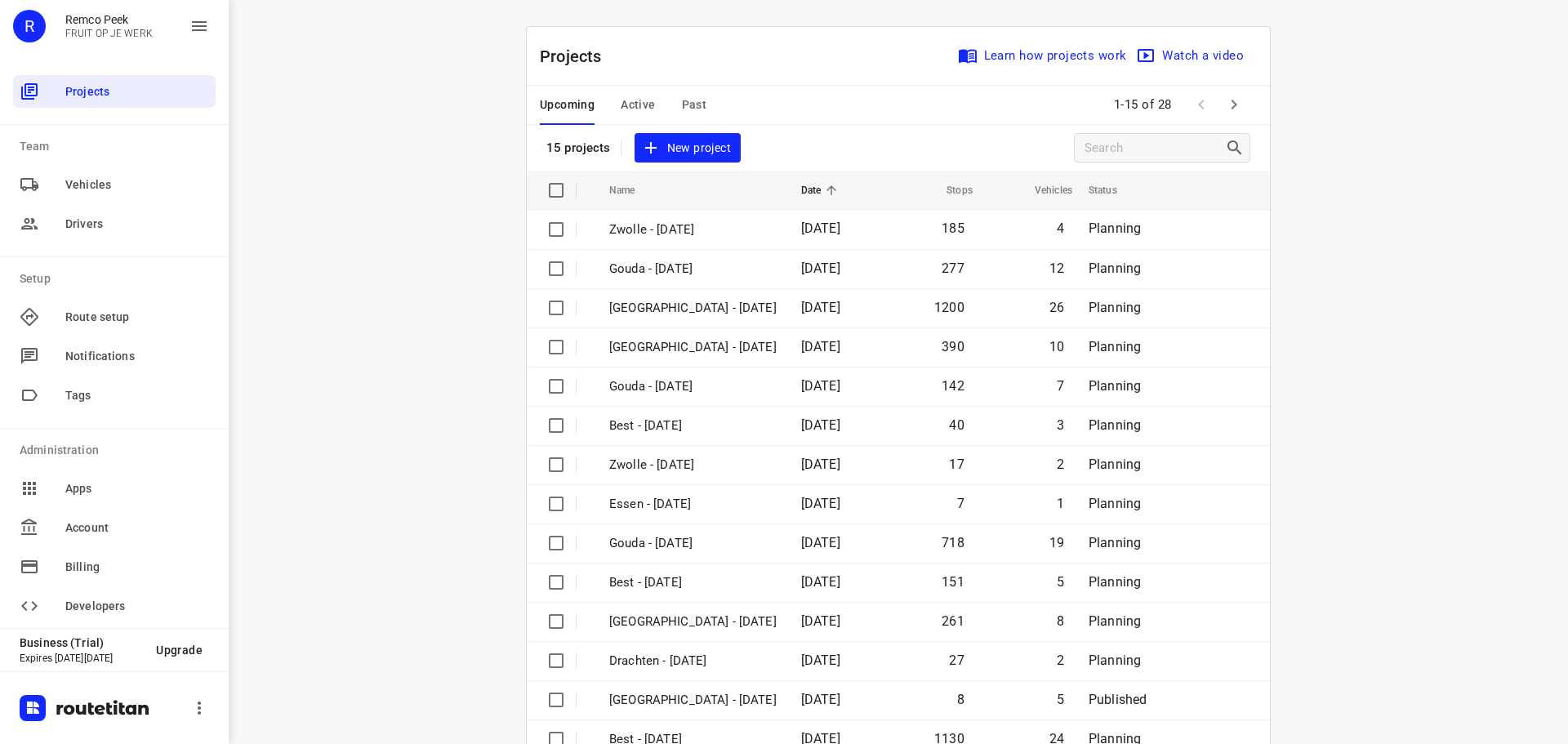
click at [707, 106] on div "Upcoming Active Past" at bounding box center [635, 105] width 192 height 39
click at [683, 102] on span "Past" at bounding box center [694, 104] width 25 height 20
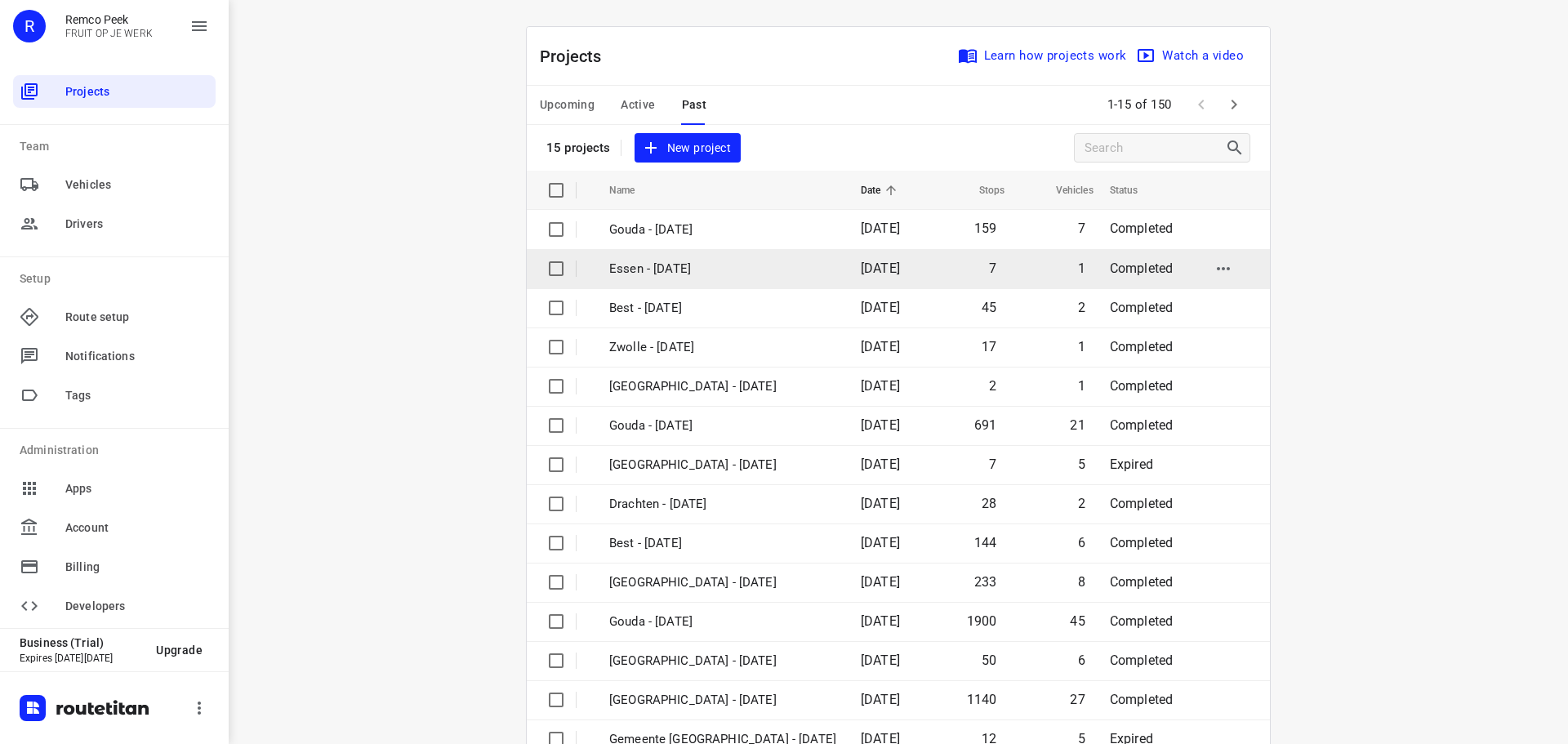
scroll to position [82, 0]
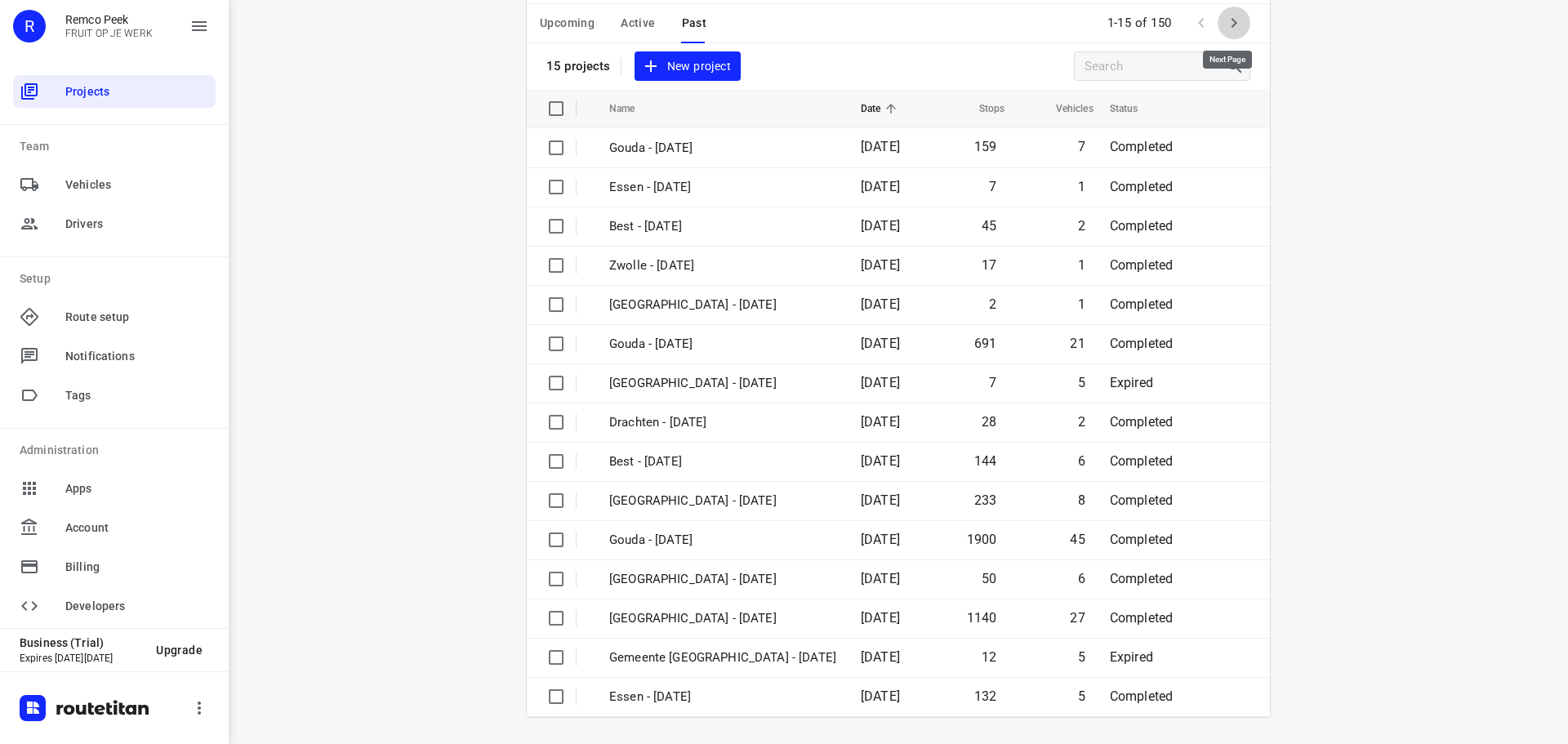
click at [1230, 11] on button "button" at bounding box center [1234, 23] width 33 height 33
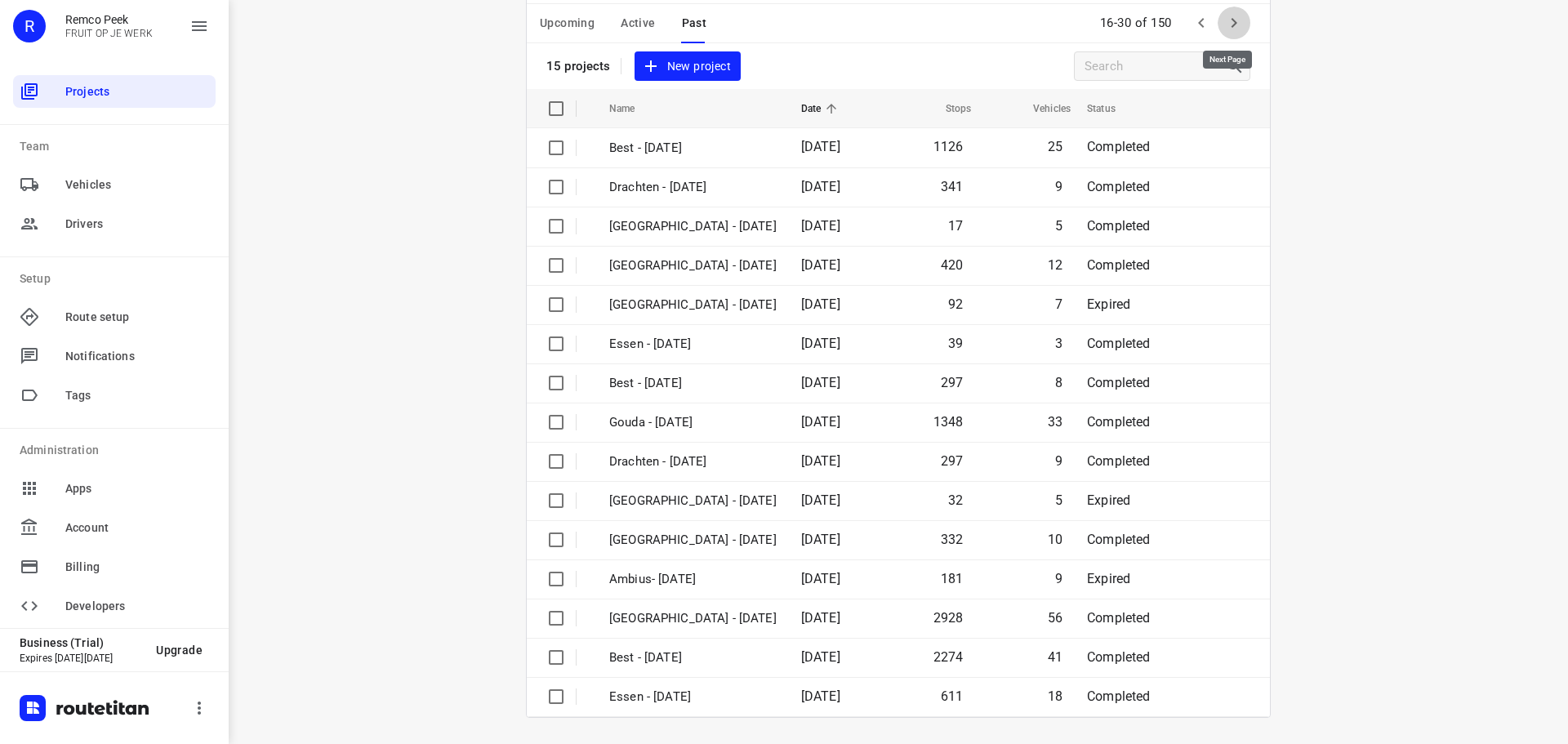
click at [1225, 23] on icon "button" at bounding box center [1234, 23] width 20 height 20
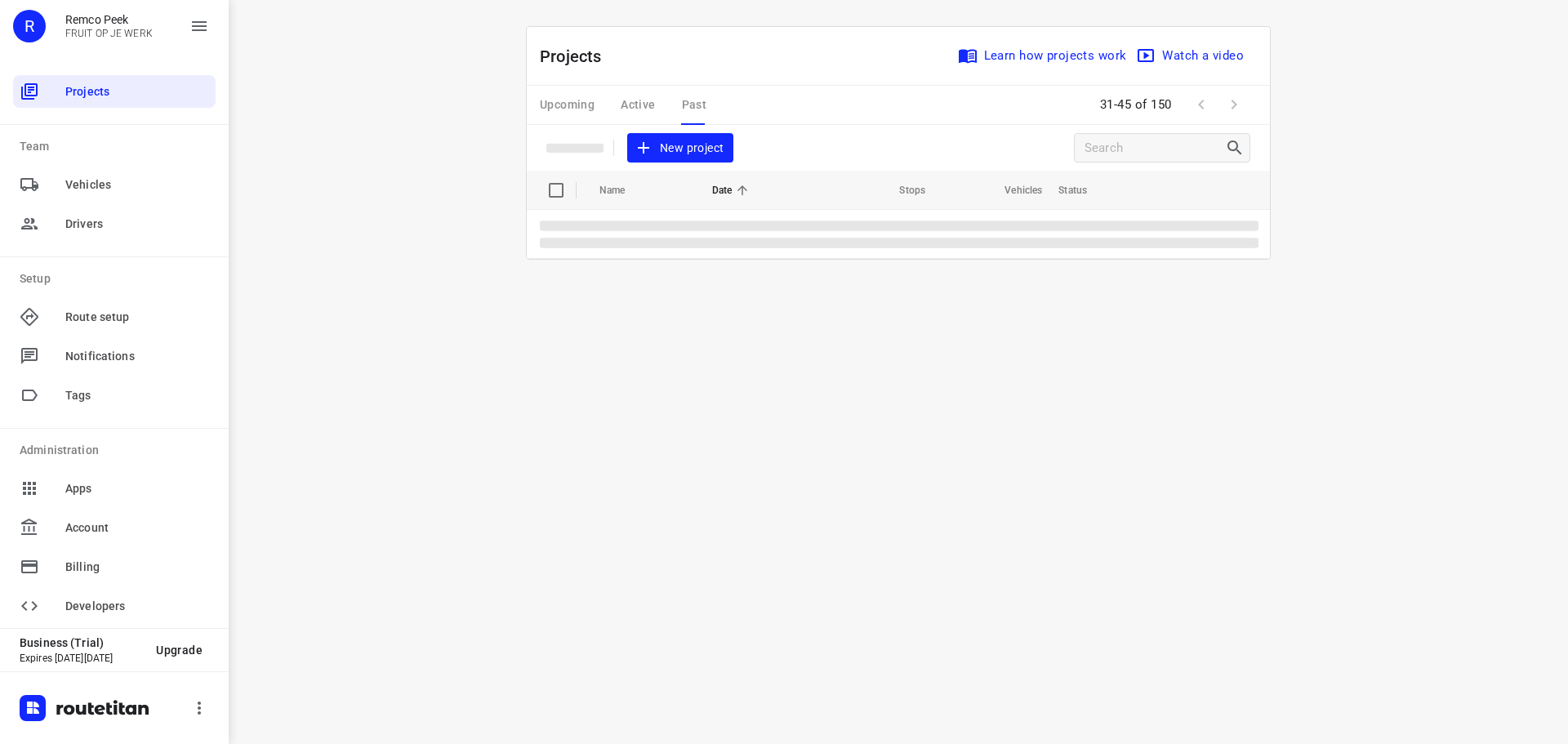
scroll to position [0, 0]
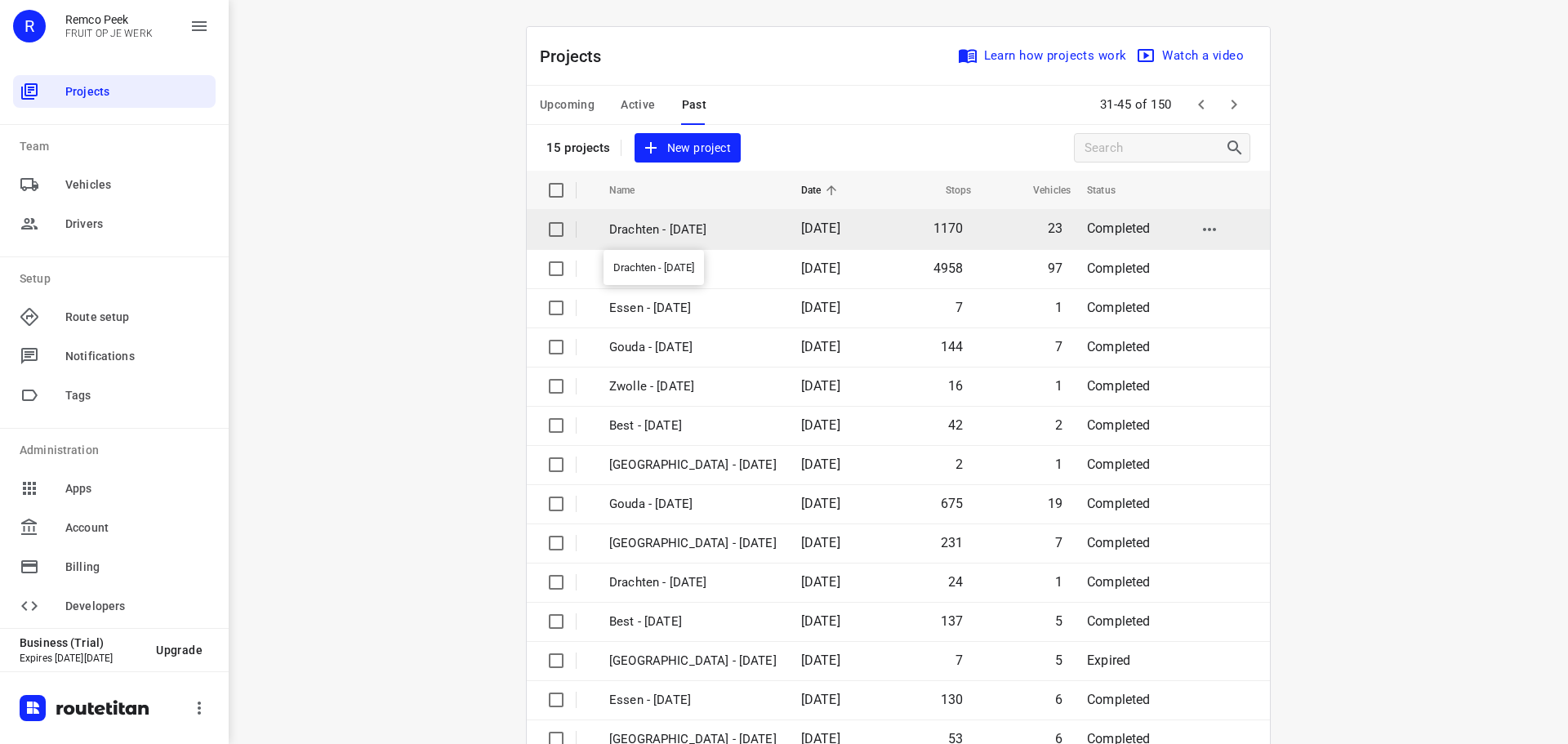
click at [674, 230] on p "Drachten - [DATE]" at bounding box center [693, 230] width 167 height 19
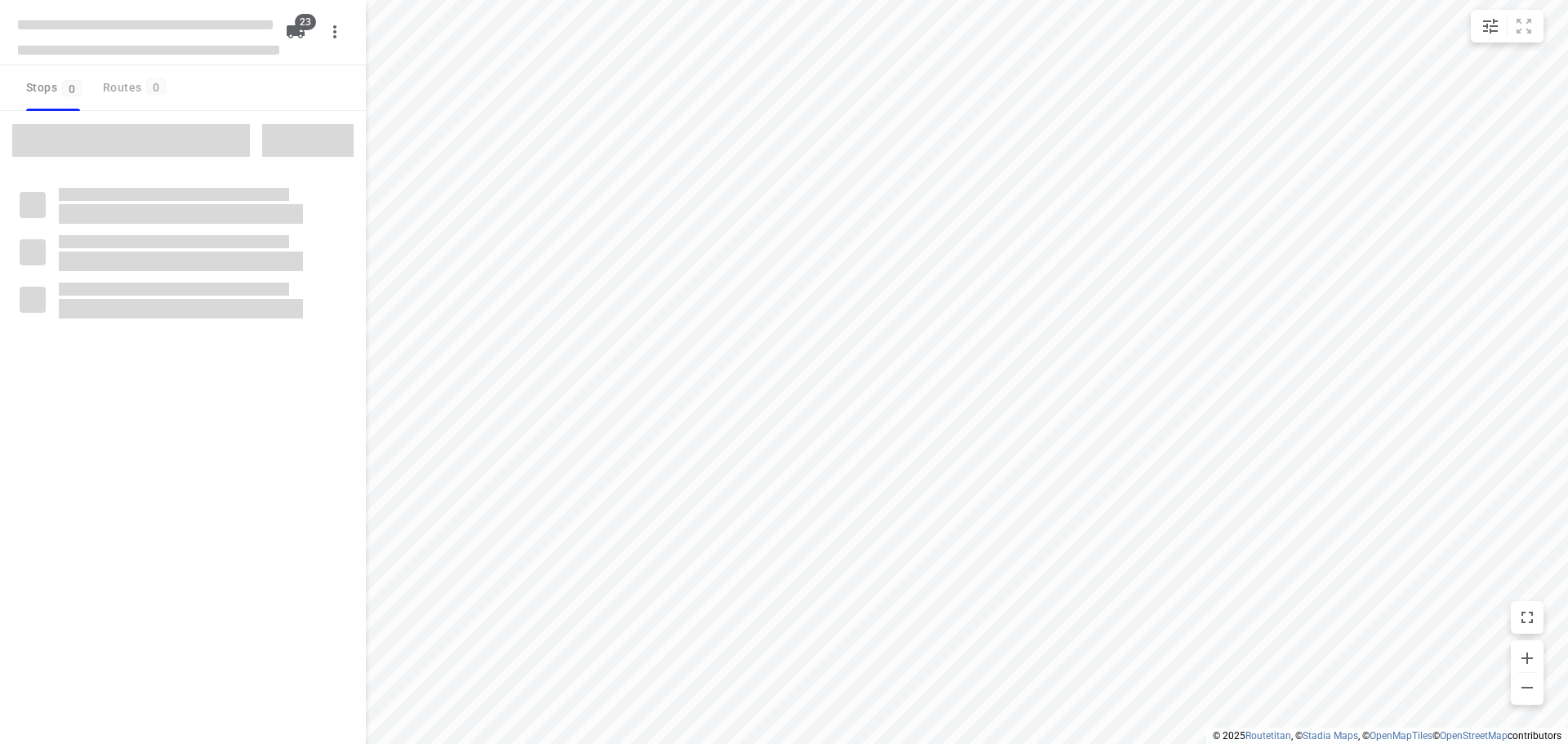
checkbox input "true"
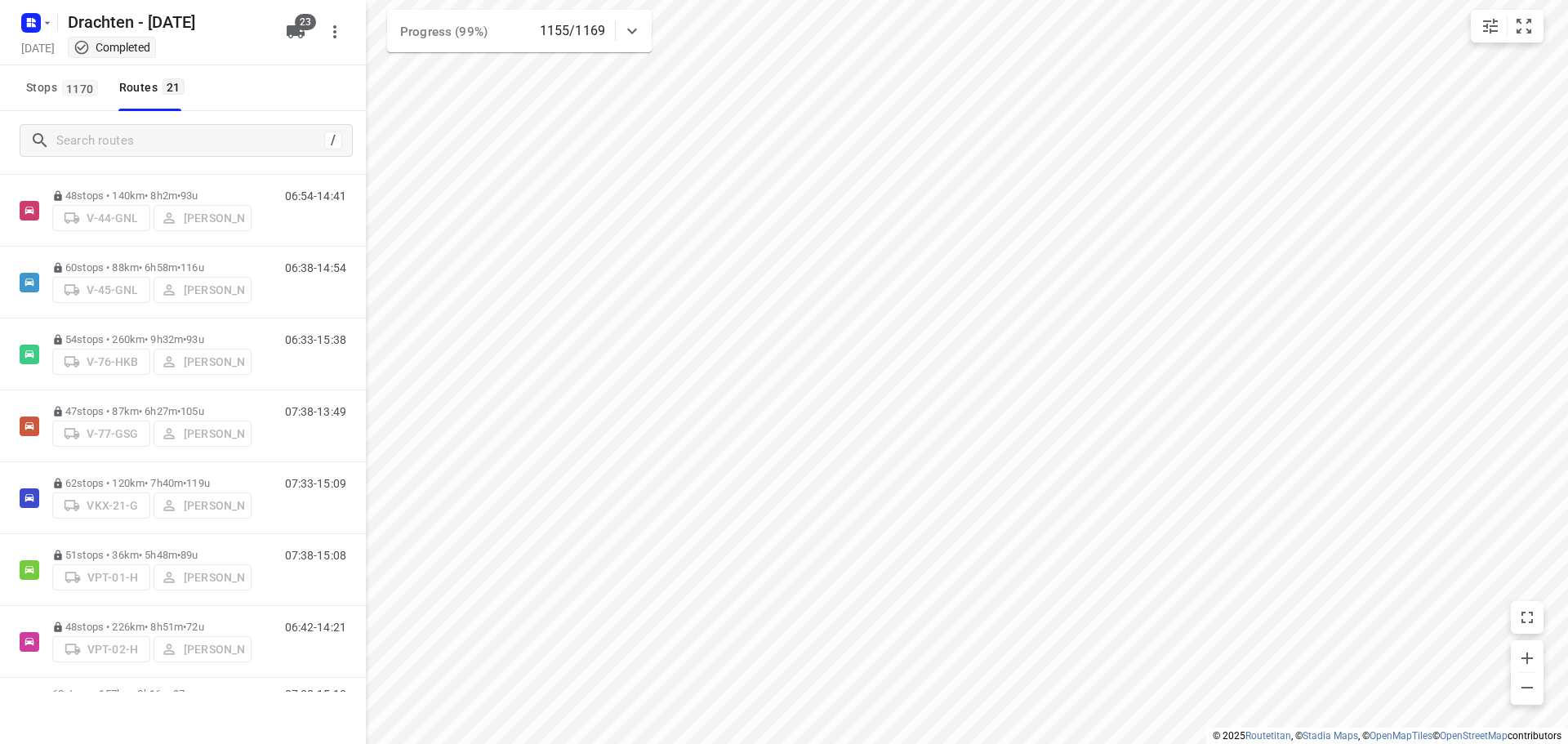
scroll to position [1087, 0]
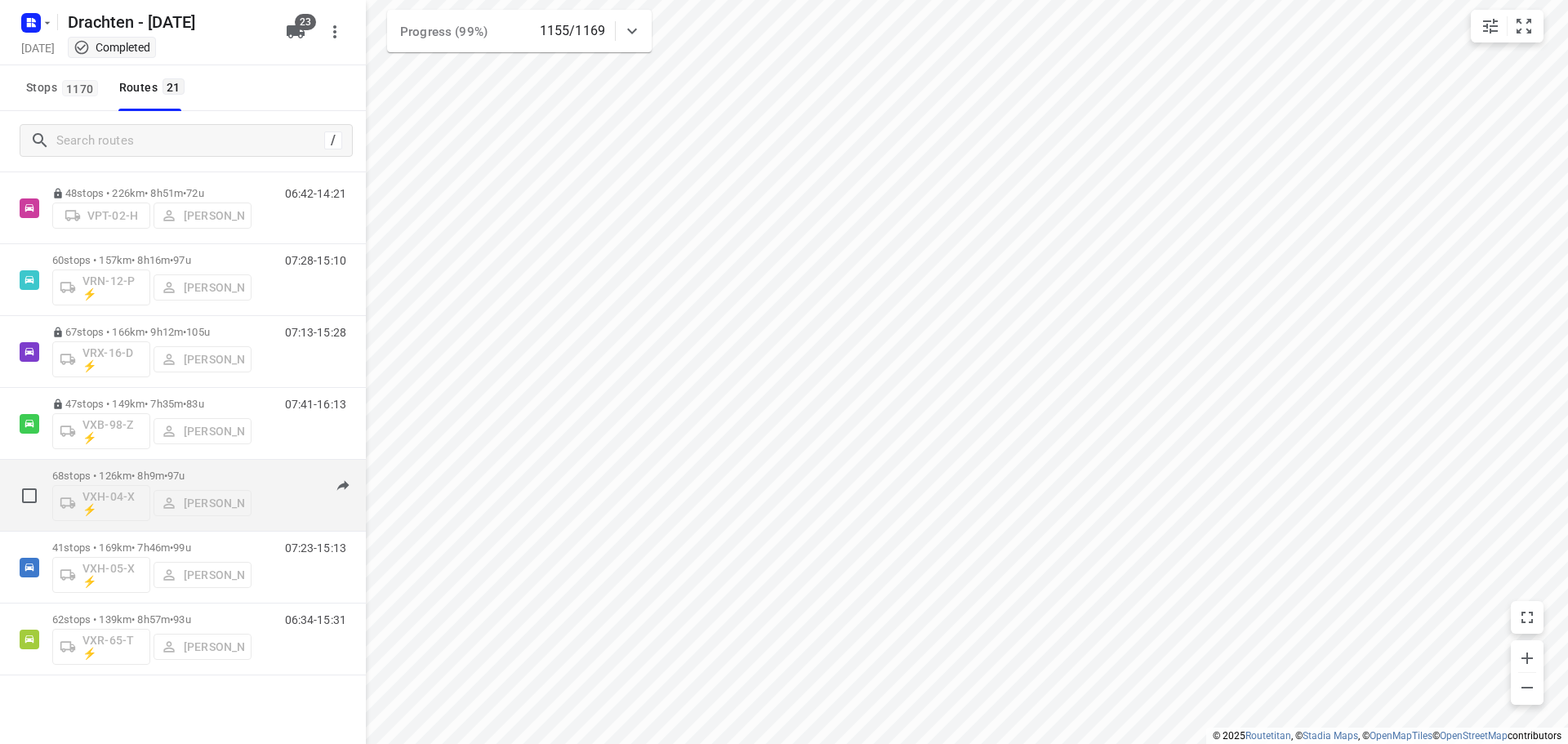
click at [167, 472] on span "•" at bounding box center [166, 476] width 3 height 12
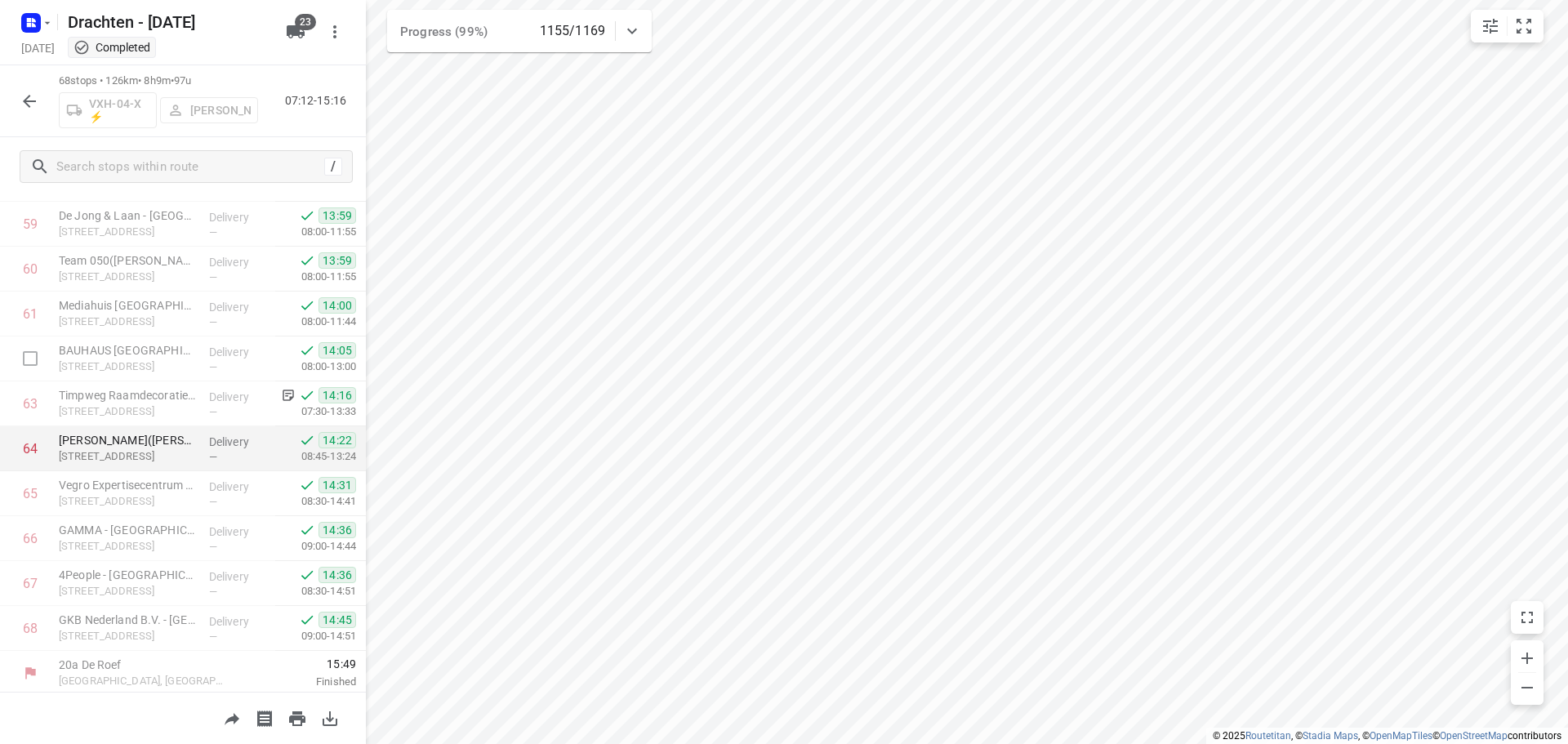
scroll to position [2731, 0]
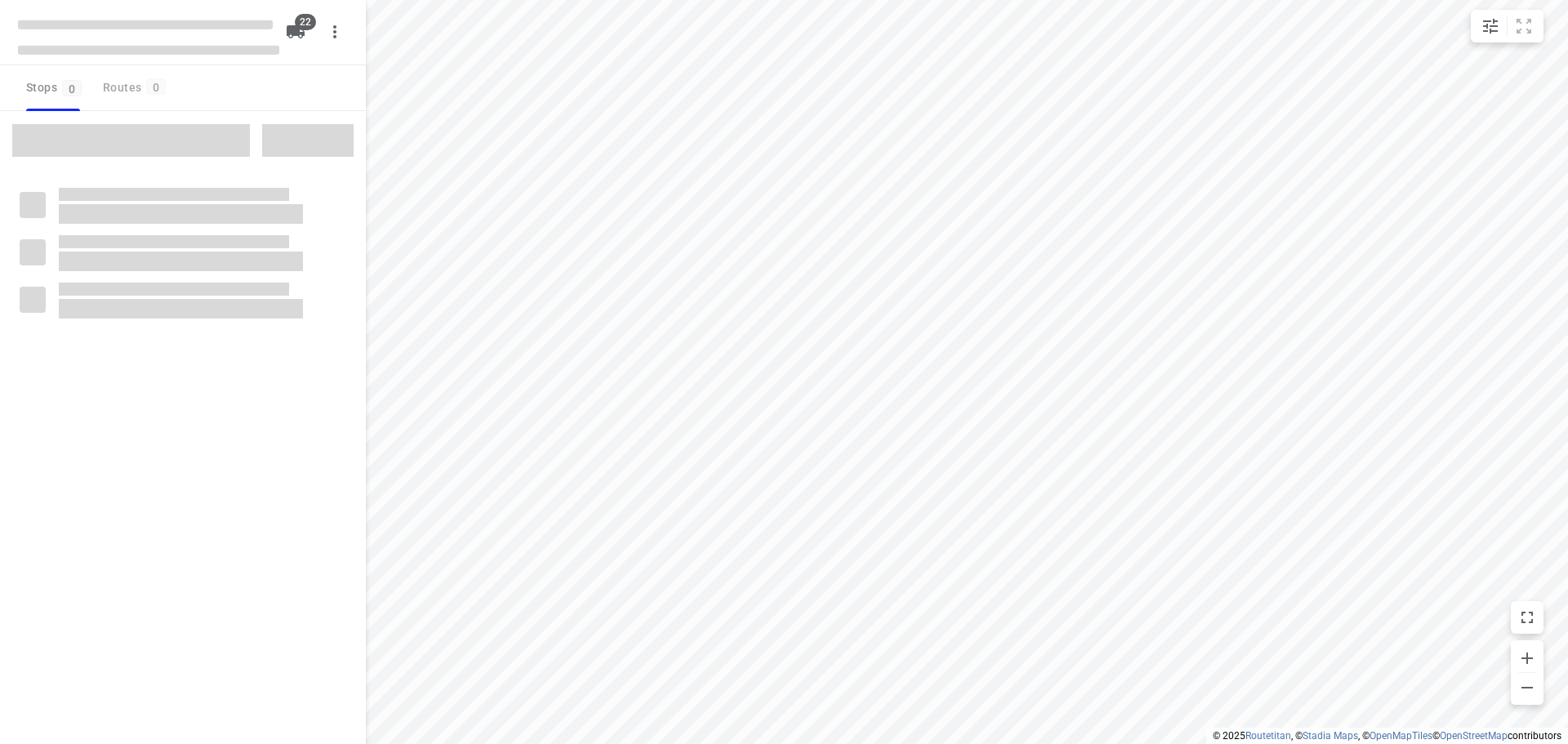
checkbox input "true"
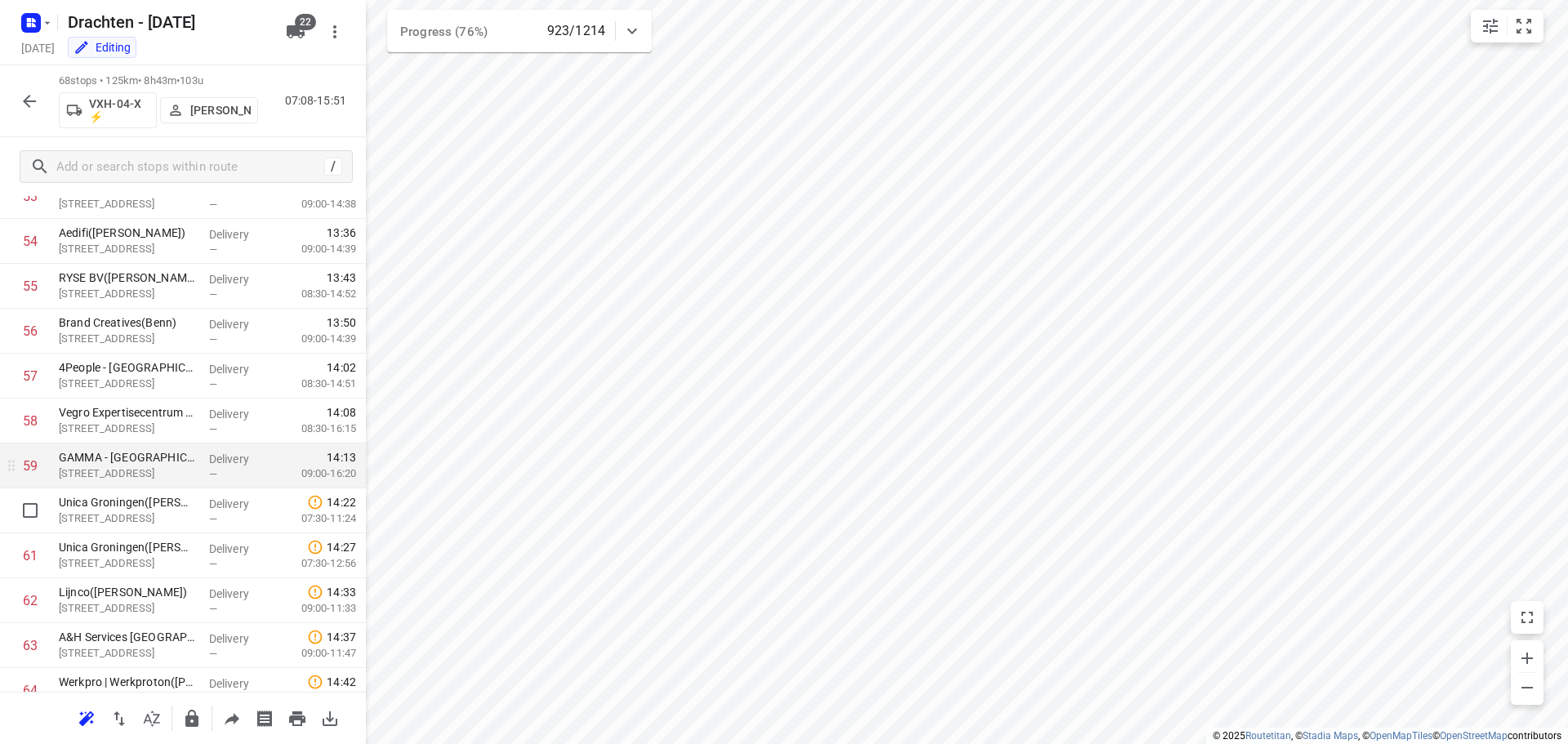
scroll to position [2440, 0]
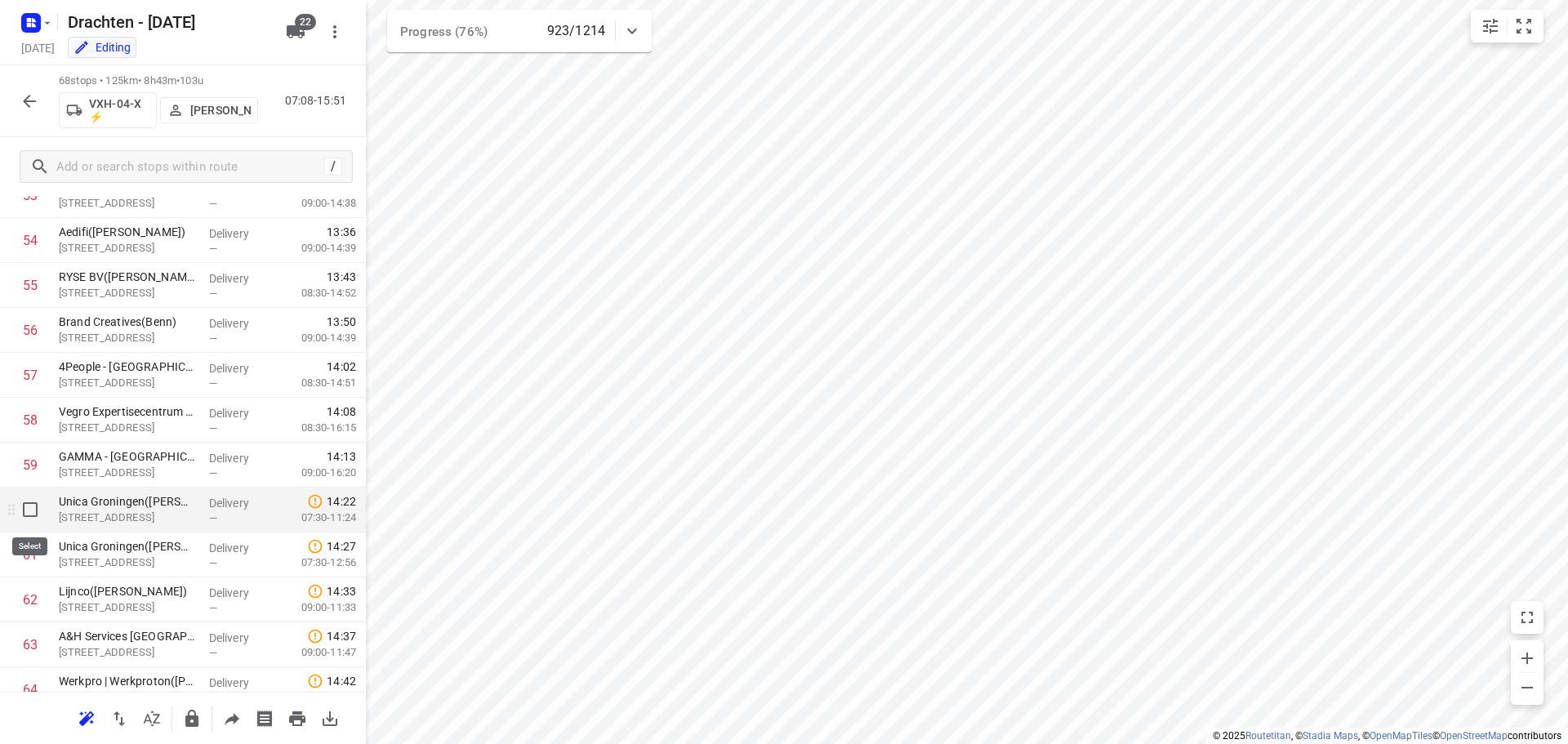
click at [36, 513] on input "checkbox" at bounding box center [30, 510] width 33 height 33
checkbox input "true"
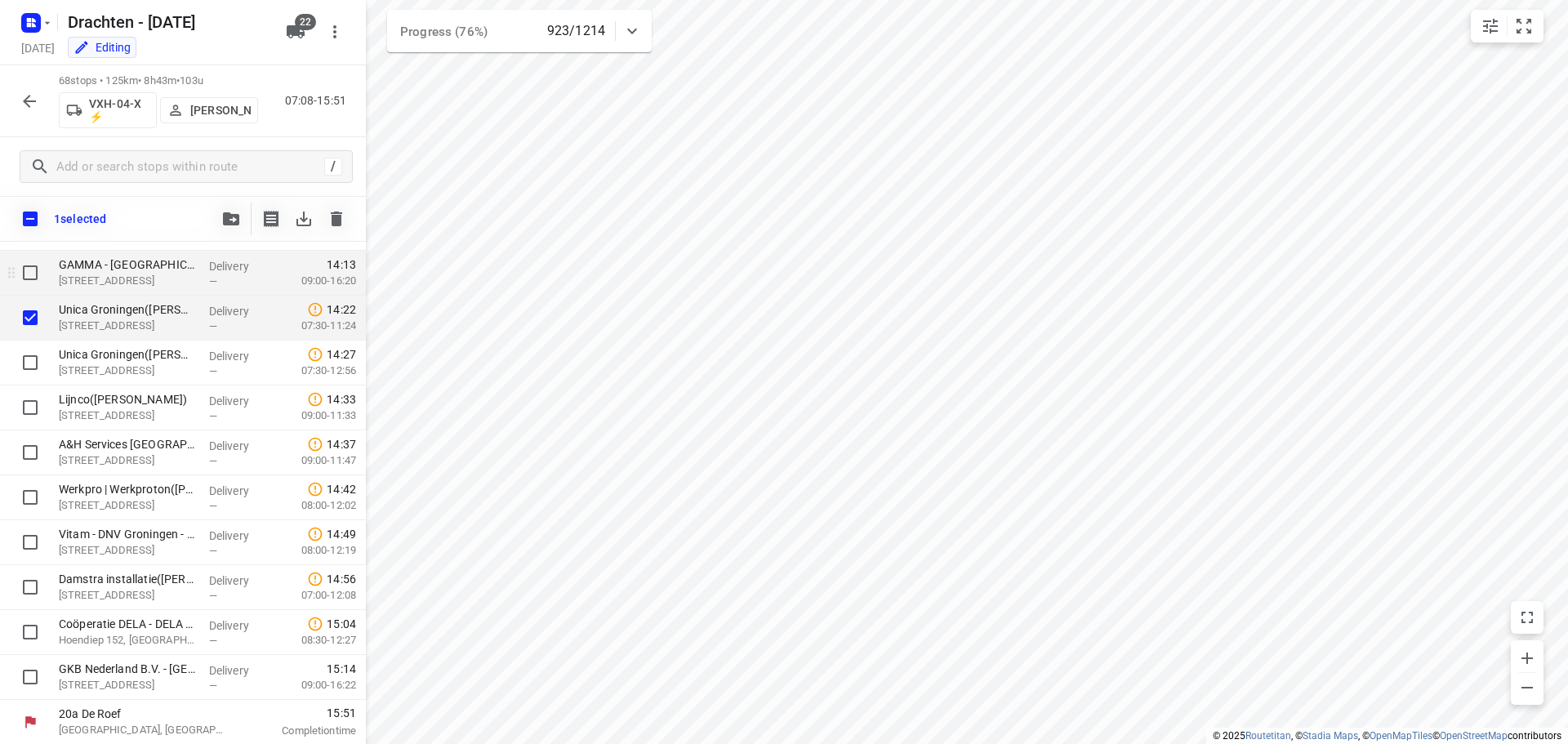
scroll to position [2678, 0]
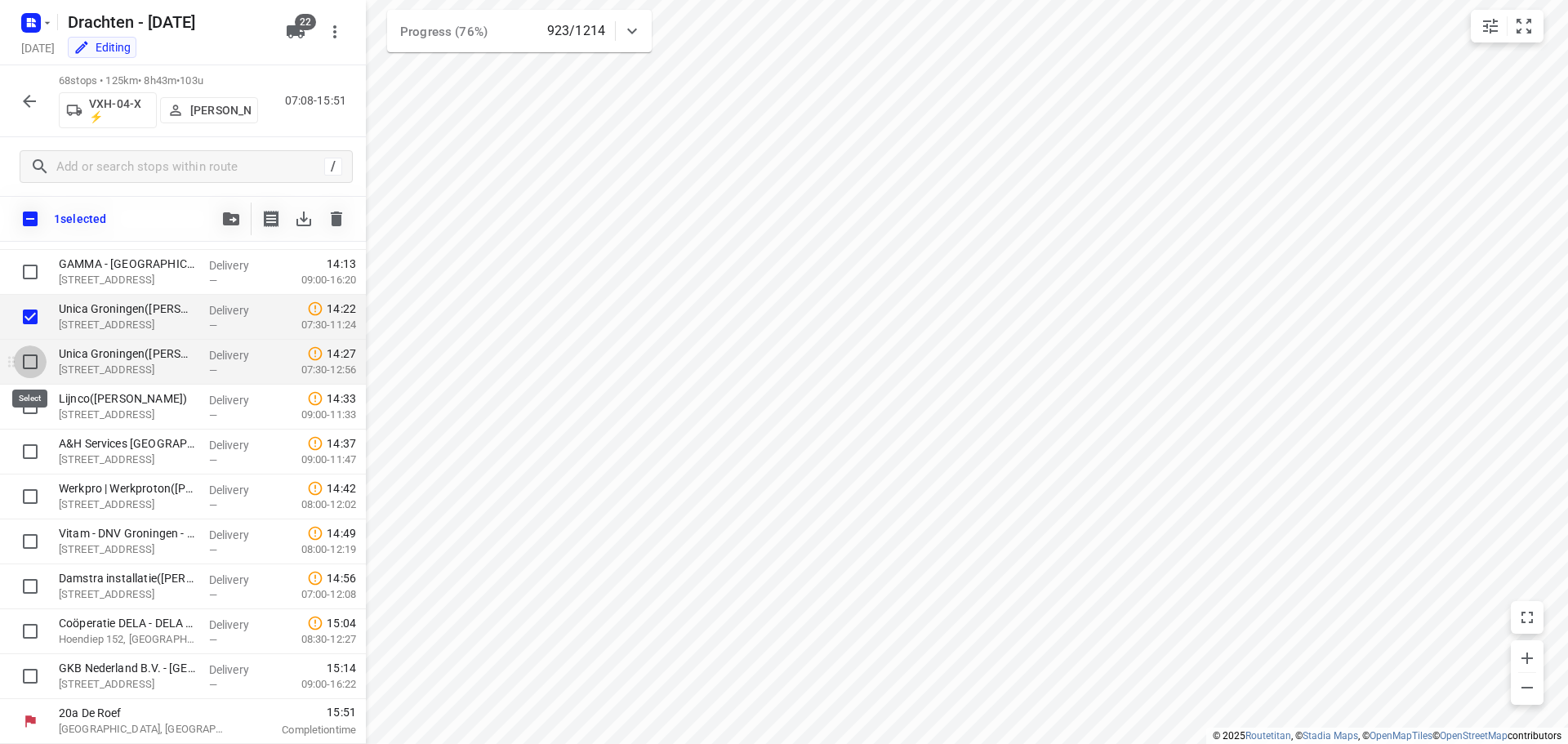
click at [31, 361] on input "checkbox" at bounding box center [30, 362] width 33 height 33
checkbox input "true"
click at [23, 405] on input "checkbox" at bounding box center [30, 407] width 33 height 33
checkbox input "true"
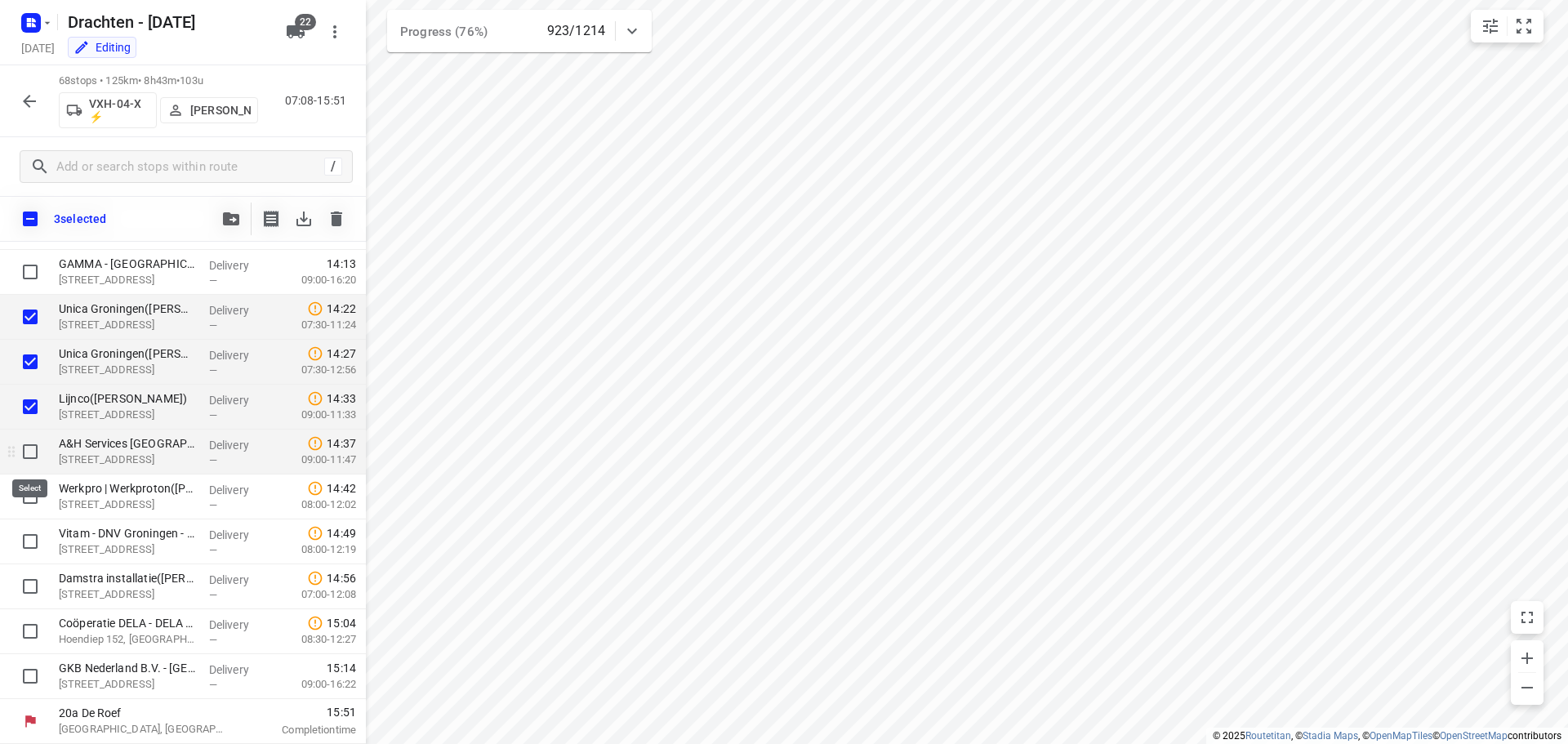
click at [26, 459] on input "checkbox" at bounding box center [30, 452] width 33 height 33
checkbox input "true"
click at [30, 495] on input "checkbox" at bounding box center [30, 497] width 33 height 33
checkbox input "true"
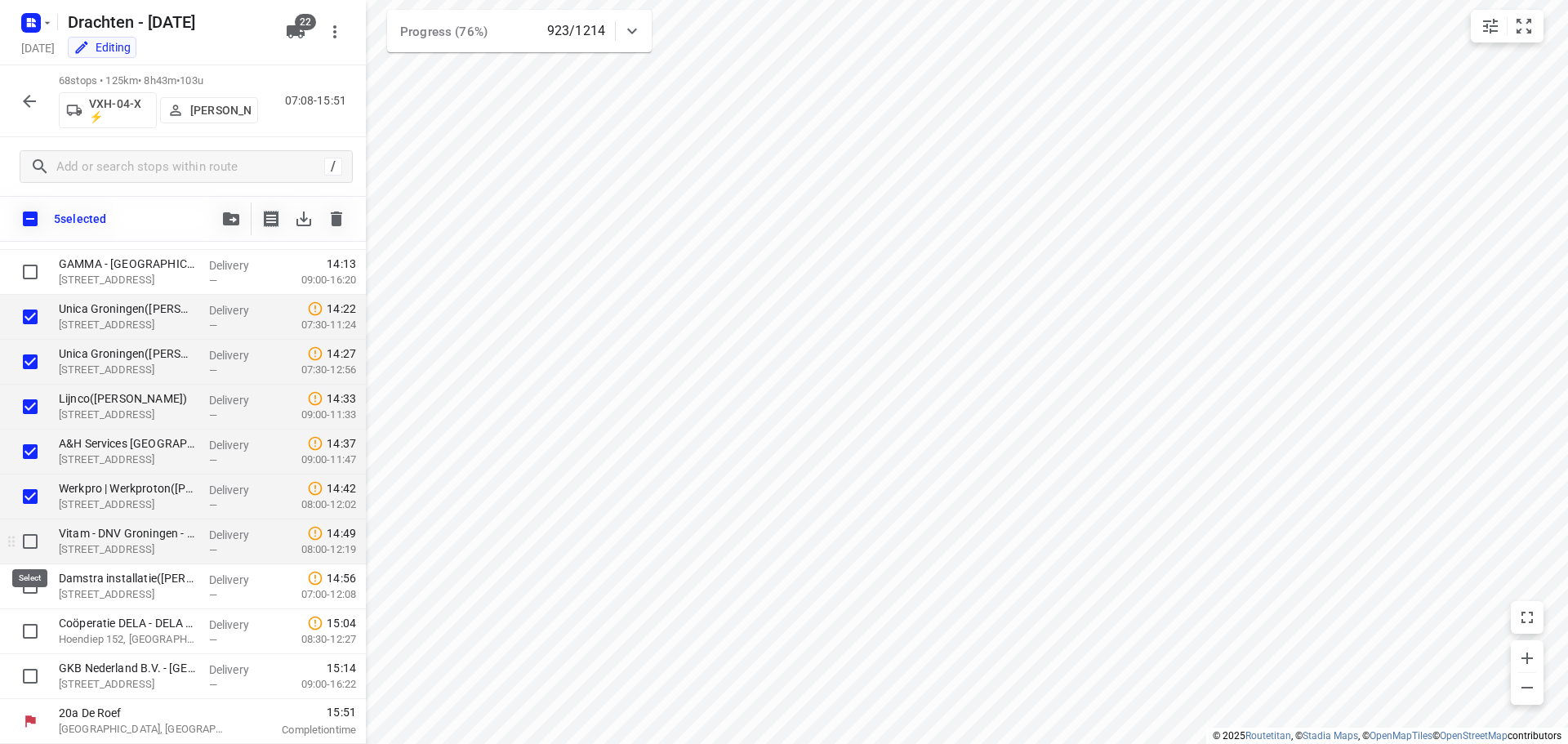
click at [29, 547] on input "checkbox" at bounding box center [30, 541] width 33 height 33
checkbox input "true"
click at [32, 589] on input "checkbox" at bounding box center [30, 586] width 33 height 33
checkbox input "true"
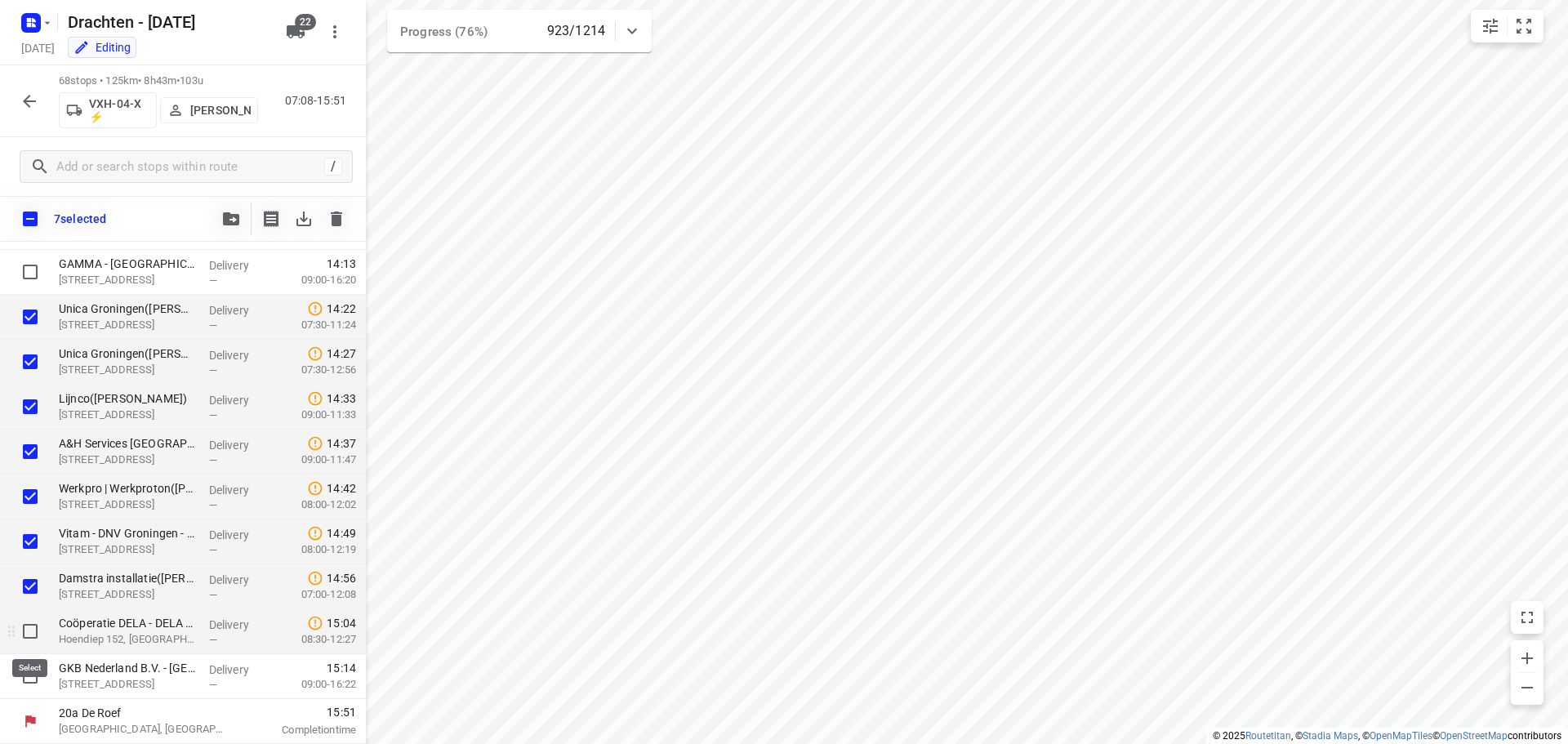
click at [32, 624] on input "checkbox" at bounding box center [30, 632] width 33 height 33
checkbox input "true"
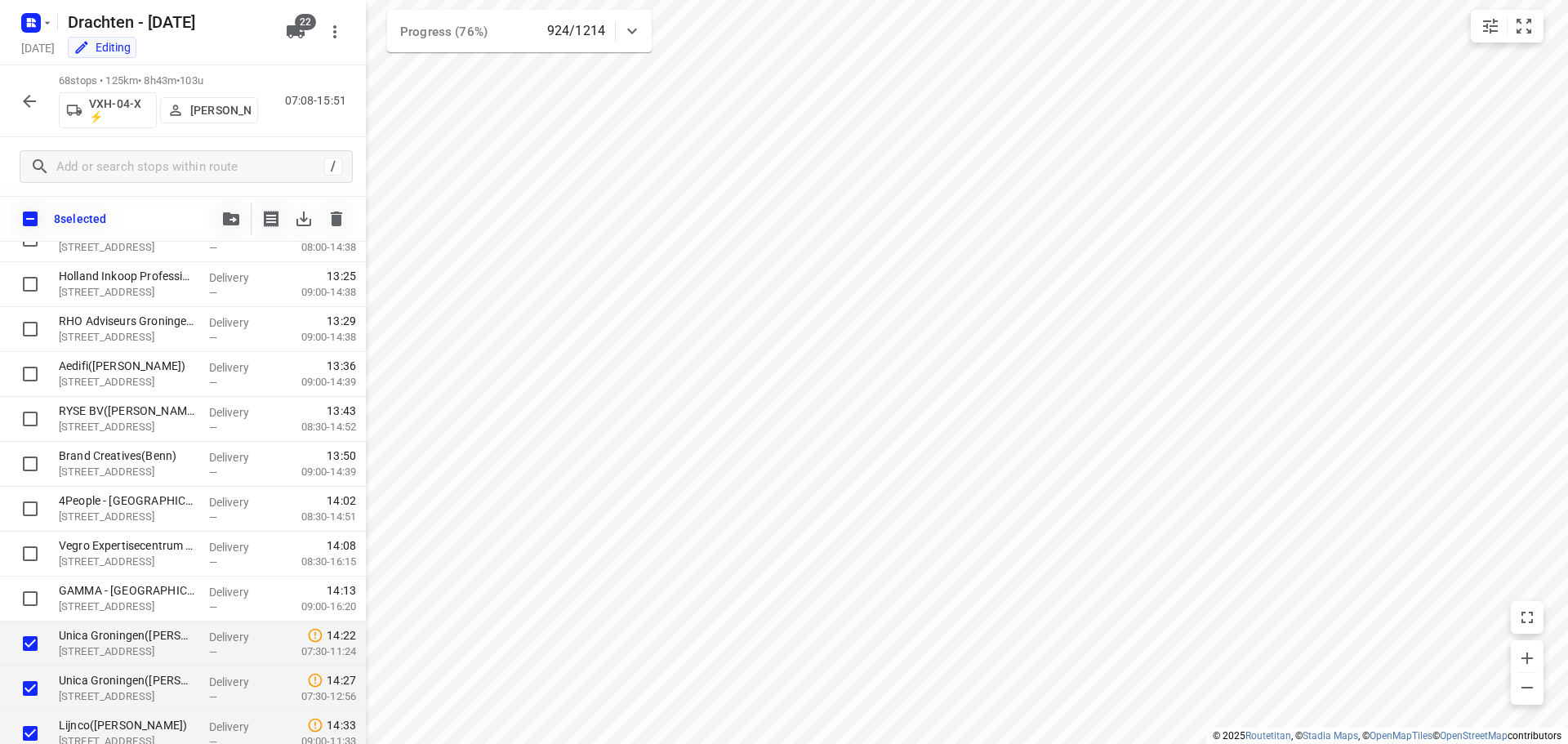
scroll to position [2356, 0]
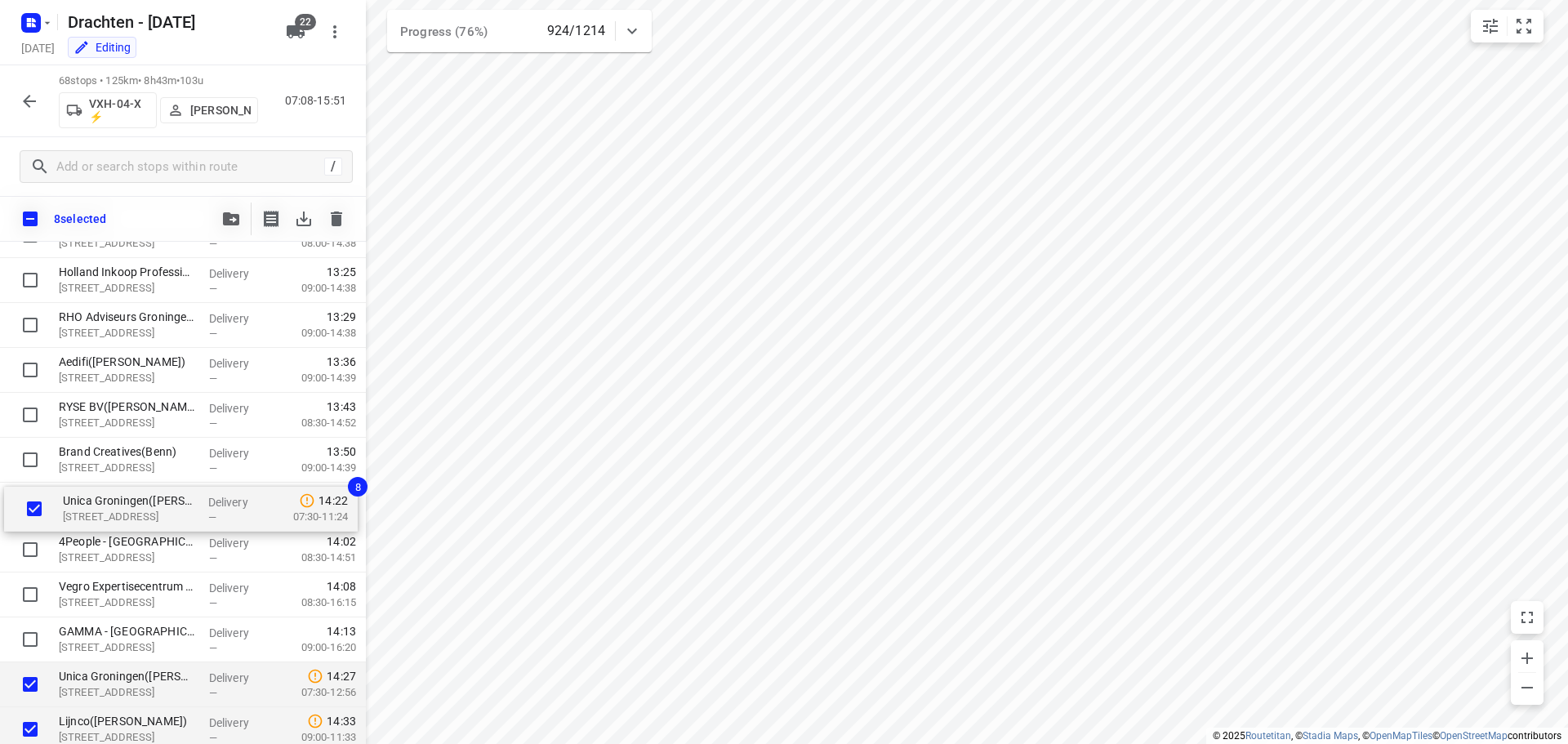
drag, startPoint x: 111, startPoint y: 653, endPoint x: 113, endPoint y: 512, distance: 141.0
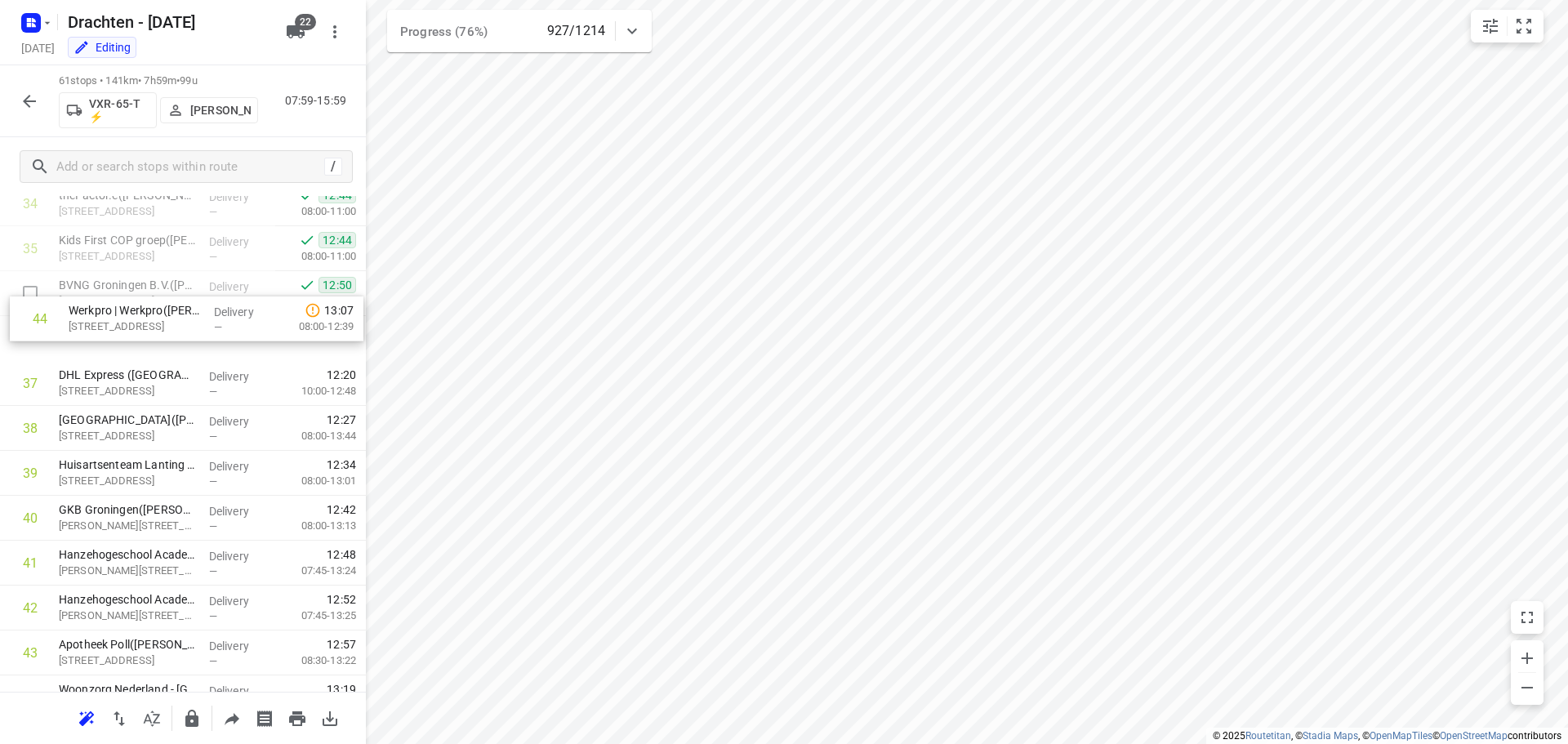
scroll to position [1575, 0]
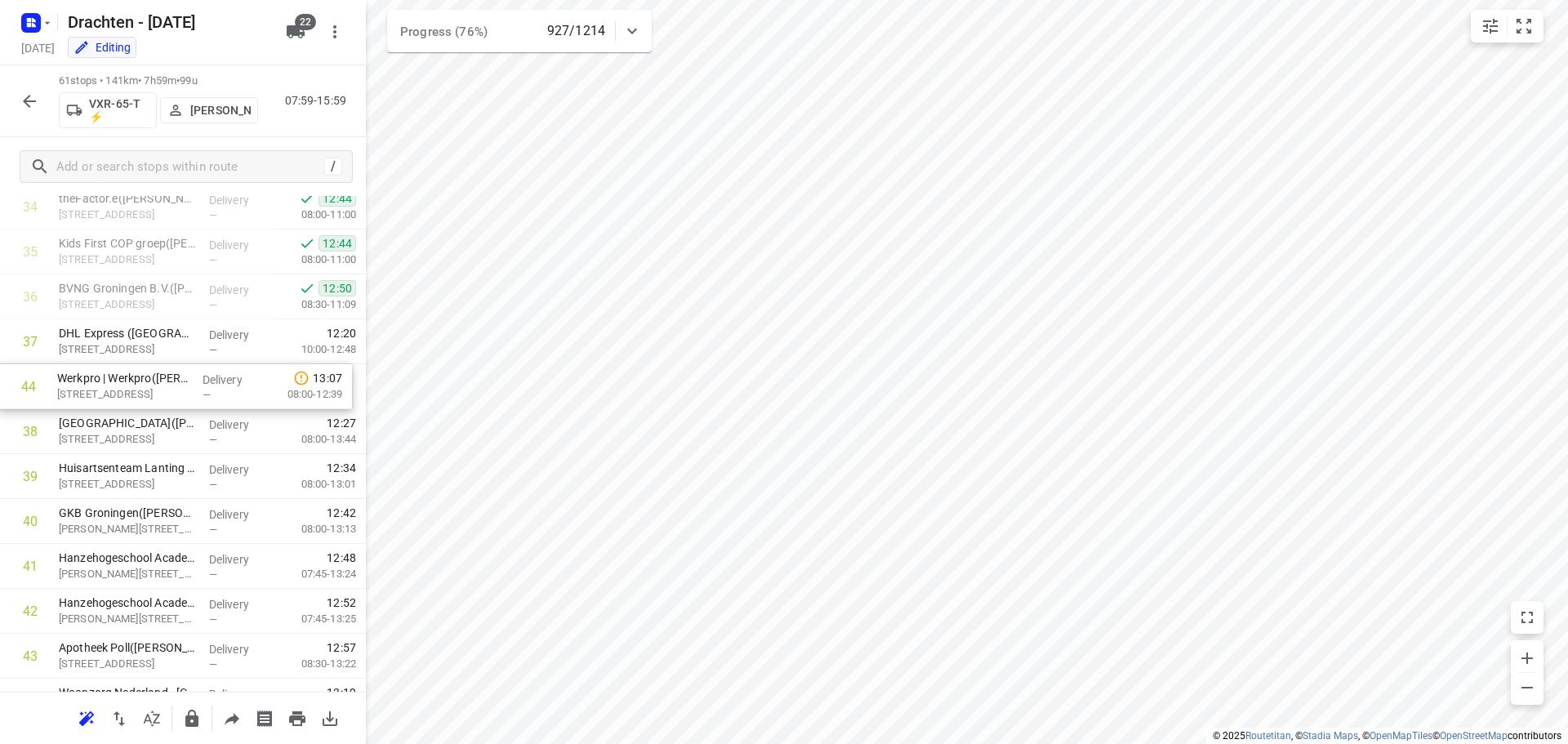
drag, startPoint x: 169, startPoint y: 446, endPoint x: 169, endPoint y: 392, distance: 54.0
click at [169, 392] on div "1 Ambulancezorg Groningen - Ambulancepost Van der Hoopstraat([PERSON_NAME]) De …" at bounding box center [183, 72] width 365 height 2740
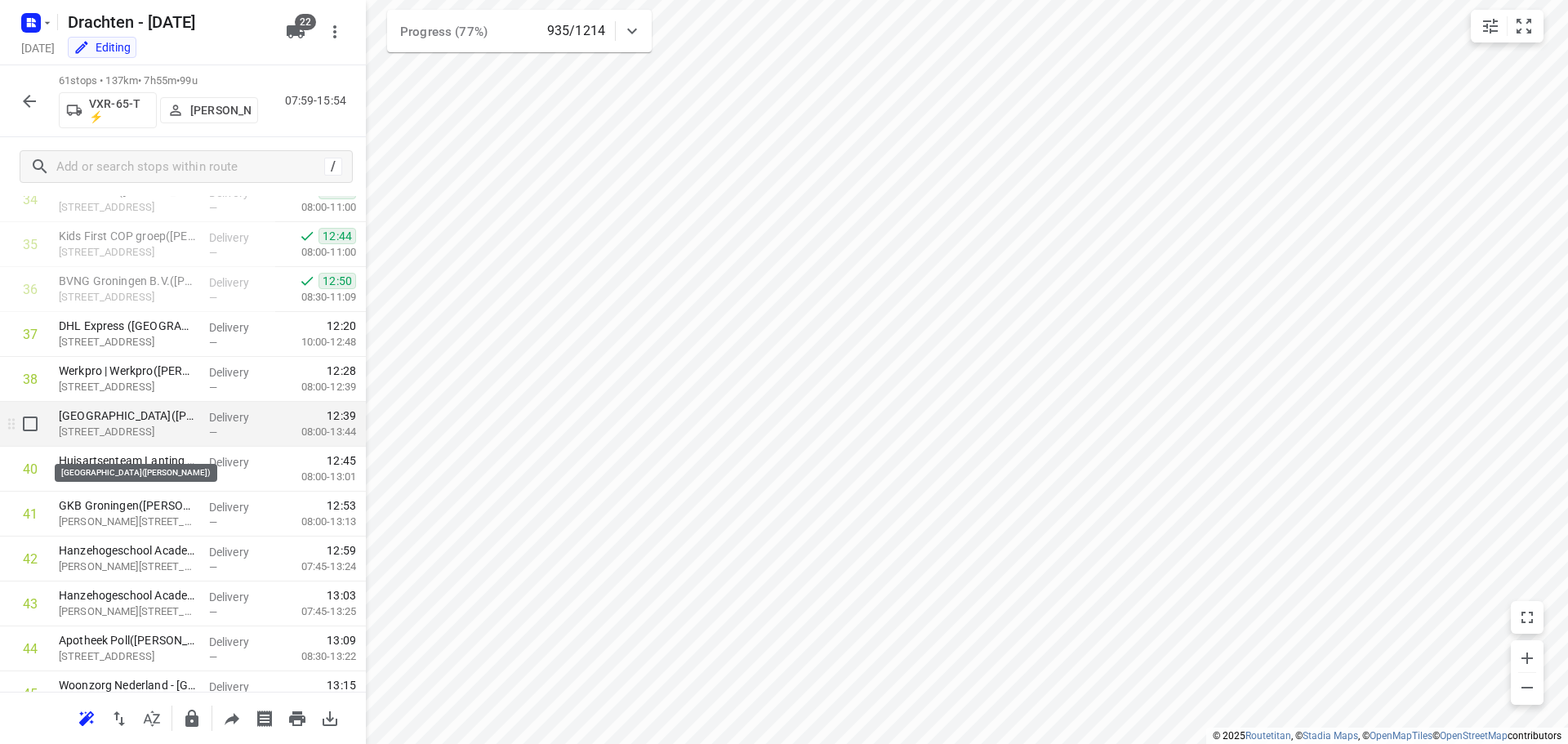
scroll to position [1554, 0]
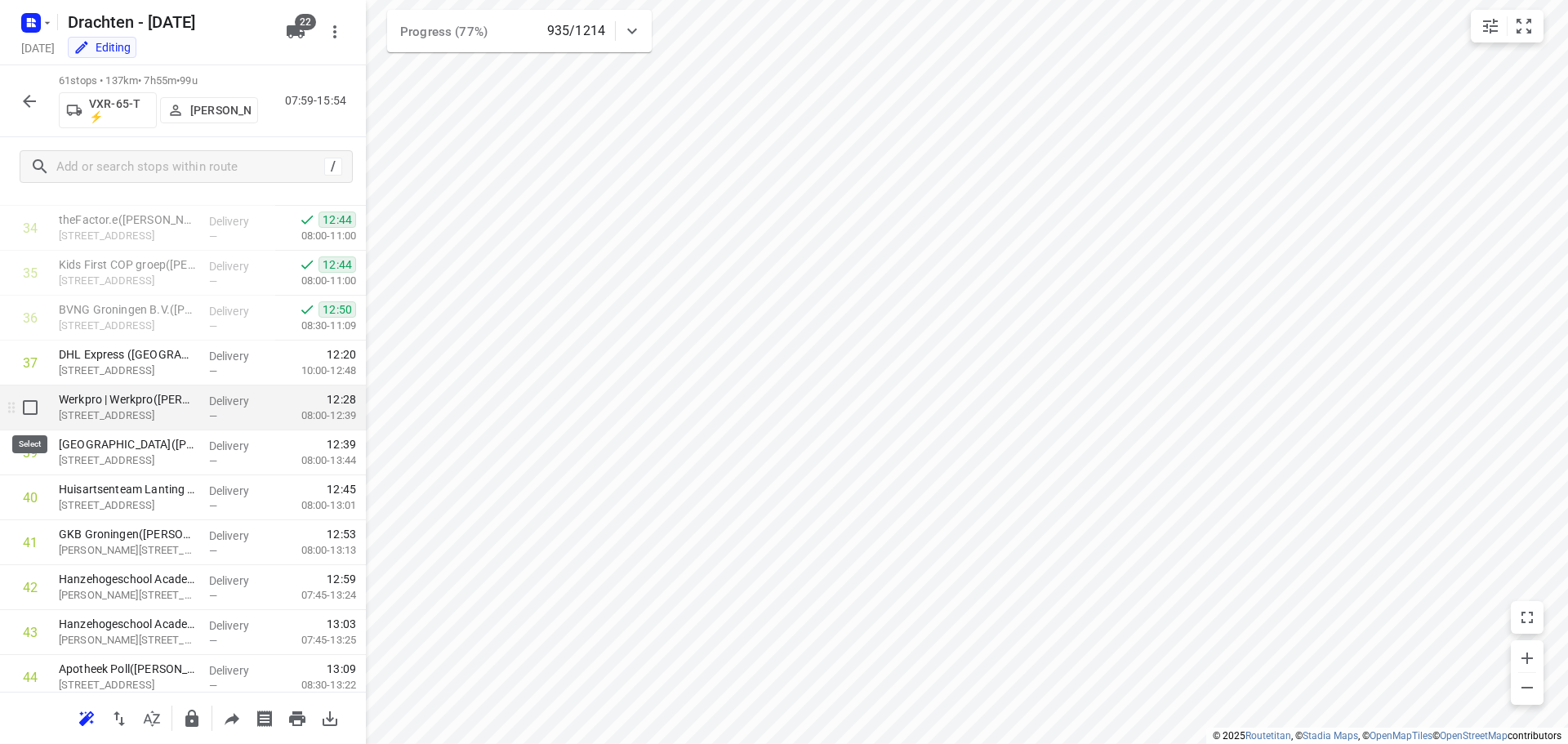
click at [32, 412] on input "checkbox" at bounding box center [30, 408] width 33 height 33
checkbox input "true"
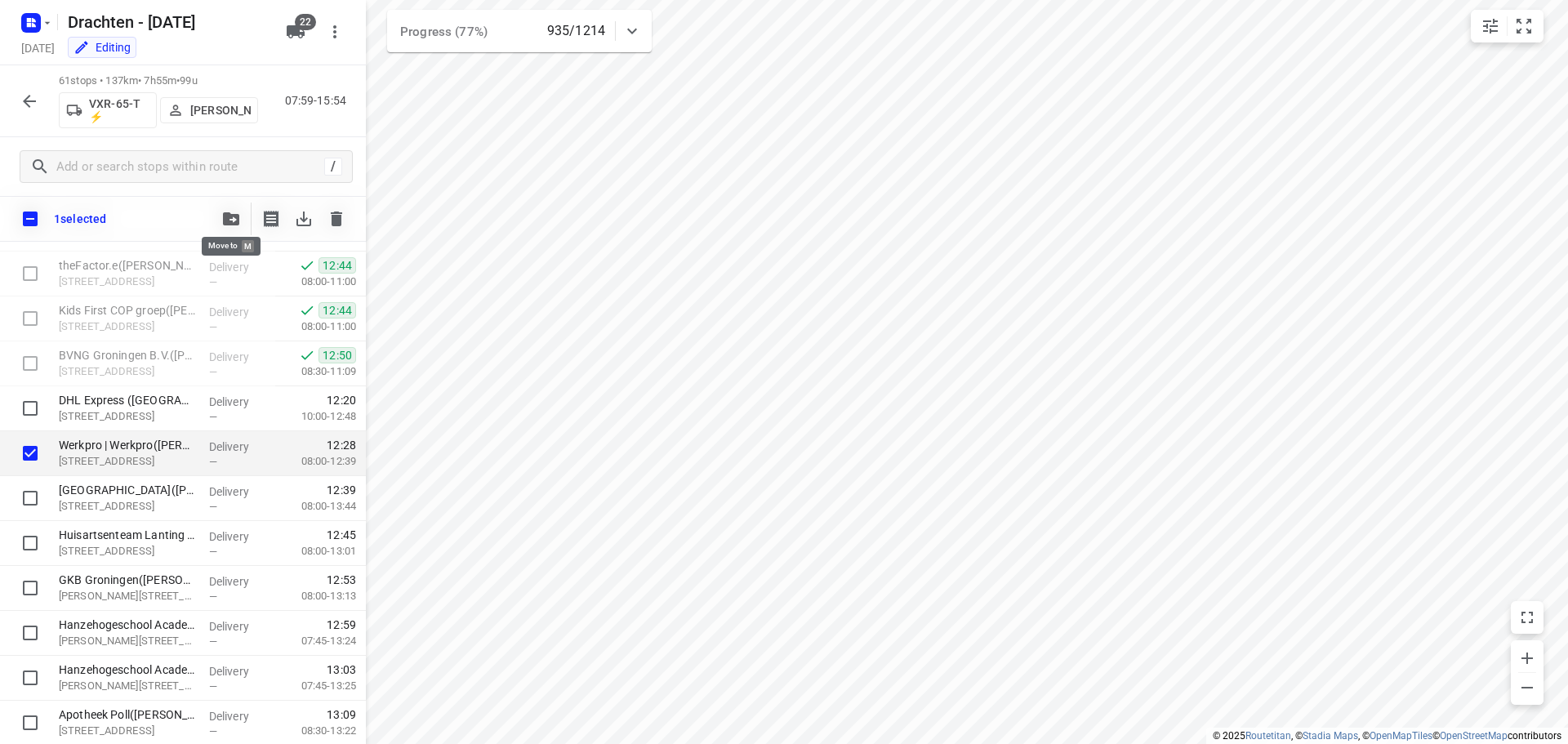
click at [226, 222] on icon "button" at bounding box center [231, 218] width 17 height 13
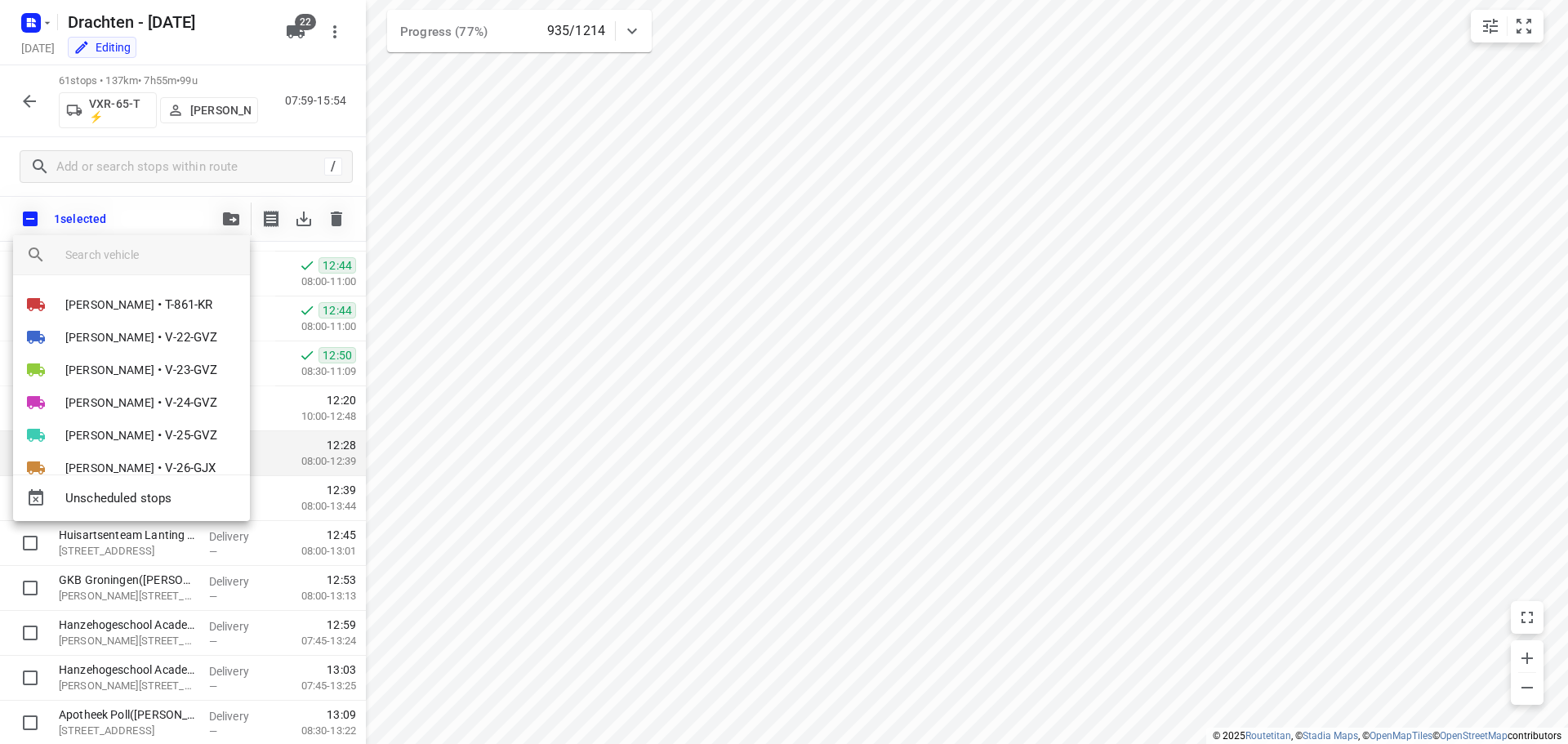
click at [144, 251] on input "search vehicle" at bounding box center [151, 255] width 171 height 24
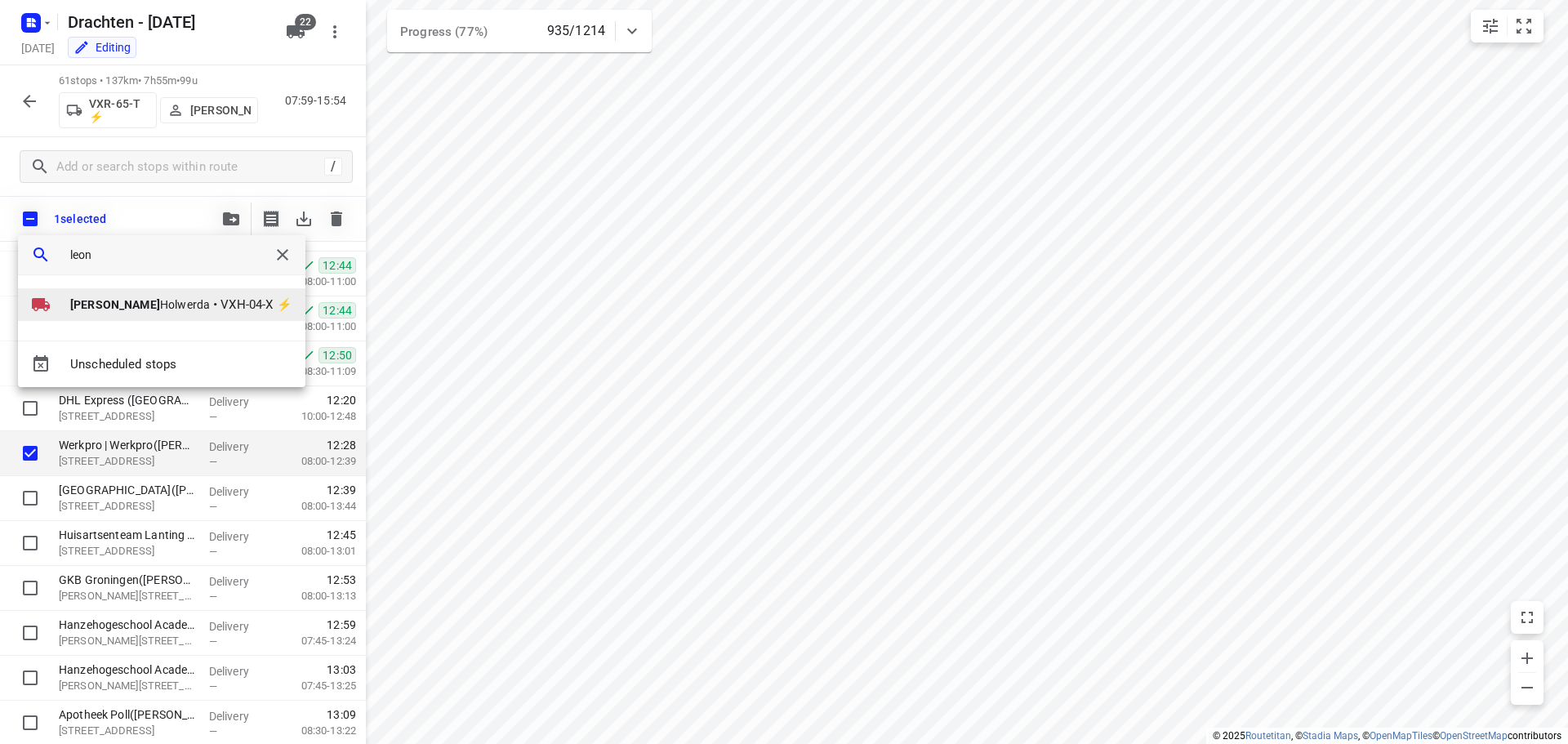
type input "leon"
click at [157, 296] on li "[PERSON_NAME] • VXH-04-X ⚡" at bounding box center [162, 305] width 287 height 33
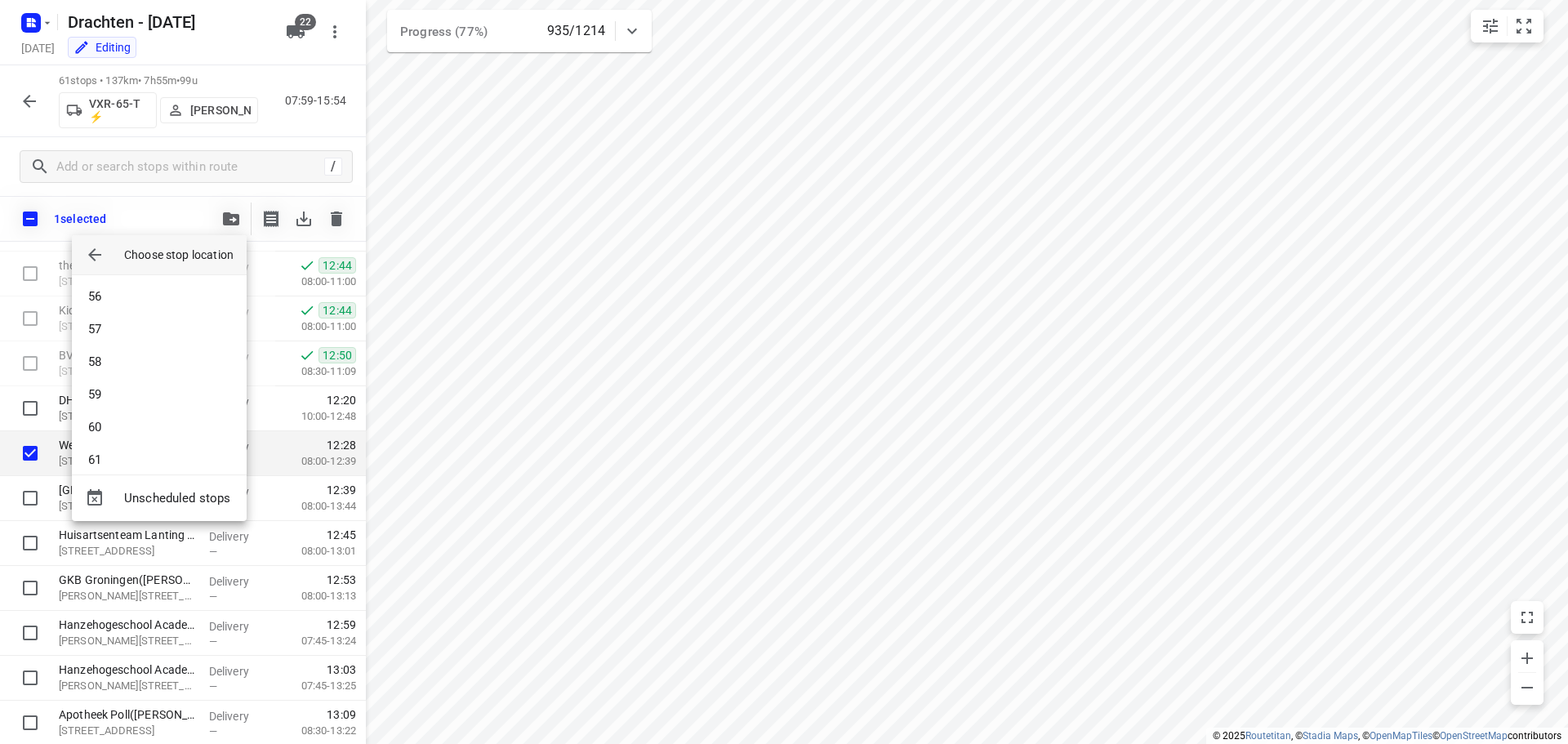
scroll to position [1797, 0]
click at [140, 454] on li "61" at bounding box center [159, 462] width 175 height 33
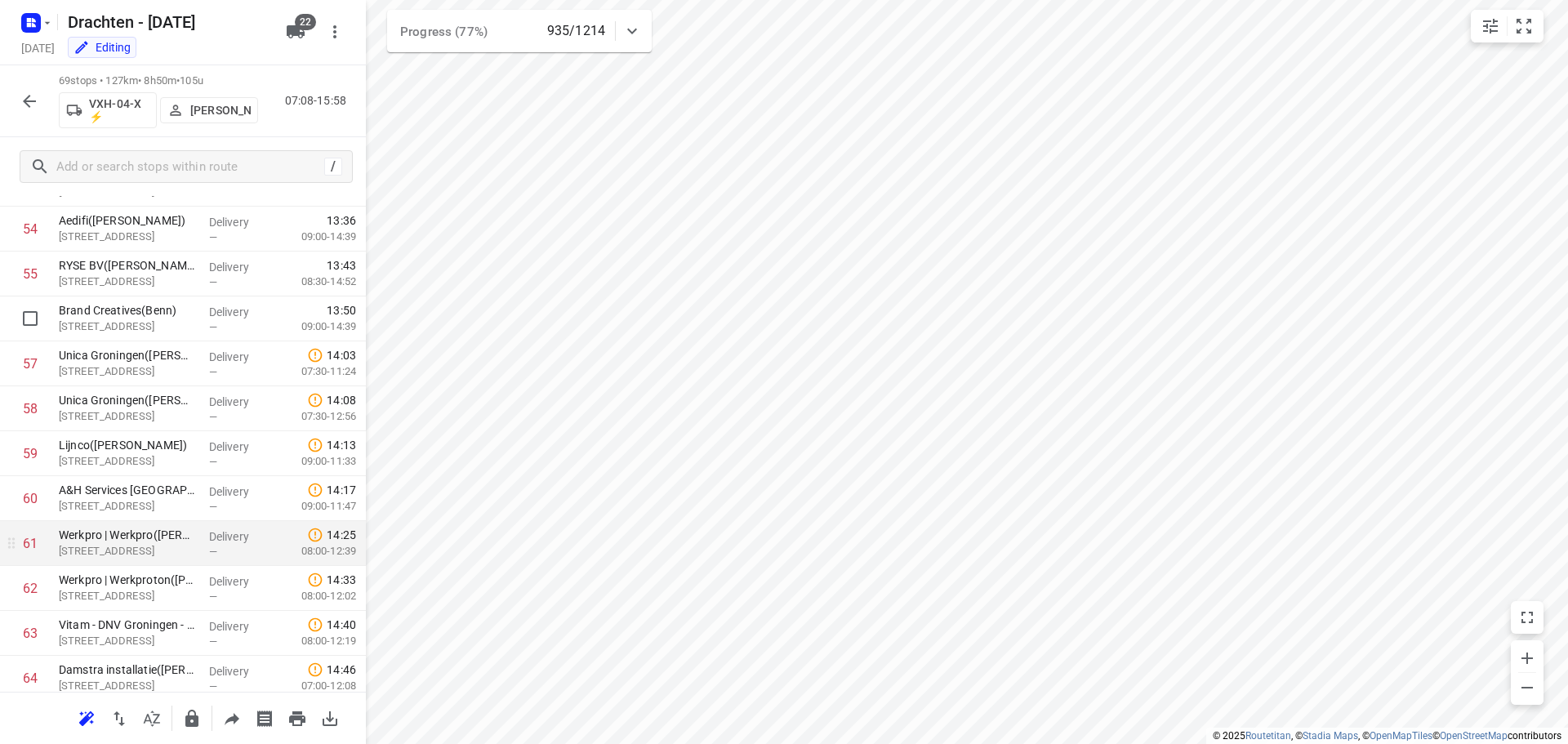
scroll to position [2452, 0]
click at [142, 546] on p "[STREET_ADDRESS]" at bounding box center [128, 550] width 137 height 17
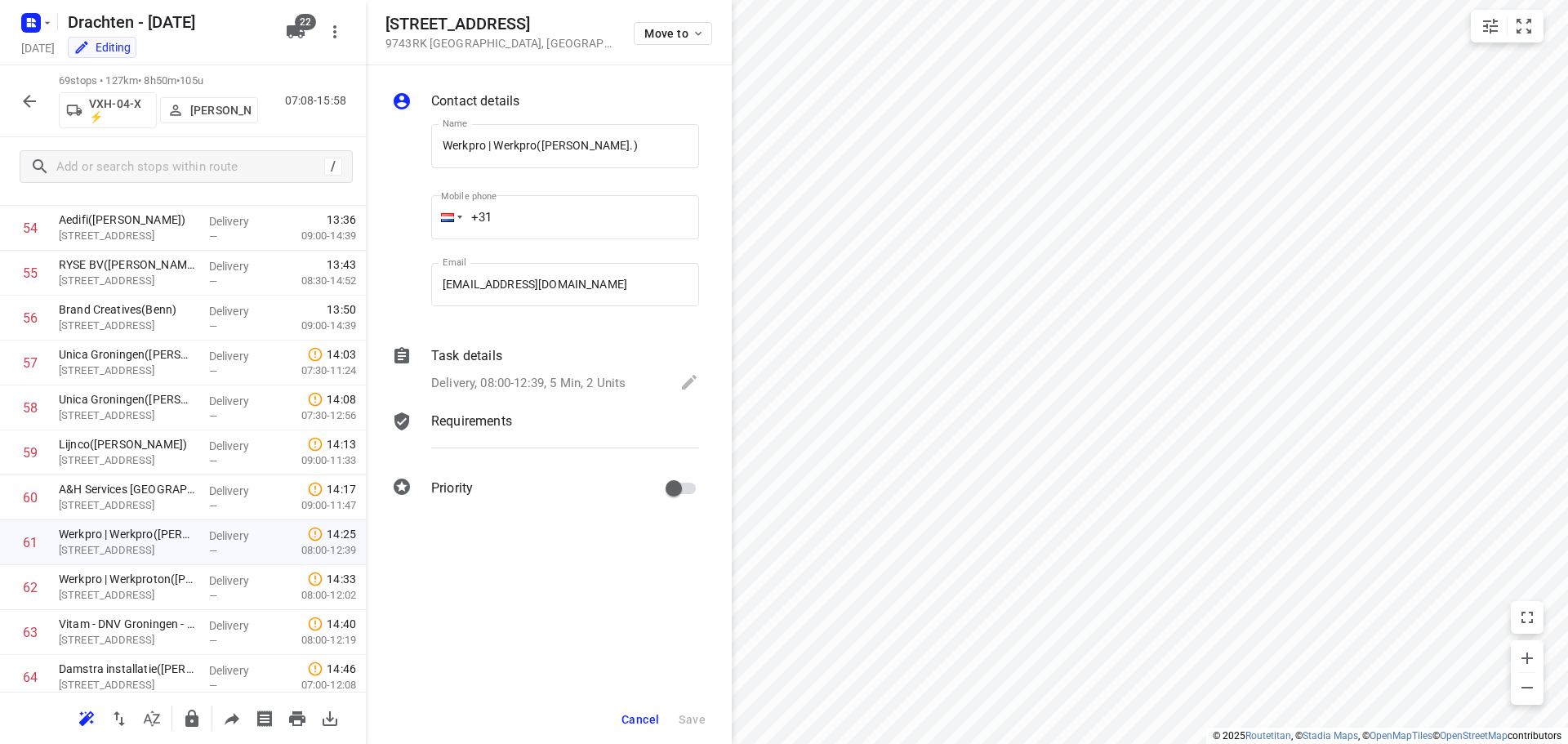
click at [616, 379] on p "Delivery, 08:00-12:39, 5 Min, 2 Units" at bounding box center [528, 384] width 194 height 19
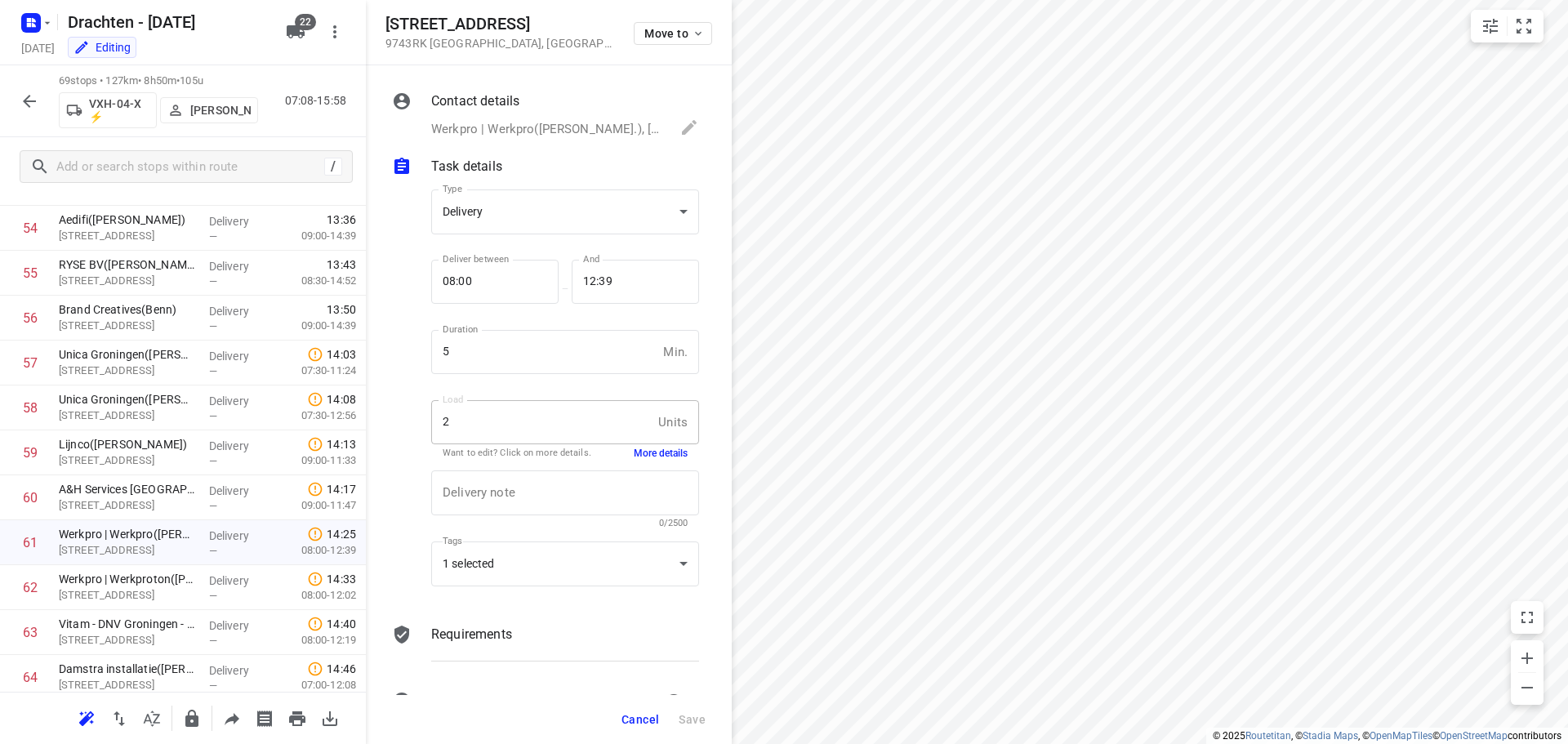
click at [653, 451] on button "More details" at bounding box center [660, 453] width 54 height 14
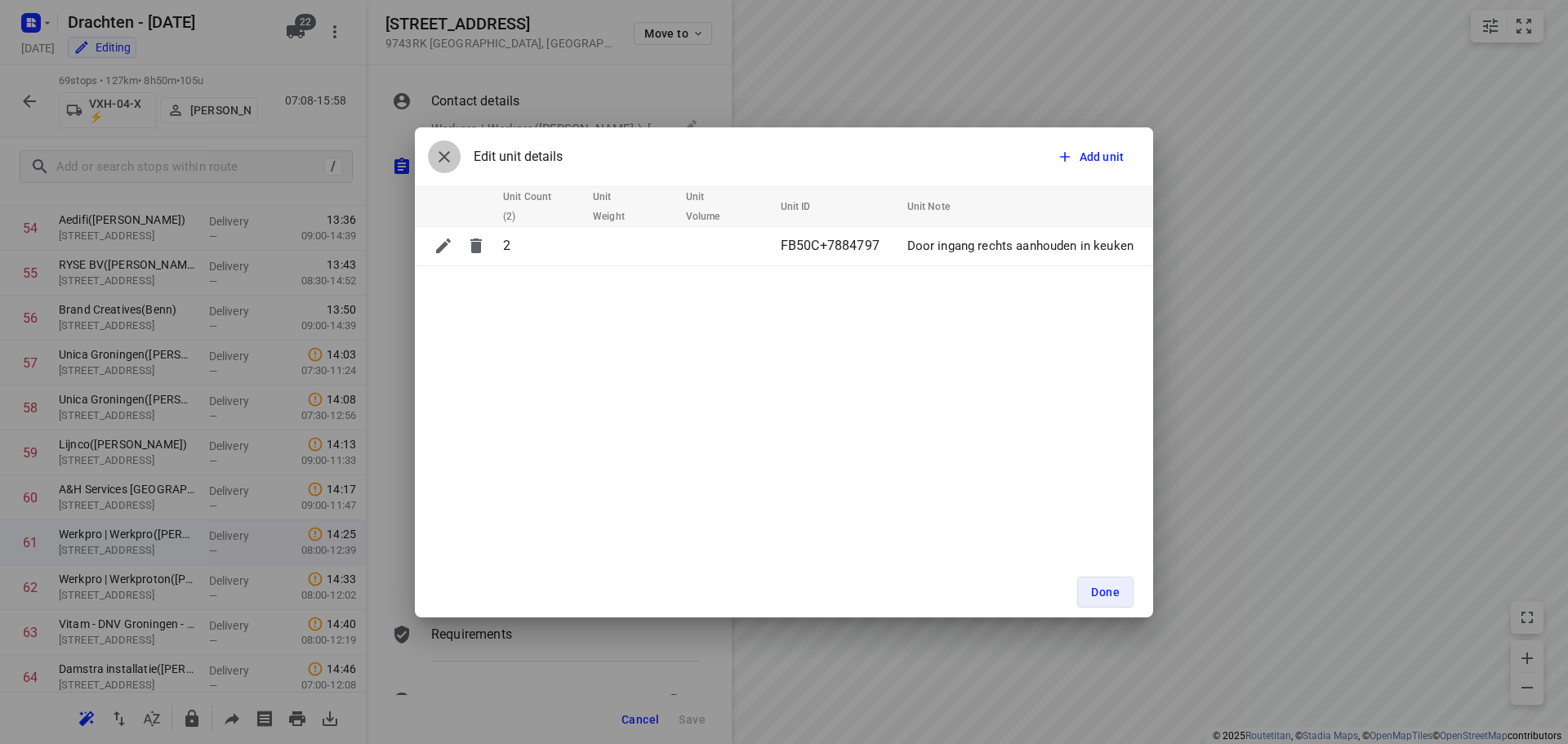
click at [458, 164] on button "button" at bounding box center [445, 157] width 33 height 33
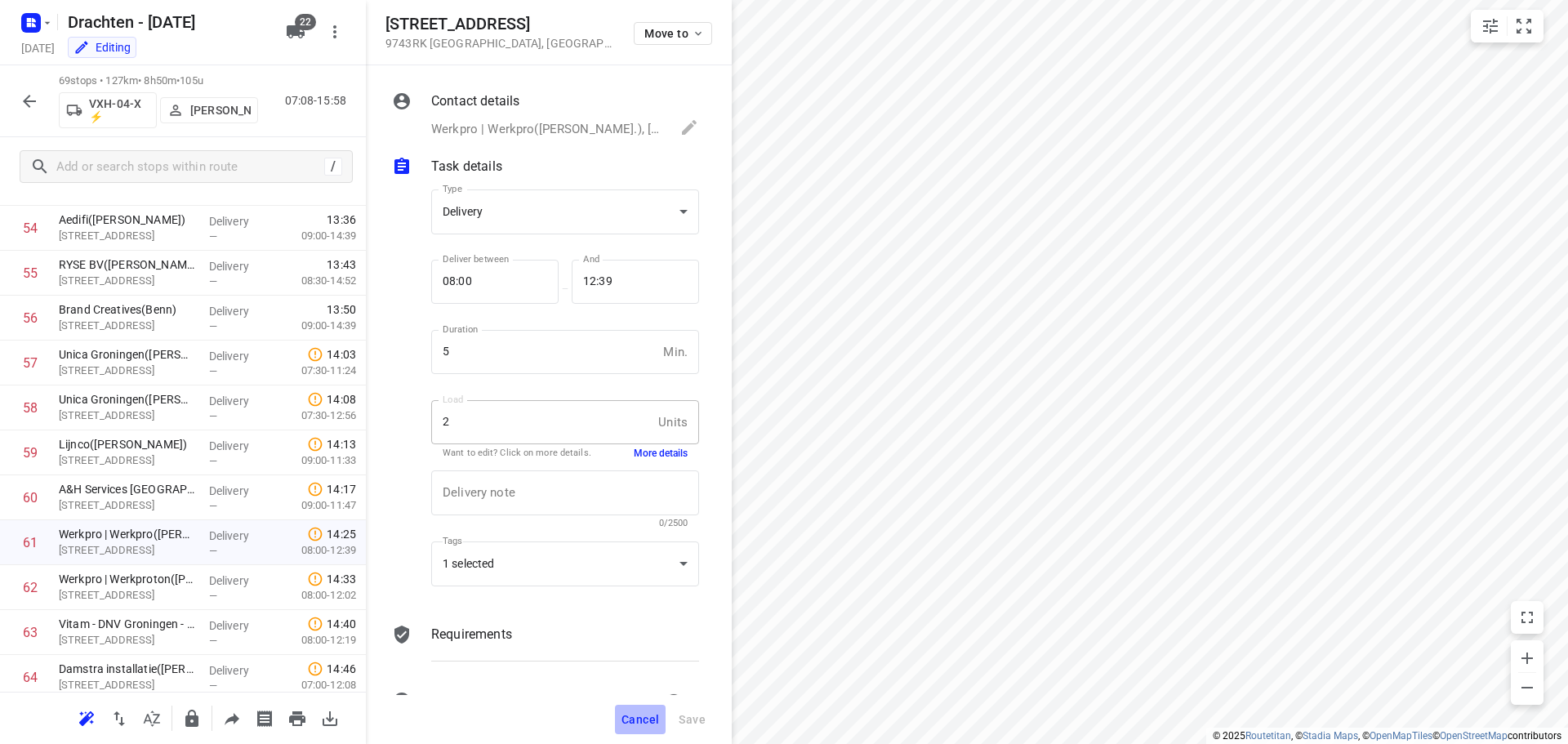
drag, startPoint x: 646, startPoint y: 718, endPoint x: 693, endPoint y: 700, distance: 50.3
click at [645, 718] on span "Cancel" at bounding box center [640, 719] width 37 height 13
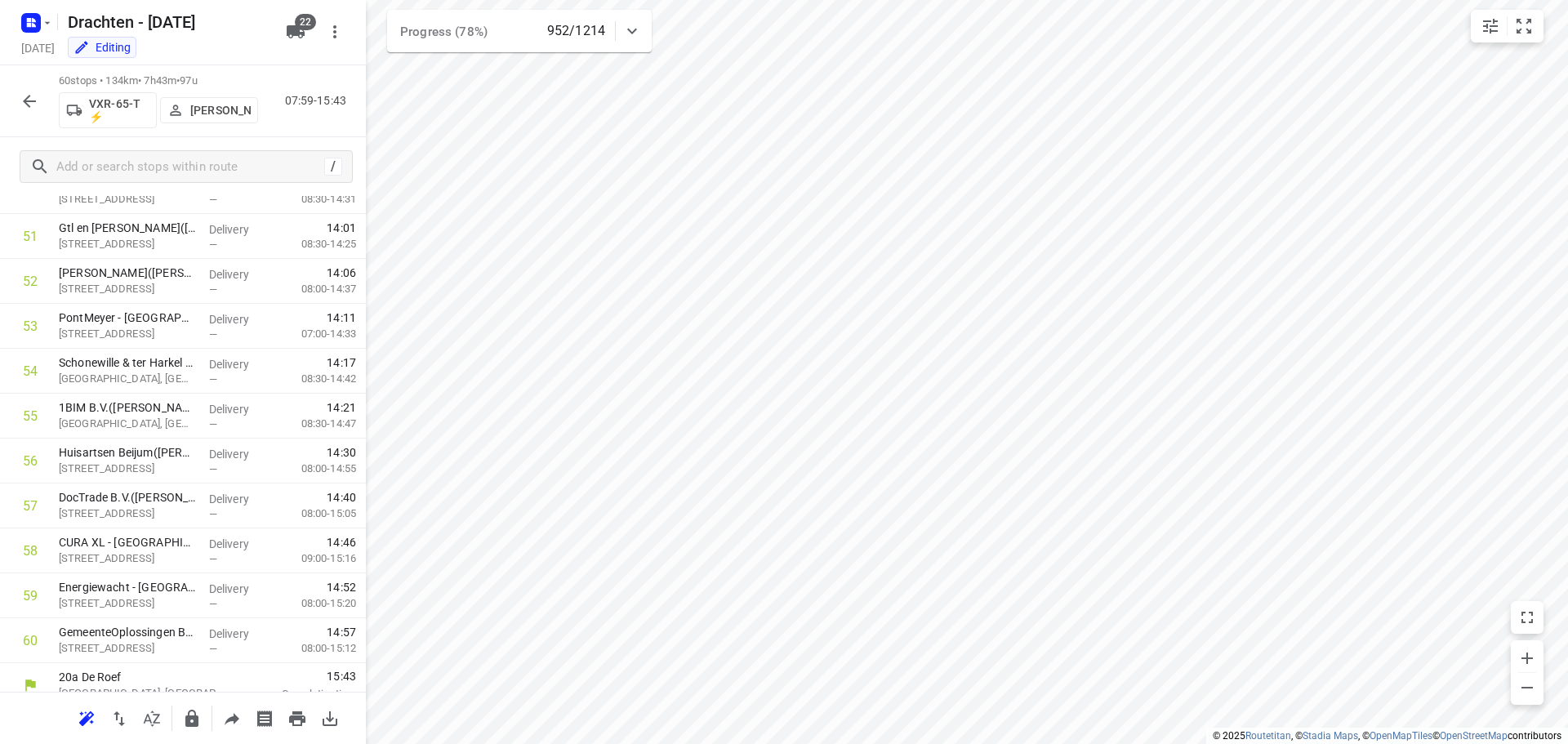
scroll to position [2326, 0]
